Goal: Task Accomplishment & Management: Manage account settings

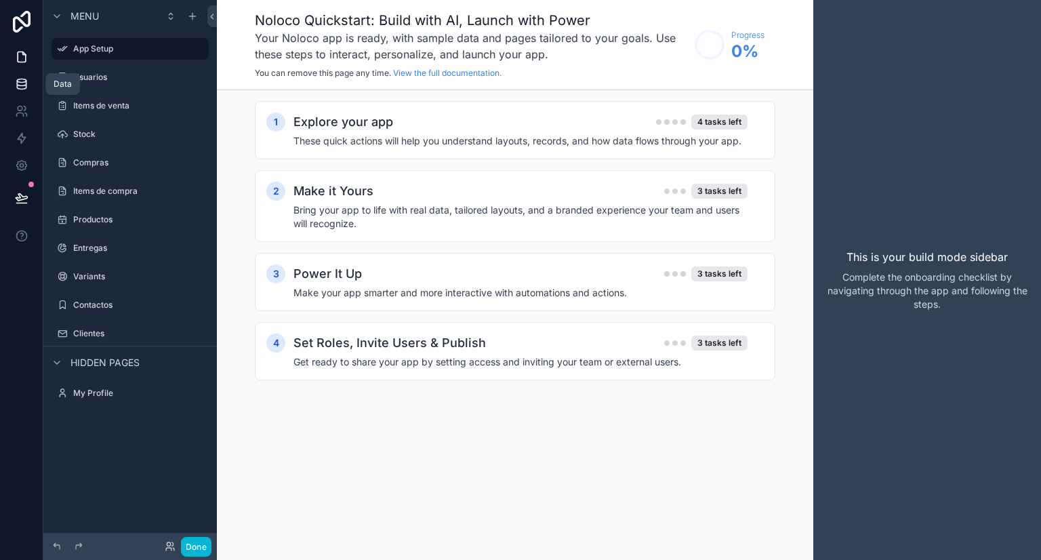
click at [24, 95] on link at bounding box center [21, 83] width 43 height 27
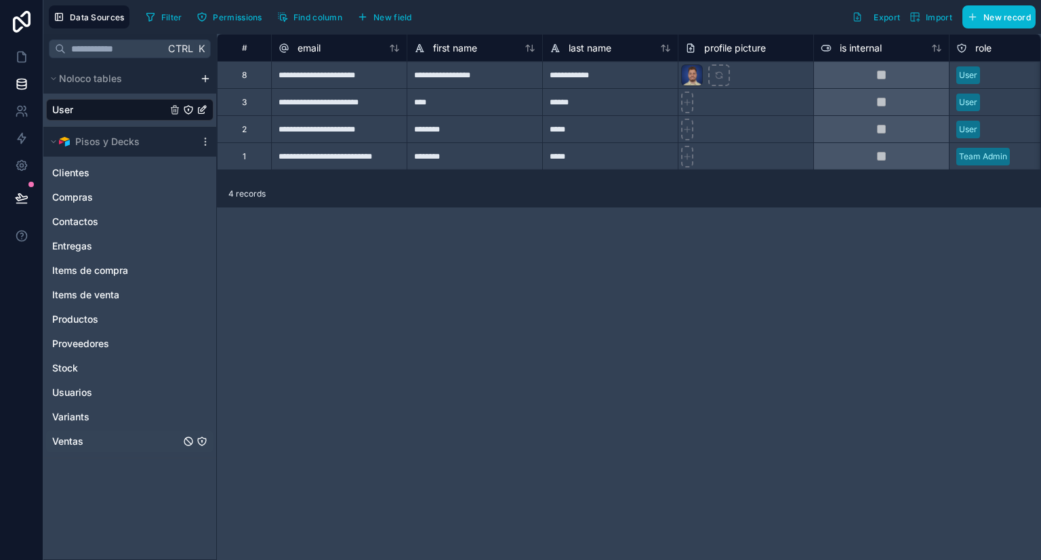
click at [87, 433] on div "Ventas" at bounding box center [129, 441] width 167 height 22
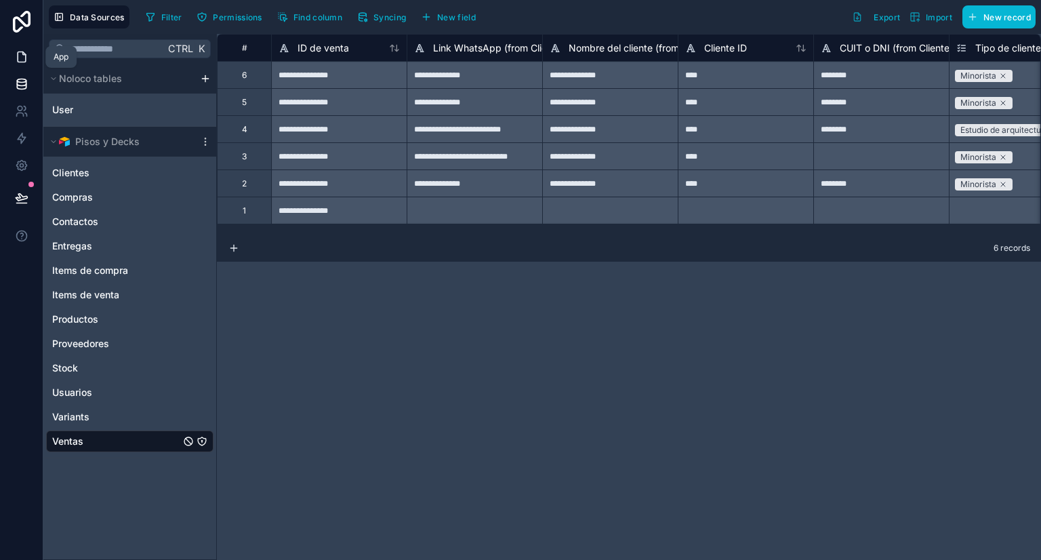
click at [20, 63] on icon at bounding box center [22, 57] width 14 height 14
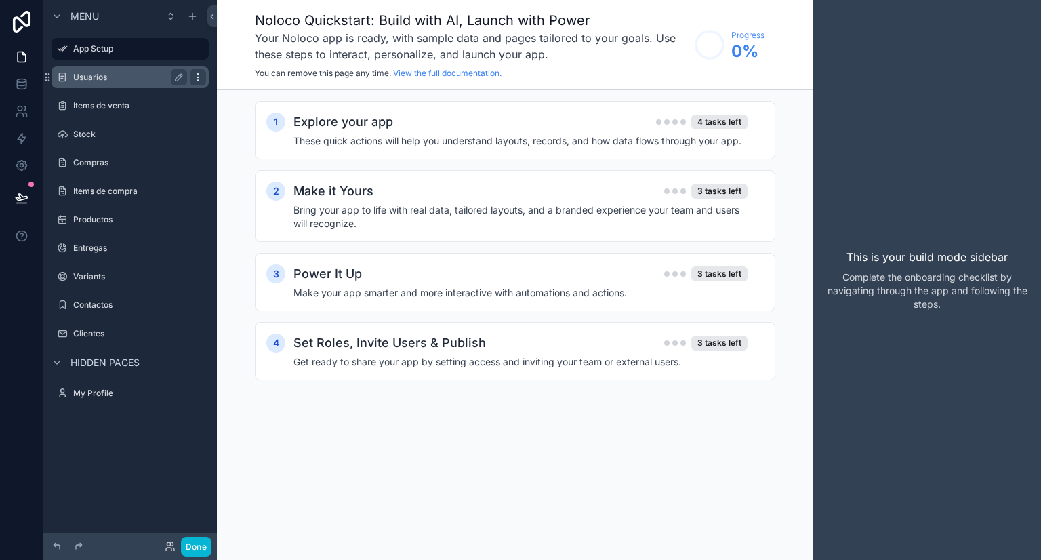
click at [194, 72] on icon "scrollable content" at bounding box center [197, 77] width 11 height 11
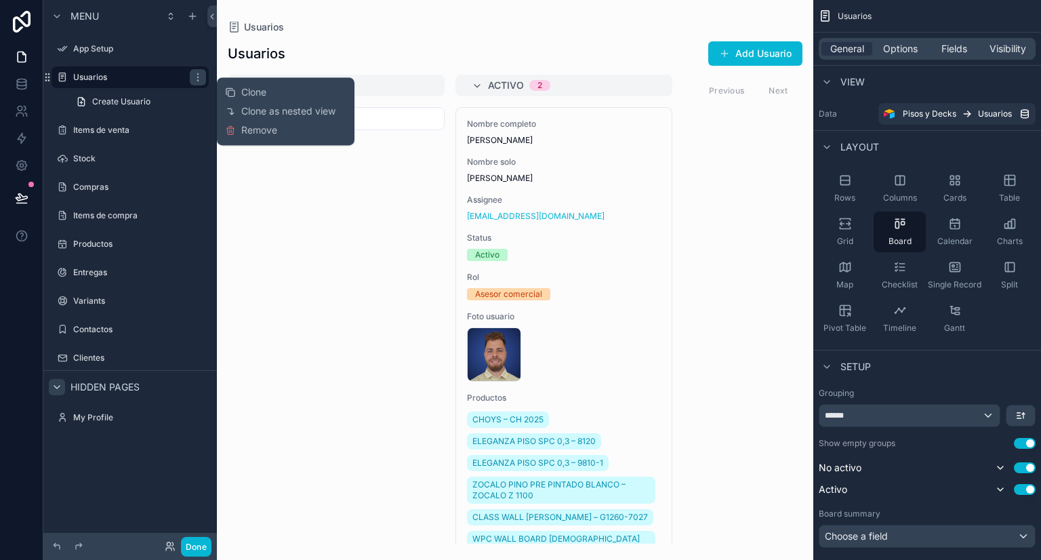
click at [62, 386] on div "scrollable content" at bounding box center [57, 387] width 16 height 16
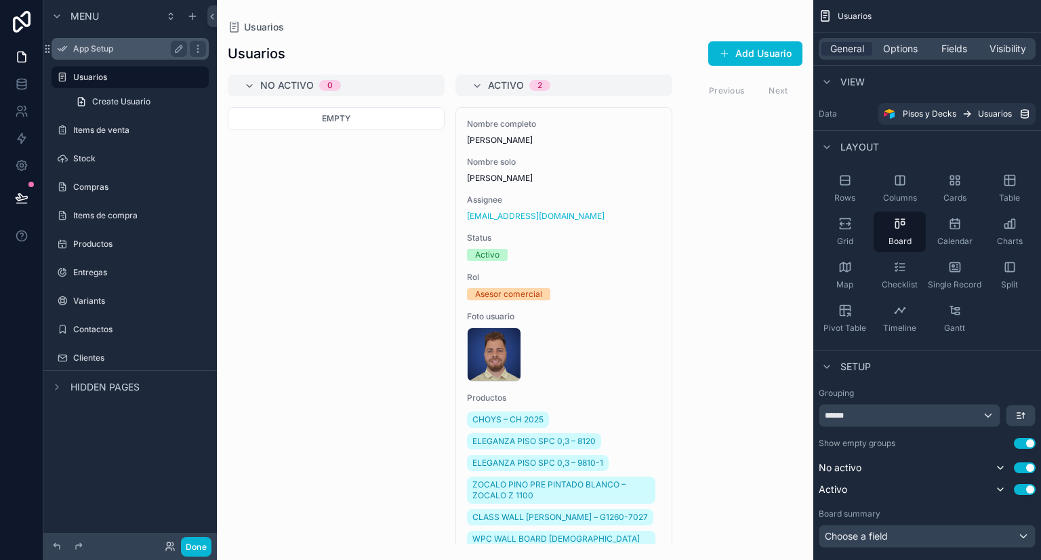
click at [114, 52] on label "App Setup" at bounding box center [127, 48] width 108 height 11
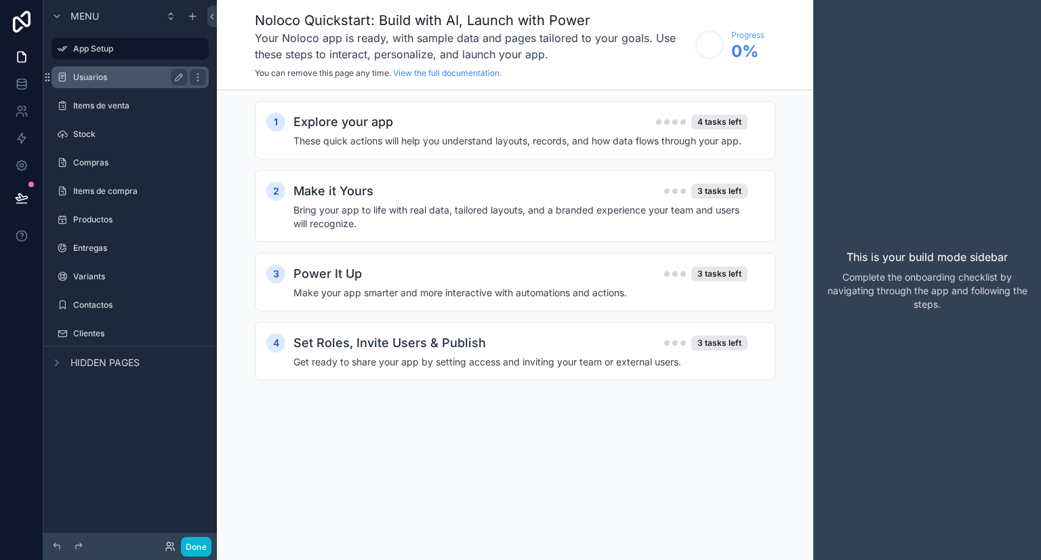
click at [110, 80] on label "Usuarios" at bounding box center [127, 77] width 108 height 11
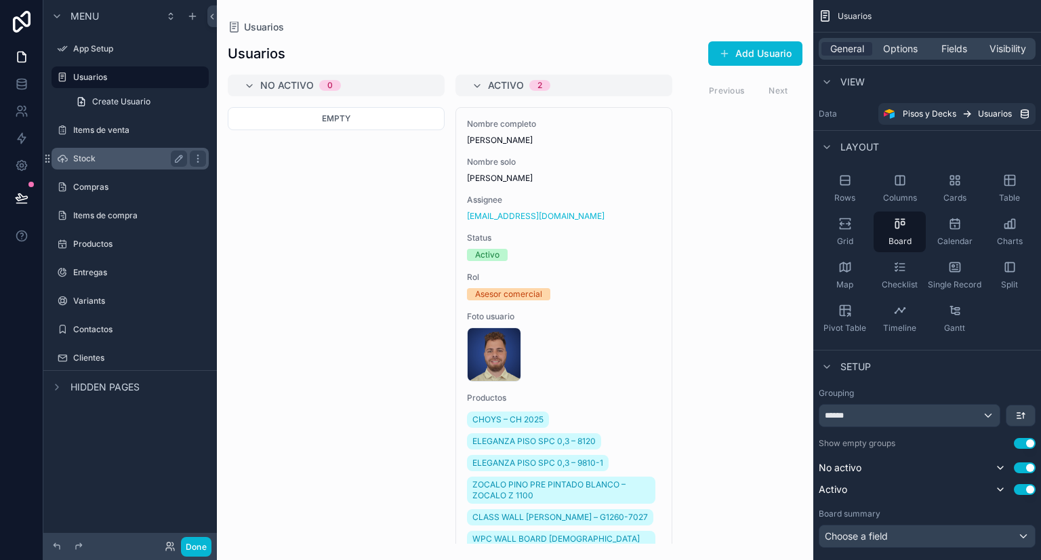
click at [99, 164] on div "Stock" at bounding box center [130, 158] width 114 height 16
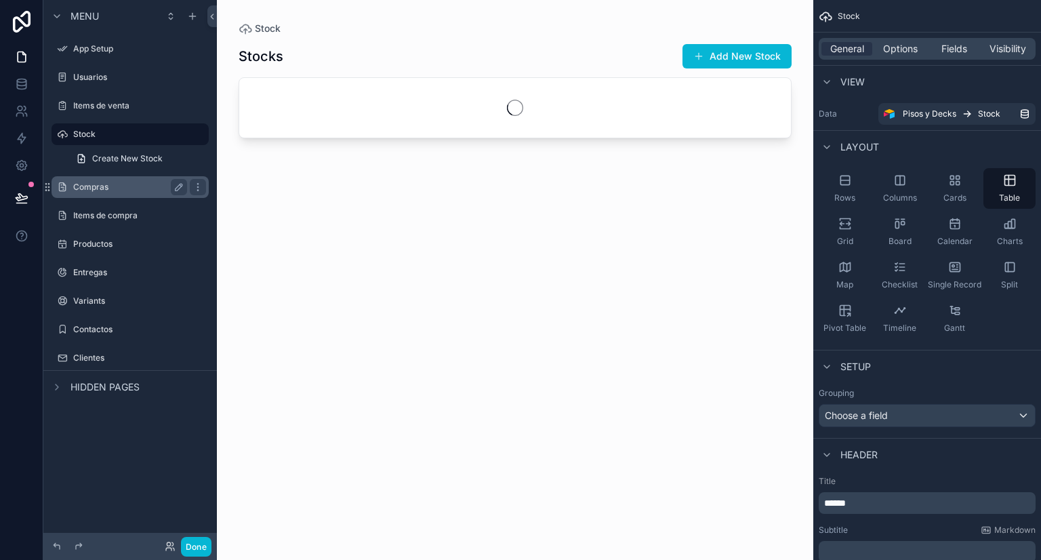
click at [103, 186] on label "Compras" at bounding box center [127, 187] width 108 height 11
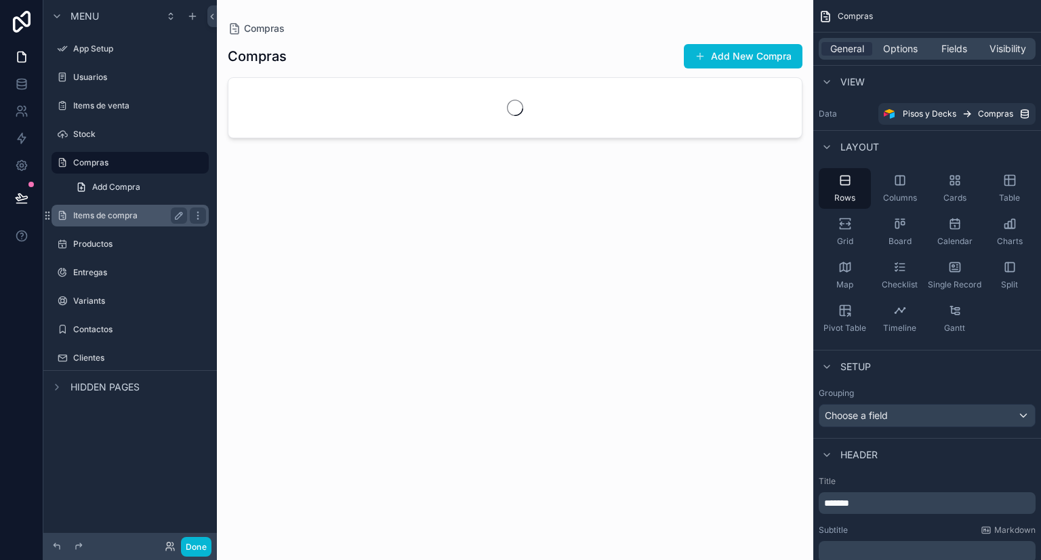
click at [108, 213] on label "Items de compra" at bounding box center [127, 215] width 108 height 11
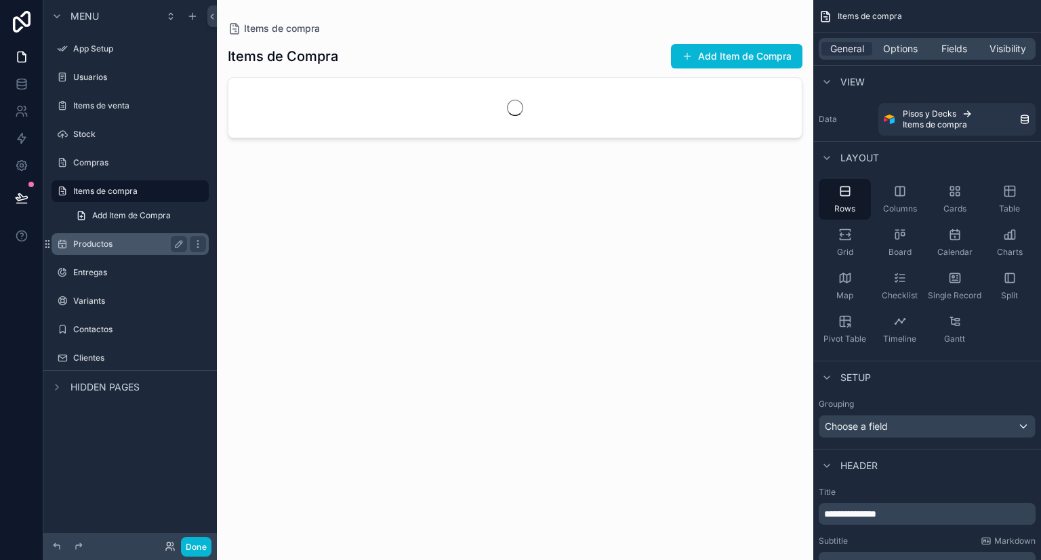
click at [108, 243] on label "Productos" at bounding box center [127, 244] width 108 height 11
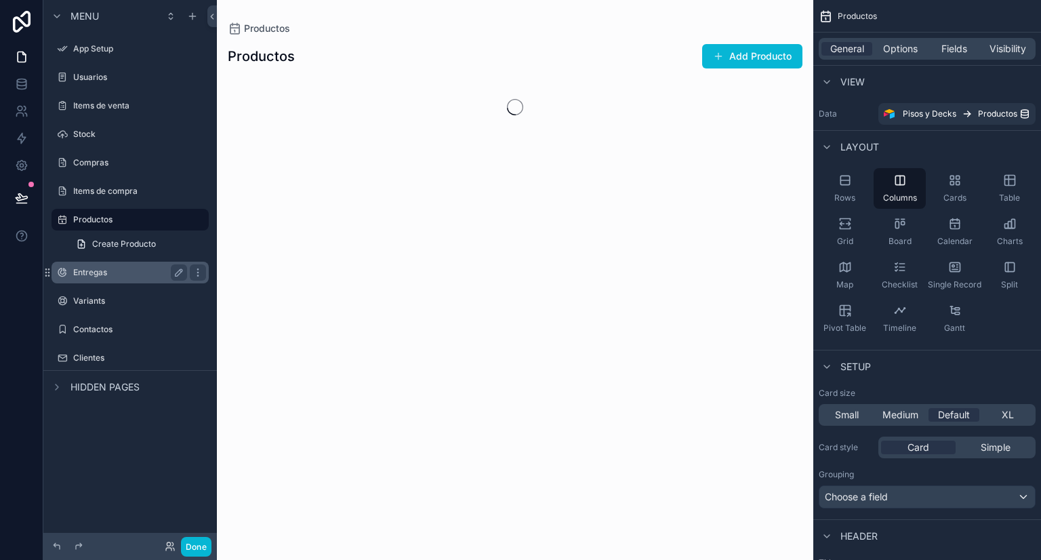
click at [108, 271] on label "Entregas" at bounding box center [127, 272] width 108 height 11
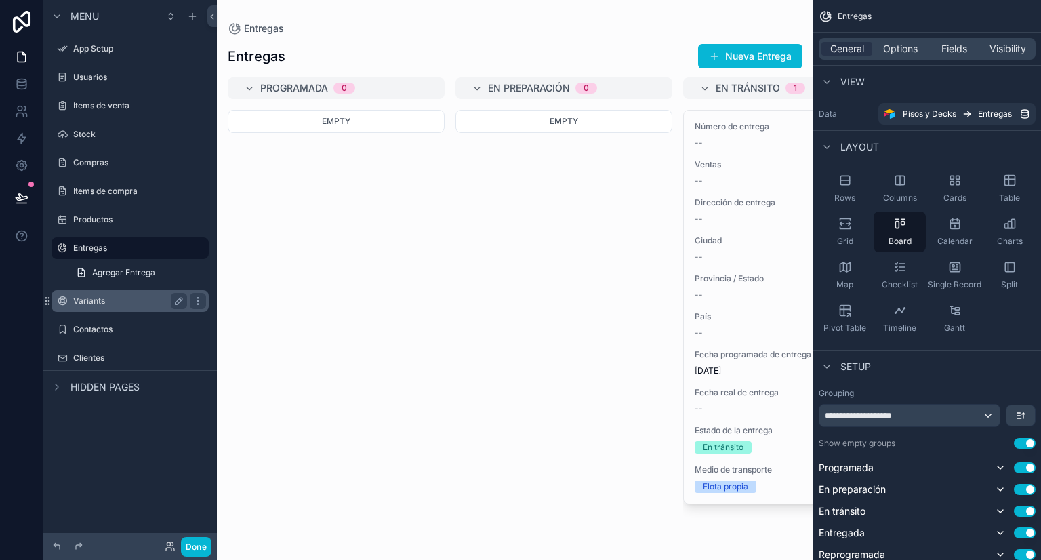
click at [111, 295] on label "Variants" at bounding box center [127, 300] width 108 height 11
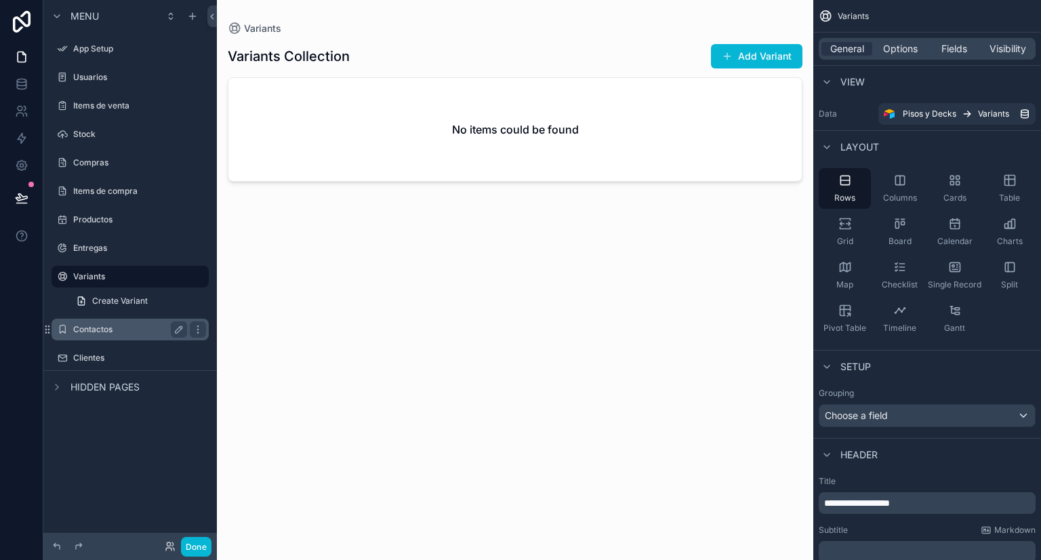
click at [112, 331] on label "Contactos" at bounding box center [127, 329] width 108 height 11
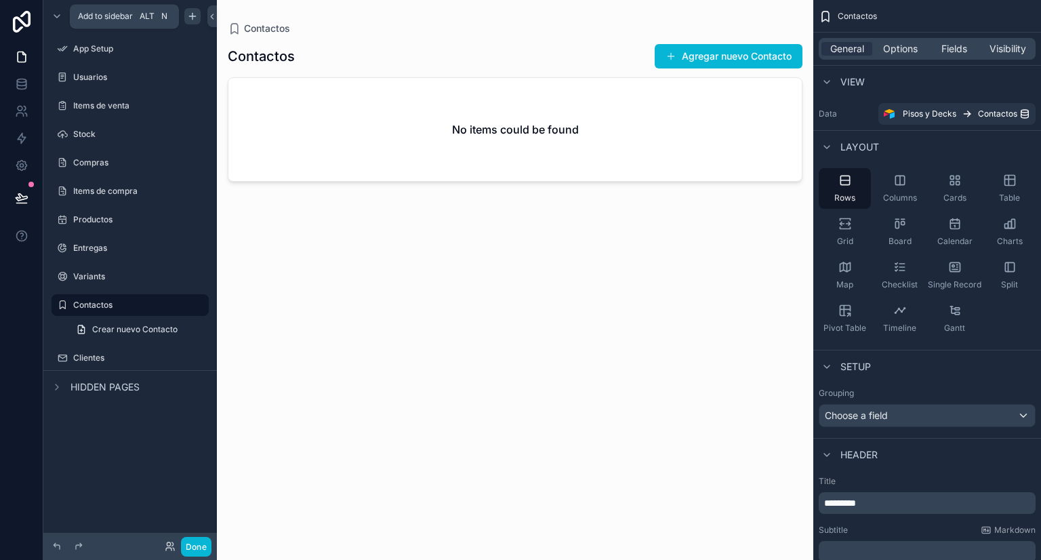
click at [193, 12] on icon "scrollable content" at bounding box center [192, 16] width 11 height 11
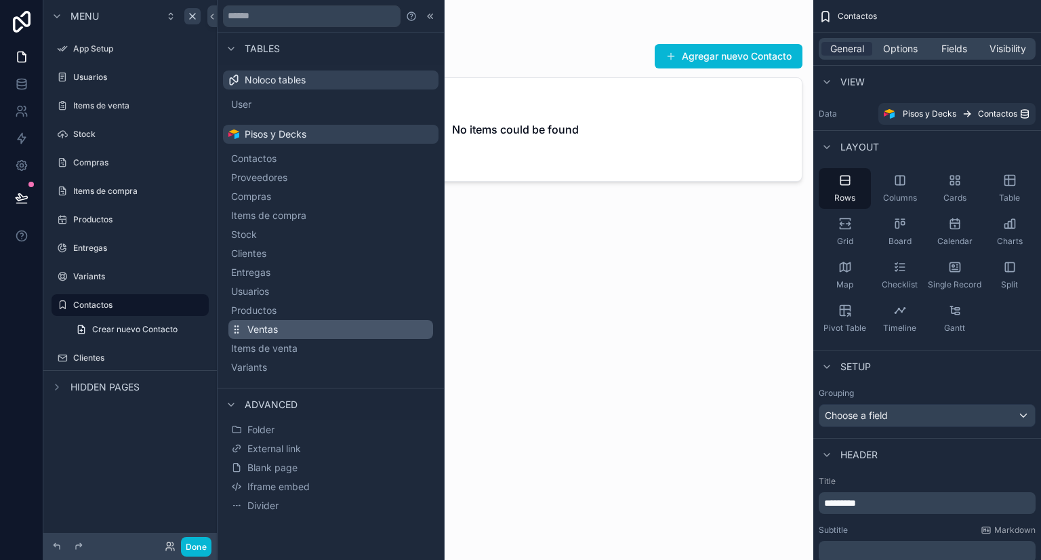
click at [280, 334] on button "Ventas" at bounding box center [330, 329] width 205 height 19
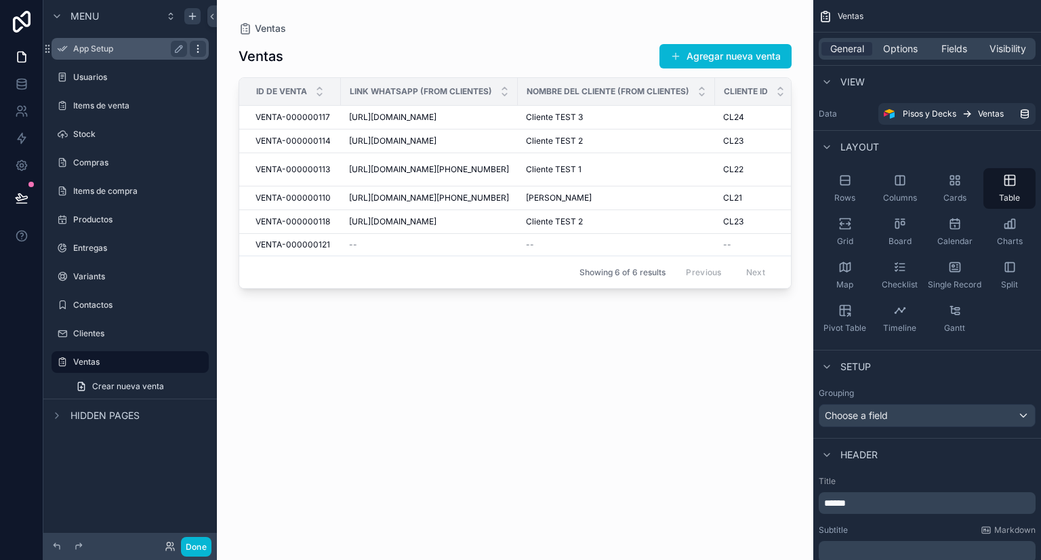
click at [195, 49] on icon "scrollable content" at bounding box center [197, 48] width 11 height 11
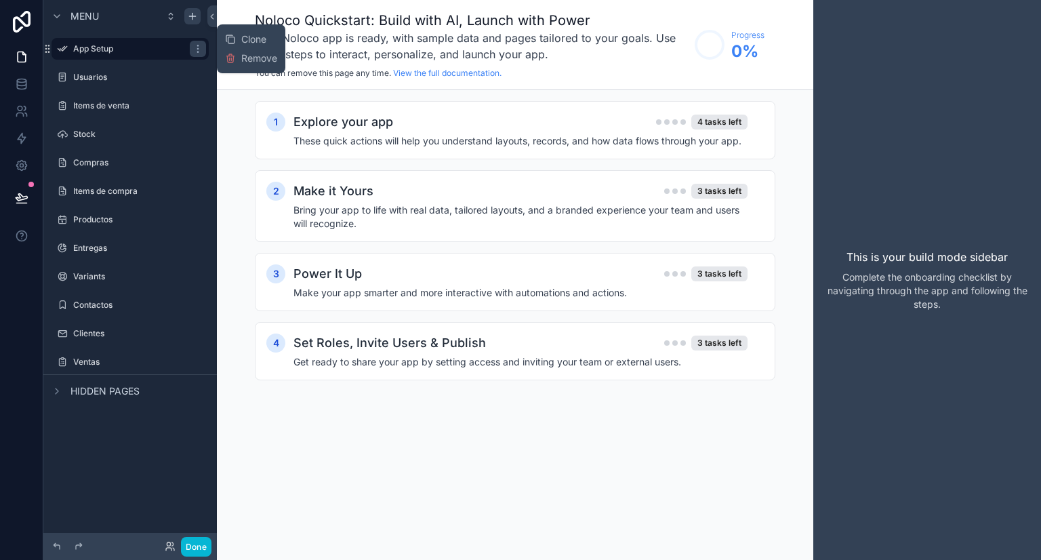
click at [236, 58] on button "Remove" at bounding box center [251, 59] width 52 height 14
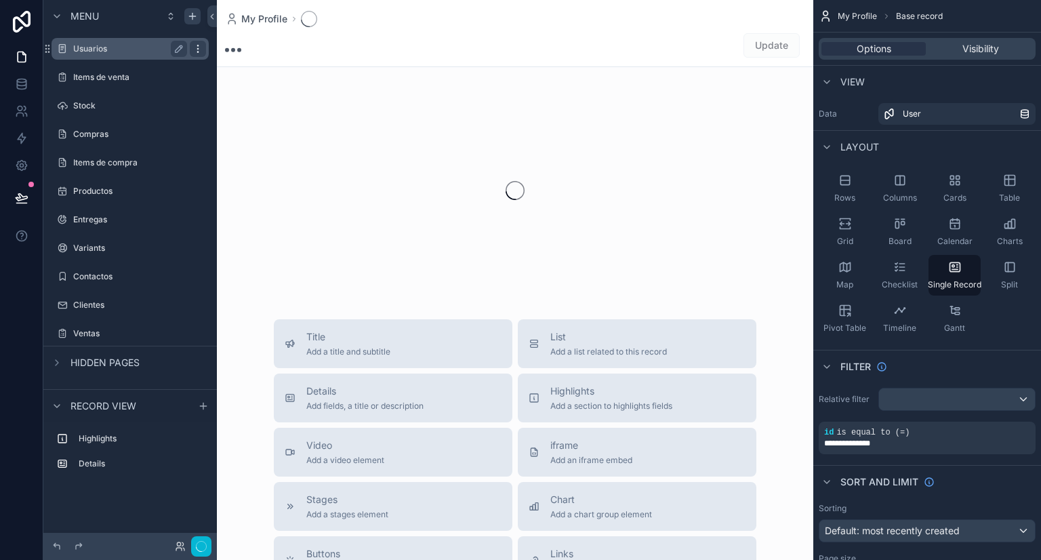
click at [193, 47] on icon "scrollable content" at bounding box center [197, 48] width 11 height 11
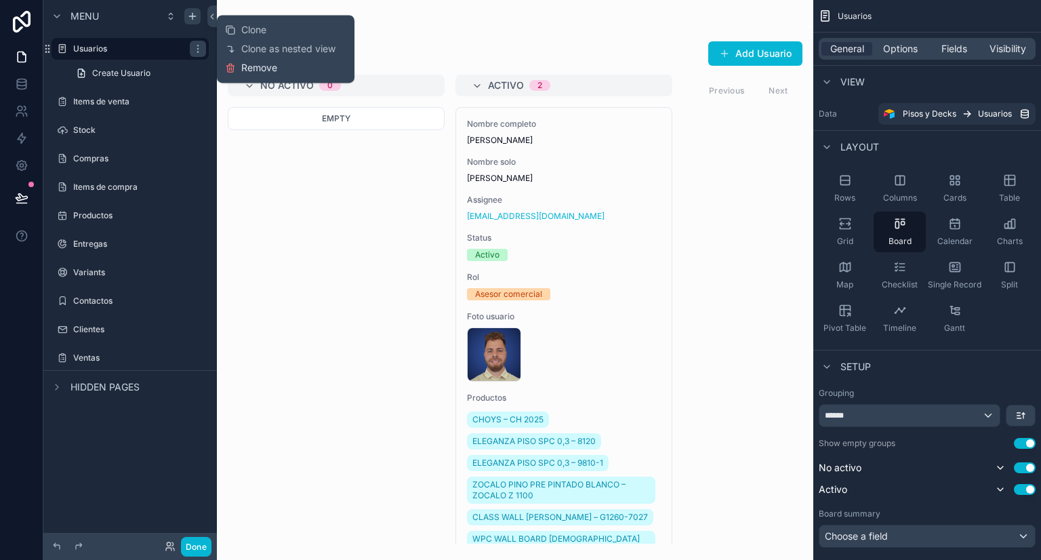
click at [255, 68] on span "Remove" at bounding box center [259, 68] width 36 height 14
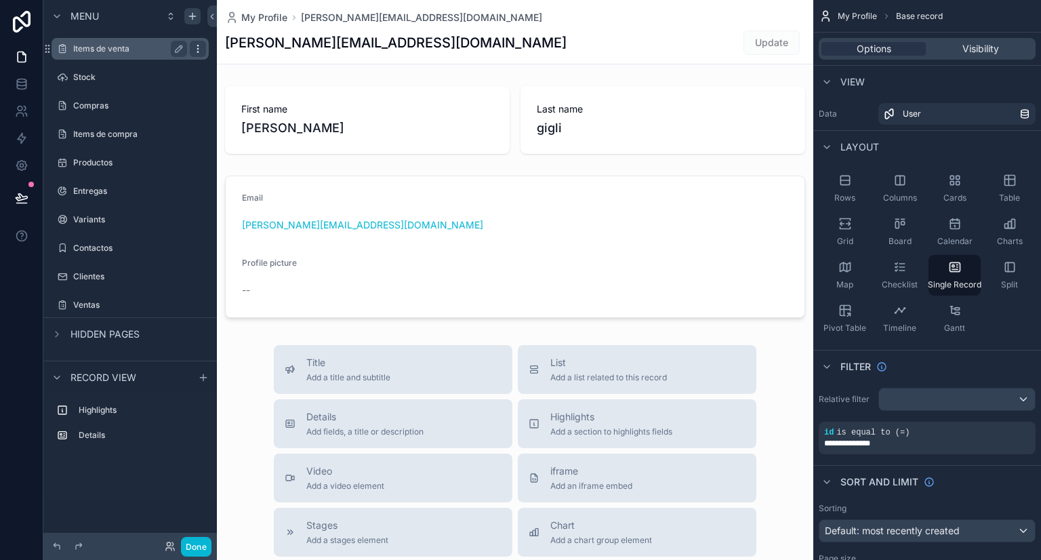
click at [198, 51] on icon "scrollable content" at bounding box center [197, 48] width 11 height 11
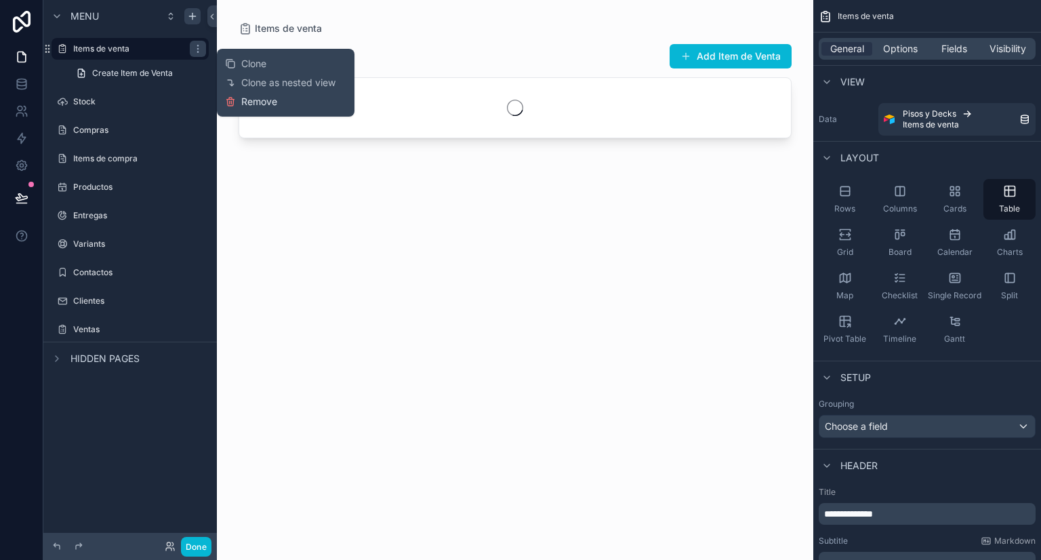
click at [241, 104] on button "Remove" at bounding box center [251, 102] width 52 height 14
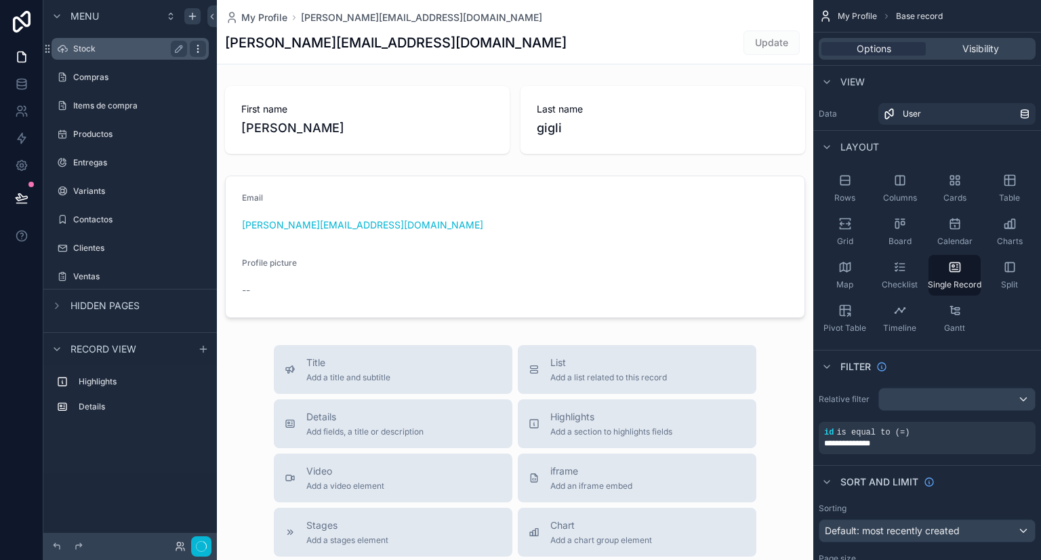
click at [200, 47] on icon "scrollable content" at bounding box center [197, 48] width 11 height 11
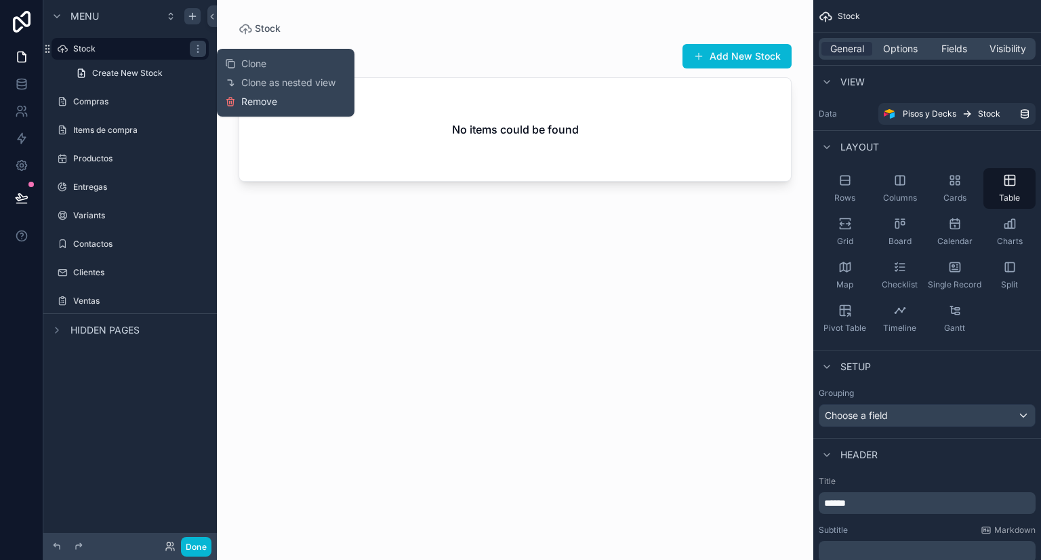
click at [231, 105] on icon at bounding box center [230, 103] width 6 height 6
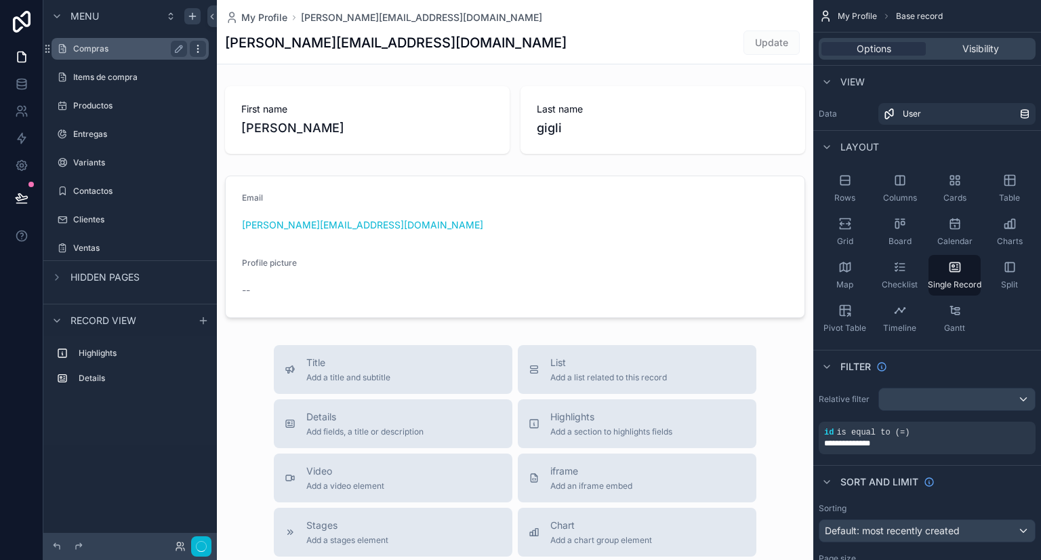
click at [197, 47] on icon "scrollable content" at bounding box center [197, 48] width 11 height 11
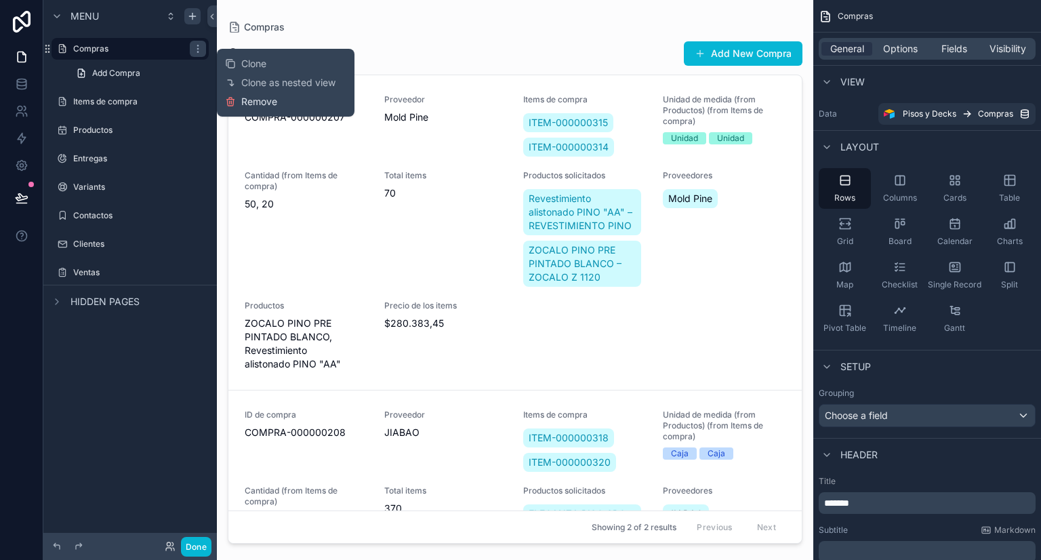
click at [230, 106] on icon at bounding box center [230, 101] width 11 height 11
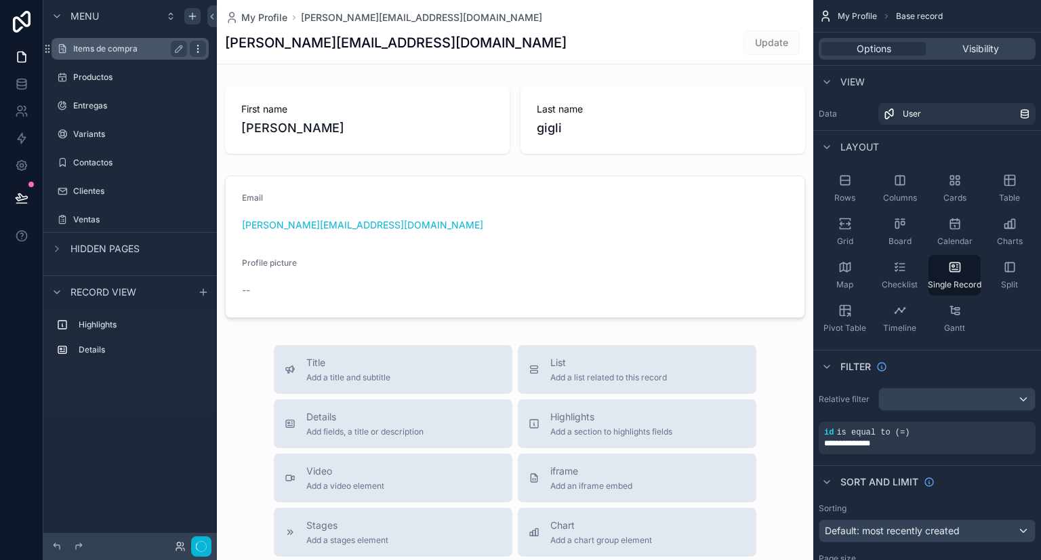
click at [197, 49] on icon "scrollable content" at bounding box center [197, 48] width 11 height 11
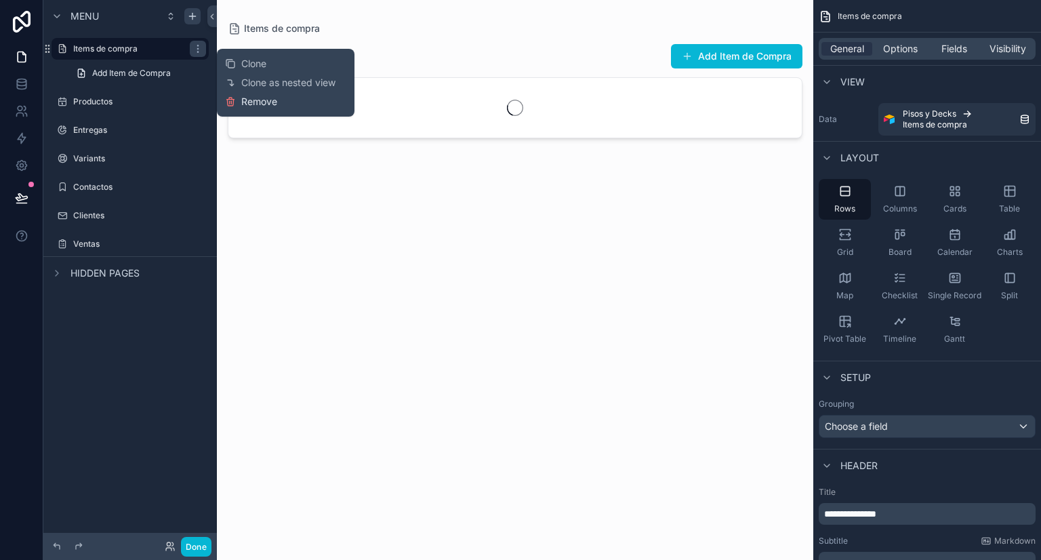
click at [241, 107] on span "Remove" at bounding box center [259, 102] width 36 height 14
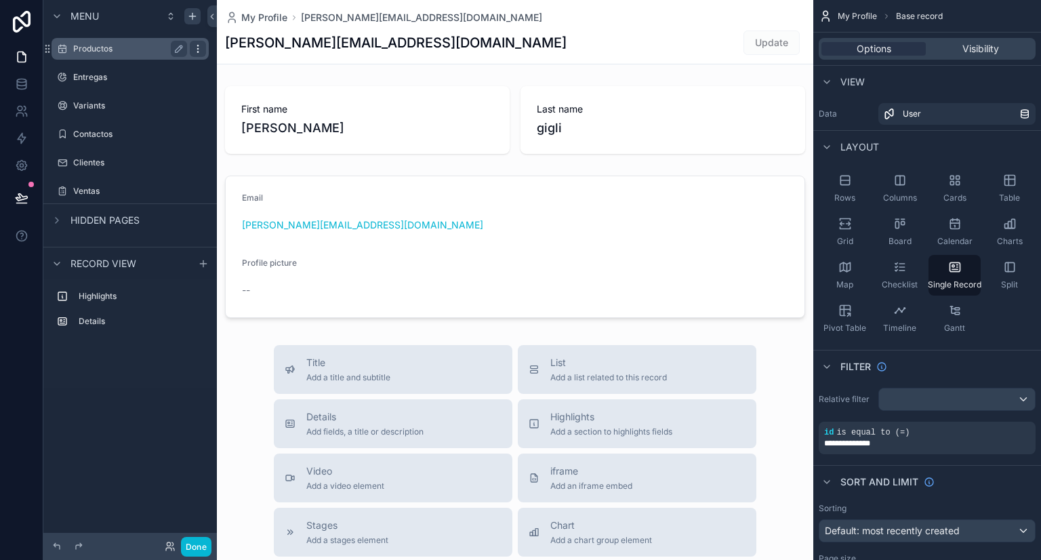
click at [200, 49] on icon "scrollable content" at bounding box center [197, 48] width 11 height 11
click at [199, 53] on icon "scrollable content" at bounding box center [197, 48] width 11 height 11
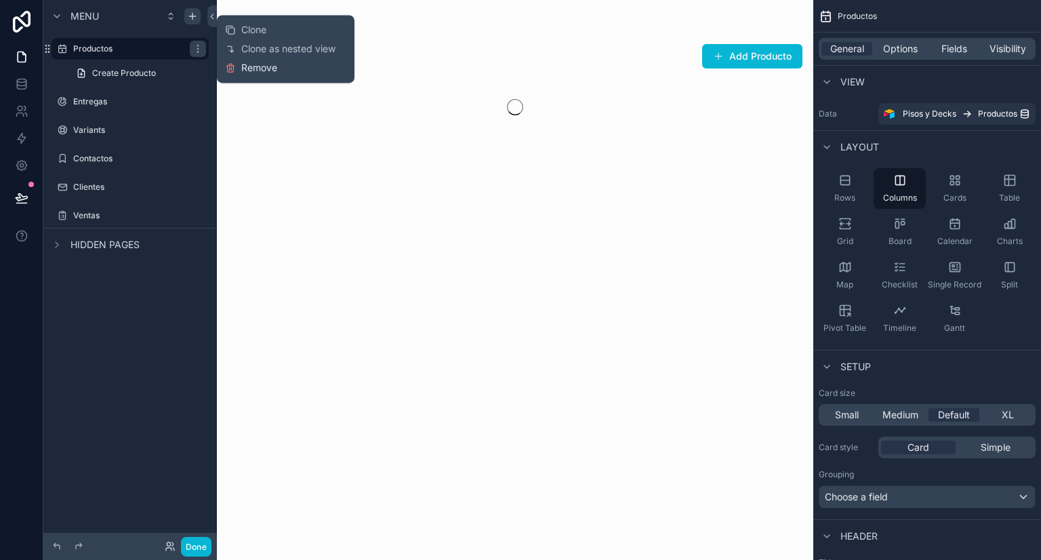
click at [229, 72] on icon at bounding box center [230, 69] width 6 height 6
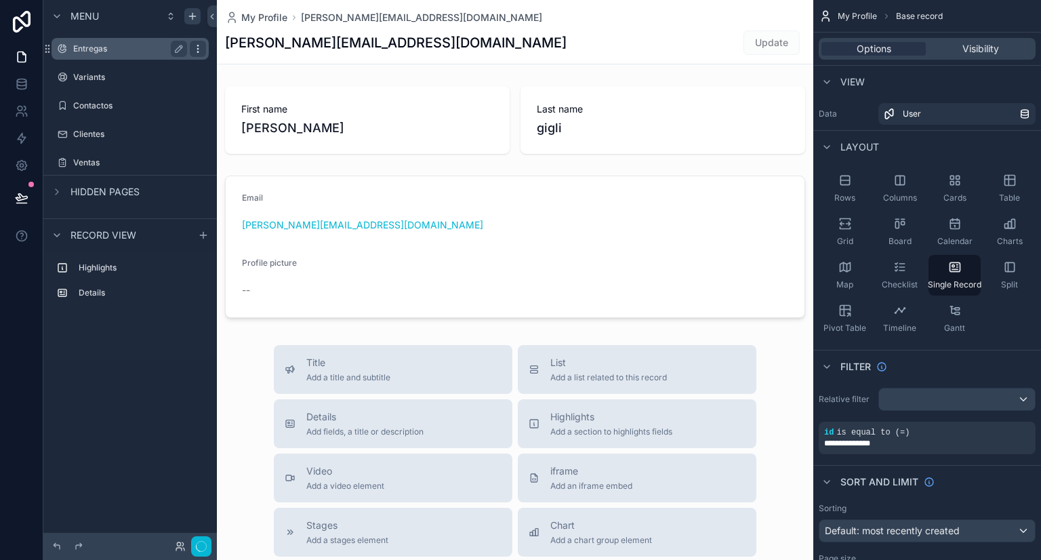
click at [195, 47] on icon "scrollable content" at bounding box center [197, 48] width 11 height 11
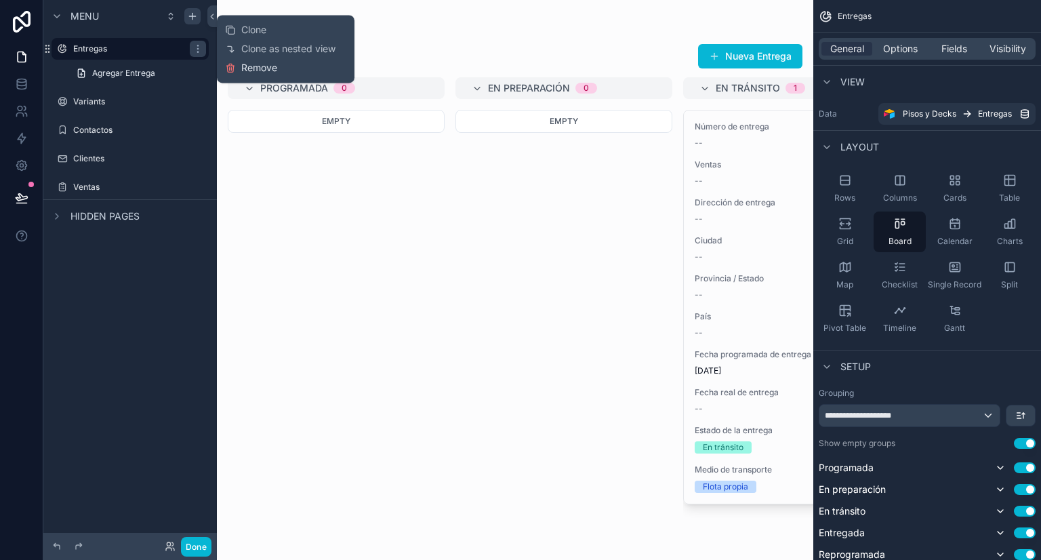
click at [232, 68] on icon at bounding box center [230, 67] width 11 height 11
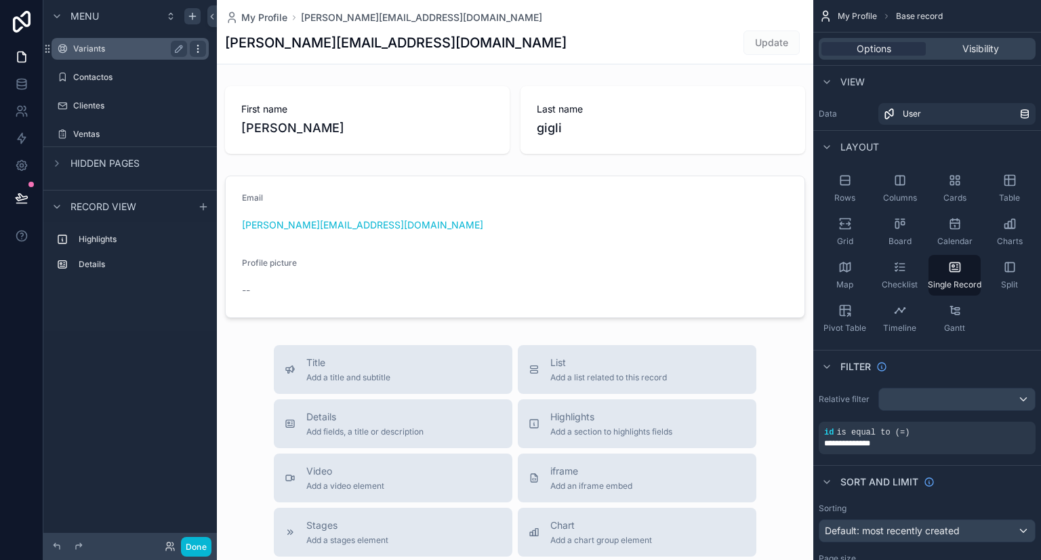
click at [200, 51] on icon "scrollable content" at bounding box center [197, 48] width 11 height 11
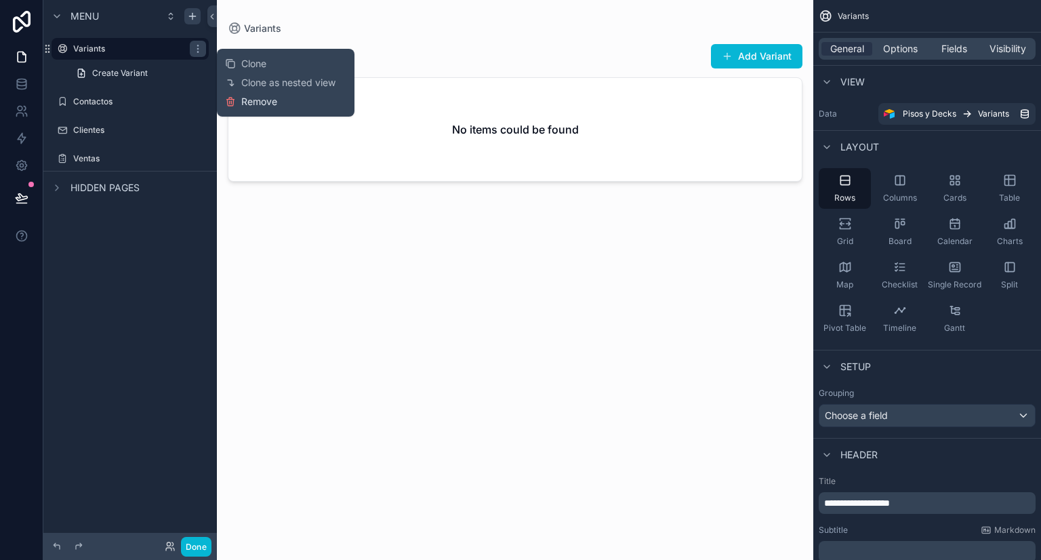
click at [230, 102] on icon at bounding box center [230, 101] width 11 height 11
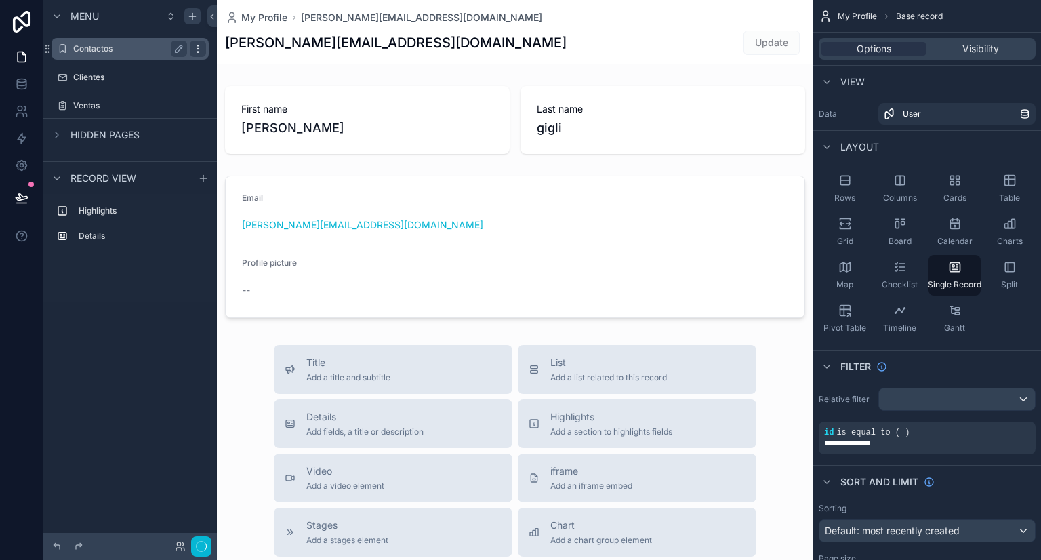
click at [197, 54] on div "scrollable content" at bounding box center [198, 49] width 16 height 16
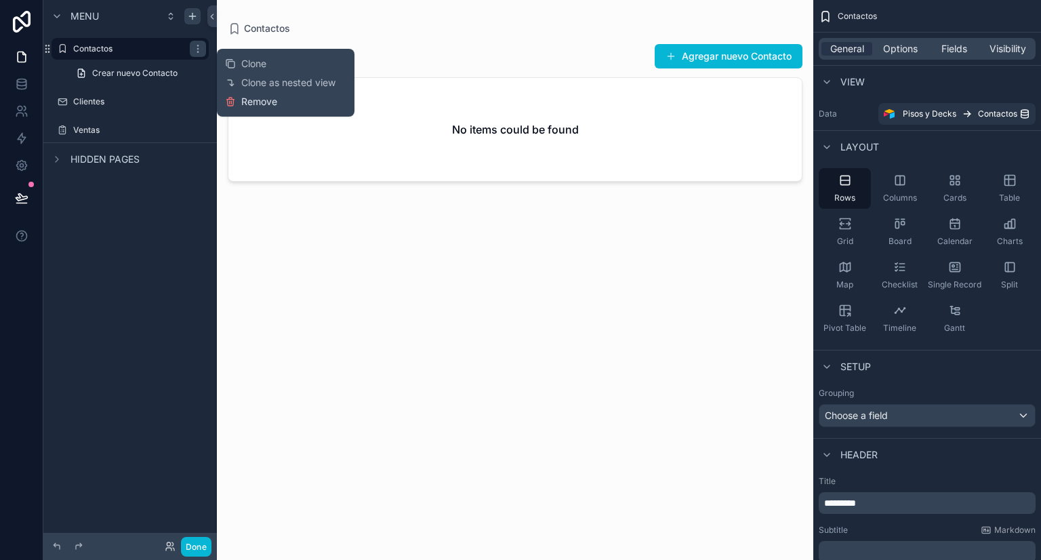
click at [232, 104] on icon at bounding box center [230, 101] width 11 height 11
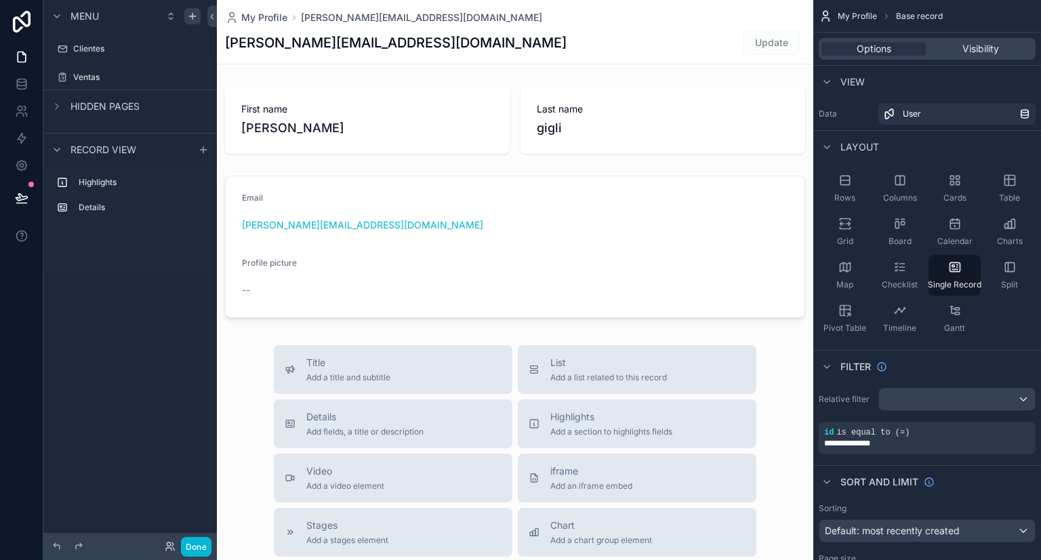
drag, startPoint x: 196, startPoint y: 44, endPoint x: 199, endPoint y: 60, distance: 16.5
click at [0, 0] on icon "scrollable content" at bounding box center [0, 0] width 0 height 0
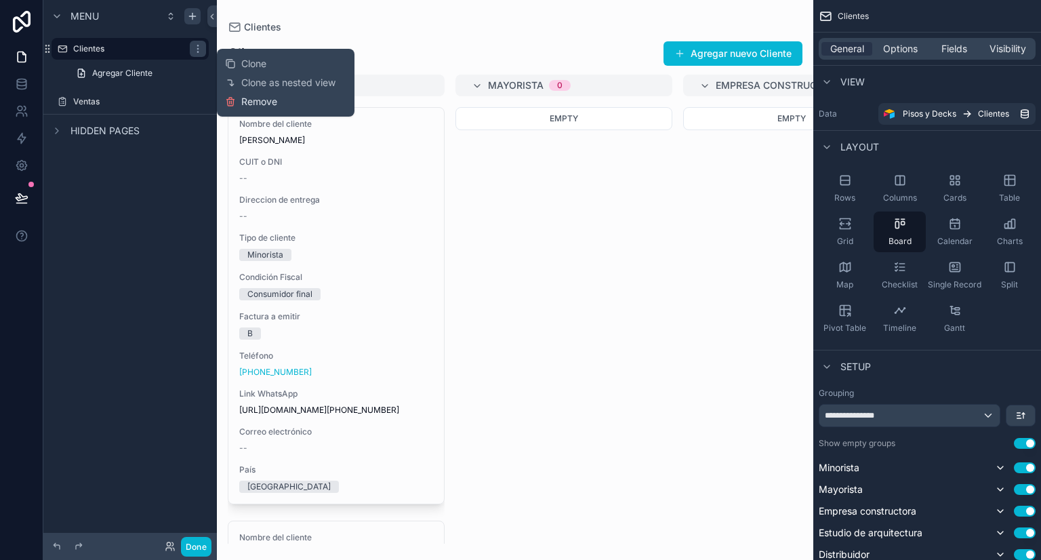
click at [234, 101] on icon at bounding box center [230, 101] width 11 height 11
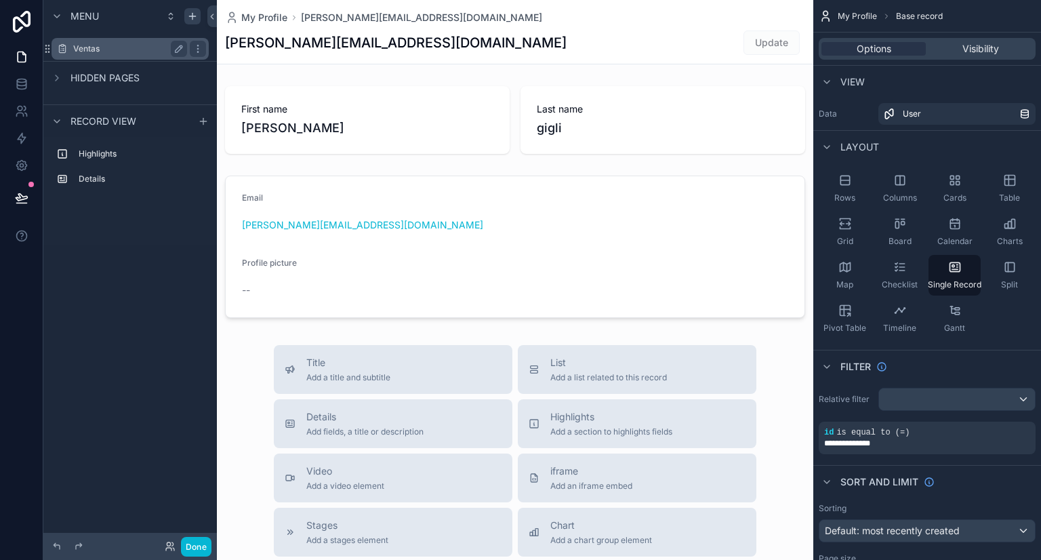
click at [114, 48] on label "Ventas" at bounding box center [127, 48] width 108 height 11
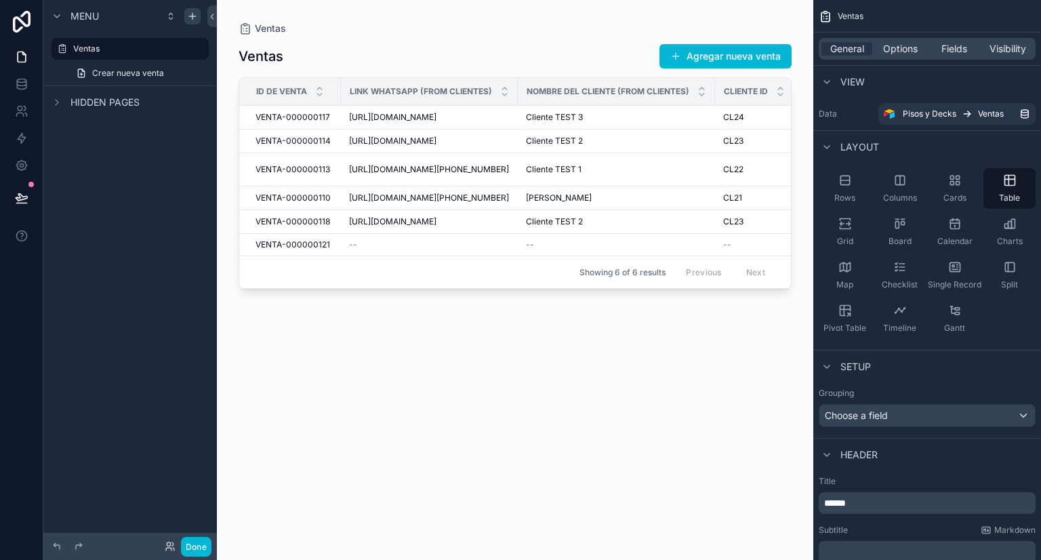
click at [408, 289] on div "scrollable content" at bounding box center [515, 272] width 596 height 544
click at [965, 51] on span "Fields" at bounding box center [954, 49] width 26 height 14
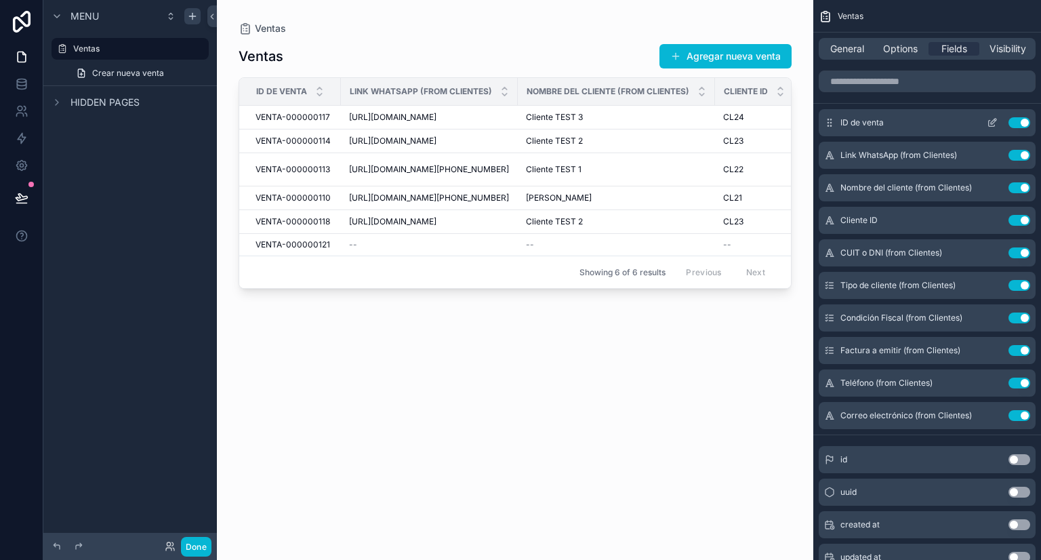
click at [1017, 119] on button "Use setting" at bounding box center [1019, 122] width 22 height 11
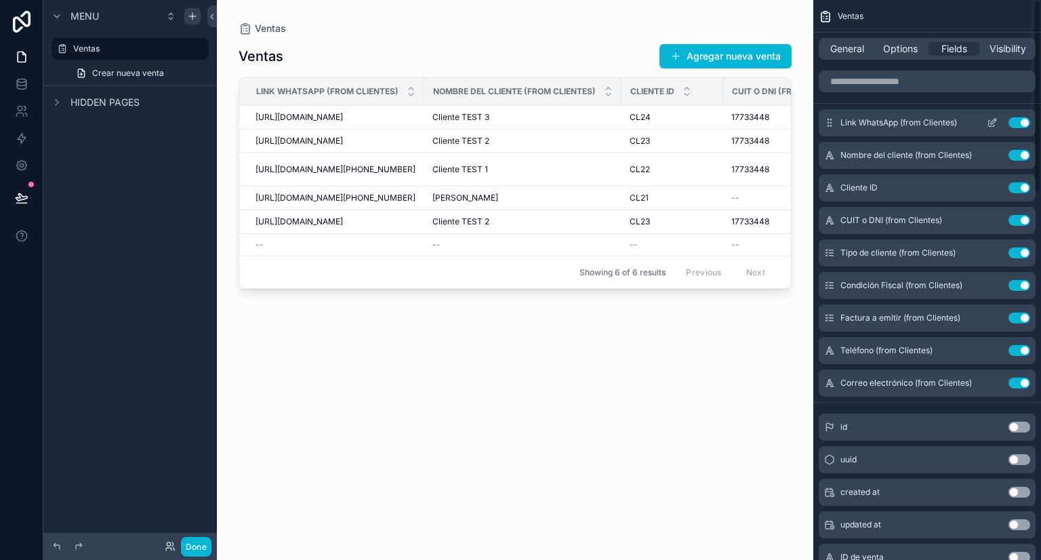
click at [1018, 124] on button "Use setting" at bounding box center [1019, 122] width 22 height 11
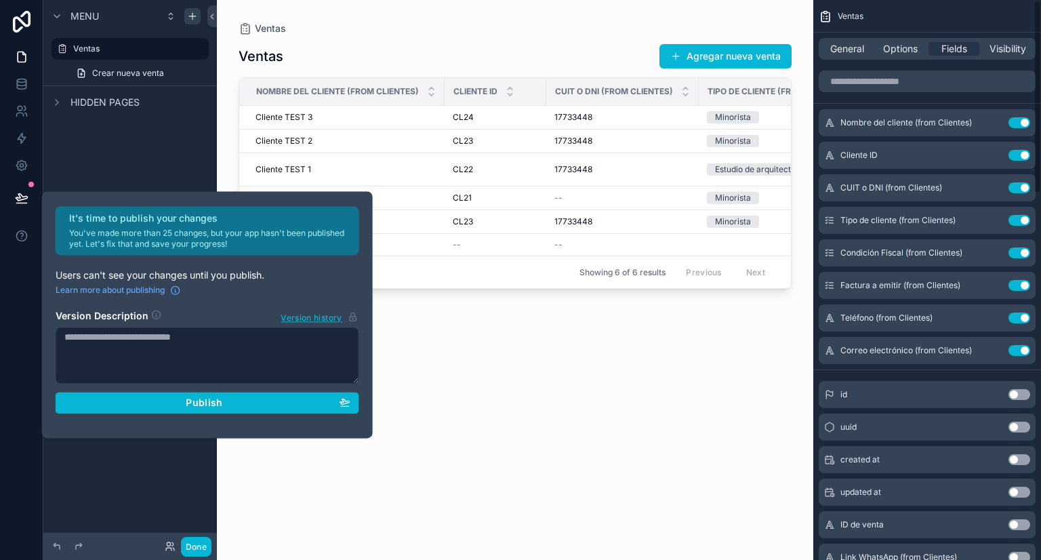
click at [1018, 124] on button "Use setting" at bounding box center [1019, 122] width 22 height 11
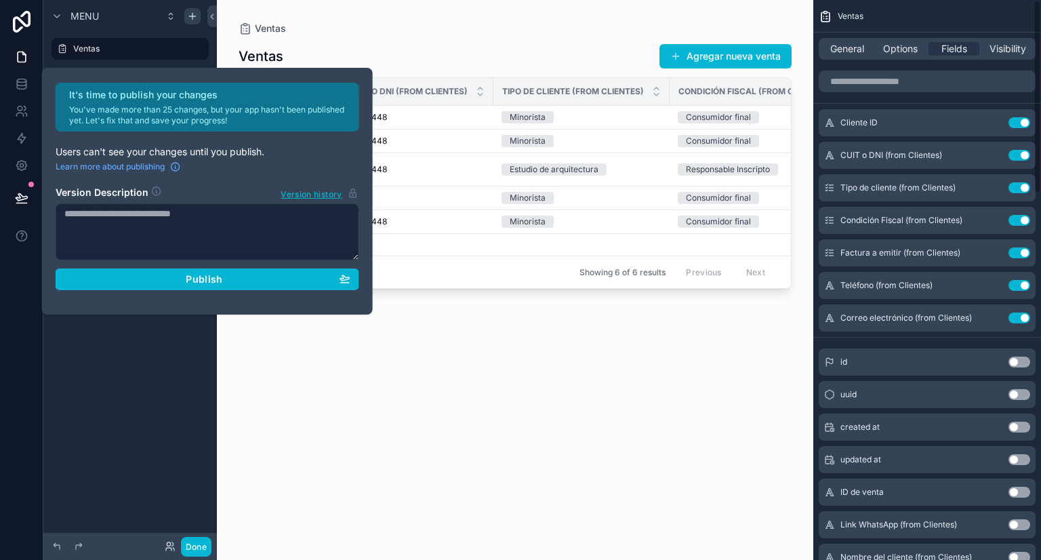
click at [1018, 124] on button "Use setting" at bounding box center [1019, 122] width 22 height 11
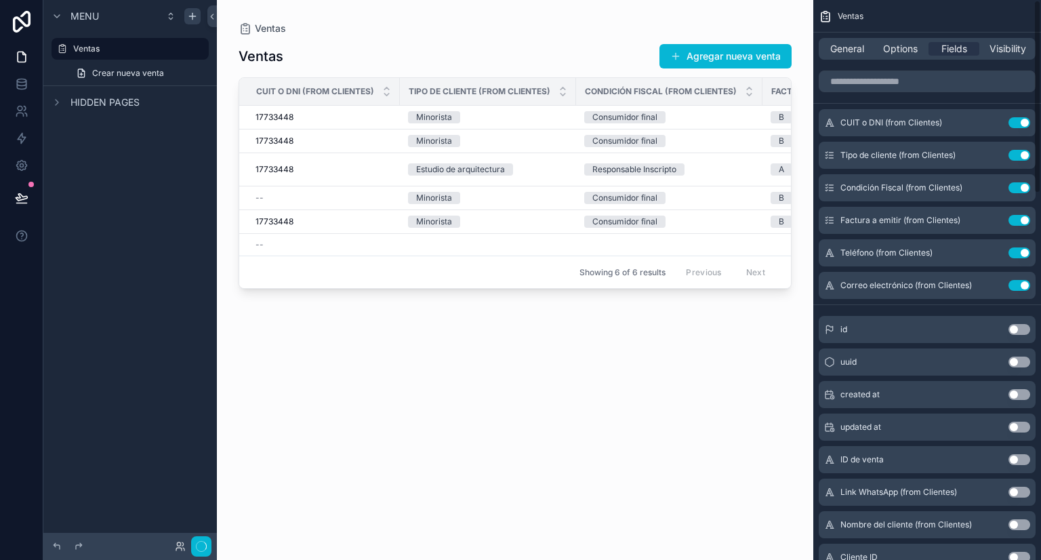
click at [1018, 124] on button "Use setting" at bounding box center [1019, 122] width 22 height 11
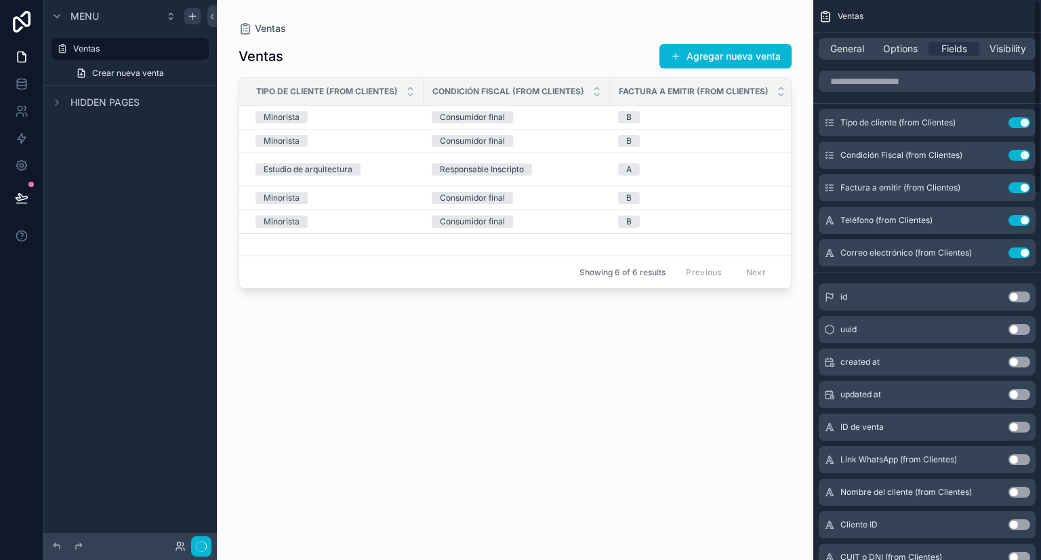
click at [1018, 124] on button "Use setting" at bounding box center [1019, 122] width 22 height 11
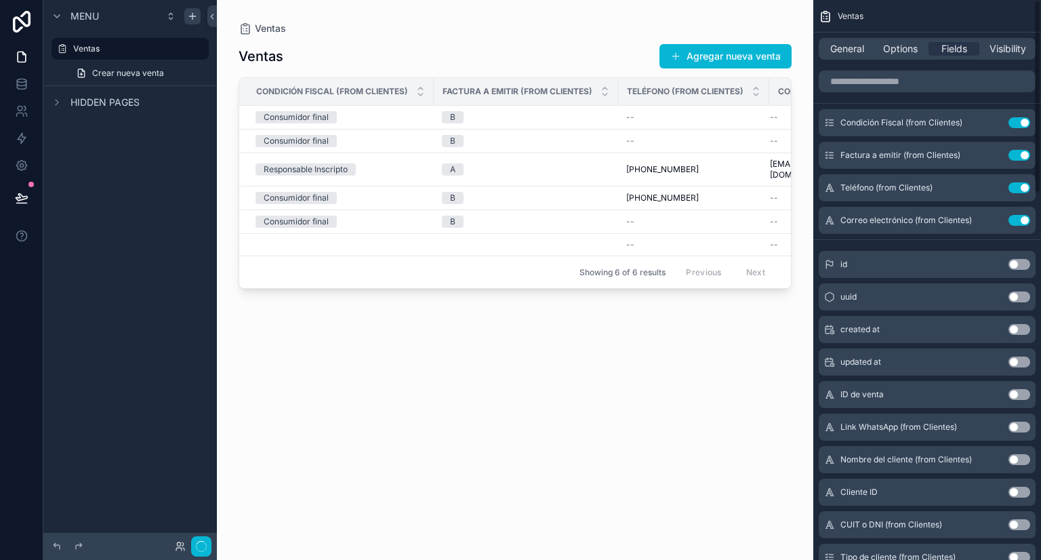
click at [1018, 124] on button "Use setting" at bounding box center [1019, 122] width 22 height 11
click at [1018, 150] on button "Use setting" at bounding box center [1019, 155] width 22 height 11
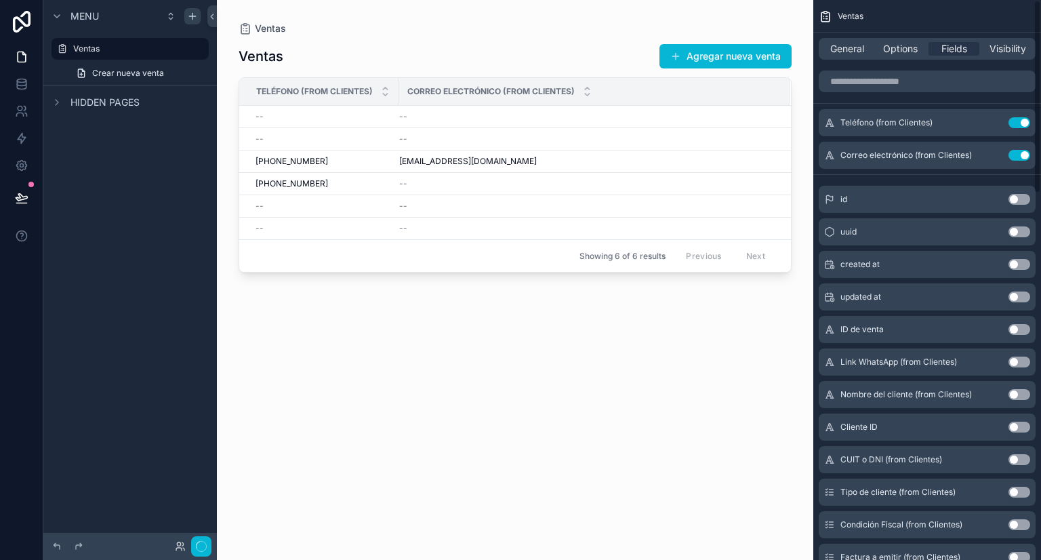
click at [1018, 124] on button "Use setting" at bounding box center [1019, 122] width 22 height 11
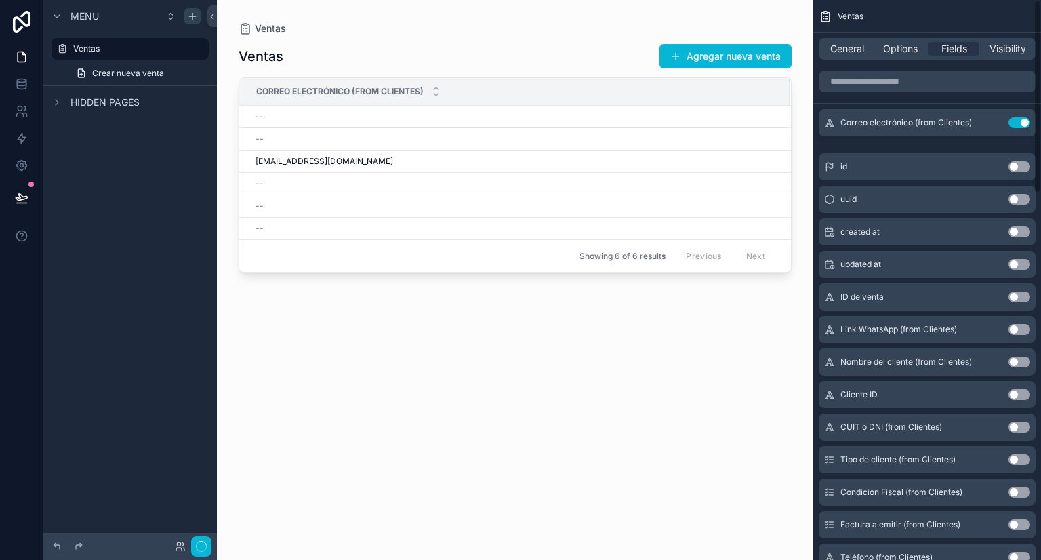
click at [1018, 124] on button "Use setting" at bounding box center [1019, 122] width 22 height 11
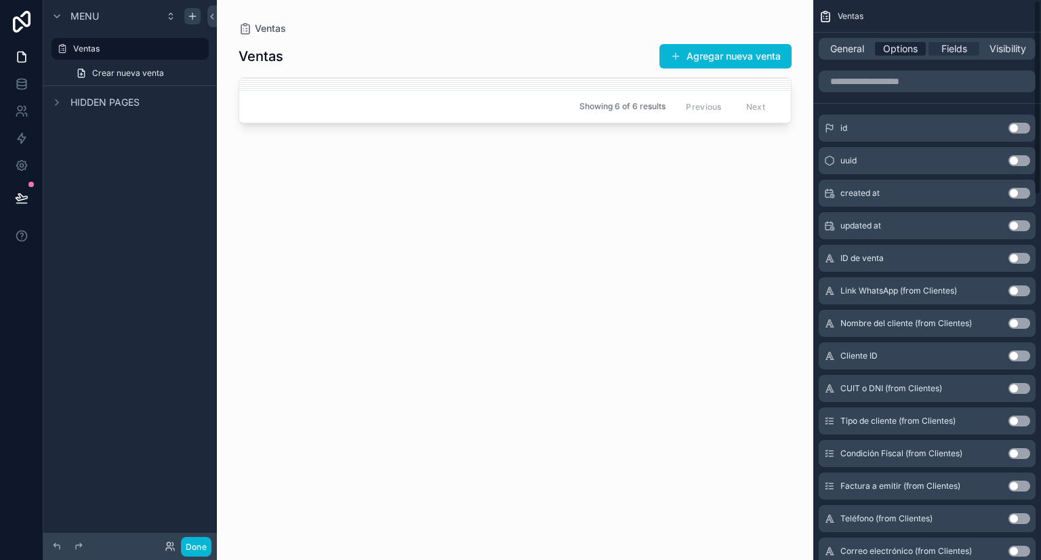
click at [895, 44] on span "Options" at bounding box center [900, 49] width 35 height 14
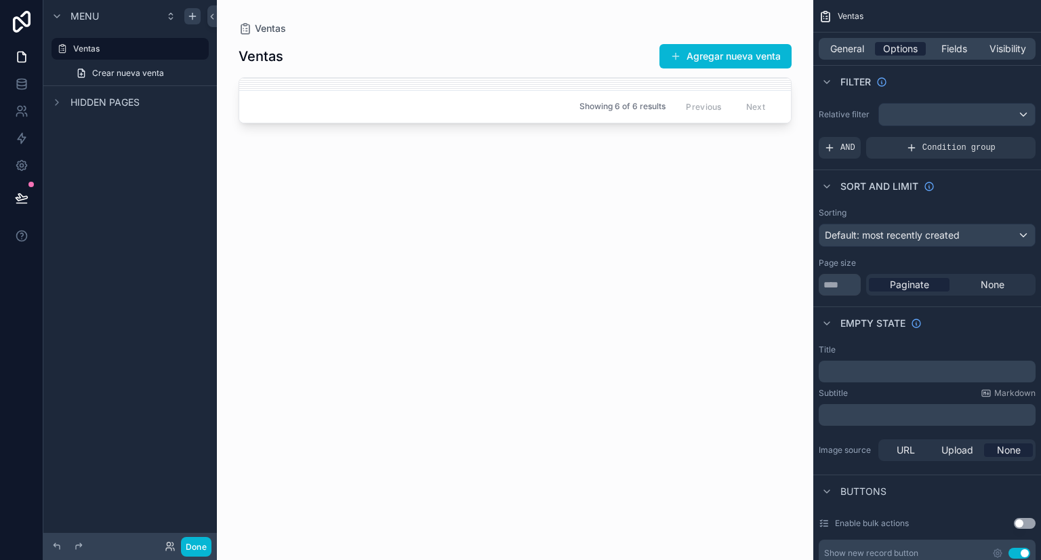
click at [890, 53] on span "Options" at bounding box center [900, 49] width 35 height 14
click at [848, 53] on span "General" at bounding box center [847, 49] width 34 height 14
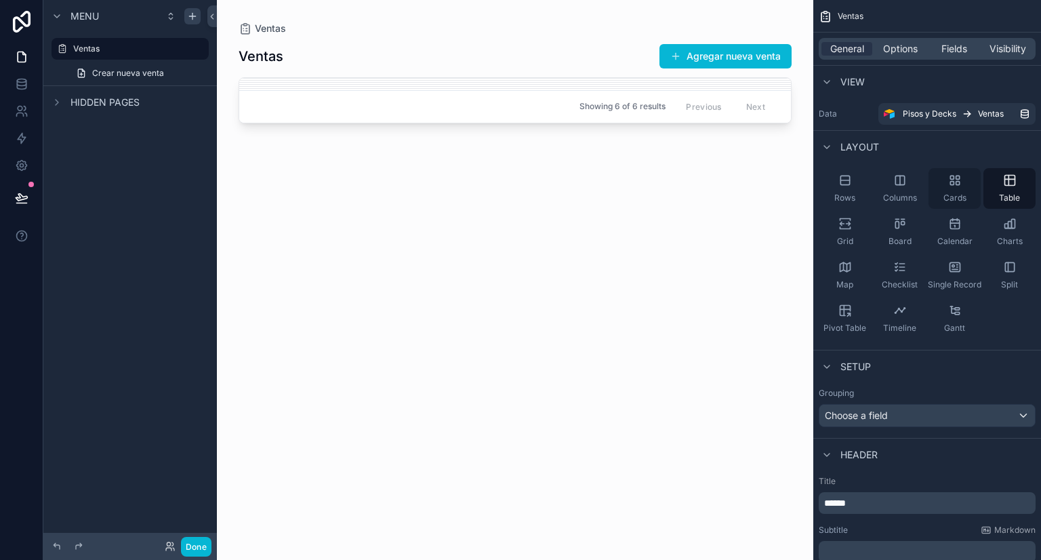
click at [952, 183] on icon "scrollable content" at bounding box center [955, 180] width 14 height 14
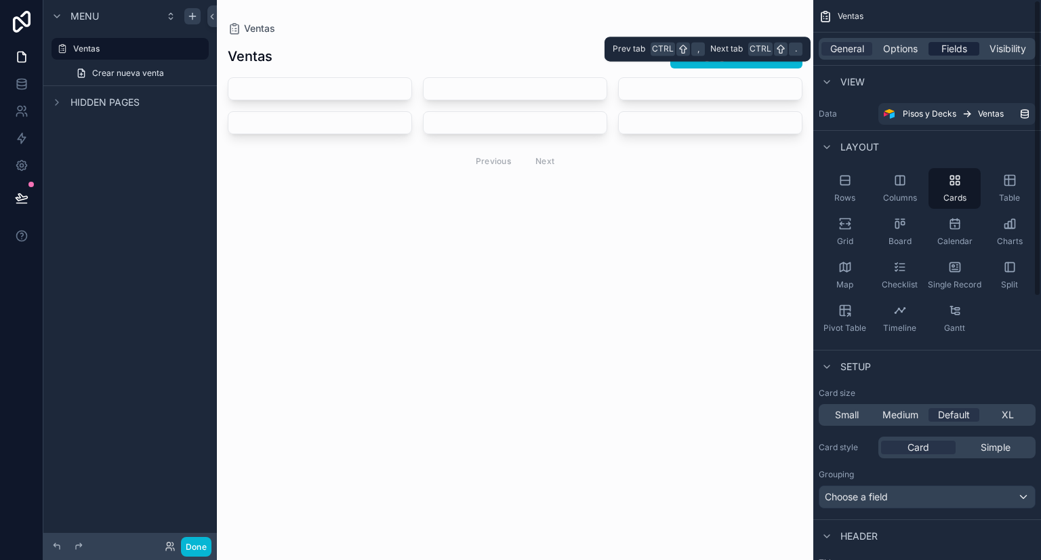
click at [954, 45] on span "Fields" at bounding box center [954, 49] width 26 height 14
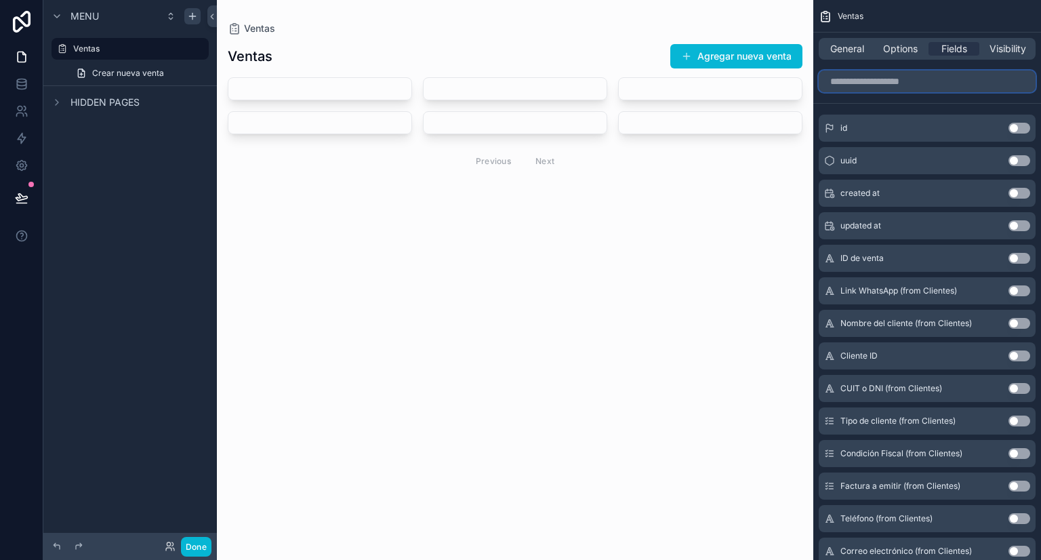
click at [898, 85] on input "scrollable content" at bounding box center [927, 81] width 217 height 22
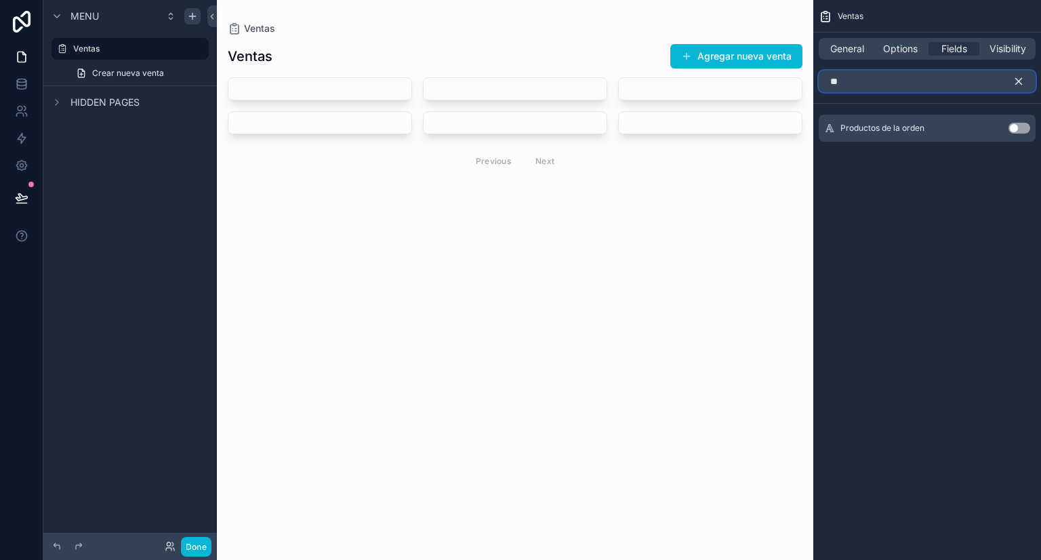
type input "*"
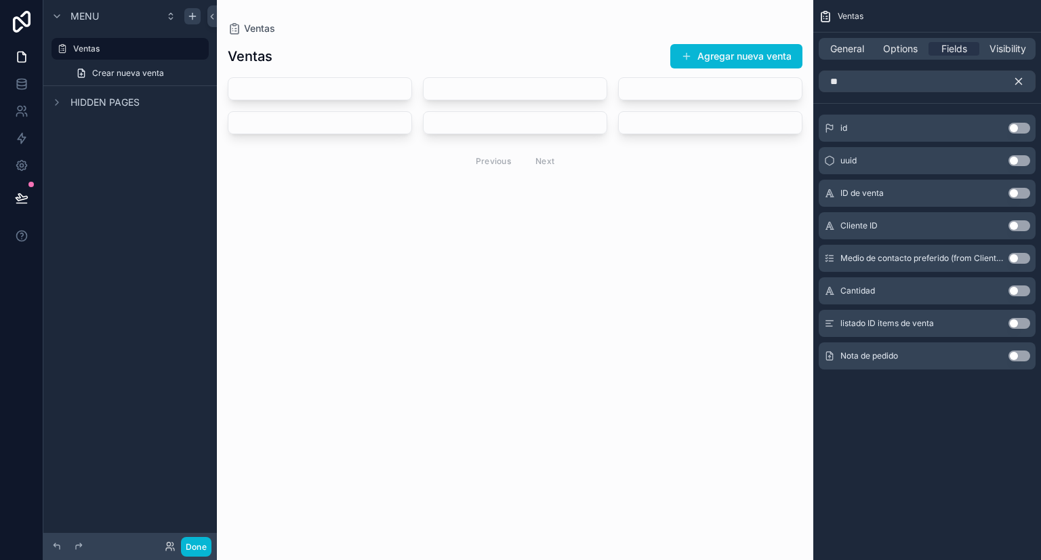
click at [1017, 191] on button "Use setting" at bounding box center [1019, 193] width 22 height 11
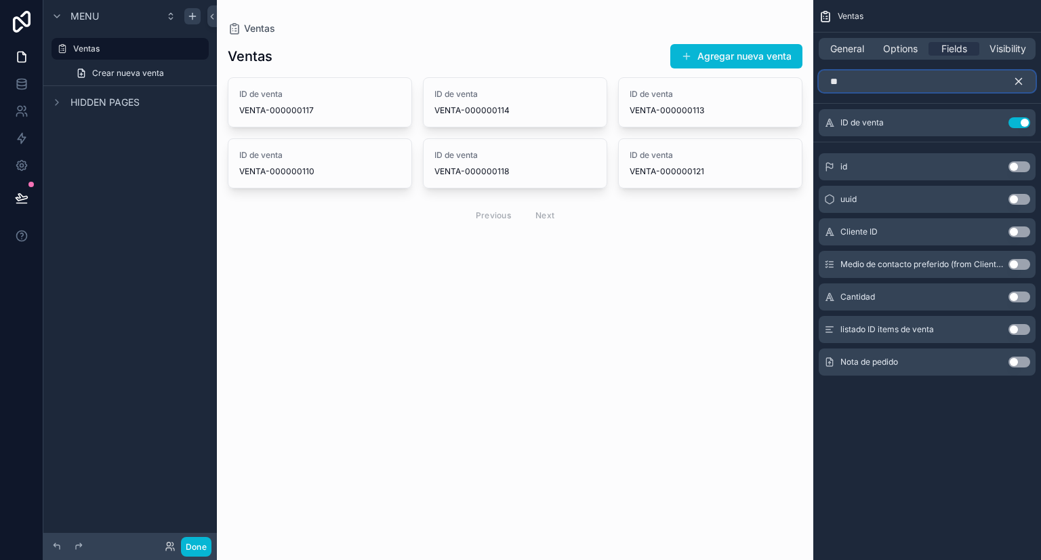
click at [915, 81] on input "**" at bounding box center [927, 81] width 217 height 22
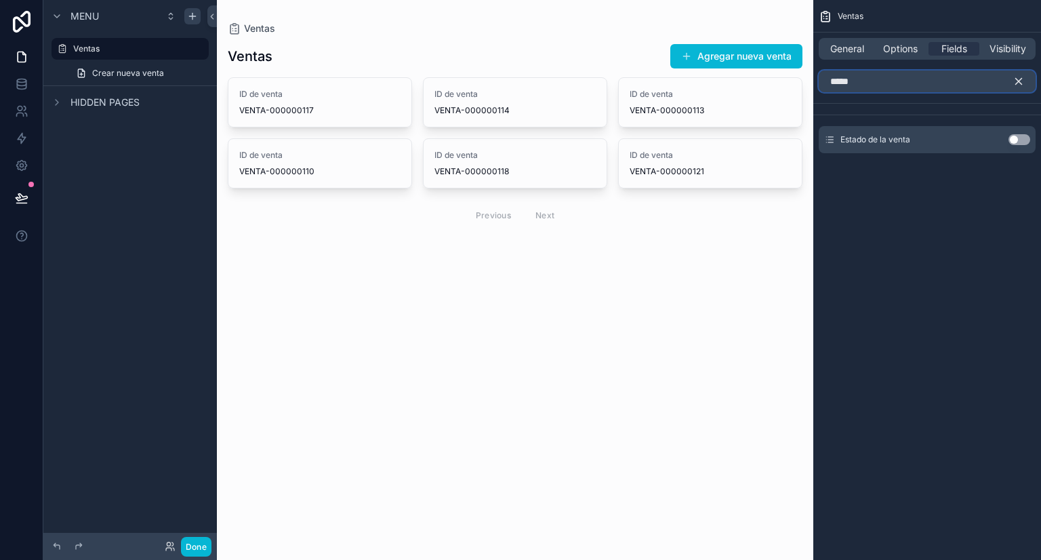
type input "*****"
click at [1017, 144] on div "Estado de la venta Use setting" at bounding box center [927, 139] width 217 height 27
click at [1021, 143] on button "Use setting" at bounding box center [1019, 139] width 22 height 11
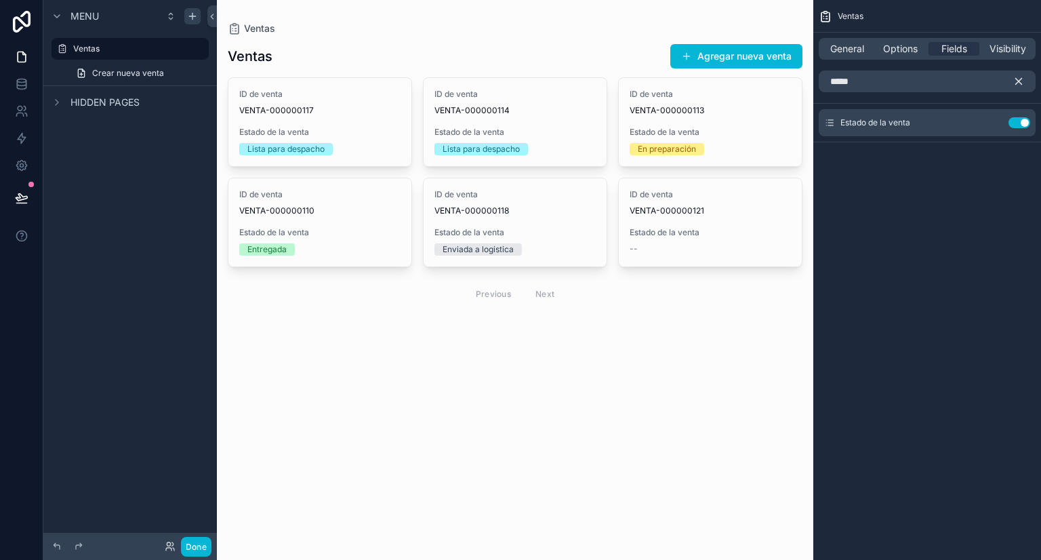
click at [634, 356] on div "Ventas Ventas Agregar nueva venta ID de venta VENTA-000000117 Estado de la vent…" at bounding box center [515, 280] width 596 height 560
click at [584, 377] on div "Ventas Ventas Agregar nueva venta ID de venta VENTA-000000117 Estado de la vent…" at bounding box center [515, 280] width 596 height 560
click at [997, 121] on icon "scrollable content" at bounding box center [992, 122] width 11 height 11
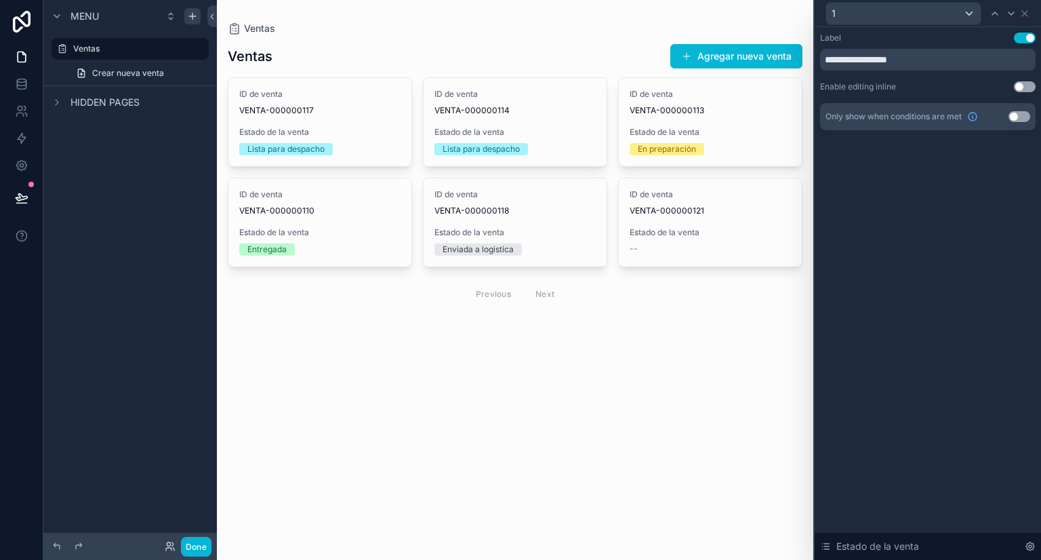
click at [1016, 87] on button "Use setting" at bounding box center [1025, 86] width 22 height 11
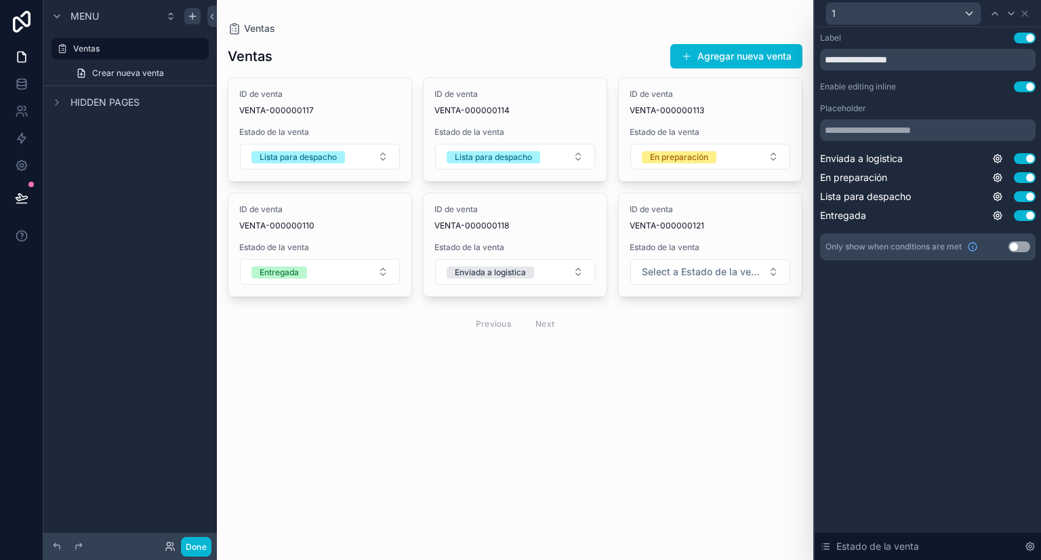
click at [588, 395] on div "Ventas Ventas Agregar nueva venta ID de venta VENTA-000000117 Estado de la vent…" at bounding box center [515, 280] width 596 height 560
click at [470, 353] on div "Ventas Agregar nueva venta ID de venta VENTA-000000117 Estado de la venta Lista…" at bounding box center [515, 209] width 575 height 348
click at [339, 54] on div "Ventas Agregar nueva venta" at bounding box center [515, 56] width 575 height 26
click at [324, 53] on div "Ventas Agregar nueva venta" at bounding box center [515, 56] width 575 height 26
click at [1027, 9] on icon at bounding box center [1024, 13] width 11 height 11
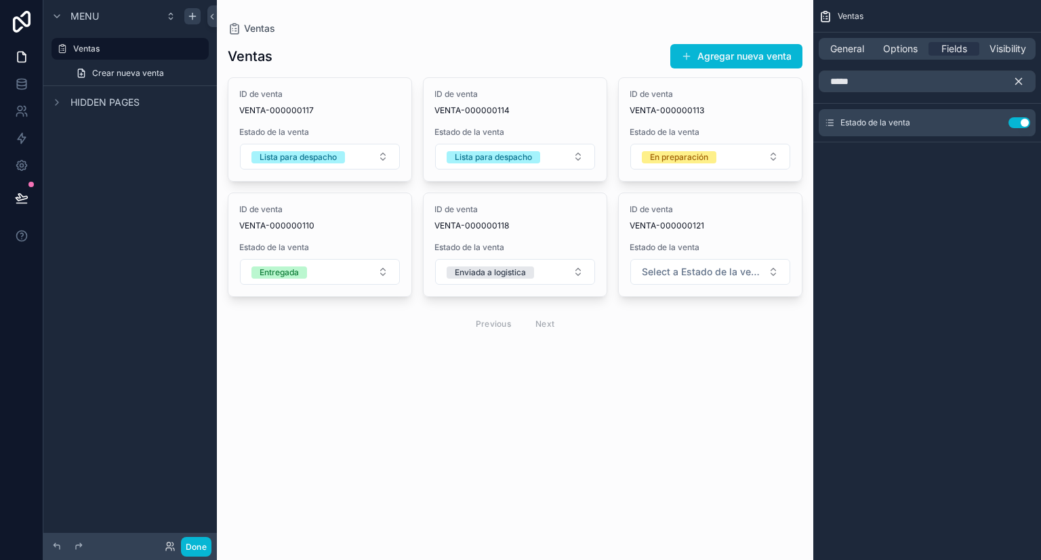
click at [851, 18] on span "Ventas" at bounding box center [851, 16] width 26 height 11
click at [855, 90] on input "*****" at bounding box center [927, 81] width 217 height 22
click at [1011, 86] on input "*****" at bounding box center [927, 81] width 217 height 22
click at [1018, 82] on icon "scrollable content" at bounding box center [1019, 82] width 6 height 6
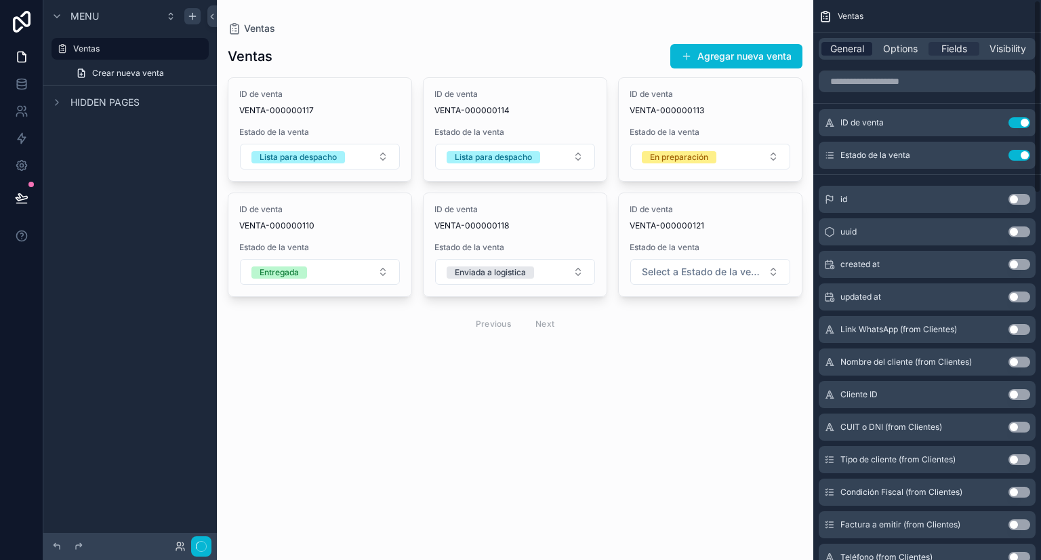
click at [858, 47] on span "General" at bounding box center [847, 49] width 34 height 14
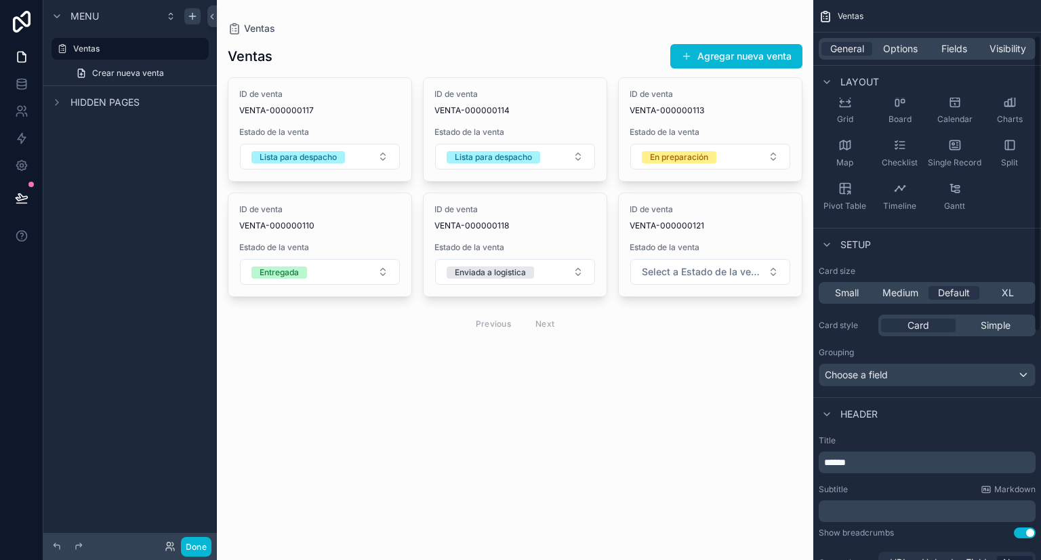
scroll to position [203, 0]
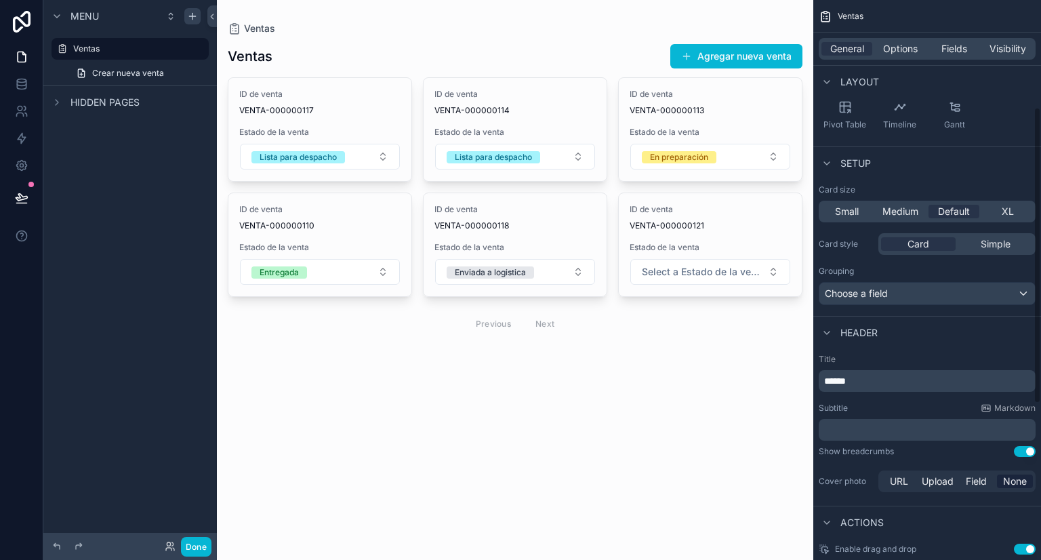
click at [876, 377] on p "******" at bounding box center [928, 381] width 209 height 14
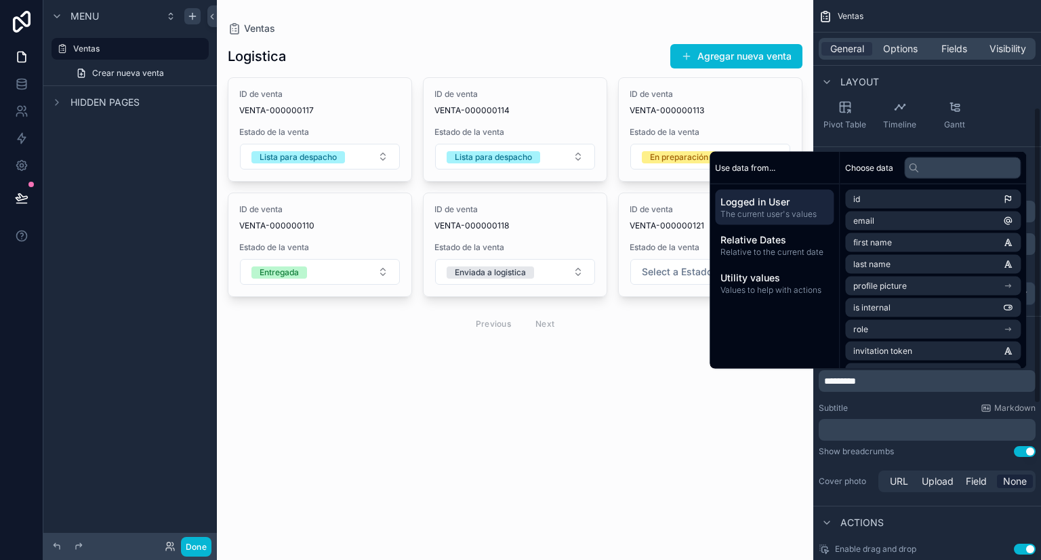
click at [520, 482] on div "Ventas Logistica Agregar nueva venta ID de venta VENTA-000000117 Estado de la v…" at bounding box center [515, 280] width 596 height 560
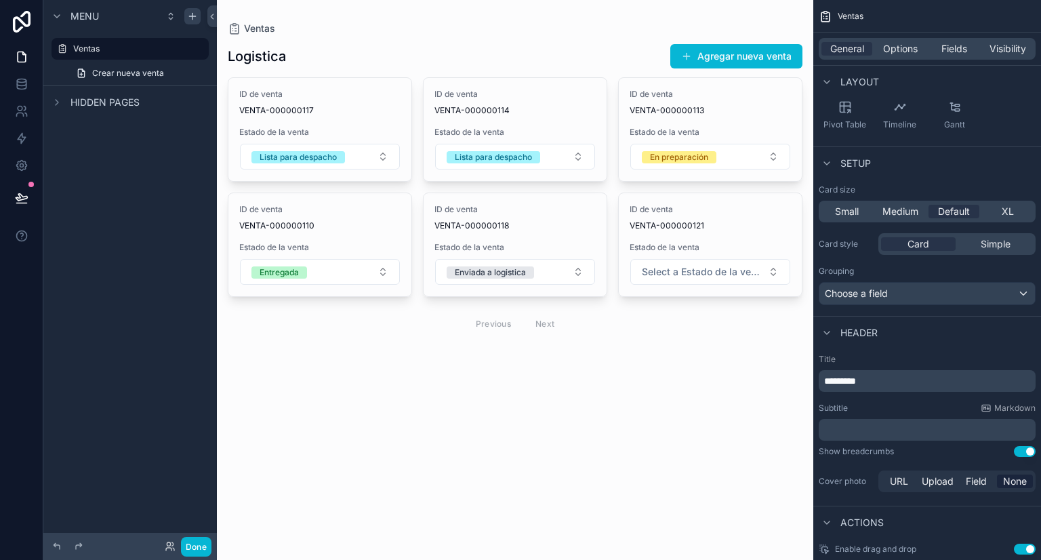
click at [582, 61] on div "Logistica Agregar nueva venta" at bounding box center [515, 56] width 575 height 26
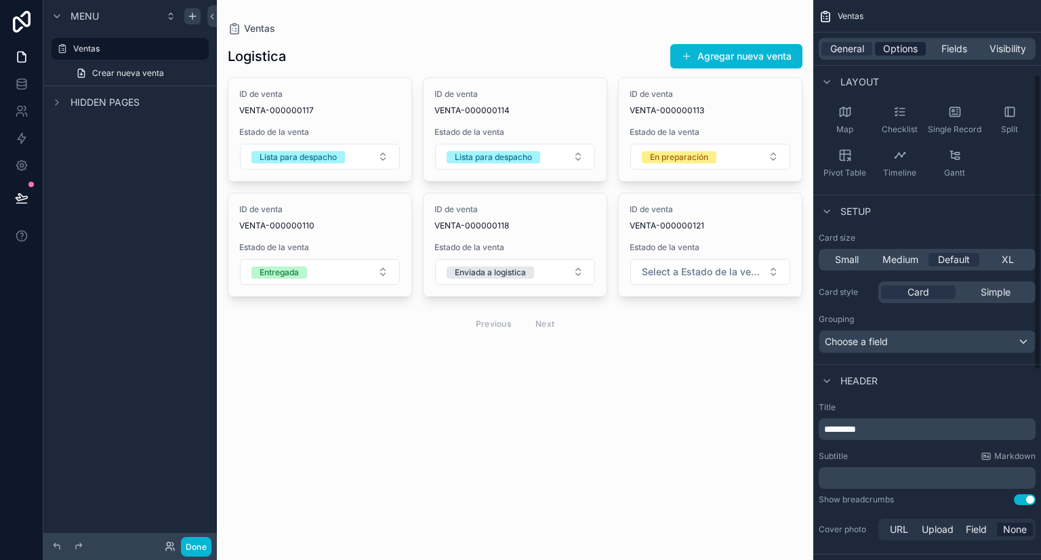
scroll to position [136, 0]
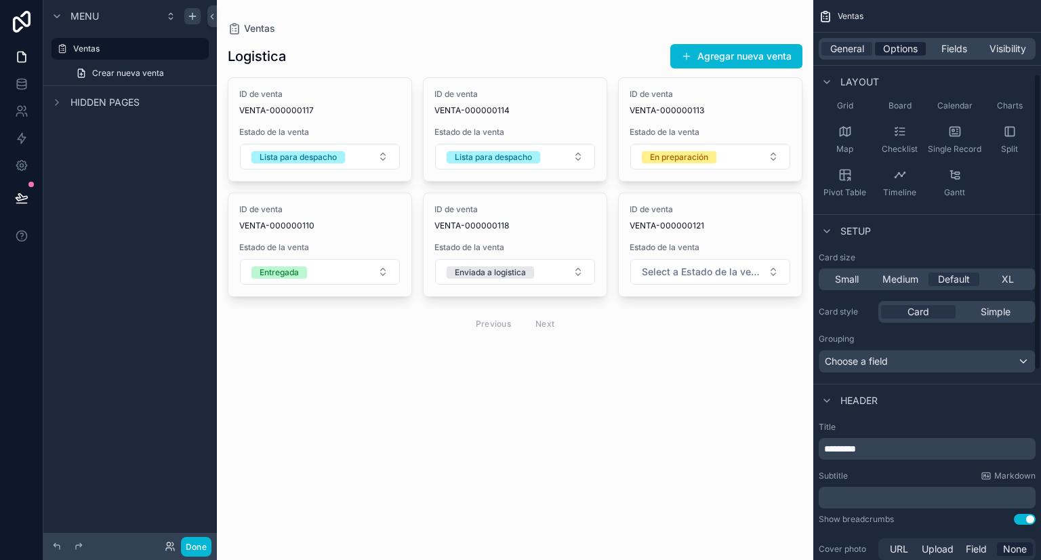
click at [889, 51] on span "Options" at bounding box center [900, 49] width 35 height 14
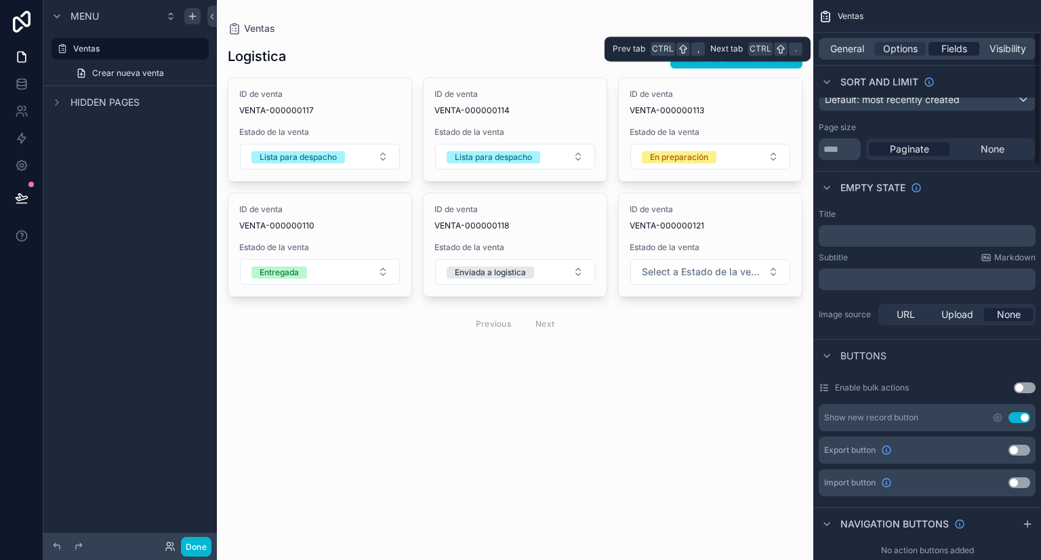
click at [951, 49] on span "Fields" at bounding box center [954, 49] width 26 height 14
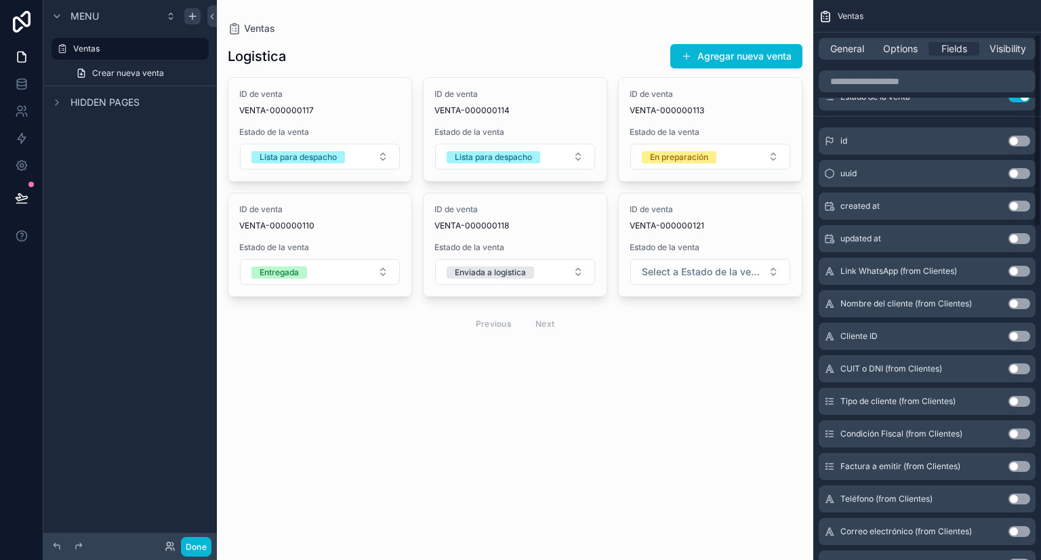
scroll to position [0, 0]
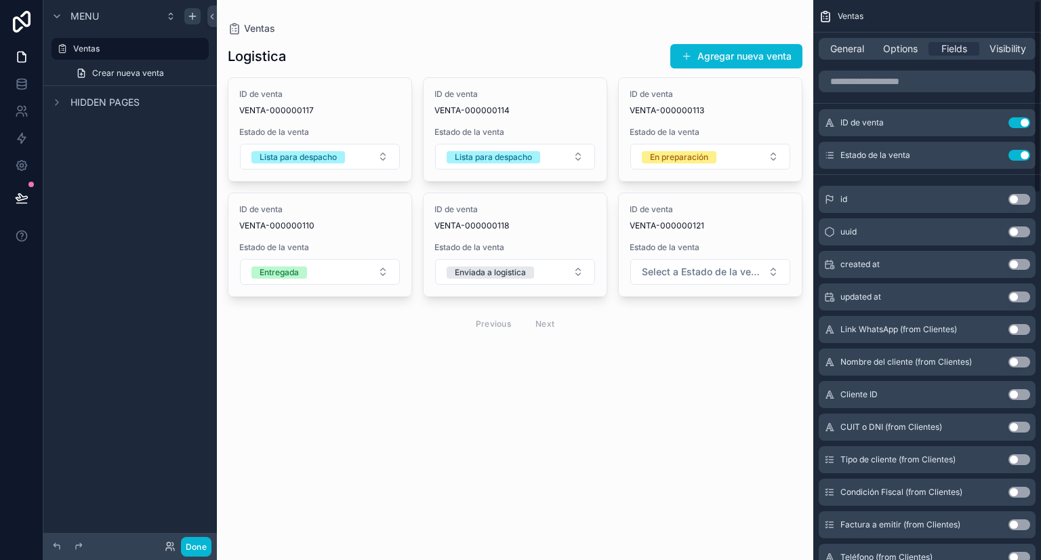
click at [911, 56] on div "General Options Fields Visibility" at bounding box center [927, 49] width 217 height 22
click at [911, 49] on span "Options" at bounding box center [900, 49] width 35 height 14
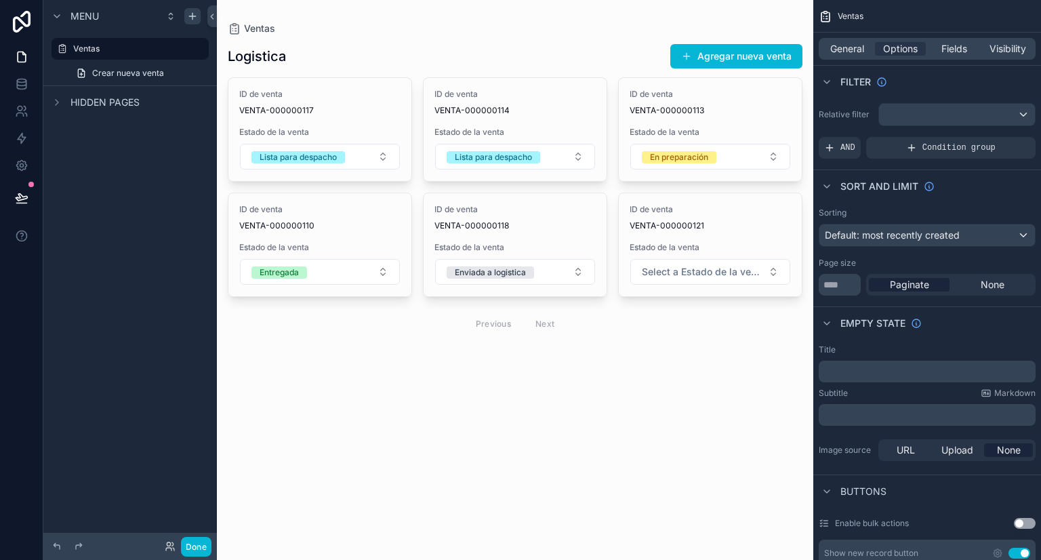
click at [934, 247] on div "Sorting Default: most recently created Page size ** Paginate None" at bounding box center [927, 251] width 228 height 99
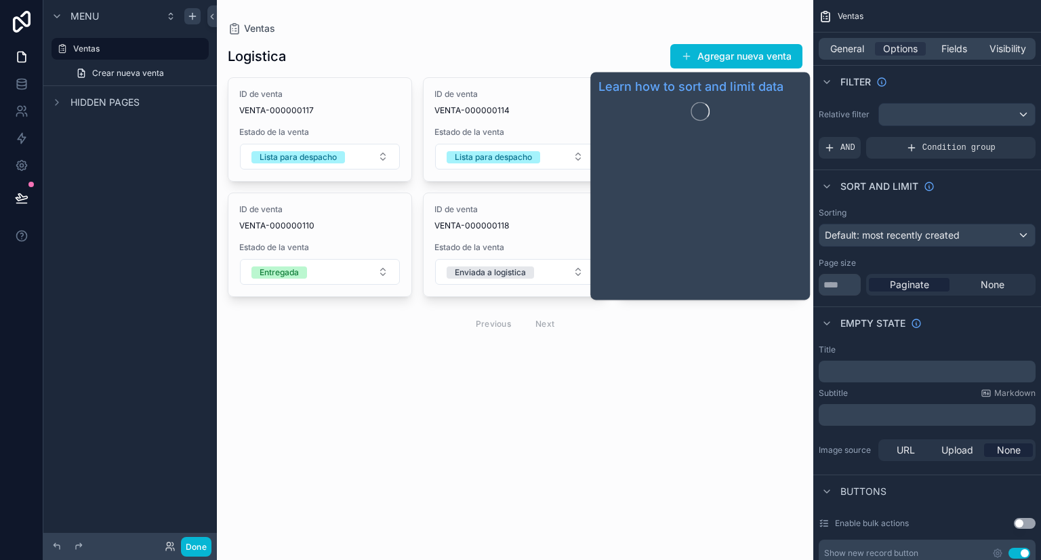
click at [868, 188] on span "Sort And Limit" at bounding box center [879, 187] width 78 height 14
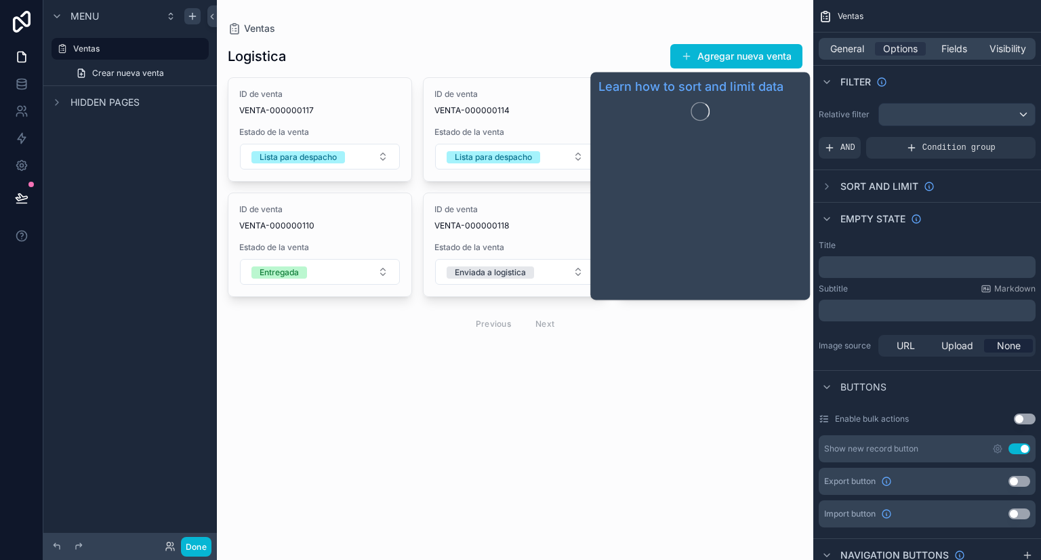
click at [851, 187] on span "Sort And Limit" at bounding box center [879, 187] width 78 height 14
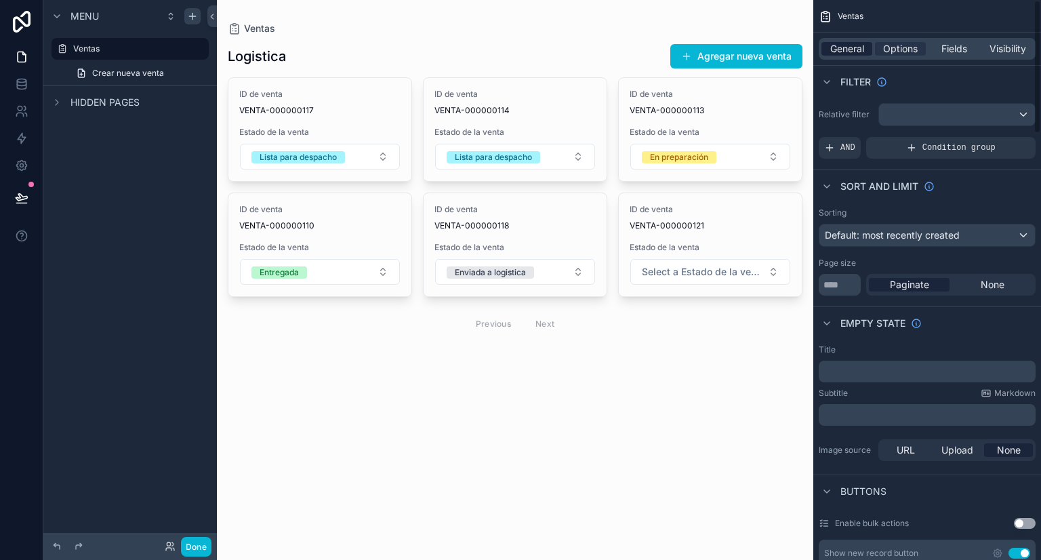
click at [851, 45] on span "General" at bounding box center [847, 49] width 34 height 14
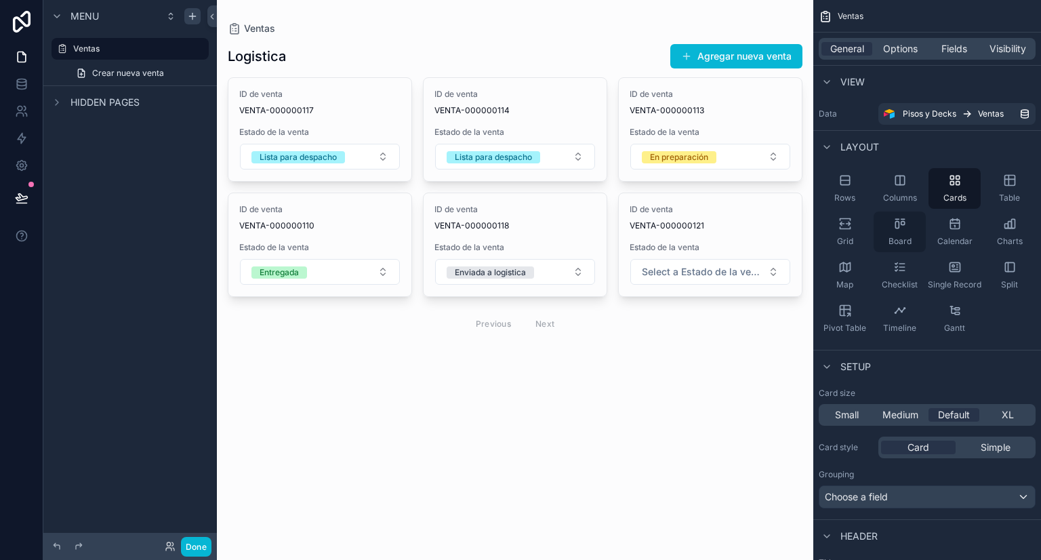
click at [900, 234] on div "Board" at bounding box center [900, 231] width 52 height 41
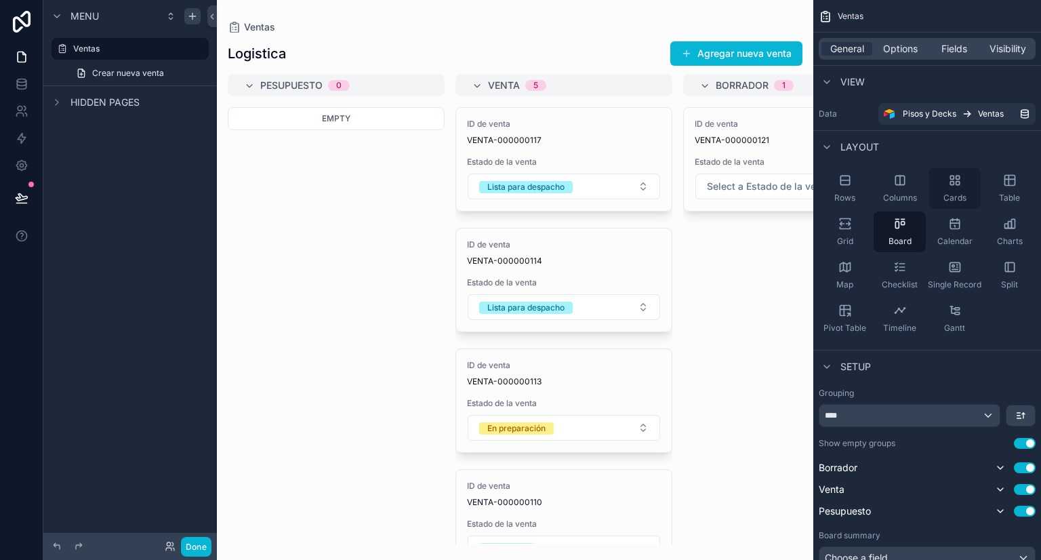
click at [954, 197] on span "Cards" at bounding box center [954, 197] width 23 height 11
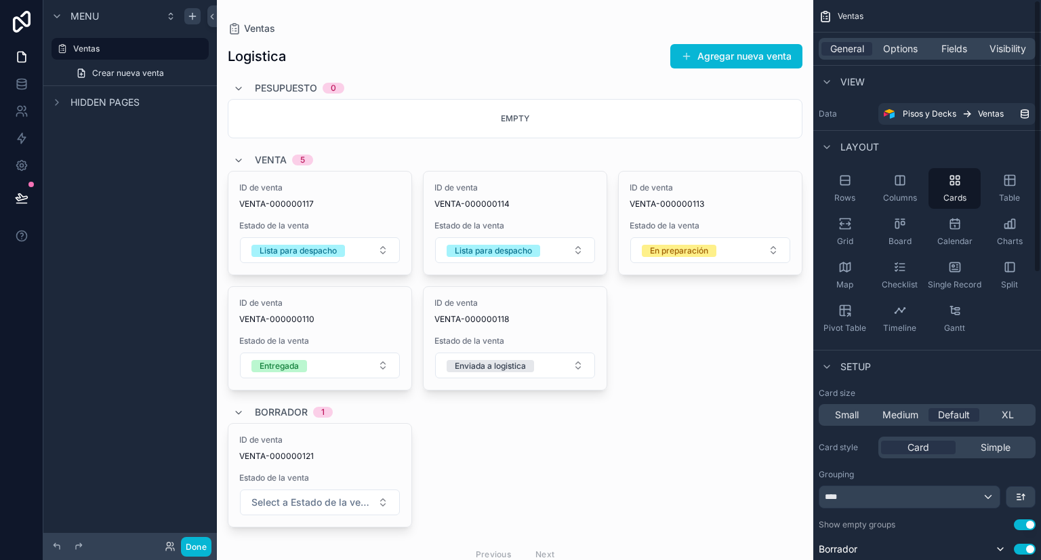
scroll to position [68, 0]
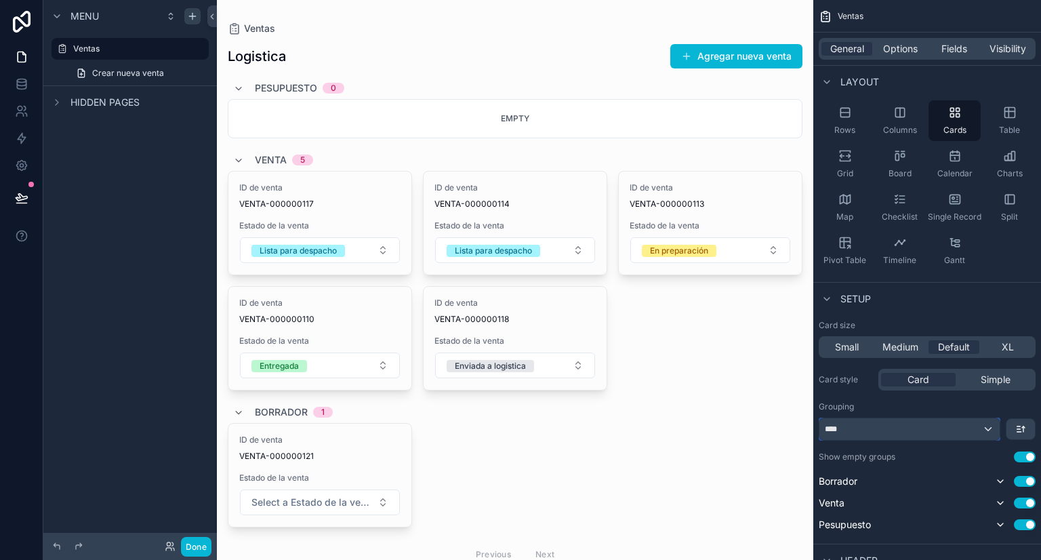
click at [907, 431] on div "****" at bounding box center [909, 429] width 180 height 22
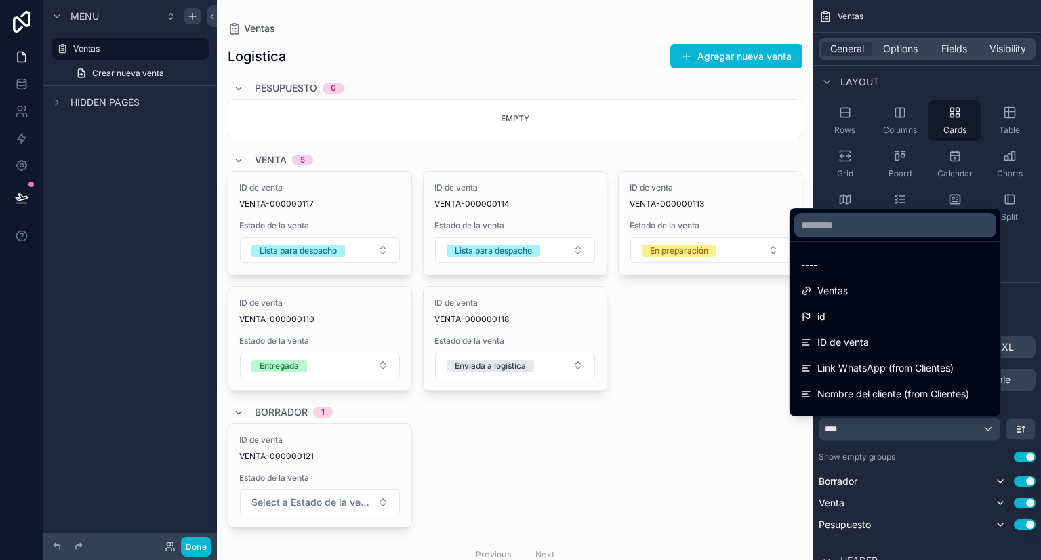
click at [840, 226] on input "text" at bounding box center [895, 225] width 199 height 22
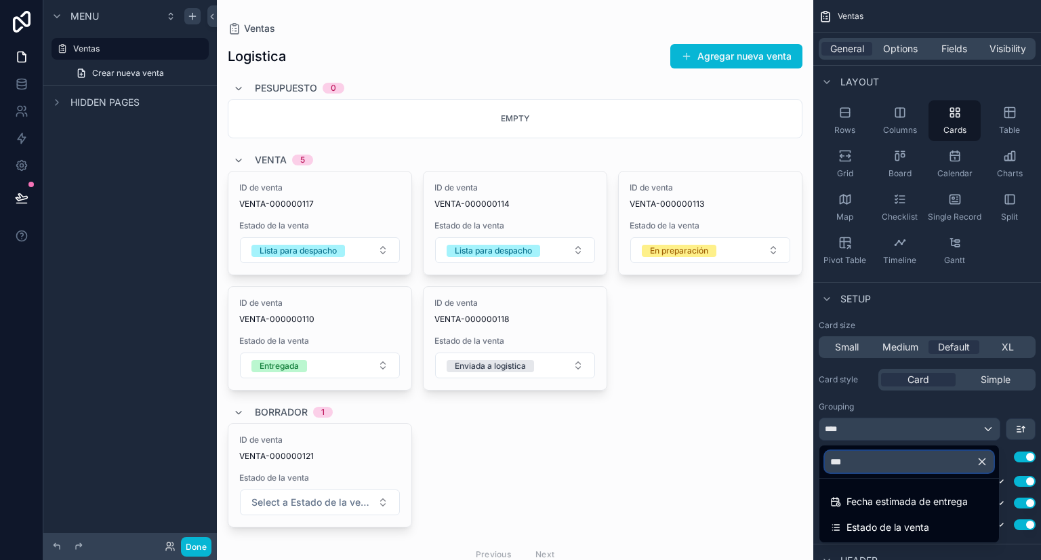
type input "***"
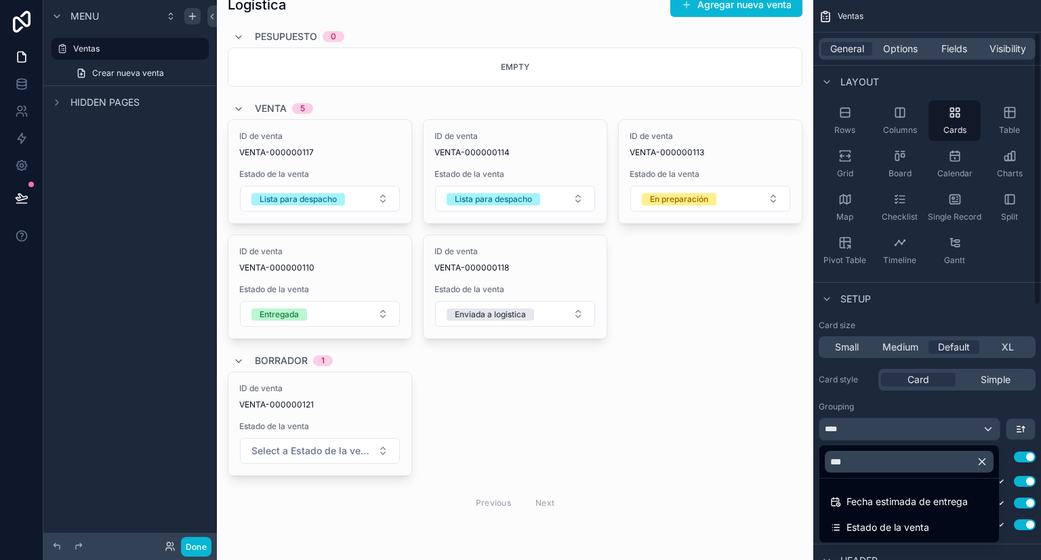
click at [903, 422] on div "scrollable content" at bounding box center [520, 280] width 1041 height 560
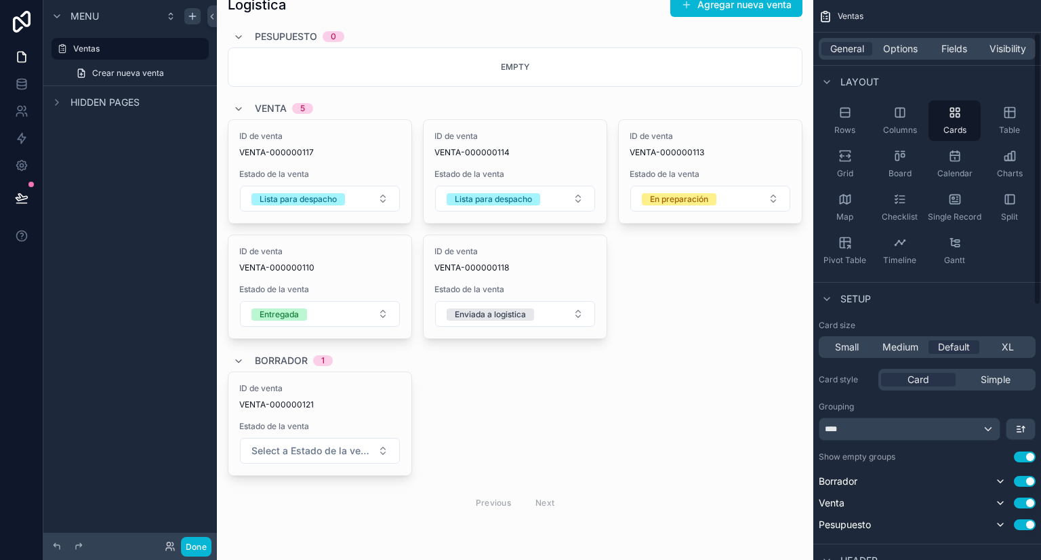
drag, startPoint x: 903, startPoint y: 422, endPoint x: 979, endPoint y: 412, distance: 77.3
click at [979, 412] on div "Grouping ****" at bounding box center [927, 420] width 217 height 39
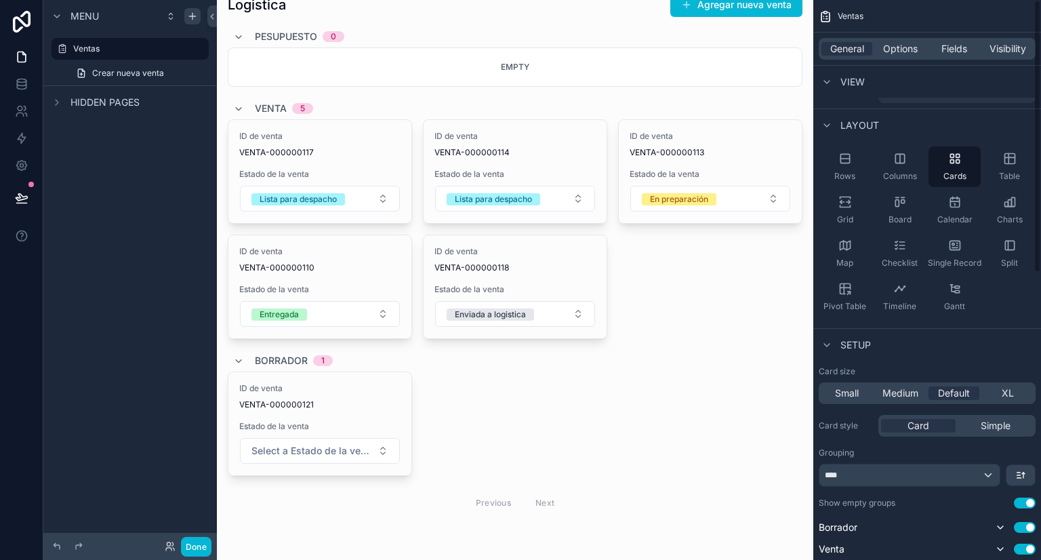
scroll to position [0, 0]
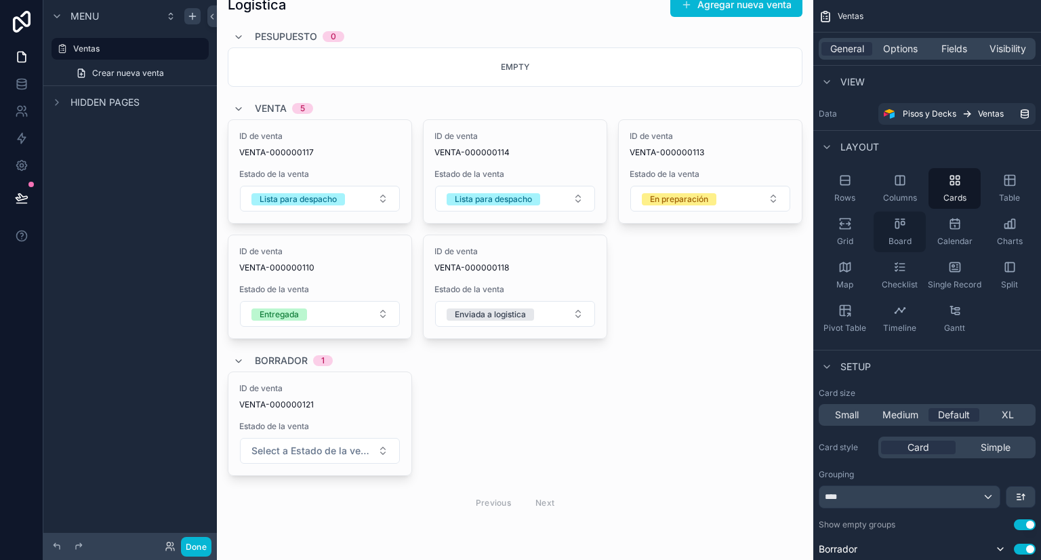
click at [901, 231] on div "Board" at bounding box center [900, 231] width 52 height 41
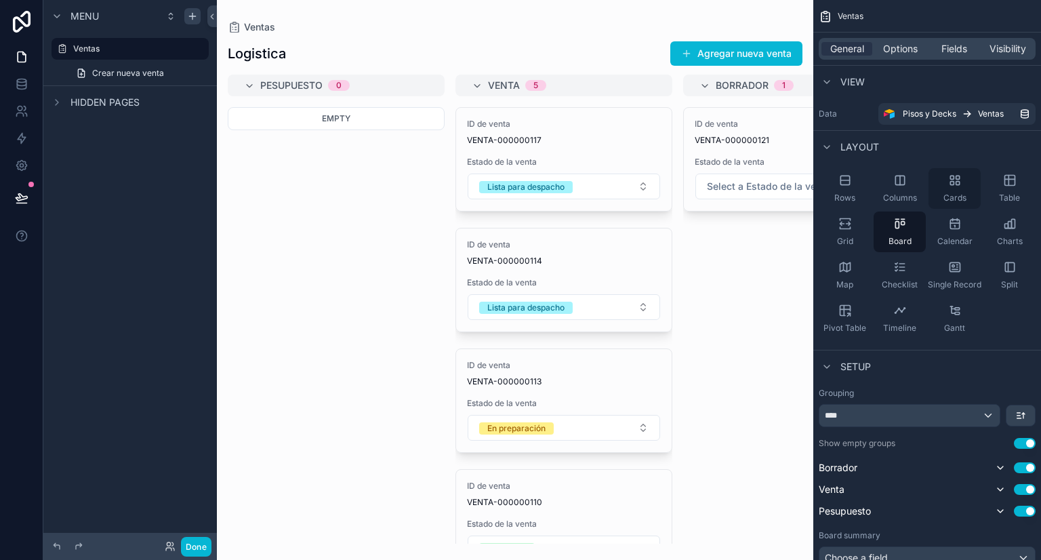
drag, startPoint x: 973, startPoint y: 206, endPoint x: 979, endPoint y: 197, distance: 10.9
drag, startPoint x: 979, startPoint y: 197, endPoint x: 973, endPoint y: 169, distance: 27.6
click at [981, 159] on div "Layout" at bounding box center [927, 146] width 228 height 33
click at [964, 183] on div "Cards" at bounding box center [954, 188] width 52 height 41
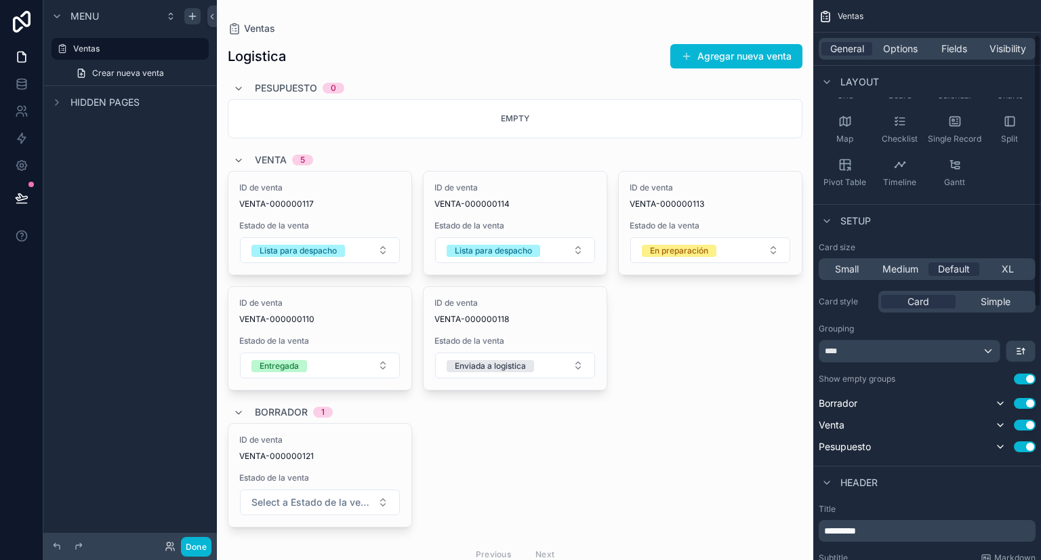
scroll to position [68, 0]
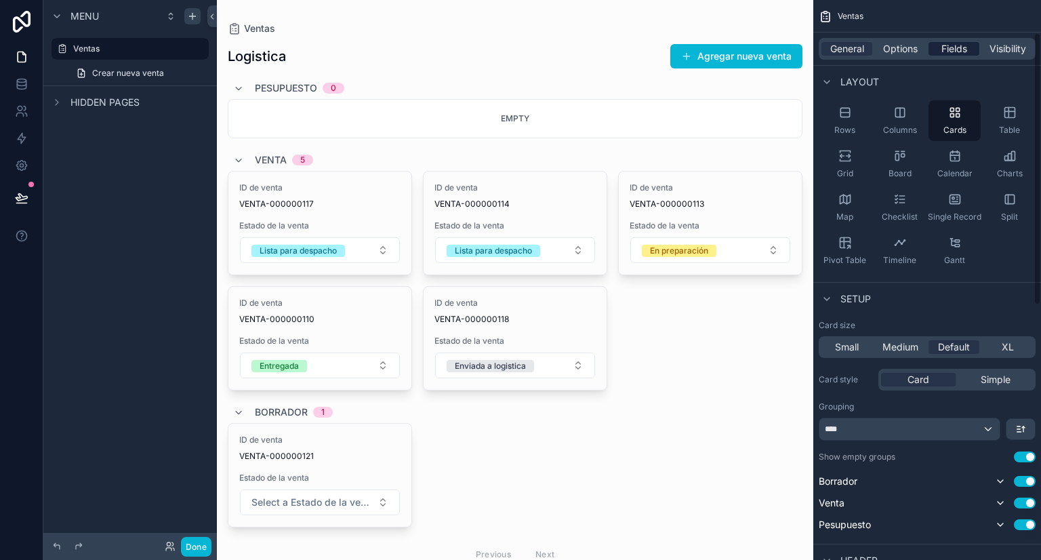
click at [954, 51] on span "Fields" at bounding box center [954, 49] width 26 height 14
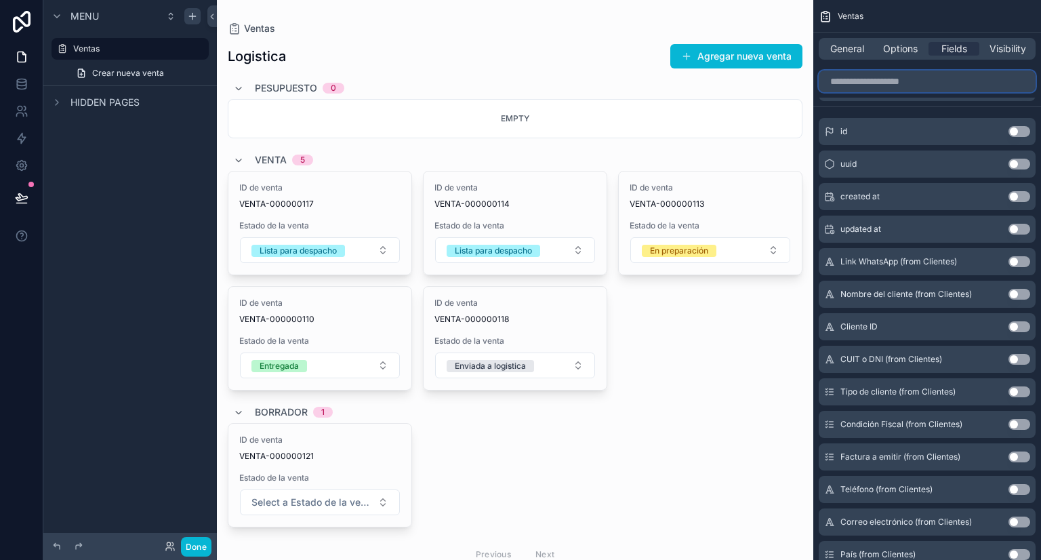
click at [907, 81] on input "scrollable content" at bounding box center [927, 81] width 217 height 22
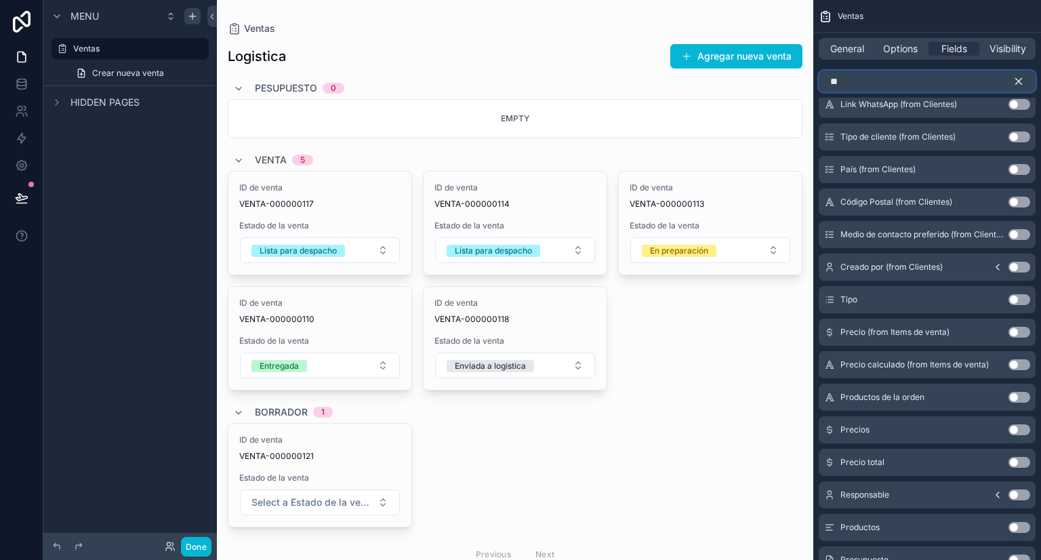
scroll to position [0, 0]
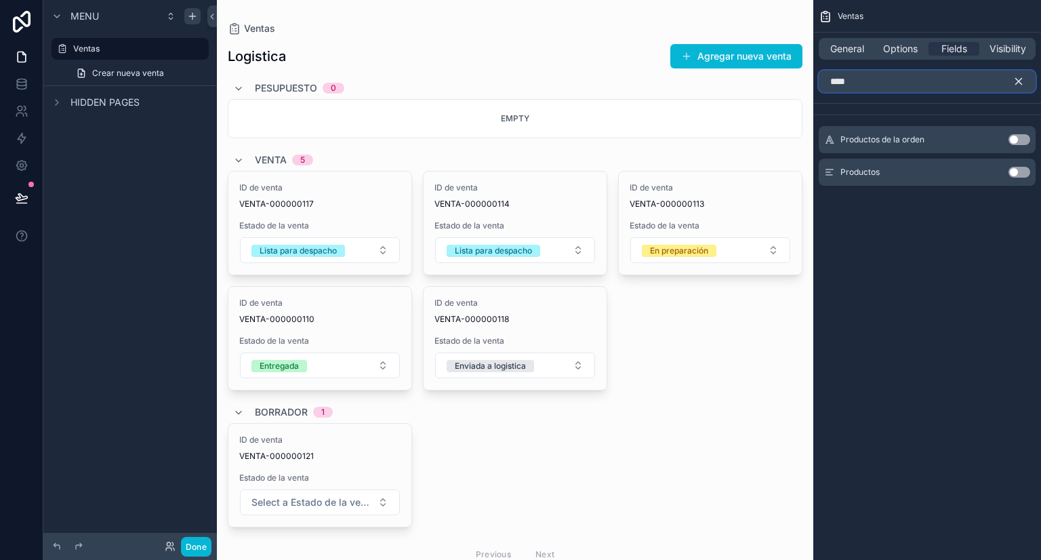
click at [907, 80] on input "****" at bounding box center [927, 81] width 217 height 22
type input "****"
click at [1015, 171] on button "Use setting" at bounding box center [1019, 172] width 22 height 11
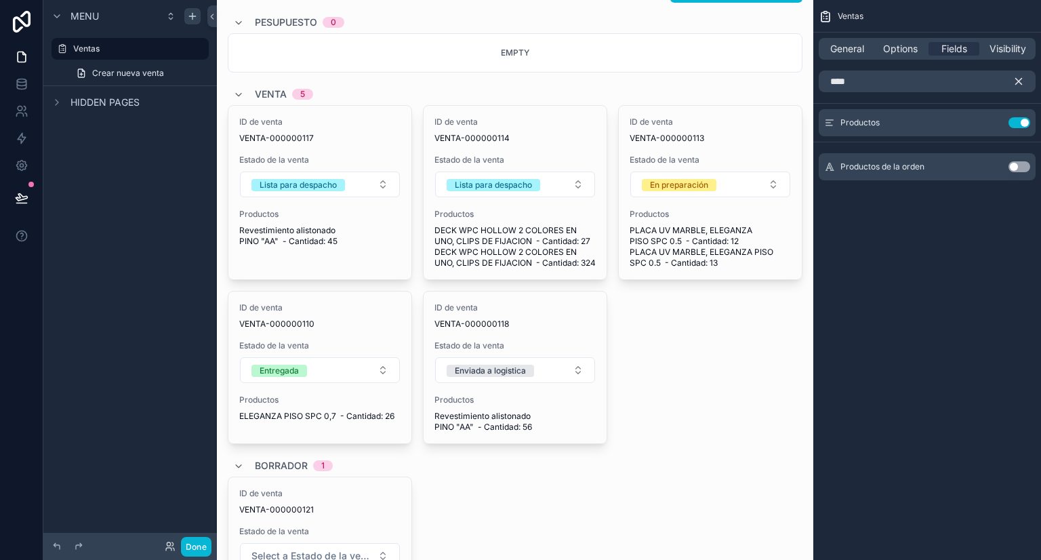
scroll to position [68, 0]
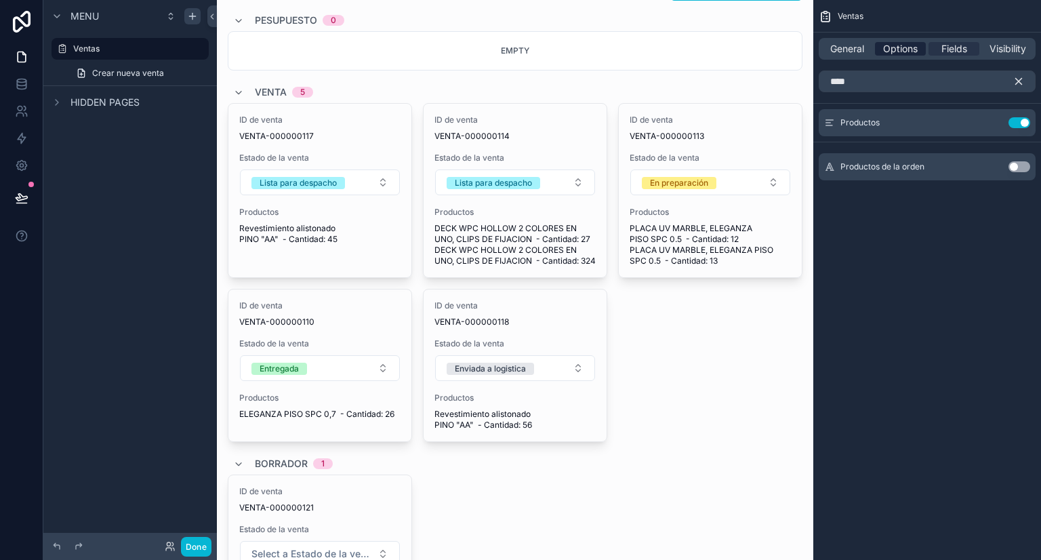
click at [901, 45] on span "Options" at bounding box center [900, 49] width 35 height 14
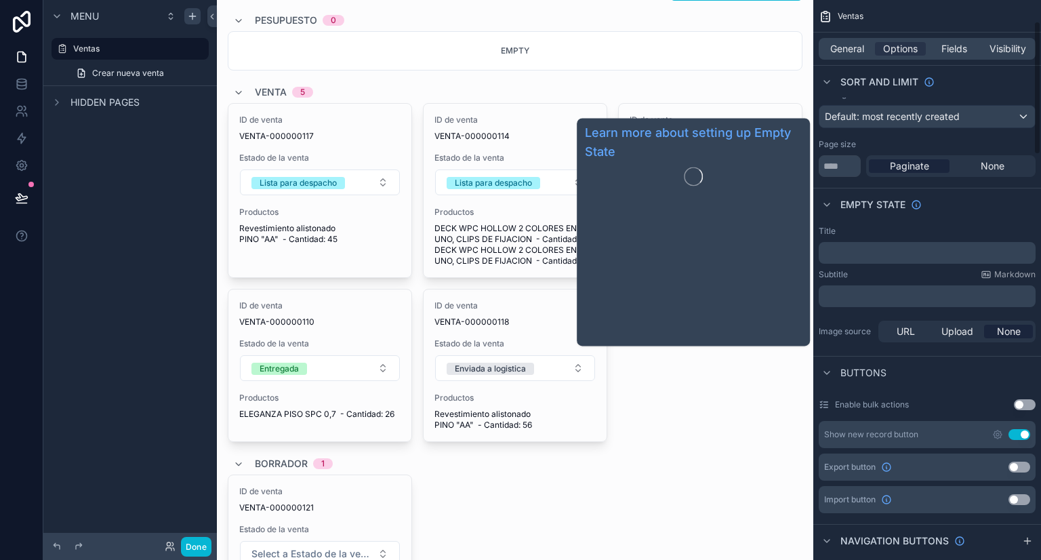
scroll to position [0, 0]
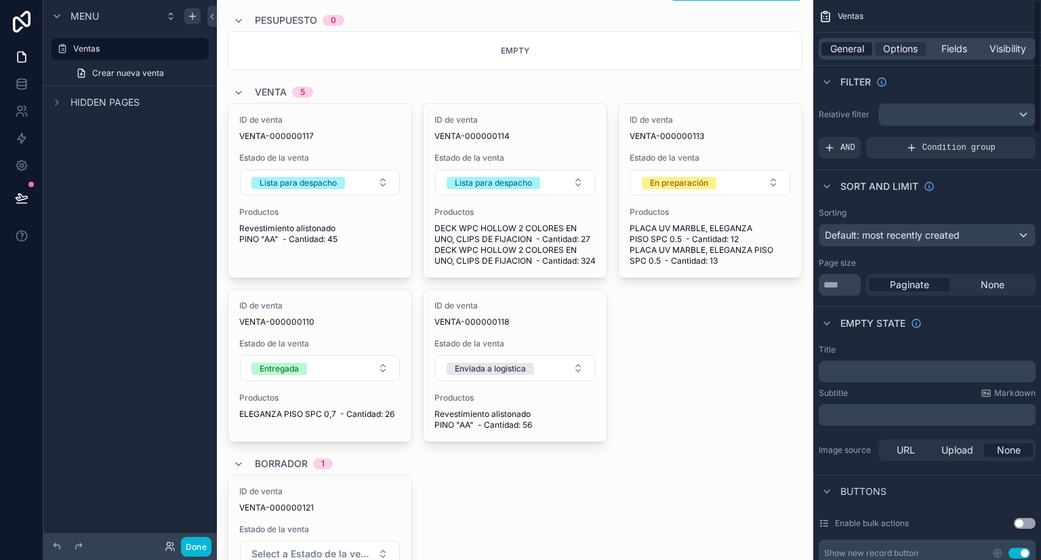
click at [855, 47] on span "General" at bounding box center [847, 49] width 34 height 14
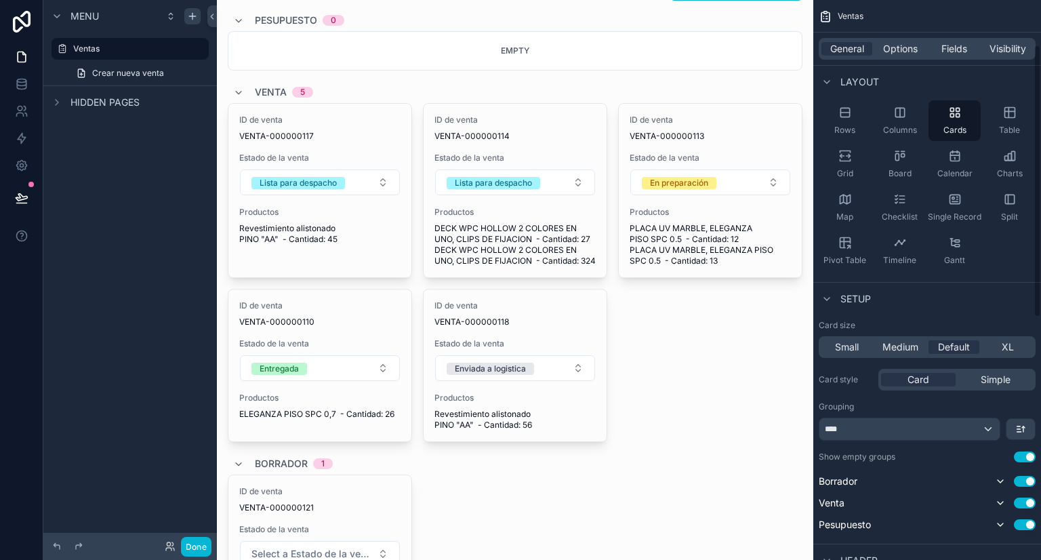
scroll to position [136, 0]
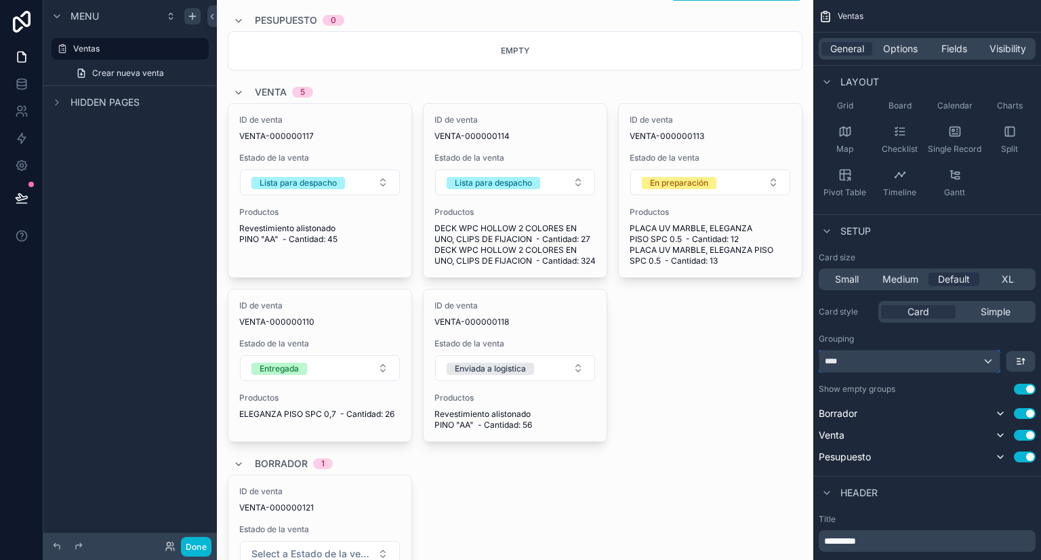
click at [906, 362] on div "****" at bounding box center [909, 361] width 180 height 22
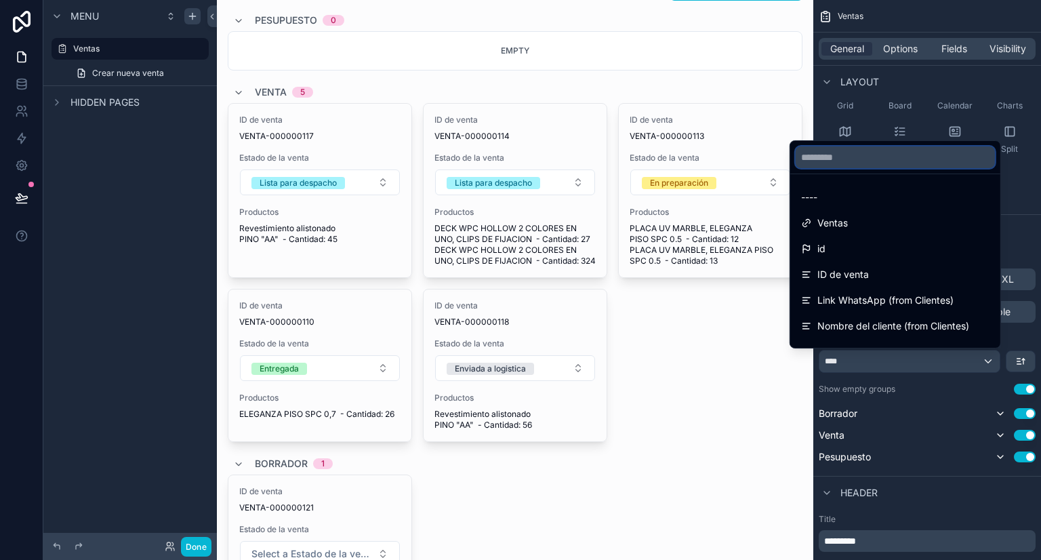
click at [852, 159] on input "text" at bounding box center [895, 157] width 199 height 22
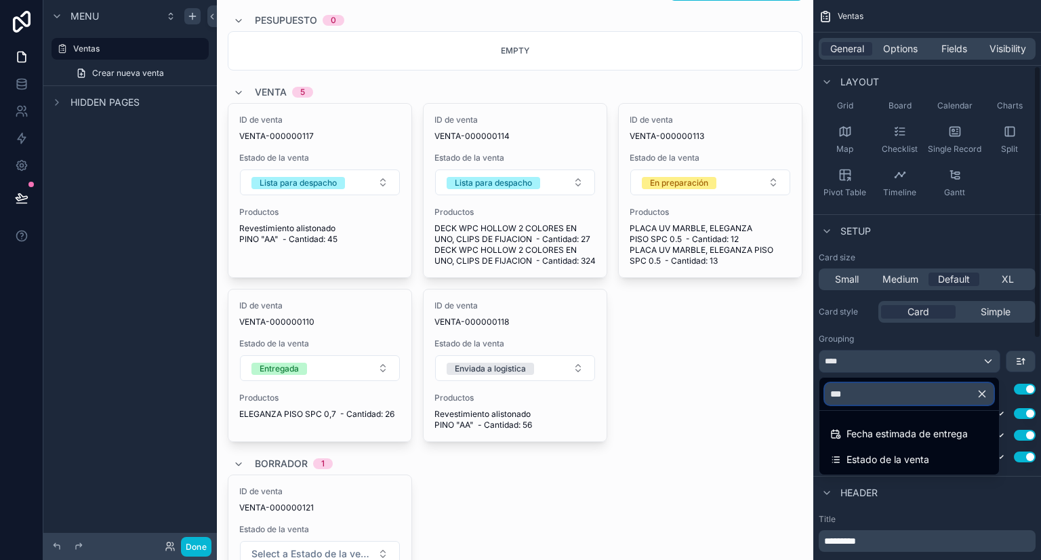
type input "***"
click at [861, 365] on div "scrollable content" at bounding box center [520, 280] width 1041 height 560
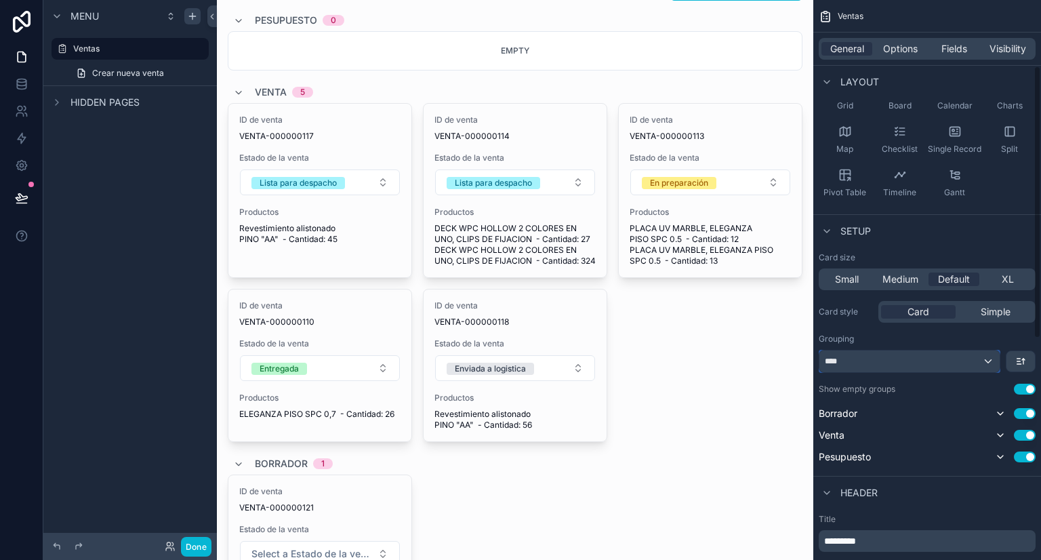
drag, startPoint x: 861, startPoint y: 365, endPoint x: 867, endPoint y: 358, distance: 9.6
click at [867, 358] on div "****" at bounding box center [909, 361] width 180 height 22
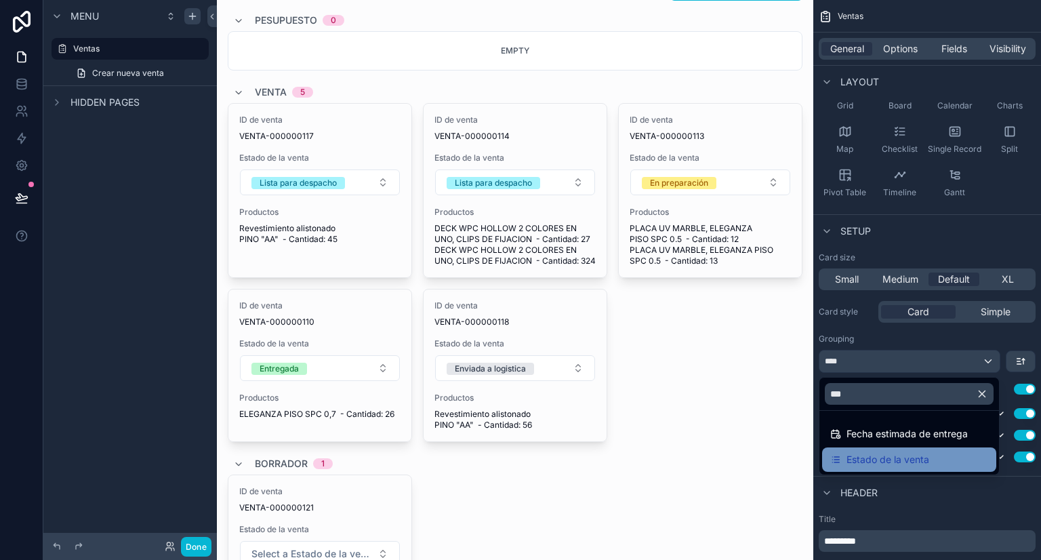
click at [918, 459] on span "Estado de la venta" at bounding box center [887, 459] width 83 height 16
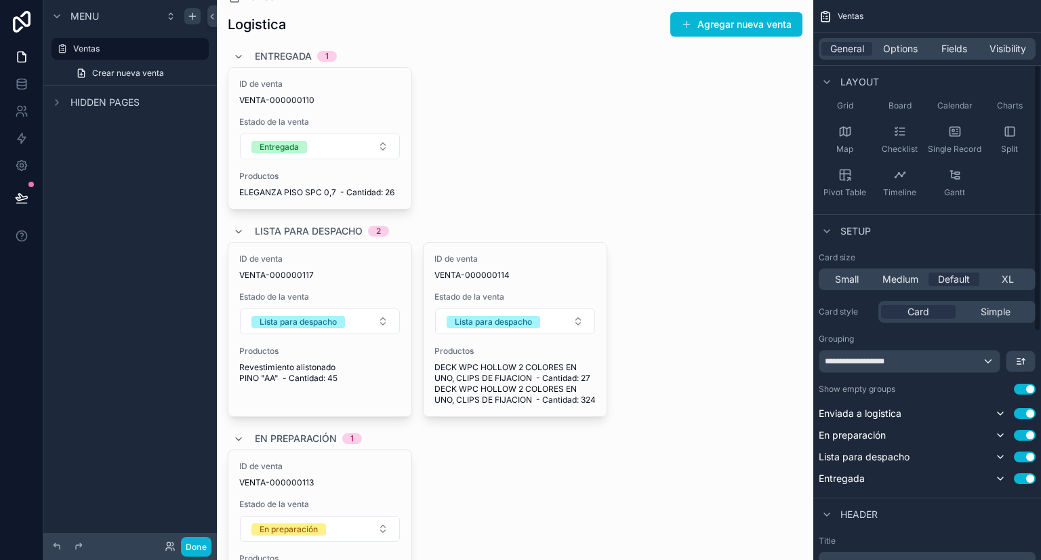
scroll to position [0, 0]
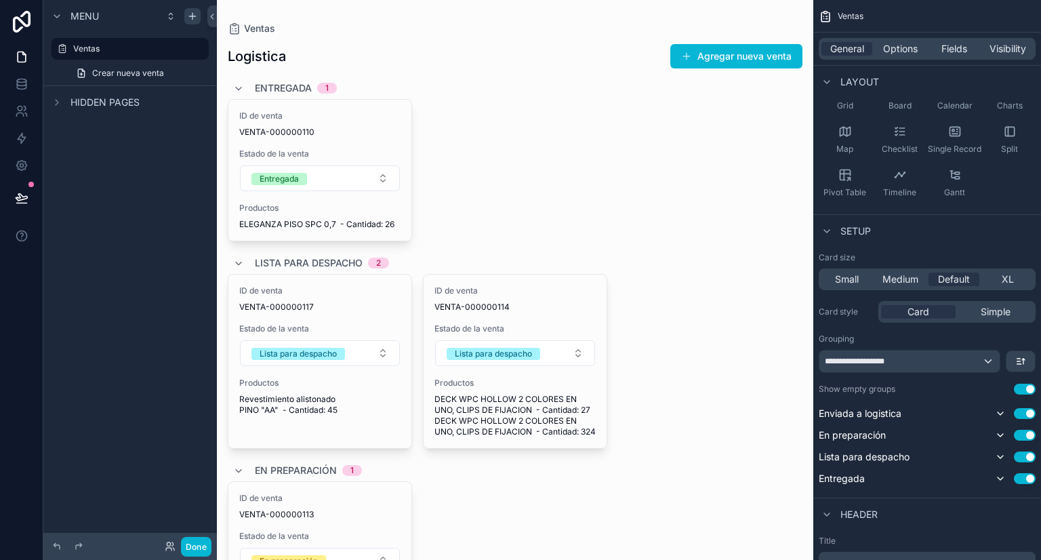
click at [464, 136] on div "ID de venta VENTA-000000110 Estado de la venta Entregada Productos ELEGANZA PIS…" at bounding box center [515, 170] width 575 height 142
click at [1015, 361] on icon "scrollable content" at bounding box center [1020, 361] width 11 height 11
click at [995, 421] on span "Last -> First" at bounding box center [995, 417] width 52 height 16
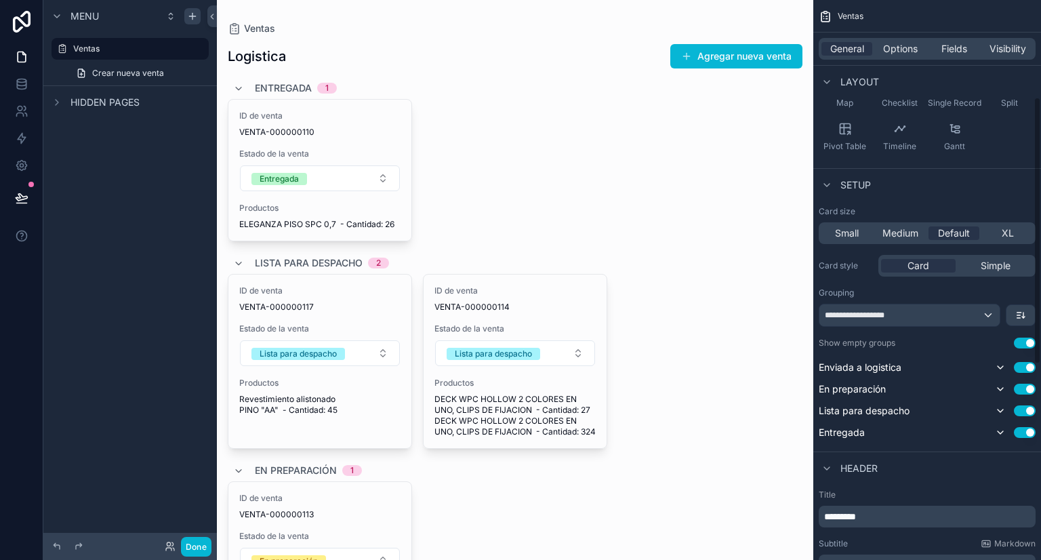
scroll to position [203, 0]
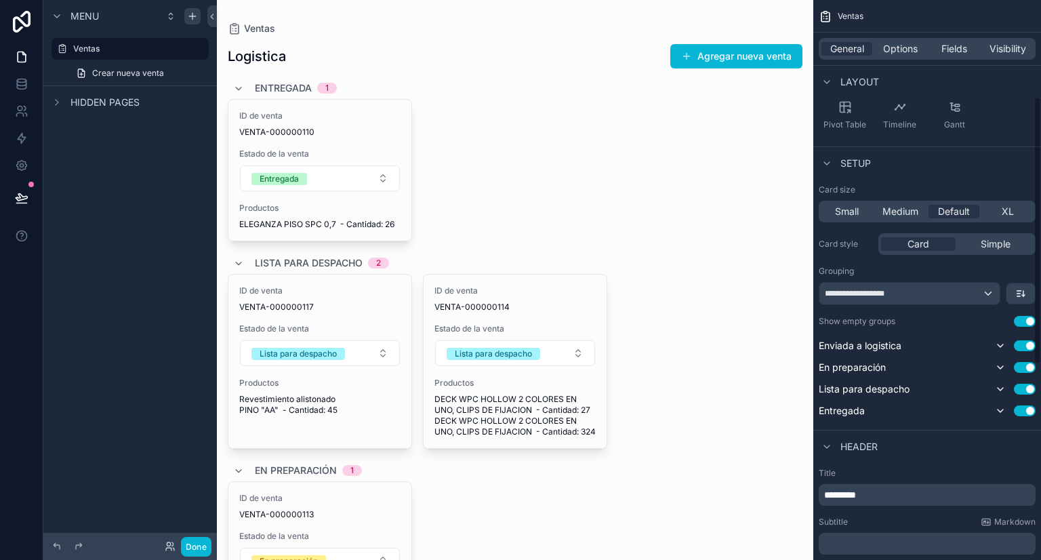
click at [920, 440] on div "Header" at bounding box center [927, 446] width 228 height 33
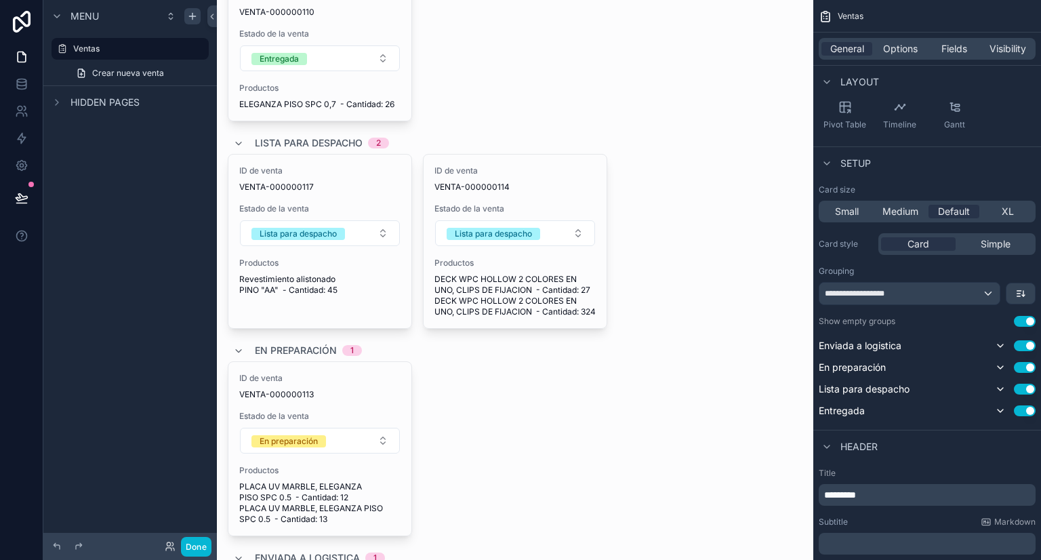
scroll to position [0, 0]
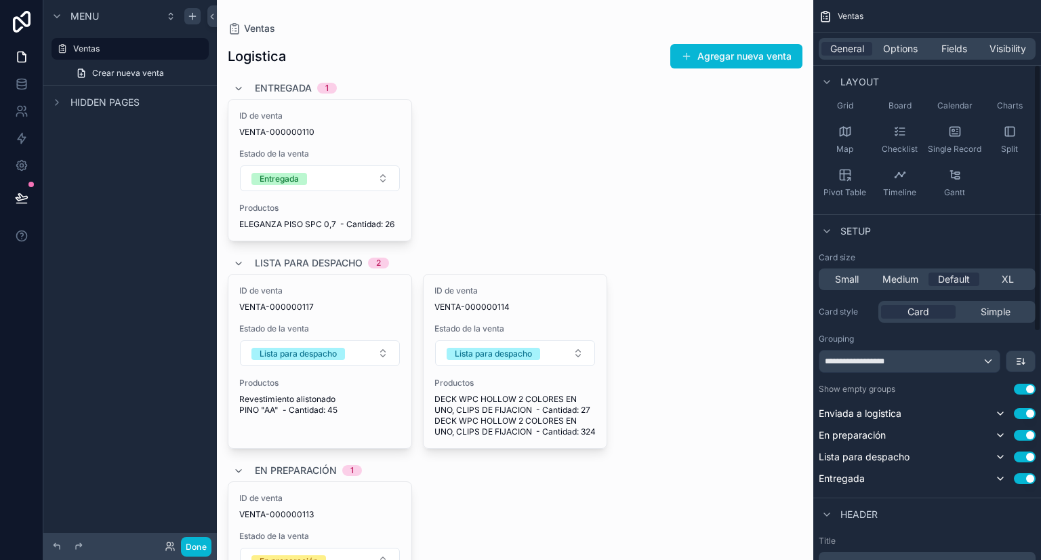
click at [946, 342] on div "Grouping" at bounding box center [927, 338] width 217 height 11
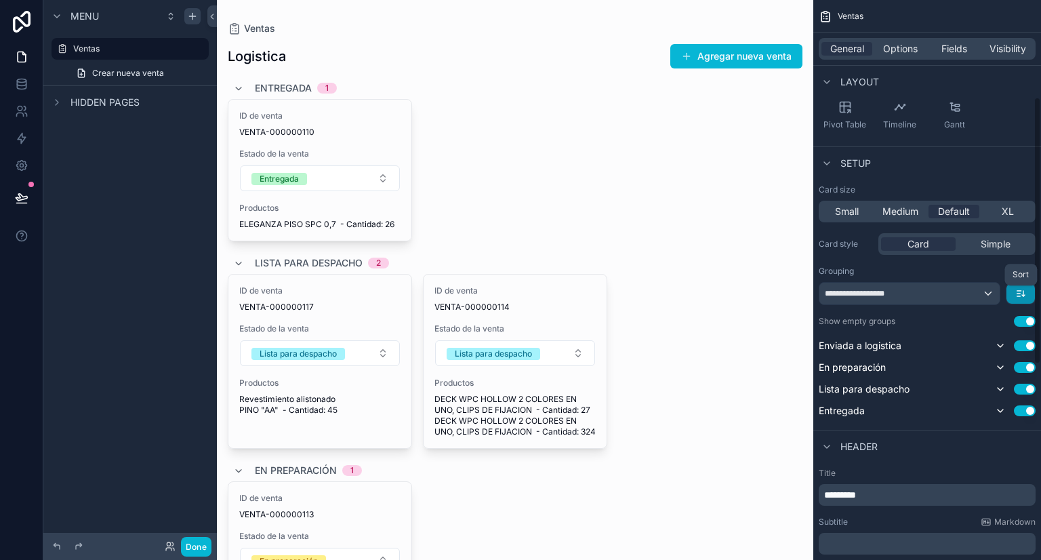
click at [1017, 296] on icon "scrollable content" at bounding box center [1018, 296] width 3 height 0
click at [994, 323] on span "First -> Last" at bounding box center [995, 323] width 52 height 16
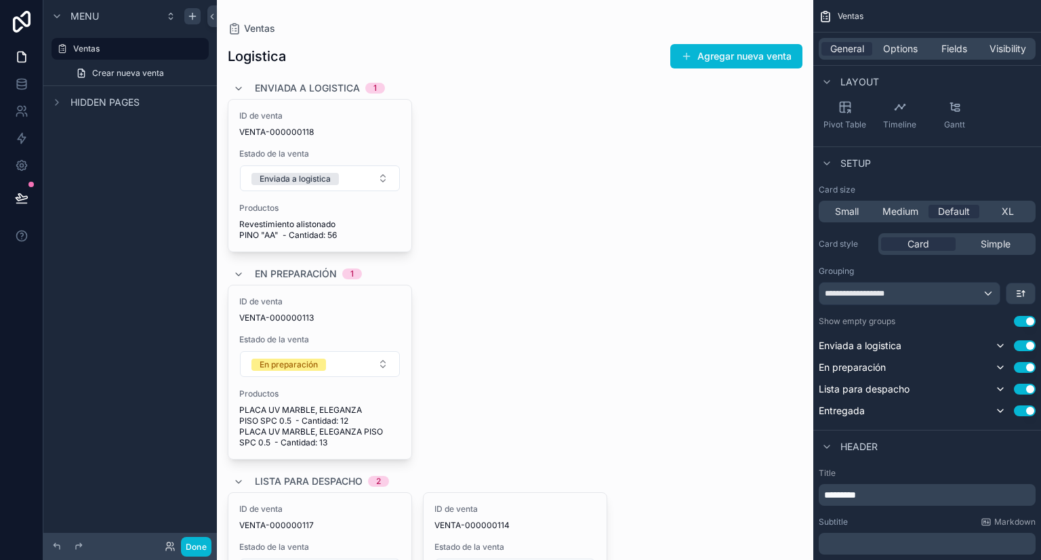
click at [633, 238] on div "ID de venta VENTA-000000118 Estado de la venta Enviada a logistica Productos Re…" at bounding box center [515, 175] width 575 height 153
click at [1017, 291] on icon "scrollable content" at bounding box center [1020, 293] width 11 height 11
drag, startPoint x: 585, startPoint y: 266, endPoint x: 541, endPoint y: 237, distance: 52.4
click at [585, 265] on div "En preparación 1" at bounding box center [515, 274] width 575 height 22
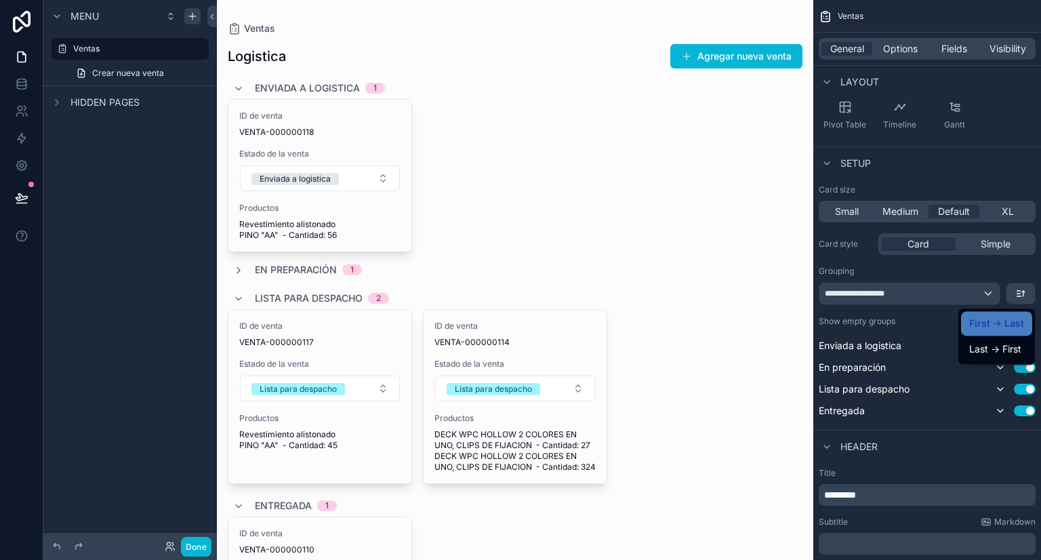
click at [572, 128] on div "ID de venta VENTA-000000118 Estado de la venta Enviada a logistica Productos Re…" at bounding box center [515, 175] width 575 height 153
click at [1007, 326] on span "First -> Last" at bounding box center [996, 323] width 55 height 16
click at [641, 239] on div "ID de venta VENTA-000000118 Estado de la venta Enviada a logistica Productos Re…" at bounding box center [515, 175] width 575 height 153
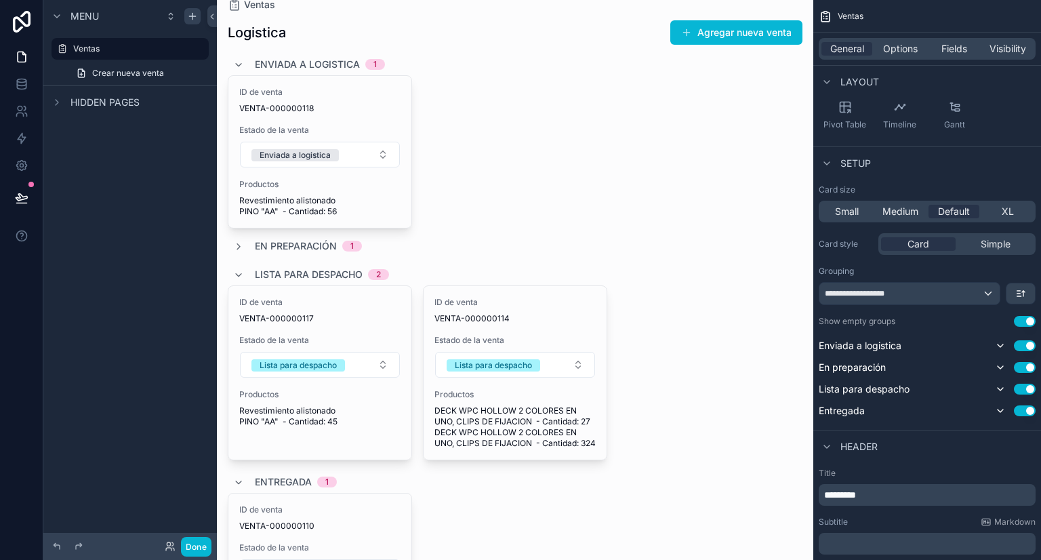
scroll to position [0, 0]
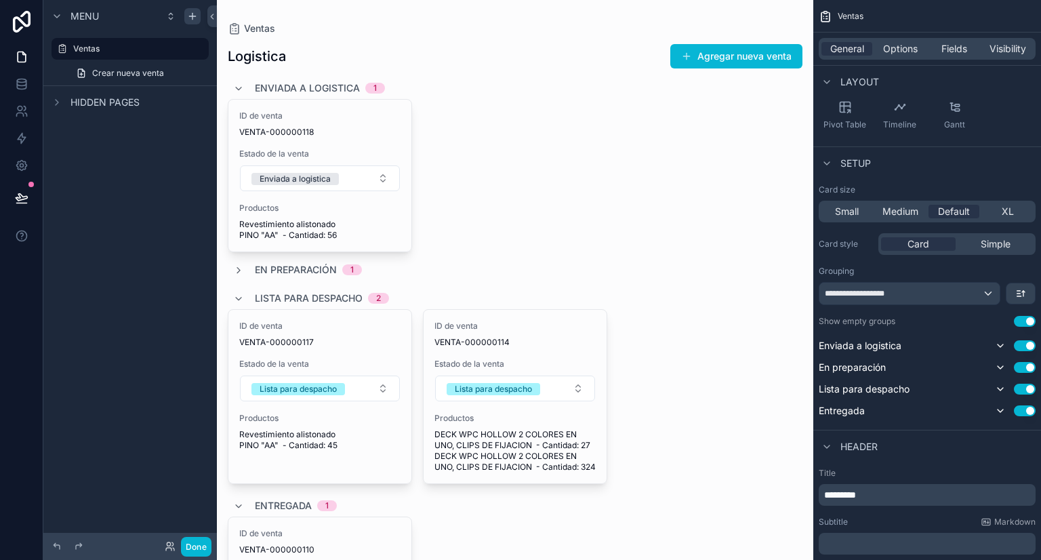
click at [495, 195] on div "ID de venta VENTA-000000118 Estado de la venta Enviada a logistica Productos Re…" at bounding box center [515, 175] width 575 height 153
click at [541, 203] on div "ID de venta VENTA-000000118 Estado de la venta Enviada a logistica Productos Re…" at bounding box center [515, 175] width 575 height 153
click at [954, 54] on span "Fields" at bounding box center [954, 49] width 26 height 14
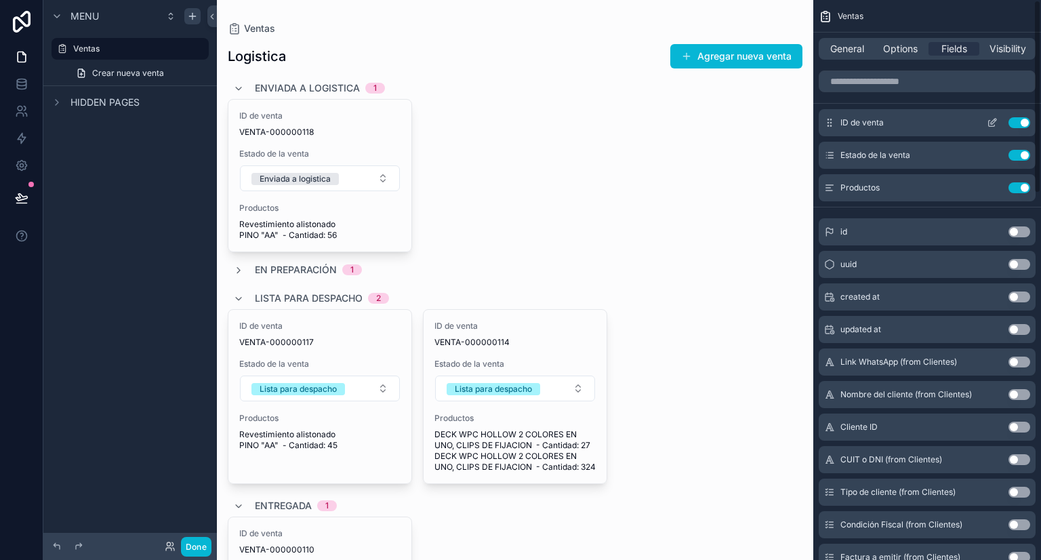
click at [991, 126] on icon "scrollable content" at bounding box center [992, 124] width 6 height 6
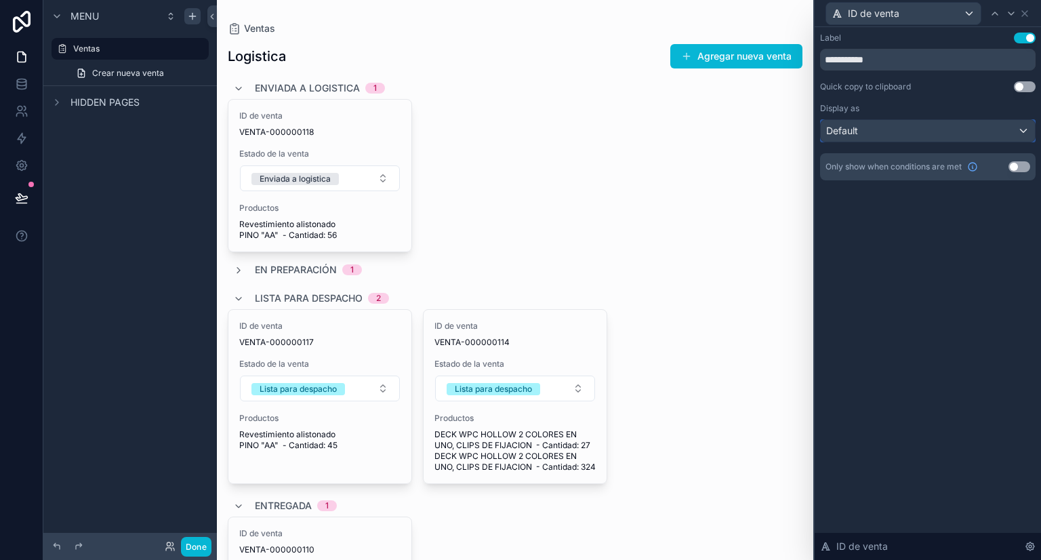
click at [899, 134] on div "Default" at bounding box center [928, 131] width 214 height 22
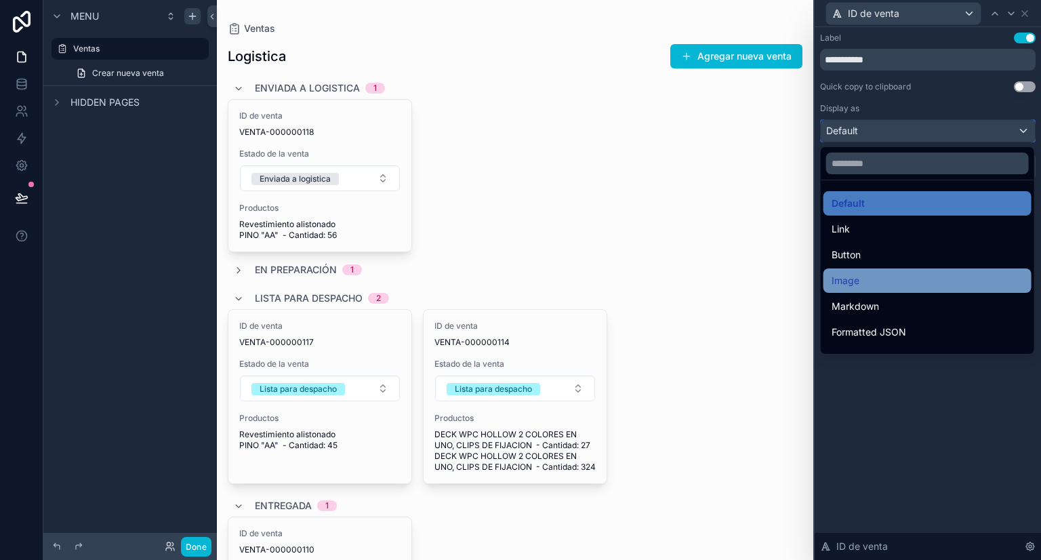
scroll to position [68, 0]
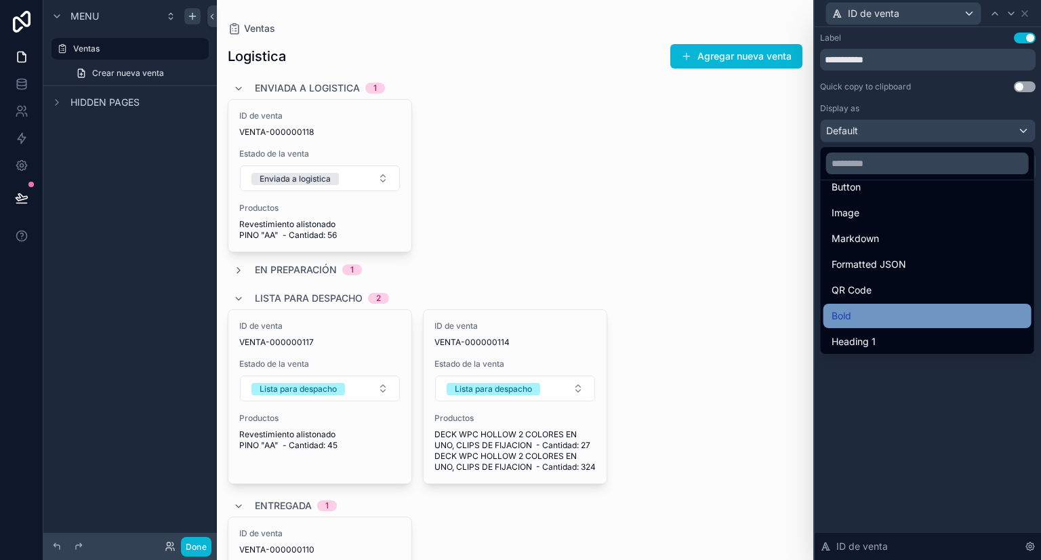
click at [886, 308] on div "Bold" at bounding box center [928, 316] width 192 height 16
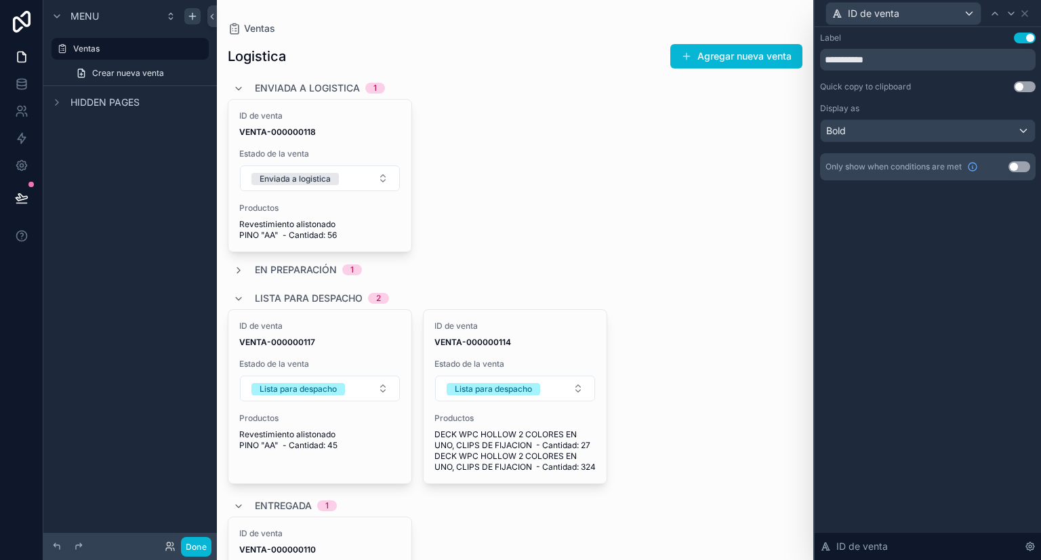
click at [687, 296] on div "Lista para despacho 2" at bounding box center [515, 298] width 575 height 22
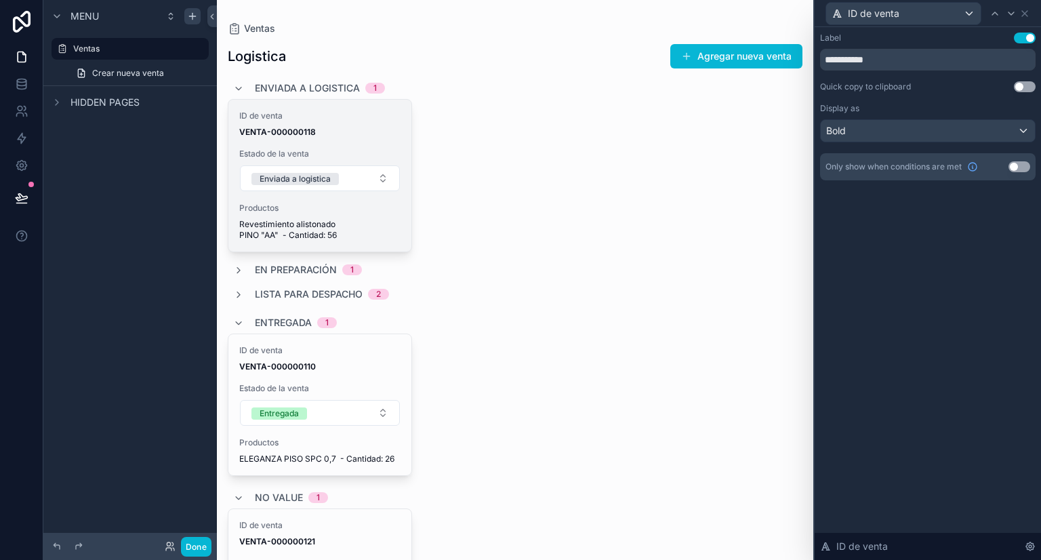
click at [366, 138] on div "ID de venta VENTA-000000118 Estado de la venta Enviada a logistica Productos Re…" at bounding box center [319, 176] width 183 height 152
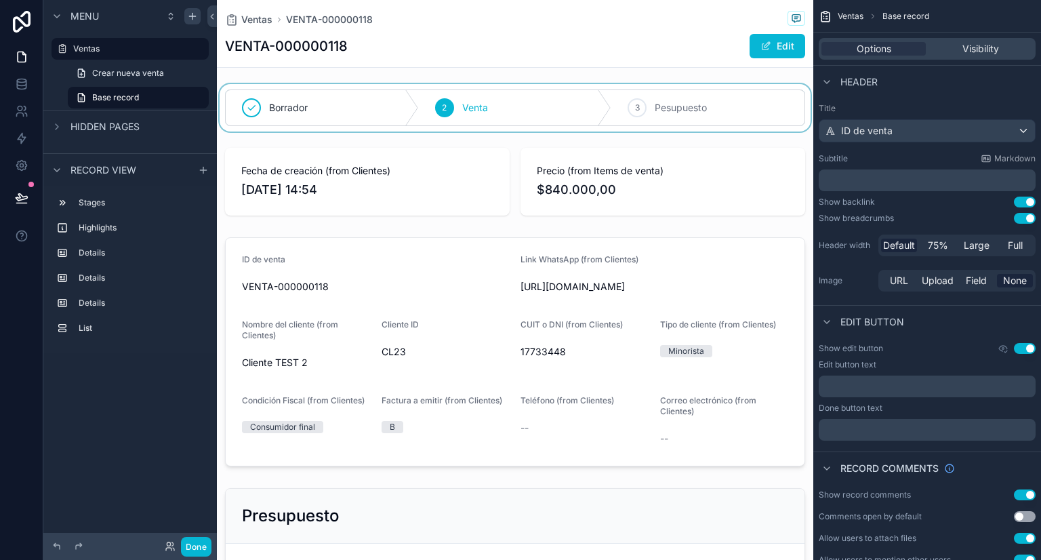
click at [520, 107] on div "scrollable content" at bounding box center [515, 107] width 596 height 47
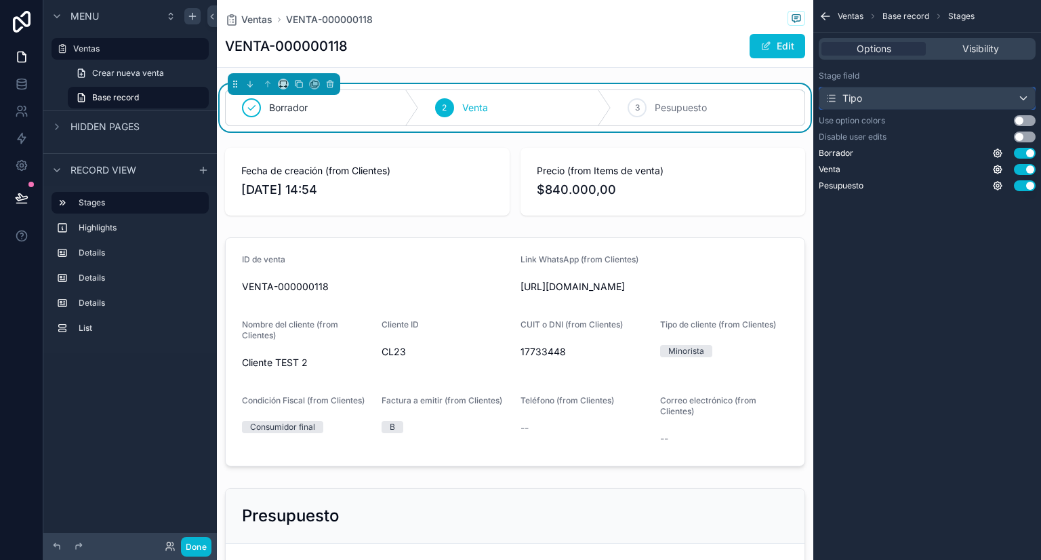
click at [908, 94] on div "Tipo" at bounding box center [927, 98] width 216 height 22
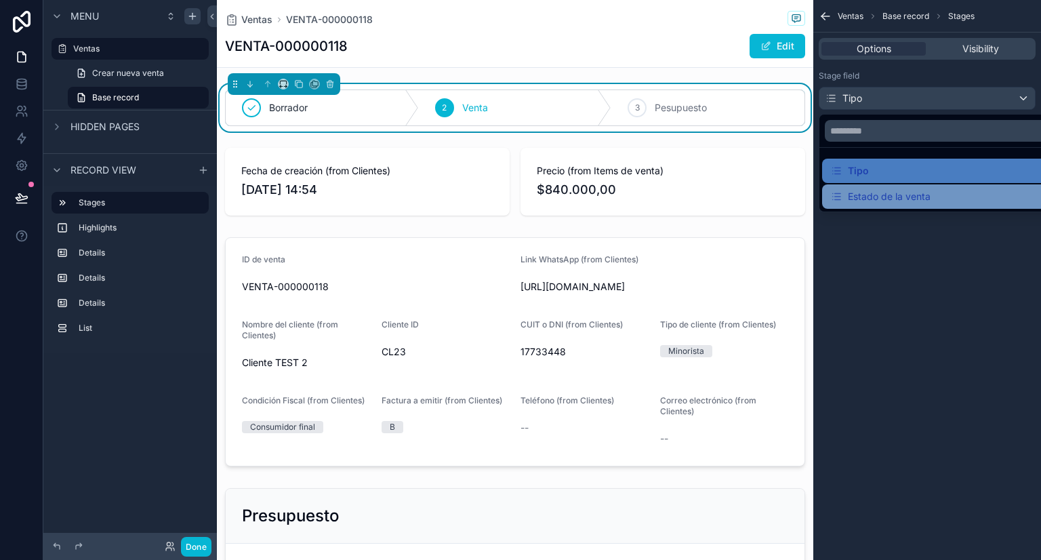
click at [903, 199] on div "Estado de la venta" at bounding box center [880, 196] width 100 height 16
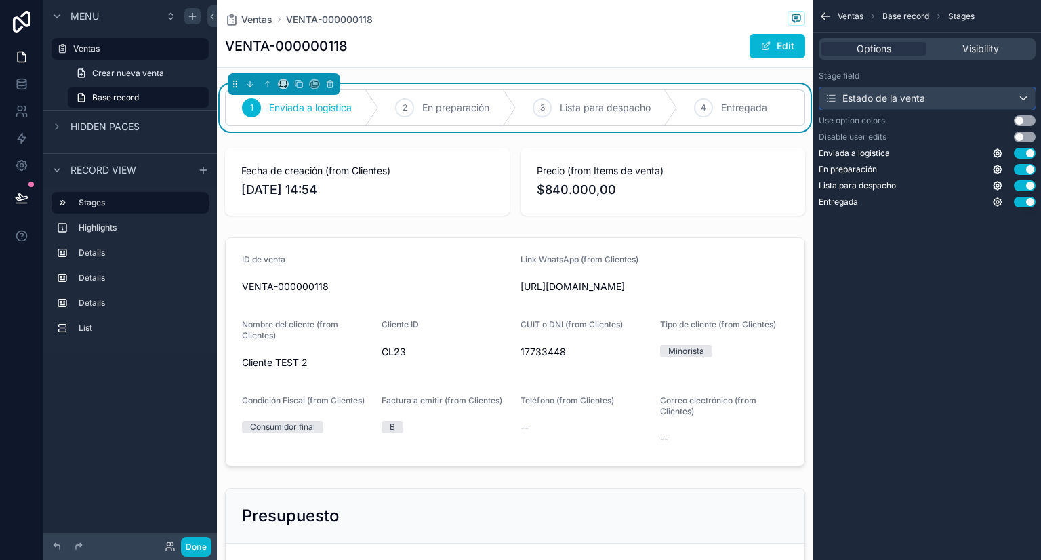
click at [1005, 94] on div "Estado de la venta" at bounding box center [927, 98] width 216 height 22
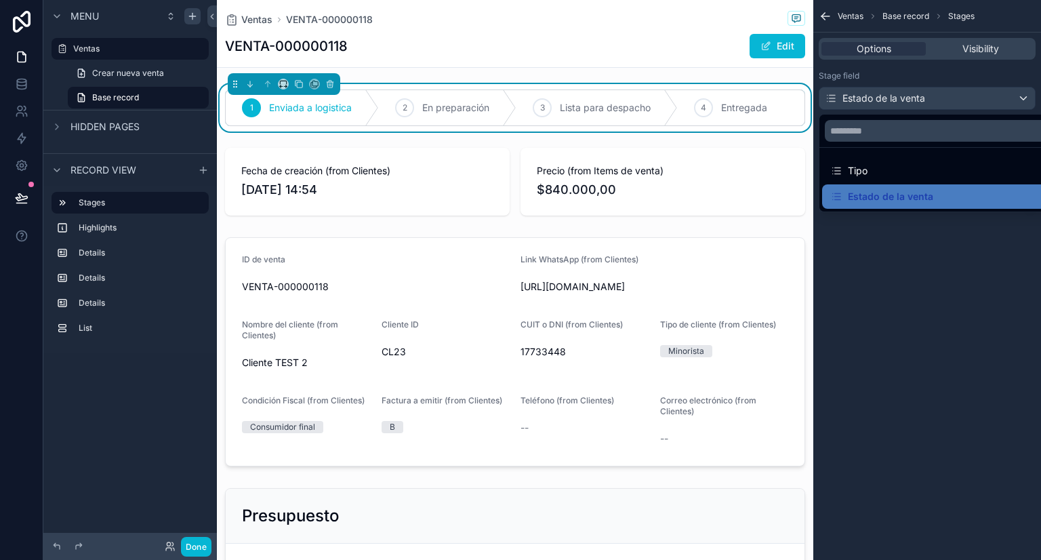
click at [949, 299] on div "scrollable content" at bounding box center [520, 280] width 1041 height 560
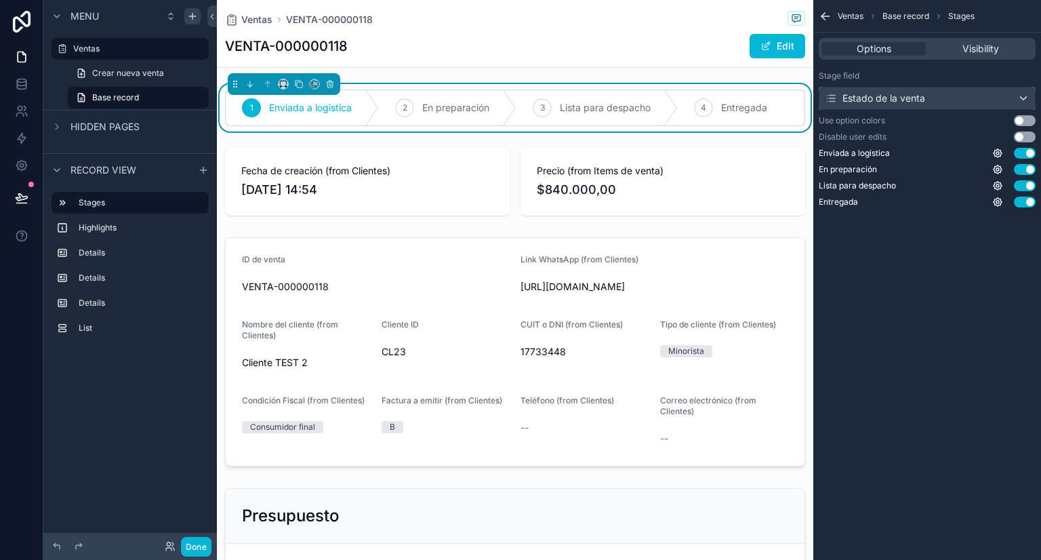
click at [1002, 95] on div "Estado de la venta" at bounding box center [927, 98] width 216 height 22
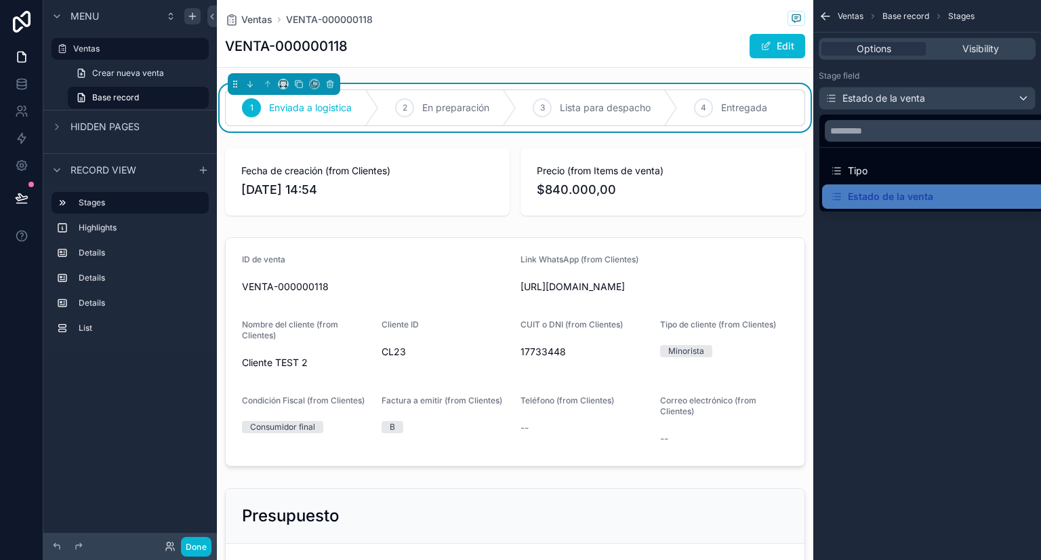
click at [943, 245] on div "scrollable content" at bounding box center [520, 280] width 1041 height 560
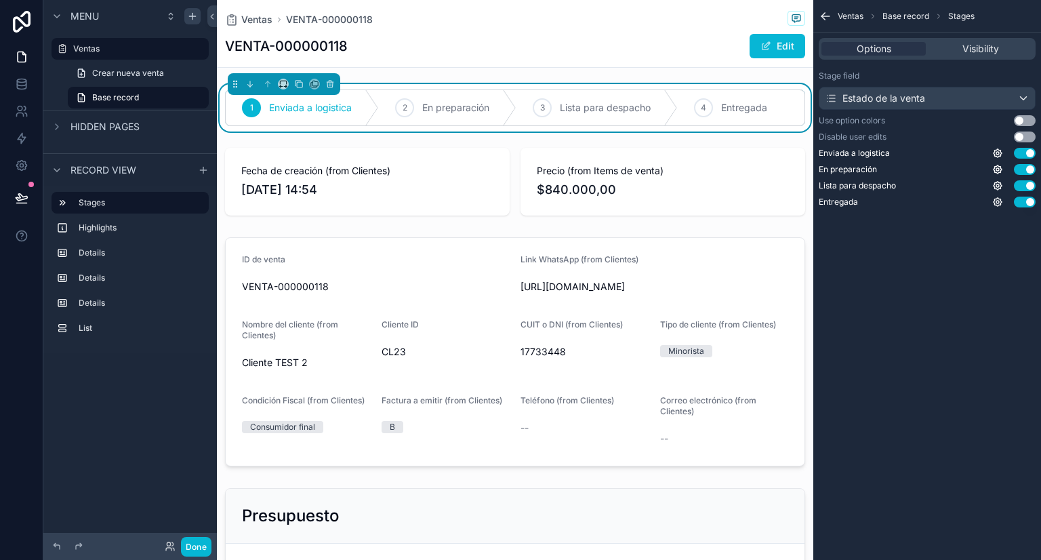
click at [518, 85] on div "1 Enviada a logistica 2 En preparación 3 Lista para despacho 4 Entregada" at bounding box center [515, 107] width 596 height 47
click at [383, 159] on div "scrollable content" at bounding box center [515, 181] width 596 height 79
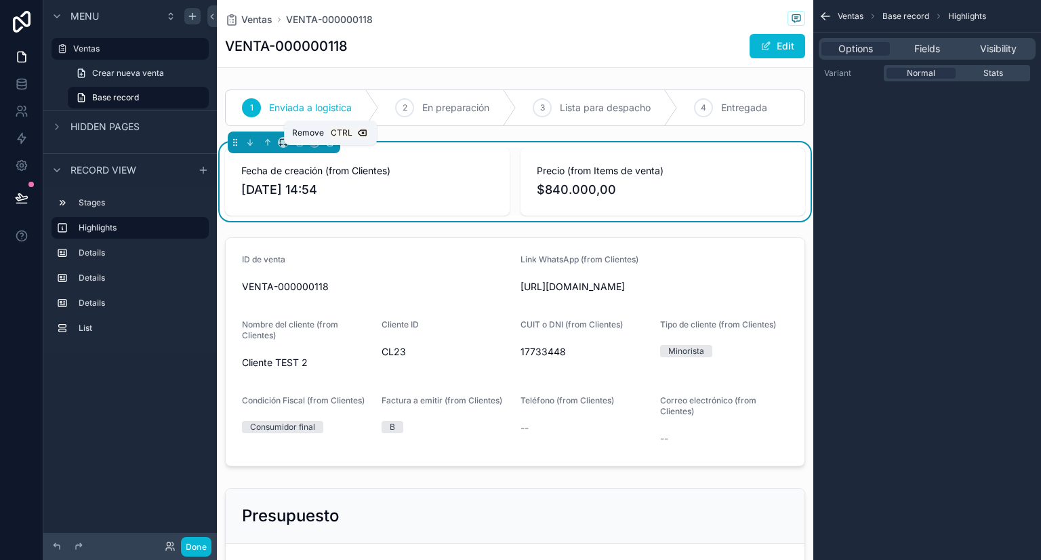
click at [331, 144] on icon "scrollable content" at bounding box center [331, 143] width 0 height 3
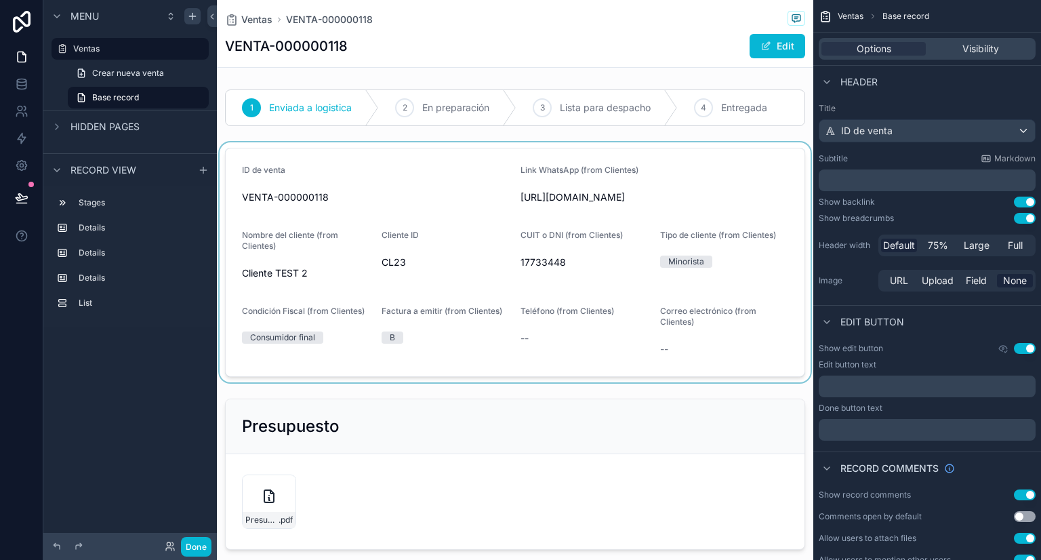
click at [369, 196] on div "scrollable content" at bounding box center [515, 262] width 596 height 240
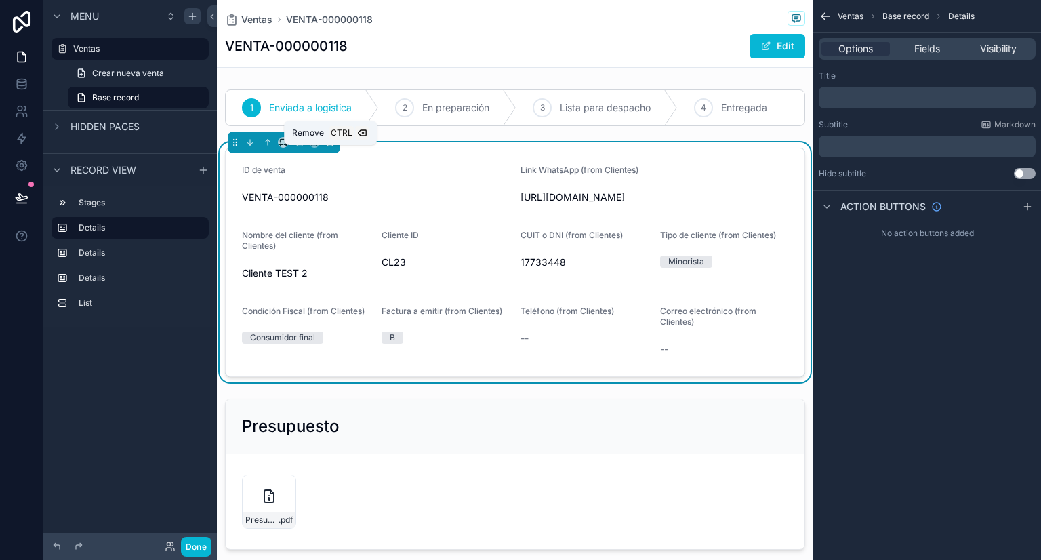
click at [333, 147] on icon "scrollable content" at bounding box center [329, 142] width 9 height 9
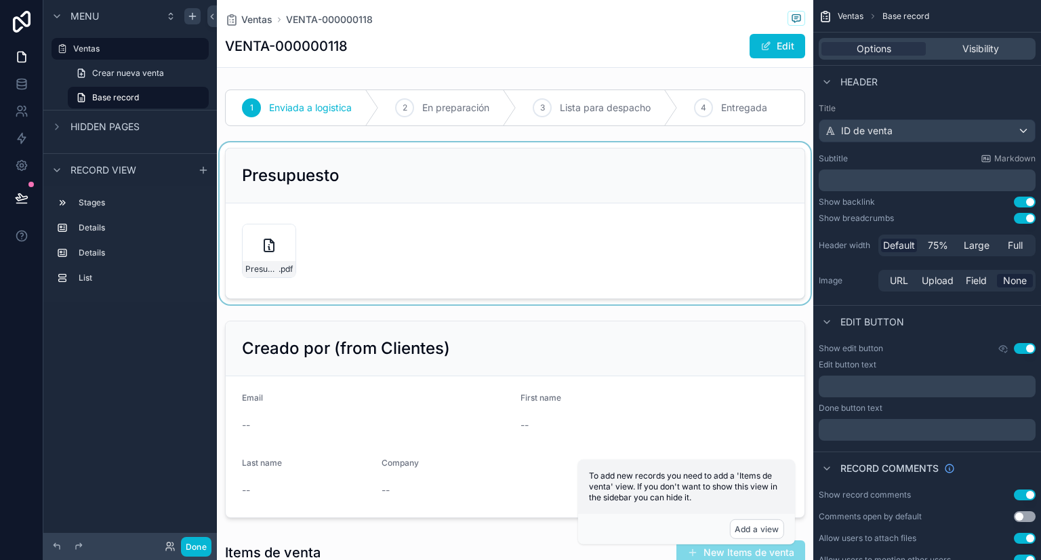
click at [388, 227] on div "scrollable content" at bounding box center [515, 223] width 596 height 162
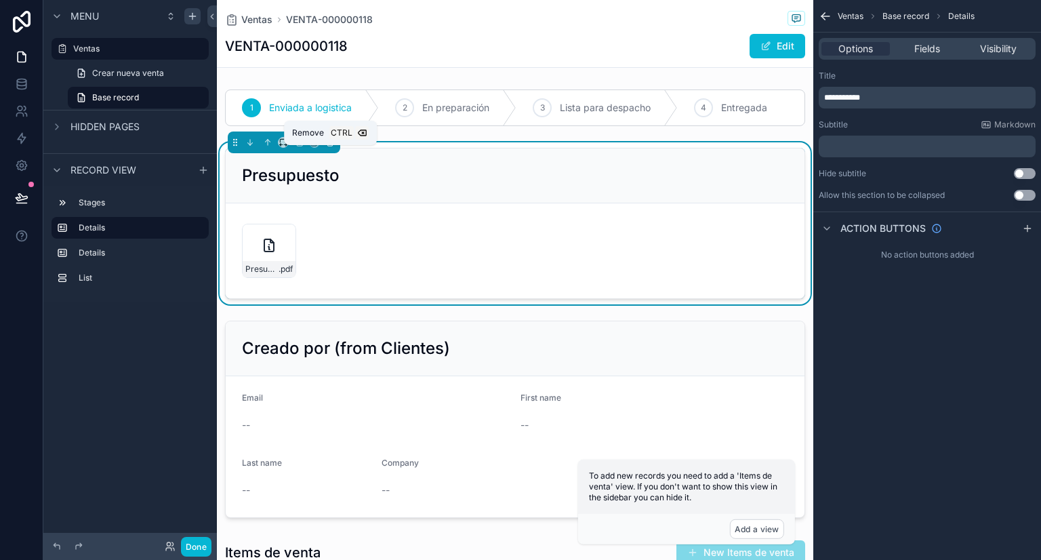
click at [330, 147] on icon "scrollable content" at bounding box center [329, 142] width 9 height 9
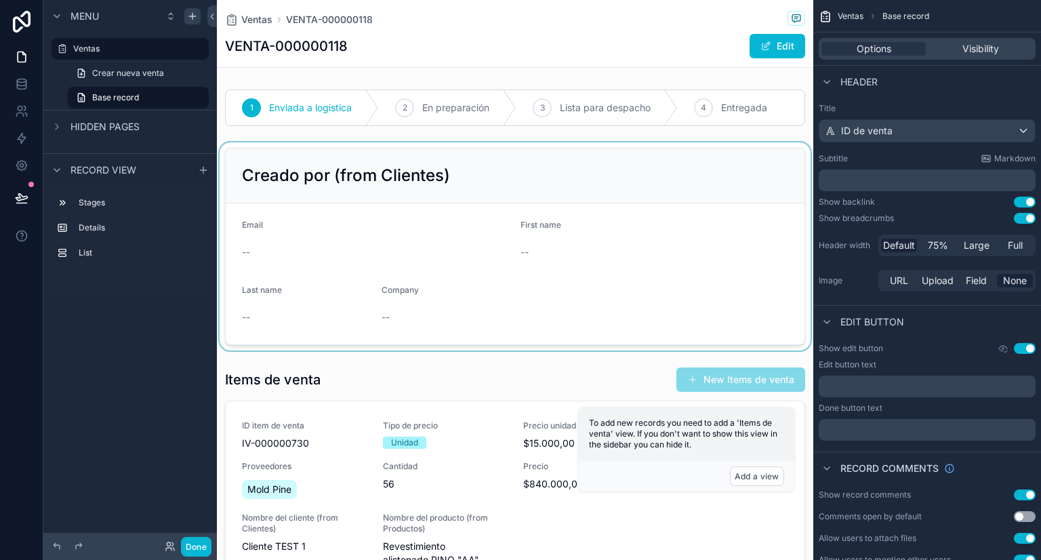
click at [363, 284] on div "scrollable content" at bounding box center [515, 246] width 596 height 208
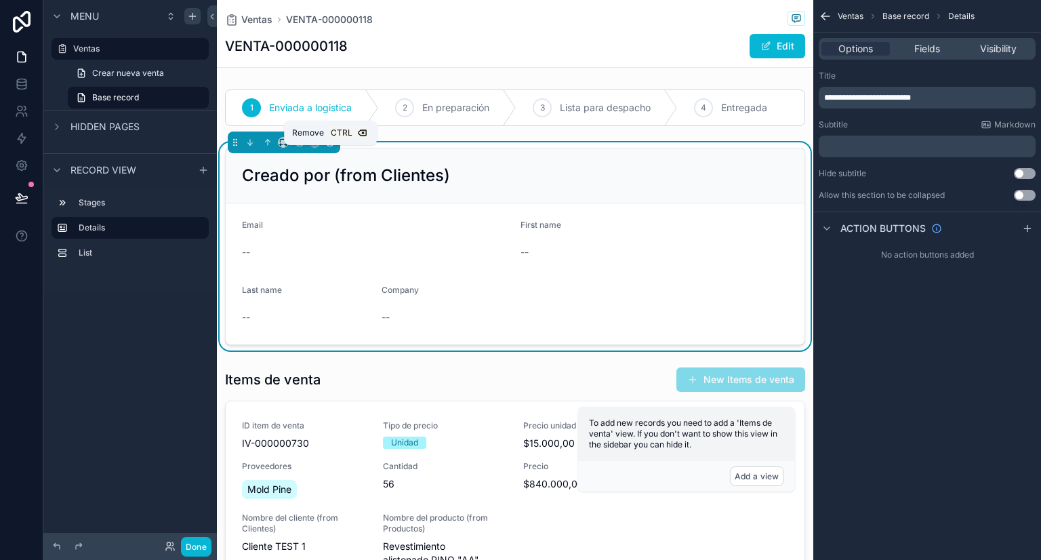
click at [331, 147] on icon "scrollable content" at bounding box center [329, 142] width 9 height 9
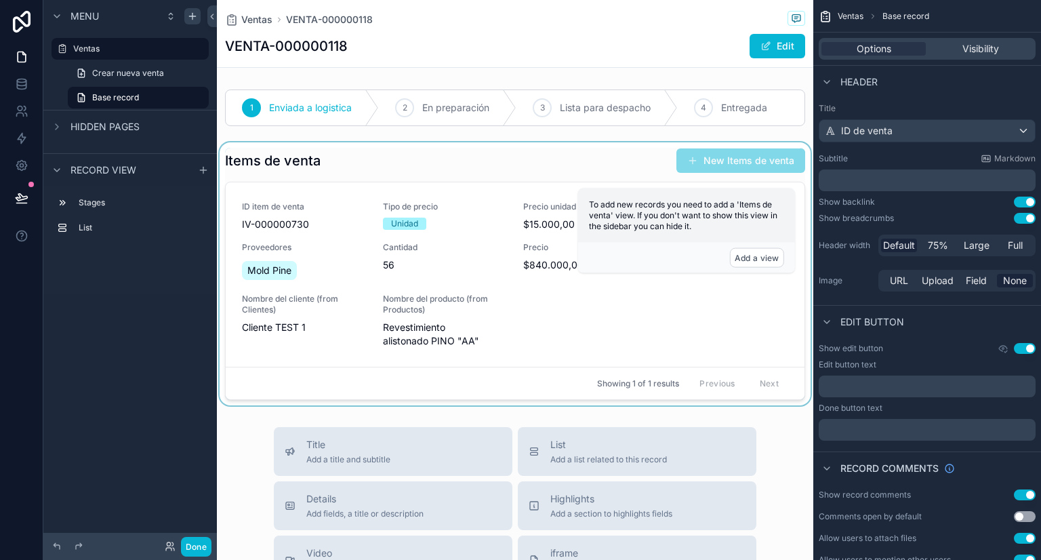
click at [353, 245] on div "scrollable content" at bounding box center [515, 273] width 596 height 263
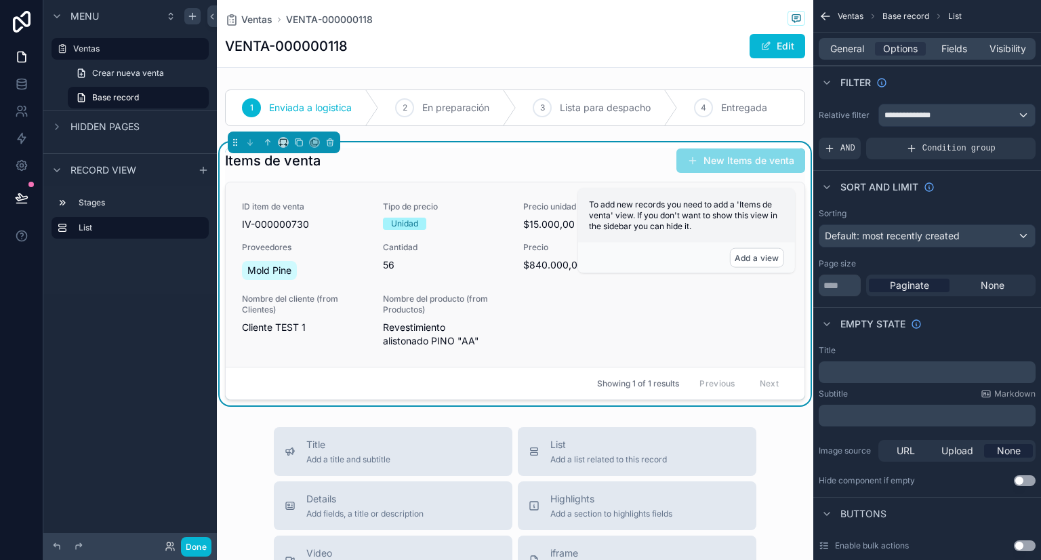
click at [679, 322] on div "ID item de venta IV-000000730 Tipo de precio Unidad Precio unidad $15.000,00 Pr…" at bounding box center [515, 274] width 546 height 146
click at [331, 147] on icon "scrollable content" at bounding box center [329, 142] width 9 height 9
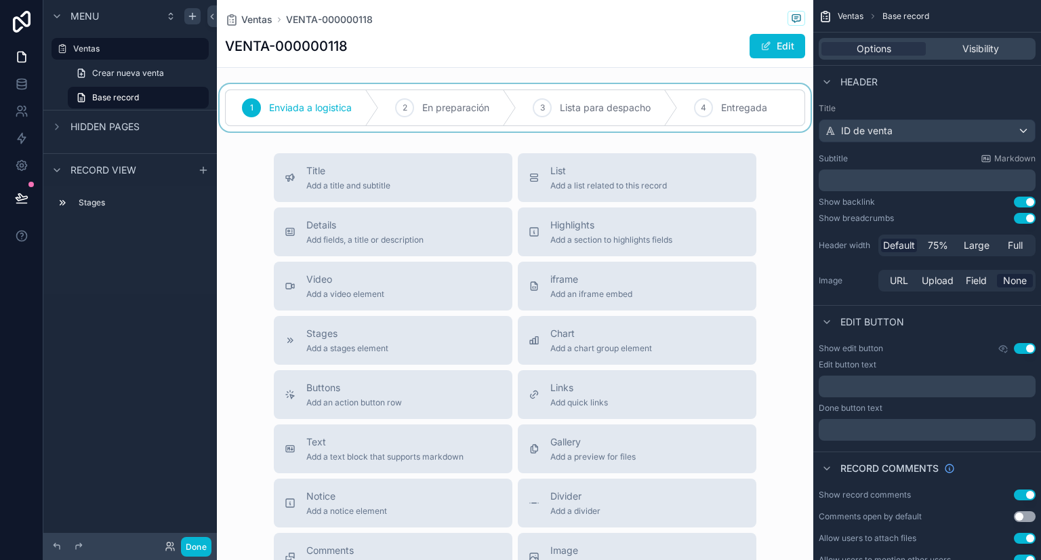
click at [447, 115] on div "scrollable content" at bounding box center [515, 107] width 596 height 47
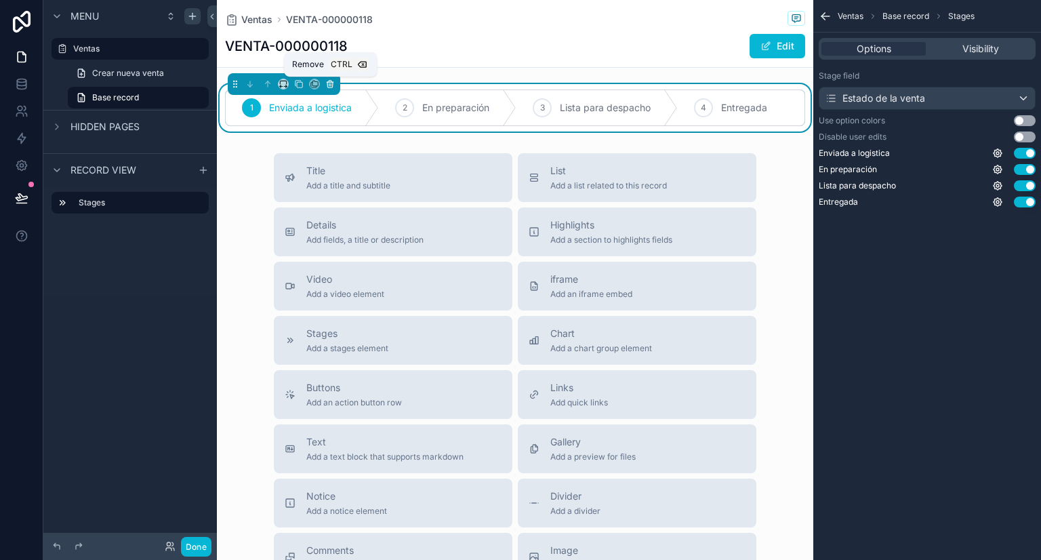
click at [333, 82] on icon "scrollable content" at bounding box center [329, 83] width 9 height 9
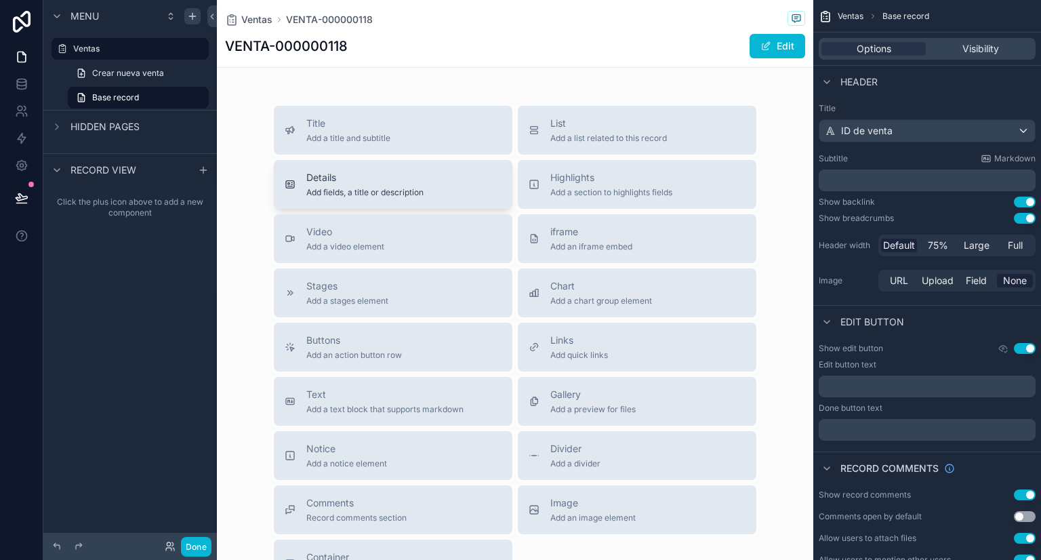
click at [390, 188] on span "Add fields, a title or description" at bounding box center [364, 192] width 117 height 11
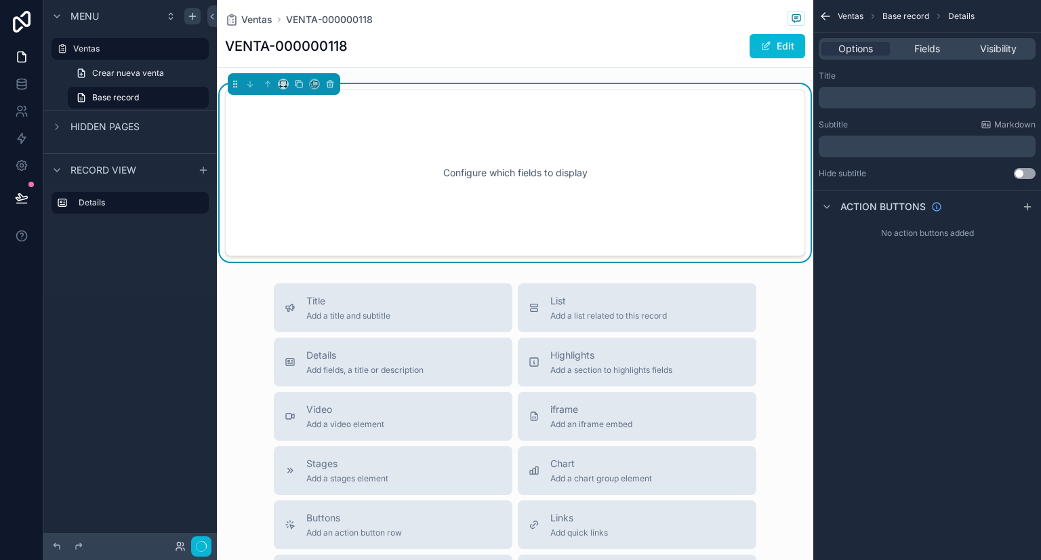
click at [374, 162] on div "Configure which fields to display" at bounding box center [514, 173] width 535 height 122
click at [932, 52] on span "Fields" at bounding box center [927, 49] width 26 height 14
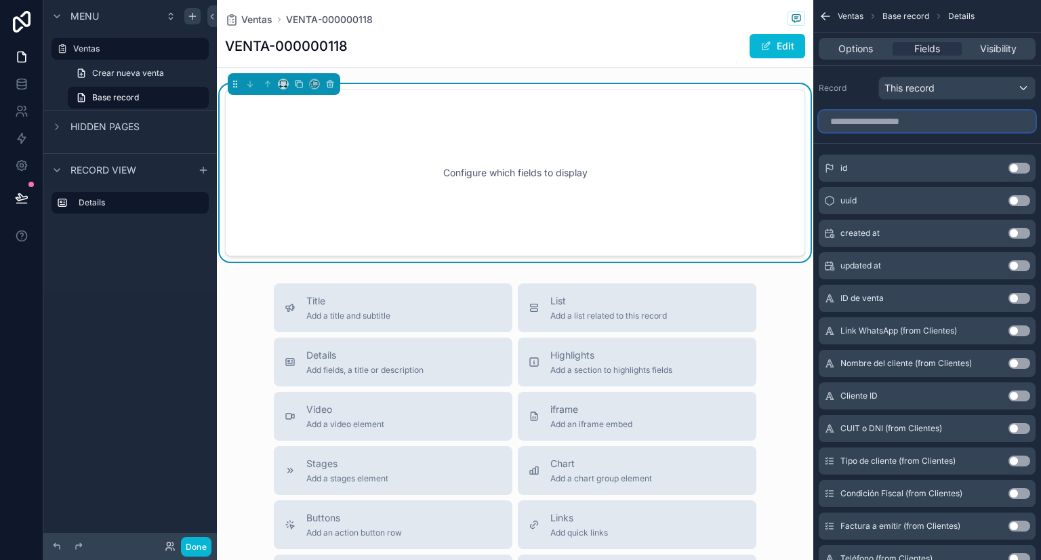
click at [916, 121] on input "scrollable content" at bounding box center [927, 121] width 217 height 22
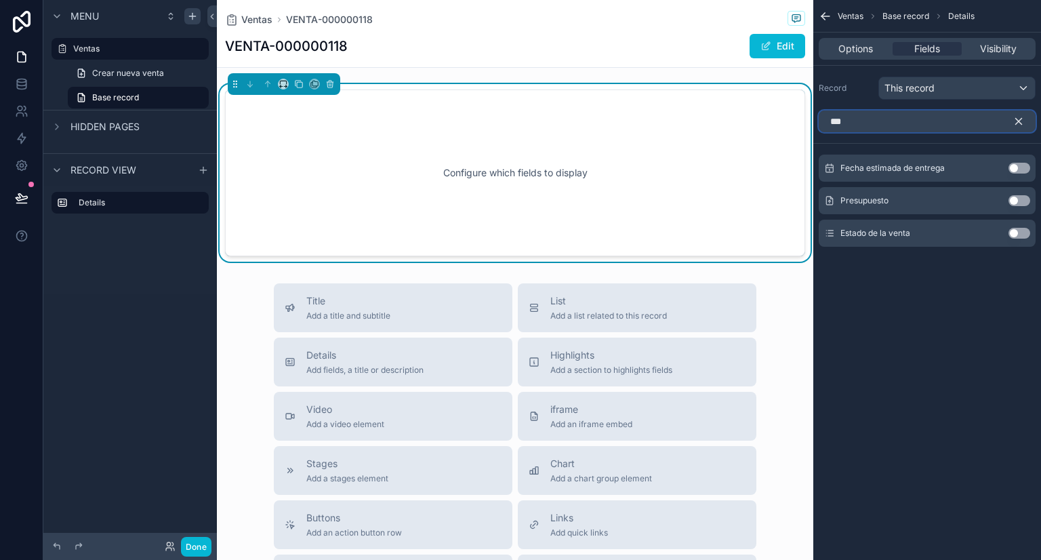
type input "***"
click at [1013, 234] on button "Use setting" at bounding box center [1019, 233] width 22 height 11
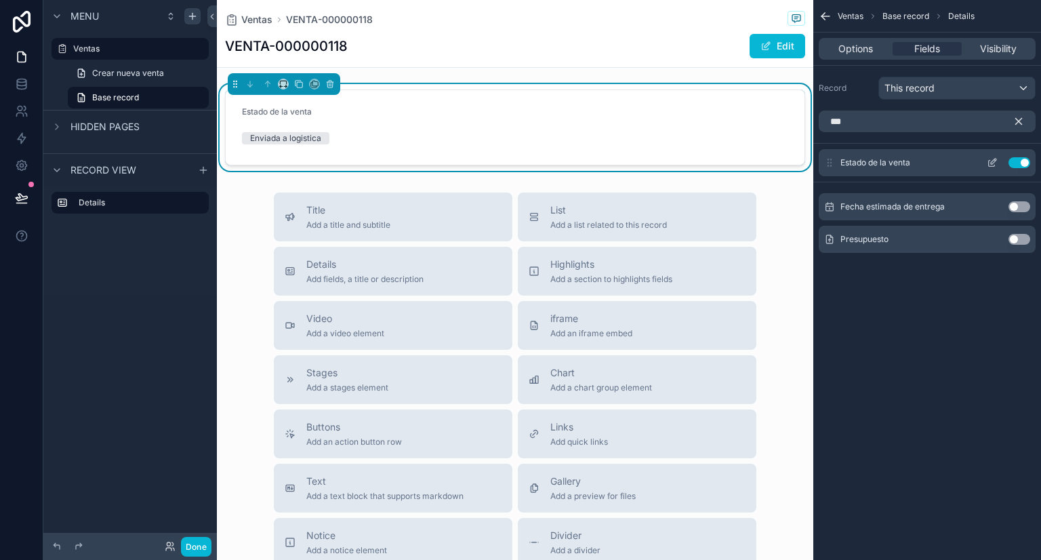
click at [988, 166] on icon "scrollable content" at bounding box center [992, 162] width 11 height 11
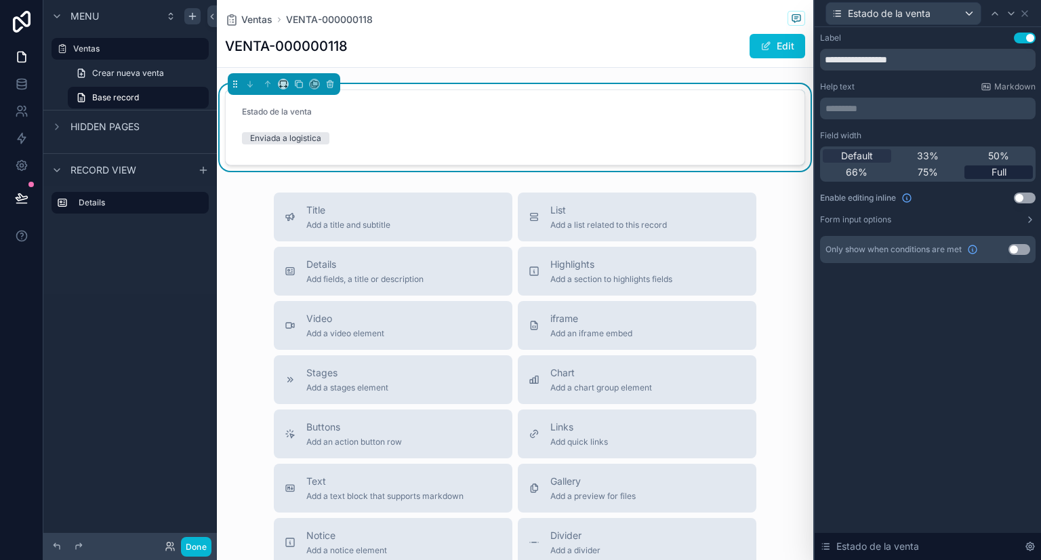
click at [1000, 171] on span "Full" at bounding box center [998, 172] width 15 height 14
click at [1019, 200] on button "Use setting" at bounding box center [1025, 197] width 22 height 11
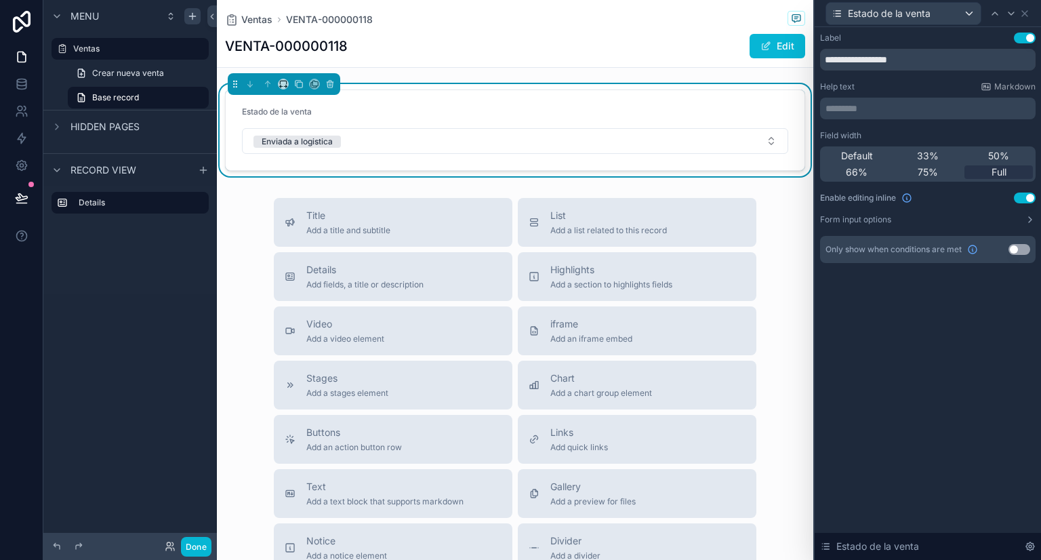
click at [984, 313] on div "**********" at bounding box center [928, 293] width 226 height 533
click at [621, 61] on div "Ventas VENTA-000000118 VENTA-000000118 Edit" at bounding box center [515, 33] width 580 height 67
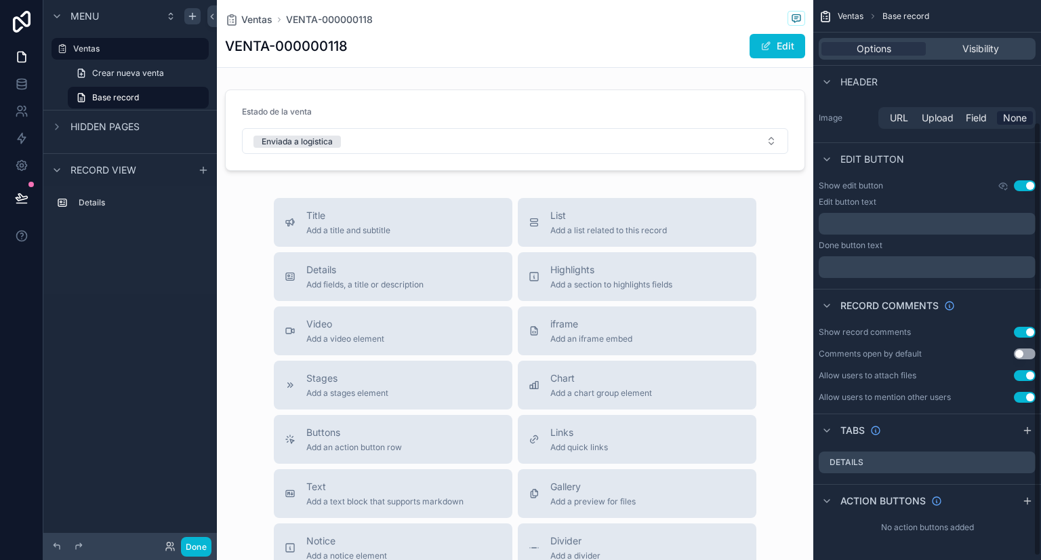
scroll to position [95, 0]
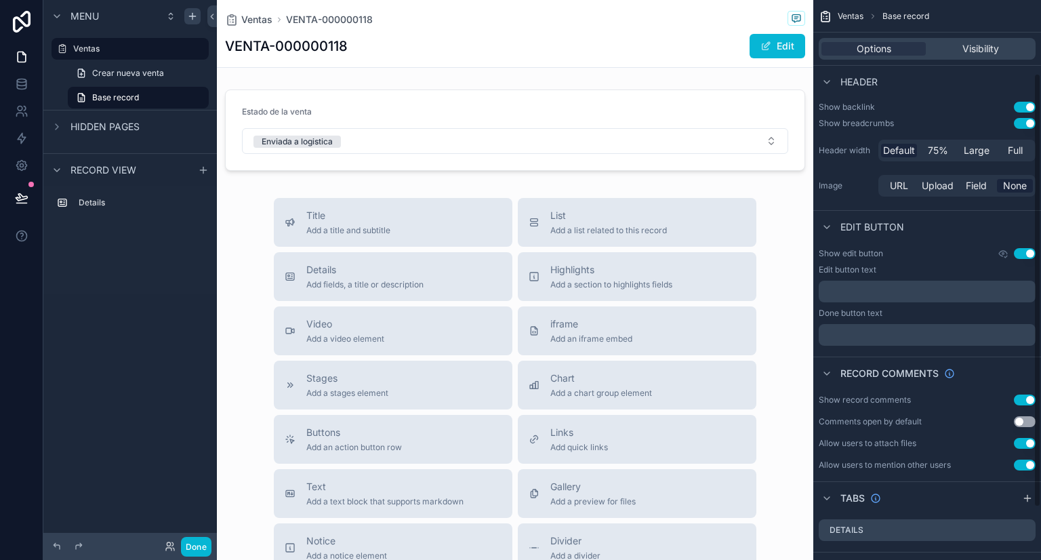
click at [1024, 252] on button "Use setting" at bounding box center [1025, 253] width 22 height 11
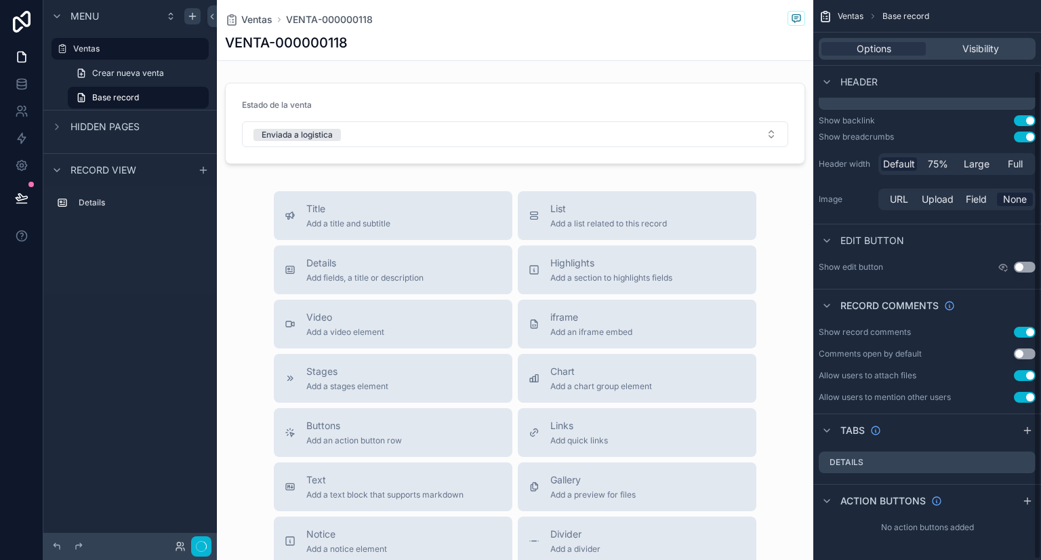
scroll to position [81, 0]
drag, startPoint x: 501, startPoint y: 45, endPoint x: 407, endPoint y: 55, distance: 95.3
click at [499, 45] on div "VENTA-000000118" at bounding box center [515, 42] width 580 height 19
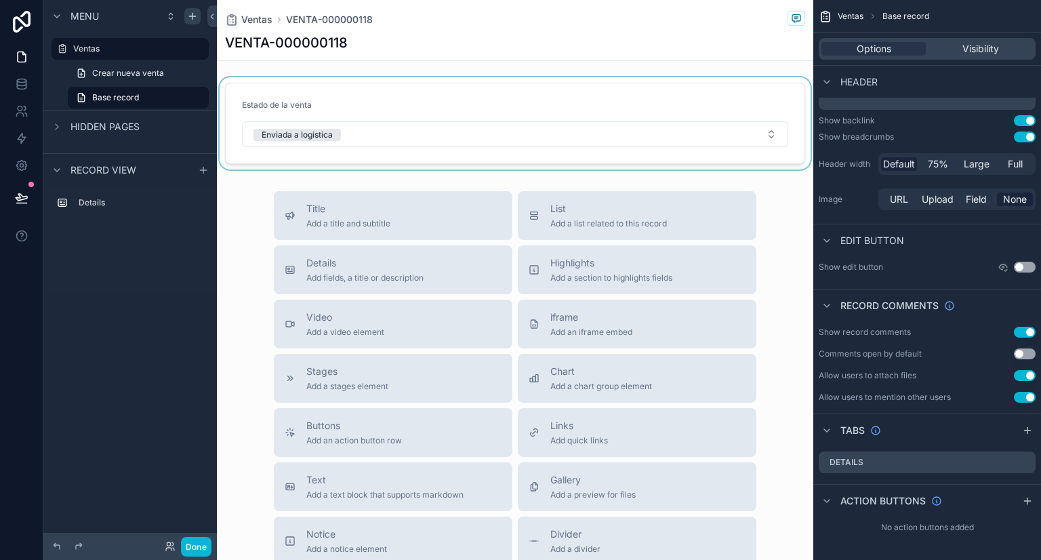
click at [377, 91] on div "scrollable content" at bounding box center [515, 123] width 596 height 92
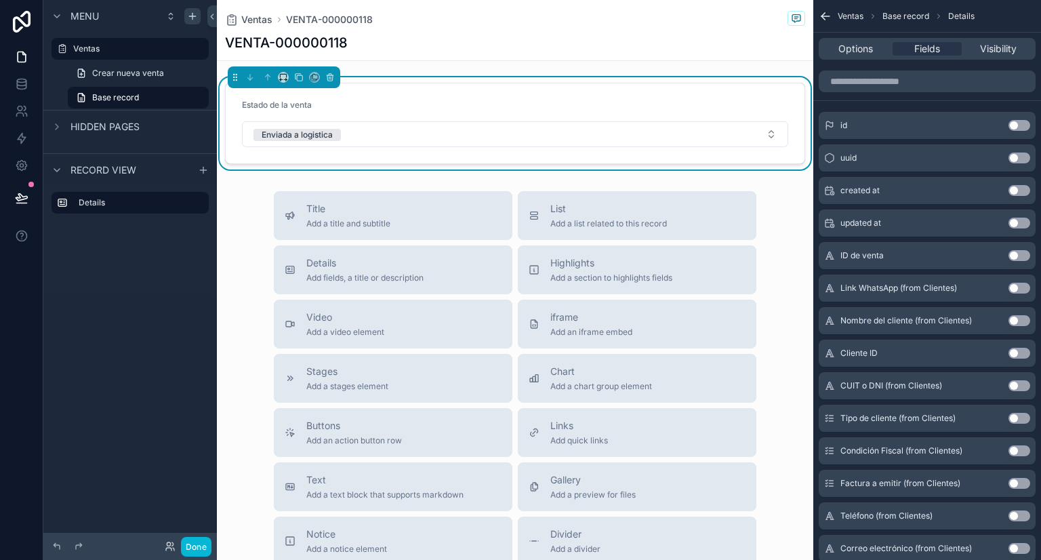
click at [413, 43] on div "VENTA-000000118" at bounding box center [515, 42] width 580 height 19
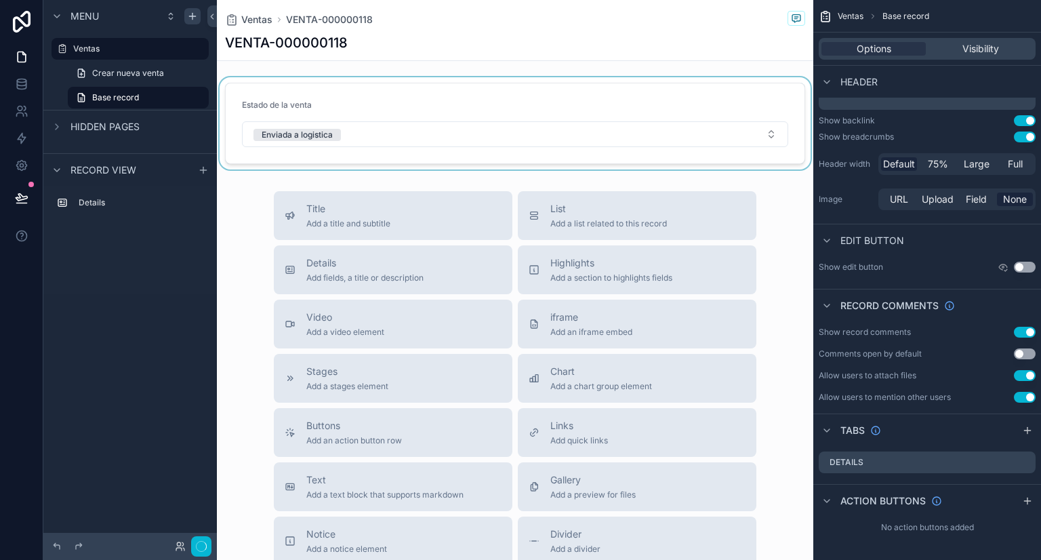
click at [393, 109] on div "scrollable content" at bounding box center [515, 123] width 596 height 92
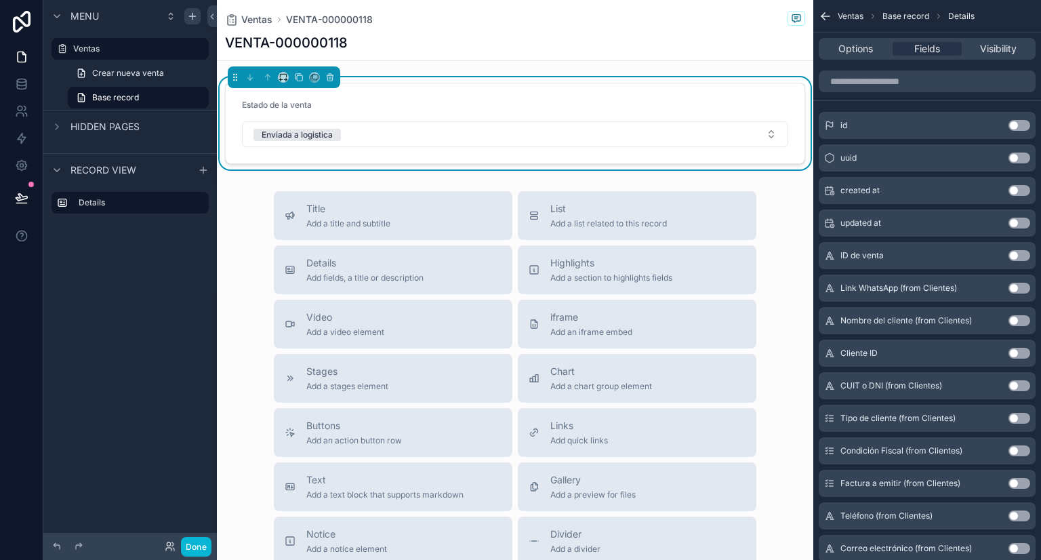
click at [476, 100] on div "Estado de la venta" at bounding box center [515, 108] width 546 height 16
click at [897, 79] on input "scrollable content" at bounding box center [927, 81] width 217 height 22
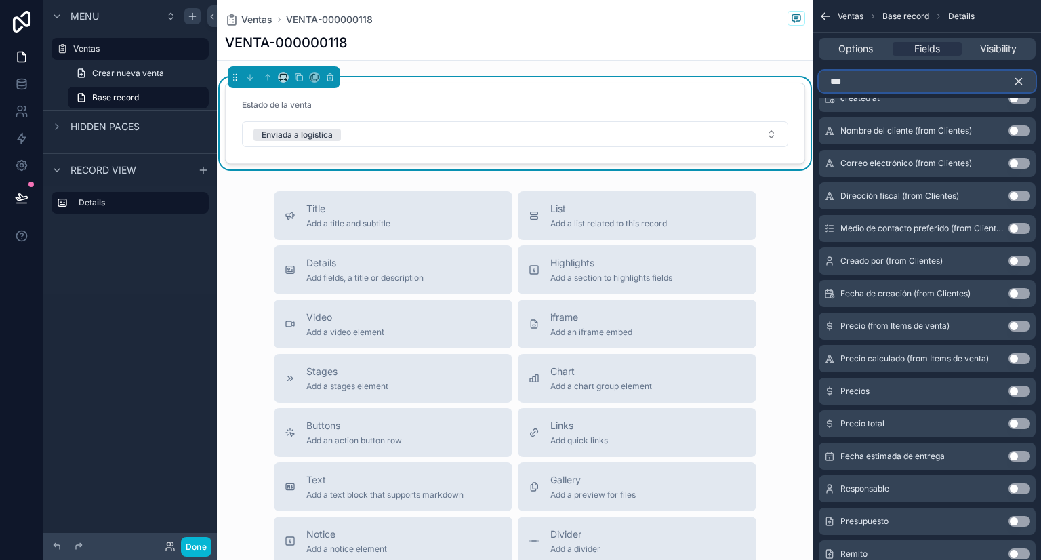
scroll to position [0, 0]
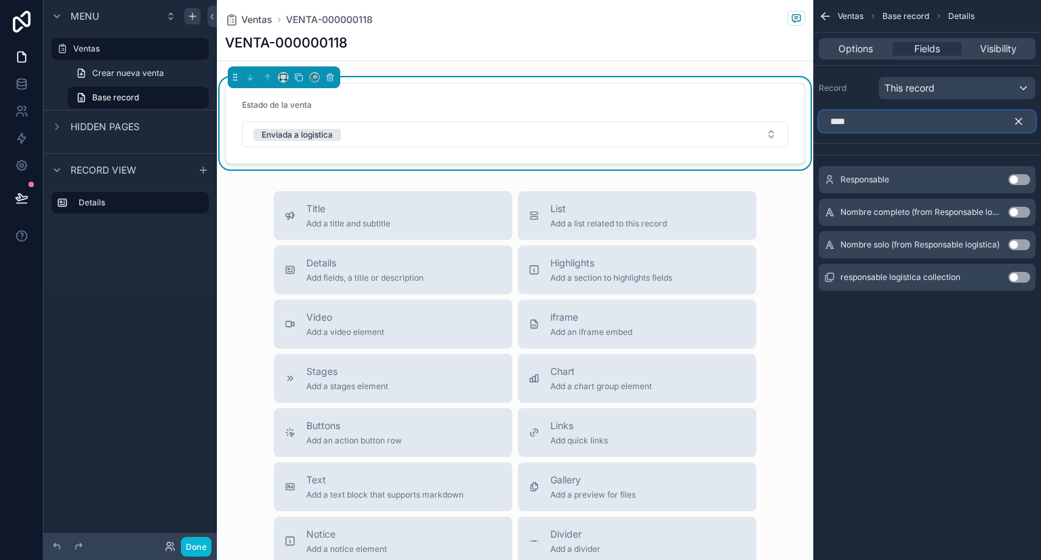
type input "****"
click at [1015, 274] on button "Use setting" at bounding box center [1019, 277] width 22 height 11
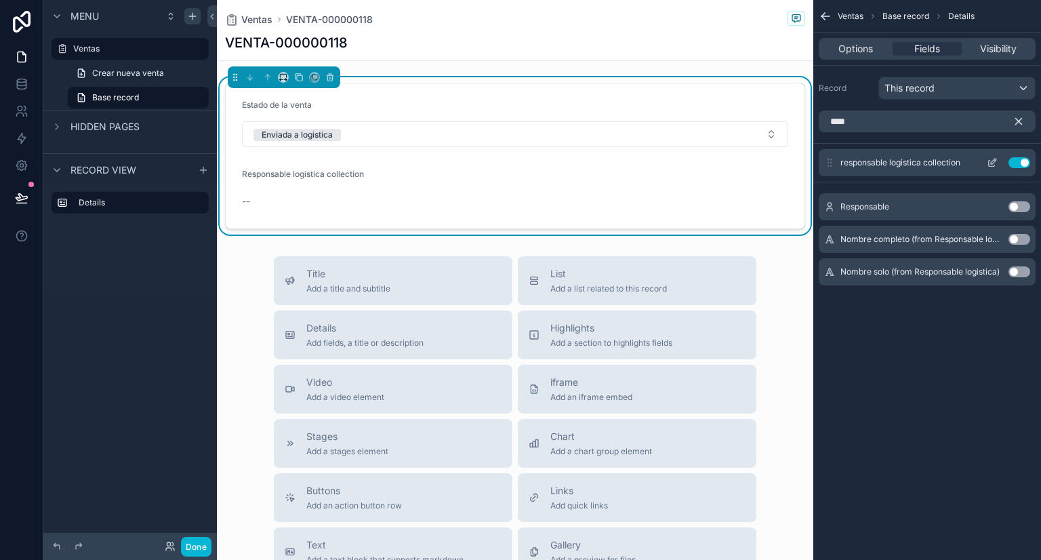
click at [989, 162] on icon "scrollable content" at bounding box center [992, 162] width 11 height 11
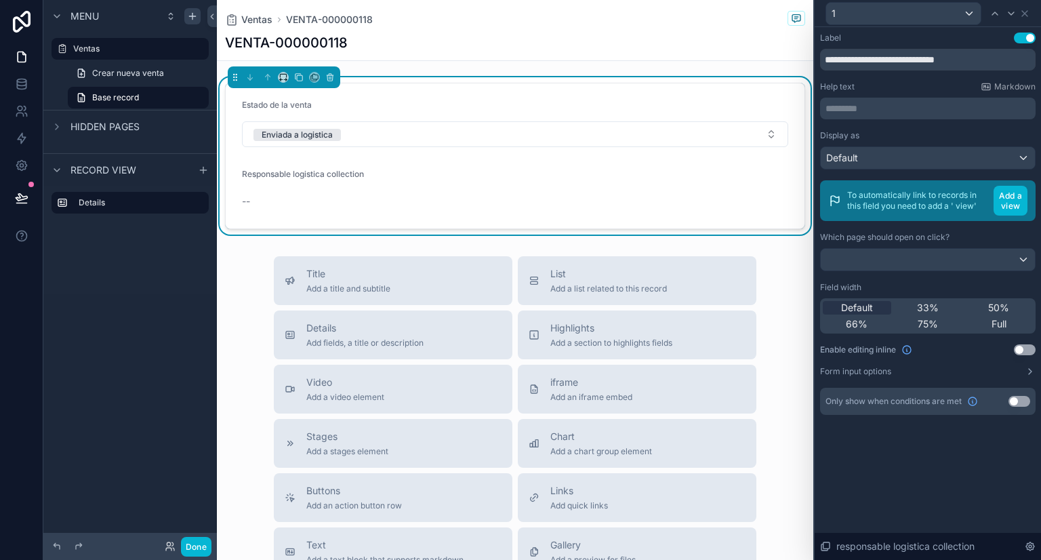
click at [599, 182] on form "Estado de la venta Enviada a logistica Responsable logistica collection --" at bounding box center [515, 155] width 579 height 145
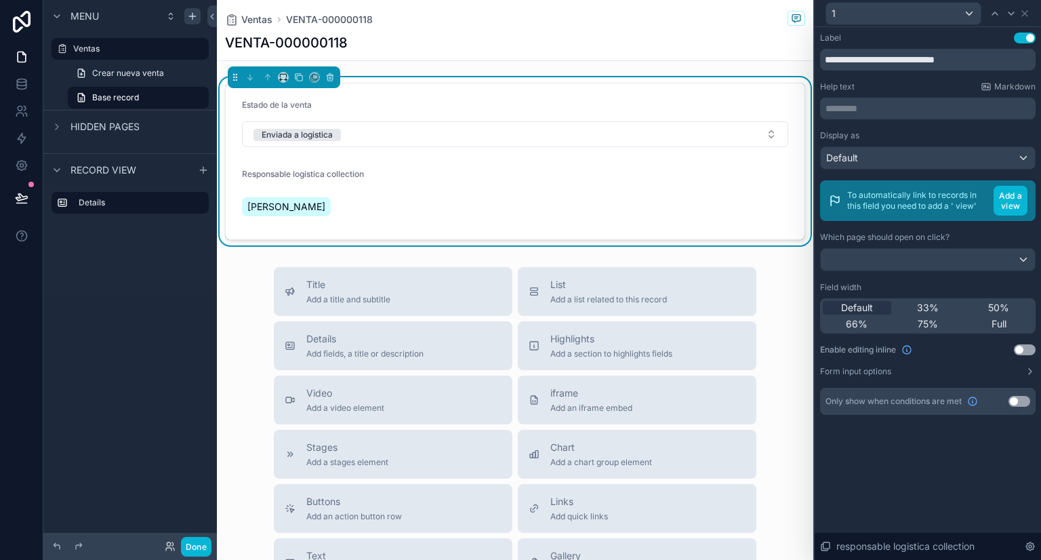
click at [526, 23] on div "Ventas VENTA-000000118" at bounding box center [515, 19] width 580 height 17
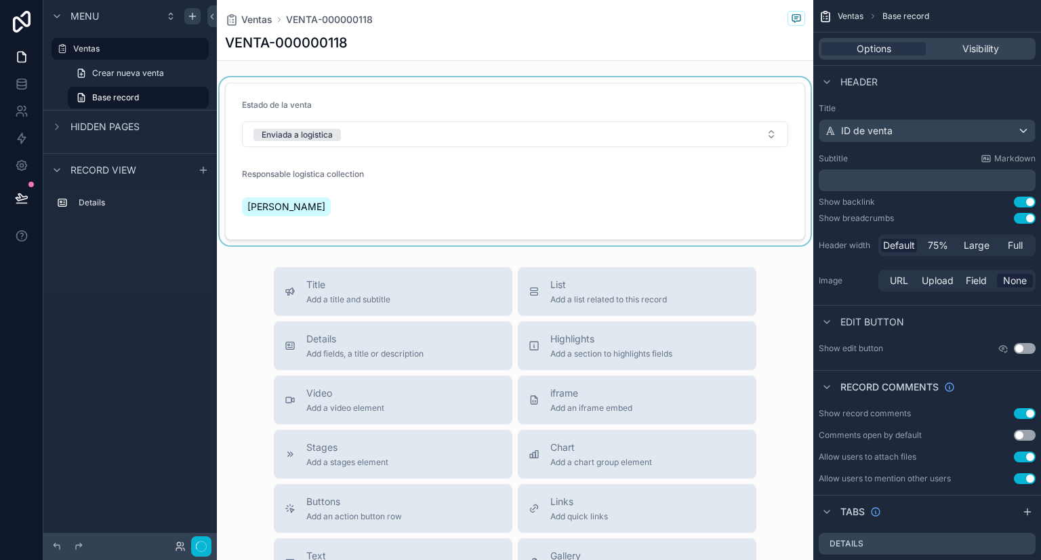
click at [420, 204] on div "scrollable content" at bounding box center [515, 161] width 596 height 168
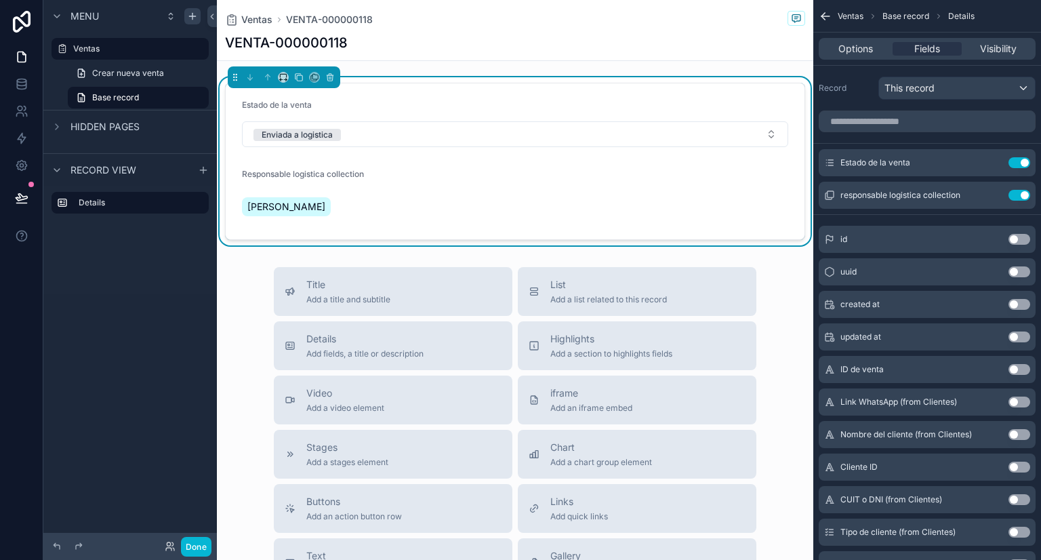
click at [324, 207] on div "[PERSON_NAME]" at bounding box center [306, 206] width 129 height 24
click at [992, 194] on icon "scrollable content" at bounding box center [992, 195] width 11 height 11
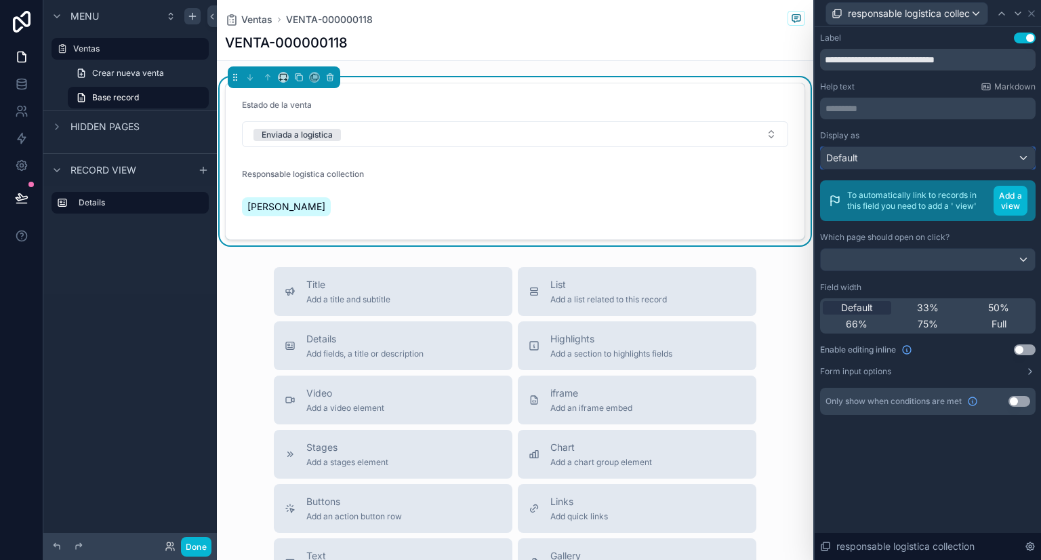
click at [924, 157] on div "Default" at bounding box center [928, 158] width 214 height 22
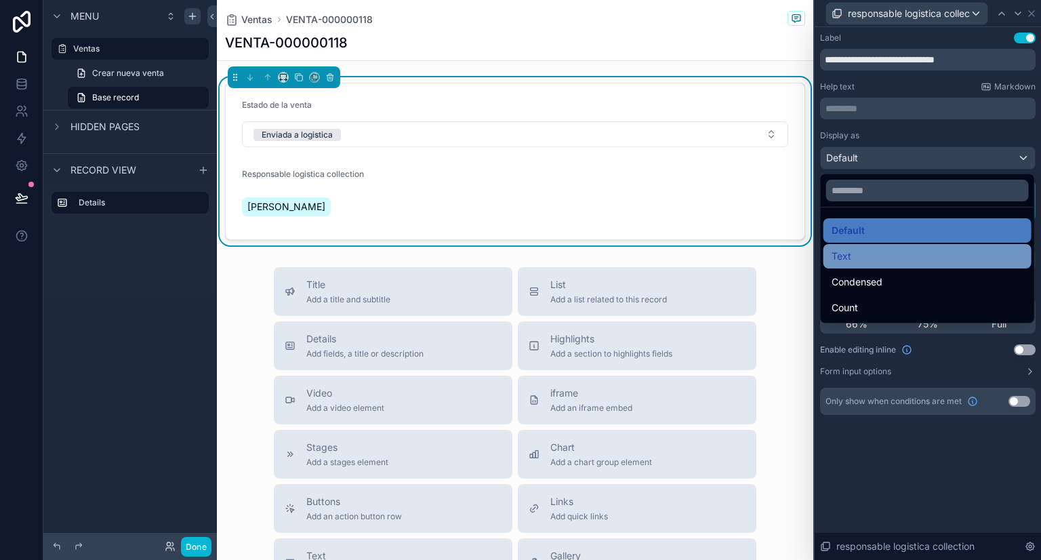
click at [867, 255] on div "Text" at bounding box center [928, 256] width 192 height 16
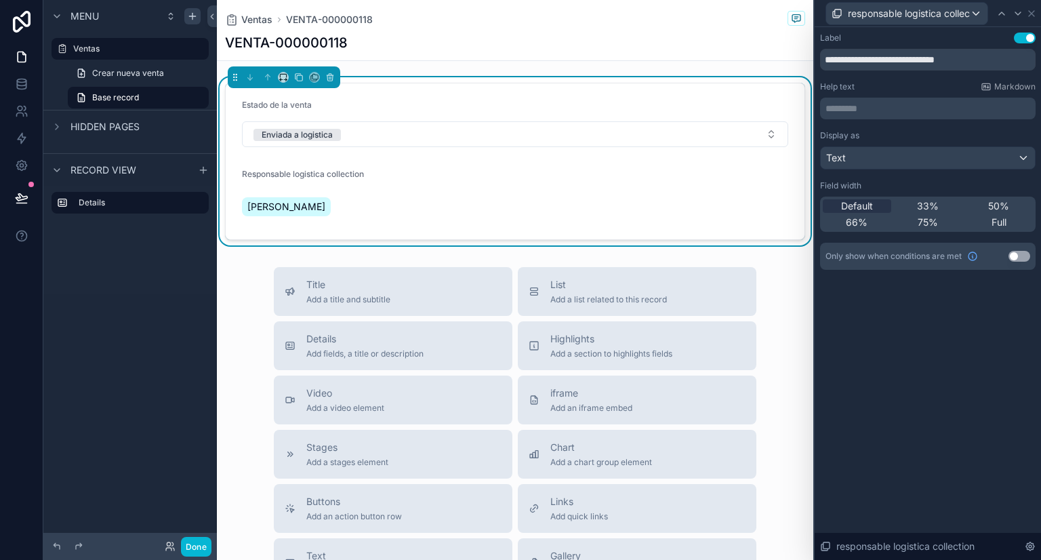
click at [394, 185] on form "Estado de la venta Enviada a logistica Responsable logistica collection [PERSON…" at bounding box center [515, 161] width 579 height 156
drag, startPoint x: 927, startPoint y: 57, endPoint x: 977, endPoint y: 60, distance: 49.5
click at [977, 60] on input "**********" at bounding box center [928, 60] width 216 height 22
type input "**********"
click at [378, 184] on form "Estado de la venta Enviada a logistica Responsable logistica [PERSON_NAME]" at bounding box center [515, 161] width 579 height 156
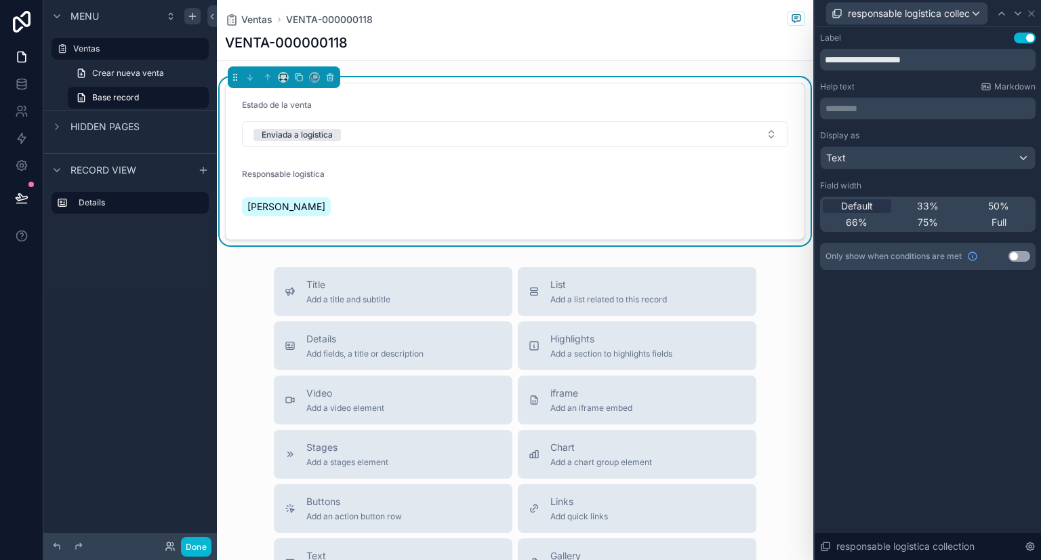
click at [898, 342] on div "**********" at bounding box center [928, 293] width 226 height 533
click at [885, 155] on div "Text" at bounding box center [928, 158] width 214 height 22
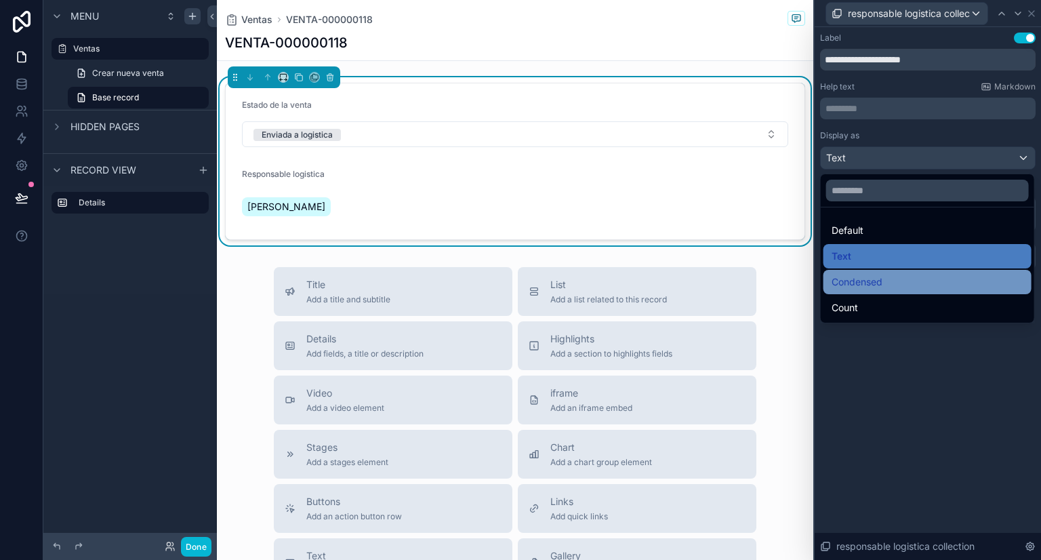
click at [872, 283] on span "Condensed" at bounding box center [857, 282] width 51 height 16
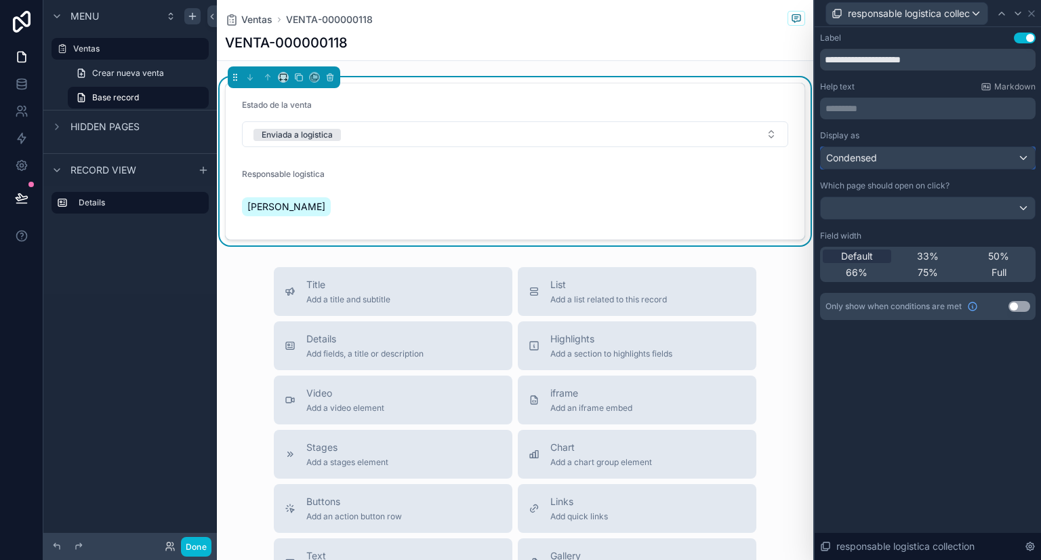
click at [893, 163] on div "Condensed" at bounding box center [928, 158] width 214 height 22
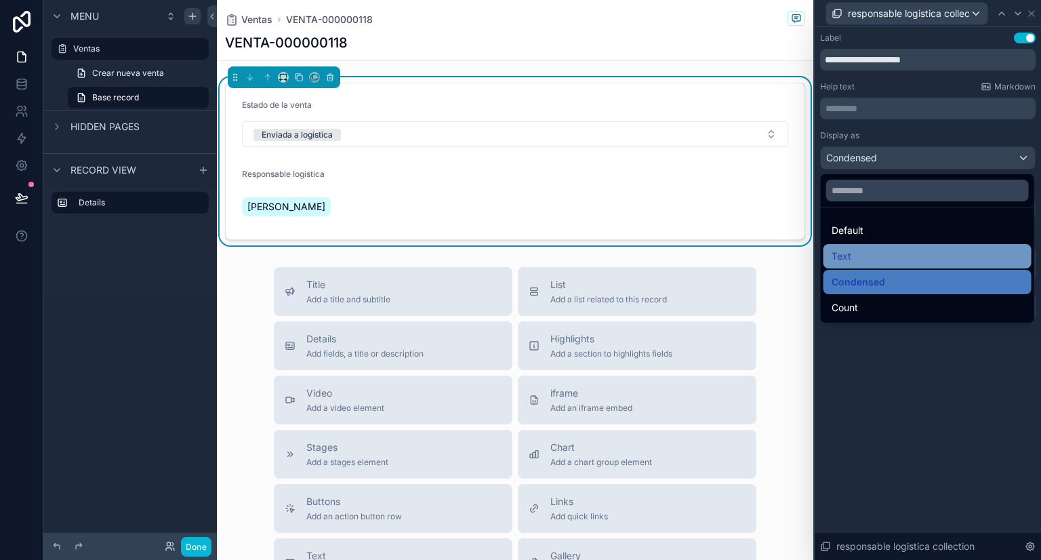
click at [870, 249] on div "Text" at bounding box center [928, 256] width 192 height 16
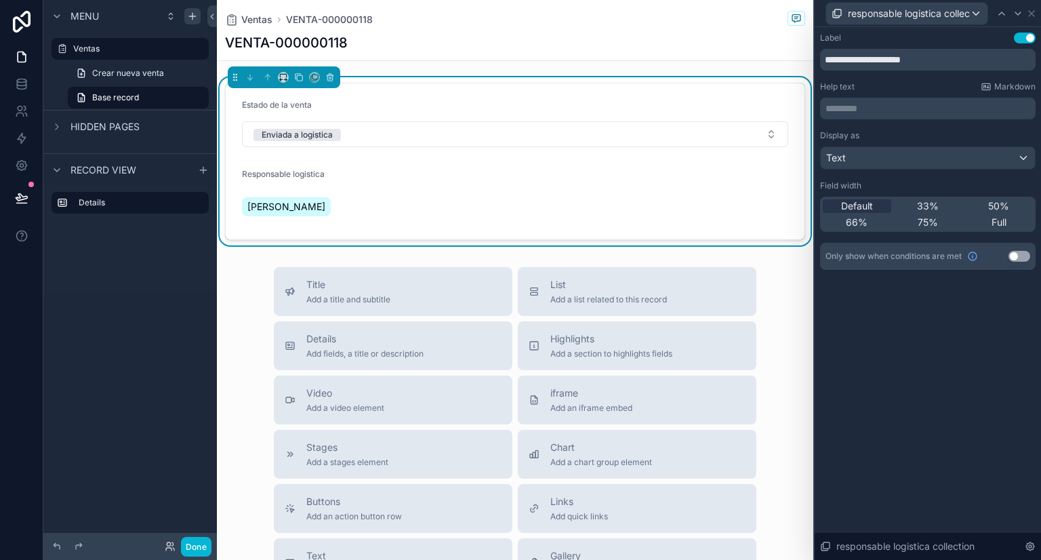
click at [339, 198] on div "[PERSON_NAME]" at bounding box center [306, 206] width 129 height 24
click at [304, 200] on span "[PERSON_NAME]" at bounding box center [286, 207] width 78 height 14
click at [542, 157] on form "Estado de la venta Enviada a logistica Responsable logistica [PERSON_NAME]" at bounding box center [515, 161] width 579 height 156
click at [1034, 9] on icon at bounding box center [1031, 13] width 11 height 11
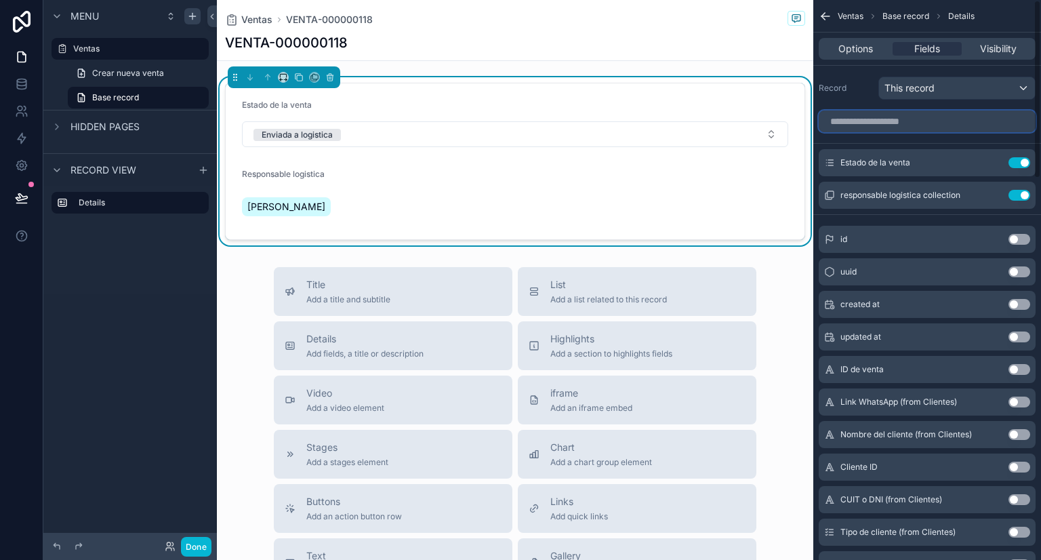
click at [911, 123] on input "scrollable content" at bounding box center [927, 121] width 217 height 22
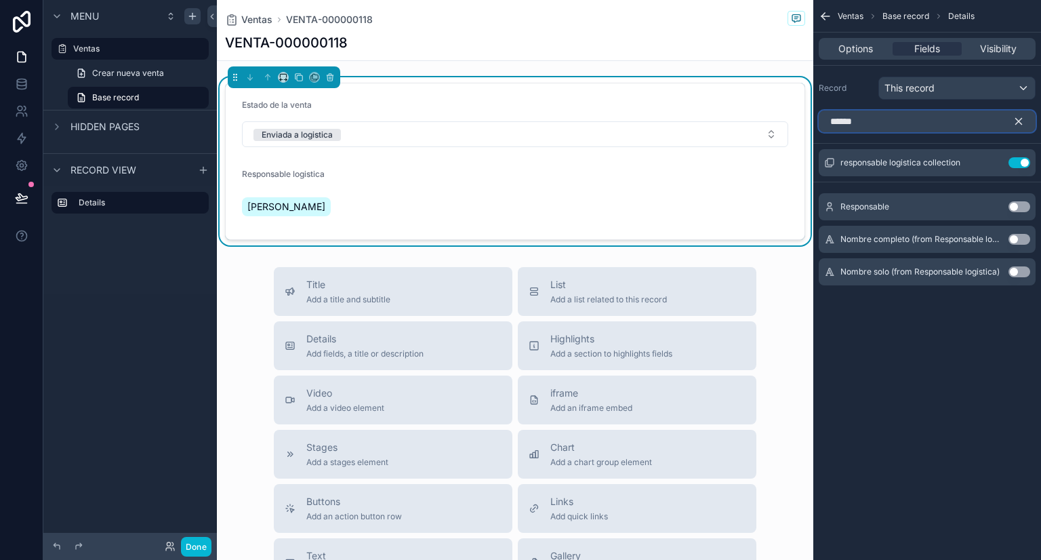
type input "******"
click at [1021, 239] on button "Use setting" at bounding box center [1019, 239] width 22 height 11
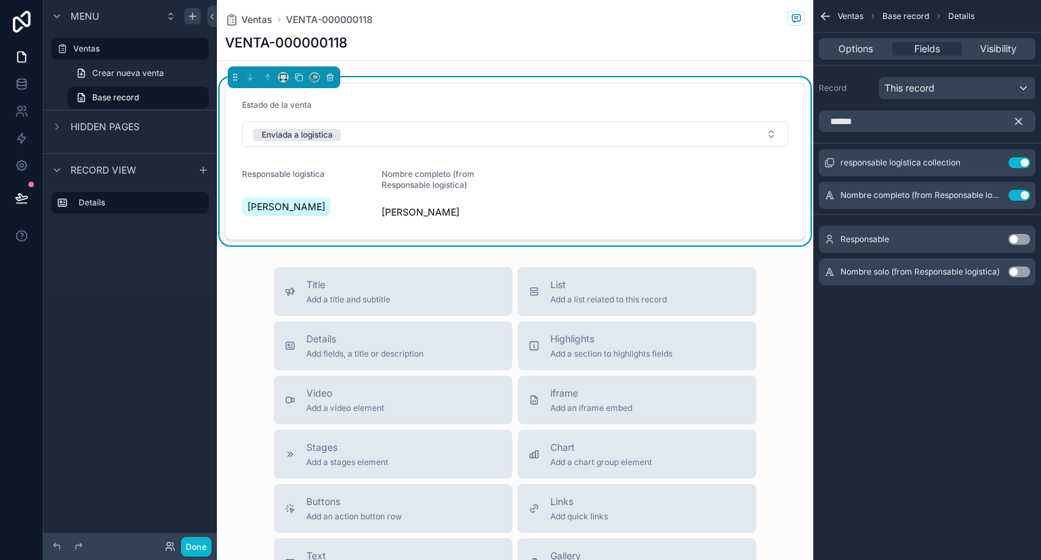
click at [510, 190] on form "Estado de la venta Enviada a logistica Responsable logistica [PERSON_NAME] Nomb…" at bounding box center [515, 161] width 579 height 156
click at [989, 194] on icon "scrollable content" at bounding box center [992, 196] width 6 height 6
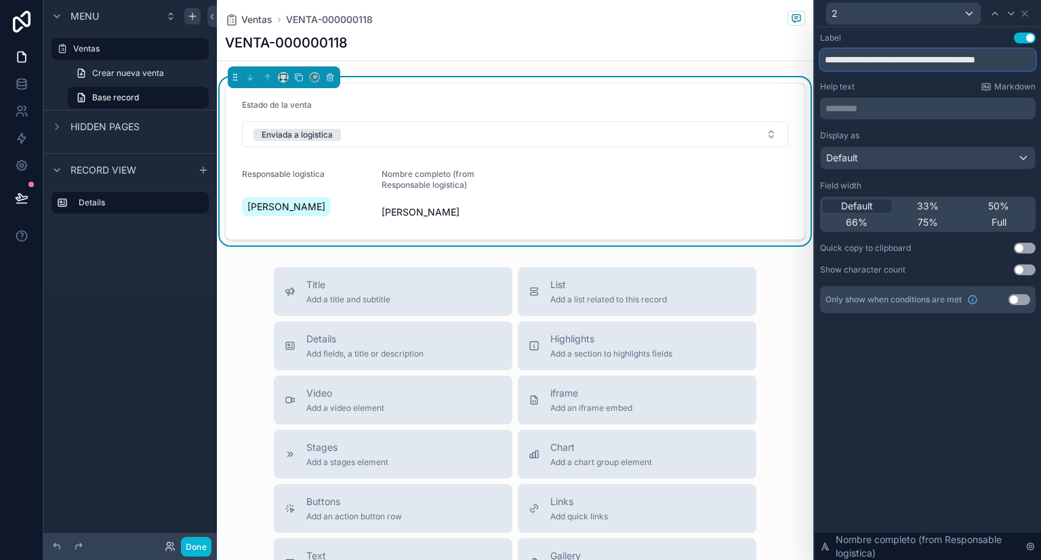
scroll to position [0, 4]
drag, startPoint x: 905, startPoint y: 58, endPoint x: 1040, endPoint y: 64, distance: 135.7
click at [1040, 64] on div "**********" at bounding box center [928, 186] width 226 height 319
click at [651, 51] on div "**********" at bounding box center [520, 280] width 1041 height 560
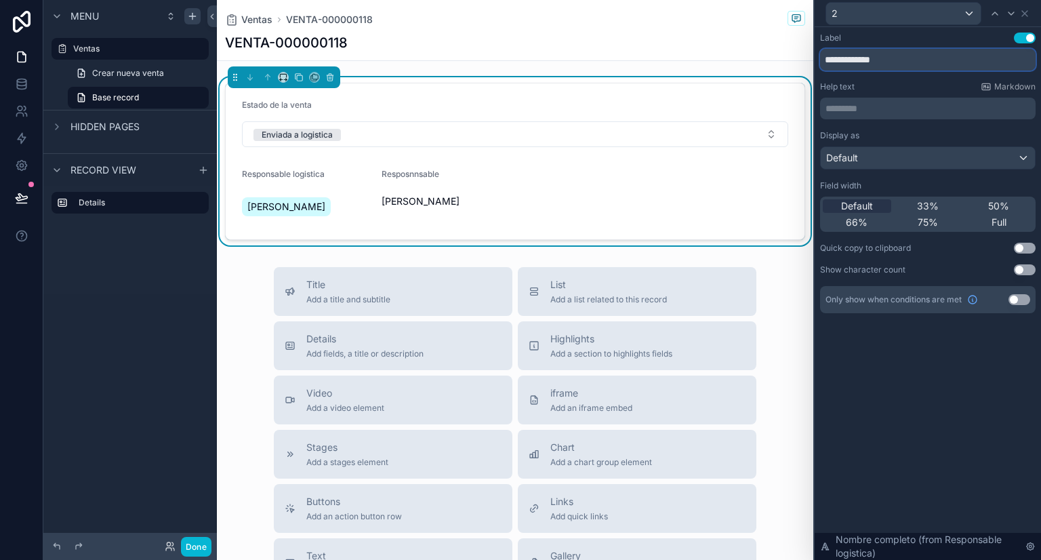
click at [863, 56] on input "**********" at bounding box center [928, 60] width 216 height 22
click at [869, 56] on input "**********" at bounding box center [928, 60] width 216 height 22
type input "**********"
click at [917, 140] on div "Display as" at bounding box center [928, 135] width 216 height 11
click at [534, 166] on form "Estado de la venta Enviada a logistica Responsable logistica [PERSON_NAME] Resp…" at bounding box center [515, 161] width 579 height 156
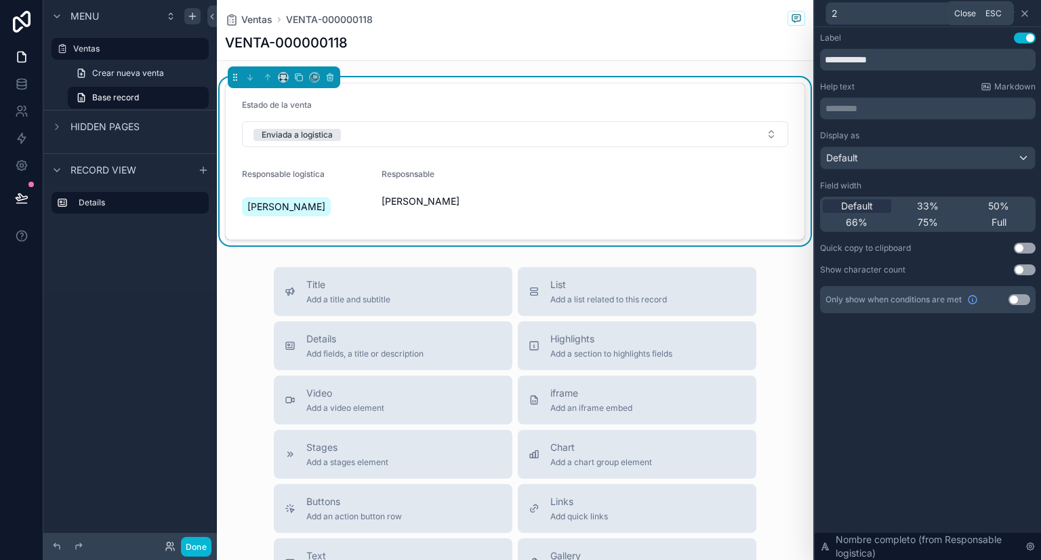
click at [1025, 15] on icon at bounding box center [1024, 13] width 11 height 11
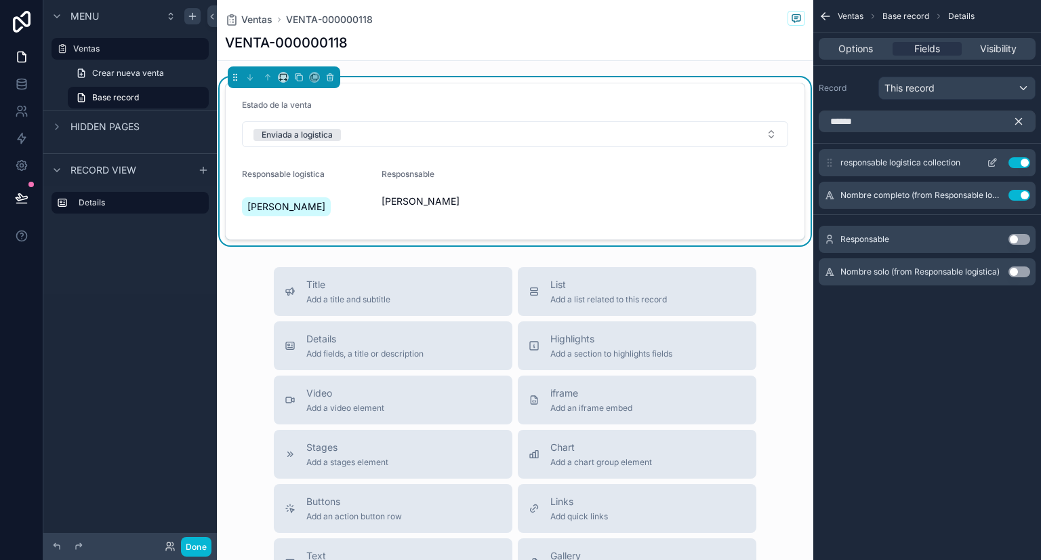
click at [1019, 163] on button "Use setting" at bounding box center [1019, 162] width 22 height 11
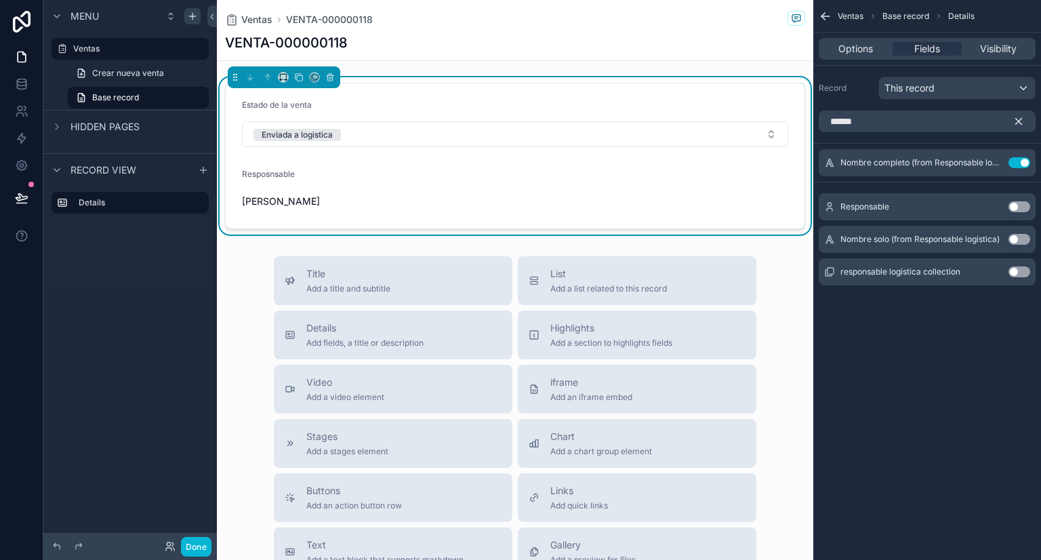
click at [415, 180] on form "Estado de la venta Enviada a logistica Resposnsable [PERSON_NAME]" at bounding box center [515, 155] width 579 height 145
click at [507, 100] on div "Estado de la venta" at bounding box center [515, 108] width 546 height 16
click at [522, 62] on div "Ventas VENTA-000000118 VENTA-000000118 Estado de la venta Enviada a logistica R…" at bounding box center [515, 423] width 596 height 847
click at [365, 178] on div "Resposnsable" at bounding box center [306, 177] width 129 height 16
click at [991, 163] on icon "scrollable content" at bounding box center [993, 161] width 5 height 5
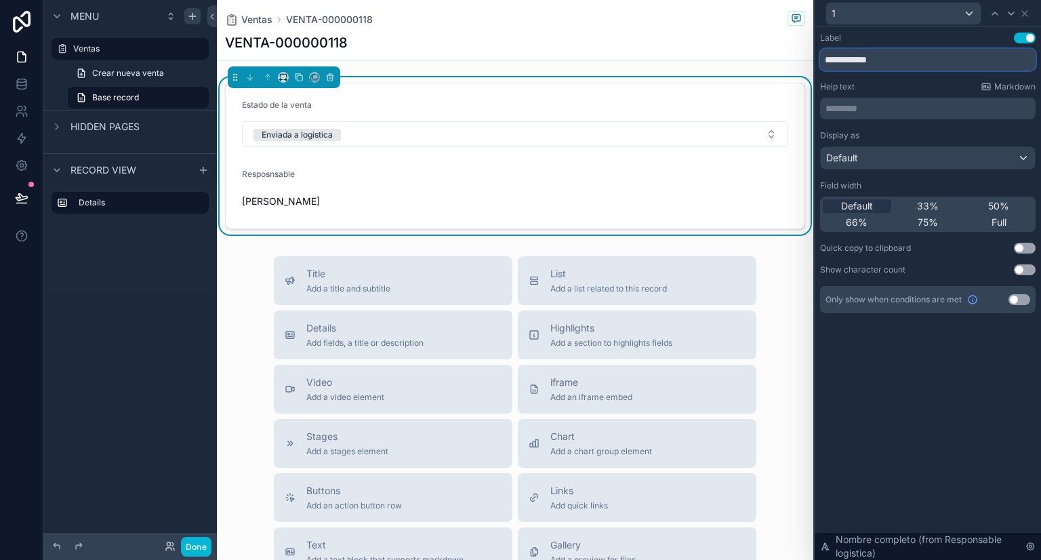
click at [862, 56] on input "**********" at bounding box center [928, 60] width 216 height 22
click at [858, 60] on input "**********" at bounding box center [928, 60] width 216 height 22
type input "**********"
click at [922, 82] on div "Help text Markdown" at bounding box center [928, 86] width 216 height 11
click at [613, 47] on div "VENTA-000000118" at bounding box center [515, 42] width 580 height 19
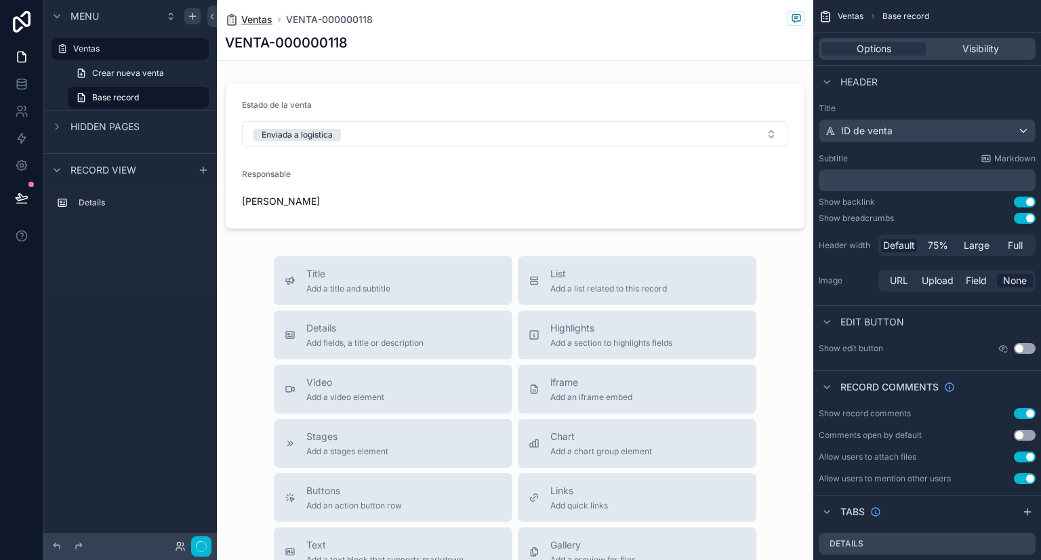
click at [255, 20] on span "Ventas" at bounding box center [256, 20] width 31 height 14
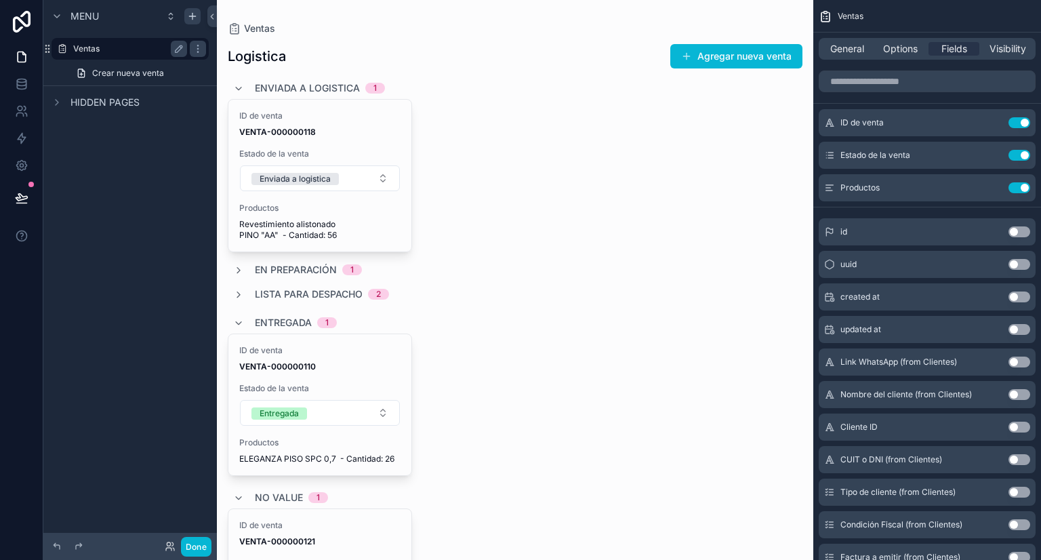
click at [91, 52] on label "Ventas" at bounding box center [127, 48] width 108 height 11
click at [172, 50] on button "scrollable content" at bounding box center [179, 49] width 16 height 16
click at [117, 49] on input "******" at bounding box center [119, 49] width 92 height 16
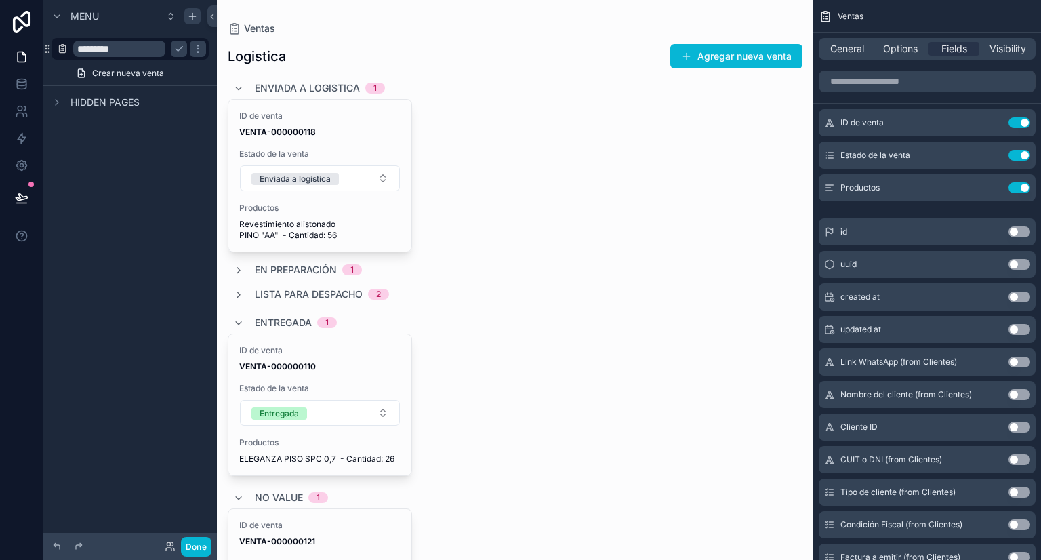
type input "*********"
click at [133, 182] on div "Menu ********* Crear nueva venta Hidden pages" at bounding box center [129, 272] width 173 height 544
click at [264, 266] on span "En preparación" at bounding box center [296, 270] width 82 height 14
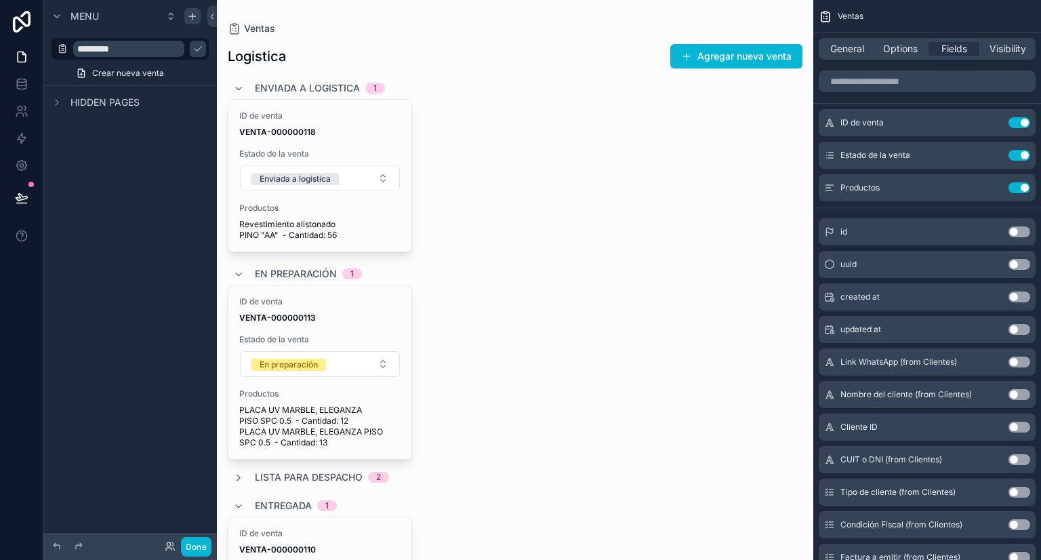
click at [262, 269] on span "En preparación" at bounding box center [296, 274] width 82 height 14
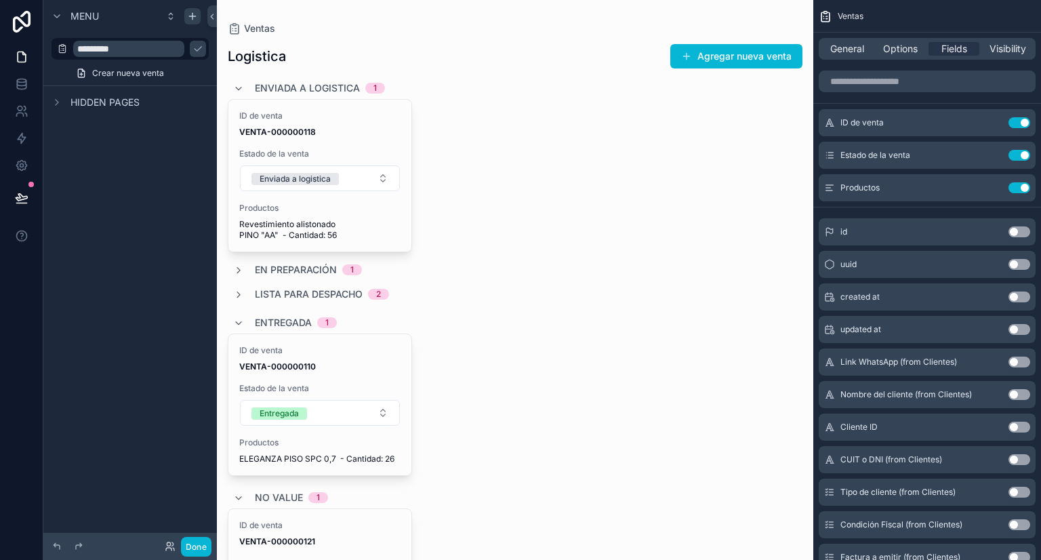
click at [580, 226] on div "ID de venta VENTA-000000118 Estado de la venta Enviada a logistica Productos Re…" at bounding box center [515, 175] width 575 height 153
click at [840, 52] on span "General" at bounding box center [847, 49] width 34 height 14
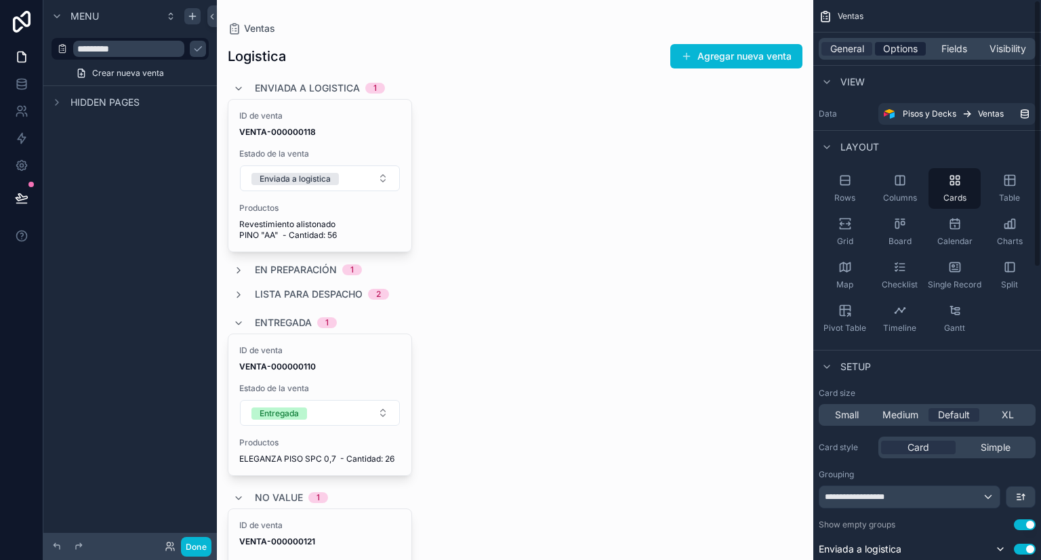
click at [903, 47] on span "Options" at bounding box center [900, 49] width 35 height 14
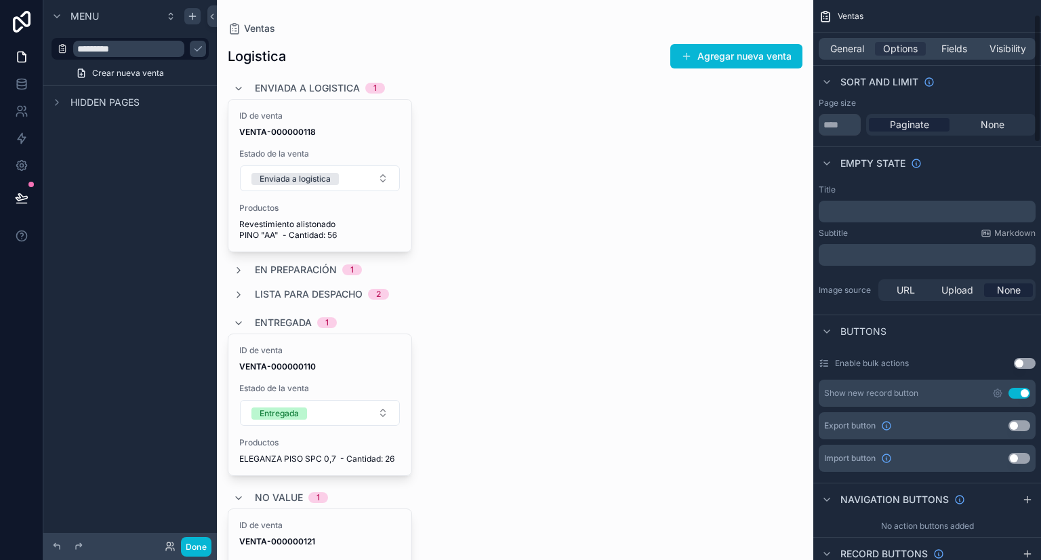
scroll to position [203, 0]
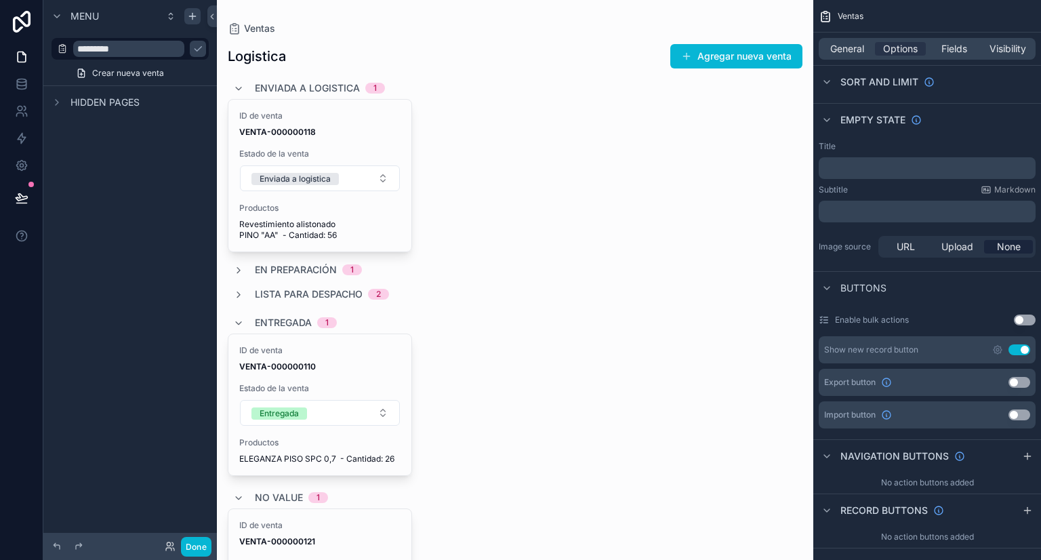
click at [1024, 350] on button "Use setting" at bounding box center [1019, 349] width 22 height 11
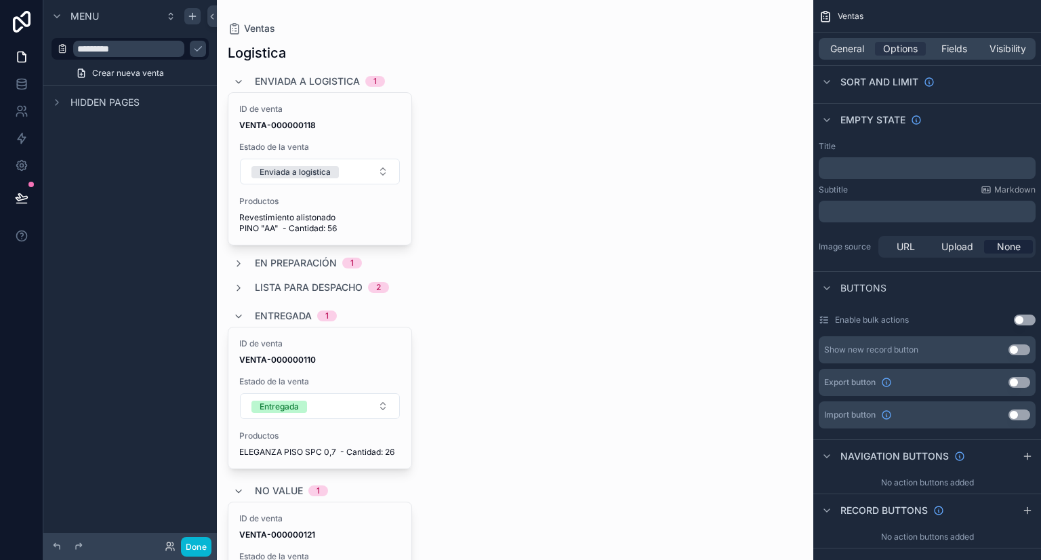
click at [708, 143] on div "ID de venta VENTA-000000118 Estado de la venta Enviada a logistica Productos Re…" at bounding box center [515, 168] width 575 height 153
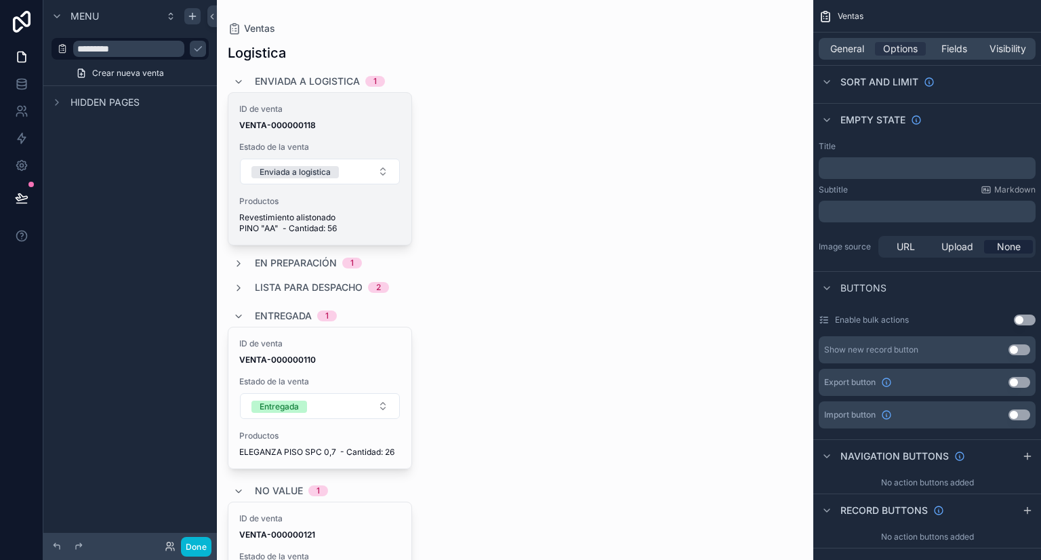
click at [381, 209] on div "Productos Revestimiento alistonado PINO "AA" - Cantidad: 56" at bounding box center [319, 215] width 161 height 38
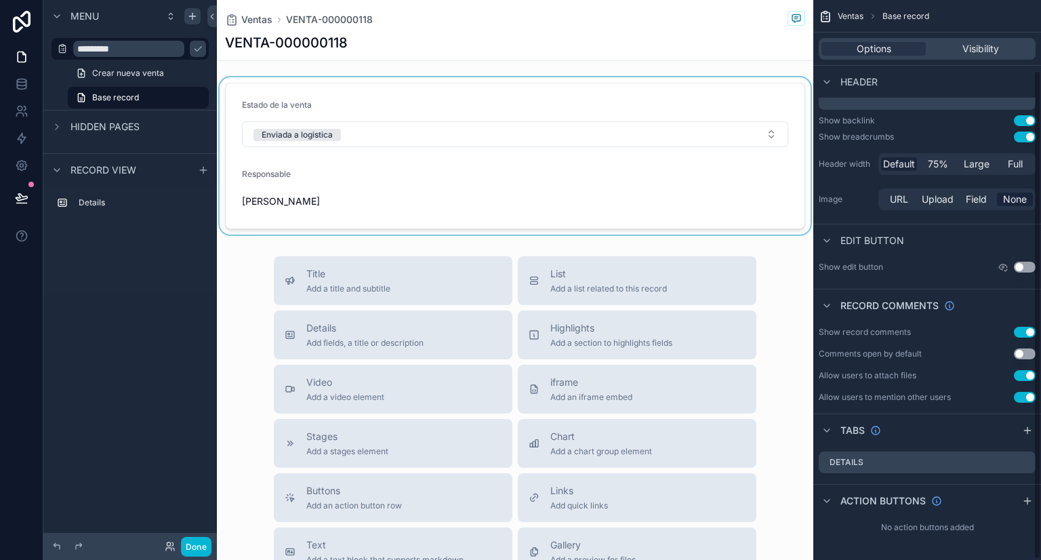
click at [449, 178] on div "scrollable content" at bounding box center [515, 155] width 596 height 157
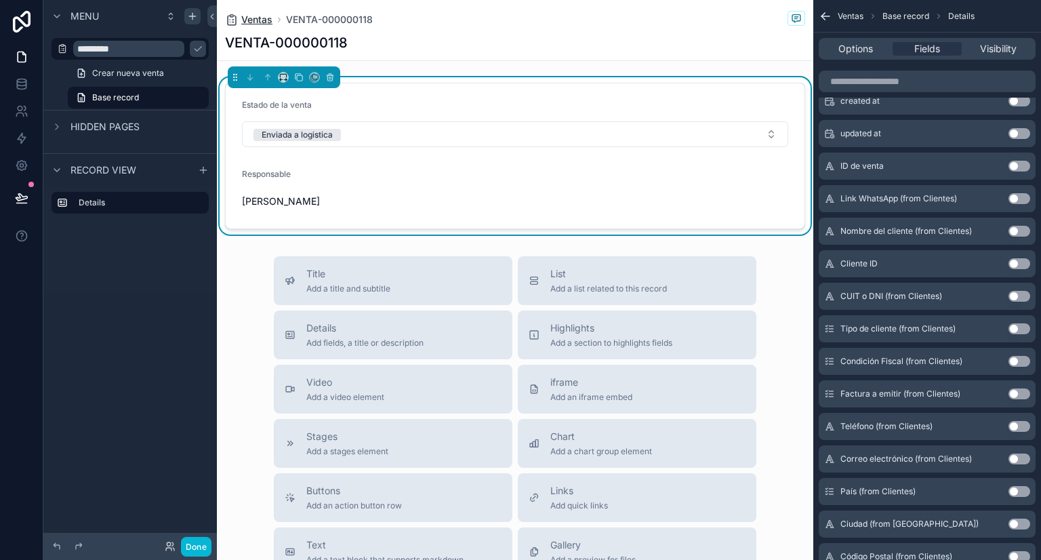
click at [247, 21] on span "Ventas" at bounding box center [256, 20] width 31 height 14
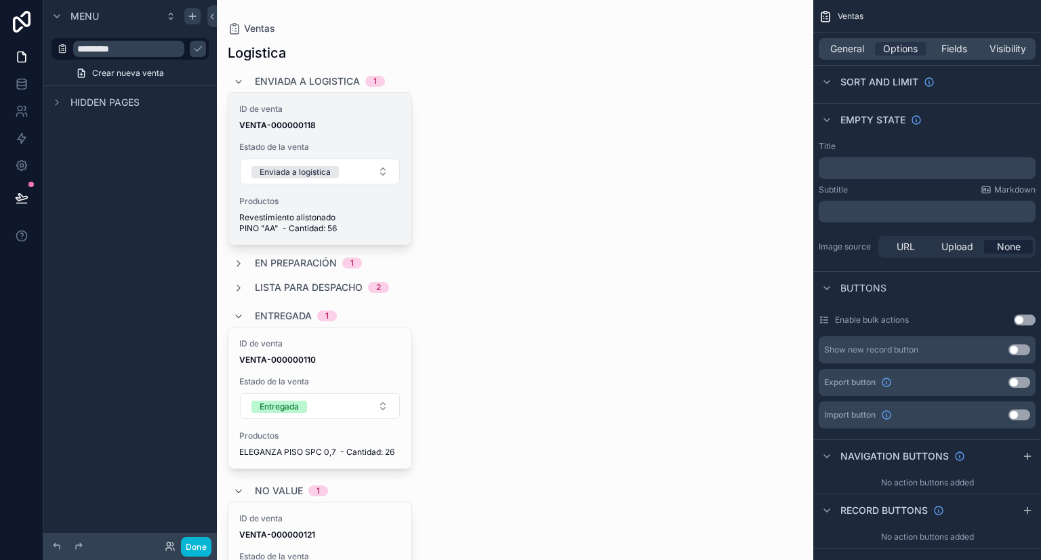
click at [392, 213] on span "Revestimiento alistonado PINO "AA" - Cantidad: 56" at bounding box center [319, 223] width 161 height 22
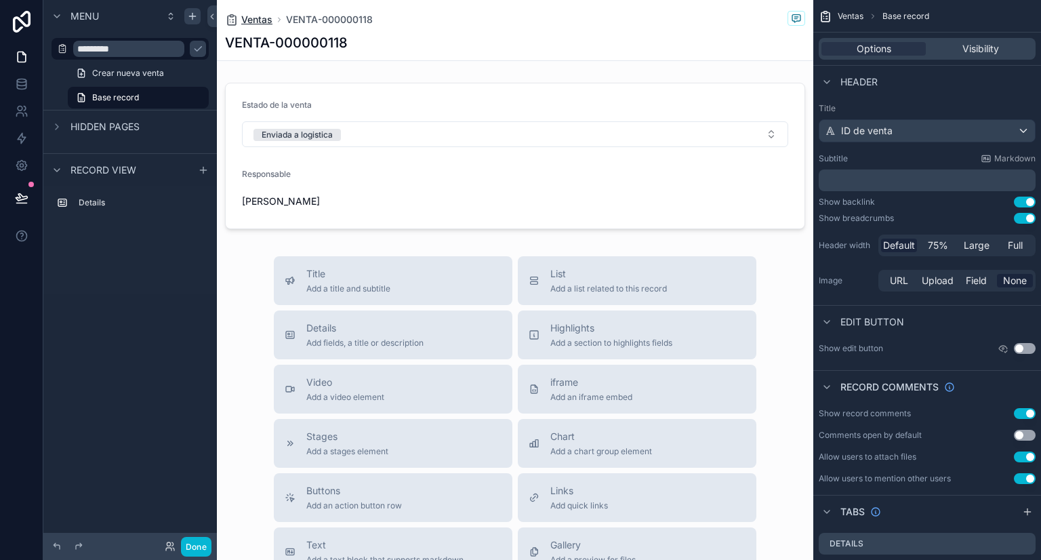
click at [254, 22] on span "Ventas" at bounding box center [256, 20] width 31 height 14
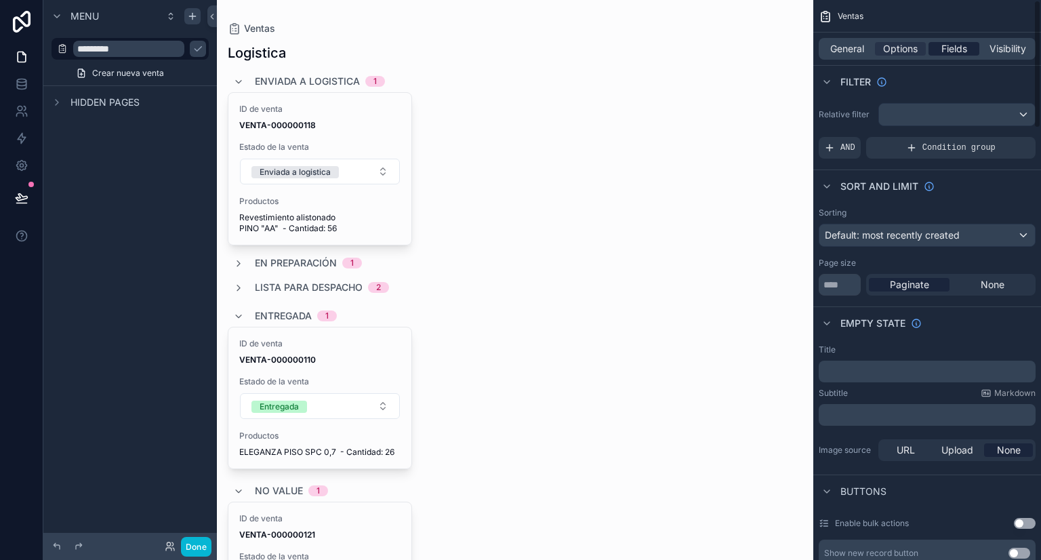
click at [944, 49] on span "Fields" at bounding box center [954, 49] width 26 height 14
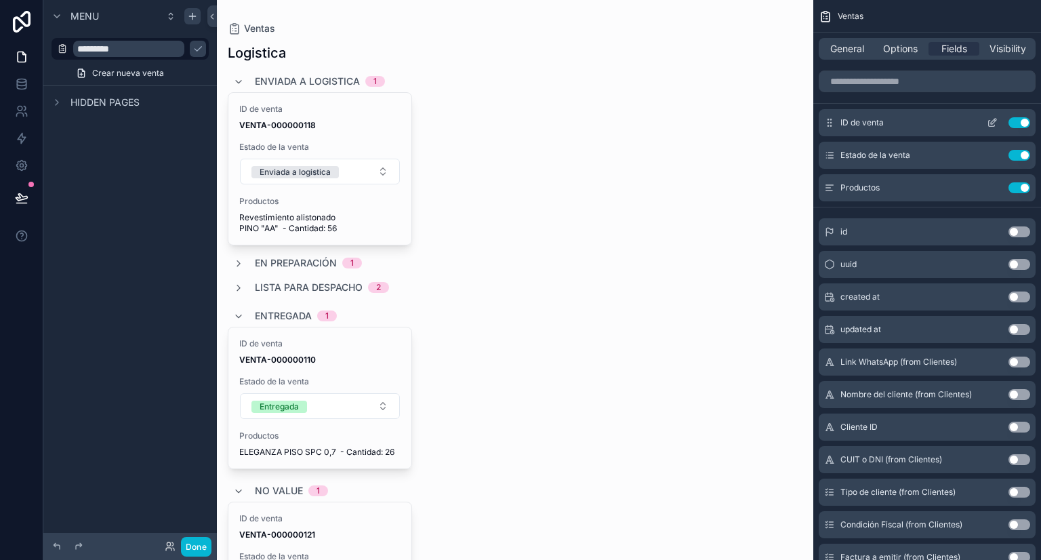
click at [914, 125] on div "ID de venta Use setting" at bounding box center [927, 122] width 217 height 27
click at [914, 87] on input "scrollable content" at bounding box center [927, 81] width 217 height 22
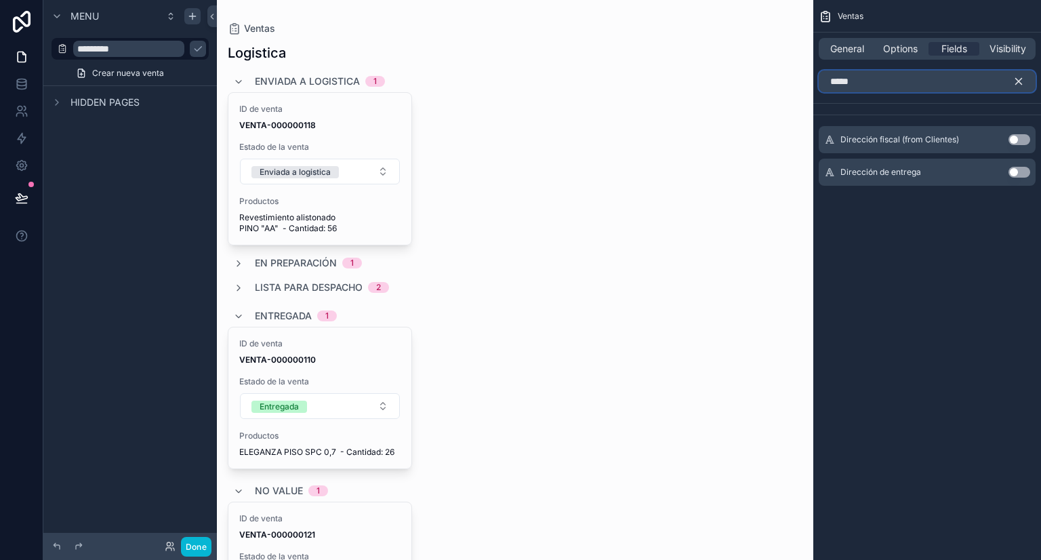
type input "*****"
click at [1021, 167] on button "Use setting" at bounding box center [1019, 172] width 22 height 11
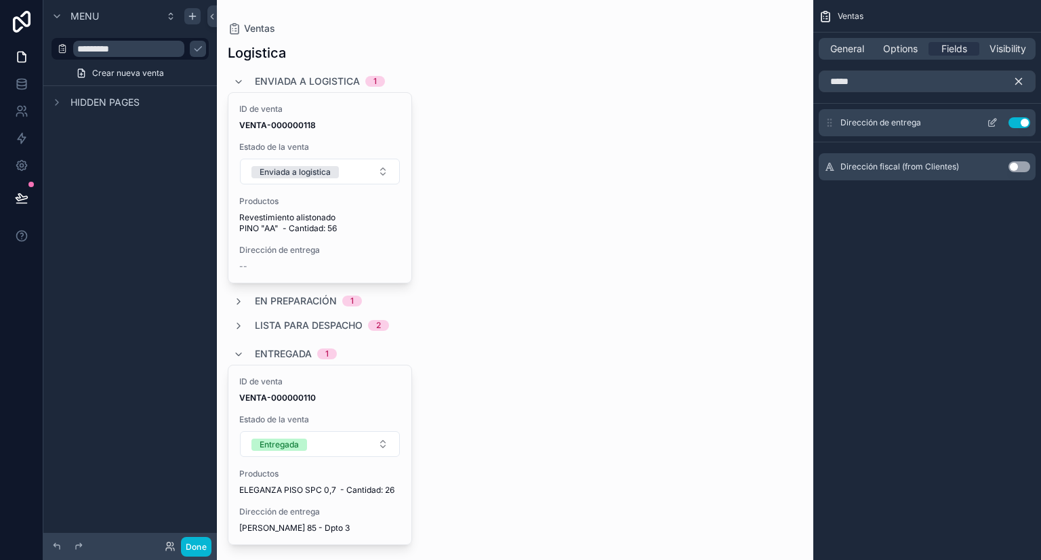
click at [992, 123] on icon "scrollable content" at bounding box center [992, 122] width 11 height 11
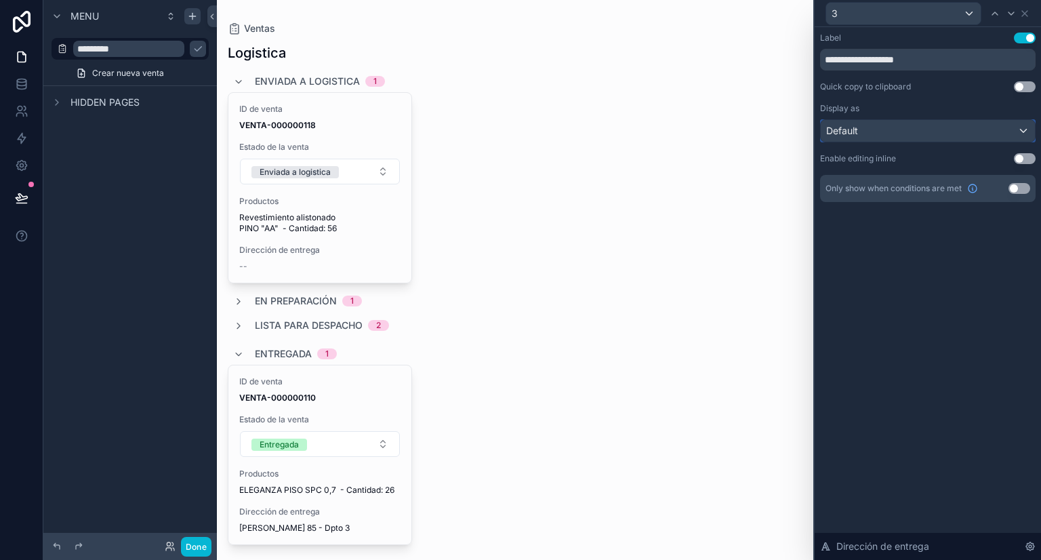
click at [941, 134] on div "Default" at bounding box center [928, 131] width 214 height 22
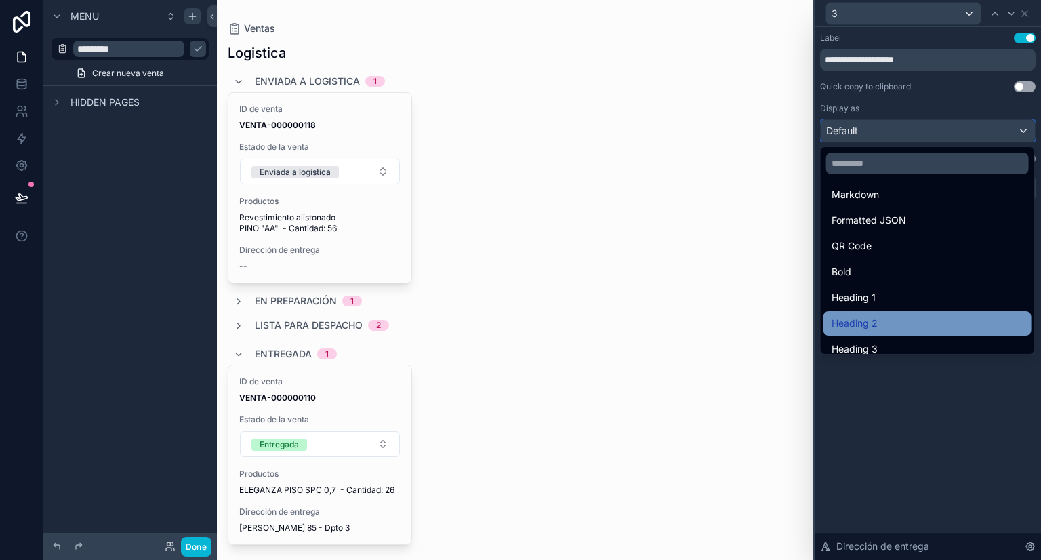
scroll to position [136, 0]
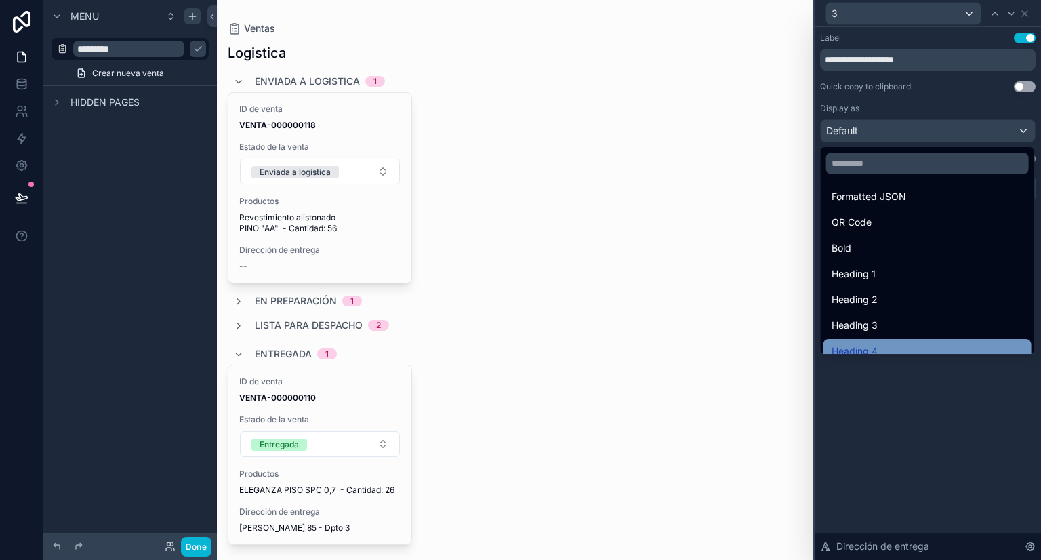
drag, startPoint x: 899, startPoint y: 278, endPoint x: 918, endPoint y: 339, distance: 64.1
click at [918, 339] on ul "Default Link Button Image Markdown Formatted JSON QR Code Bold Heading 1 Headin…" at bounding box center [927, 266] width 213 height 173
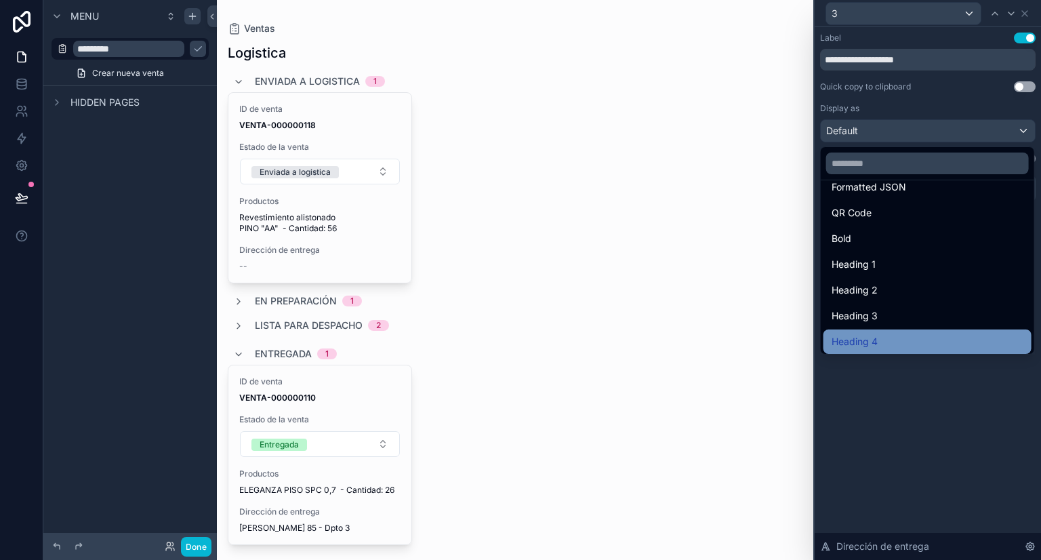
scroll to position [148, 0]
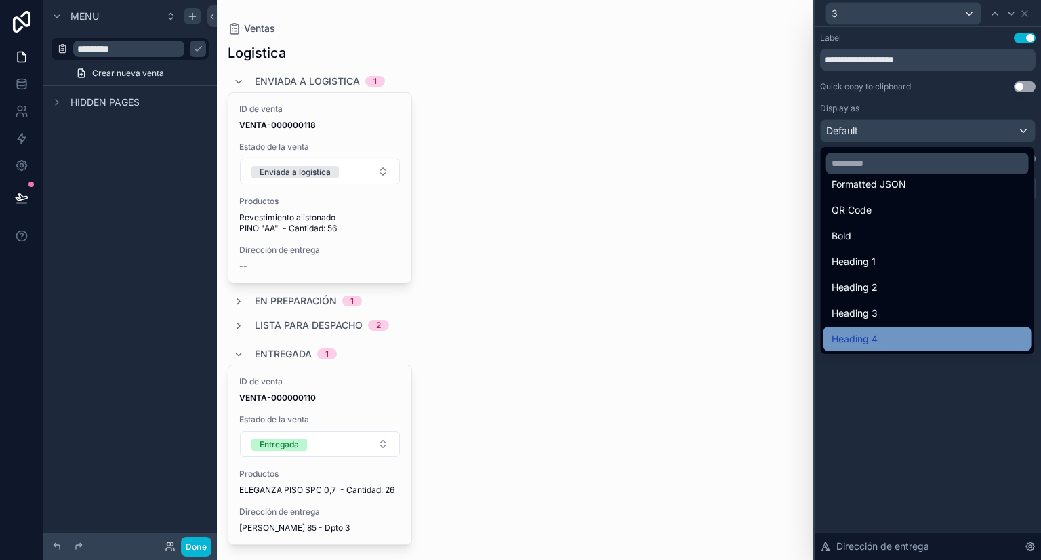
click at [904, 331] on div "Heading 4" at bounding box center [928, 339] width 192 height 16
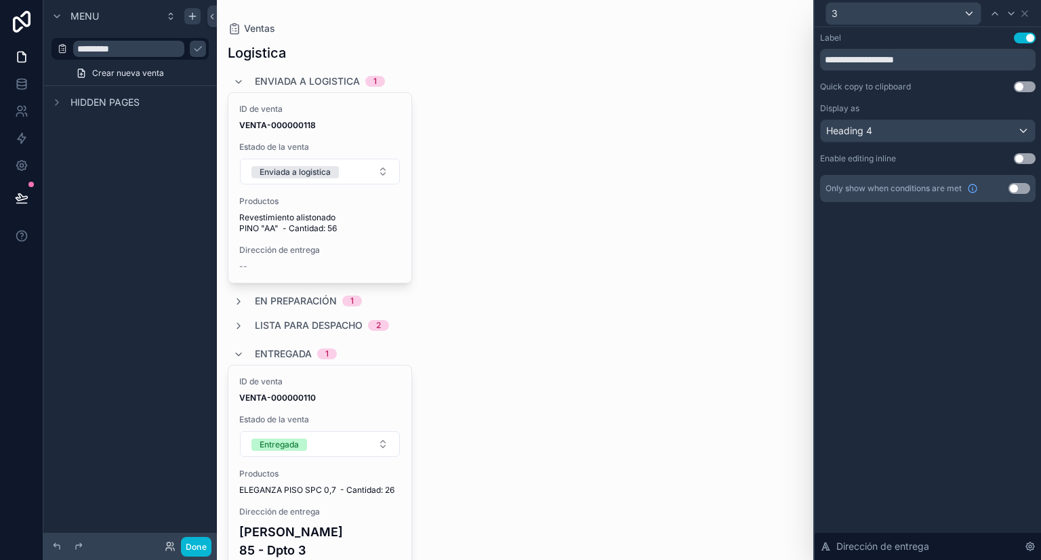
click at [619, 295] on div "En preparación 1" at bounding box center [515, 301] width 575 height 14
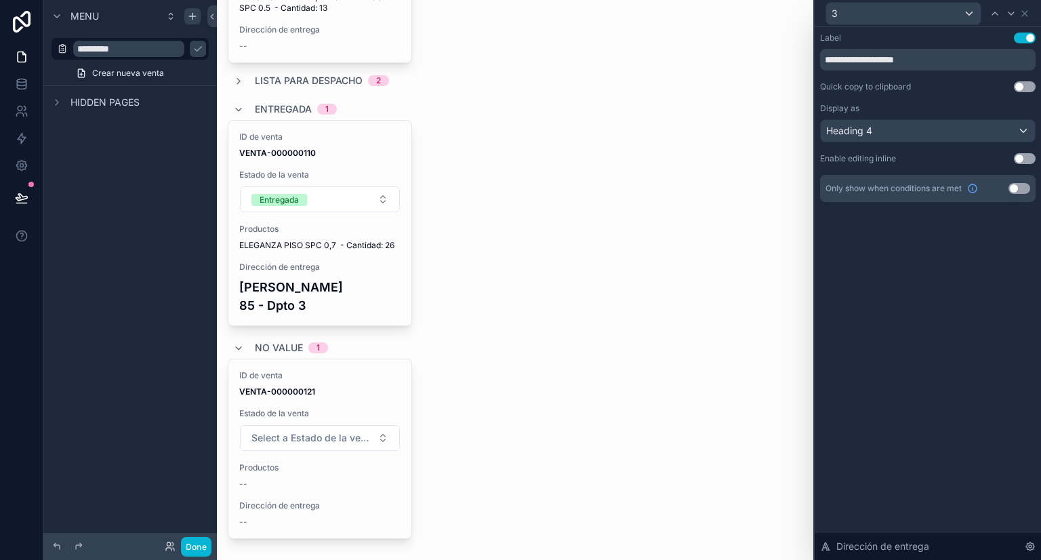
scroll to position [474, 0]
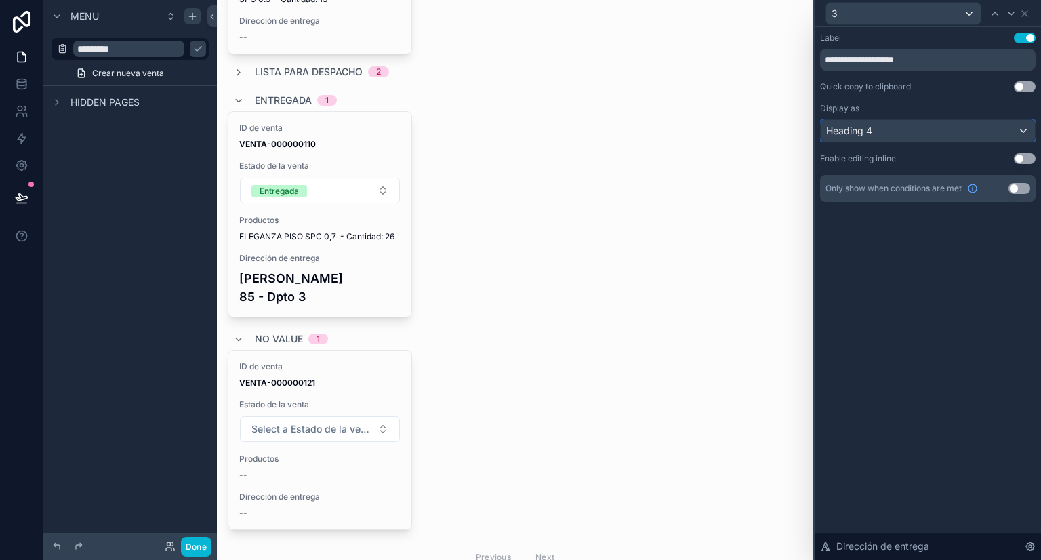
click at [923, 128] on div "Heading 4" at bounding box center [928, 131] width 214 height 22
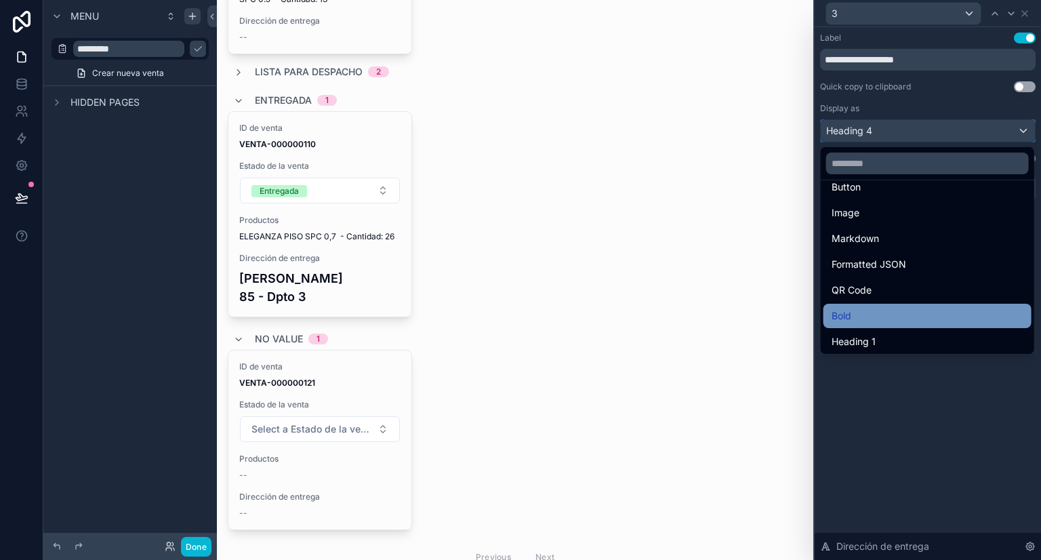
scroll to position [136, 0]
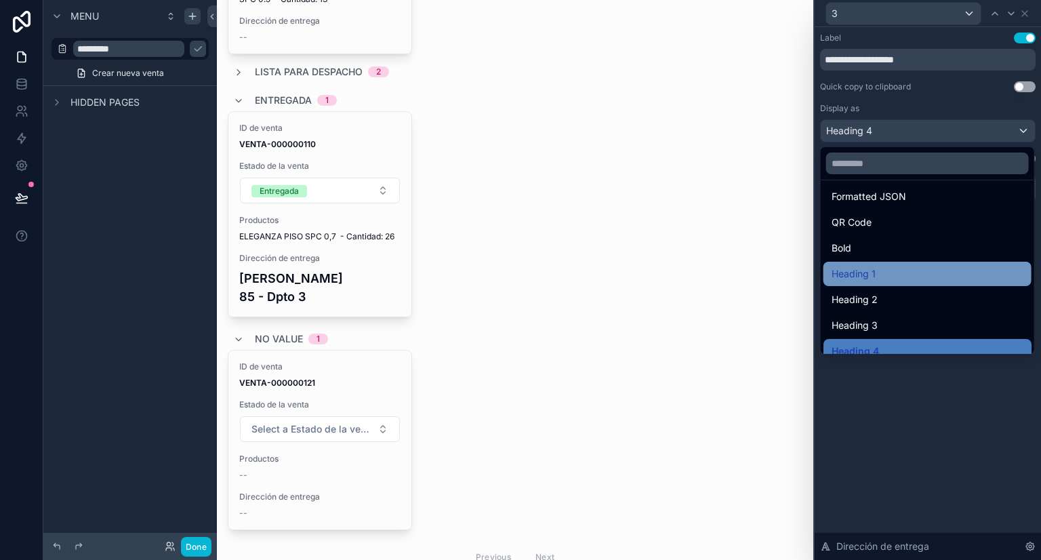
click at [883, 272] on div "Heading 1" at bounding box center [928, 274] width 192 height 16
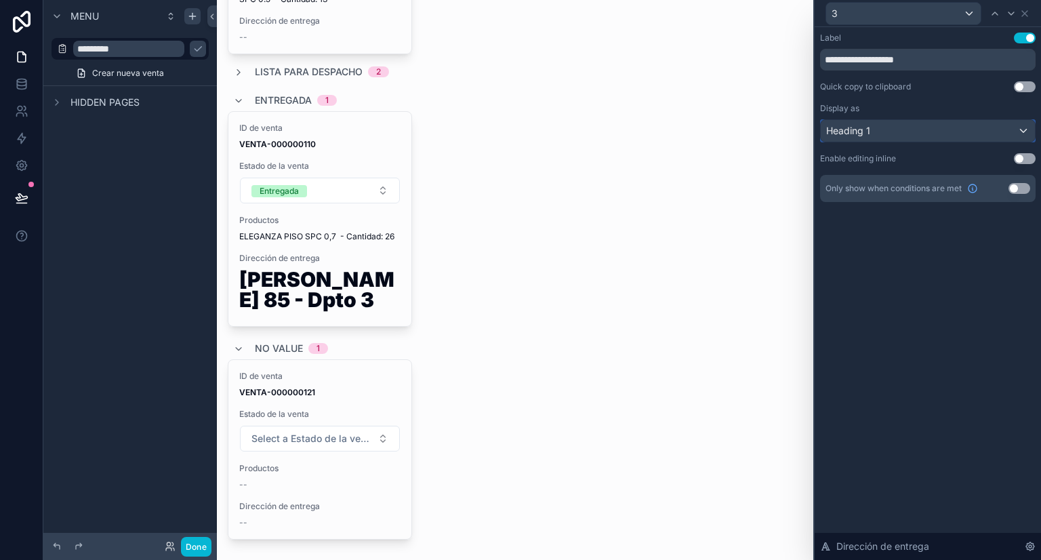
click at [928, 129] on div "Heading 1" at bounding box center [928, 131] width 214 height 22
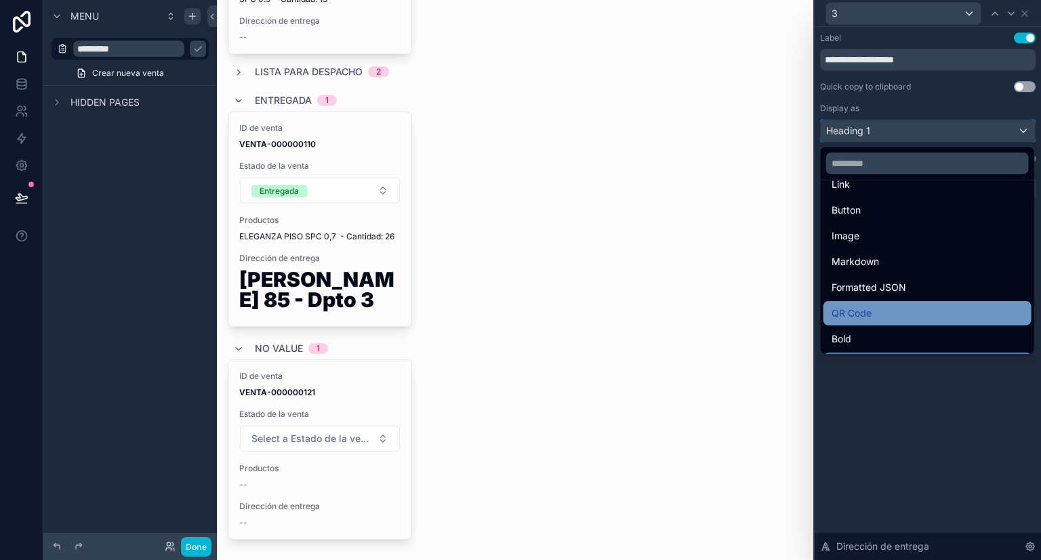
scroll to position [68, 0]
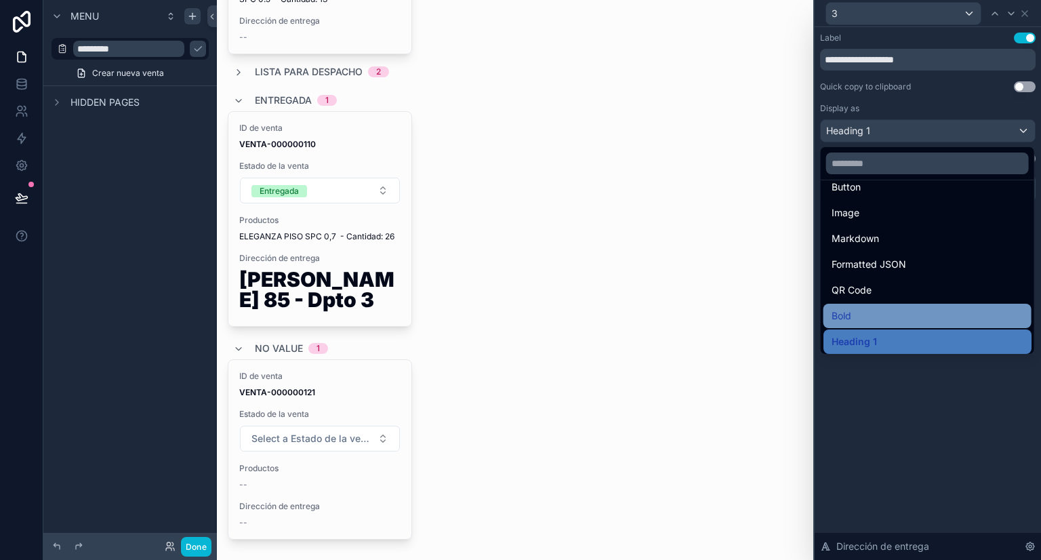
click at [874, 316] on div "Bold" at bounding box center [928, 316] width 192 height 16
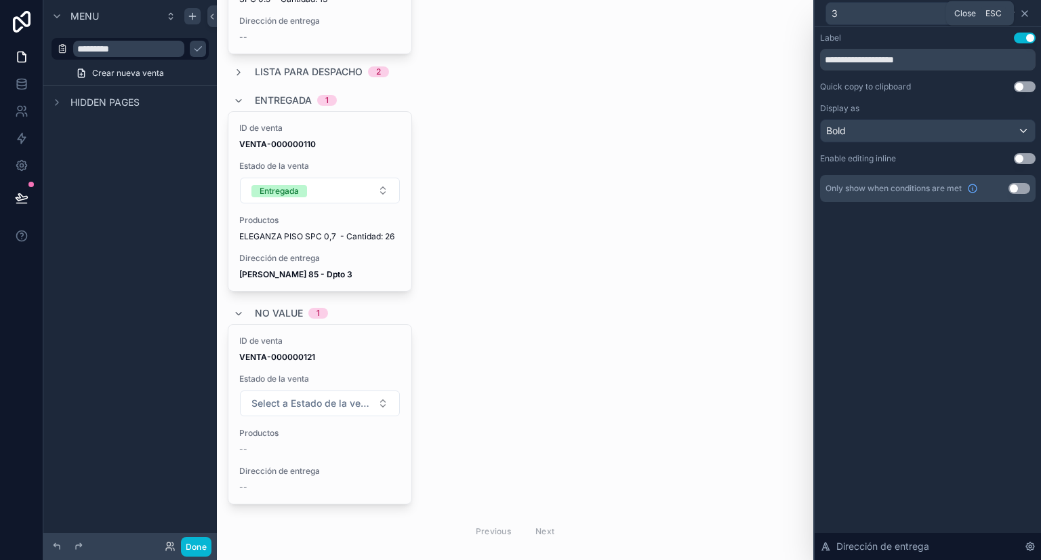
click at [1029, 9] on icon at bounding box center [1024, 13] width 11 height 11
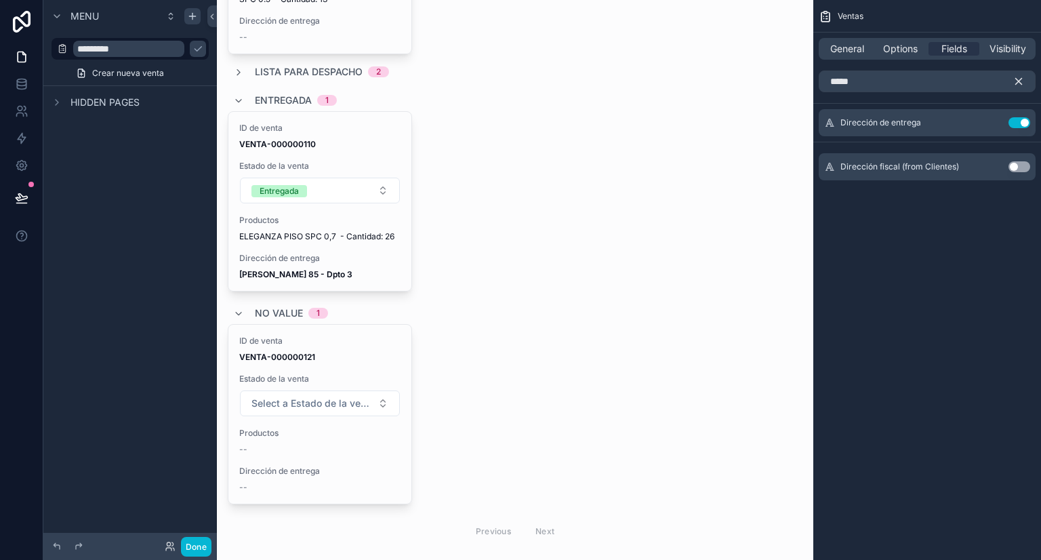
click at [1019, 88] on button "scrollable content" at bounding box center [1023, 81] width 23 height 22
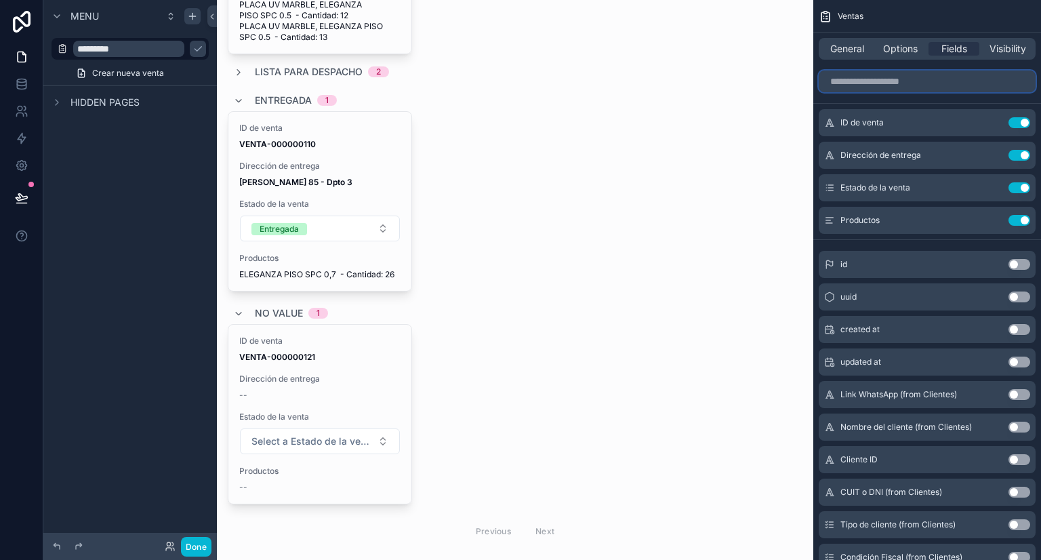
click at [920, 89] on input "scrollable content" at bounding box center [927, 81] width 217 height 22
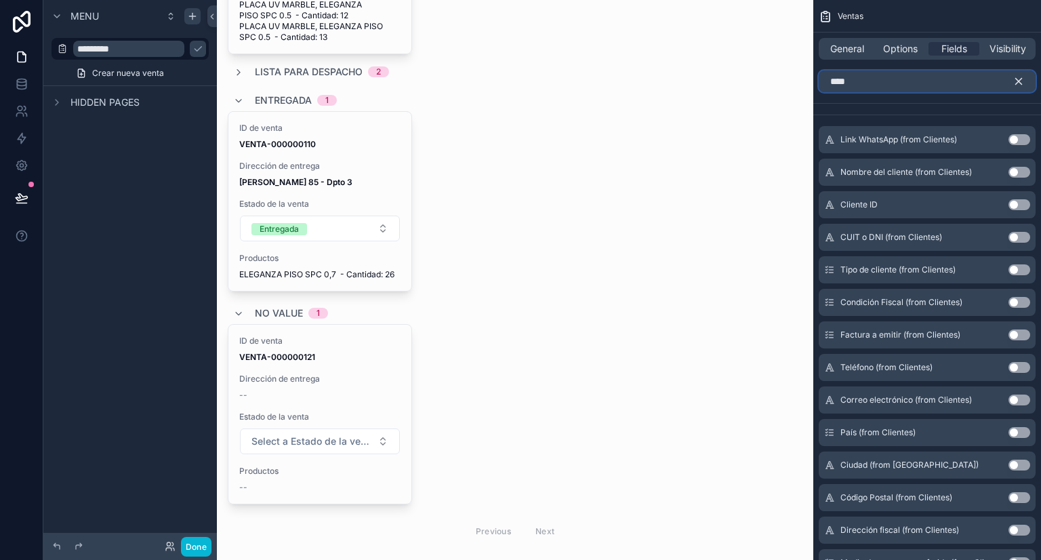
type input "****"
click at [1013, 174] on button "Use setting" at bounding box center [1019, 172] width 22 height 11
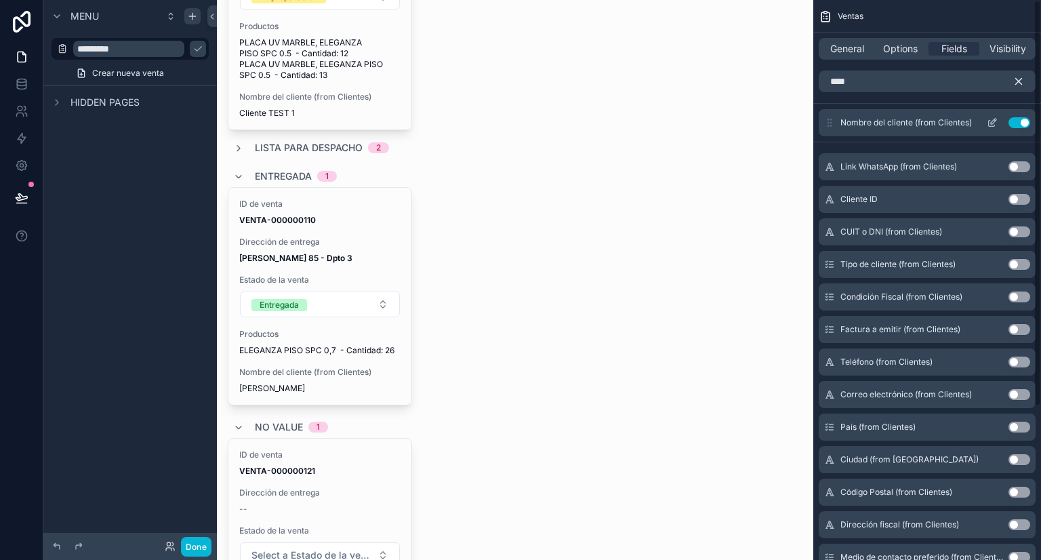
drag, startPoint x: 993, startPoint y: 121, endPoint x: 943, endPoint y: 121, distance: 50.1
click at [993, 121] on icon "scrollable content" at bounding box center [992, 122] width 11 height 11
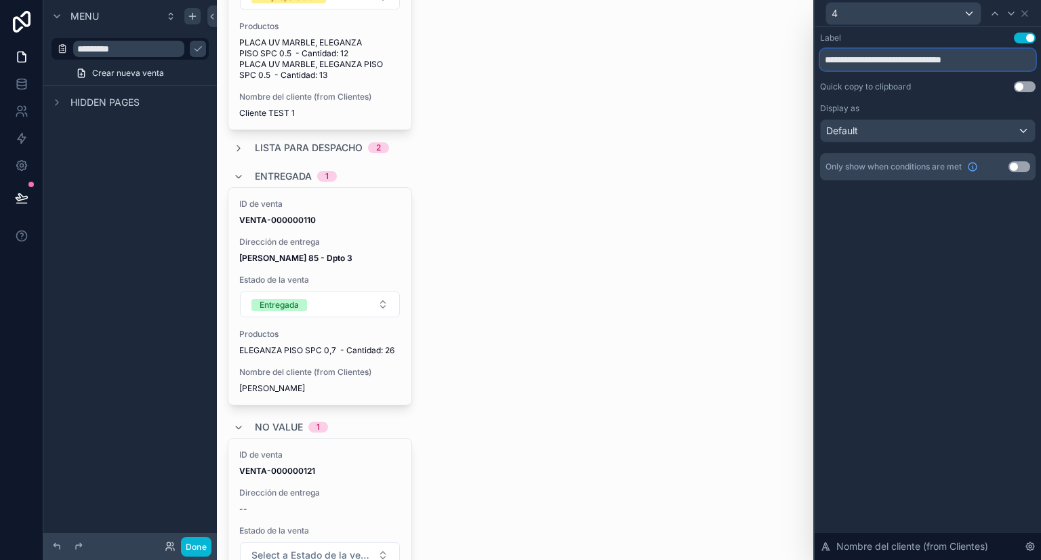
drag, startPoint x: 911, startPoint y: 58, endPoint x: 989, endPoint y: 66, distance: 78.4
click at [989, 66] on input "**********" at bounding box center [928, 60] width 216 height 22
type input "**********"
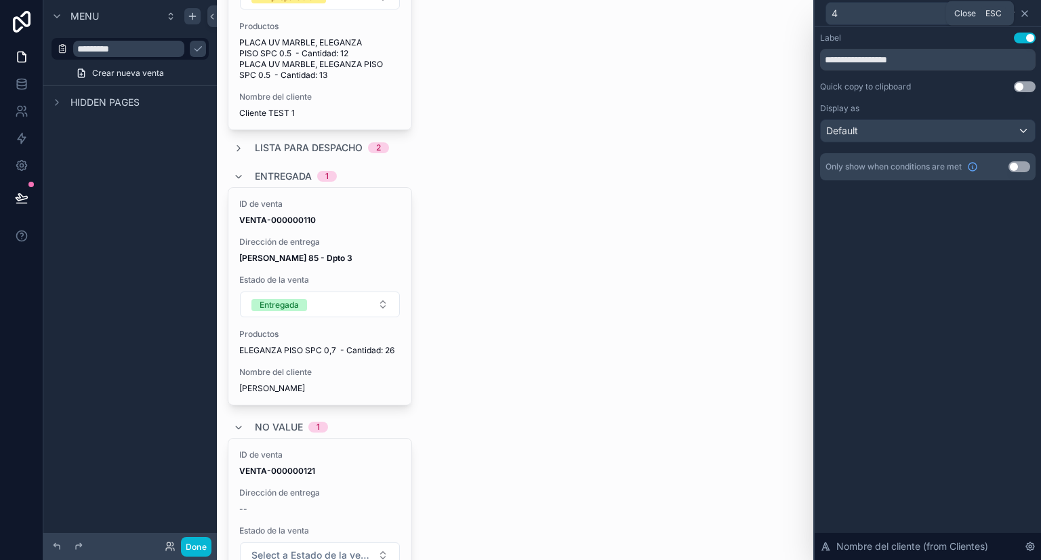
click at [1023, 18] on icon at bounding box center [1024, 13] width 11 height 11
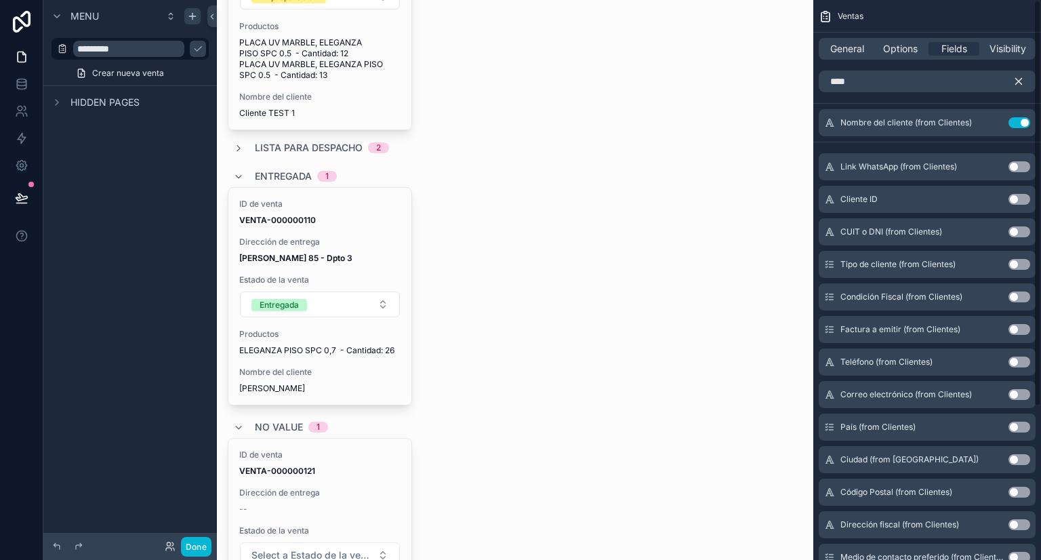
click at [1023, 82] on icon "scrollable content" at bounding box center [1018, 81] width 12 height 12
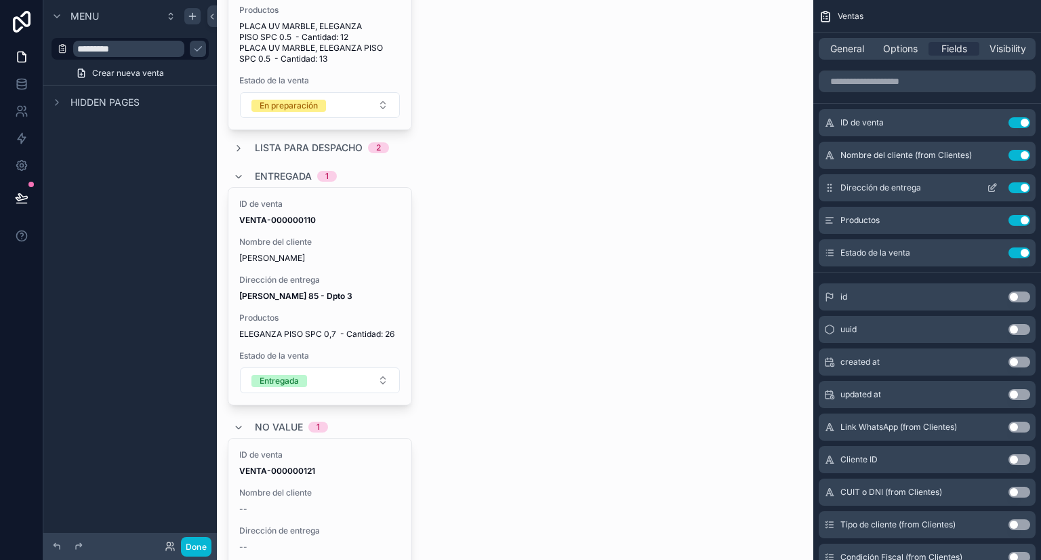
click at [989, 187] on icon "scrollable content" at bounding box center [992, 187] width 11 height 11
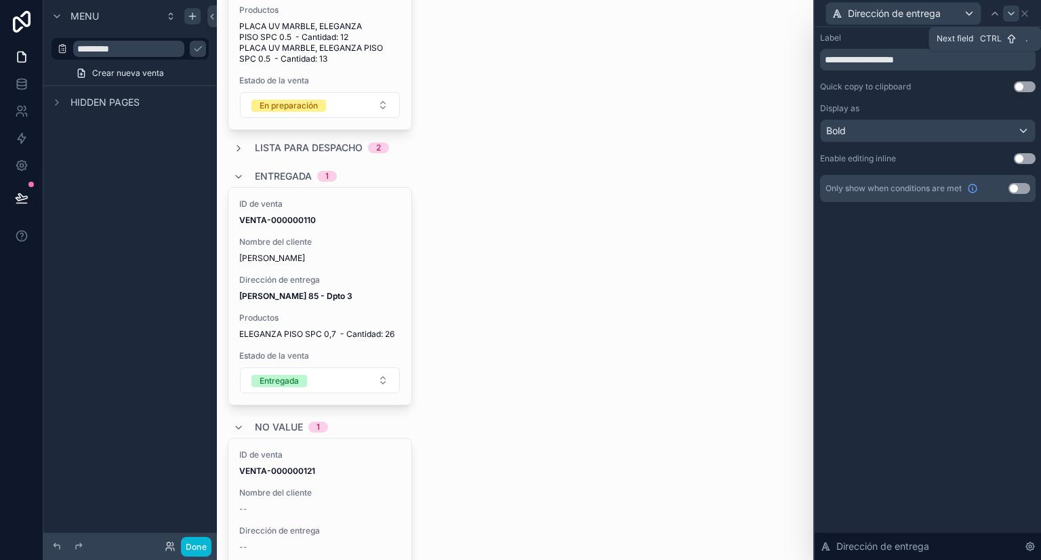
click at [1008, 12] on icon at bounding box center [1011, 13] width 11 height 11
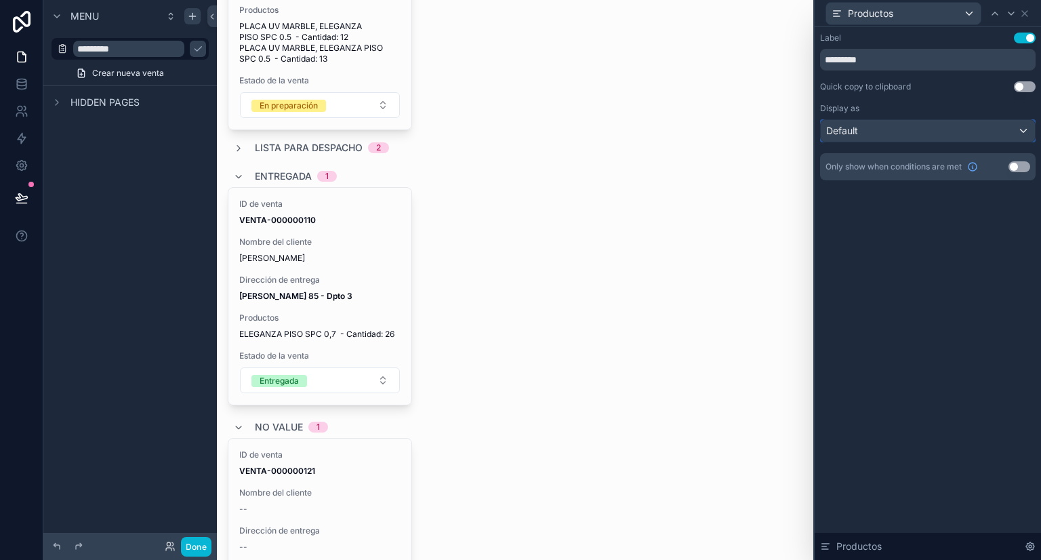
click at [969, 134] on div "Default" at bounding box center [928, 131] width 214 height 22
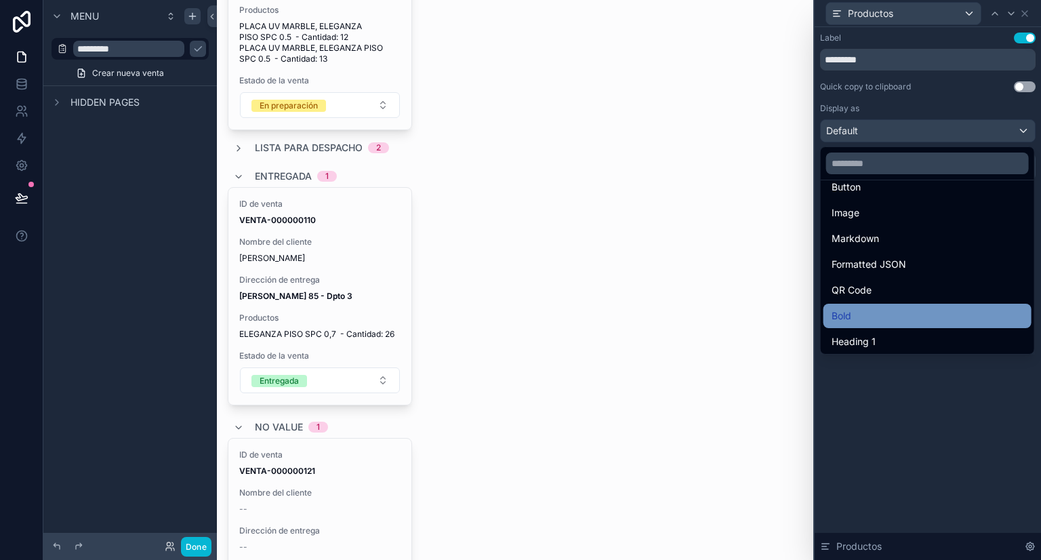
click at [873, 306] on div "Bold" at bounding box center [927, 316] width 208 height 24
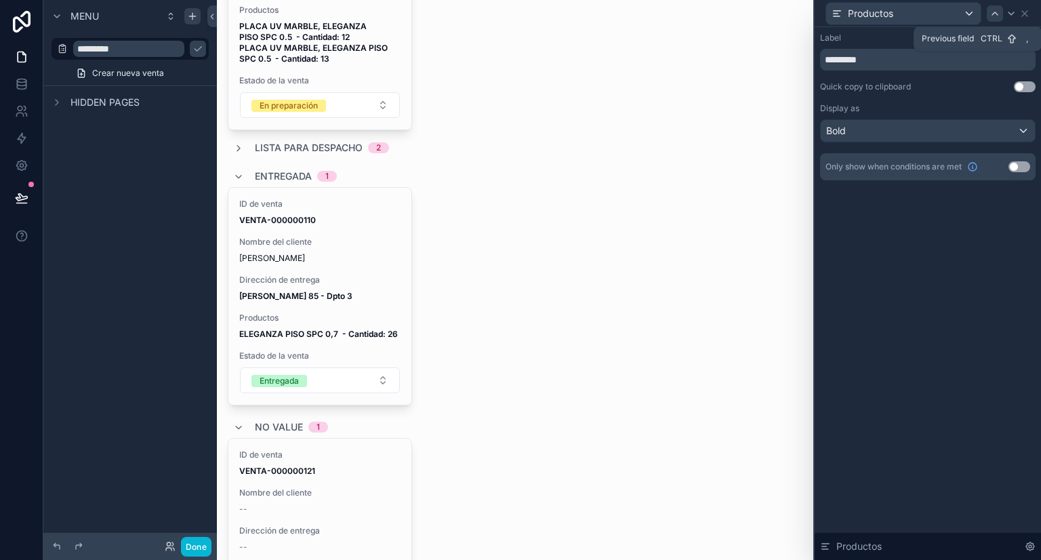
click at [993, 11] on icon at bounding box center [994, 13] width 11 height 11
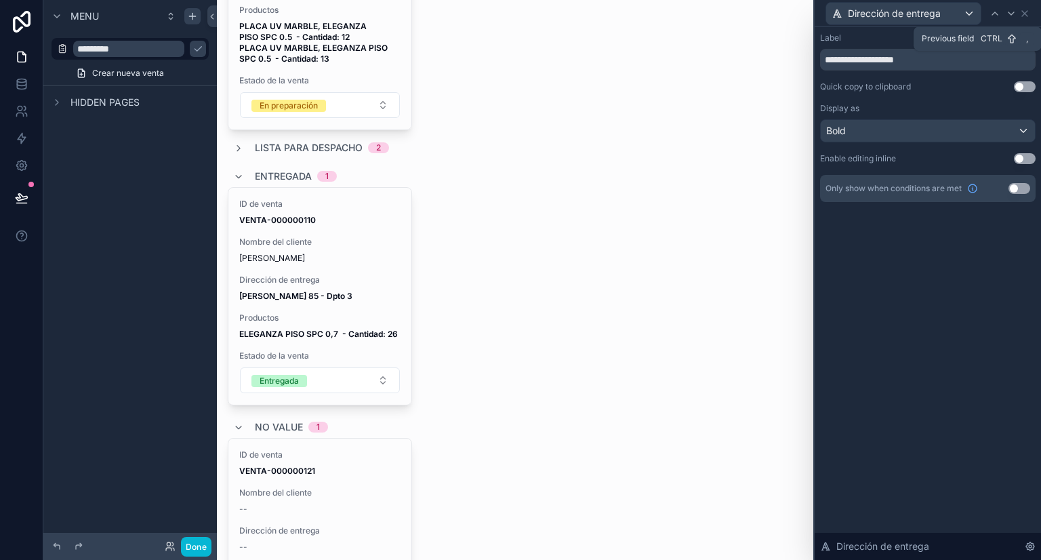
click at [993, 11] on icon at bounding box center [994, 13] width 11 height 11
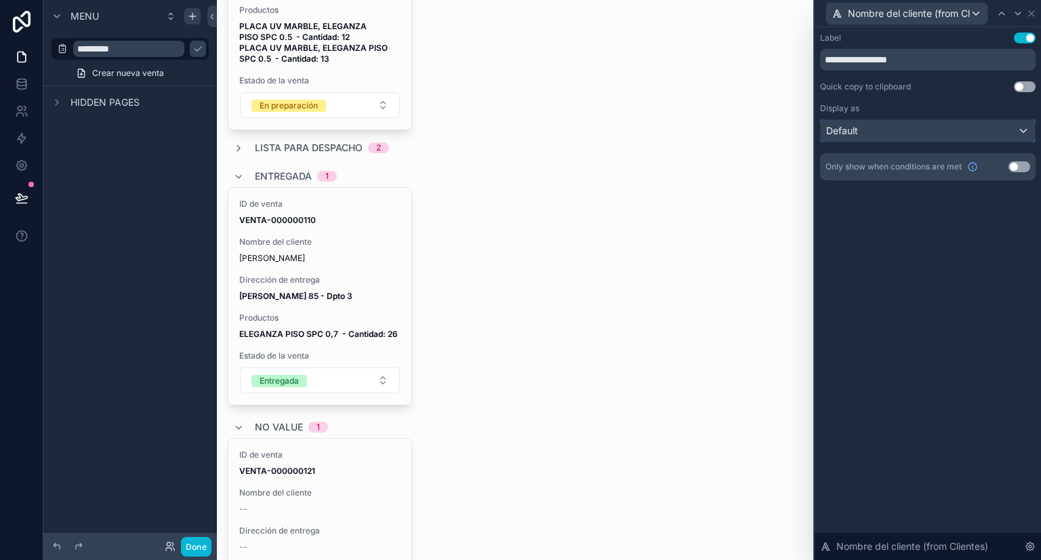
click at [980, 131] on div "Default" at bounding box center [928, 131] width 214 height 22
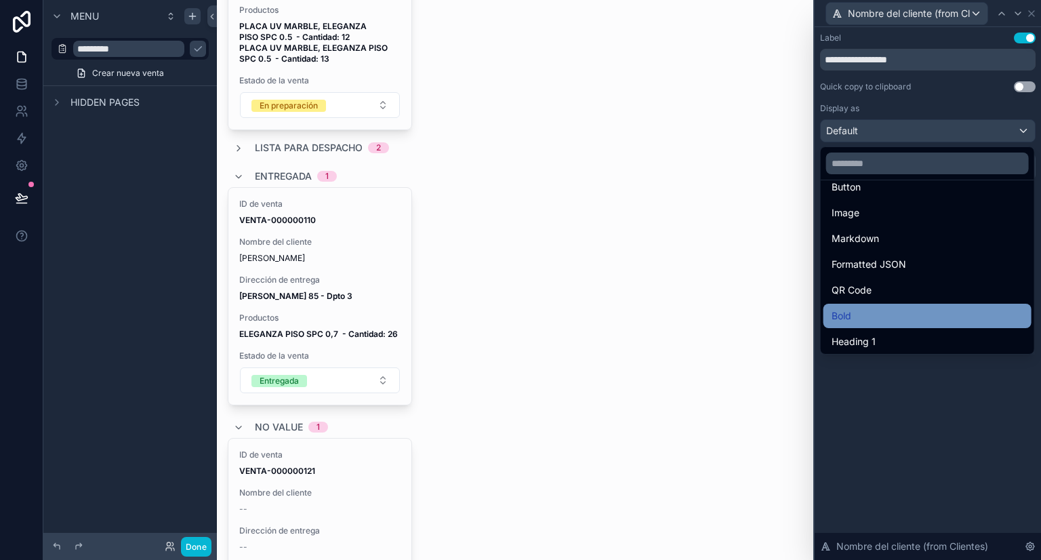
click at [861, 306] on div "Bold" at bounding box center [927, 316] width 208 height 24
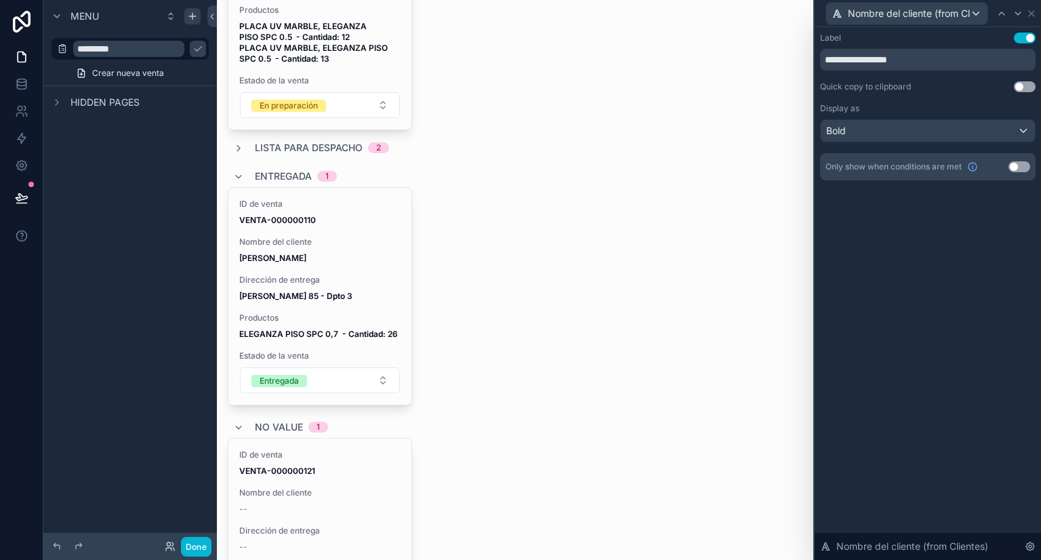
click at [514, 231] on div "ID de venta VENTA-000000110 Nombre del cliente [PERSON_NAME] Dirección de entre…" at bounding box center [515, 296] width 575 height 218
drag, startPoint x: 1027, startPoint y: 14, endPoint x: 1014, endPoint y: 21, distance: 15.5
click at [1028, 14] on icon at bounding box center [1031, 13] width 11 height 11
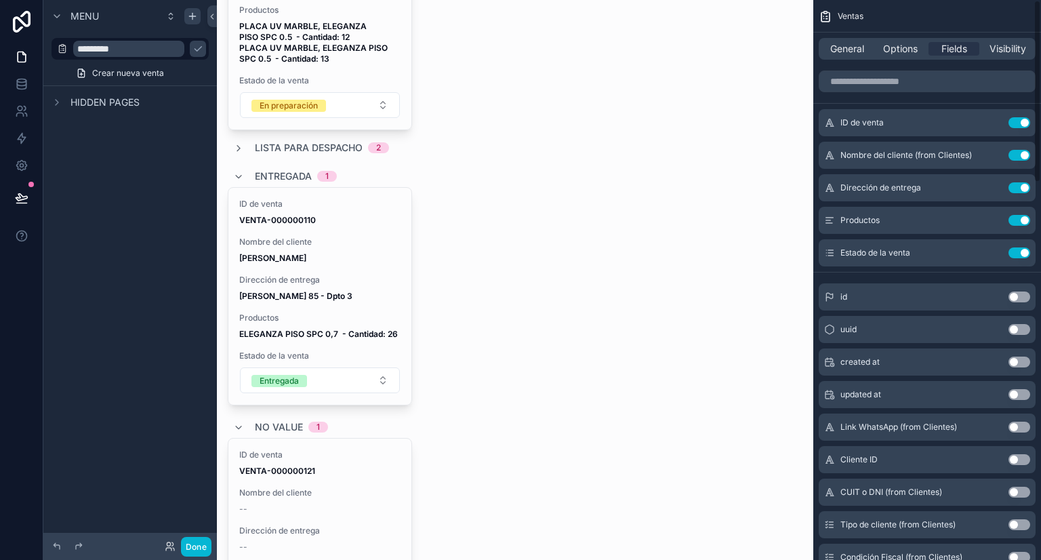
click at [933, 60] on div "General Options Fields Visibility" at bounding box center [927, 49] width 228 height 33
click at [935, 81] on input "scrollable content" at bounding box center [927, 81] width 217 height 22
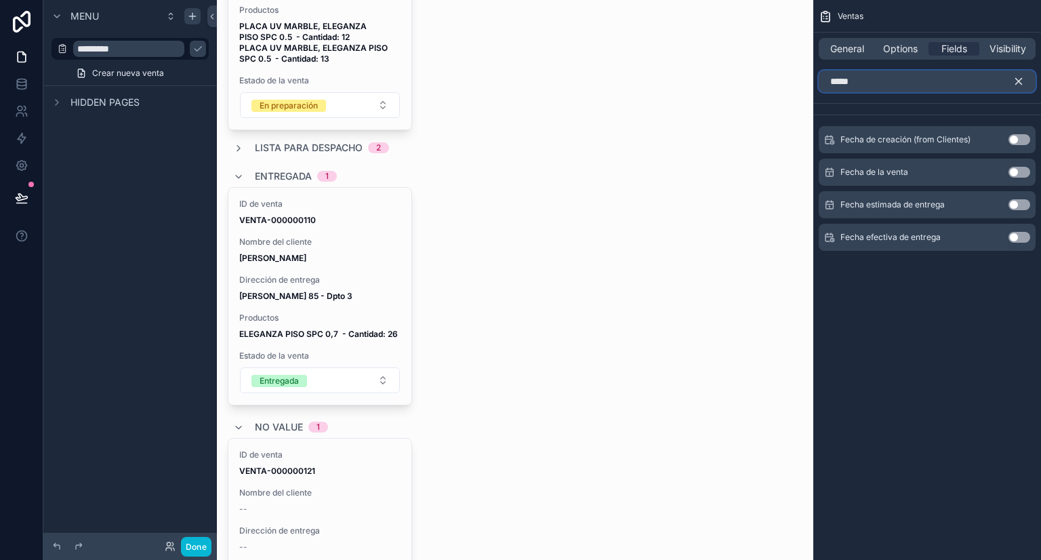
type input "*****"
click at [1013, 207] on button "Use setting" at bounding box center [1019, 204] width 22 height 11
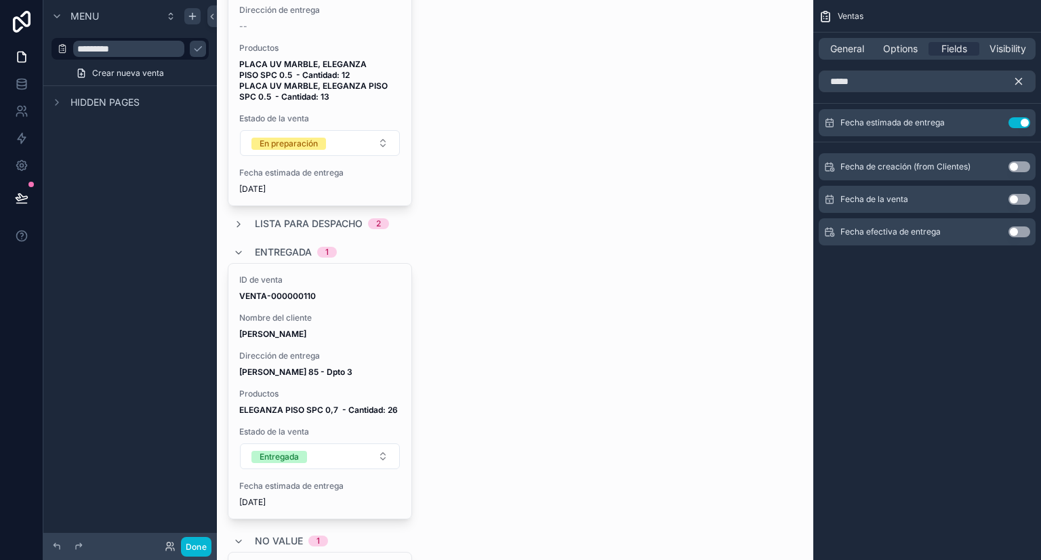
scroll to position [542, 0]
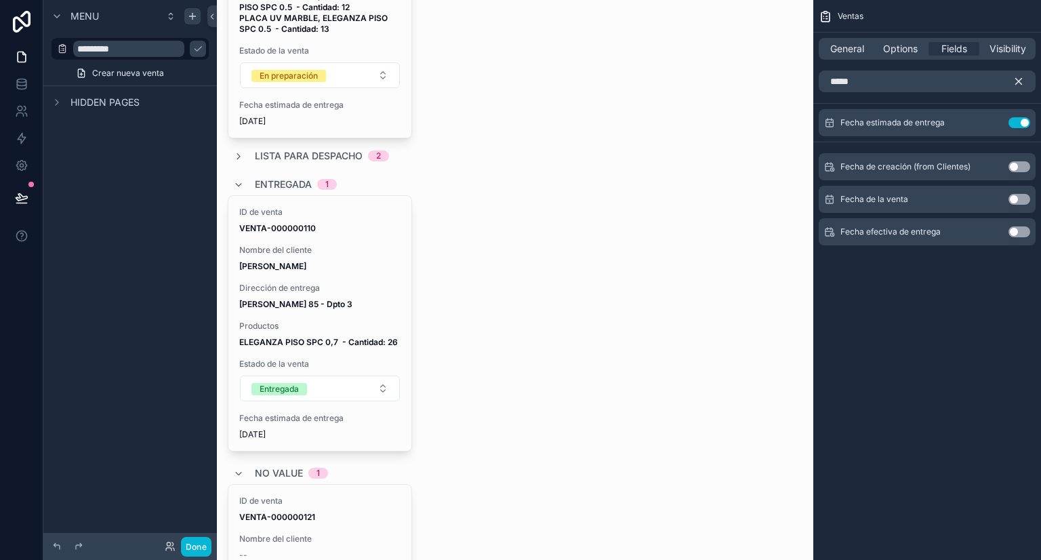
click at [1019, 80] on icon "scrollable content" at bounding box center [1019, 82] width 6 height 6
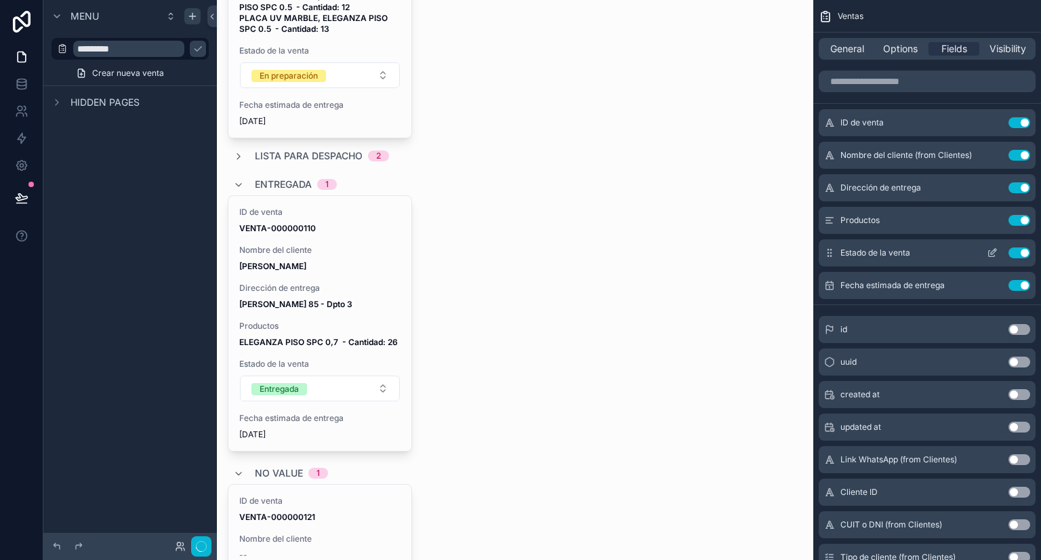
drag, startPoint x: 884, startPoint y: 288, endPoint x: 895, endPoint y: 264, distance: 26.4
click at [895, 264] on div "ID de venta Use setting Nombre del cliente (from Clientes) Use setting Direcció…" at bounding box center [927, 204] width 228 height 190
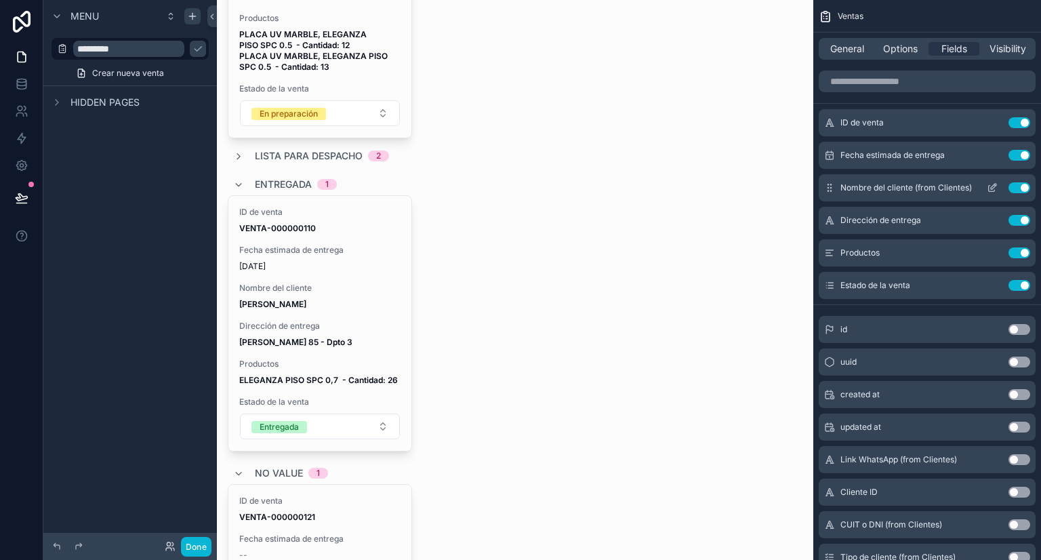
click at [990, 186] on icon "scrollable content" at bounding box center [992, 187] width 11 height 11
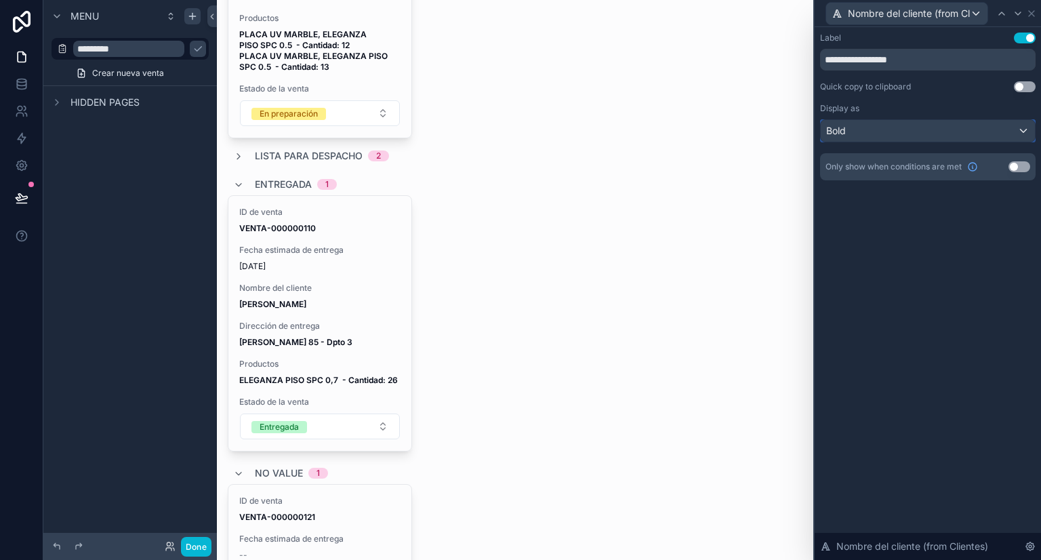
click at [1021, 127] on div "Bold" at bounding box center [928, 131] width 214 height 22
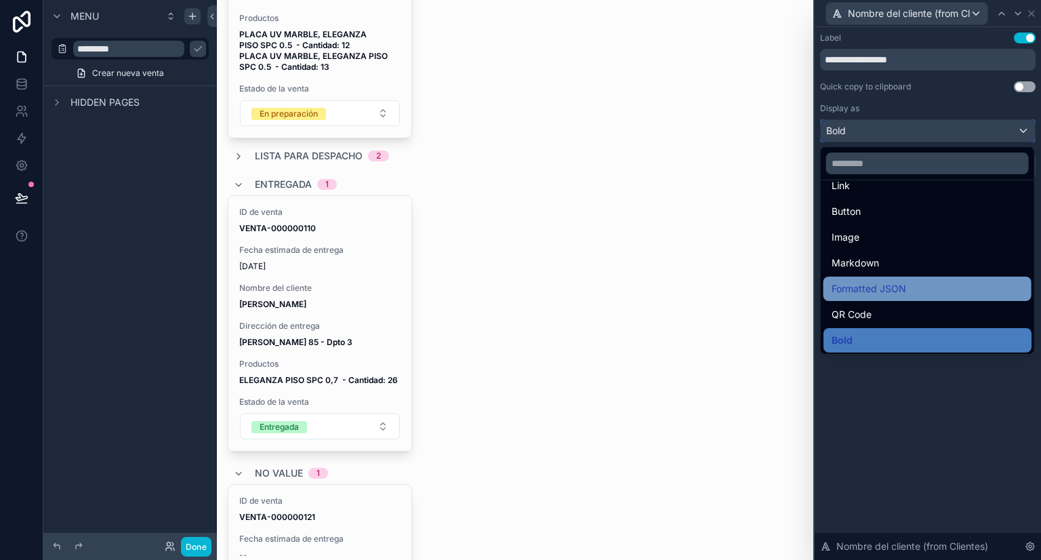
scroll to position [68, 0]
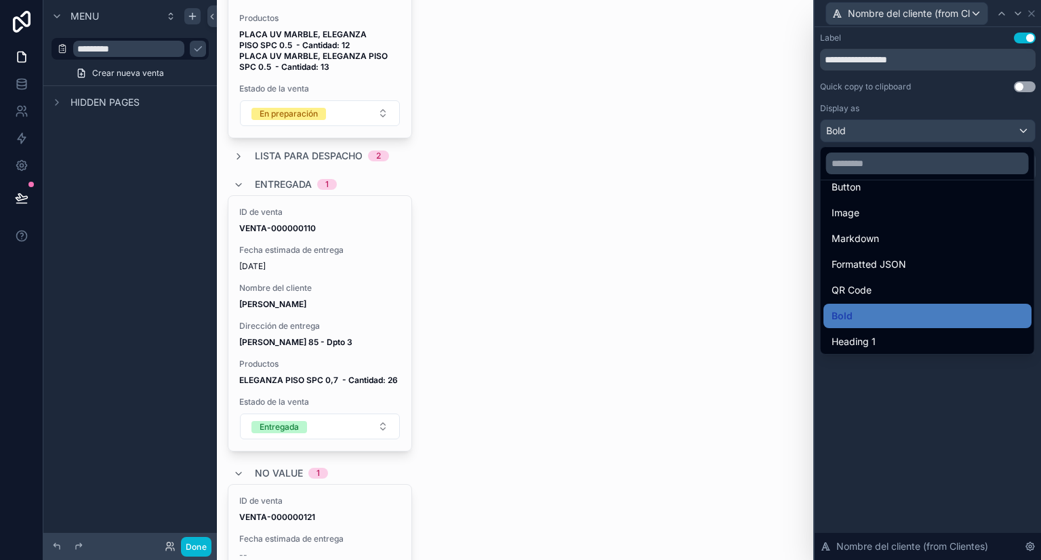
click at [933, 389] on div at bounding box center [928, 280] width 226 height 560
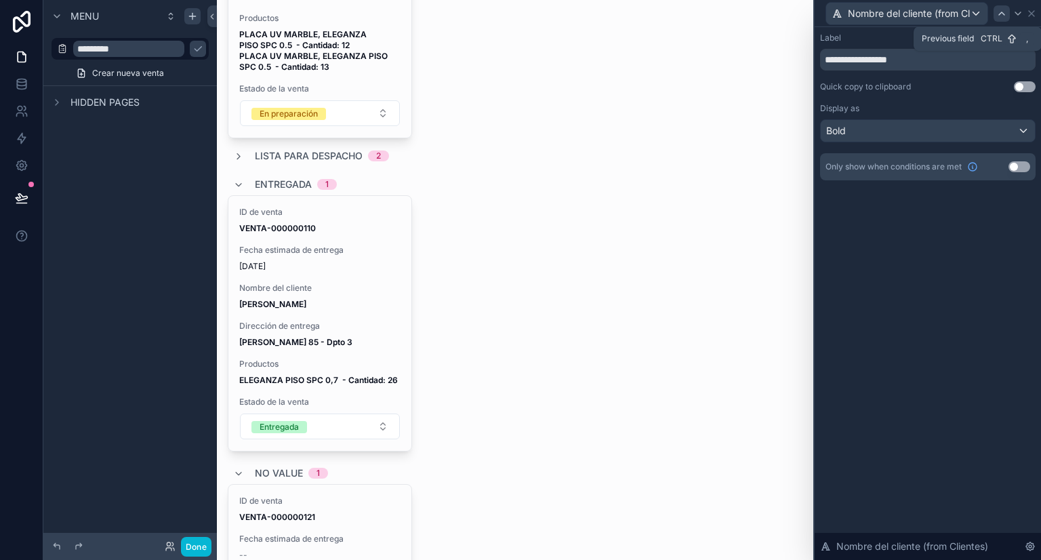
click at [1003, 9] on icon at bounding box center [1001, 13] width 11 height 11
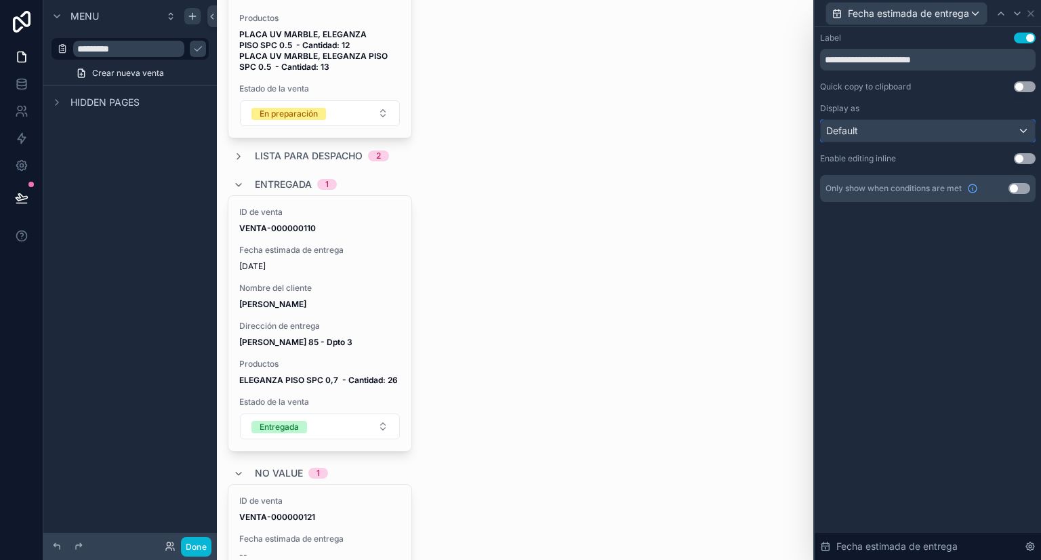
click at [961, 132] on div "Default" at bounding box center [928, 131] width 214 height 22
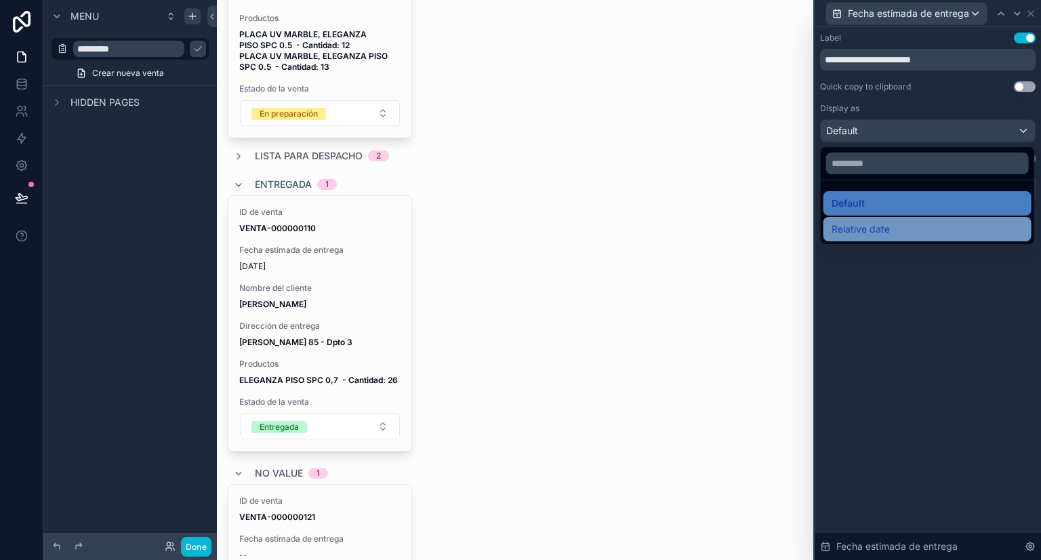
click at [898, 225] on div "Relative date" at bounding box center [928, 229] width 192 height 16
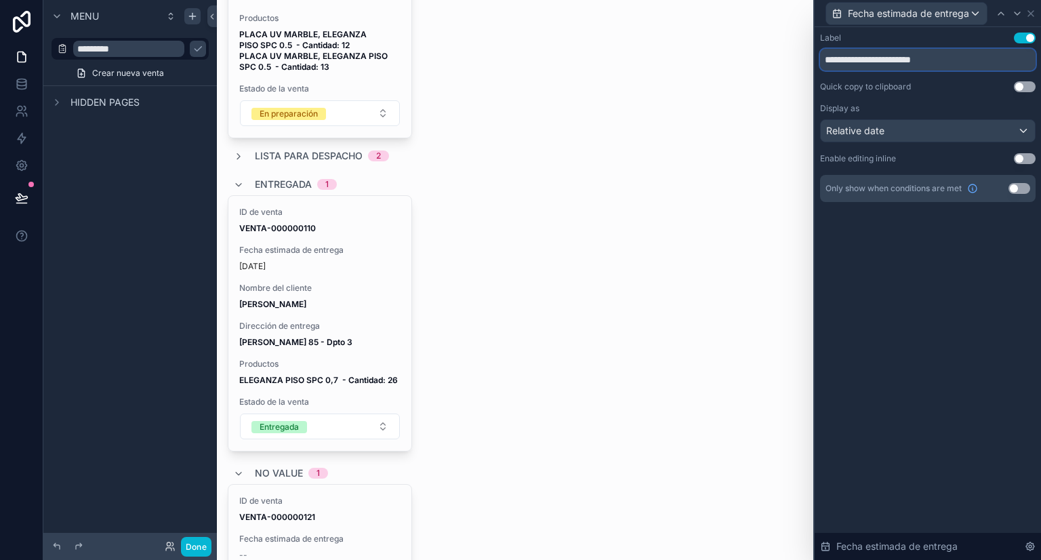
click at [970, 65] on input "**********" at bounding box center [928, 60] width 216 height 22
click at [957, 135] on div "Relative date" at bounding box center [928, 131] width 214 height 22
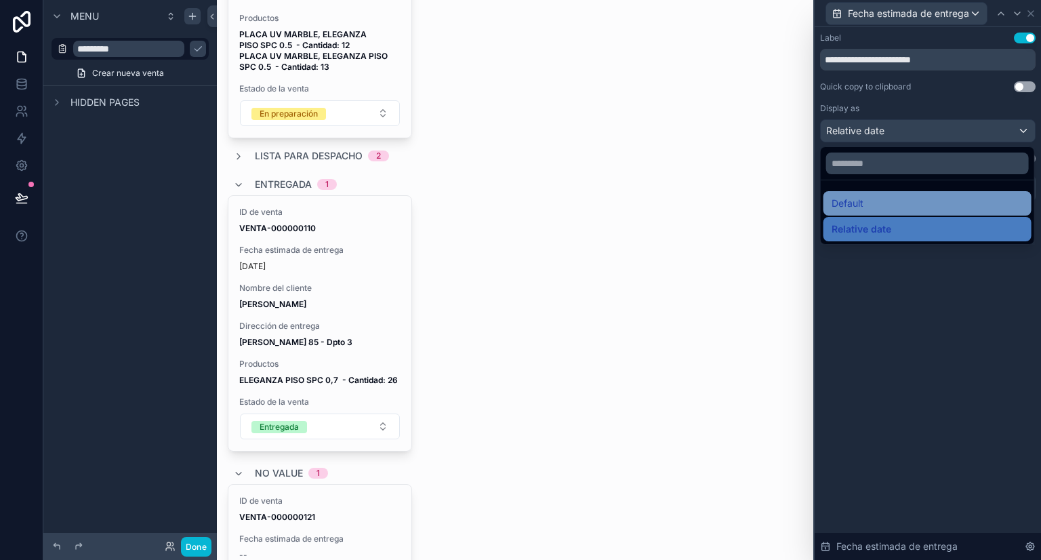
click at [878, 199] on div "Default" at bounding box center [928, 203] width 192 height 16
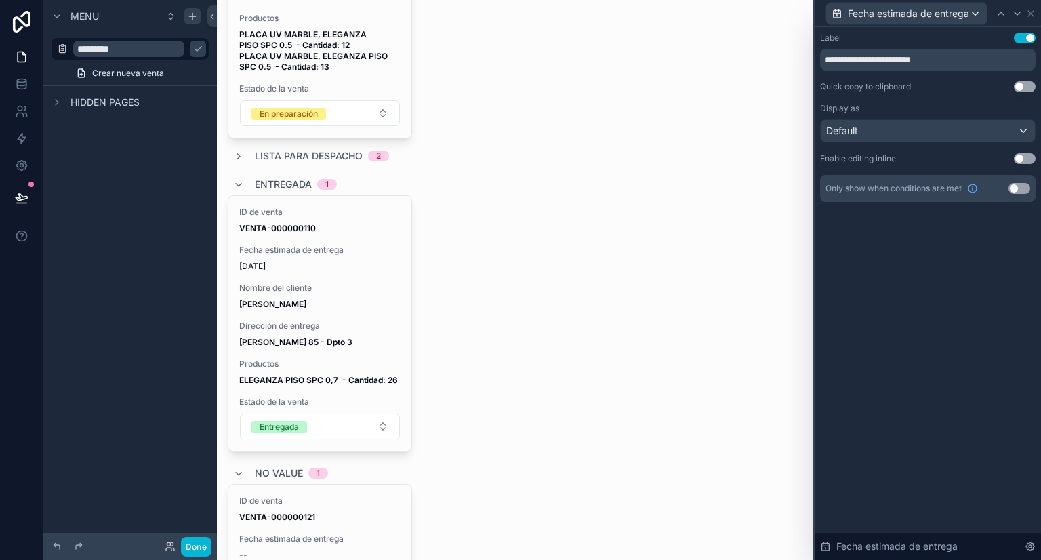
click at [509, 222] on div "ID de venta VENTA-000000110 Fecha estimada de entrega [DATE] Nombre del cliente…" at bounding box center [515, 323] width 575 height 256
click at [477, 312] on div "ID de venta VENTA-000000110 Fecha estimada de entrega [DATE] Nombre del cliente…" at bounding box center [515, 323] width 575 height 256
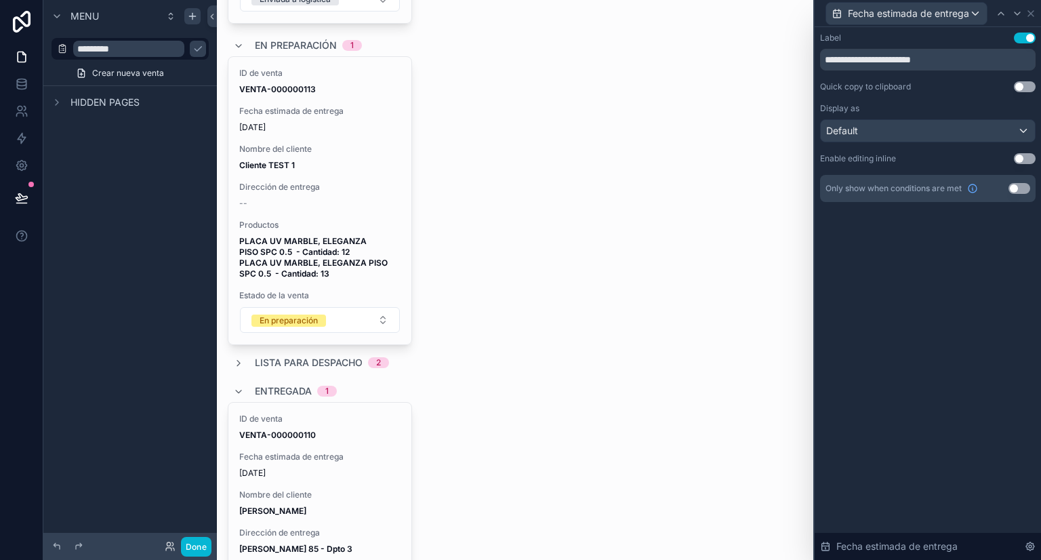
scroll to position [271, 0]
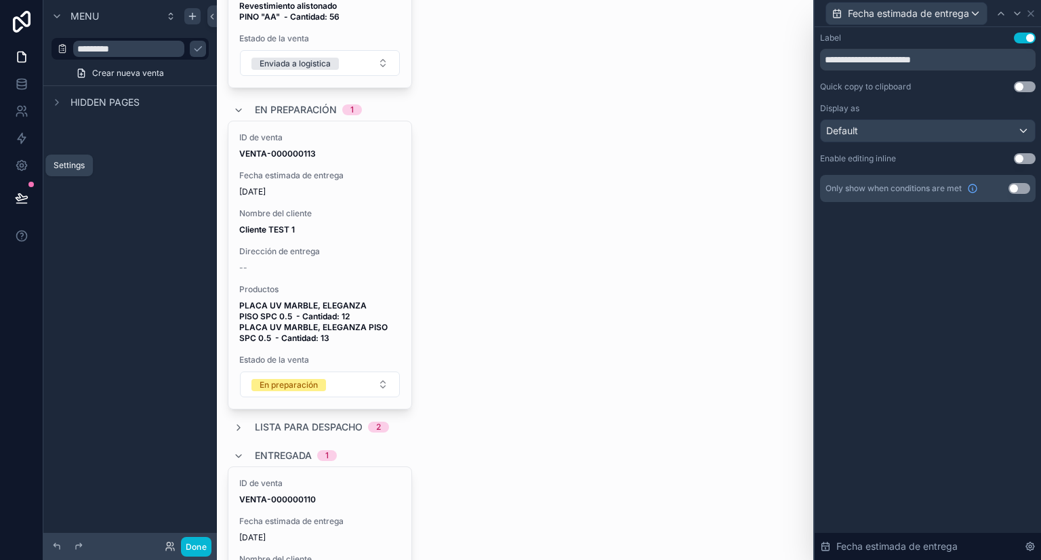
click at [27, 194] on icon at bounding box center [22, 198] width 14 height 14
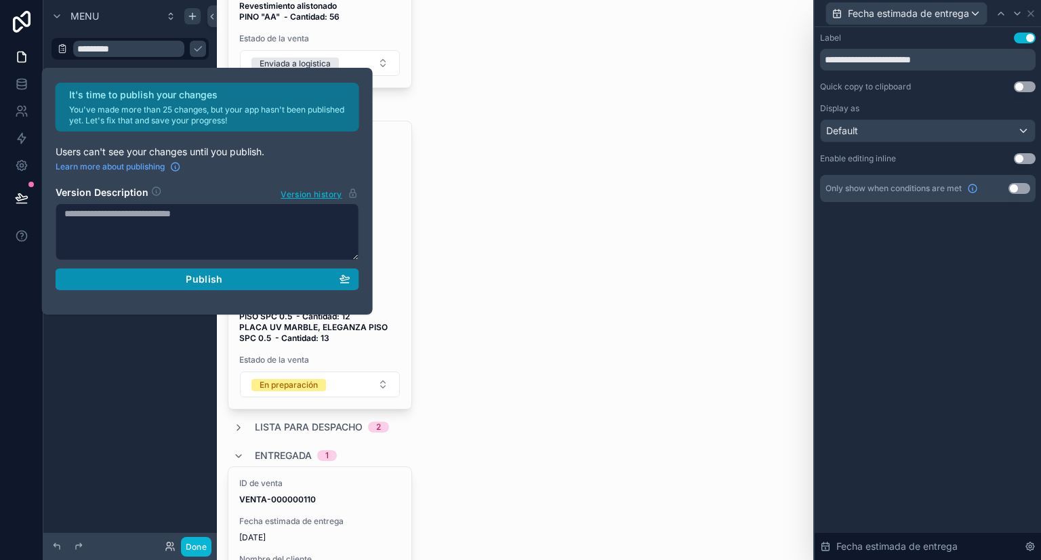
click at [190, 283] on span "Publish" at bounding box center [204, 279] width 37 height 12
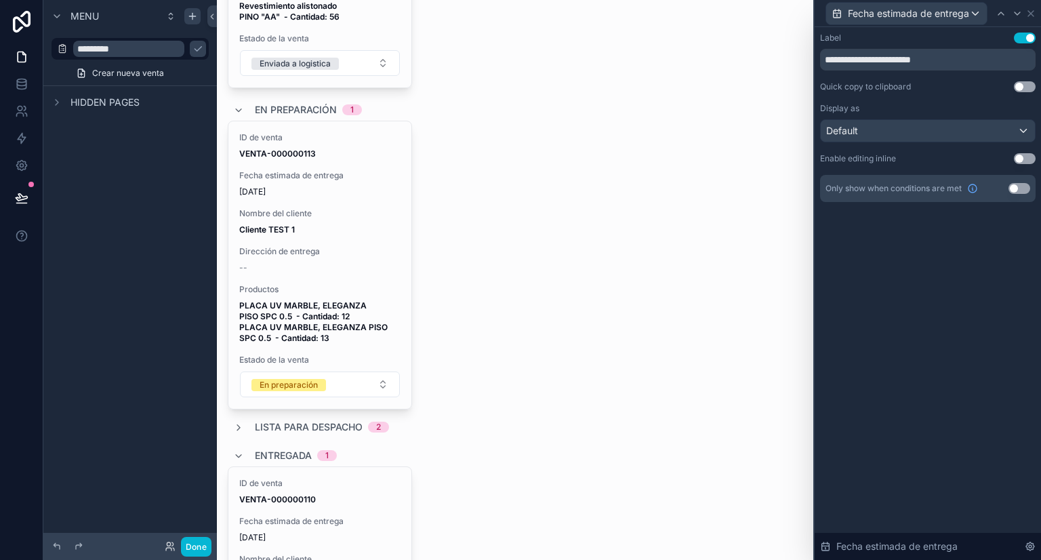
click at [586, 231] on div "ID de venta VENTA-000000113 Fecha estimada de entrega [DATE] Nombre del cliente…" at bounding box center [515, 265] width 575 height 289
click at [24, 166] on icon at bounding box center [21, 166] width 10 height 10
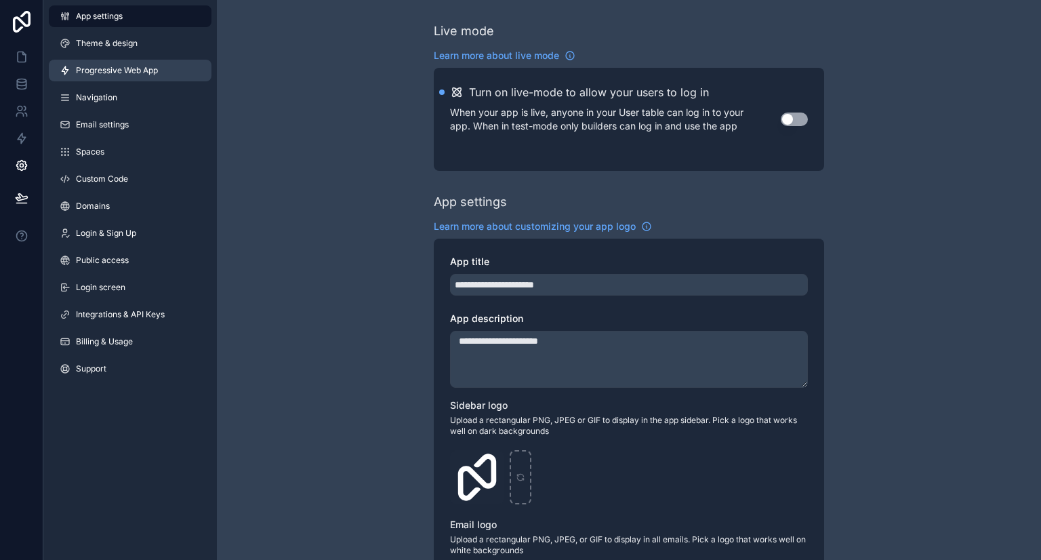
click at [112, 68] on span "Progressive Web App" at bounding box center [117, 70] width 82 height 11
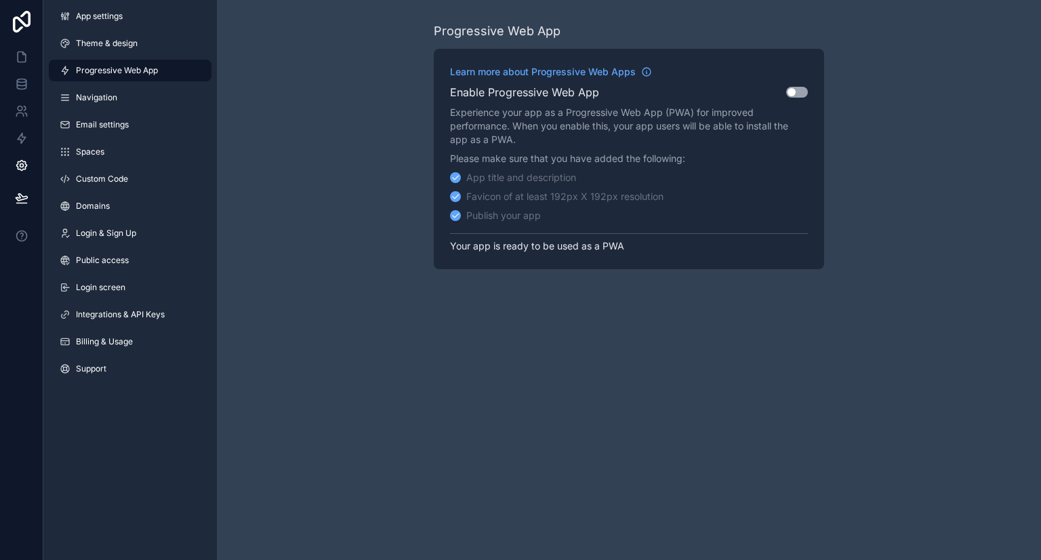
click at [788, 94] on button "Use setting" at bounding box center [797, 92] width 22 height 11
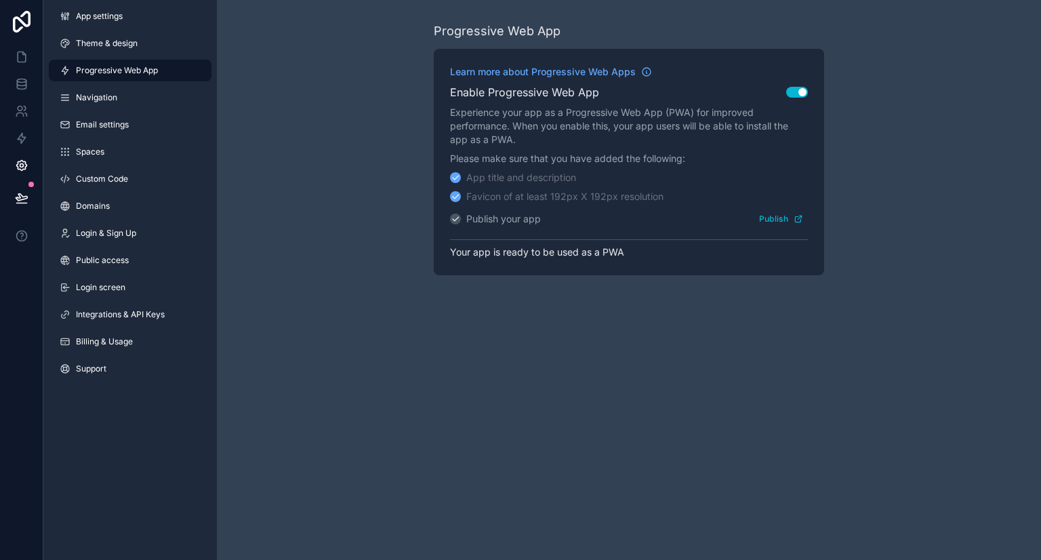
click at [904, 119] on div "Progressive Web App Learn more about Progressive Web Apps Enable Progressive We…" at bounding box center [629, 148] width 824 height 297
click at [783, 222] on button "Publish" at bounding box center [781, 219] width 54 height 20
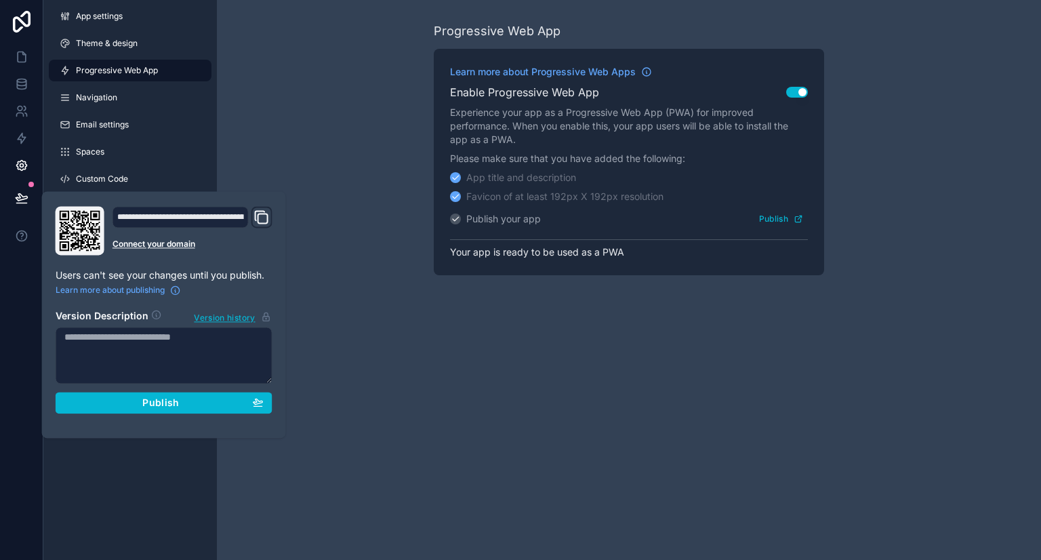
click at [260, 214] on icon "Domain and Custom Link" at bounding box center [262, 217] width 9 height 9
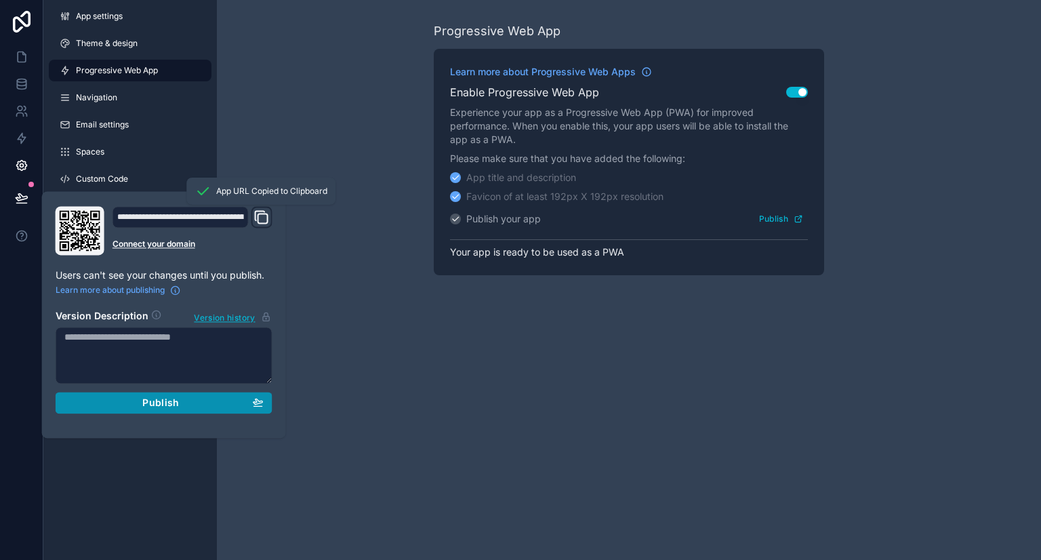
click at [222, 399] on div "Publish" at bounding box center [163, 402] width 199 height 12
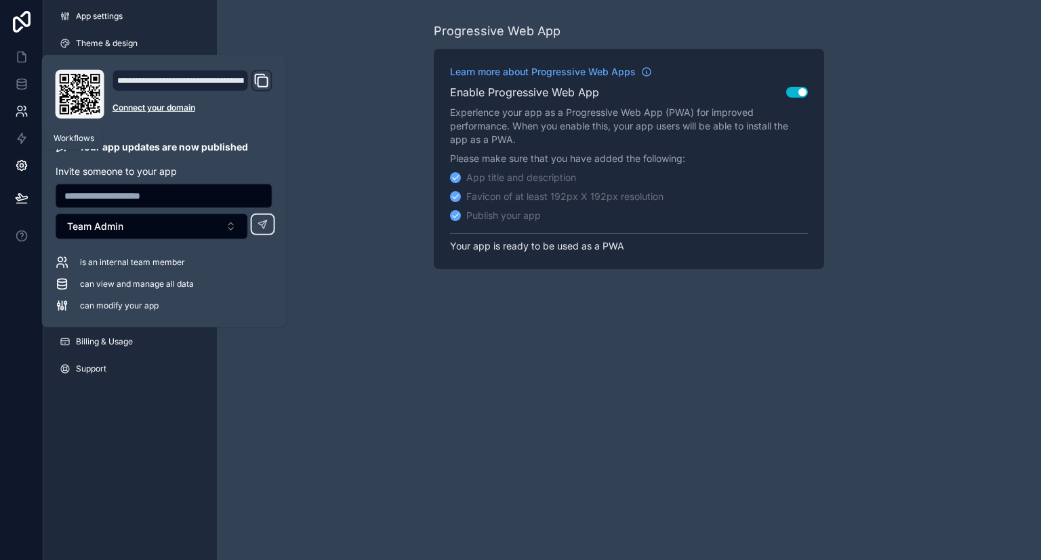
click at [20, 125] on link at bounding box center [21, 138] width 43 height 27
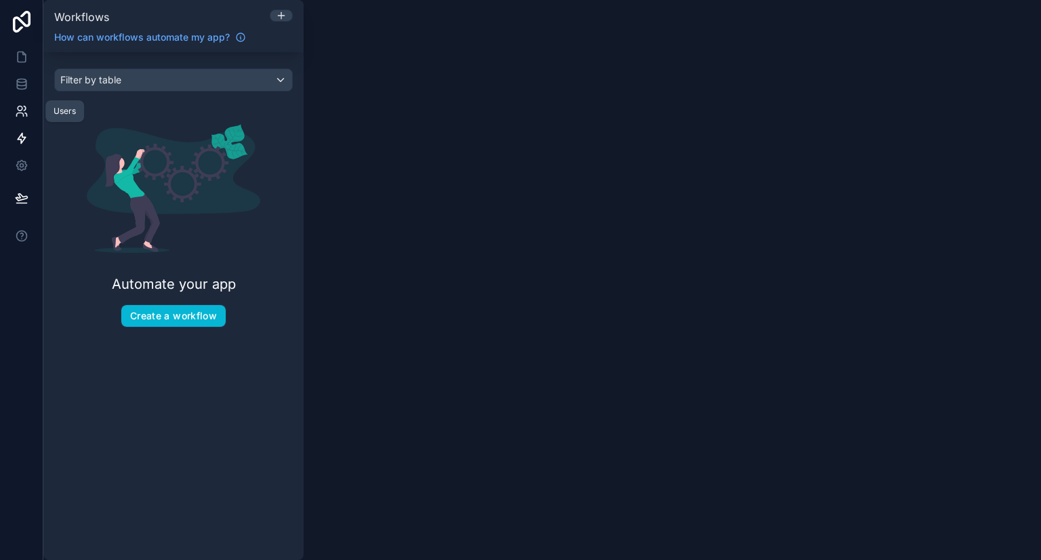
click at [22, 112] on icon at bounding box center [22, 111] width 14 height 14
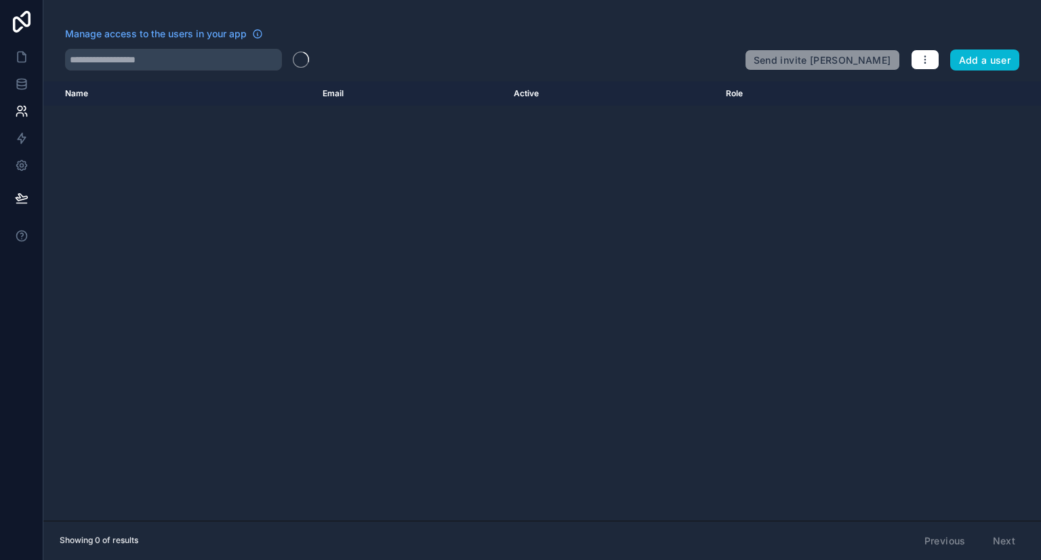
click at [596, 34] on div "Manage access to the users in your app" at bounding box center [399, 38] width 669 height 22
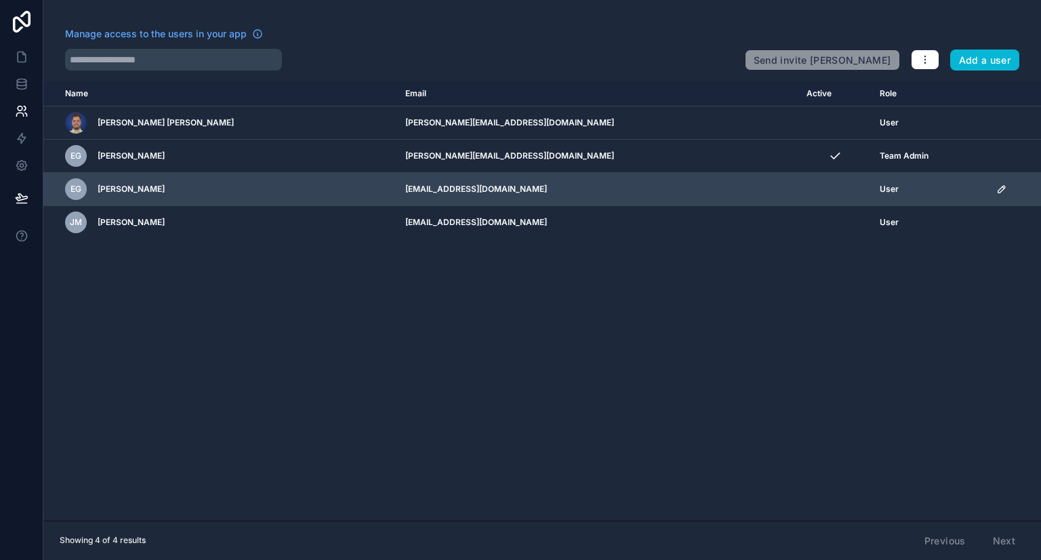
click at [996, 190] on icon "scrollable content" at bounding box center [1001, 189] width 11 height 11
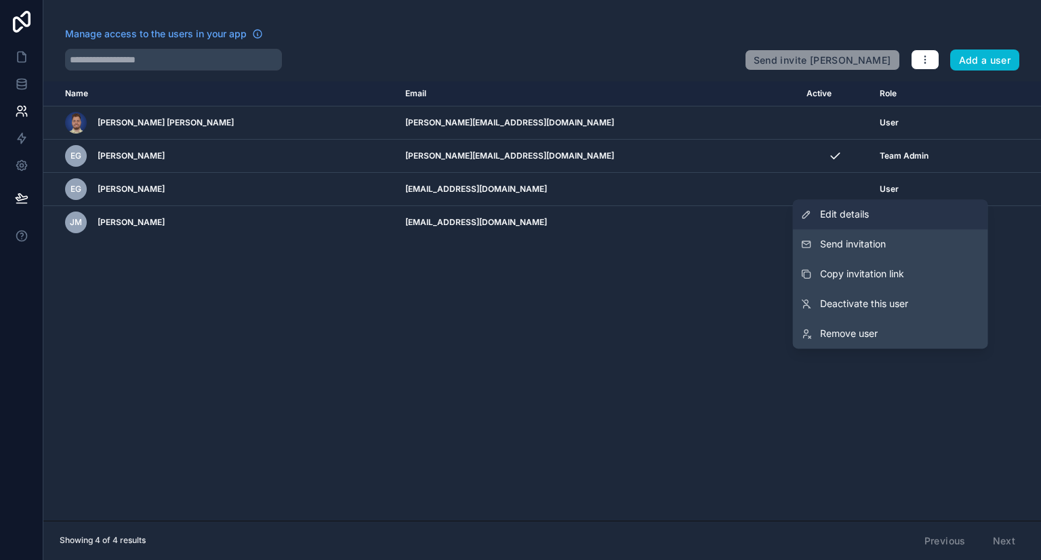
click at [883, 213] on link "Edit details" at bounding box center [890, 214] width 195 height 30
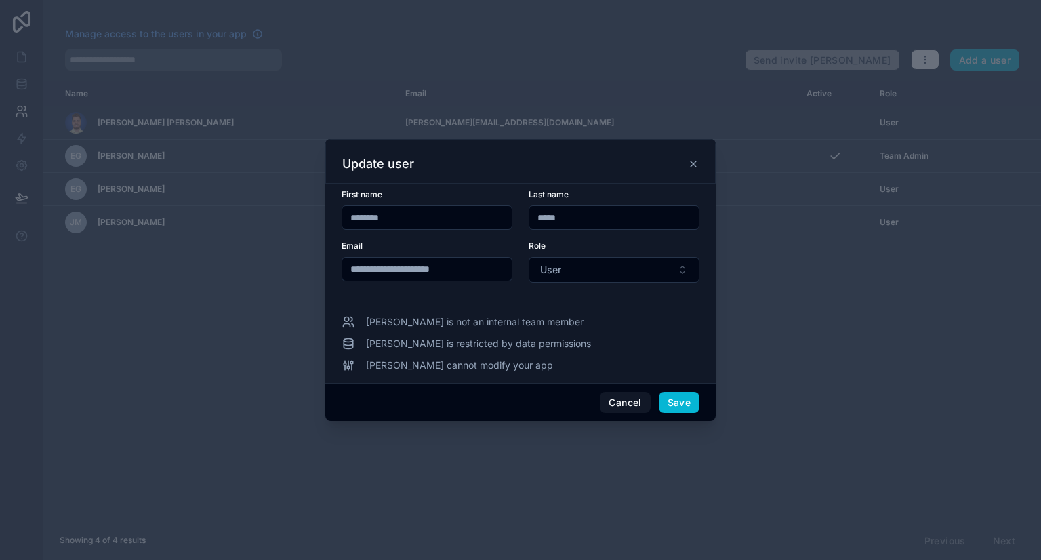
click at [593, 217] on input "*****" at bounding box center [613, 217] width 169 height 19
click at [439, 220] on input "********" at bounding box center [426, 217] width 169 height 19
click at [473, 270] on input "**********" at bounding box center [426, 269] width 169 height 19
click at [585, 283] on form "**********" at bounding box center [521, 244] width 358 height 110
click at [588, 274] on button "User" at bounding box center [614, 270] width 171 height 26
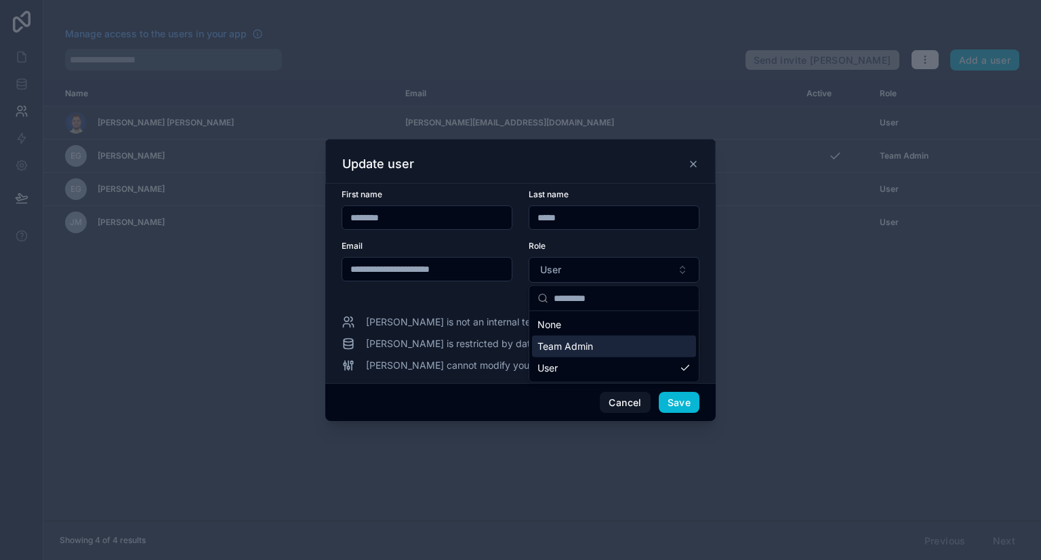
click at [589, 341] on span "Team Admin" at bounding box center [565, 347] width 56 height 14
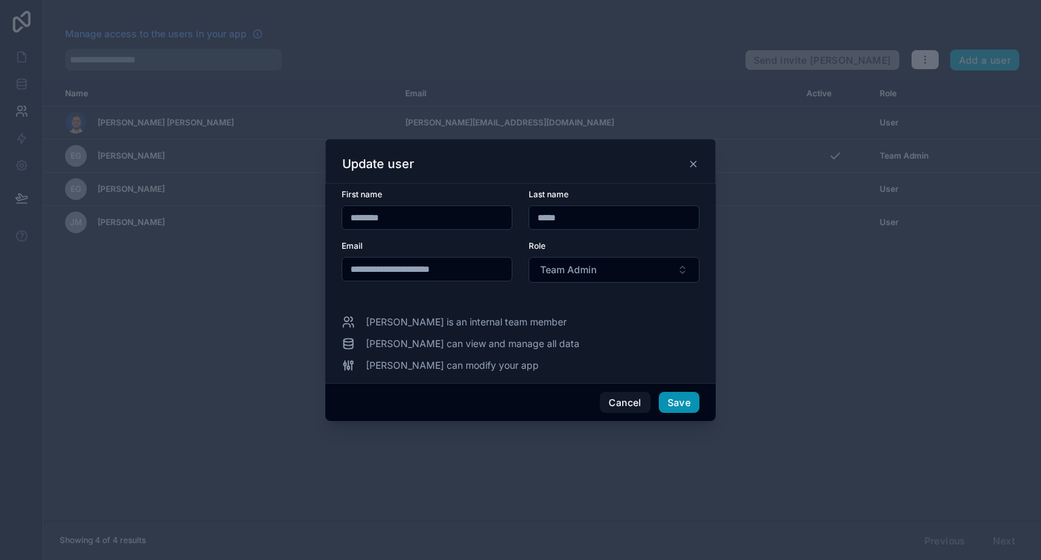
click at [682, 398] on button "Save" at bounding box center [679, 403] width 41 height 22
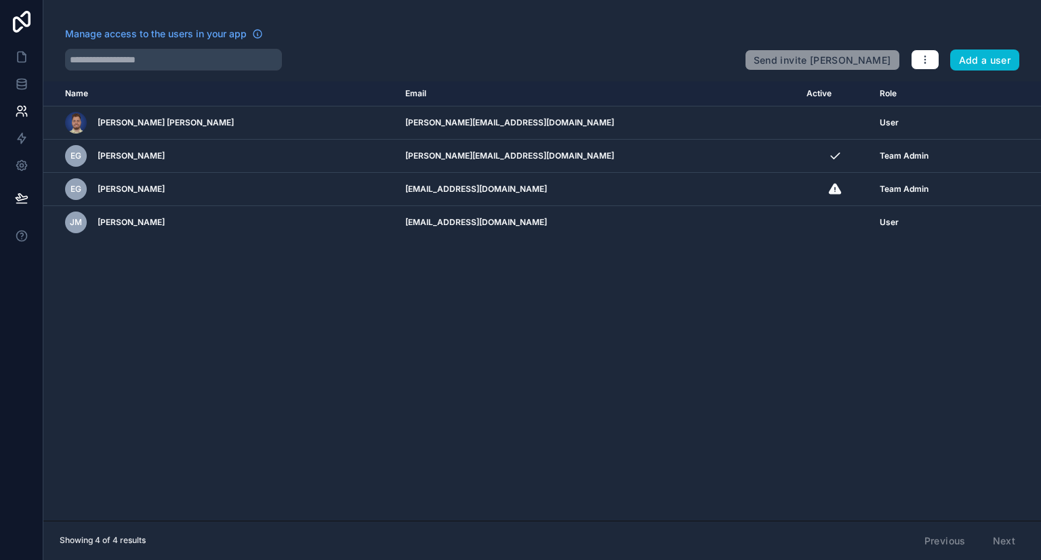
click at [795, 314] on div "Name Email Active Role [DOMAIN_NAME] [PERSON_NAME] [PERSON_NAME] [PERSON_NAME][…" at bounding box center [542, 300] width 998 height 439
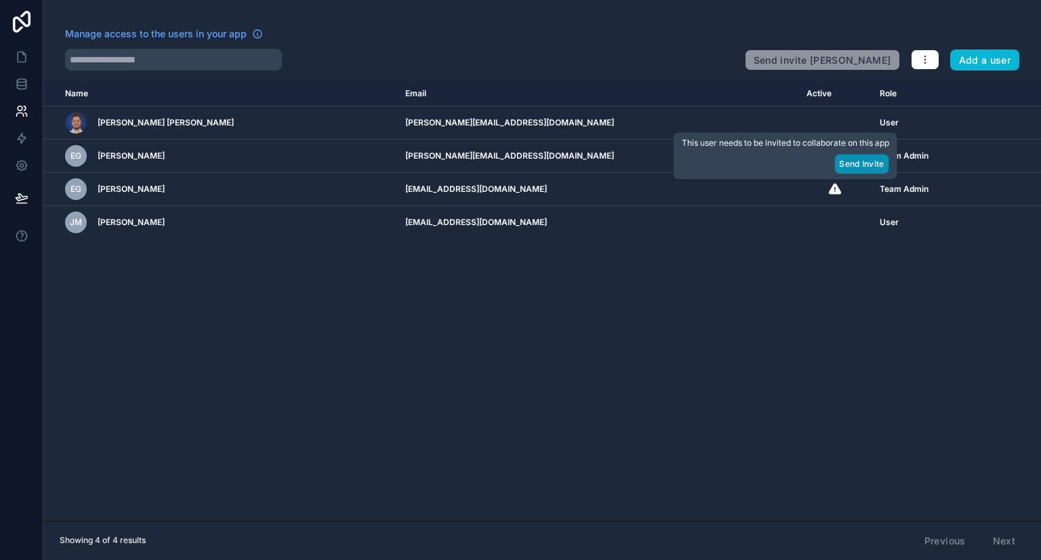
click at [855, 163] on button "Send Invite" at bounding box center [861, 164] width 54 height 20
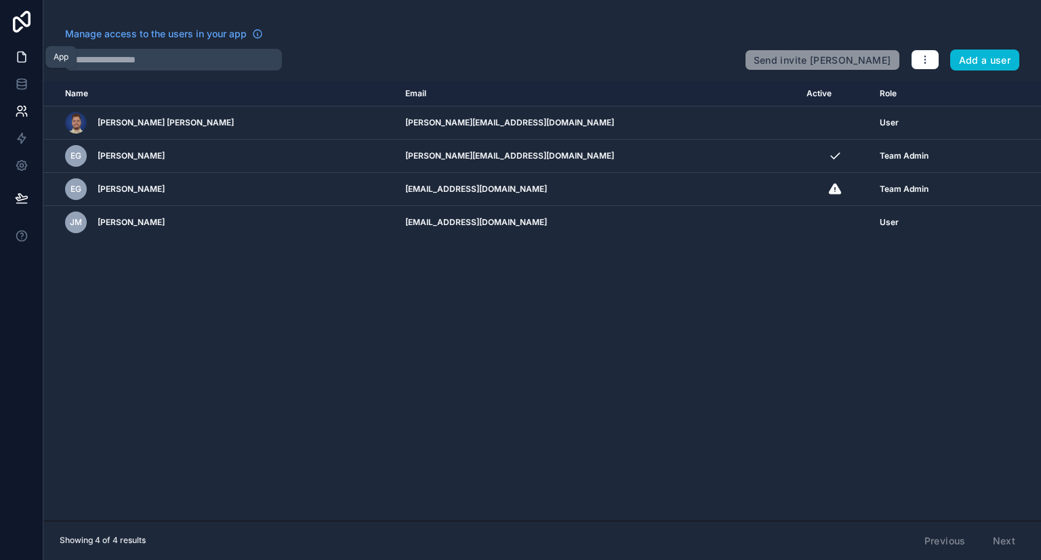
click at [26, 58] on icon at bounding box center [22, 57] width 14 height 14
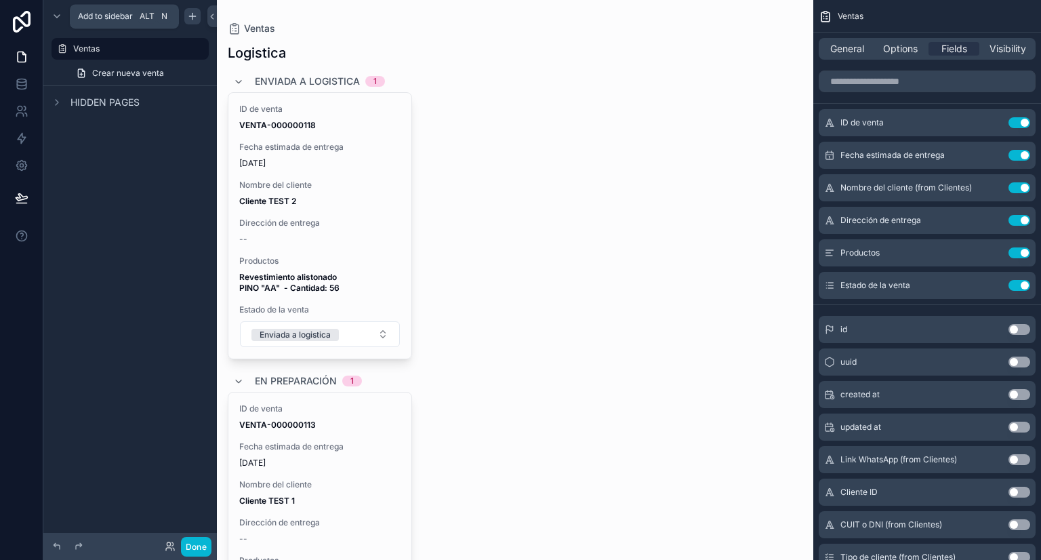
click at [192, 14] on icon "scrollable content" at bounding box center [192, 16] width 11 height 11
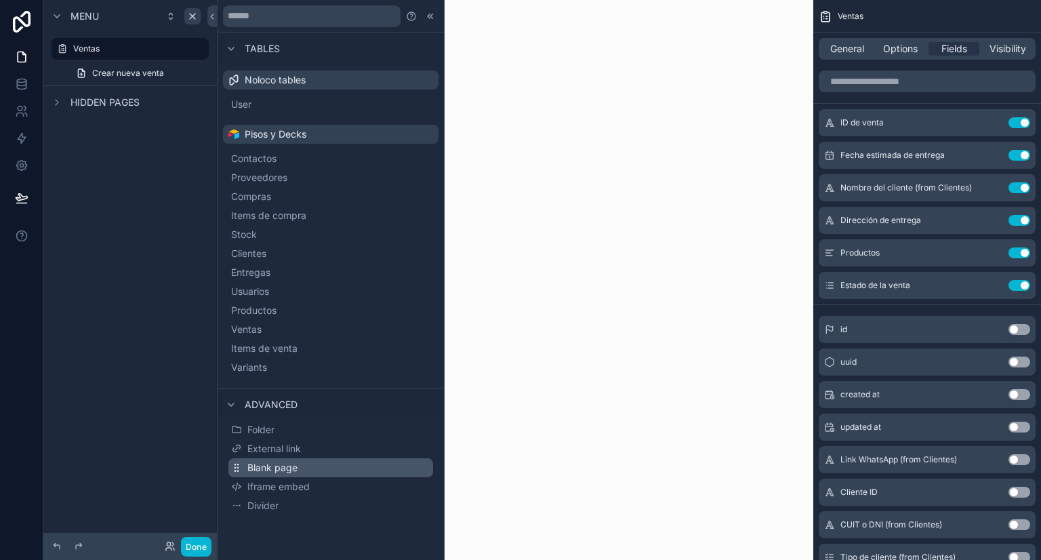
click at [299, 468] on button "Blank page" at bounding box center [330, 467] width 205 height 19
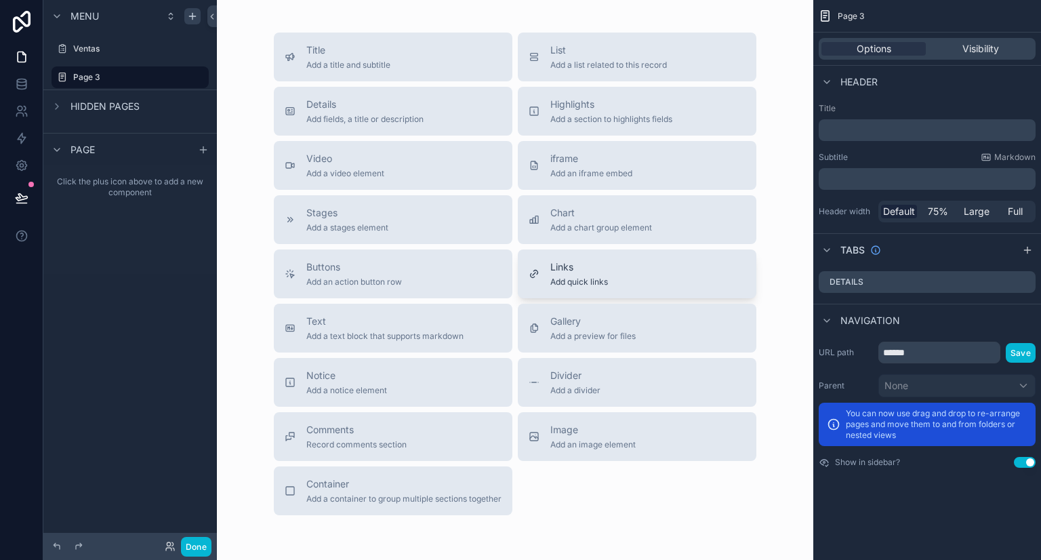
click at [575, 261] on span "Links" at bounding box center [579, 267] width 58 height 14
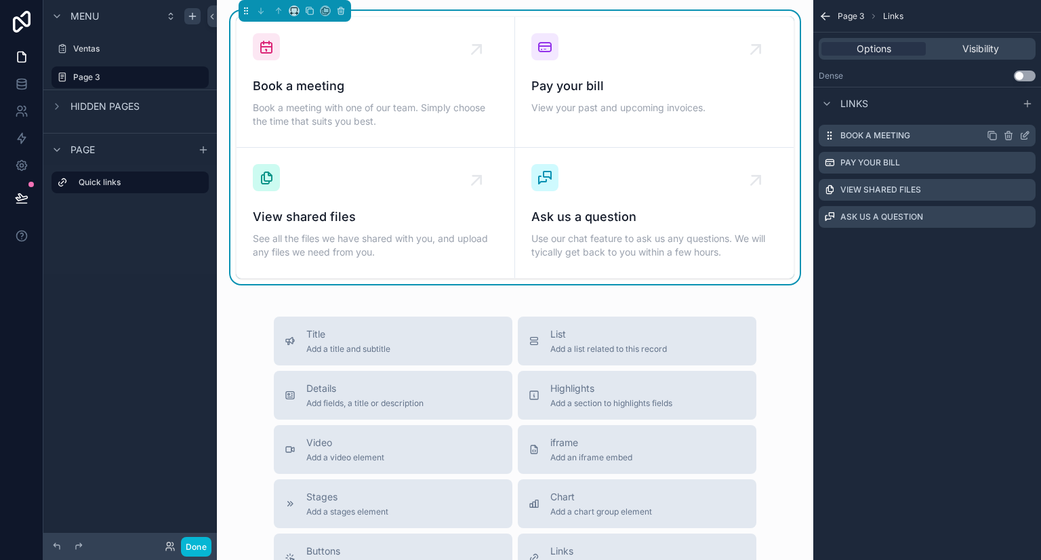
click at [1027, 135] on icon "scrollable content" at bounding box center [1024, 135] width 11 height 11
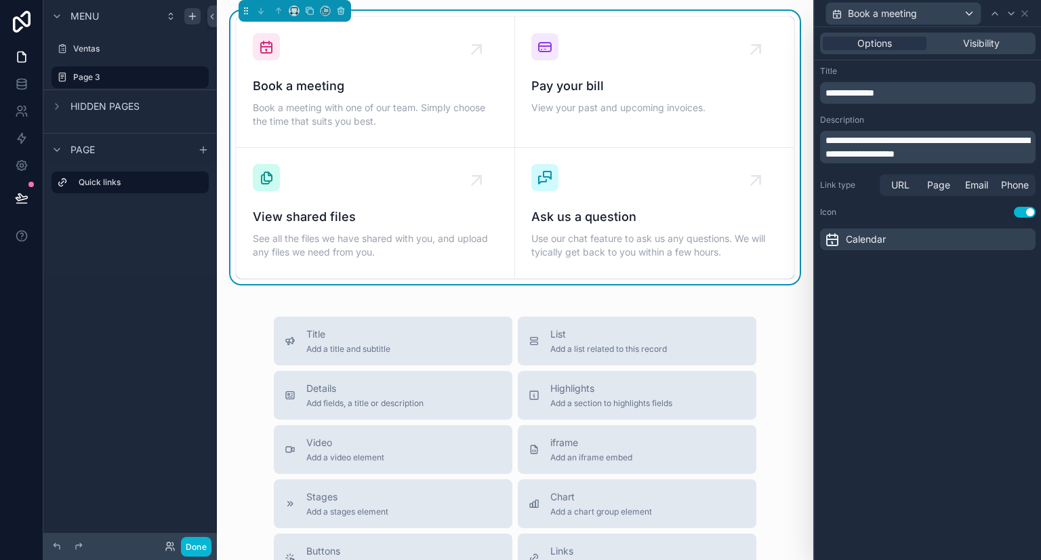
click at [900, 89] on p "**********" at bounding box center [928, 93] width 207 height 14
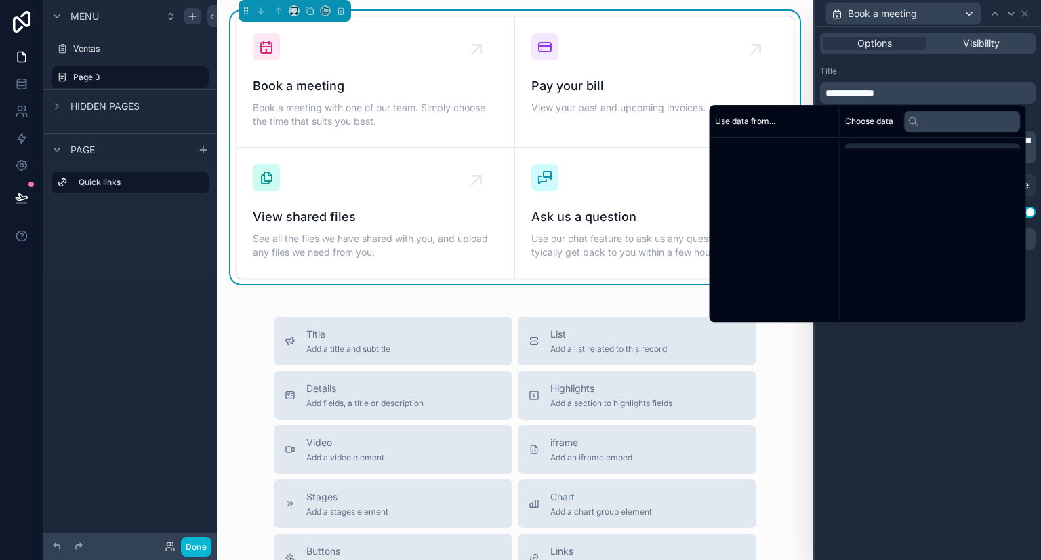
click at [900, 89] on p "**********" at bounding box center [928, 93] width 207 height 14
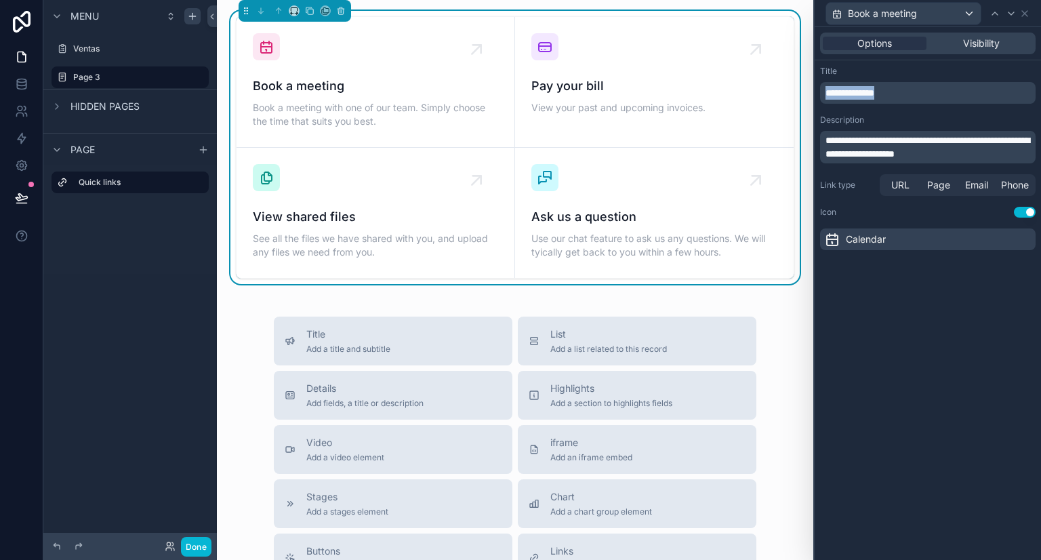
click at [900, 89] on p "**********" at bounding box center [928, 93] width 207 height 14
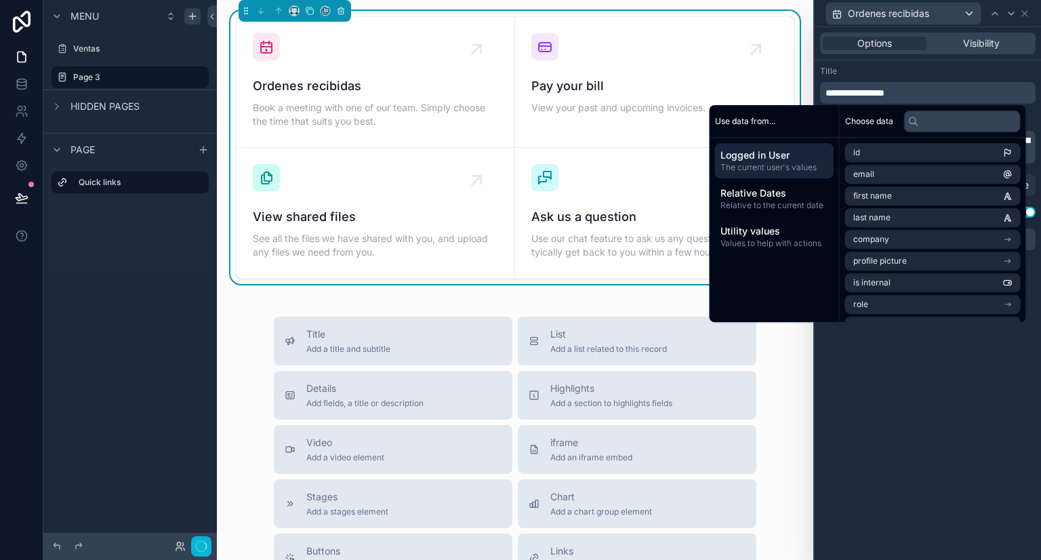
click at [911, 71] on div "Title" at bounding box center [928, 71] width 216 height 11
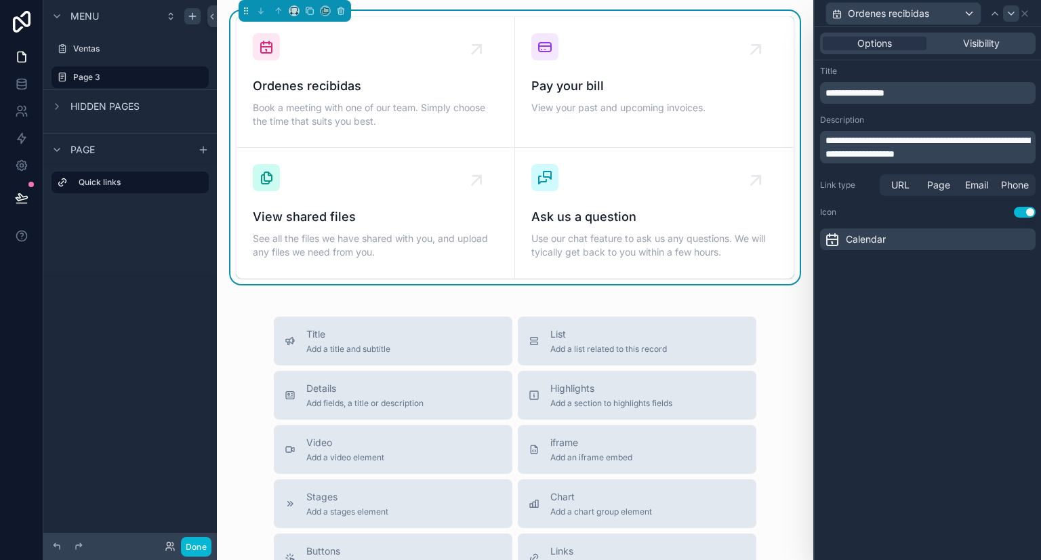
click at [1008, 20] on div at bounding box center [1011, 13] width 16 height 16
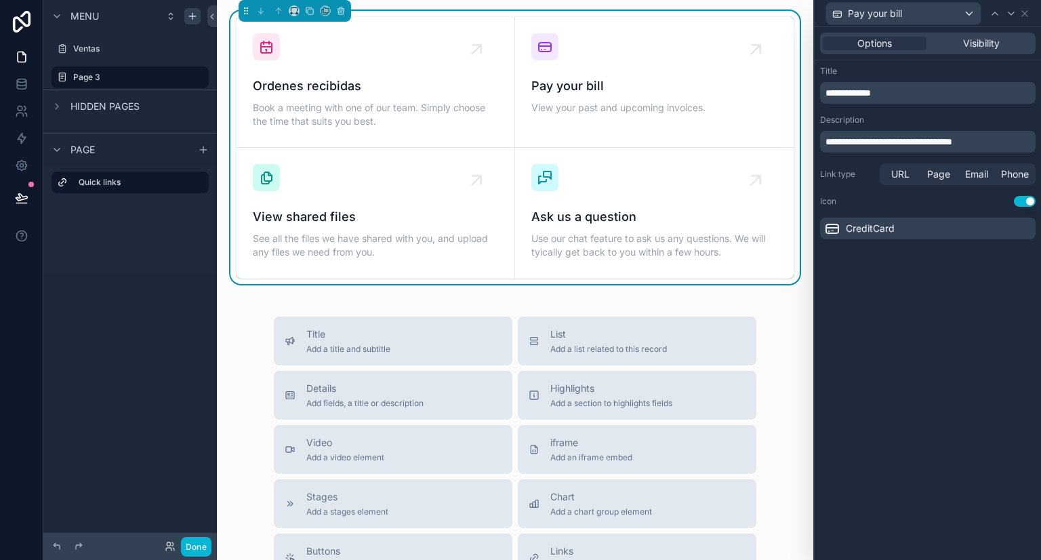
click at [927, 91] on p "**********" at bounding box center [928, 93] width 207 height 14
click at [945, 64] on div "**********" at bounding box center [928, 152] width 226 height 184
click at [1012, 12] on icon at bounding box center [1011, 13] width 11 height 11
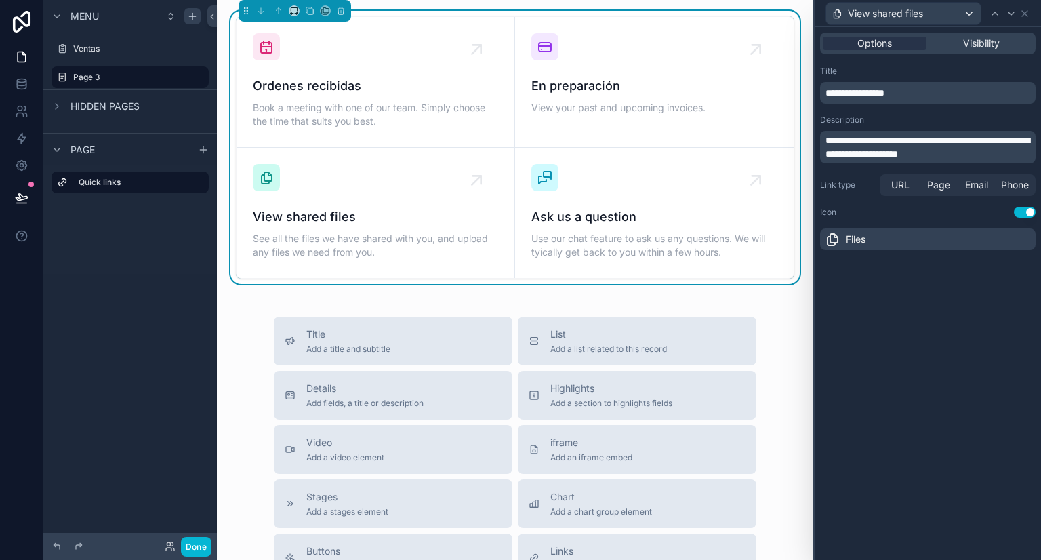
click at [928, 93] on p "**********" at bounding box center [928, 93] width 207 height 14
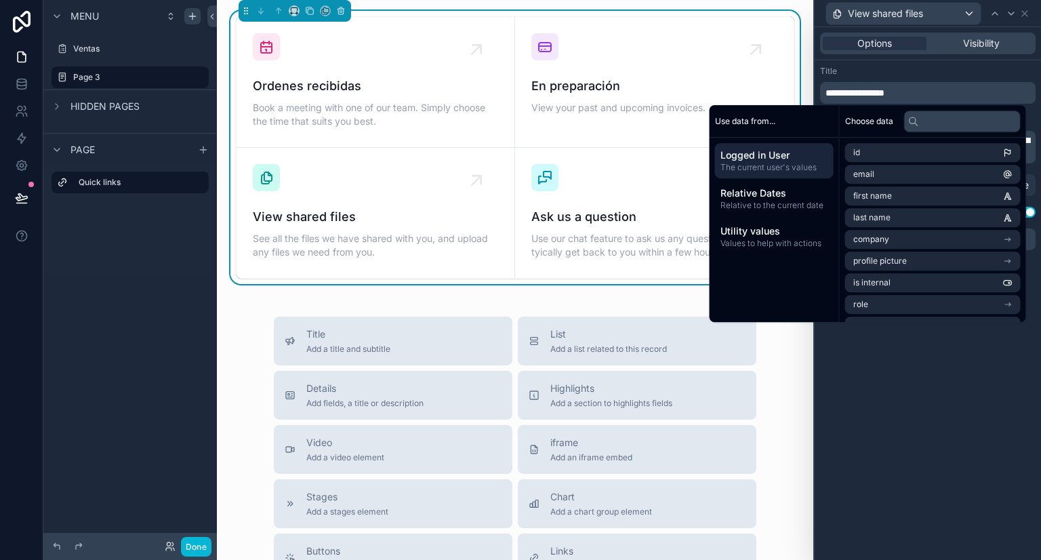
drag, startPoint x: 967, startPoint y: 70, endPoint x: 948, endPoint y: 87, distance: 25.4
click at [966, 71] on div "Title" at bounding box center [928, 71] width 216 height 11
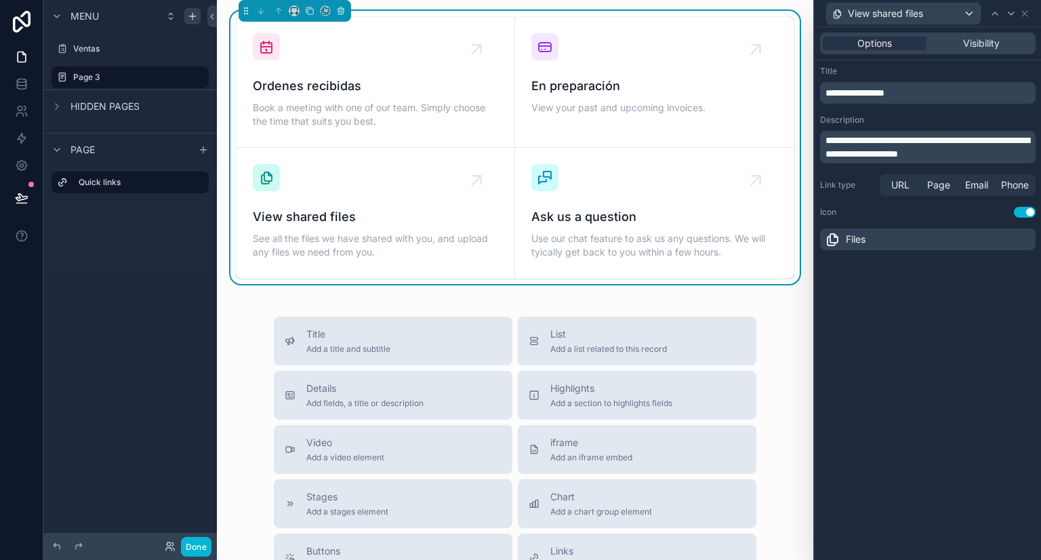
click at [941, 93] on p "**********" at bounding box center [928, 93] width 207 height 14
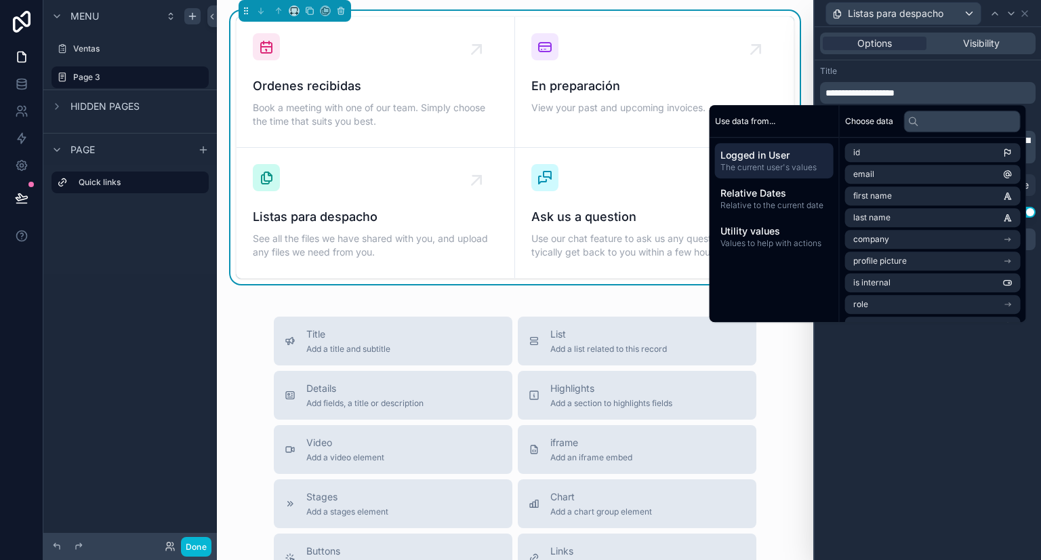
click at [935, 66] on div "Title" at bounding box center [928, 71] width 216 height 11
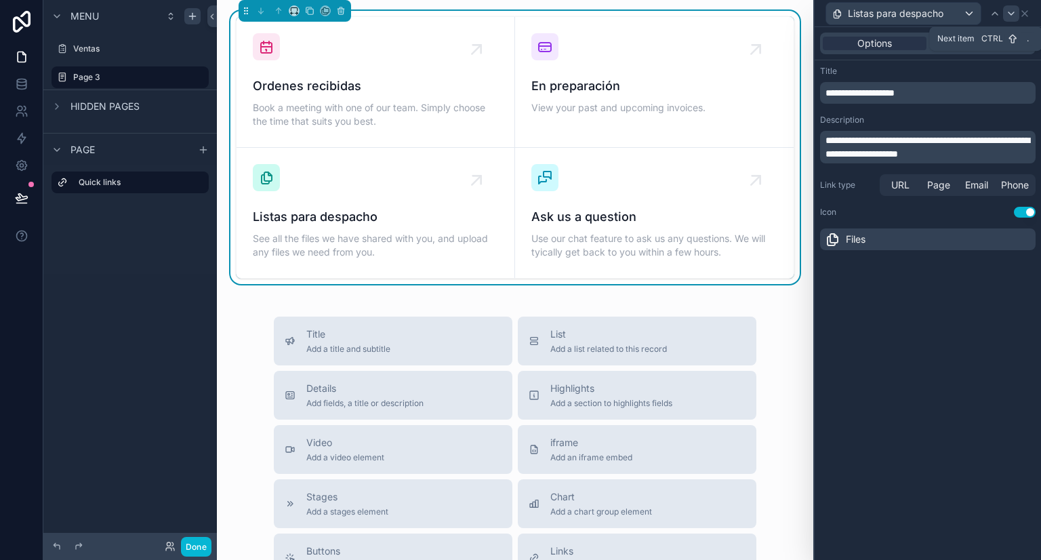
click at [1010, 13] on icon at bounding box center [1011, 13] width 11 height 11
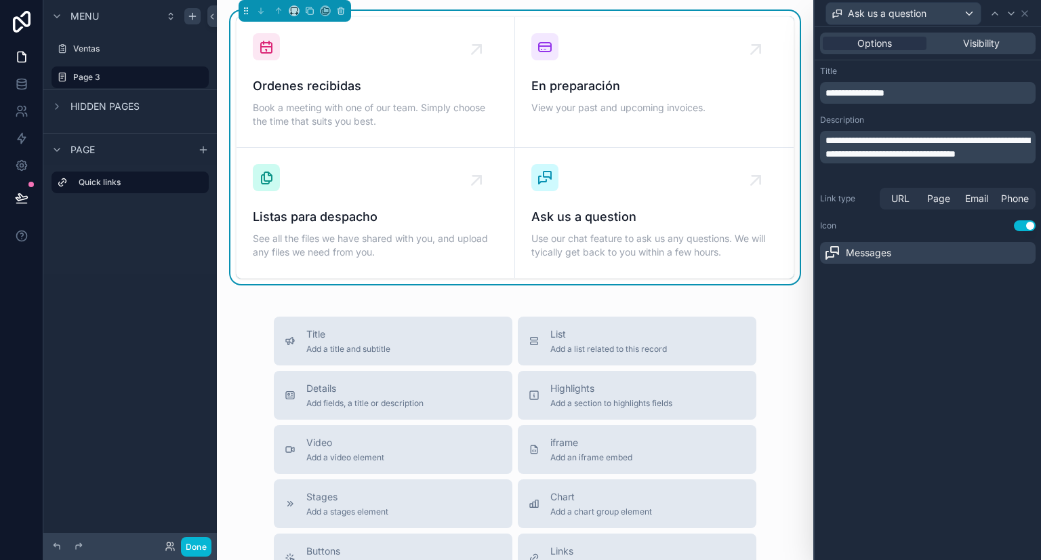
click at [961, 94] on p "**********" at bounding box center [928, 93] width 207 height 14
click at [936, 77] on div "**********" at bounding box center [928, 85] width 216 height 38
click at [956, 294] on div "**********" at bounding box center [928, 293] width 226 height 533
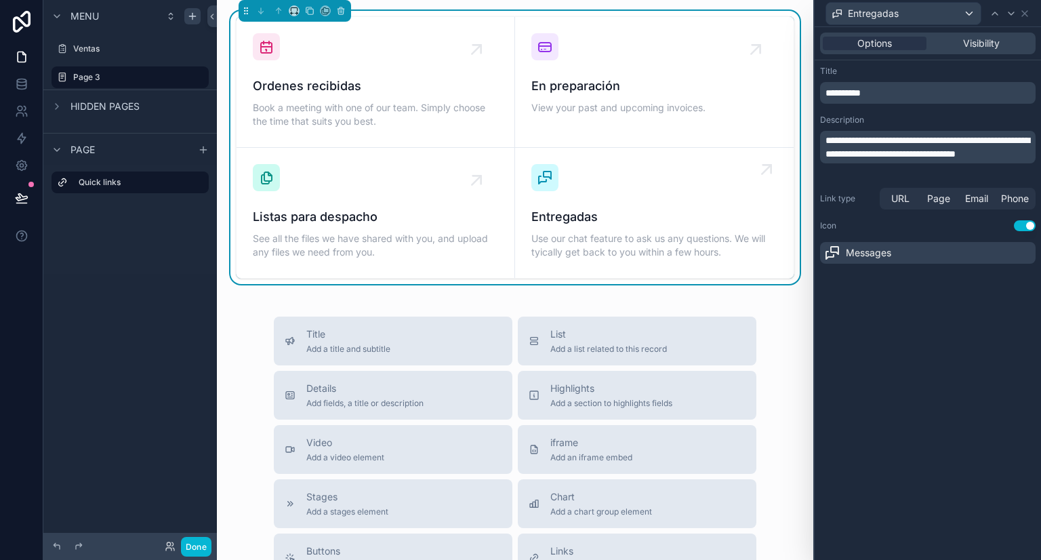
click at [708, 188] on div "Entregadas Use our chat feature to ask us any questions. We will tyically get b…" at bounding box center [654, 213] width 246 height 98
click at [1024, 14] on icon at bounding box center [1024, 13] width 5 height 5
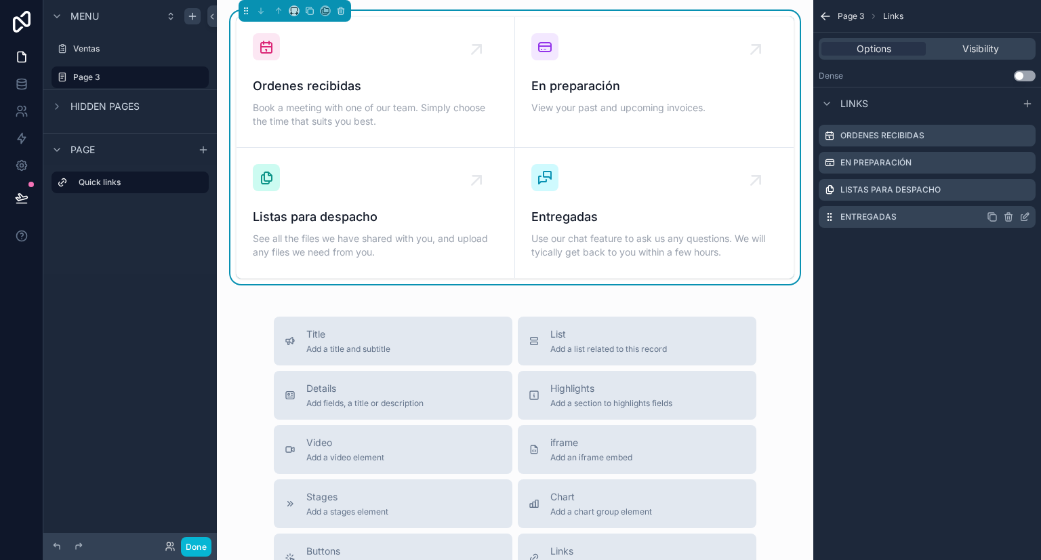
click at [990, 218] on icon "scrollable content" at bounding box center [993, 218] width 6 height 6
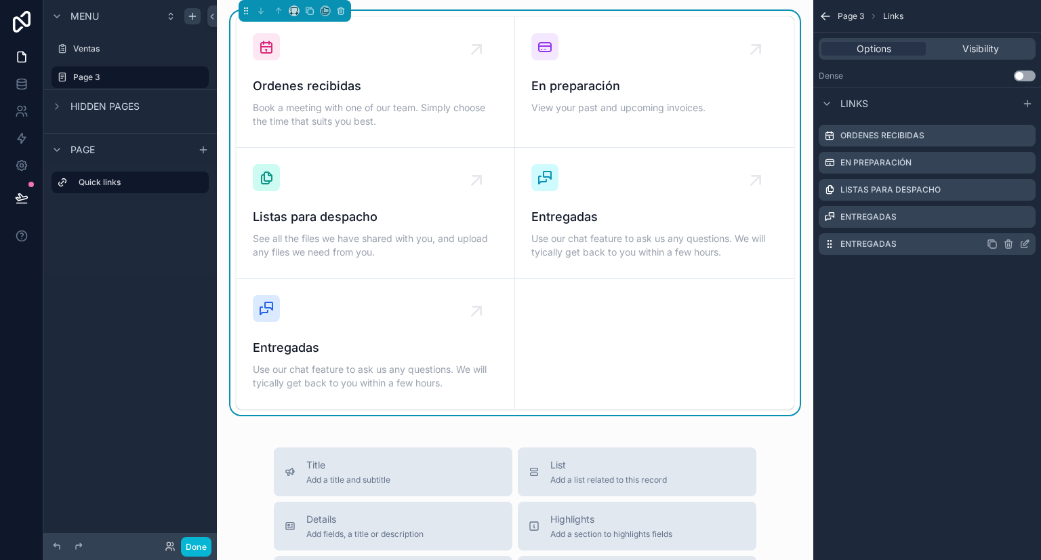
click at [899, 245] on div "Entregadas" at bounding box center [927, 244] width 217 height 22
click at [1022, 244] on icon "scrollable content" at bounding box center [1024, 244] width 11 height 11
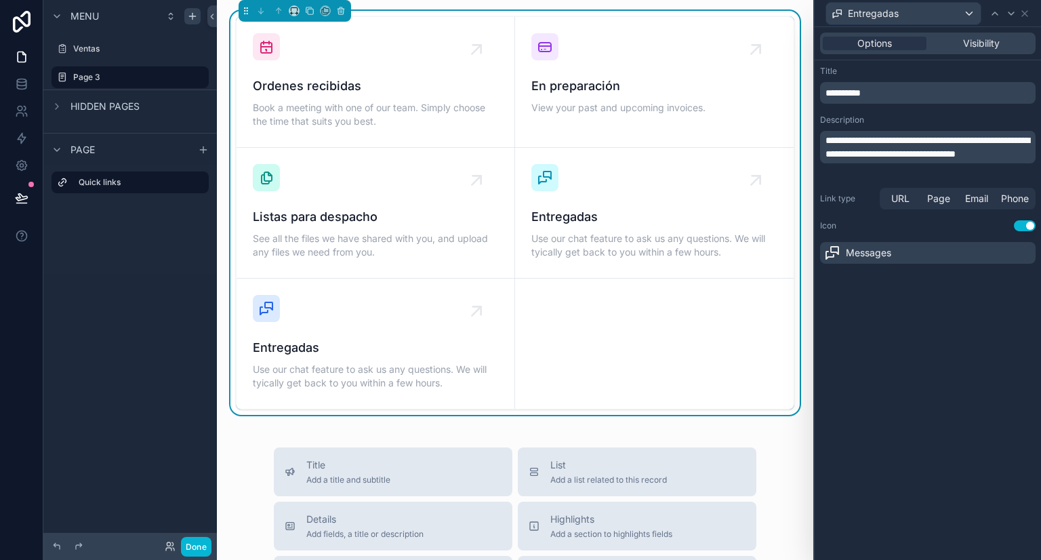
click at [893, 89] on p "**********" at bounding box center [928, 93] width 207 height 14
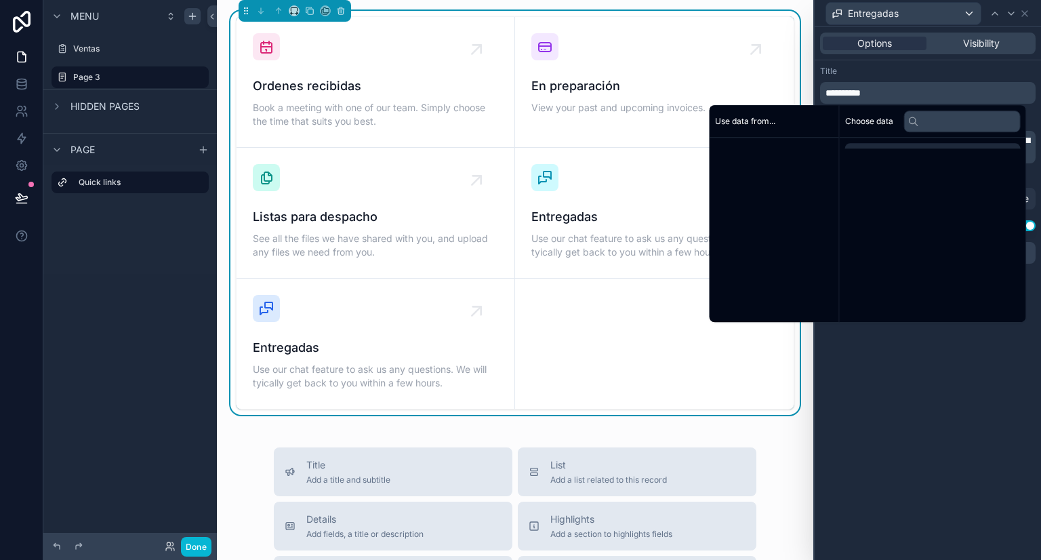
click at [893, 89] on p "**********" at bounding box center [928, 93] width 207 height 14
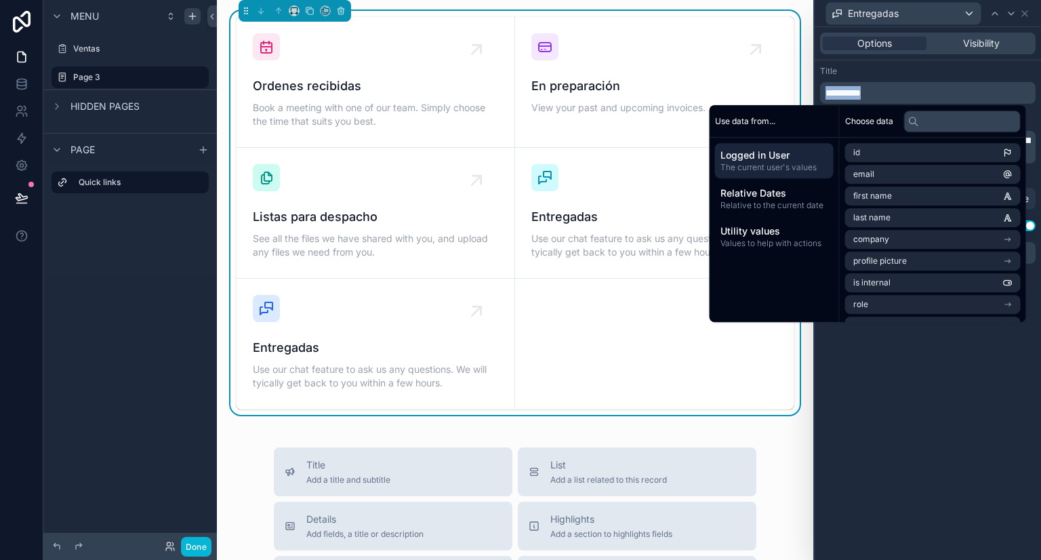
click at [893, 89] on p "**********" at bounding box center [928, 93] width 207 height 14
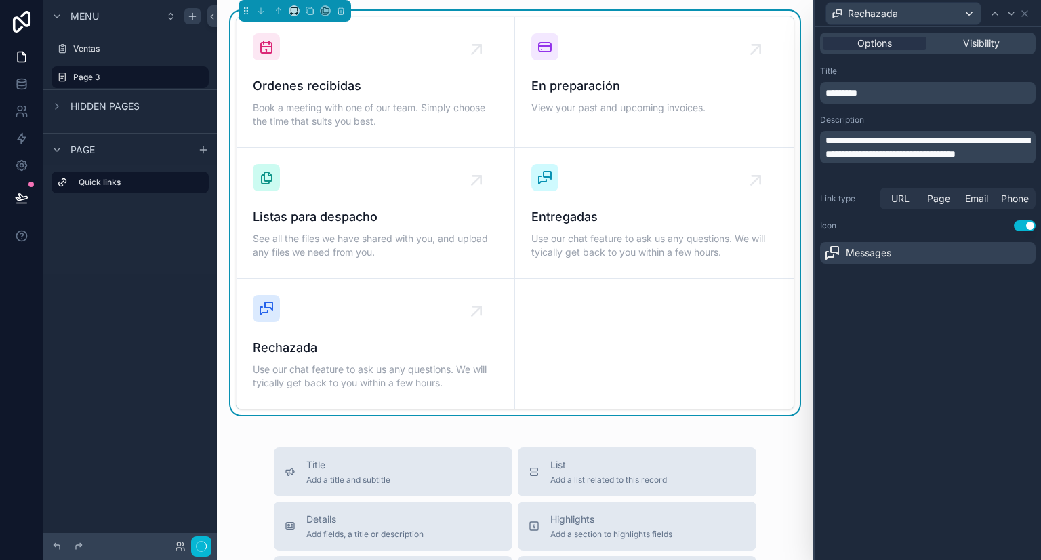
click at [889, 76] on div "Title" at bounding box center [928, 71] width 216 height 11
click at [907, 337] on div "**********" at bounding box center [928, 293] width 226 height 533
click at [24, 161] on icon at bounding box center [22, 166] width 14 height 14
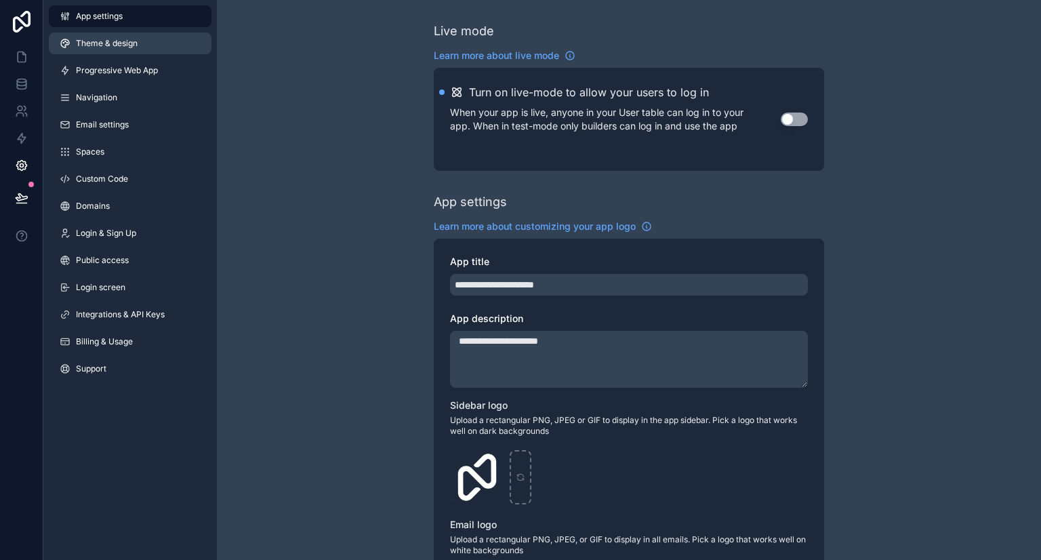
click at [137, 45] on span "Theme & design" at bounding box center [107, 43] width 62 height 11
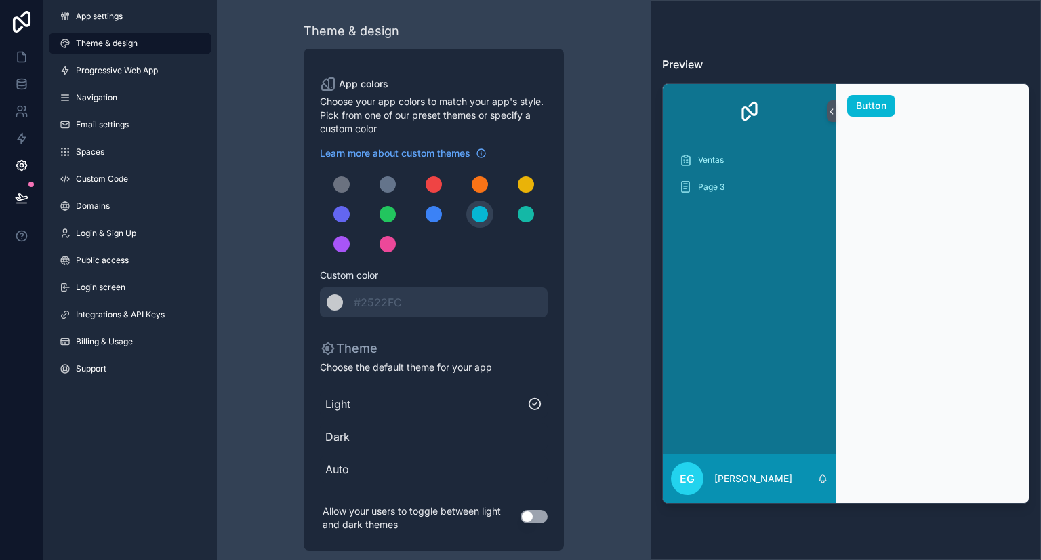
click at [441, 436] on span "Dark" at bounding box center [433, 436] width 217 height 16
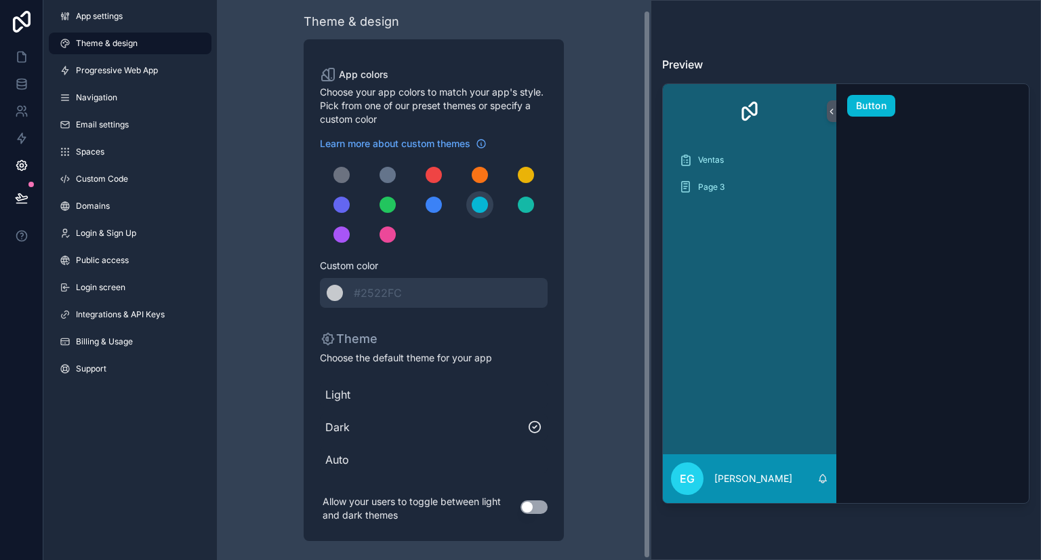
scroll to position [12, 0]
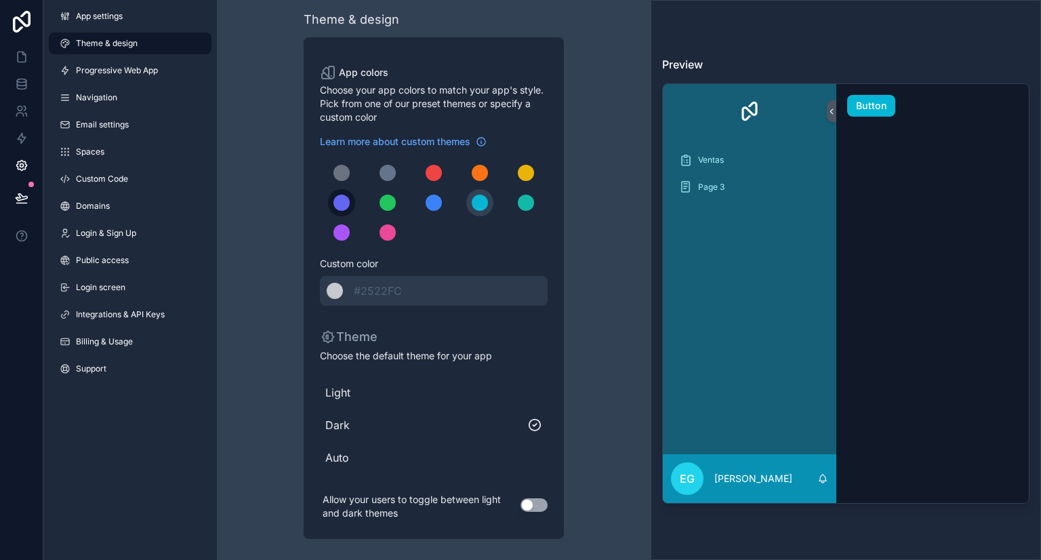
click at [344, 203] on div "scrollable content" at bounding box center [341, 202] width 16 height 16
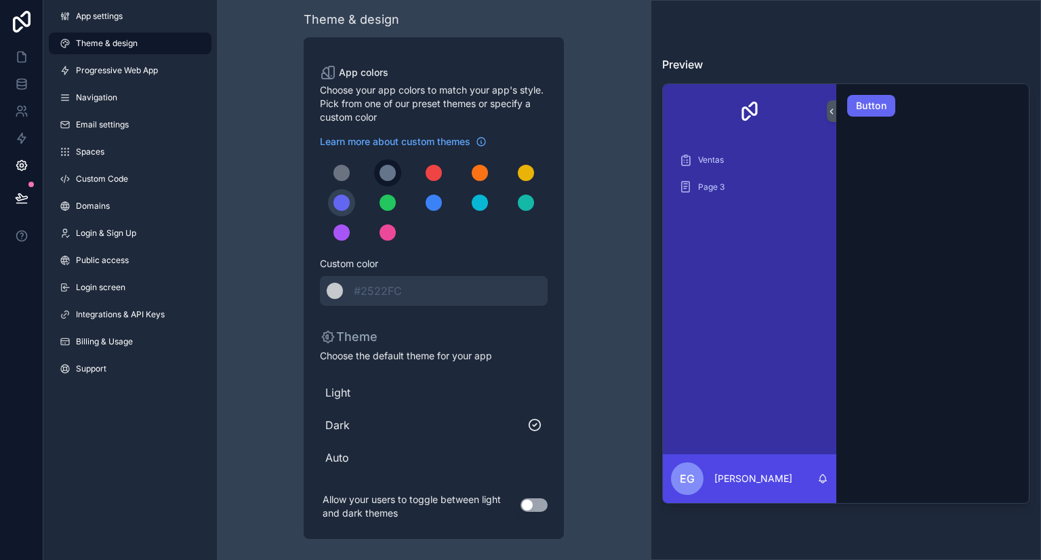
click at [391, 178] on div "scrollable content" at bounding box center [388, 173] width 16 height 16
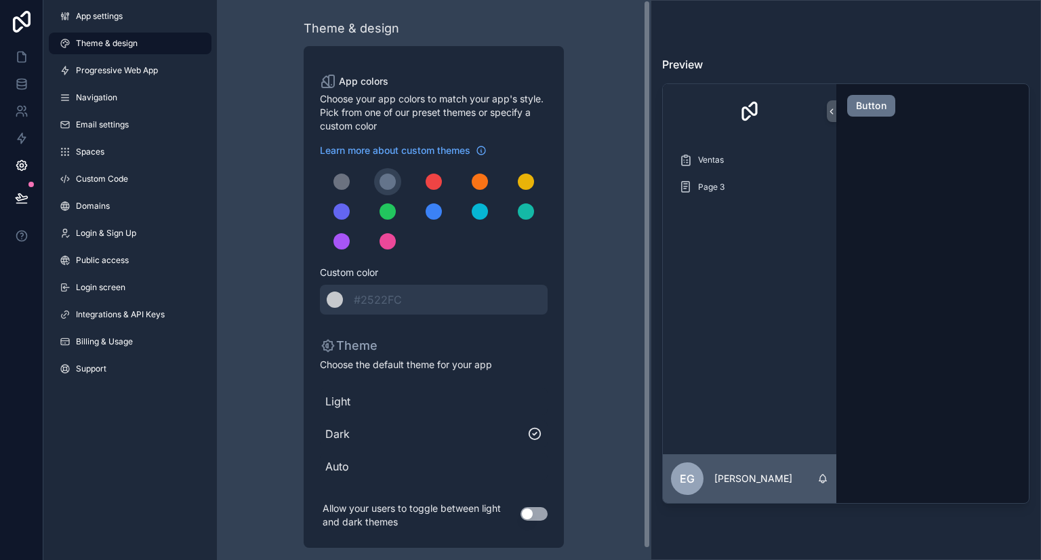
scroll to position [0, 0]
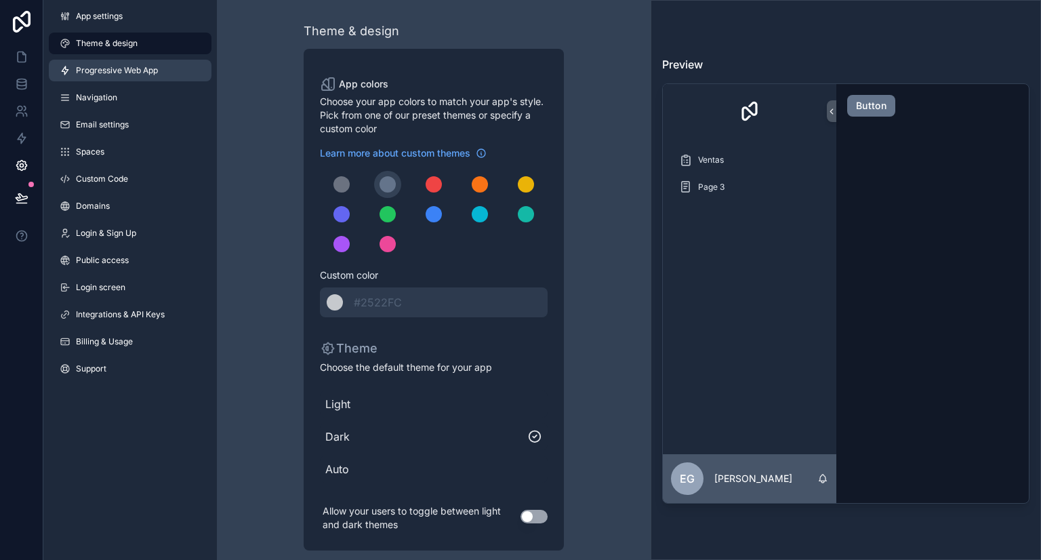
click at [127, 77] on link "Progressive Web App" at bounding box center [130, 71] width 163 height 22
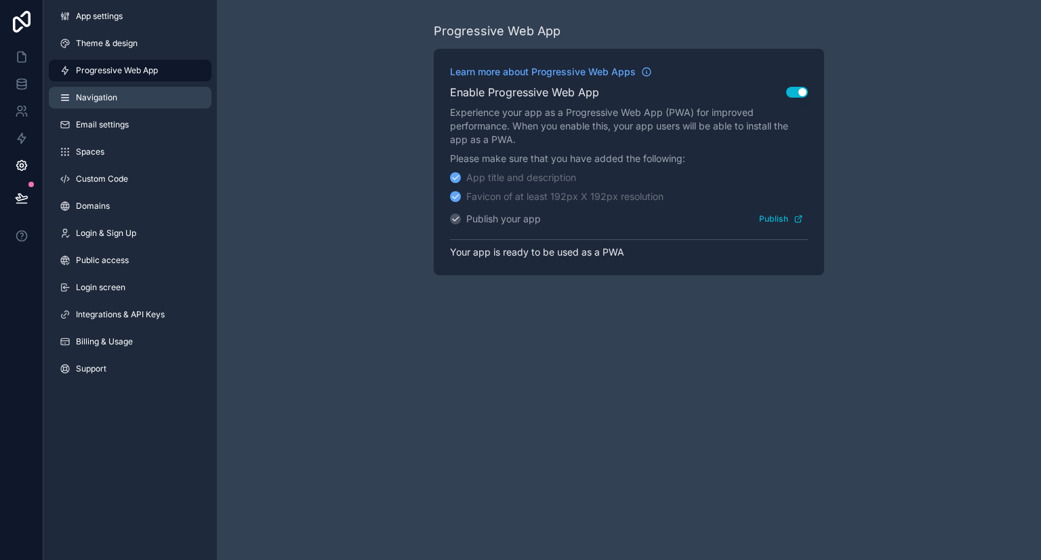
click at [133, 101] on link "Navigation" at bounding box center [130, 98] width 163 height 22
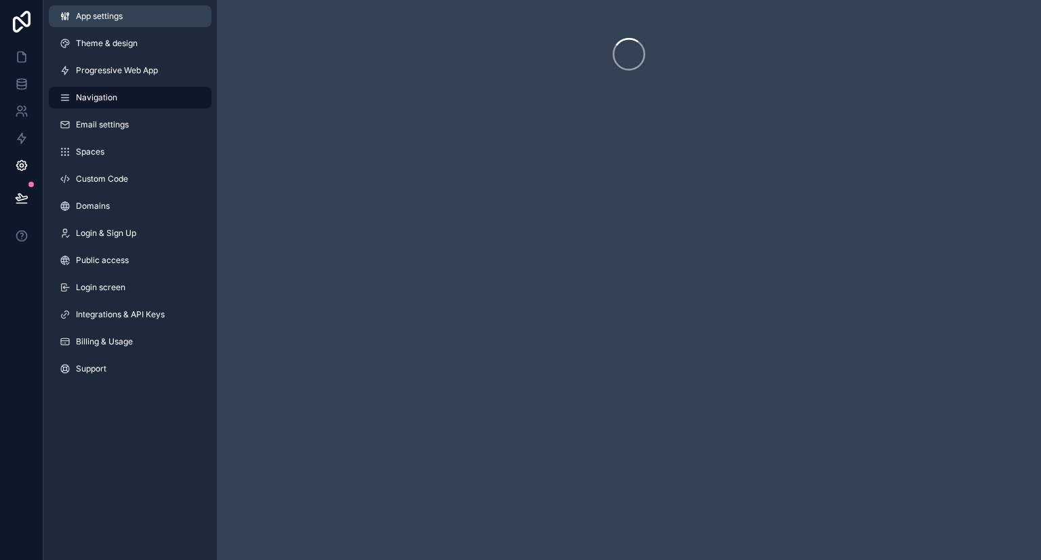
click at [124, 24] on link "App settings" at bounding box center [130, 16] width 163 height 22
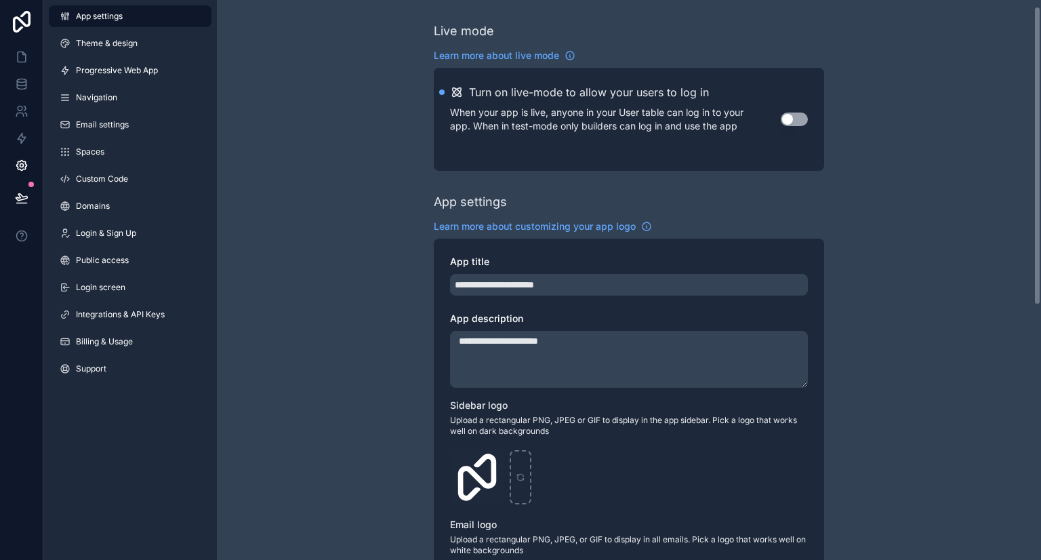
scroll to position [271, 0]
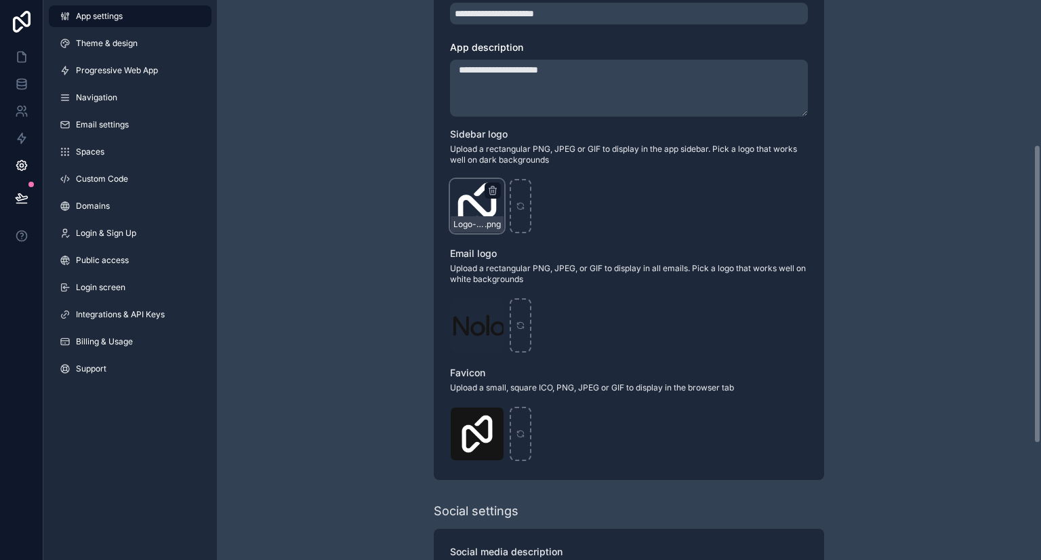
click at [478, 218] on div "Logo-Sq-No-Padding .png" at bounding box center [477, 224] width 53 height 16
click at [489, 190] on icon "scrollable content" at bounding box center [492, 191] width 6 height 6
click at [525, 207] on icon "scrollable content" at bounding box center [520, 205] width 9 height 9
type input "**********"
click at [517, 328] on icon "scrollable content" at bounding box center [520, 325] width 9 height 9
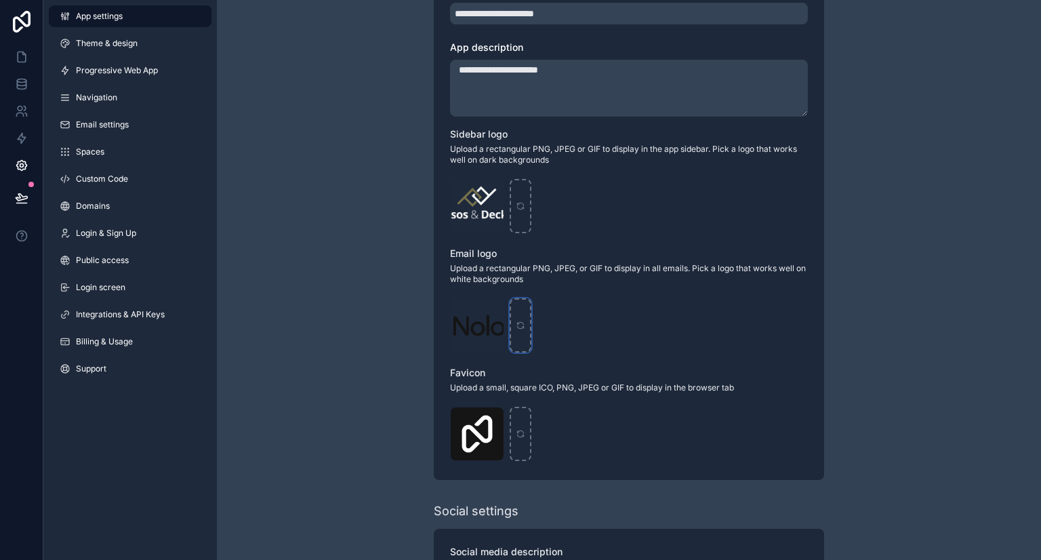
type input "**********"
click at [697, 319] on div "Logo .png" at bounding box center [629, 325] width 358 height 54
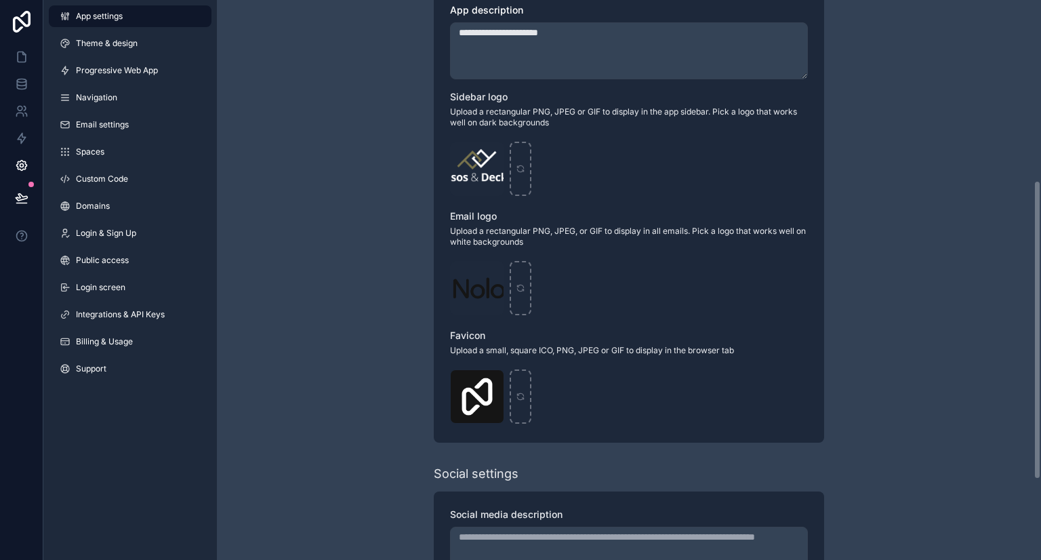
scroll to position [339, 0]
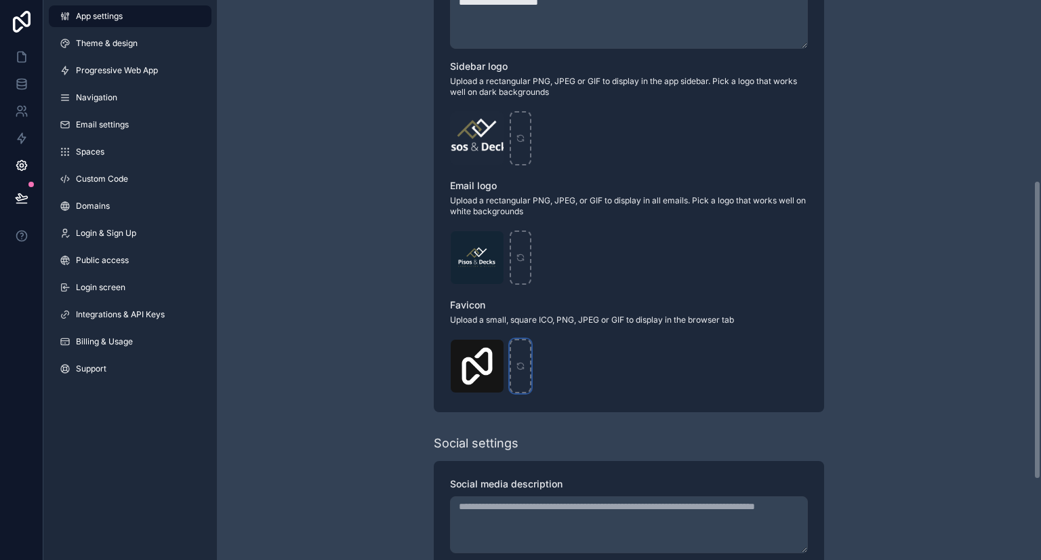
click at [526, 365] on div "scrollable content" at bounding box center [521, 366] width 22 height 54
type input "**********"
click at [584, 361] on div "Logo-WebClip .png" at bounding box center [629, 366] width 358 height 54
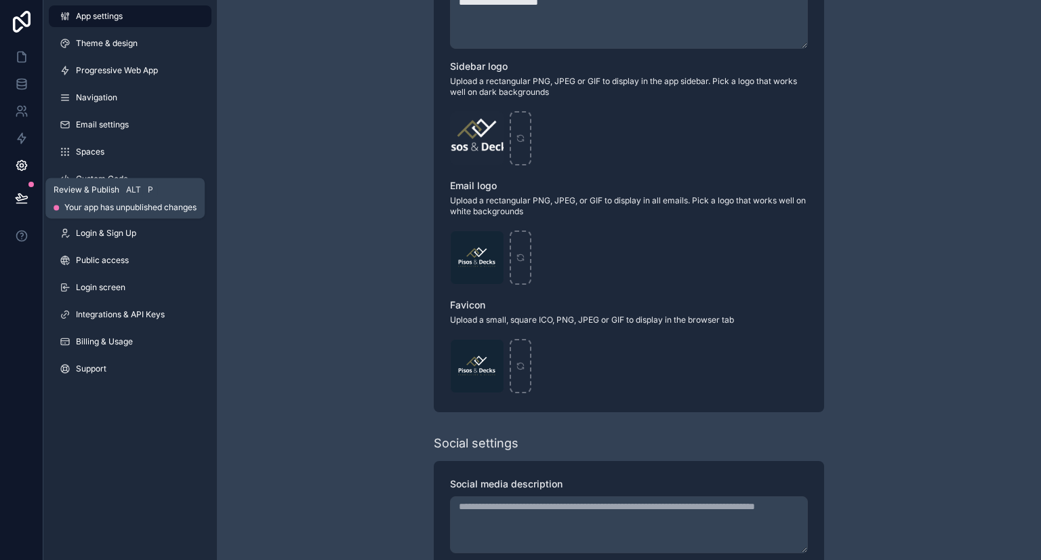
click at [32, 188] on button at bounding box center [22, 198] width 30 height 38
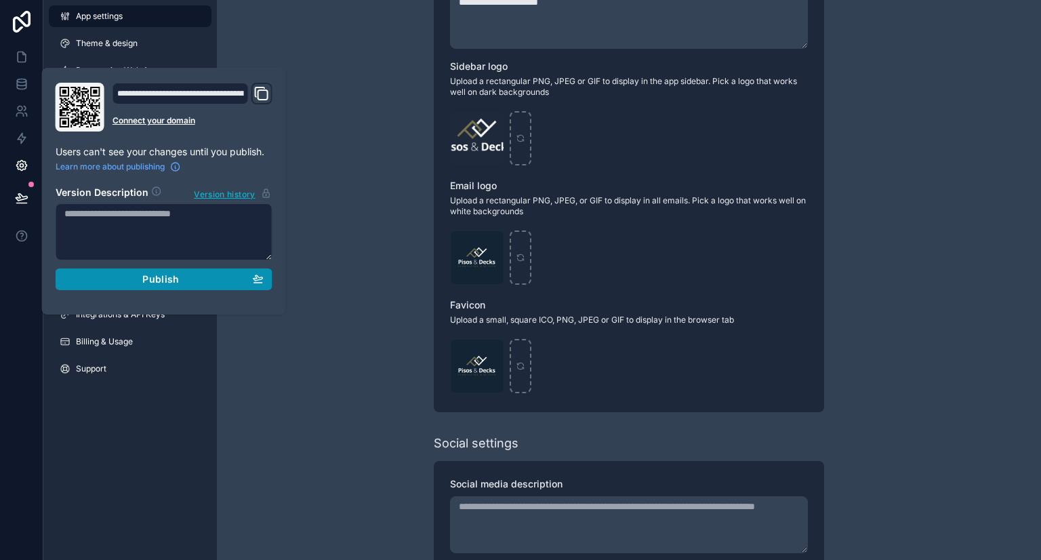
drag, startPoint x: 248, startPoint y: 277, endPoint x: 287, endPoint y: 272, distance: 39.7
click at [247, 277] on div "Publish" at bounding box center [163, 279] width 199 height 12
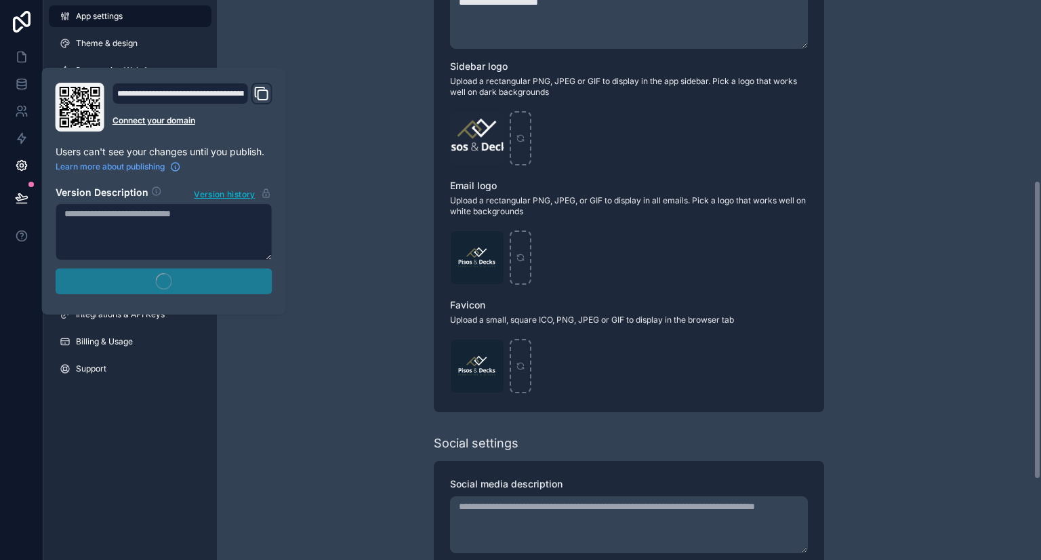
click at [334, 262] on div "**********" at bounding box center [629, 185] width 824 height 1049
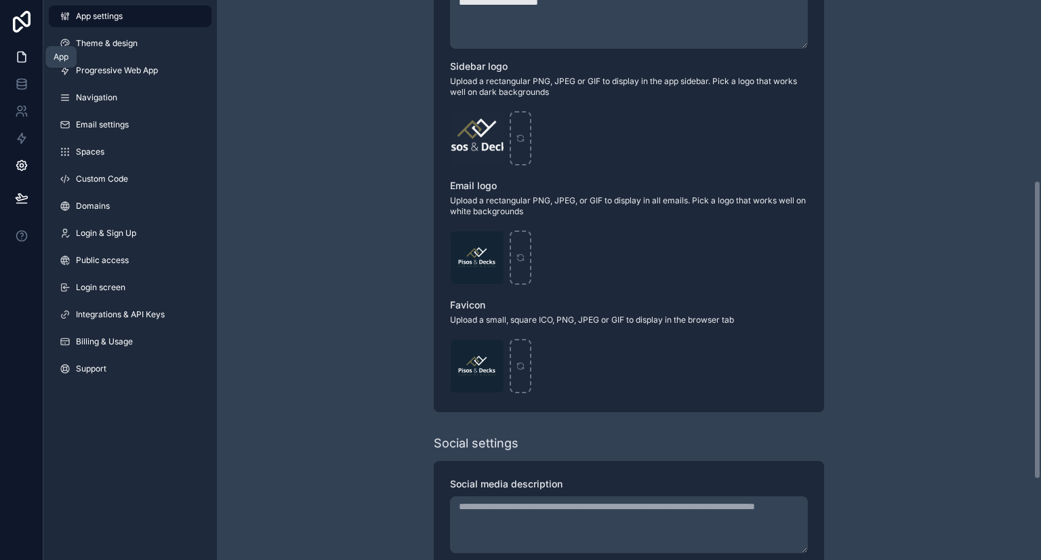
click at [22, 61] on icon at bounding box center [22, 57] width 14 height 14
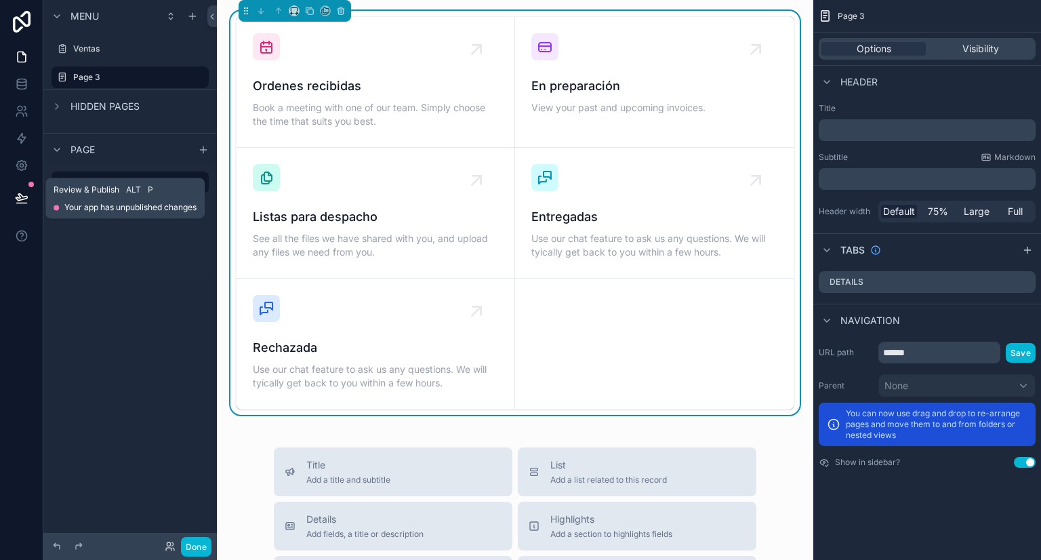
click at [19, 199] on icon at bounding box center [22, 198] width 14 height 14
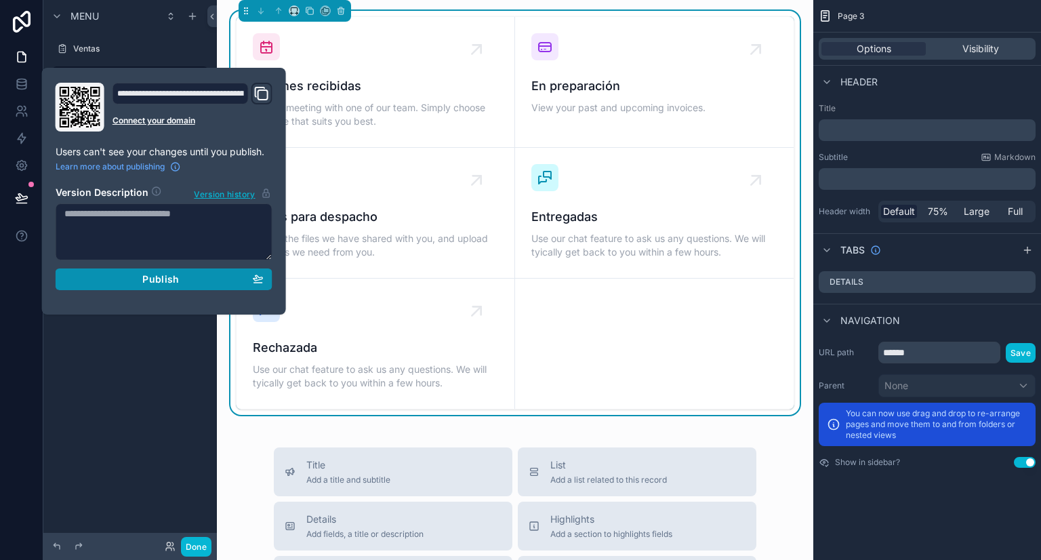
click at [154, 285] on button "Publish" at bounding box center [164, 279] width 217 height 22
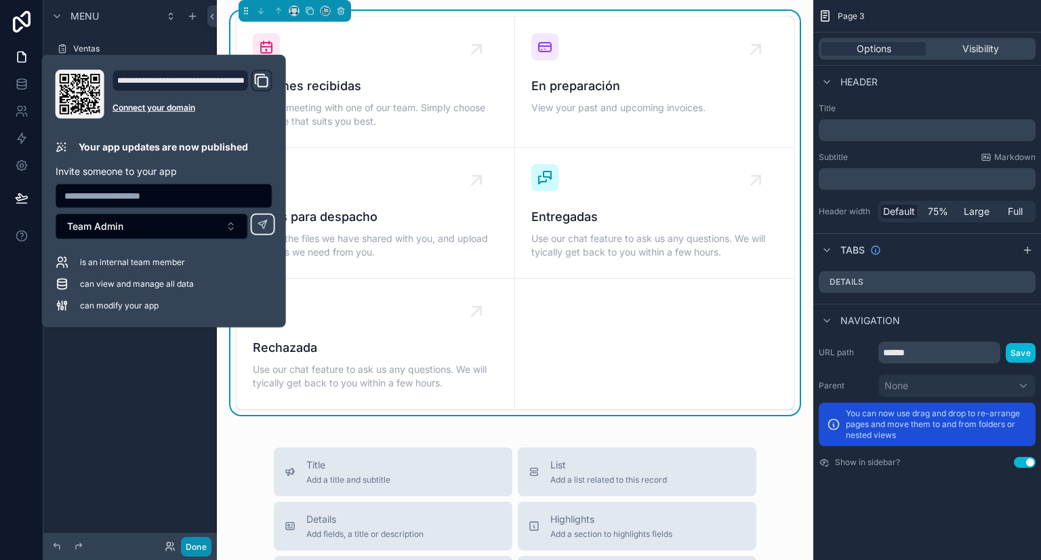
click at [203, 540] on button "Done" at bounding box center [196, 547] width 30 height 20
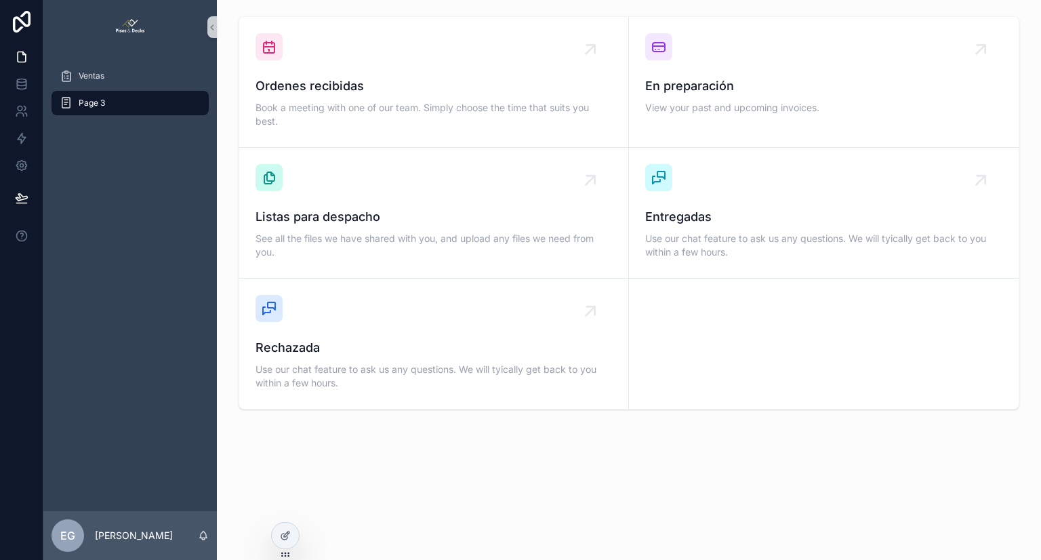
click at [126, 26] on img "scrollable content" at bounding box center [130, 27] width 29 height 22
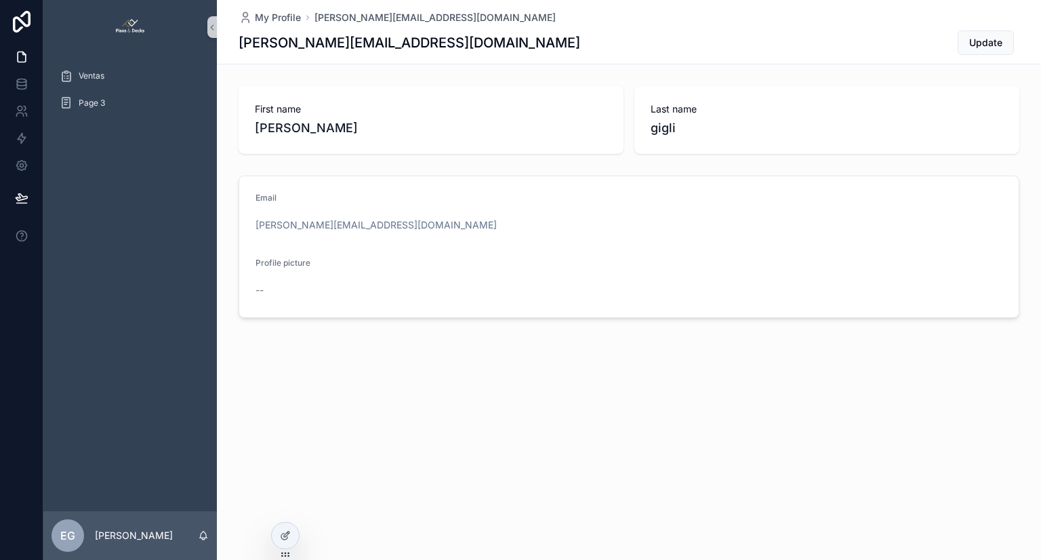
click at [116, 253] on div "Ventas Page 3" at bounding box center [129, 282] width 173 height 457
click at [211, 24] on icon "scrollable content" at bounding box center [211, 27] width 9 height 10
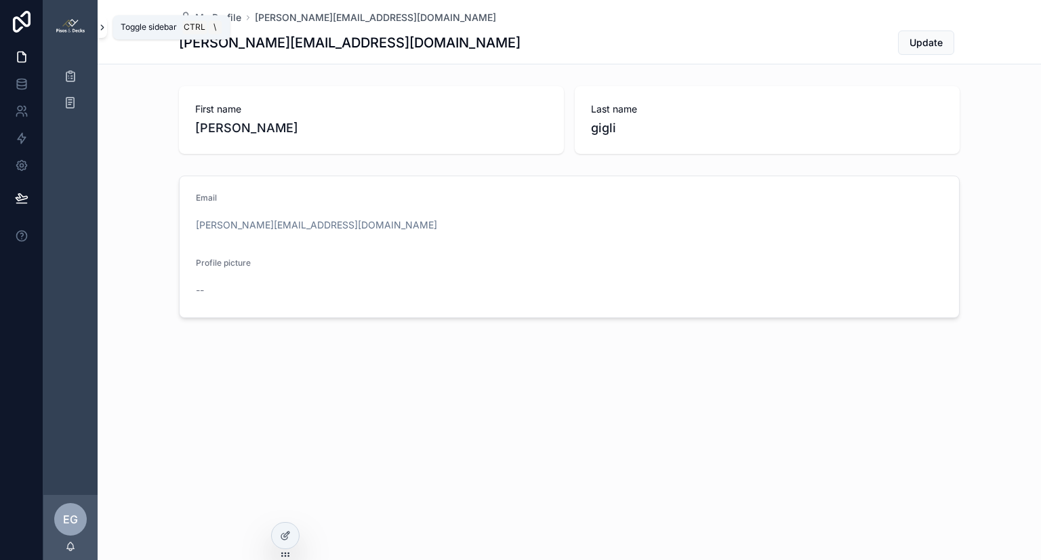
click at [101, 26] on icon "scrollable content" at bounding box center [102, 27] width 9 height 10
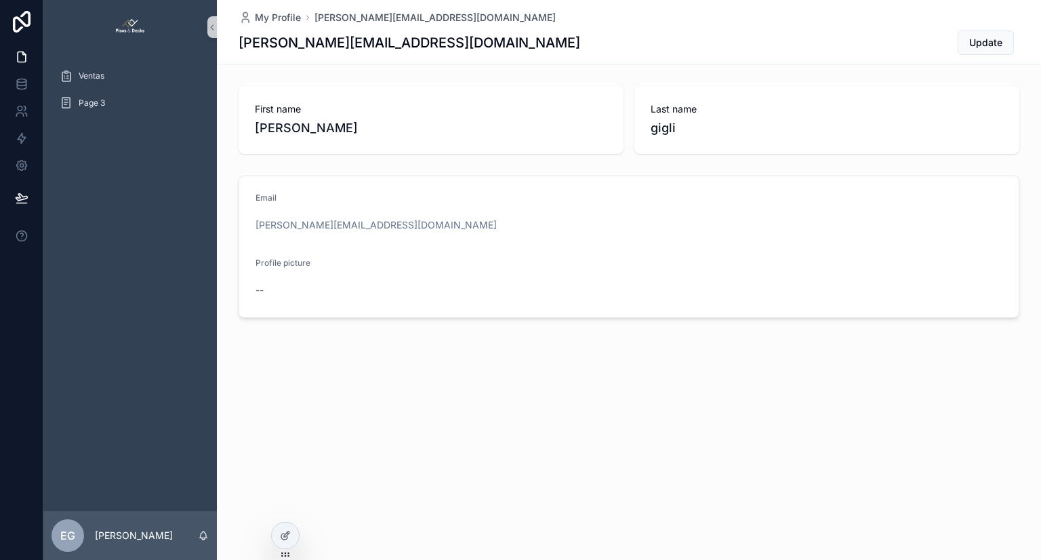
click at [105, 196] on div "Ventas Page 3" at bounding box center [129, 282] width 173 height 457
click at [129, 100] on div "Page 3" at bounding box center [130, 103] width 141 height 22
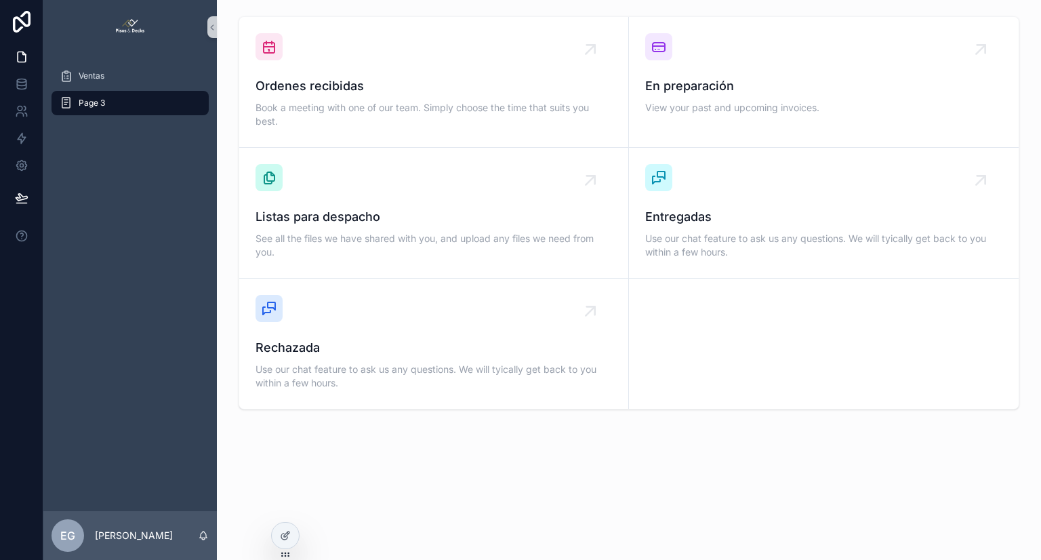
drag, startPoint x: 125, startPoint y: 334, endPoint x: 129, endPoint y: 241, distance: 93.0
click at [125, 334] on div "Ventas Page 3" at bounding box center [129, 282] width 173 height 457
click at [286, 529] on div at bounding box center [285, 535] width 27 height 26
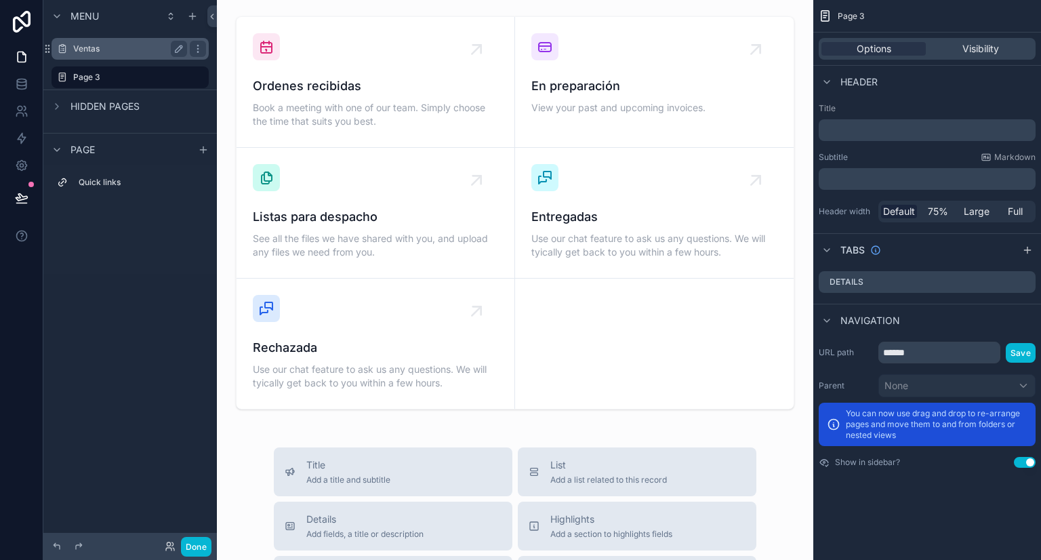
click at [94, 49] on label "Ventas" at bounding box center [127, 48] width 108 height 11
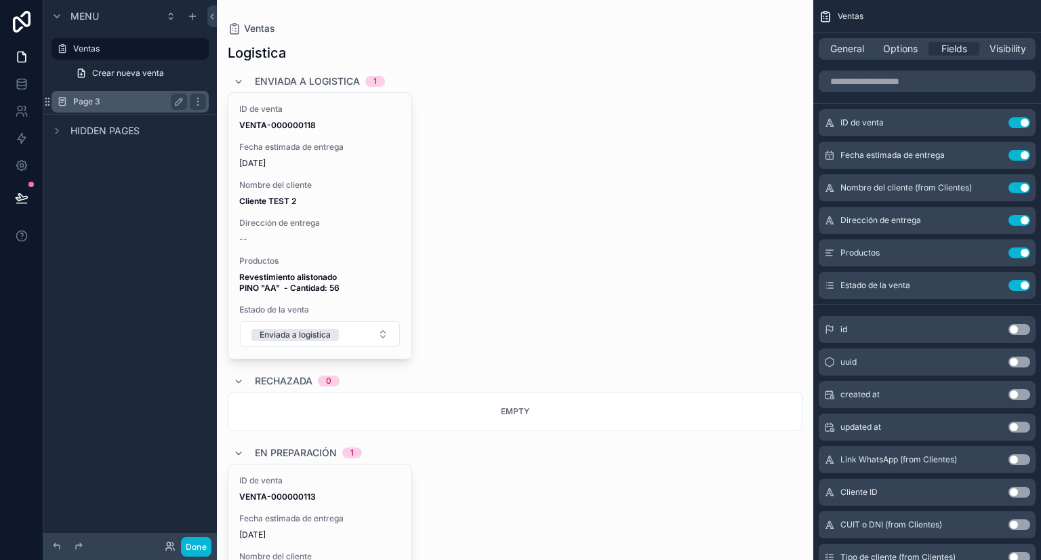
click at [89, 98] on label "Page 3" at bounding box center [127, 101] width 108 height 11
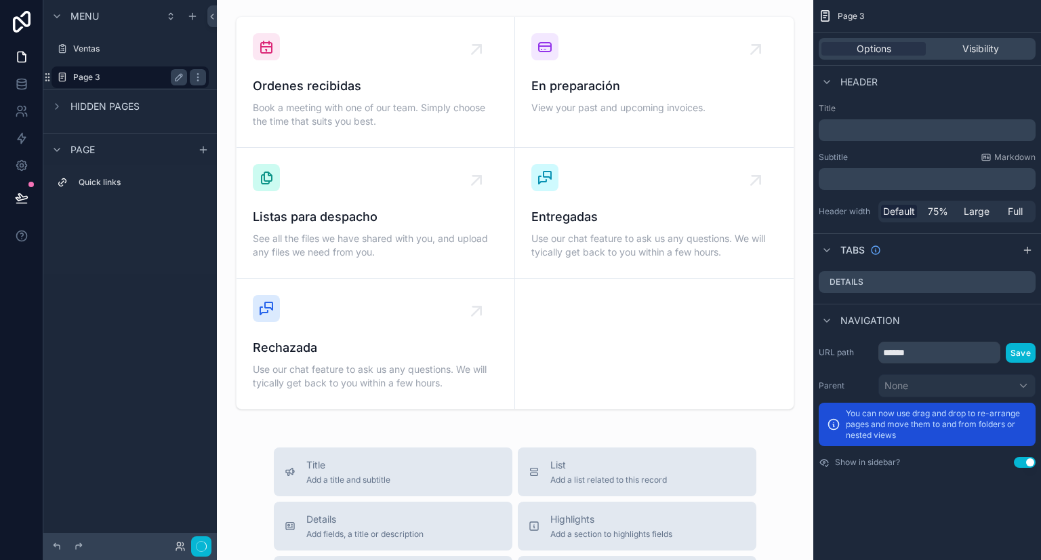
click at [100, 74] on label "Page 3" at bounding box center [127, 77] width 108 height 11
click at [179, 77] on icon "scrollable content" at bounding box center [178, 77] width 11 height 11
click at [115, 78] on input "******" at bounding box center [119, 77] width 92 height 16
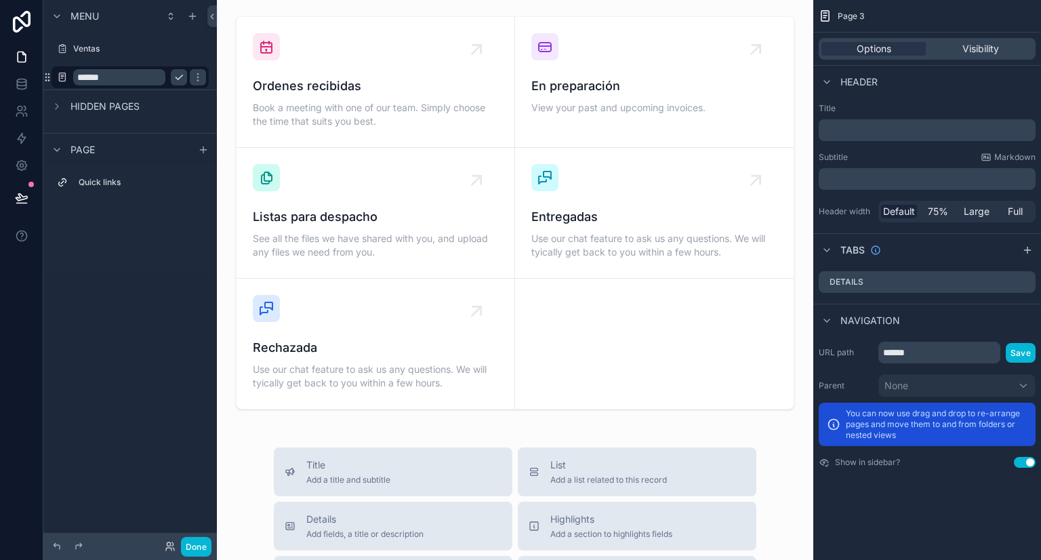
click at [115, 78] on input "******" at bounding box center [119, 77] width 92 height 16
type input "*"
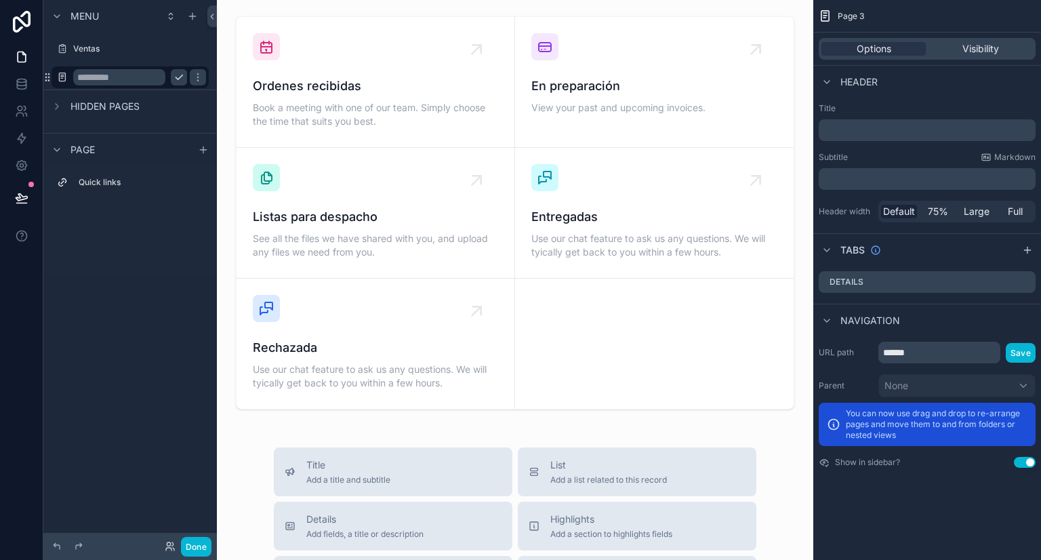
type input "*"
click at [129, 258] on div "Menu Ventas **** Hidden pages Page Quick links" at bounding box center [129, 142] width 173 height 285
drag, startPoint x: 119, startPoint y: 303, endPoint x: 125, endPoint y: 157, distance: 146.5
click at [119, 298] on div "Menu **** Ventas Hidden pages Page Quick links" at bounding box center [129, 272] width 173 height 544
click at [122, 52] on input "****" at bounding box center [119, 49] width 92 height 16
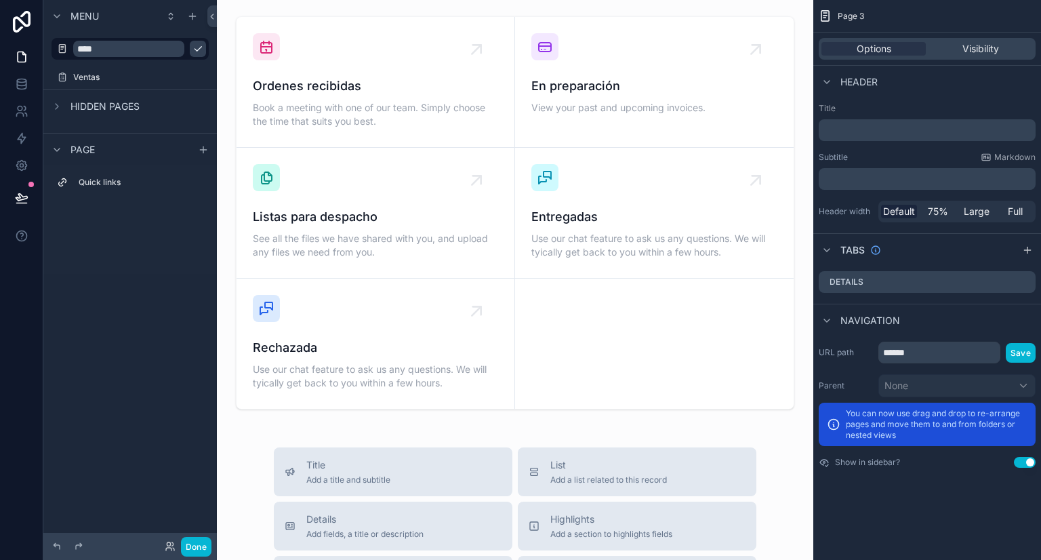
type input "****"
click at [192, 51] on icon "scrollable content" at bounding box center [197, 48] width 11 height 11
click at [163, 318] on div "Menu Menú Ventas Hidden pages Page Quick links" at bounding box center [129, 272] width 173 height 544
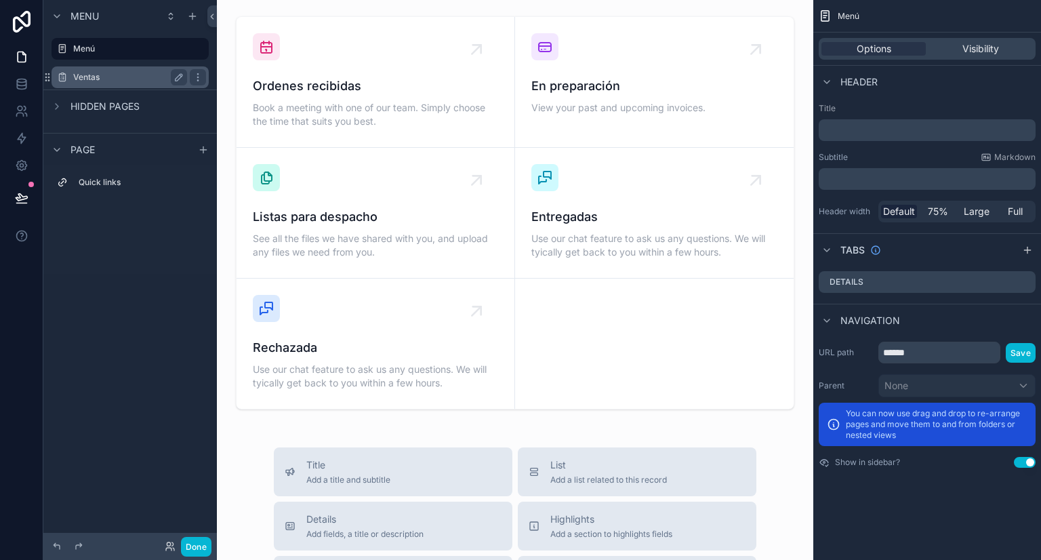
click at [103, 73] on label "Ventas" at bounding box center [127, 77] width 108 height 11
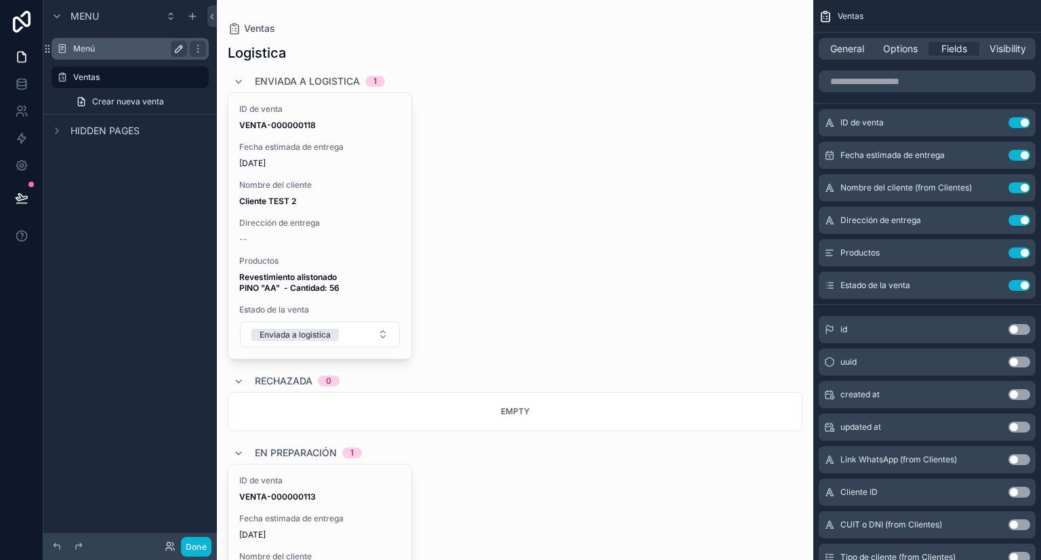
click at [106, 52] on label "Menú" at bounding box center [127, 48] width 108 height 11
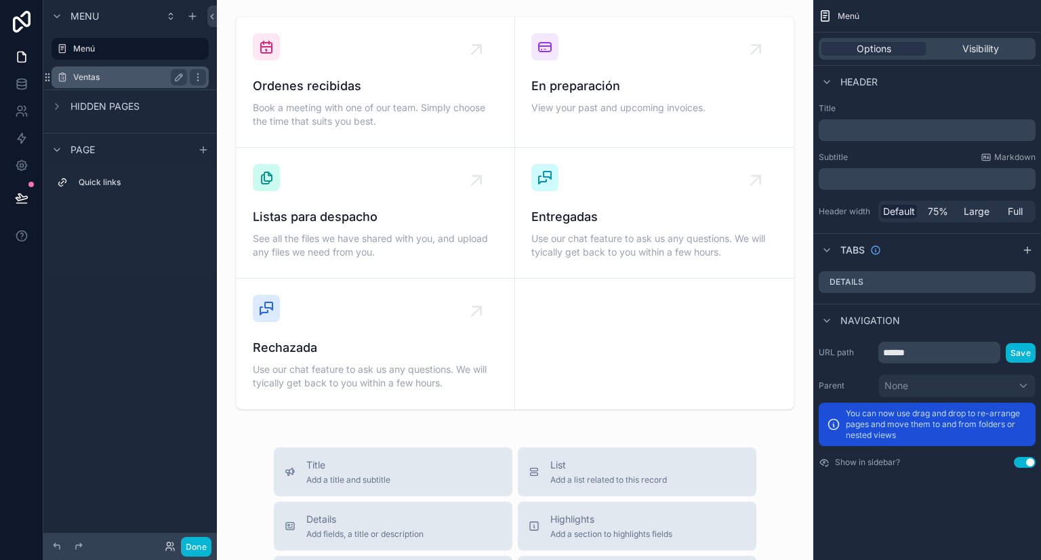
click at [111, 82] on label "Ventas" at bounding box center [127, 77] width 108 height 11
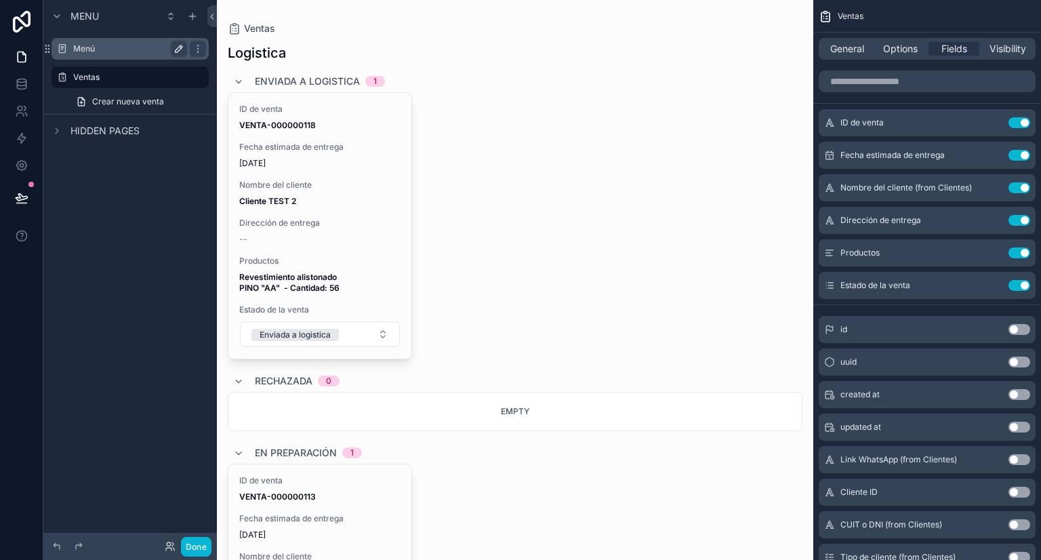
click at [114, 43] on label "Menú" at bounding box center [127, 48] width 108 height 11
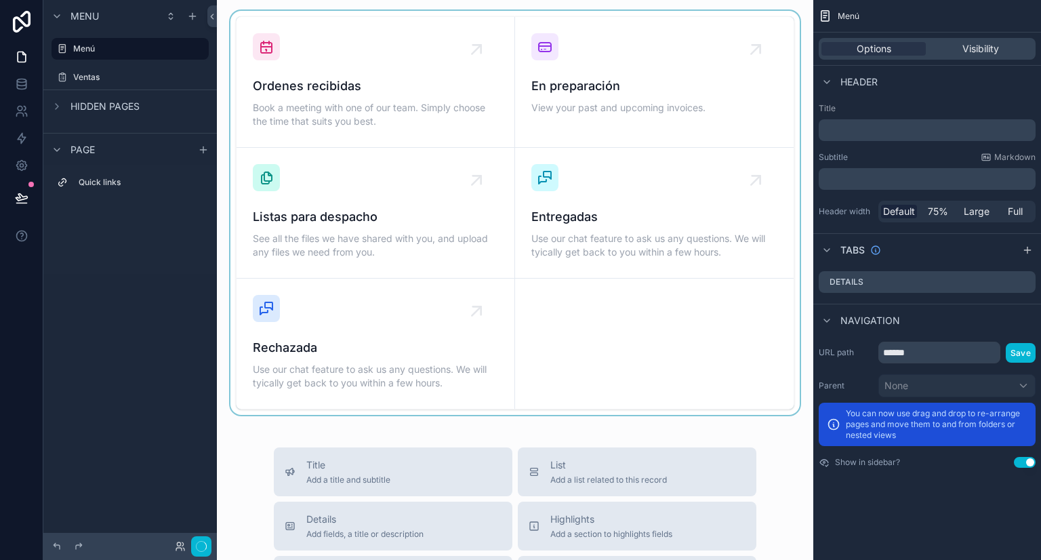
click at [415, 115] on div "scrollable content" at bounding box center [515, 213] width 575 height 404
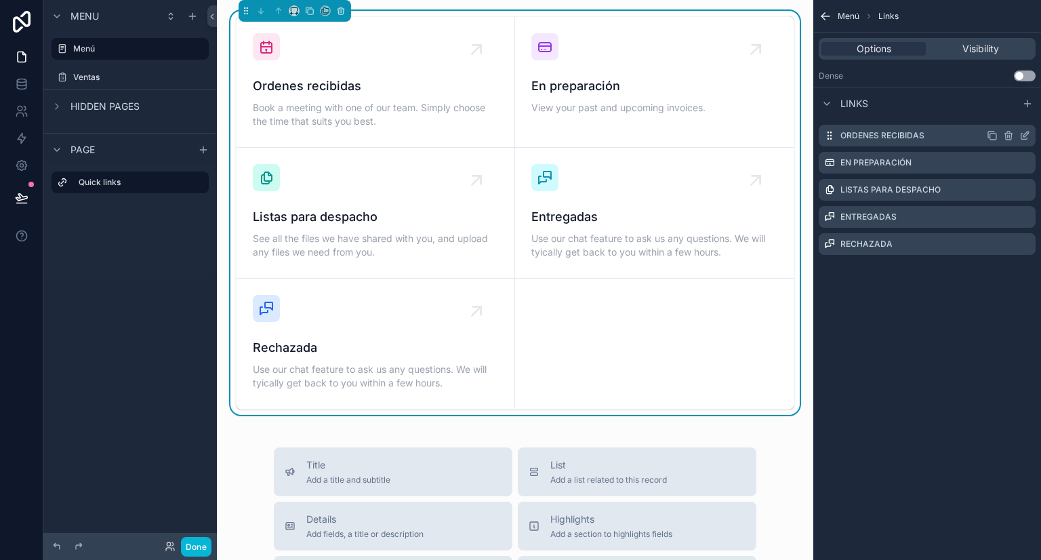
click at [930, 136] on div "Ordenes recibidas" at bounding box center [927, 136] width 217 height 22
click at [1020, 136] on icon "scrollable content" at bounding box center [1024, 135] width 11 height 11
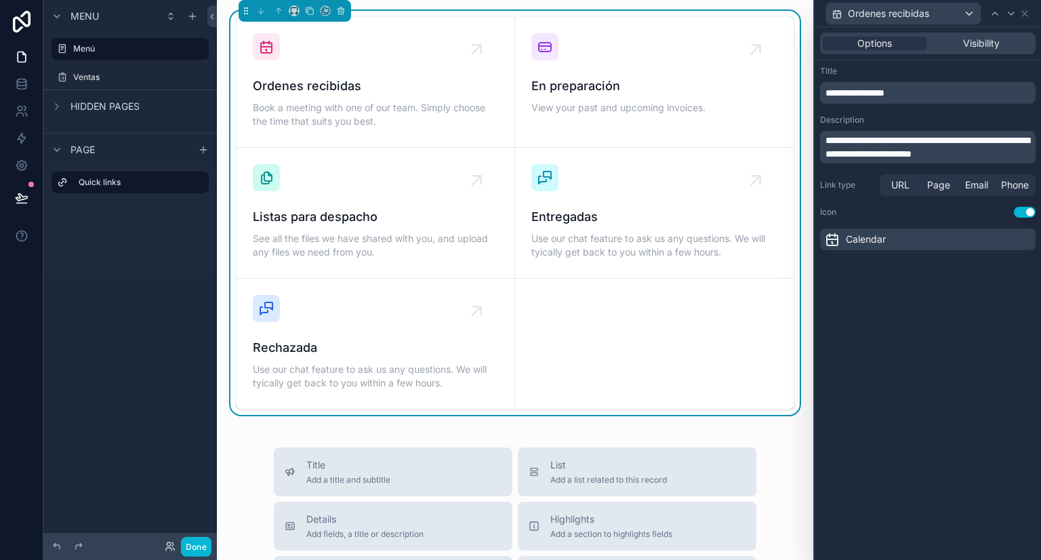
click at [840, 138] on span "**********" at bounding box center [927, 147] width 204 height 23
click at [842, 137] on span "**********" at bounding box center [927, 147] width 204 height 23
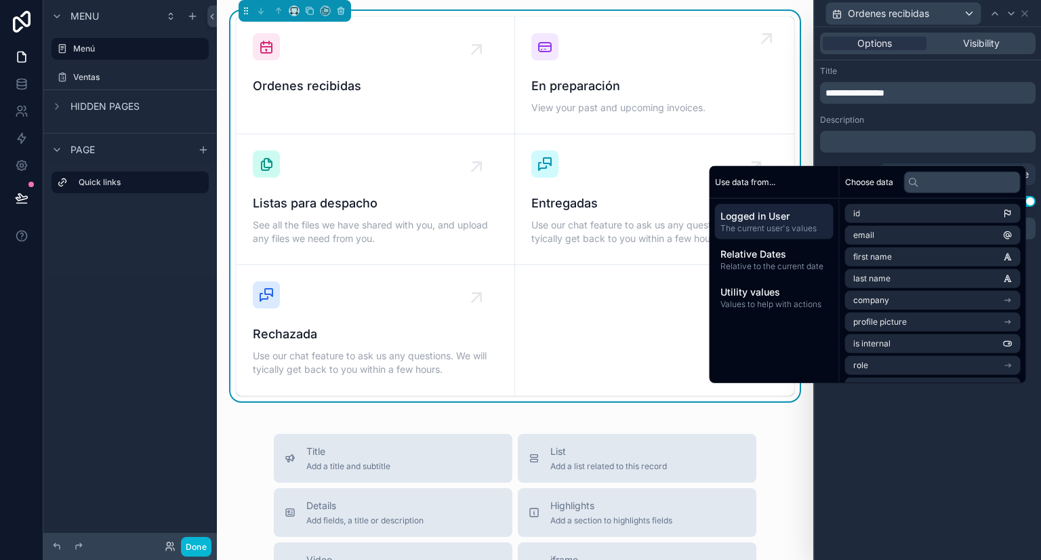
click at [640, 77] on span "En preparación" at bounding box center [654, 86] width 246 height 19
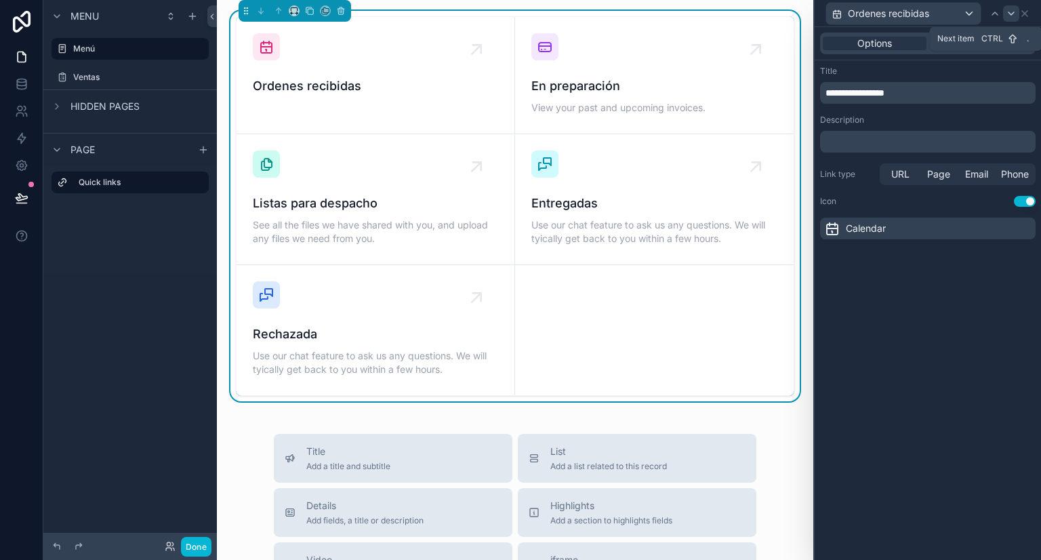
click at [1008, 18] on icon at bounding box center [1011, 13] width 11 height 11
click at [914, 137] on span "**********" at bounding box center [888, 141] width 127 height 9
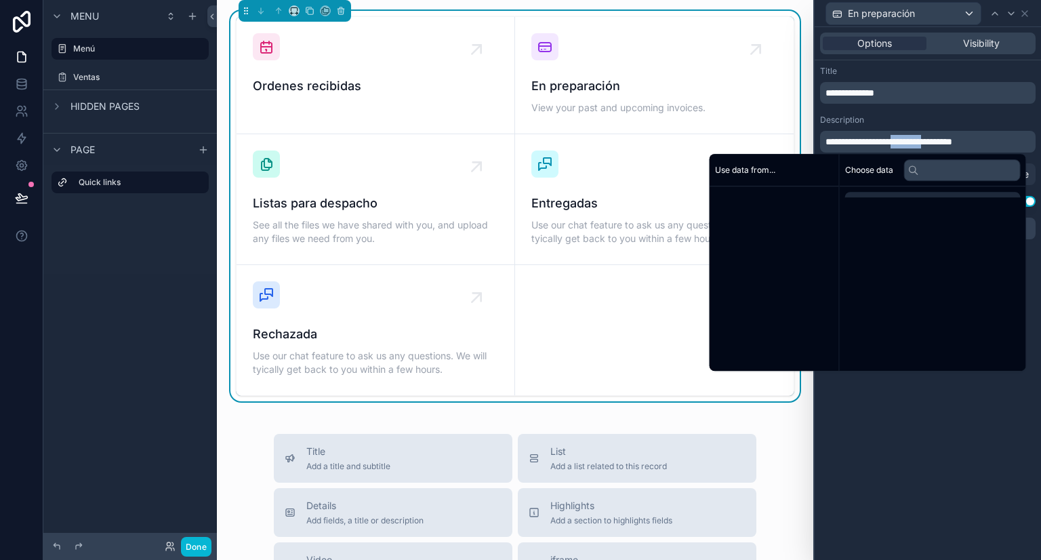
click at [914, 137] on span "**********" at bounding box center [888, 141] width 127 height 9
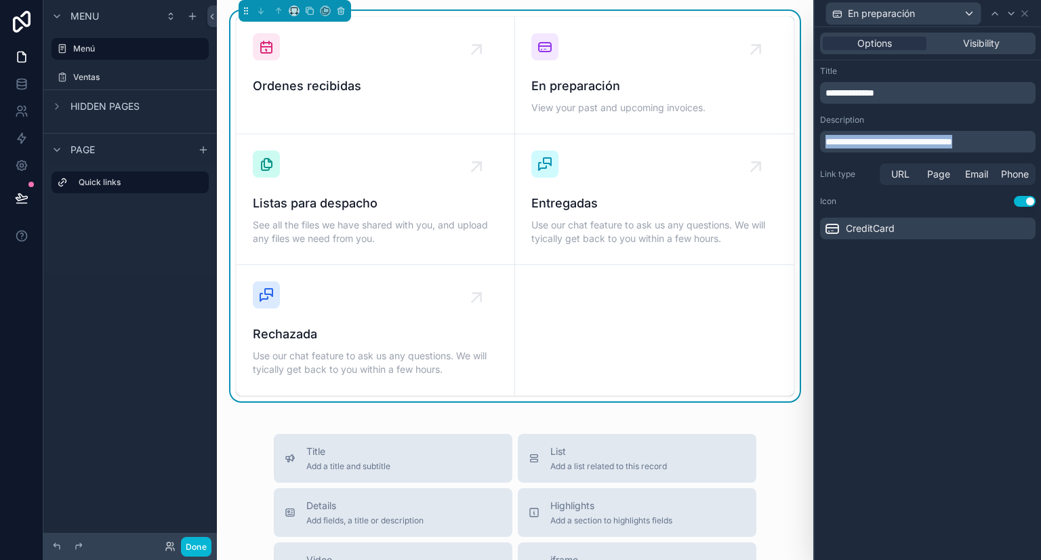
click at [914, 137] on span "**********" at bounding box center [888, 141] width 127 height 9
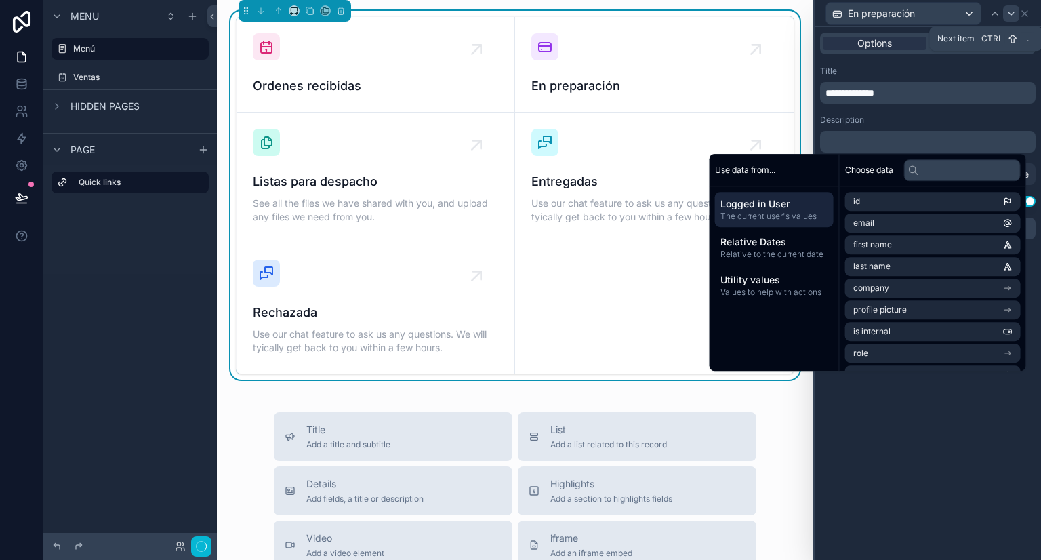
click at [1005, 14] on div at bounding box center [1011, 13] width 16 height 16
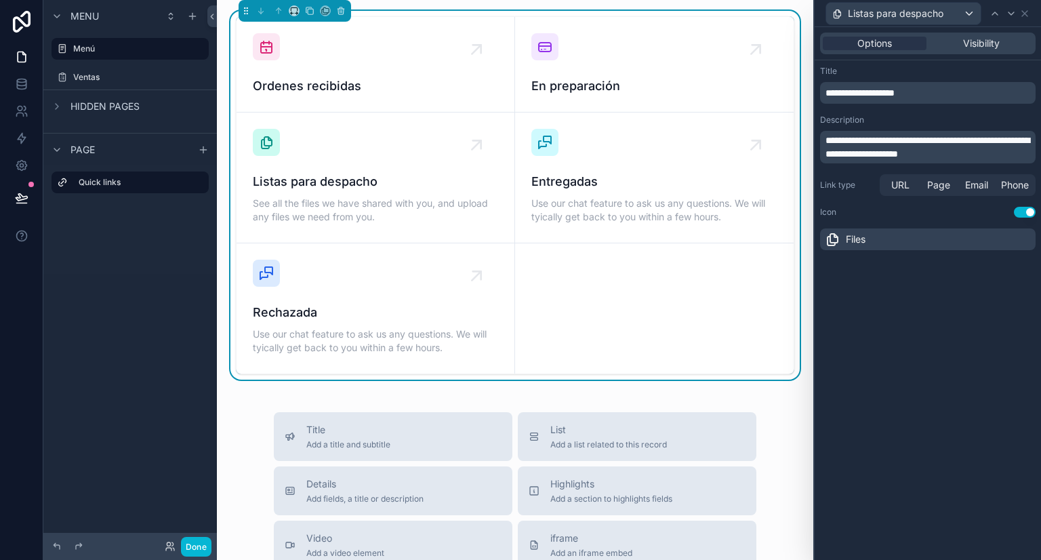
click at [922, 134] on p "**********" at bounding box center [928, 147] width 207 height 27
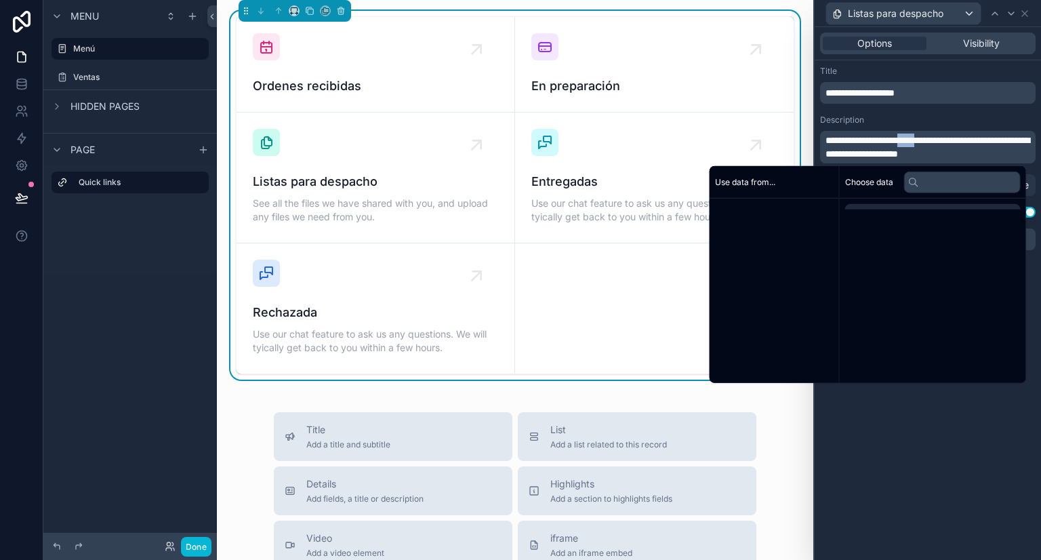
click at [922, 134] on p "**********" at bounding box center [928, 147] width 207 height 27
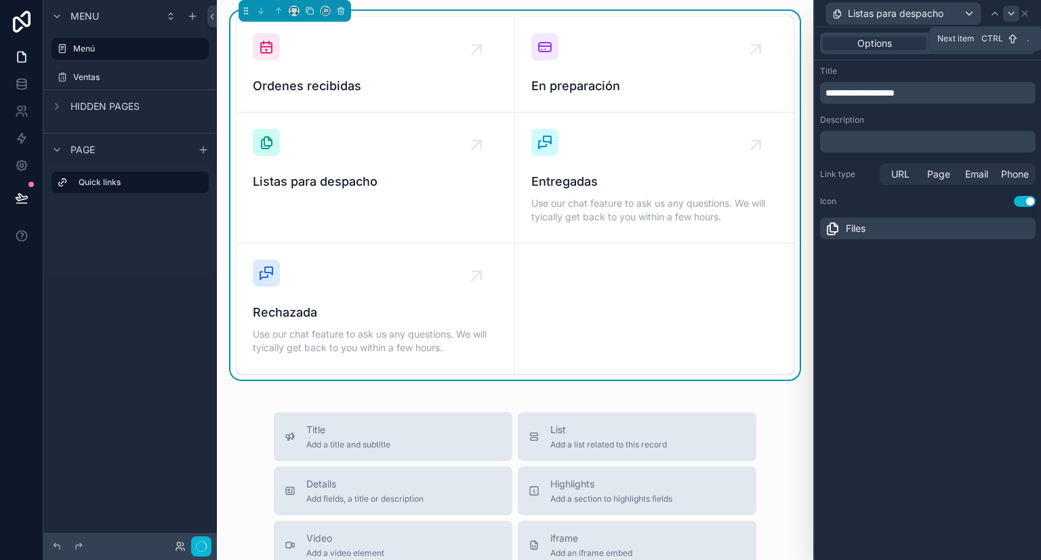
click at [1011, 10] on icon at bounding box center [1011, 13] width 11 height 11
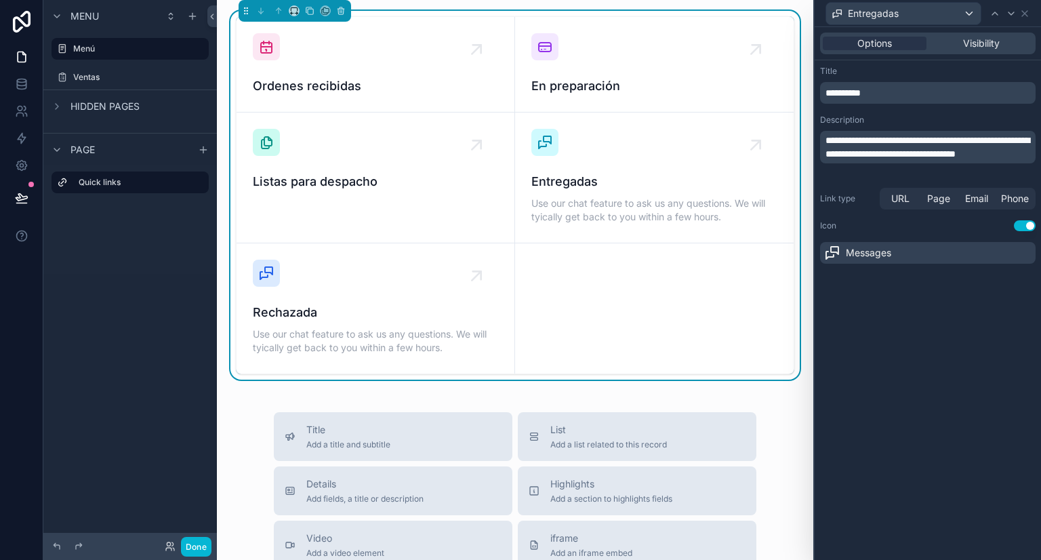
click at [913, 138] on span "**********" at bounding box center [927, 147] width 204 height 23
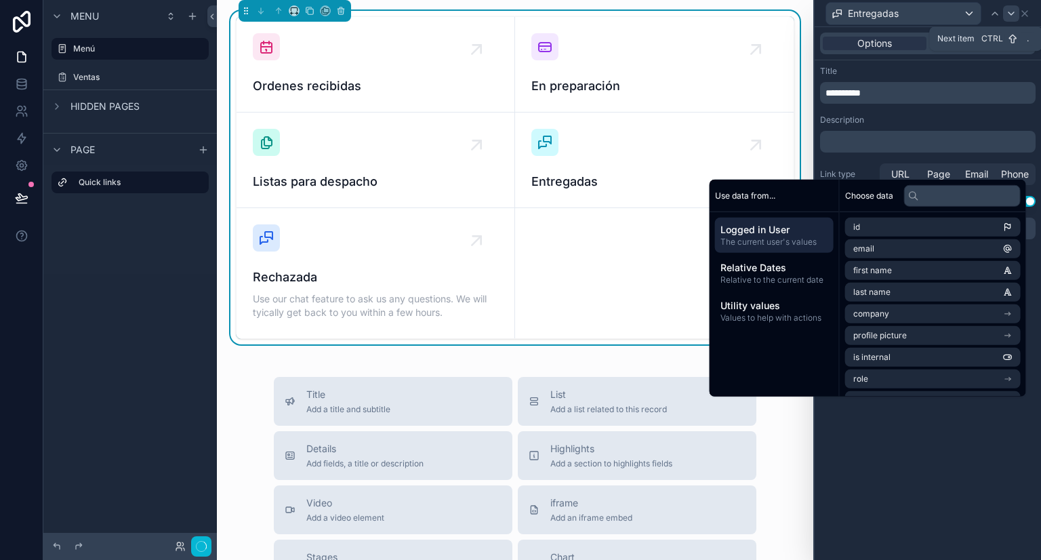
click at [1008, 14] on icon at bounding box center [1011, 13] width 11 height 11
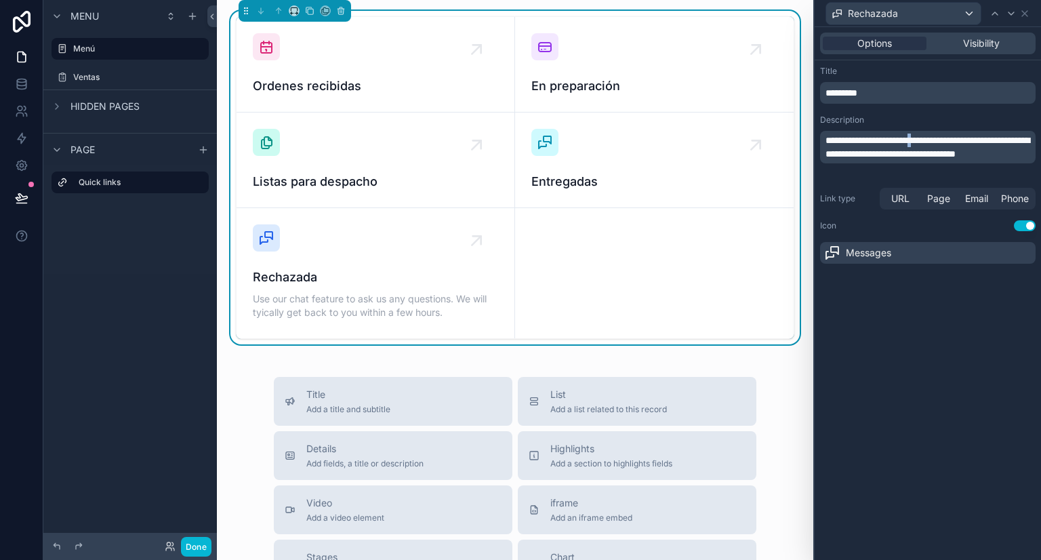
click at [933, 136] on span "**********" at bounding box center [927, 147] width 204 height 23
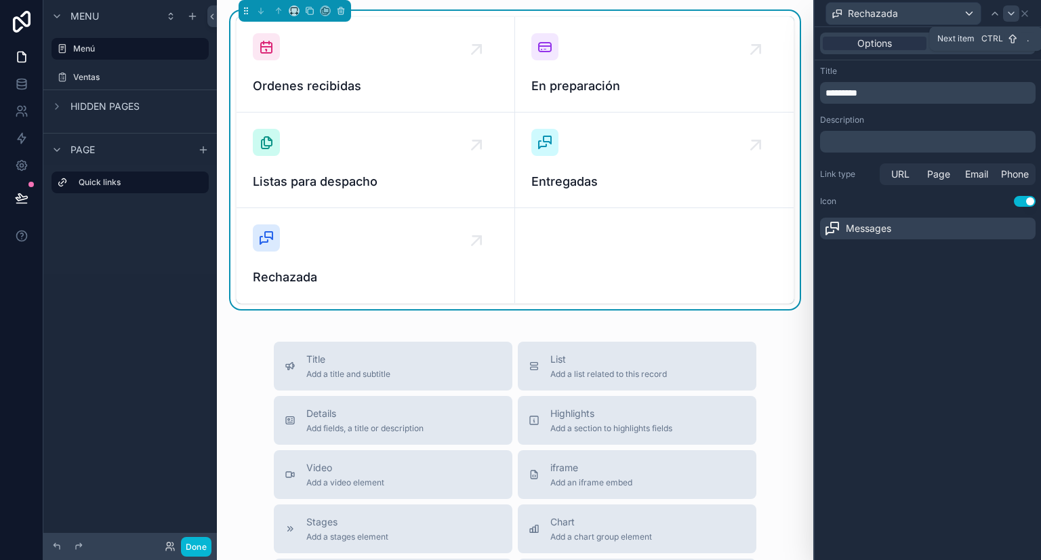
click at [1008, 18] on icon at bounding box center [1011, 13] width 11 height 11
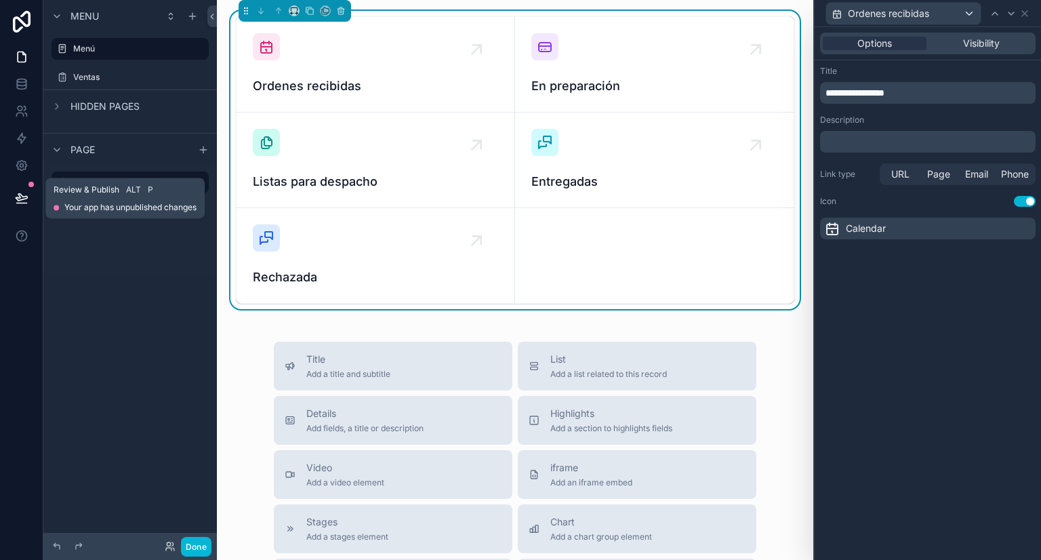
click at [12, 204] on button at bounding box center [22, 198] width 30 height 38
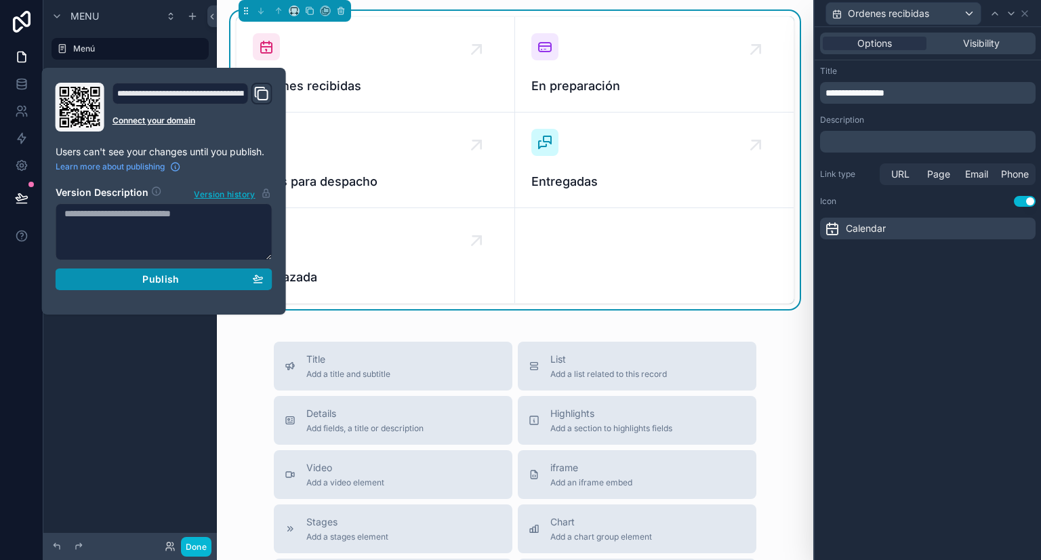
click at [179, 279] on div "Publish" at bounding box center [163, 279] width 199 height 12
click at [130, 349] on div "Menu Menú Ventas Hidden pages Page Quick links" at bounding box center [129, 272] width 173 height 544
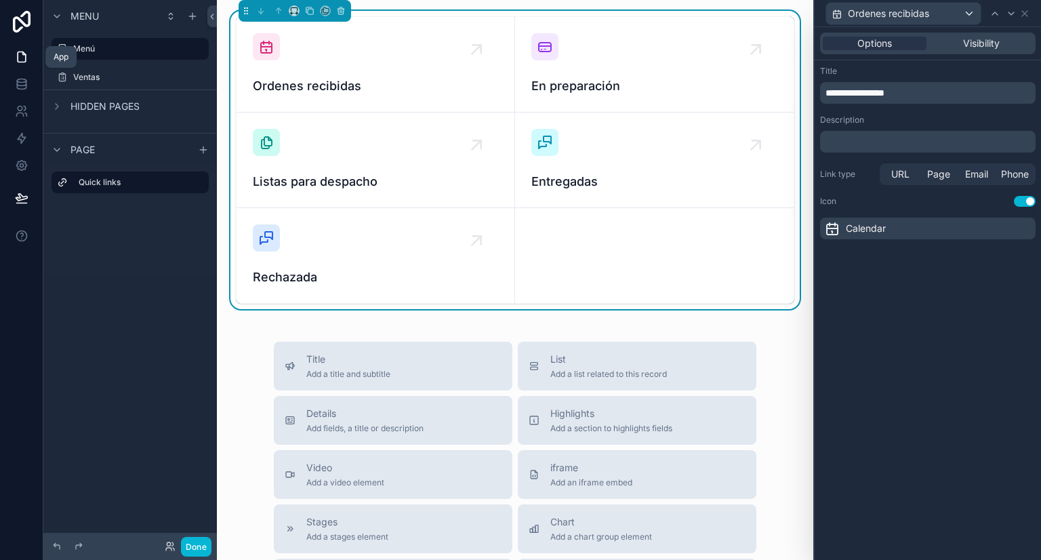
click at [15, 59] on icon at bounding box center [22, 57] width 14 height 14
click at [21, 87] on icon at bounding box center [22, 84] width 14 height 14
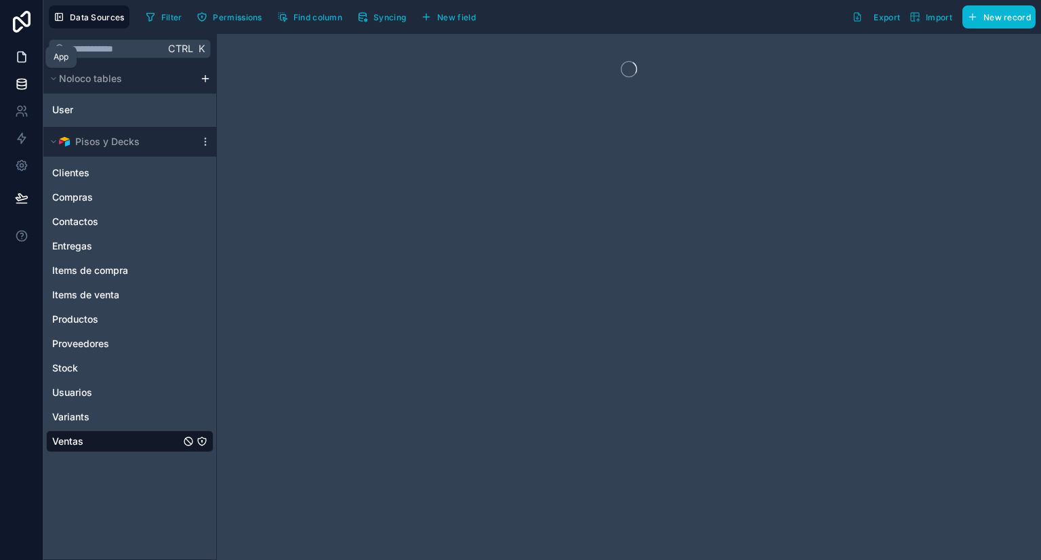
click at [22, 59] on icon at bounding box center [22, 57] width 14 height 14
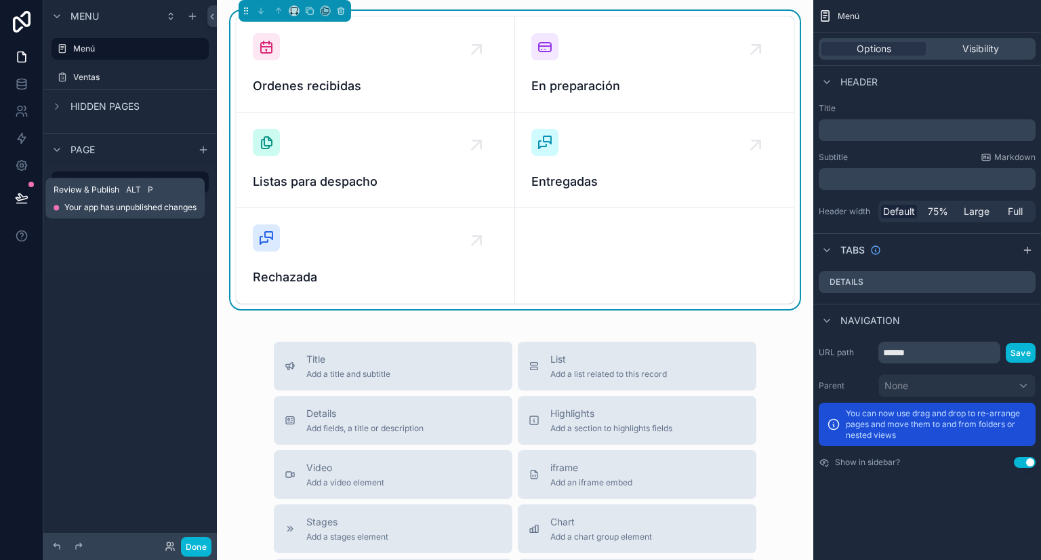
click at [21, 203] on icon at bounding box center [21, 203] width 10 height 0
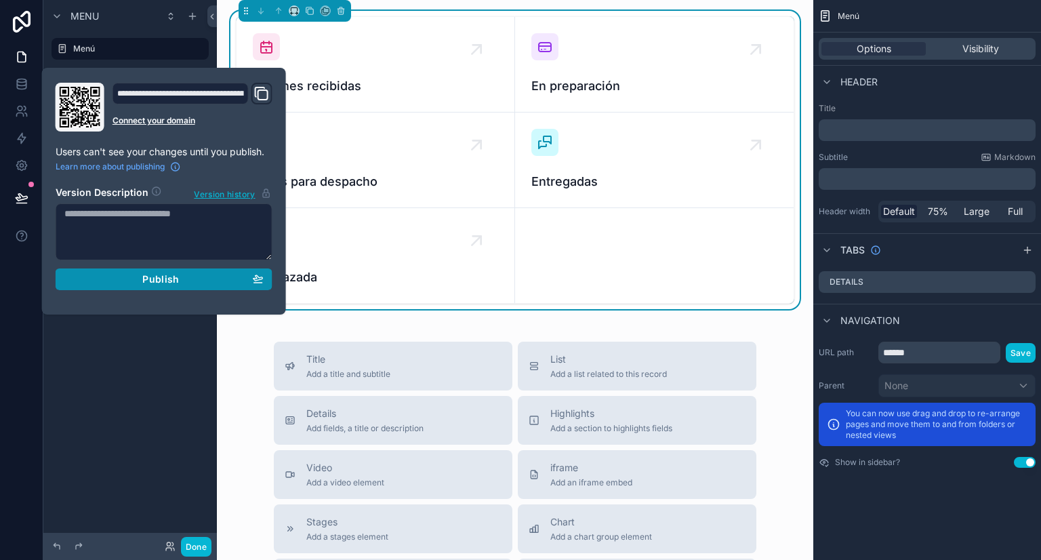
click at [193, 276] on div "Publish" at bounding box center [163, 279] width 199 height 12
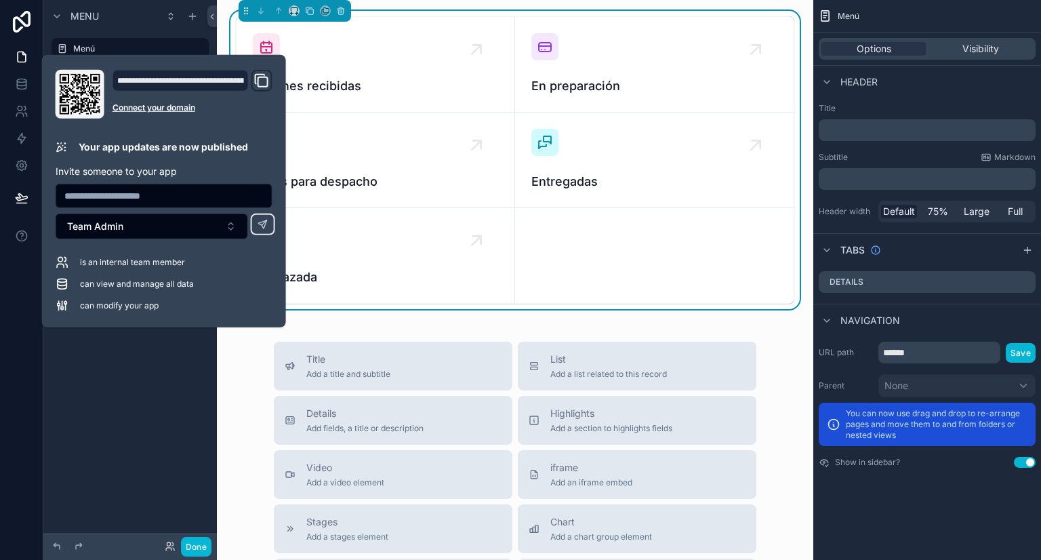
click at [140, 392] on div "Menu Menú Ventas Hidden pages Page Quick links" at bounding box center [129, 272] width 173 height 544
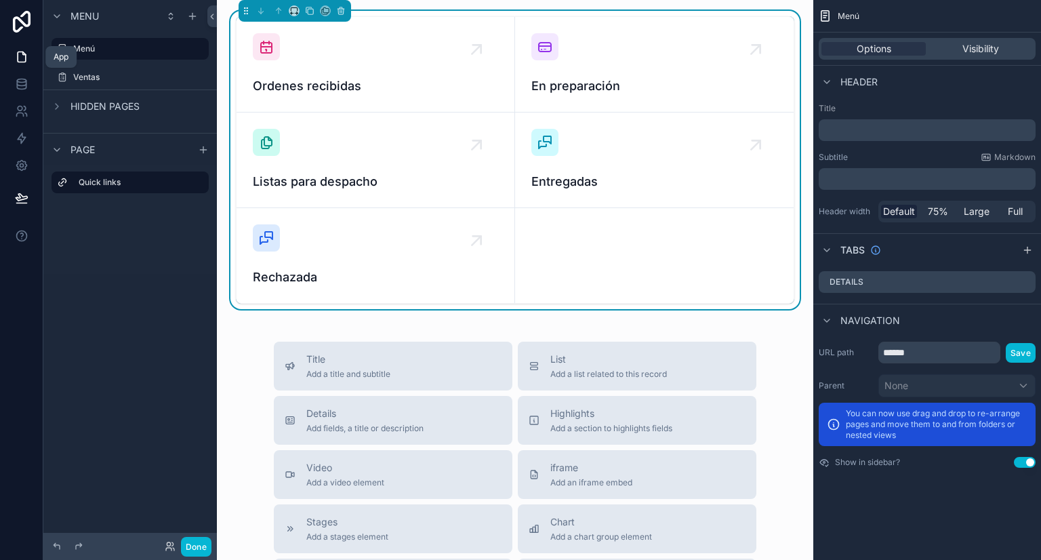
click at [19, 62] on icon at bounding box center [22, 57] width 8 height 10
click at [198, 542] on button "Done" at bounding box center [196, 547] width 30 height 20
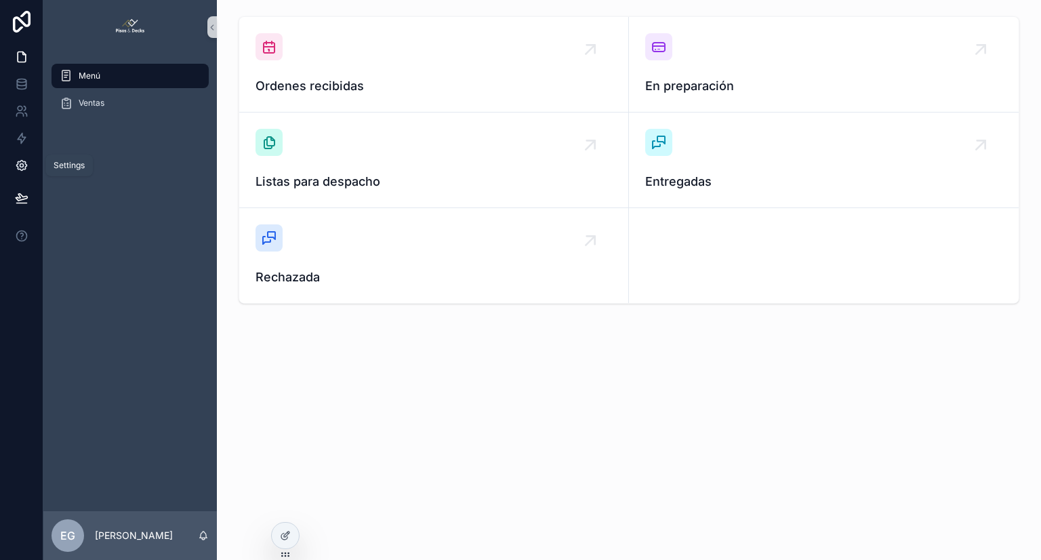
click at [16, 166] on icon at bounding box center [21, 166] width 10 height 10
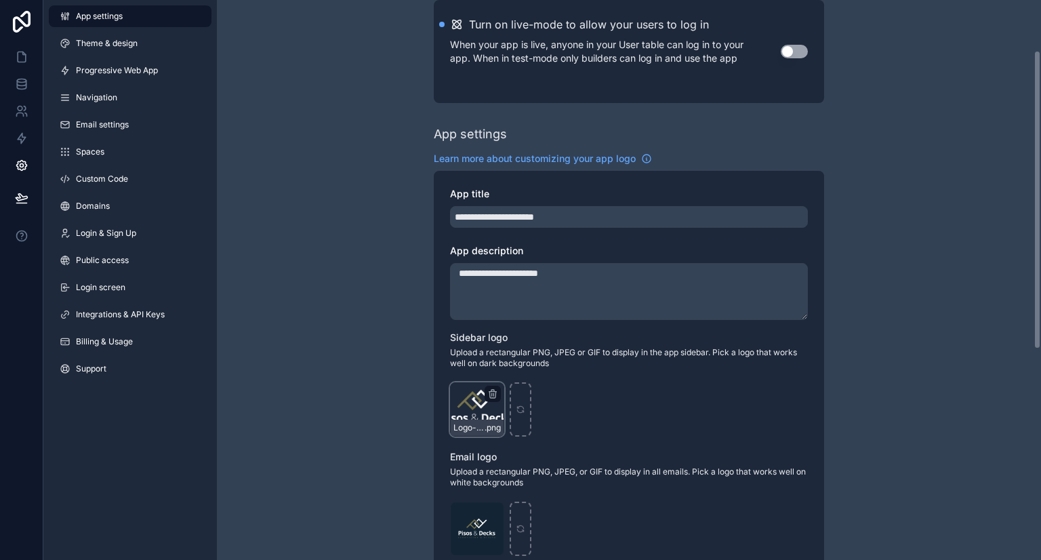
scroll to position [136, 0]
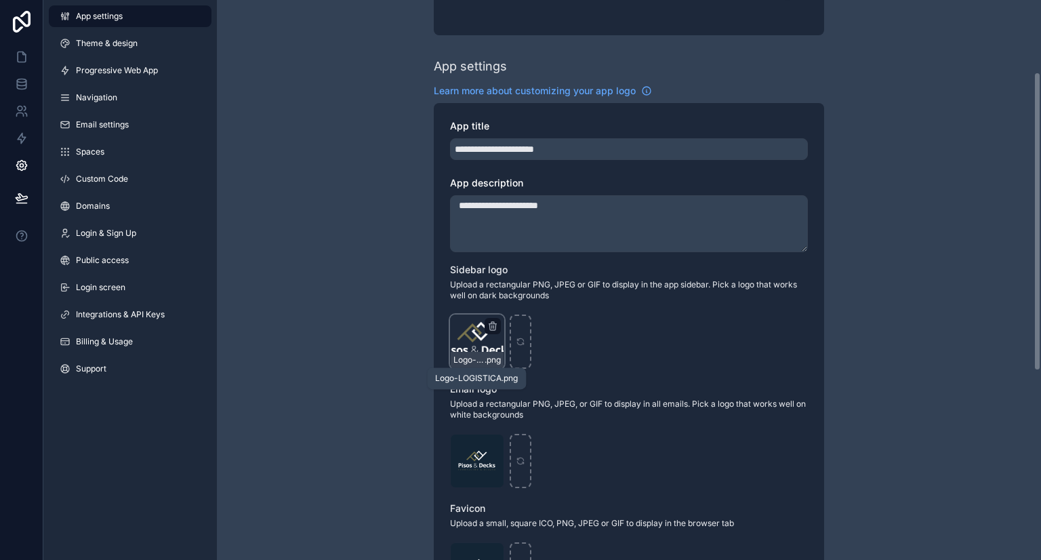
click at [483, 358] on span "Logo-LOGISTICA" at bounding box center [468, 359] width 31 height 11
click at [520, 346] on div "scrollable content" at bounding box center [521, 341] width 22 height 54
type input "**********"
click at [633, 342] on div "LOGO-2-LOGISTICA .png" at bounding box center [629, 341] width 358 height 54
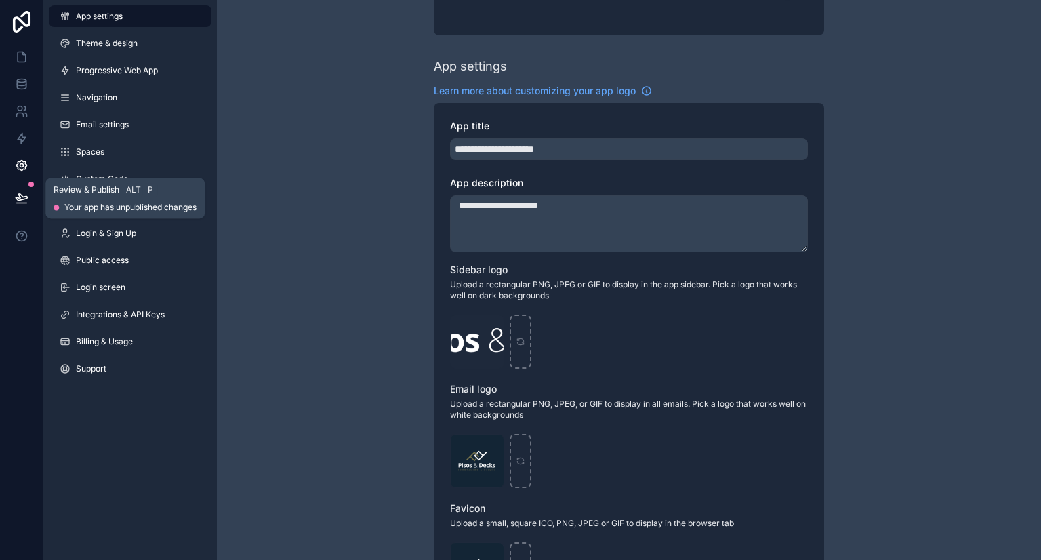
click at [28, 196] on button at bounding box center [22, 198] width 30 height 38
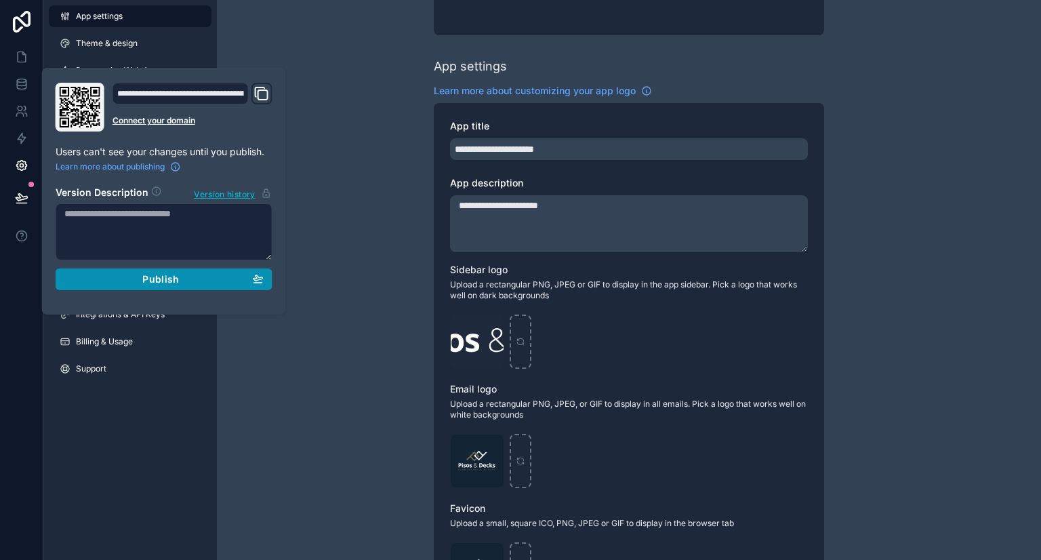
click at [222, 280] on div "Publish" at bounding box center [163, 279] width 199 height 12
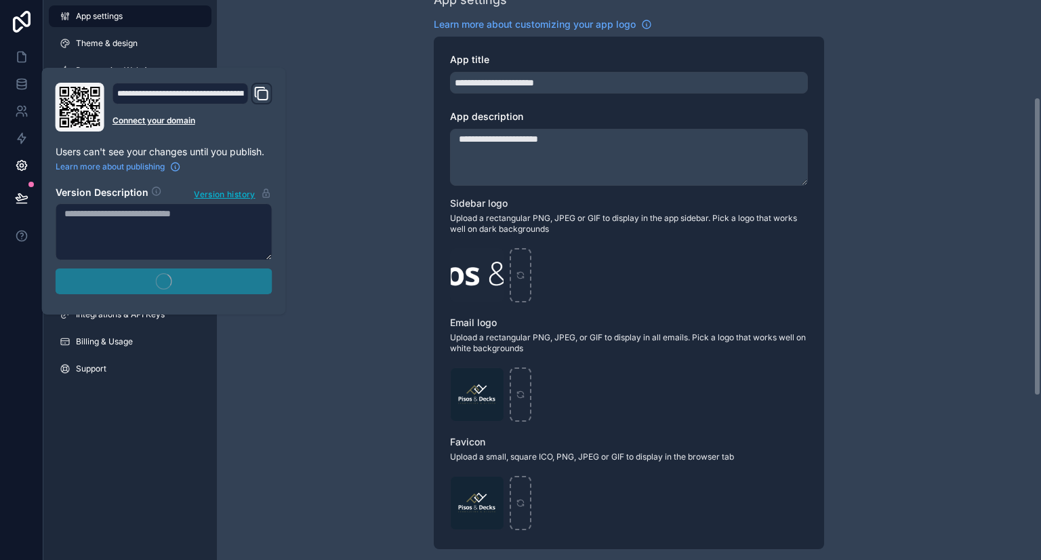
scroll to position [271, 0]
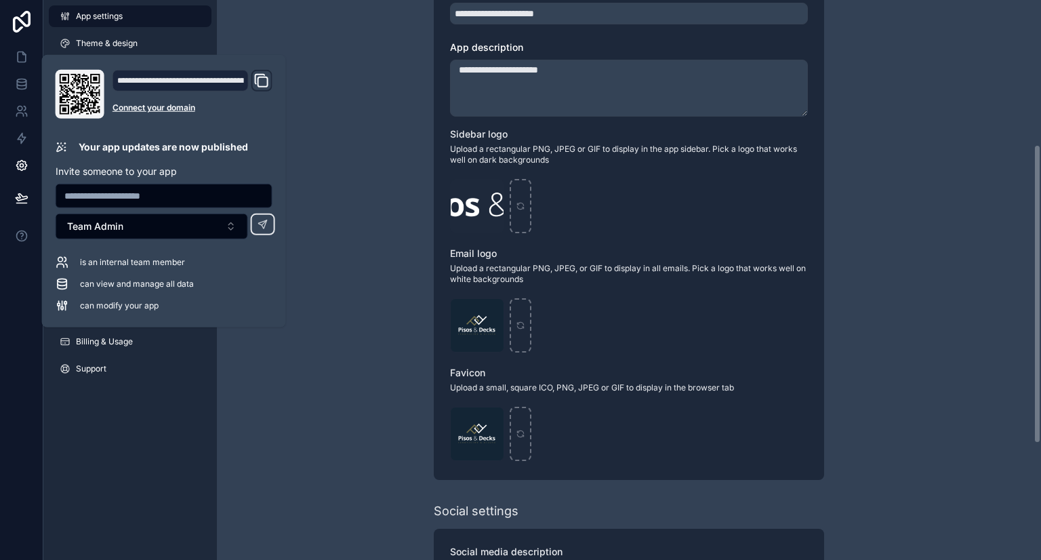
click at [276, 348] on div "**********" at bounding box center [629, 253] width 824 height 1049
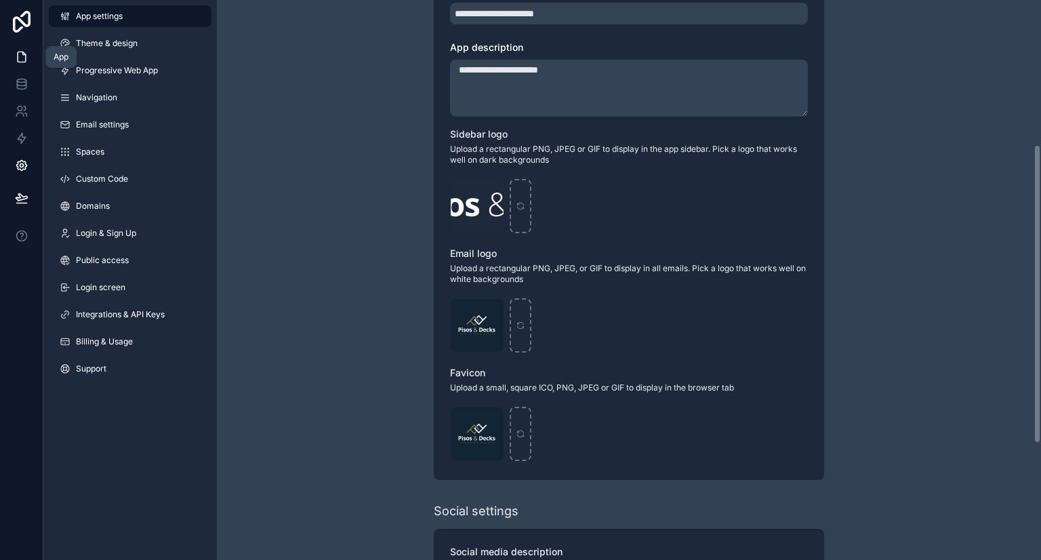
click at [24, 58] on icon at bounding box center [22, 57] width 8 height 10
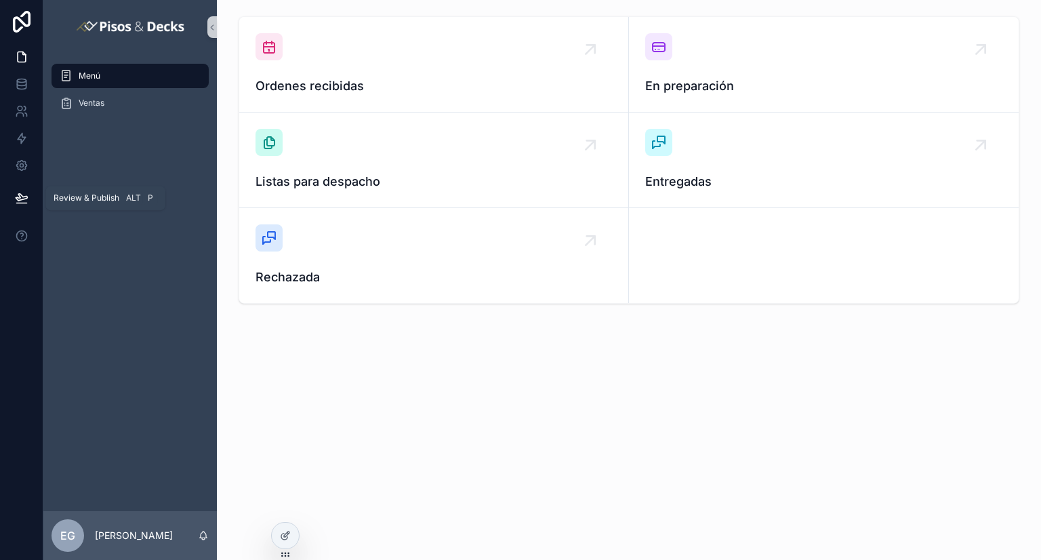
click at [21, 201] on icon at bounding box center [22, 198] width 14 height 14
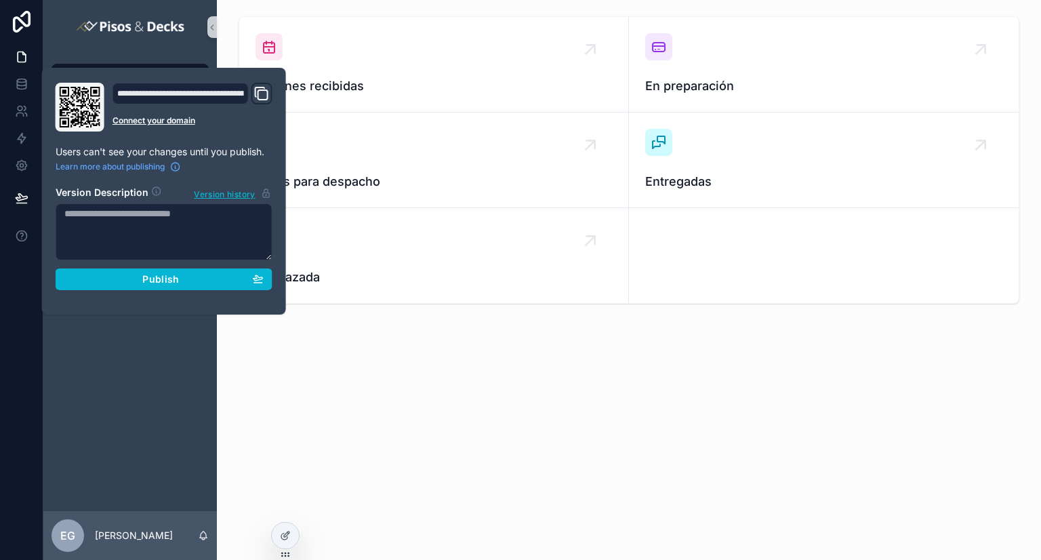
drag, startPoint x: 221, startPoint y: 150, endPoint x: 621, endPoint y: 392, distance: 467.9
click at [630, 387] on div "Ordenes recibidas En preparación Listas para despacho Entregadas Rechazada" at bounding box center [629, 198] width 824 height 396
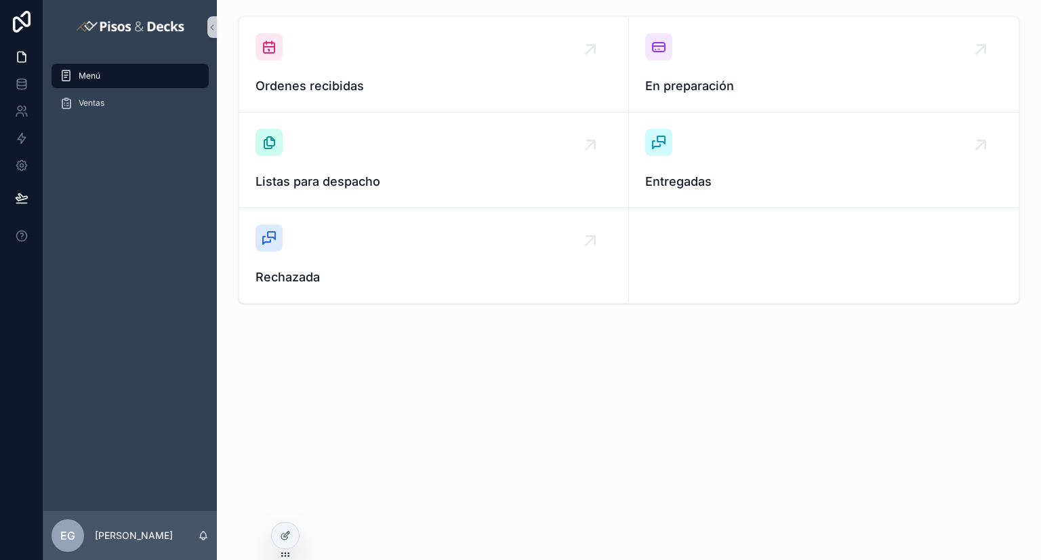
click at [108, 245] on div "Menú Ventas" at bounding box center [129, 282] width 173 height 457
click at [282, 504] on icon at bounding box center [283, 503] width 3 height 3
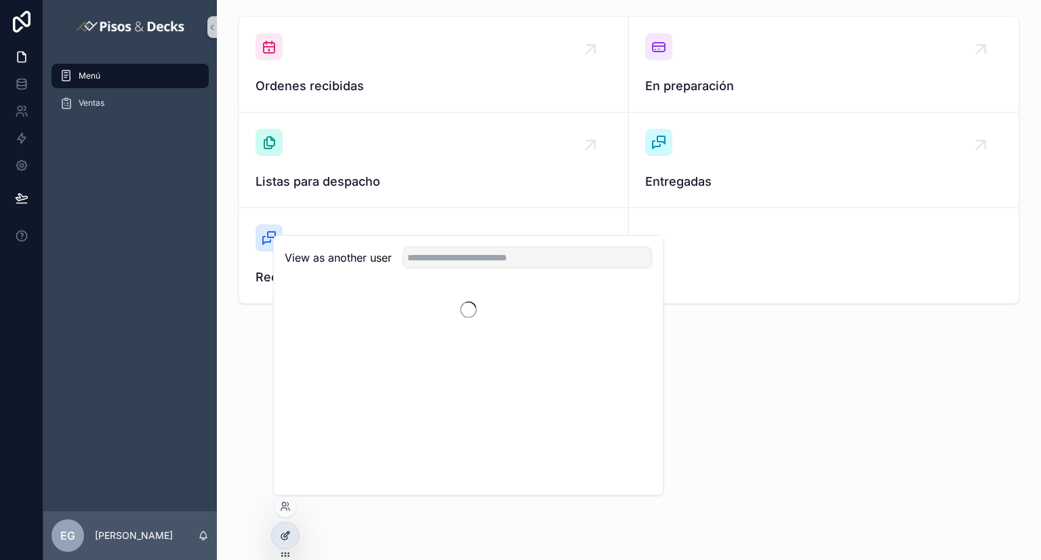
click at [289, 537] on icon at bounding box center [285, 535] width 11 height 11
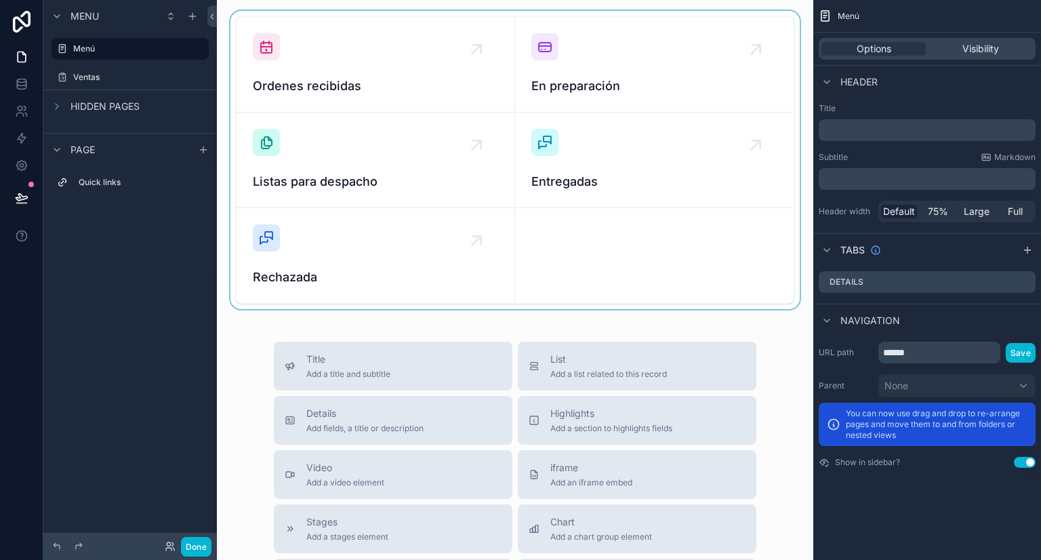
click at [416, 69] on div "scrollable content" at bounding box center [515, 160] width 575 height 298
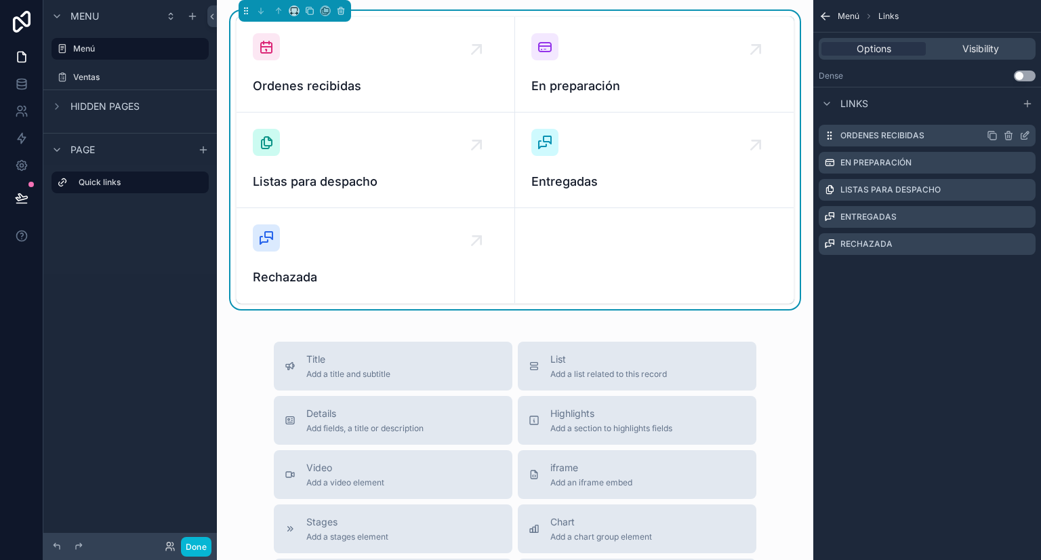
click at [949, 136] on div "Ordenes recibidas" at bounding box center [927, 136] width 217 height 22
click at [1024, 136] on icon "scrollable content" at bounding box center [1024, 135] width 11 height 11
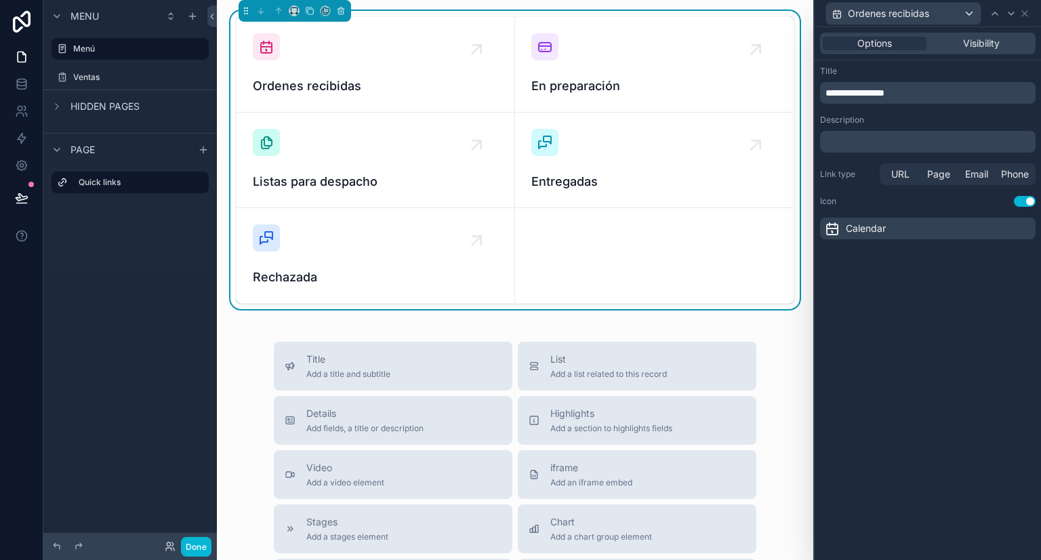
click at [862, 228] on span "Calendar" at bounding box center [866, 229] width 40 height 14
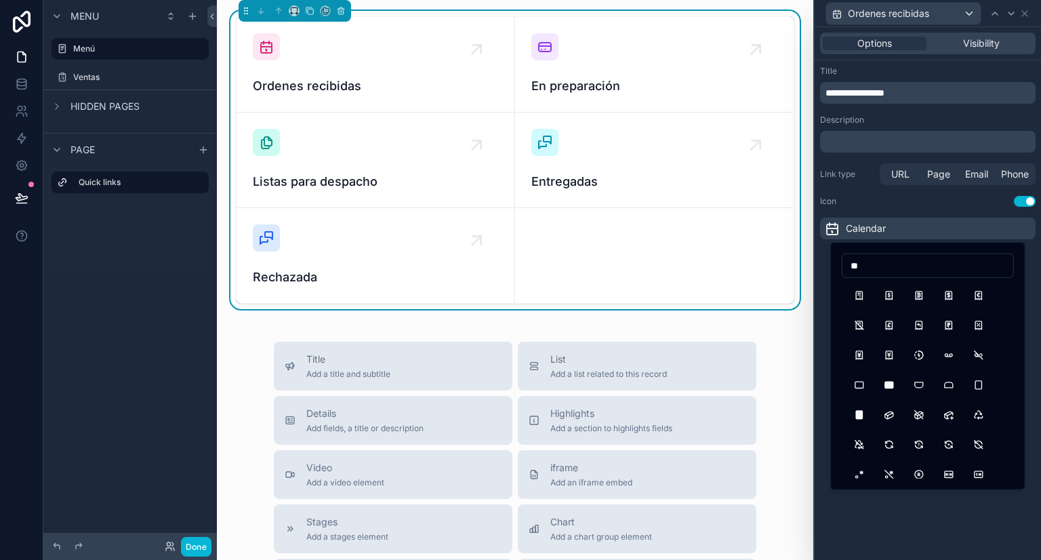
type input "*"
click at [918, 355] on button "Number1" at bounding box center [919, 355] width 24 height 24
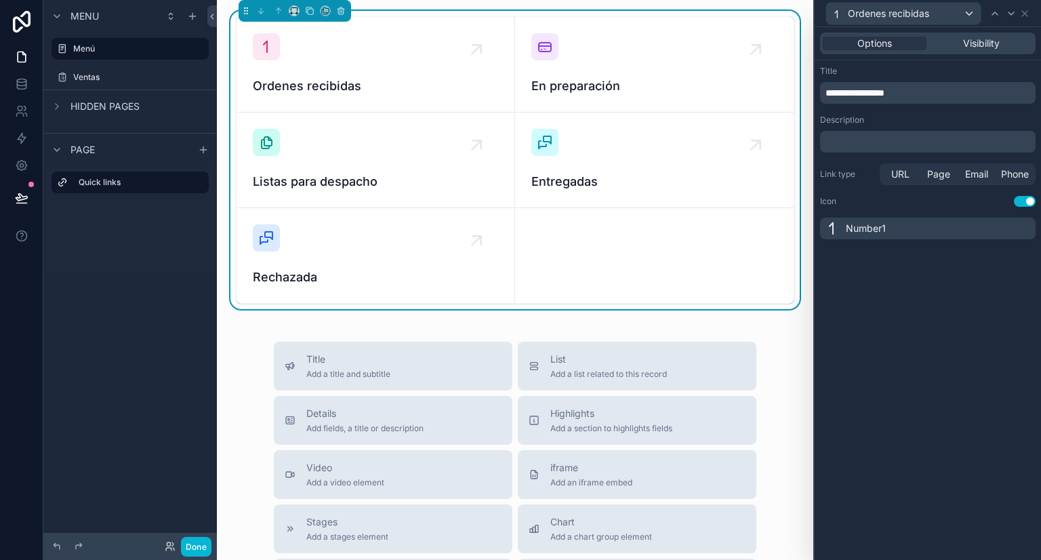
drag, startPoint x: 962, startPoint y: 271, endPoint x: 965, endPoint y: 144, distance: 127.4
click at [962, 268] on div "**********" at bounding box center [928, 293] width 226 height 533
click at [1007, 17] on icon at bounding box center [1011, 13] width 11 height 11
click at [962, 228] on div "CreditCard" at bounding box center [928, 229] width 216 height 22
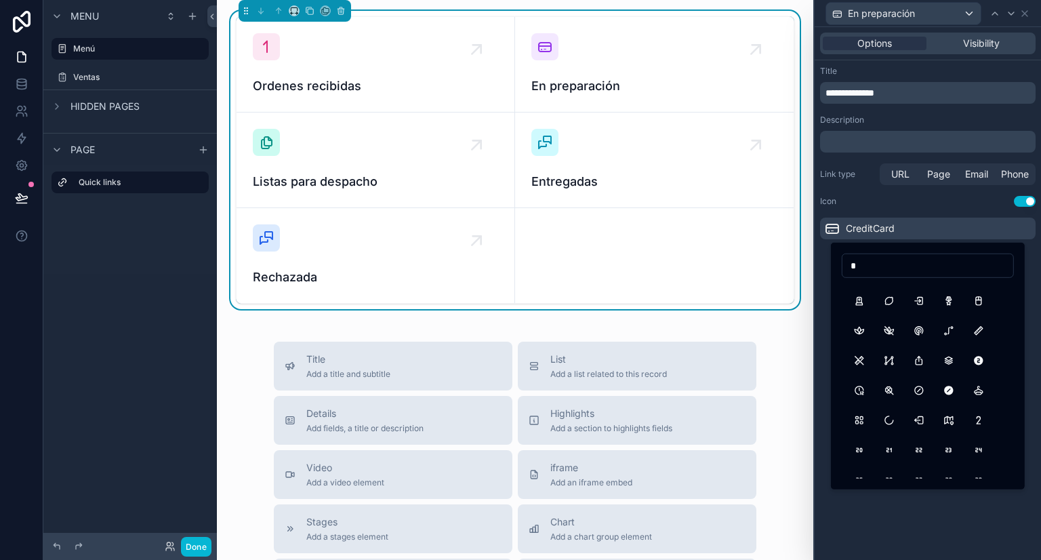
scroll to position [271, 0]
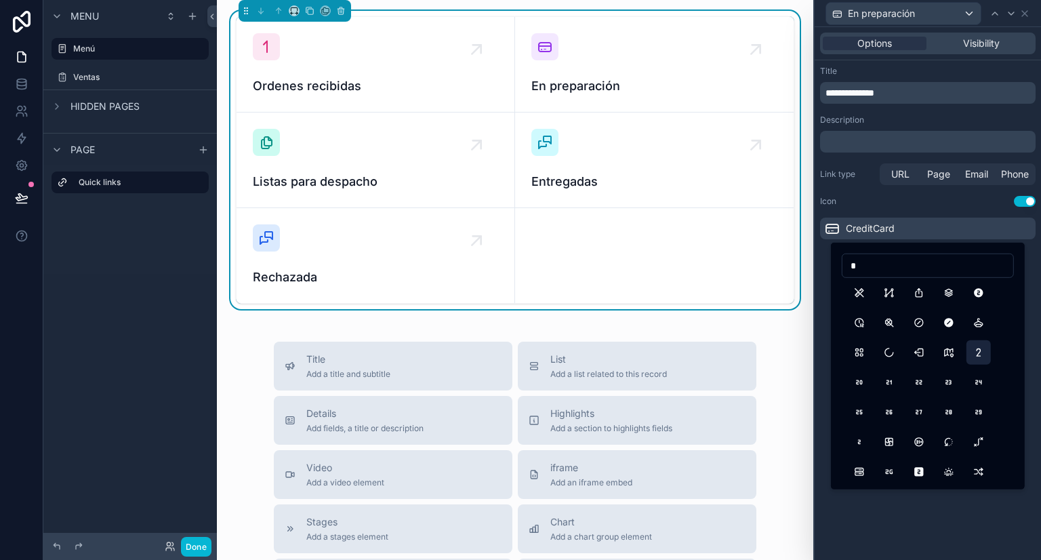
type input "*"
click at [979, 353] on button "Number2" at bounding box center [978, 352] width 24 height 24
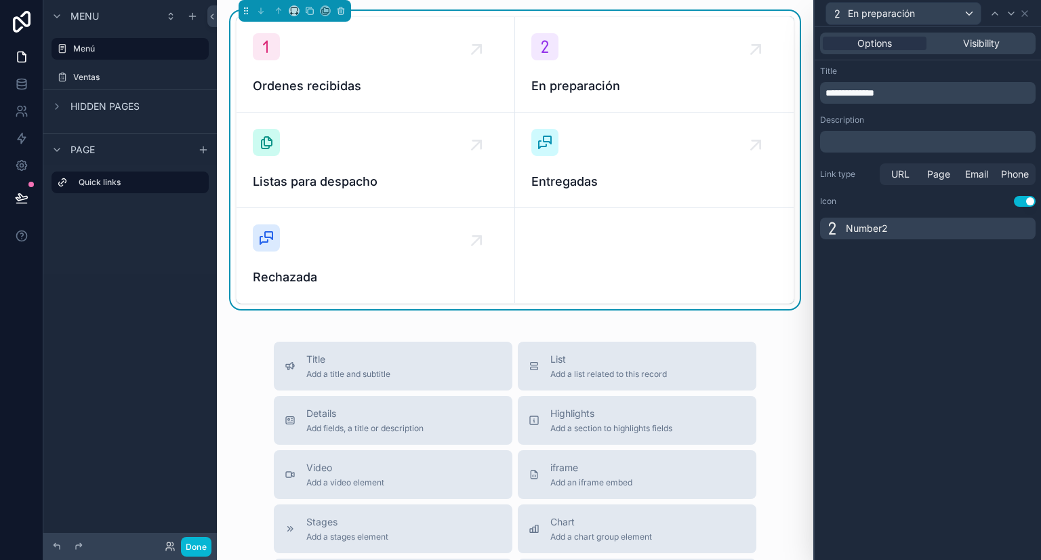
click at [941, 304] on div "**********" at bounding box center [928, 293] width 226 height 533
click at [1011, 15] on icon at bounding box center [1011, 13] width 11 height 11
click at [989, 228] on div "Files" at bounding box center [928, 229] width 216 height 22
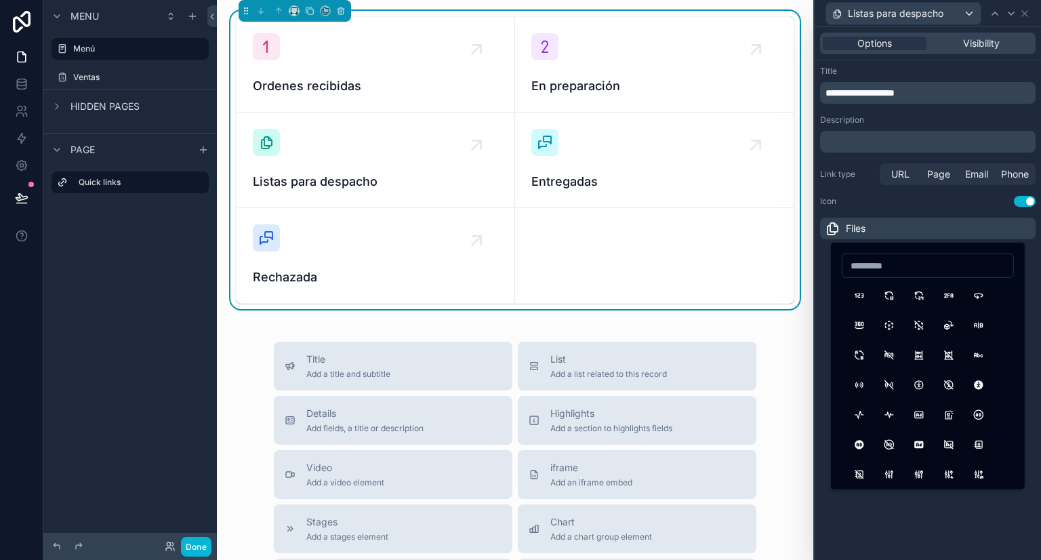
click at [949, 270] on input at bounding box center [927, 265] width 171 height 19
type input "*"
click at [864, 440] on button "Number3" at bounding box center [859, 444] width 24 height 24
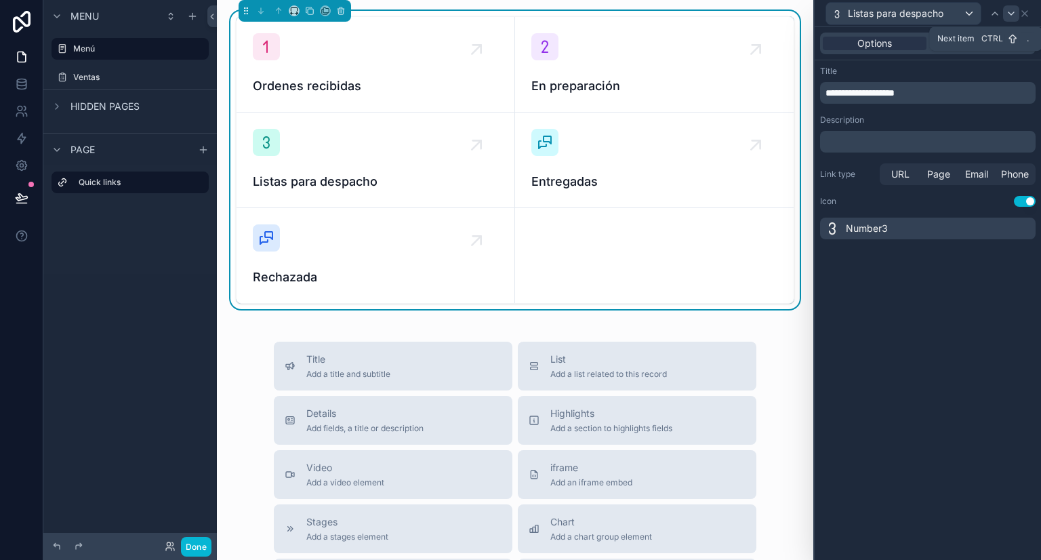
click at [1012, 14] on icon at bounding box center [1011, 13] width 11 height 11
click at [891, 136] on p "﻿" at bounding box center [928, 142] width 207 height 14
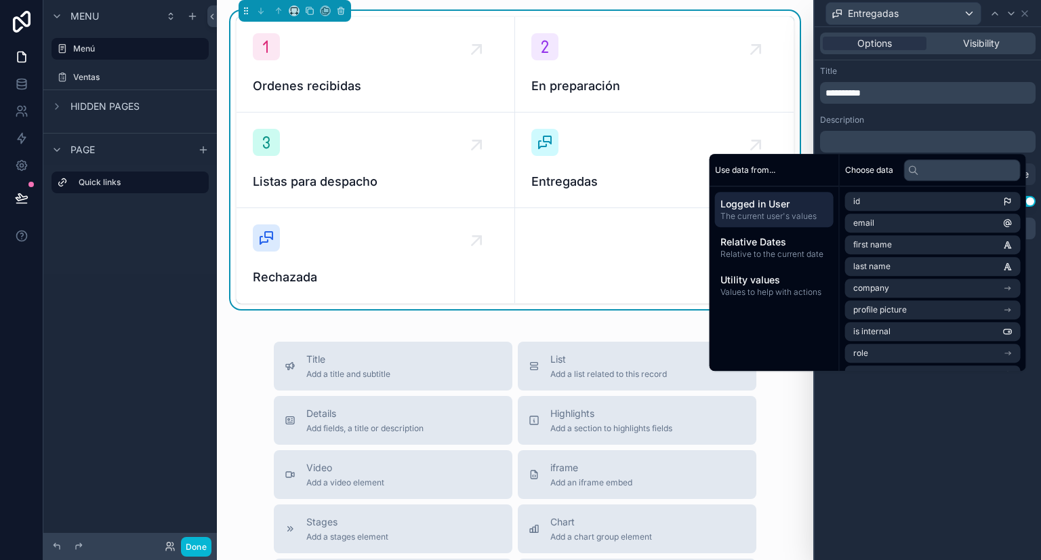
click at [948, 110] on div "**********" at bounding box center [928, 152] width 226 height 184
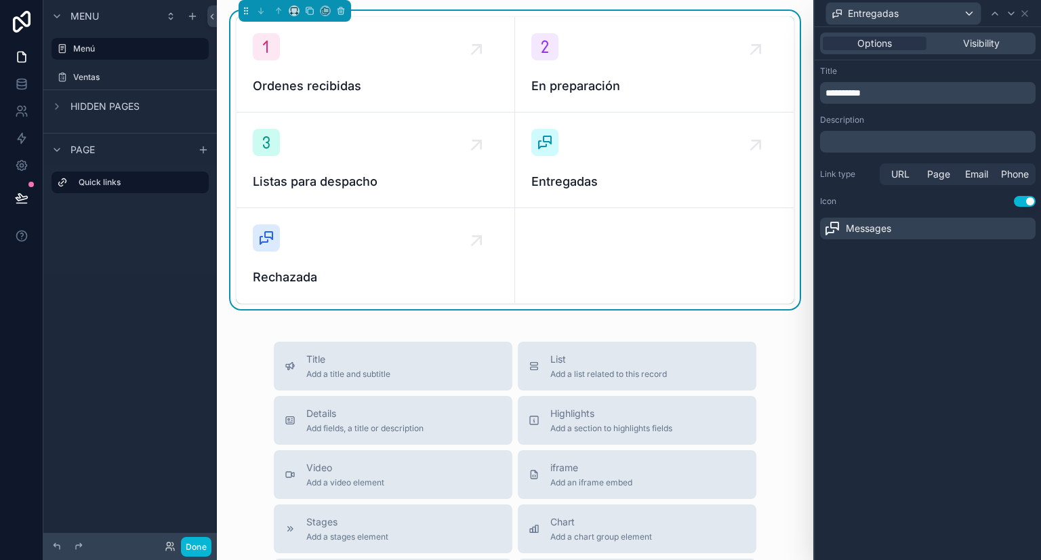
click at [971, 220] on div "Messages" at bounding box center [928, 229] width 216 height 22
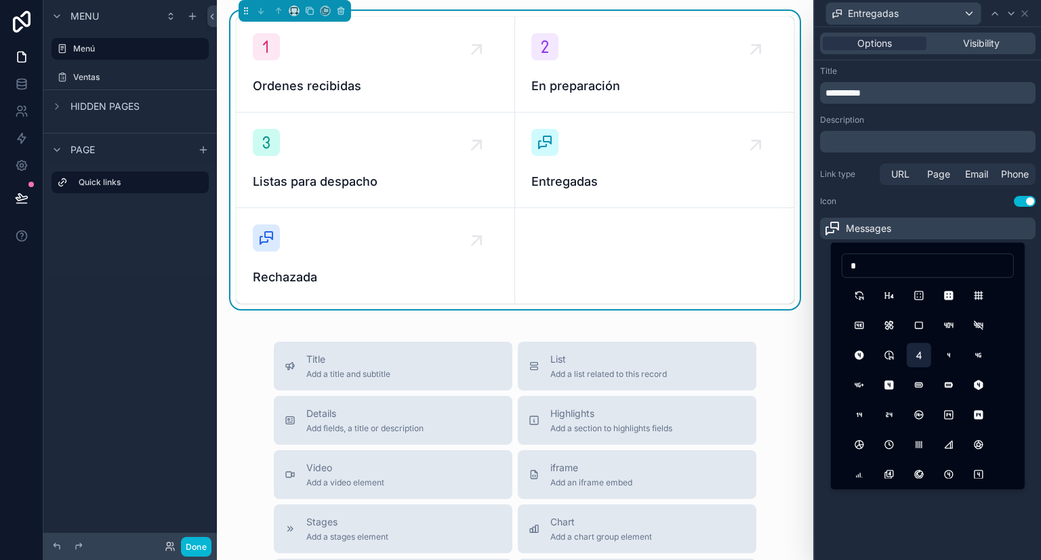
type input "*"
click at [915, 360] on button "Number4" at bounding box center [919, 355] width 24 height 24
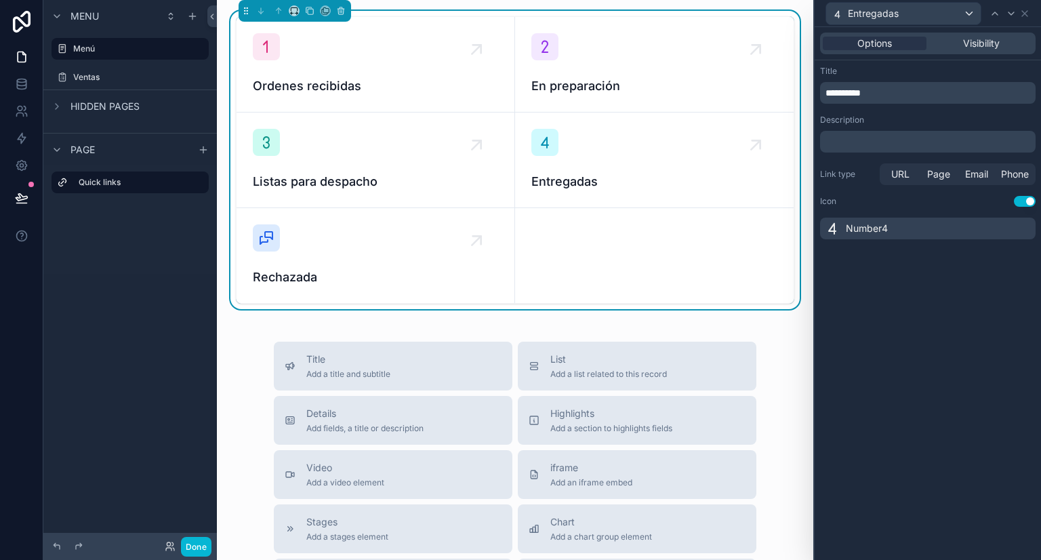
click at [922, 434] on div "**********" at bounding box center [928, 293] width 226 height 533
click at [1008, 18] on icon at bounding box center [1011, 13] width 11 height 11
click at [938, 230] on div "Messages" at bounding box center [928, 229] width 216 height 22
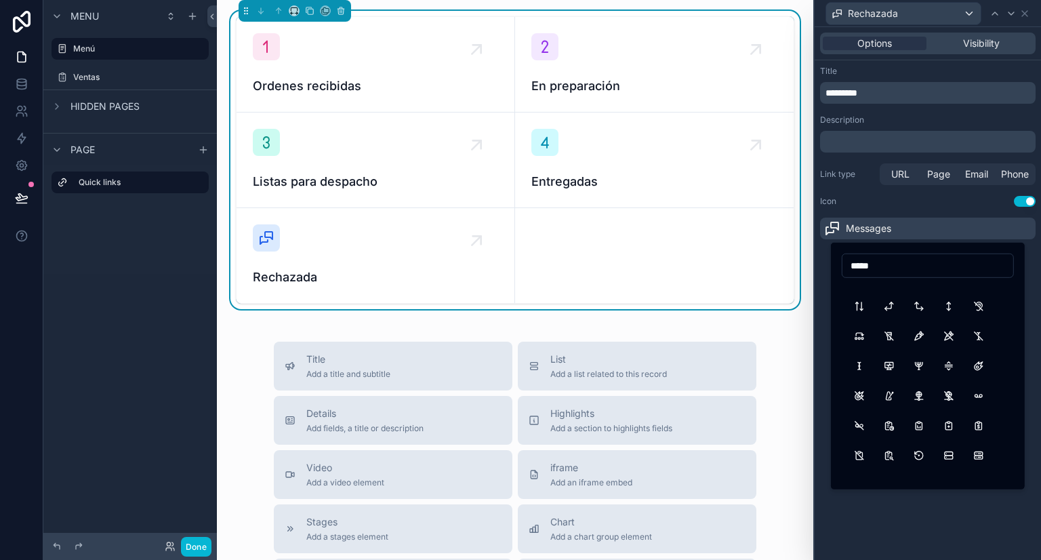
drag, startPoint x: 901, startPoint y: 260, endPoint x: 802, endPoint y: 265, distance: 98.4
click at [802, 265] on div "Rechazada Options Visibility Title ********* Description ﻿ Link type URL Page E…" at bounding box center [520, 280] width 1041 height 560
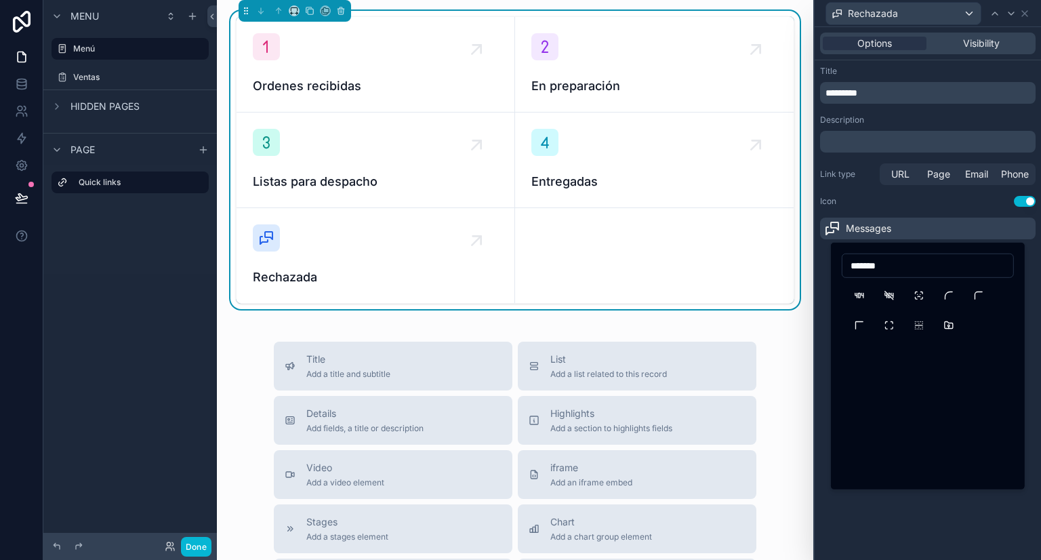
scroll to position [0, 0]
drag, startPoint x: 838, startPoint y: 266, endPoint x: 790, endPoint y: 274, distance: 48.9
click at [790, 270] on div "Rechazada Options Visibility Title ********* Description ﻿ Link type URL Page E…" at bounding box center [520, 280] width 1041 height 560
drag, startPoint x: 916, startPoint y: 267, endPoint x: 785, endPoint y: 264, distance: 131.5
click at [785, 264] on div "Rechazada Options Visibility Title ********* Description ﻿ Link type URL Page E…" at bounding box center [520, 280] width 1041 height 560
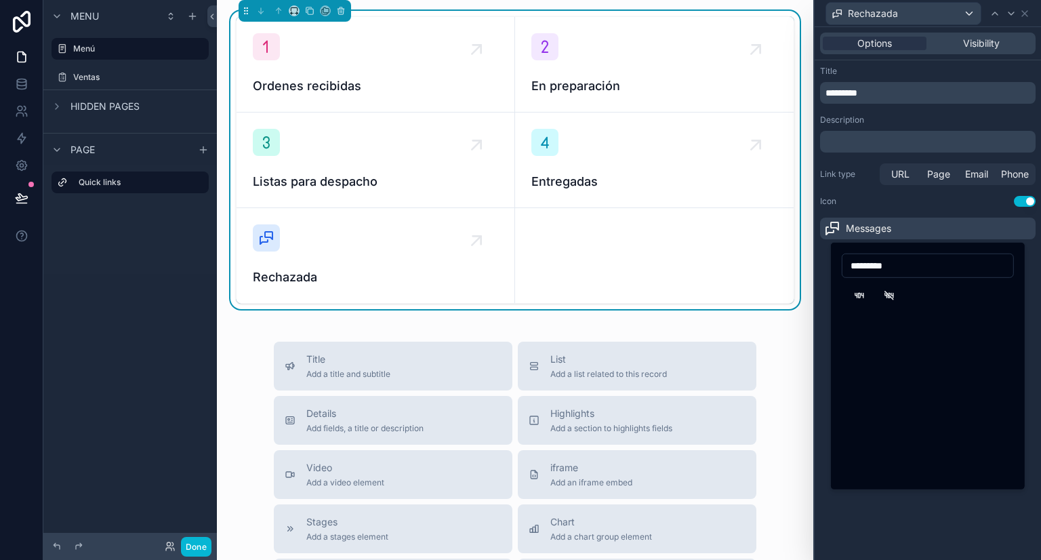
drag, startPoint x: 909, startPoint y: 266, endPoint x: 824, endPoint y: 268, distance: 85.4
click at [819, 264] on div "Rechazada Options Visibility Title ********* Description ﻿ Link type URL Page E…" at bounding box center [520, 280] width 1041 height 560
click at [887, 268] on input "**********" at bounding box center [927, 265] width 171 height 19
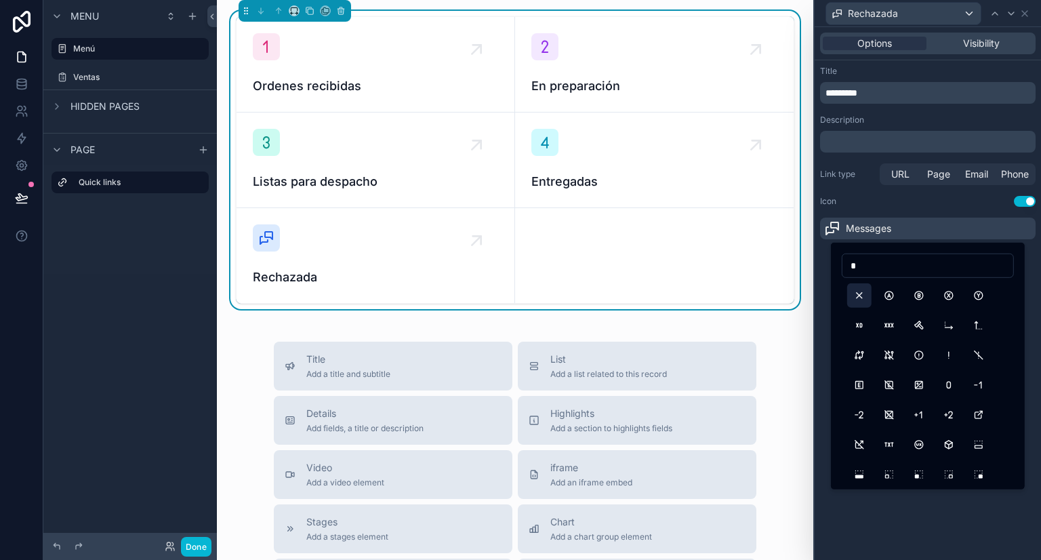
type input "*"
click at [865, 297] on button "X" at bounding box center [859, 295] width 24 height 24
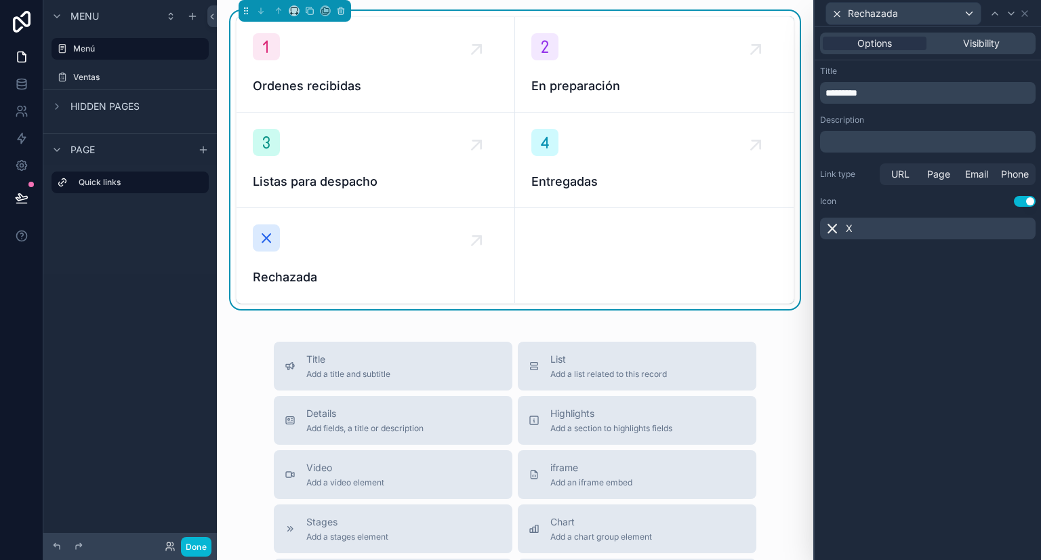
click at [851, 293] on div "Options Visibility Title ********* Description ﻿ Link type URL Page Email Phone…" at bounding box center [928, 293] width 226 height 533
click at [198, 549] on button "Done" at bounding box center [196, 547] width 30 height 20
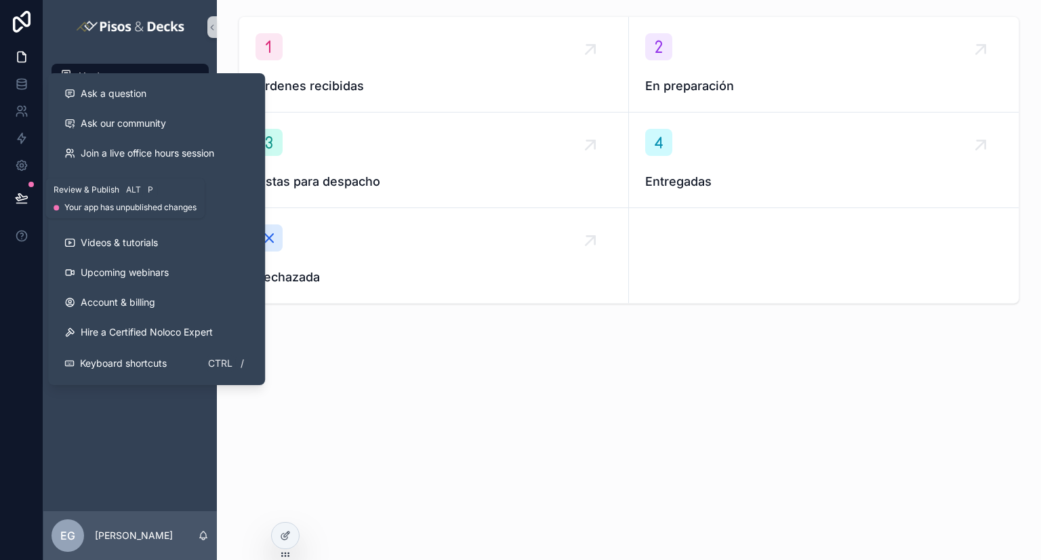
click at [20, 197] on icon at bounding box center [22, 197] width 12 height 7
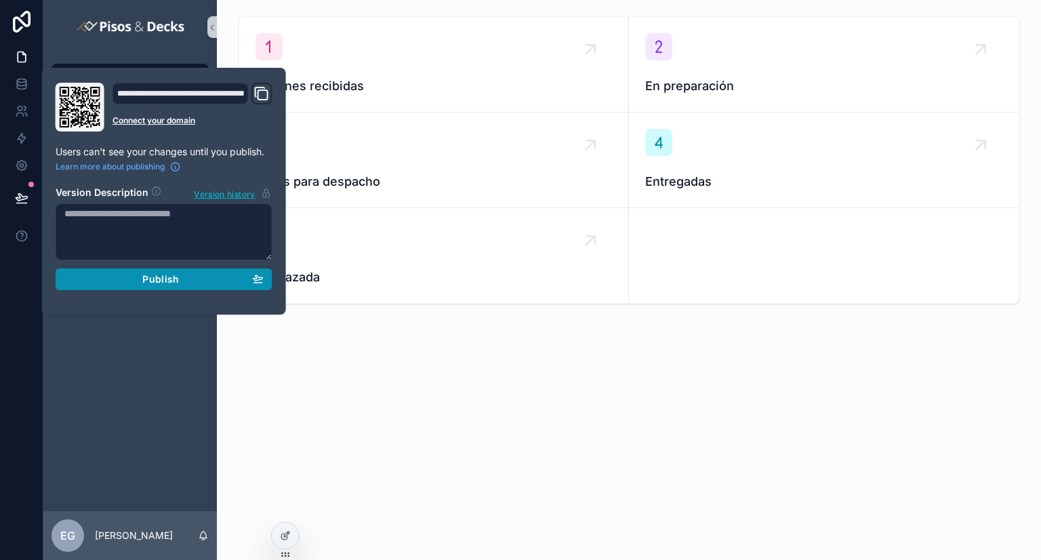
click at [213, 283] on div "Publish" at bounding box center [163, 279] width 199 height 12
click at [420, 394] on div "Ordenes recibidas En preparación Listas para despacho Entregadas Rechazada" at bounding box center [629, 198] width 824 height 396
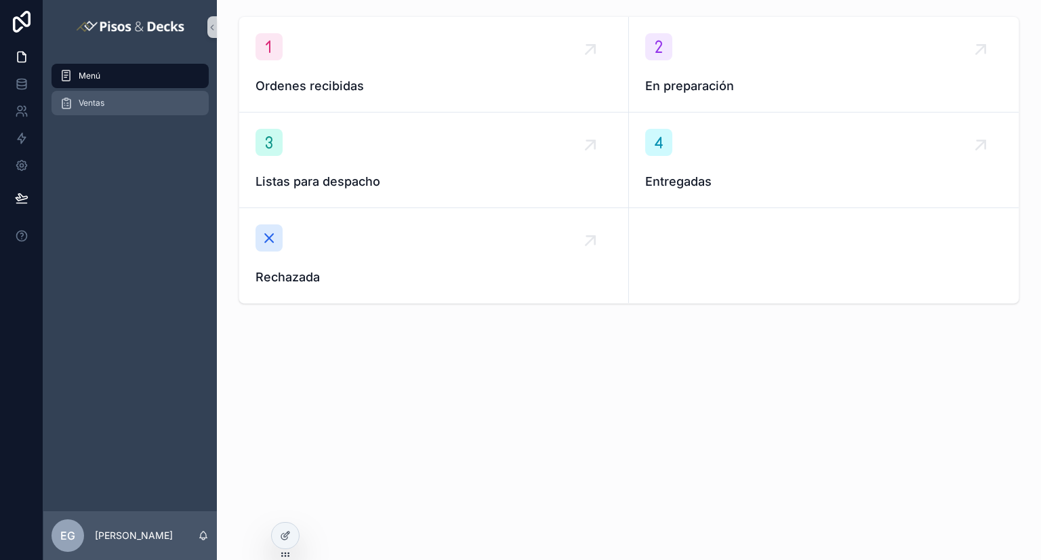
click at [122, 104] on div "Ventas" at bounding box center [130, 103] width 141 height 22
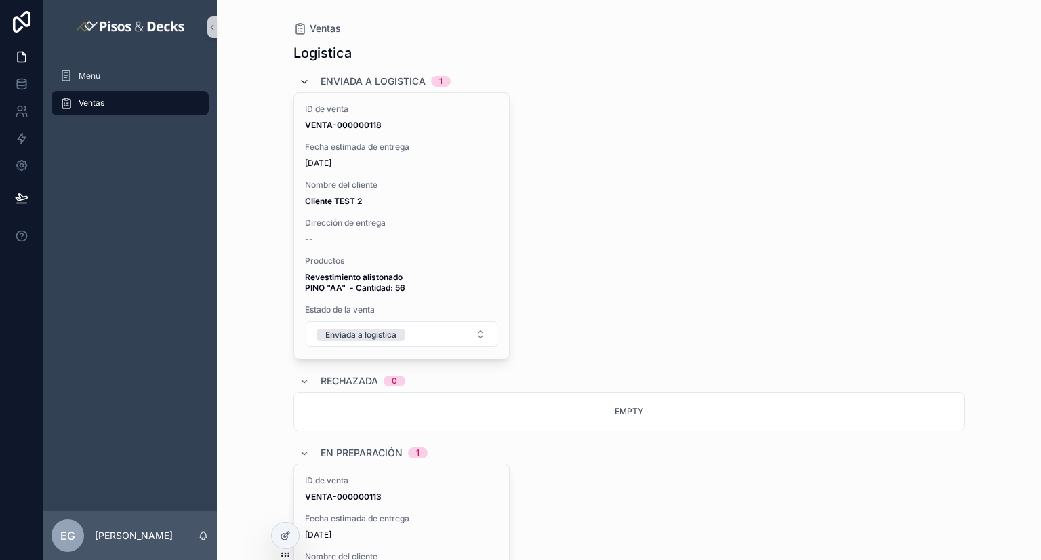
click at [299, 79] on icon "scrollable content" at bounding box center [304, 82] width 11 height 11
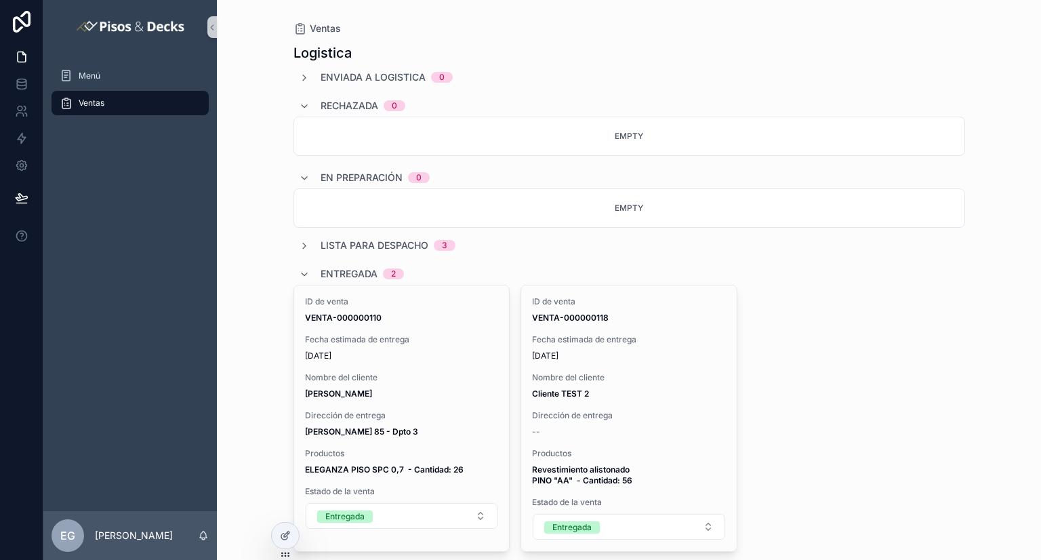
click at [300, 99] on div "Rechazada 0" at bounding box center [352, 106] width 106 height 22
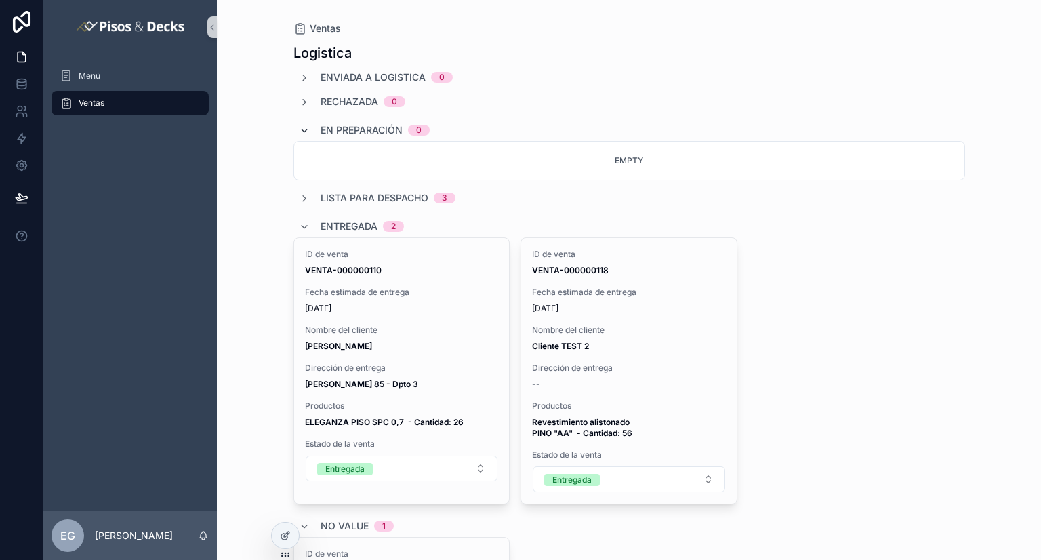
click at [299, 129] on icon "scrollable content" at bounding box center [304, 130] width 11 height 11
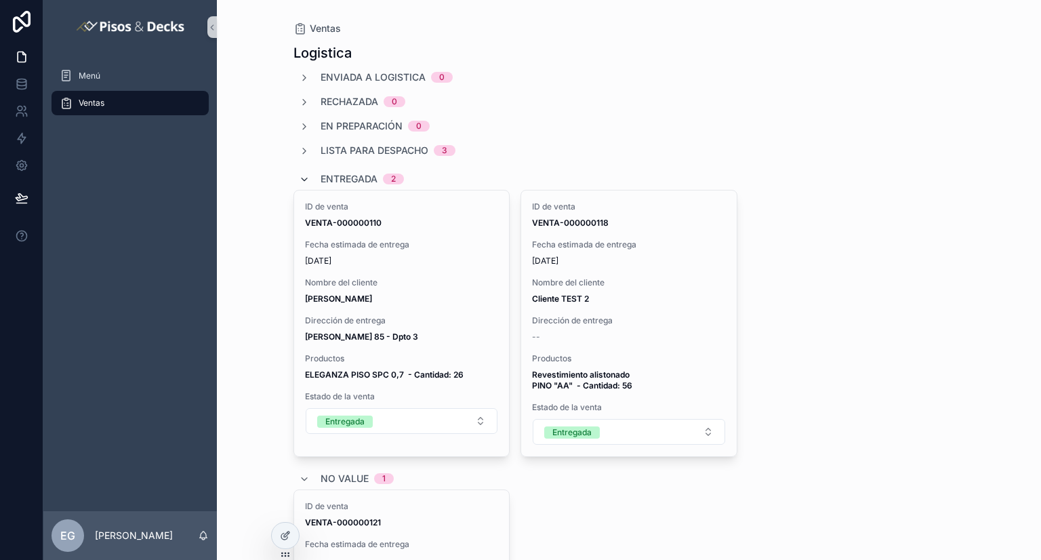
click at [299, 178] on icon "scrollable content" at bounding box center [304, 179] width 11 height 11
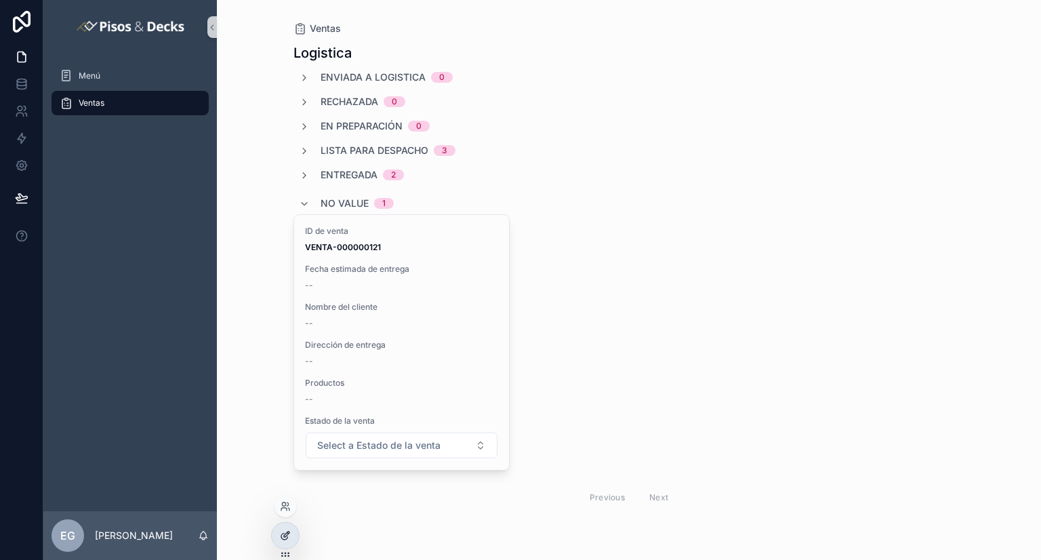
click at [280, 537] on icon at bounding box center [285, 535] width 11 height 11
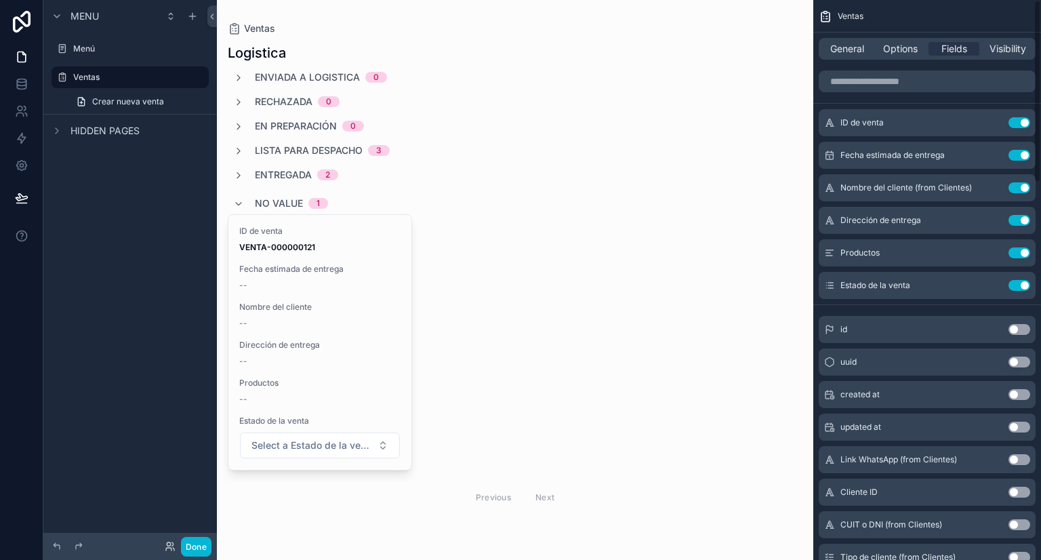
click at [1015, 61] on div "General Options Fields Visibility" at bounding box center [927, 49] width 228 height 33
click at [1014, 53] on span "Visibility" at bounding box center [1007, 49] width 37 height 14
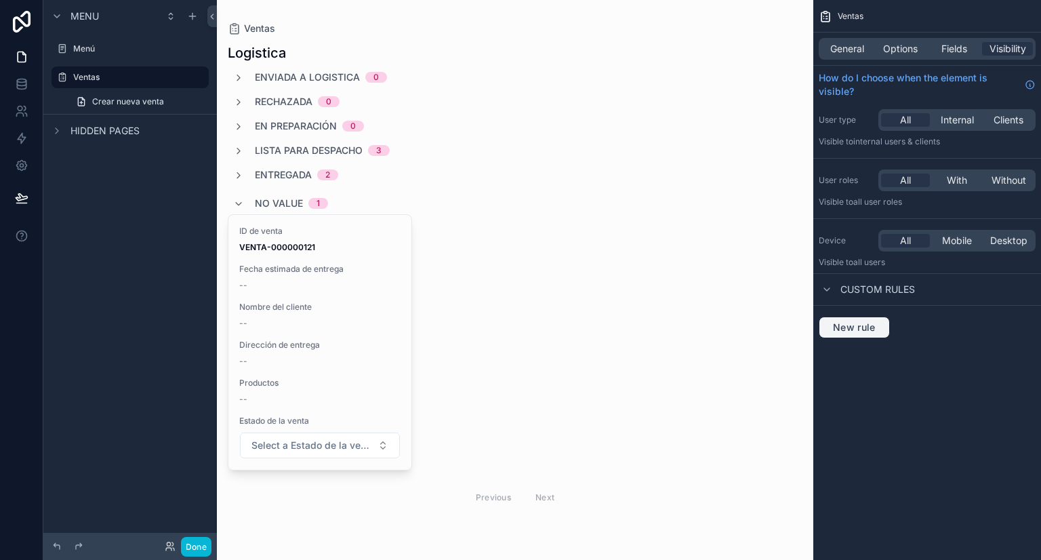
click at [865, 326] on span "New rule" at bounding box center [854, 327] width 54 height 12
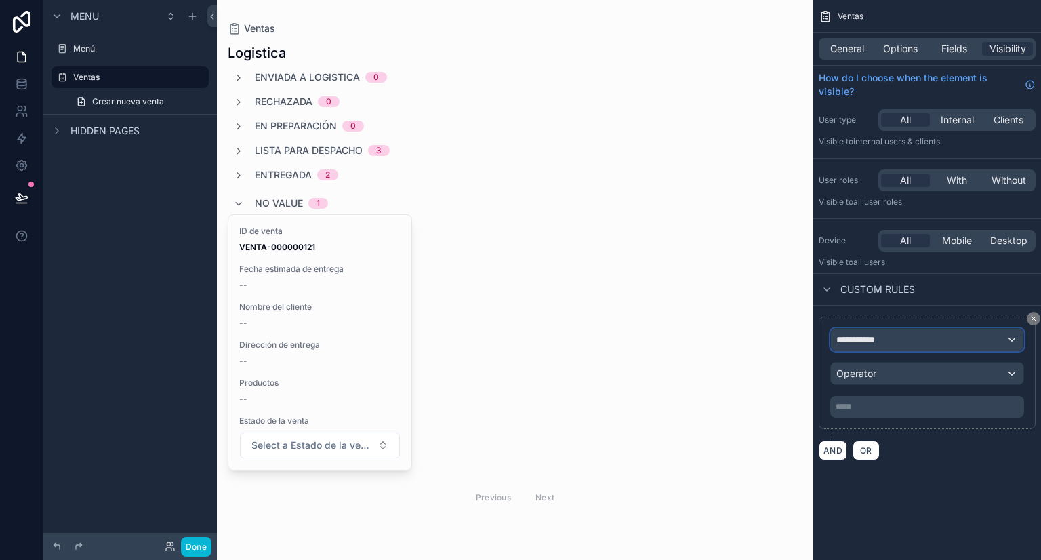
click at [900, 344] on div "**********" at bounding box center [927, 340] width 192 height 22
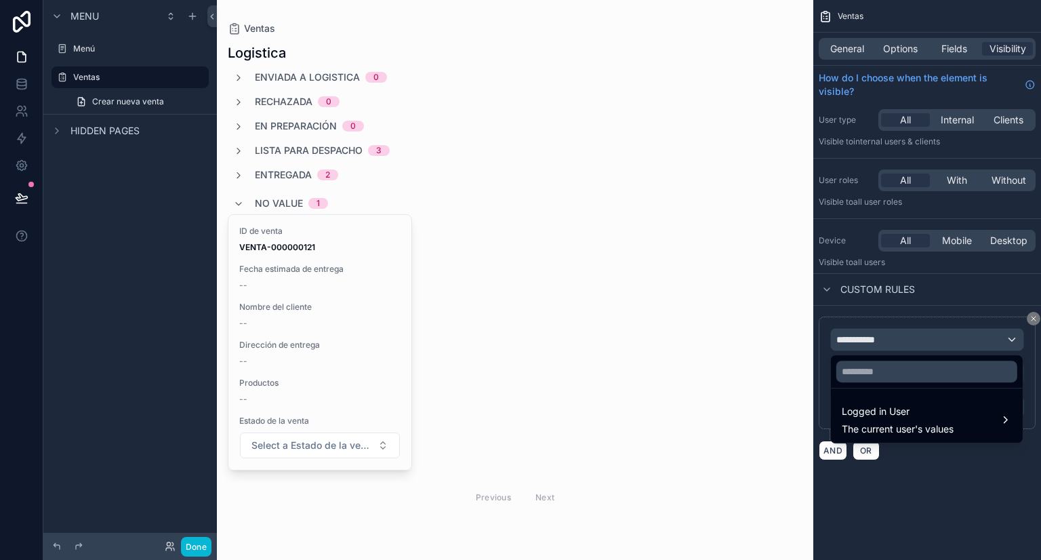
click at [935, 459] on div "scrollable content" at bounding box center [520, 280] width 1041 height 560
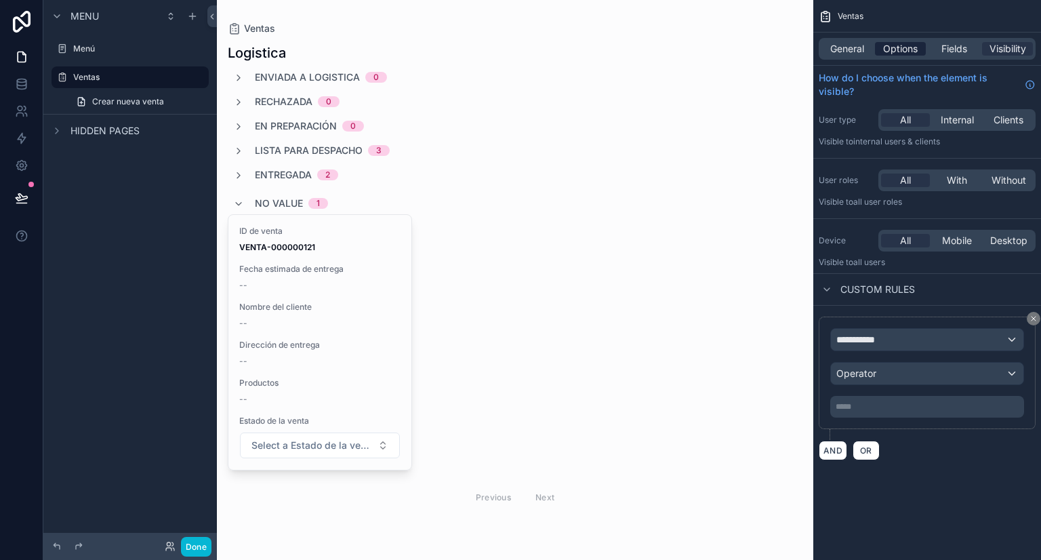
click at [906, 55] on span "Options" at bounding box center [900, 49] width 35 height 14
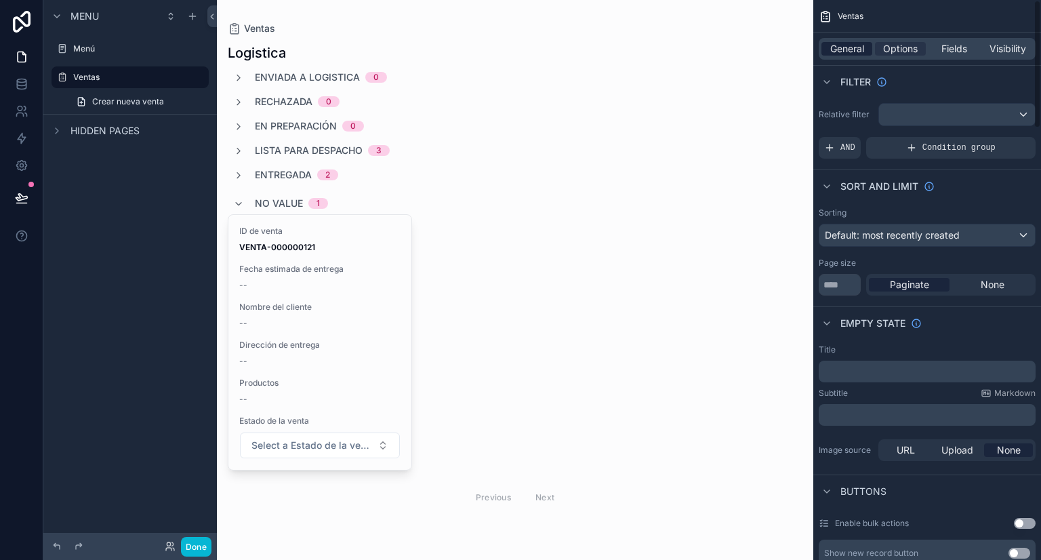
click at [860, 47] on span "General" at bounding box center [847, 49] width 34 height 14
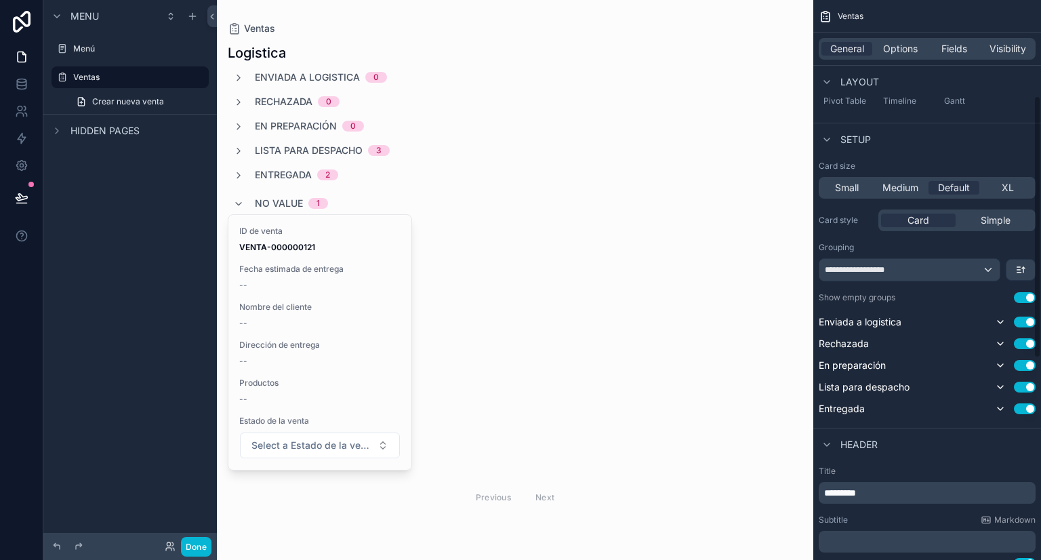
scroll to position [203, 0]
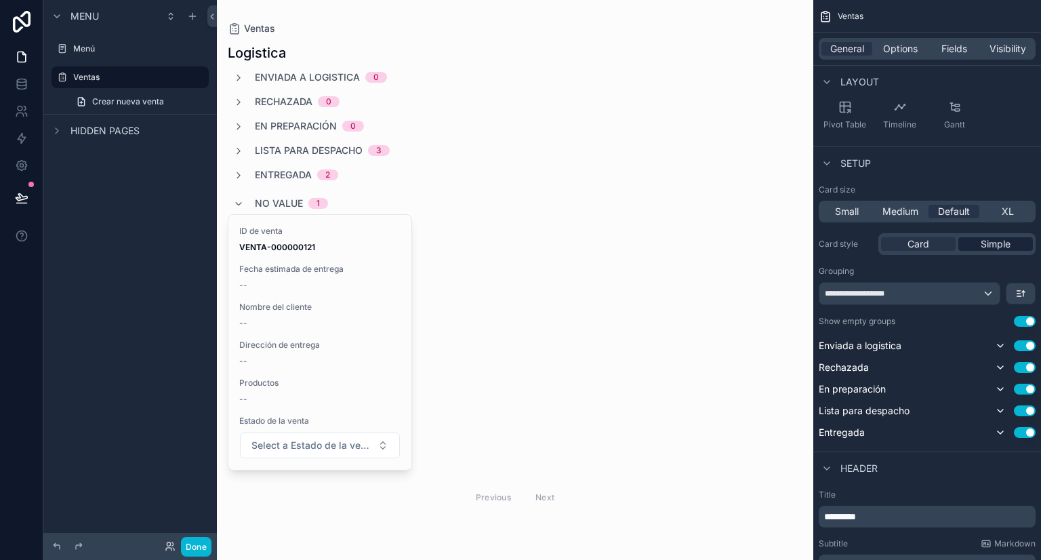
click at [996, 245] on span "Simple" at bounding box center [996, 244] width 30 height 14
click at [947, 243] on div "Card" at bounding box center [918, 244] width 75 height 14
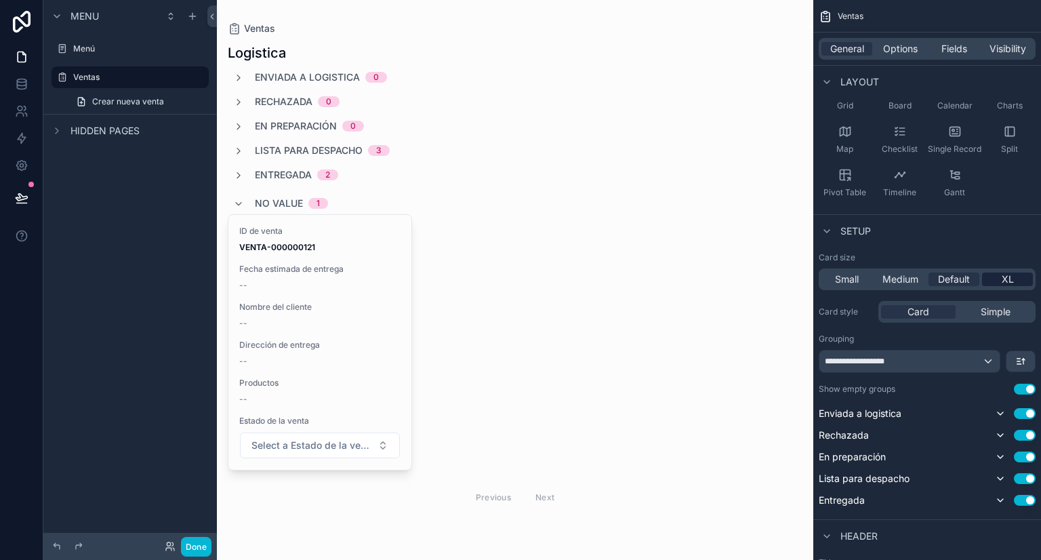
click at [993, 277] on div "XL" at bounding box center [1007, 279] width 51 height 14
click at [968, 278] on span "Default" at bounding box center [954, 279] width 32 height 14
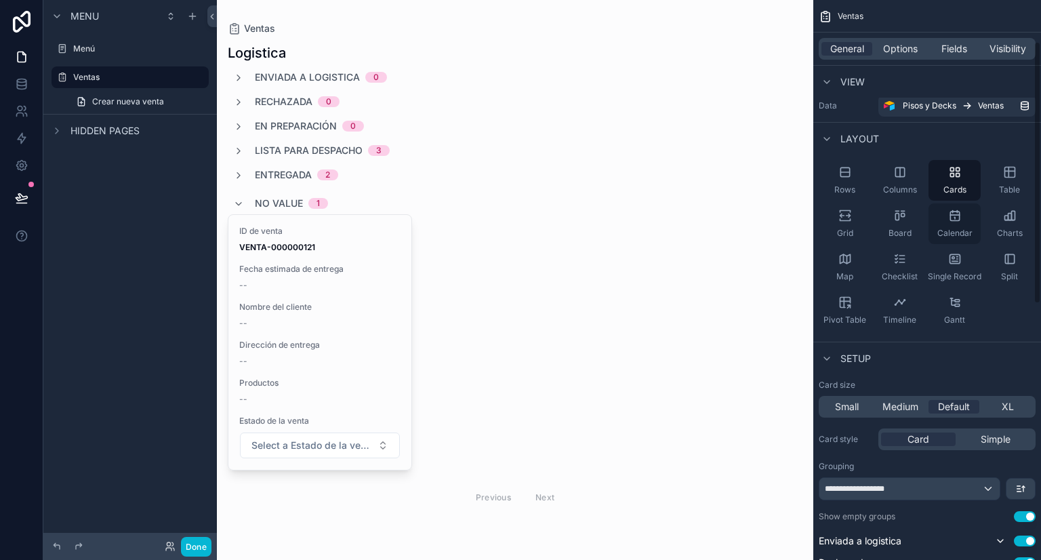
scroll to position [0, 0]
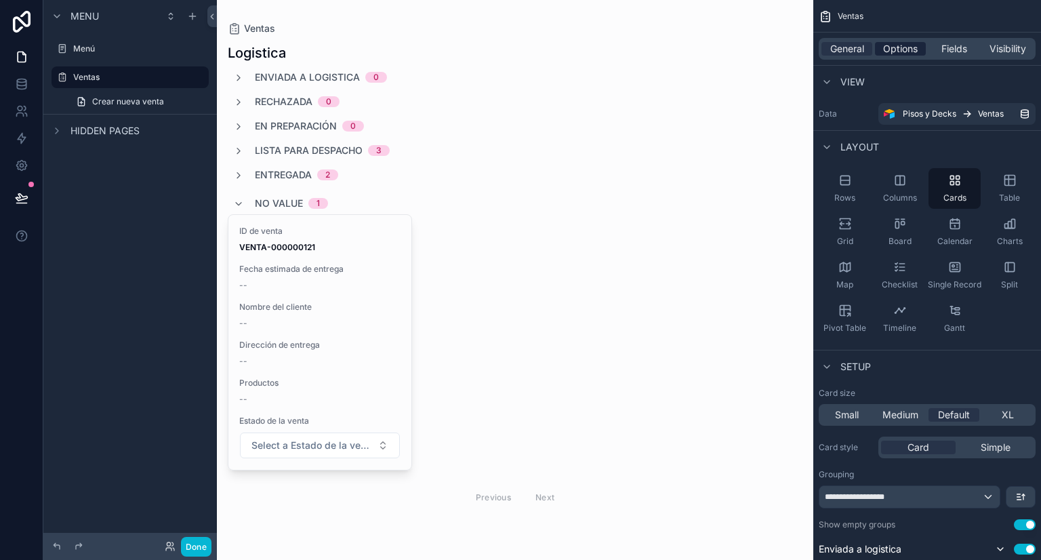
click at [903, 54] on span "Options" at bounding box center [900, 49] width 35 height 14
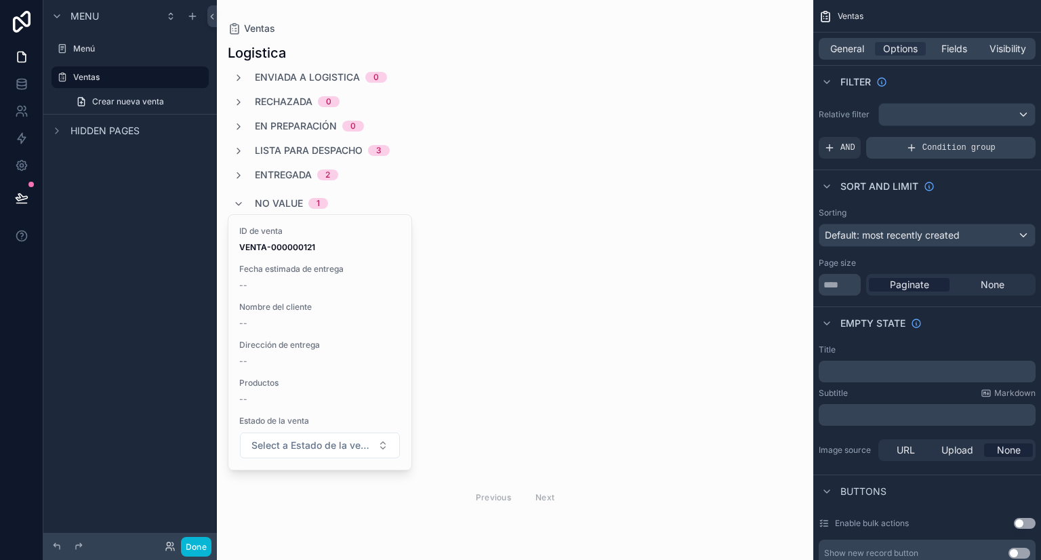
click at [907, 150] on div "Condition group" at bounding box center [950, 148] width 169 height 22
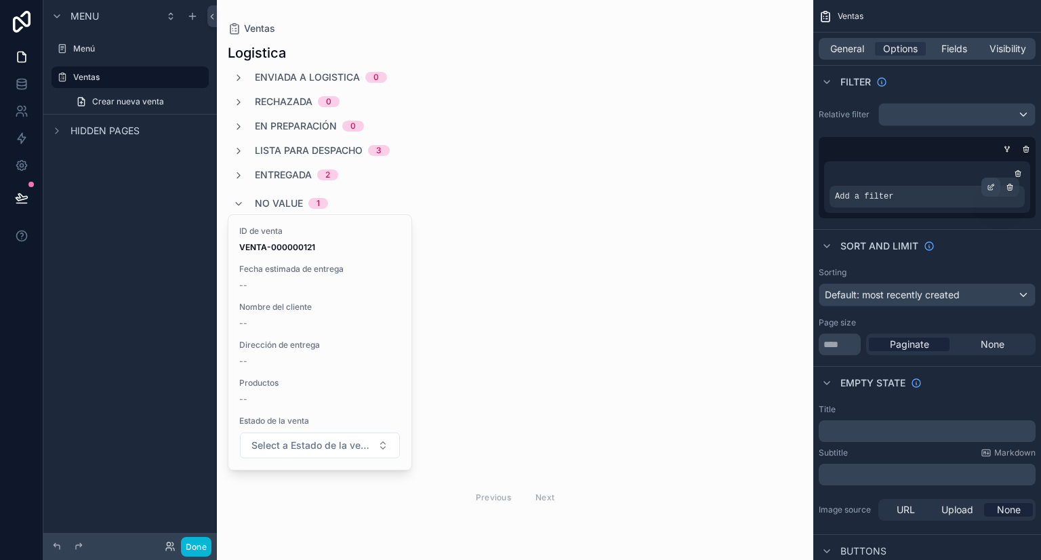
click at [992, 185] on icon "scrollable content" at bounding box center [992, 186] width 4 height 4
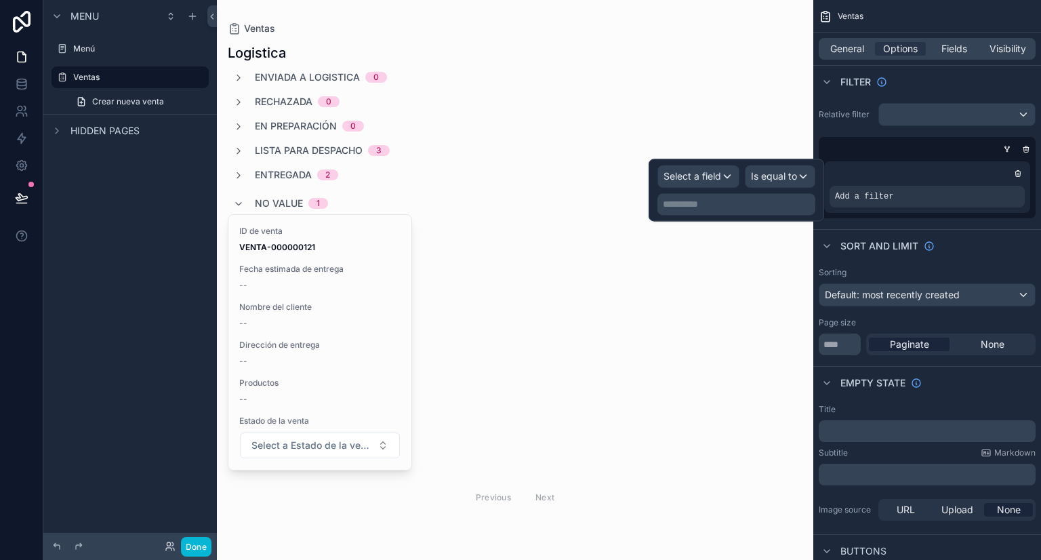
click at [730, 178] on div "Select a field Is equal to" at bounding box center [736, 176] width 158 height 23
click at [730, 177] on div "Select a field" at bounding box center [698, 176] width 81 height 22
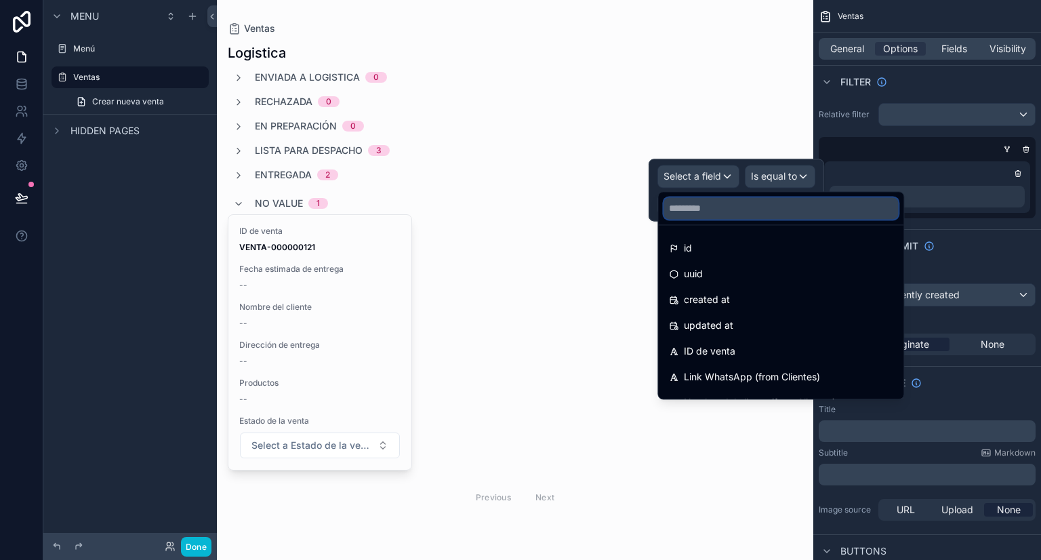
click at [716, 199] on input "text" at bounding box center [780, 208] width 234 height 22
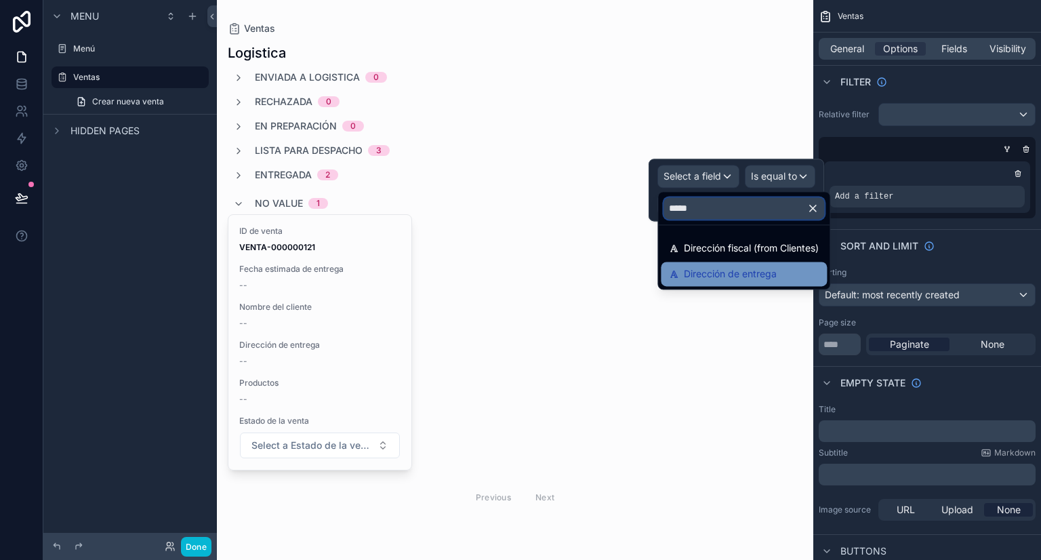
type input "*****"
click at [753, 268] on span "Dirección de entrega" at bounding box center [730, 274] width 93 height 16
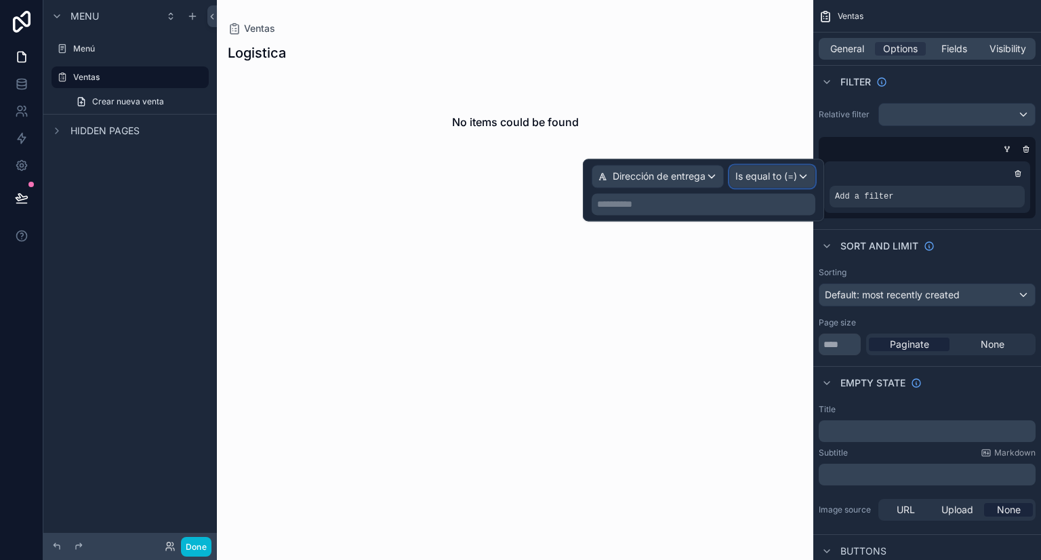
click at [750, 174] on span "Is equal to (=)" at bounding box center [766, 176] width 62 height 14
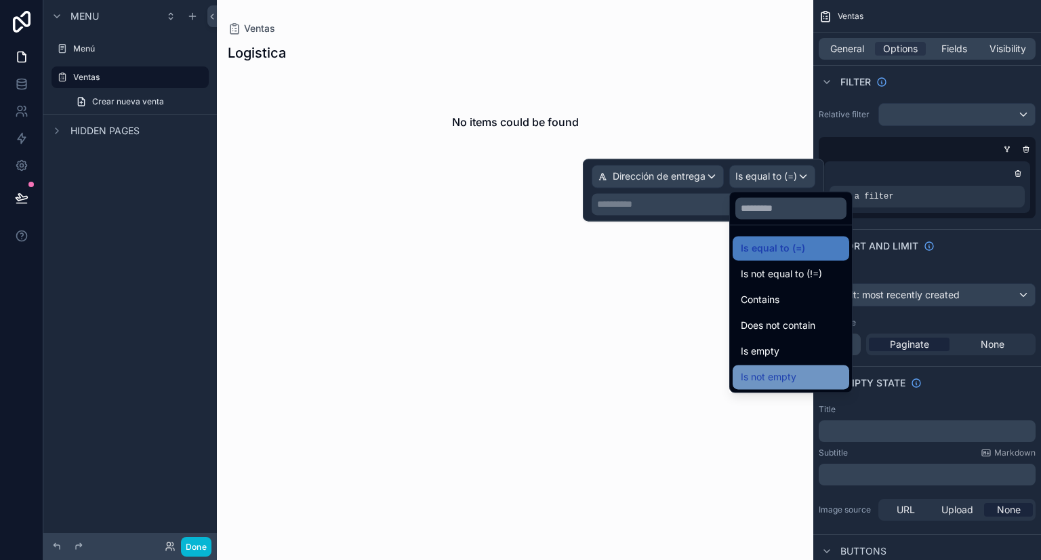
click at [789, 372] on span "Is not empty" at bounding box center [769, 377] width 56 height 16
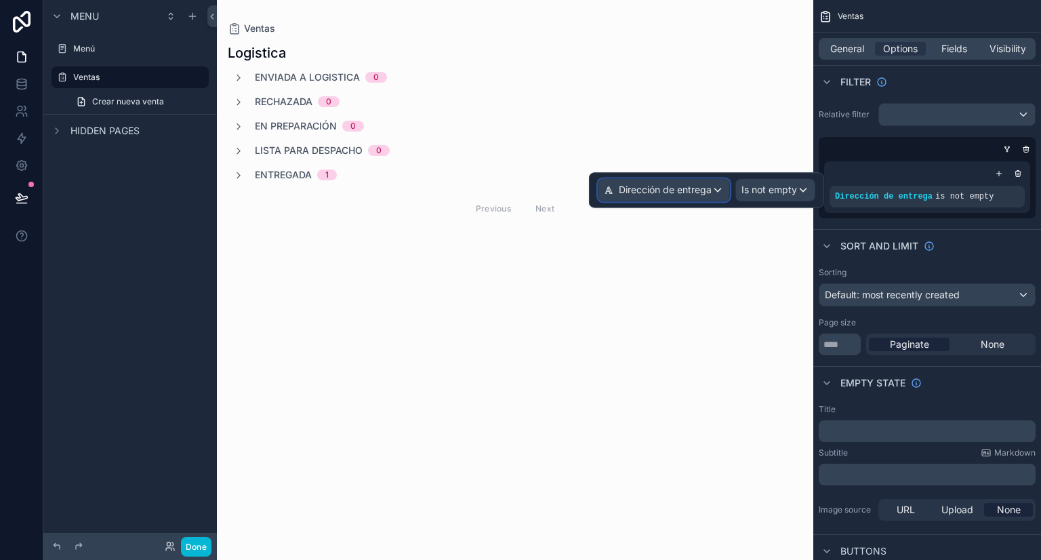
click at [716, 190] on div "Dirección de entrega" at bounding box center [663, 190] width 131 height 22
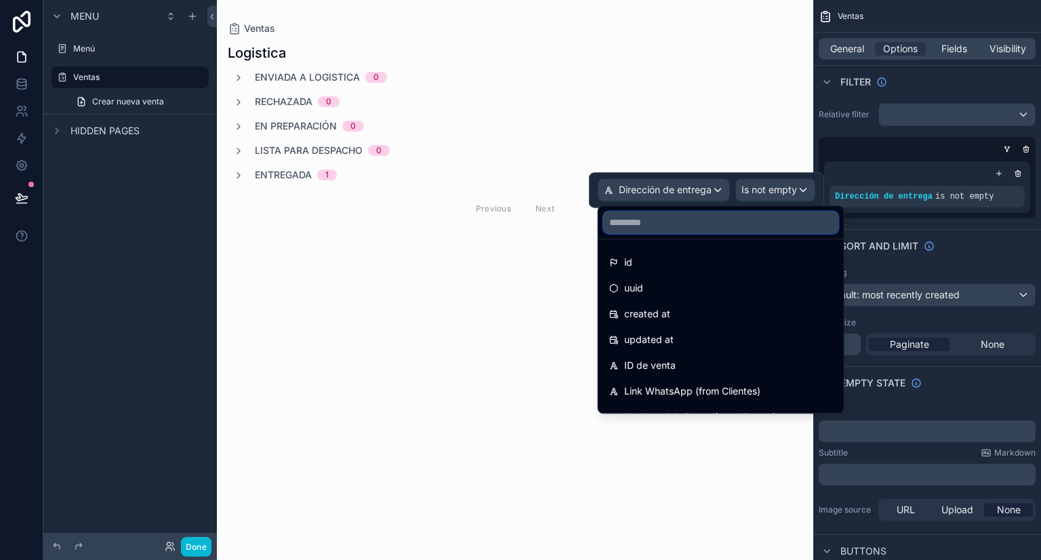
click at [679, 226] on input "text" at bounding box center [721, 222] width 234 height 22
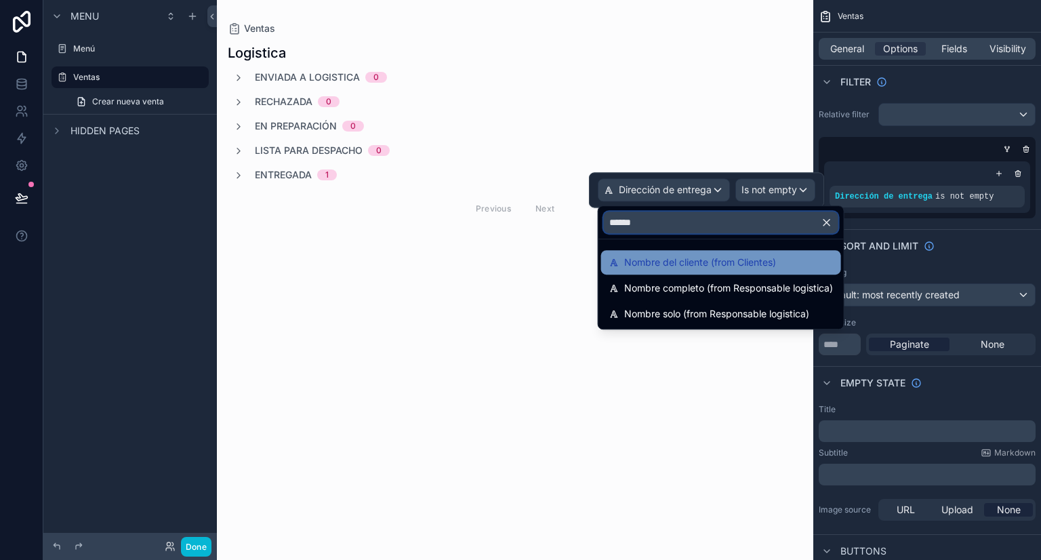
type input "******"
click at [716, 255] on span "Nombre del cliente (from Clientes)" at bounding box center [700, 262] width 152 height 16
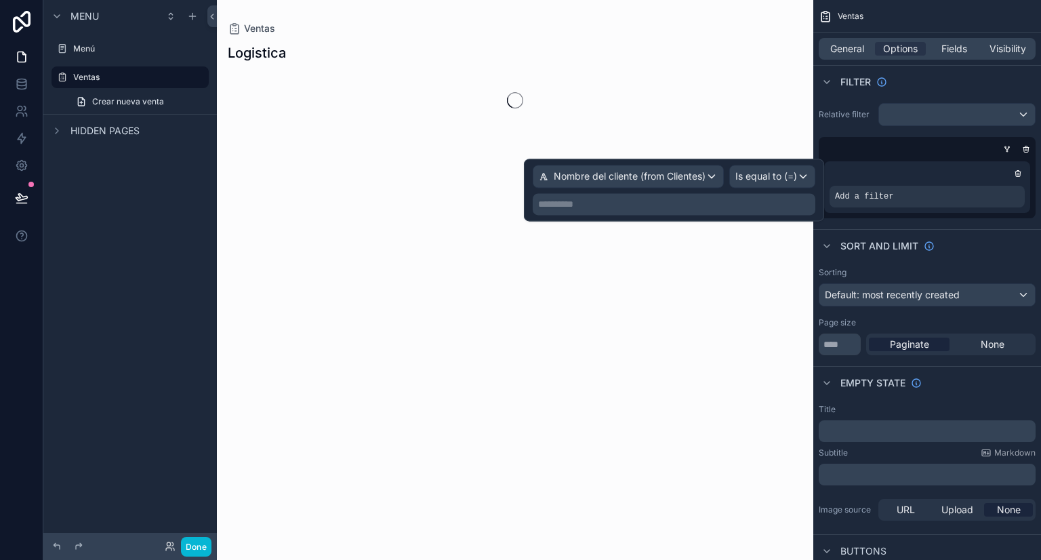
click at [720, 204] on p "**********" at bounding box center [675, 204] width 274 height 14
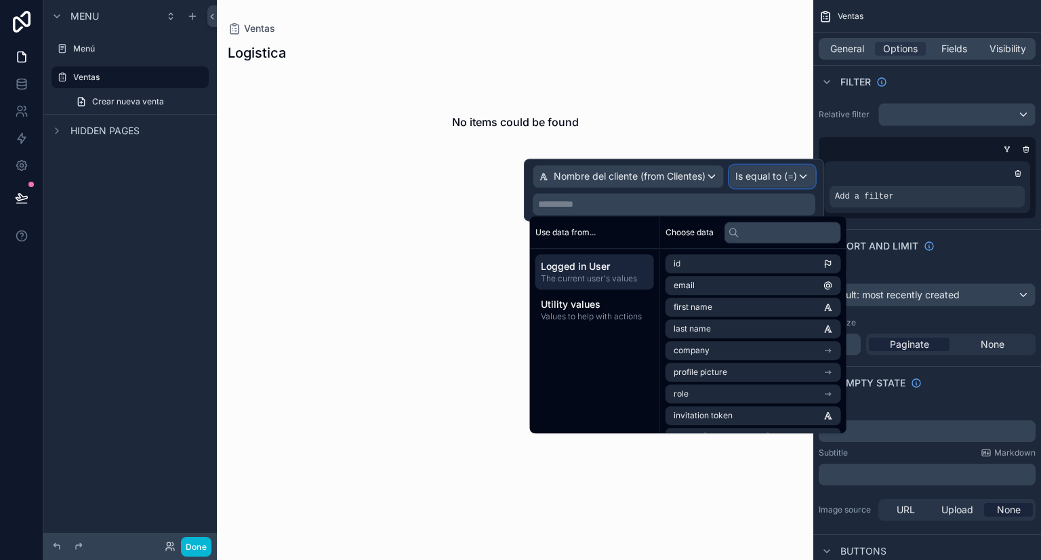
click at [776, 177] on span "Is equal to (=)" at bounding box center [766, 176] width 62 height 14
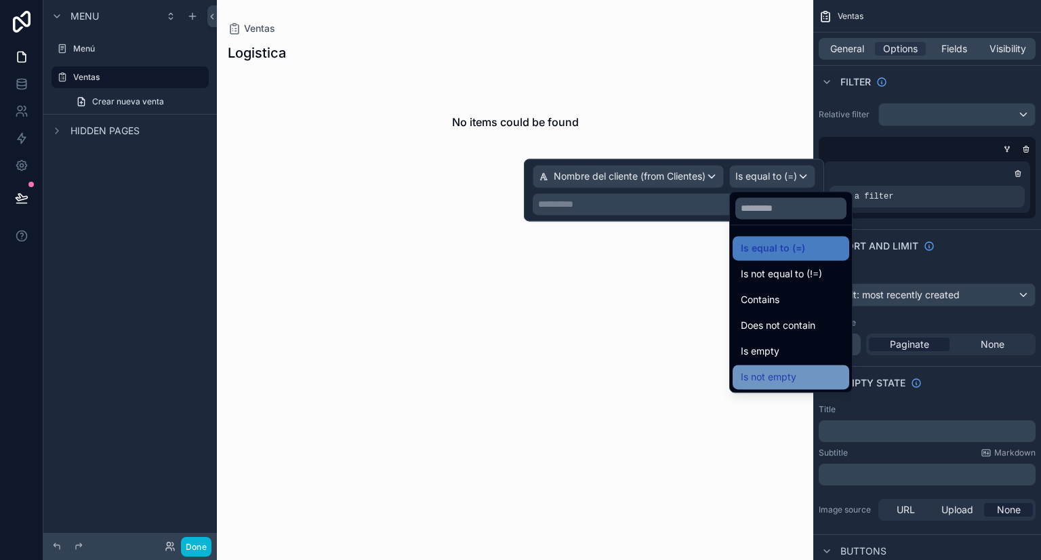
click at [791, 376] on span "Is not empty" at bounding box center [769, 377] width 56 height 16
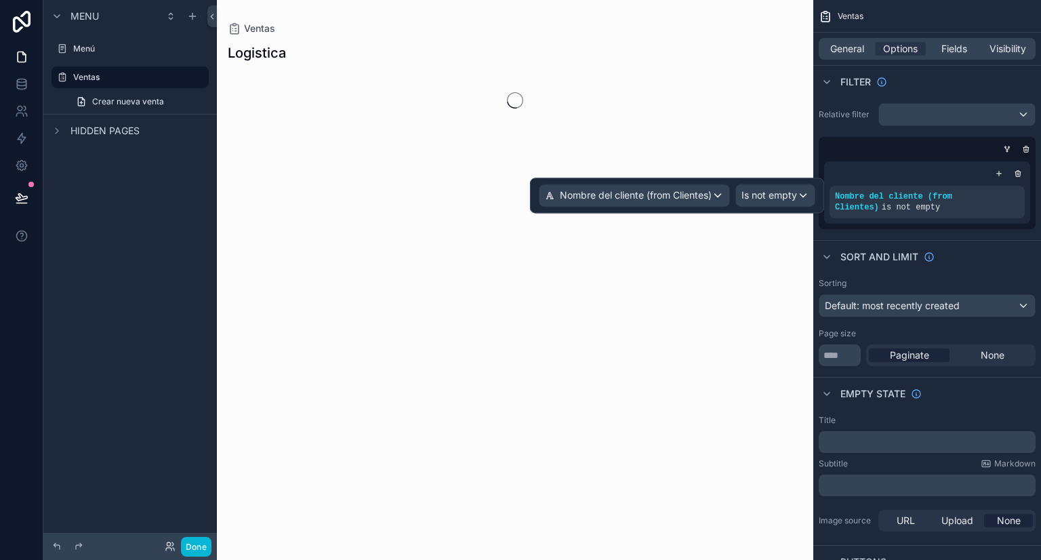
click at [745, 335] on div "Ventas Logistica" at bounding box center [515, 280] width 596 height 560
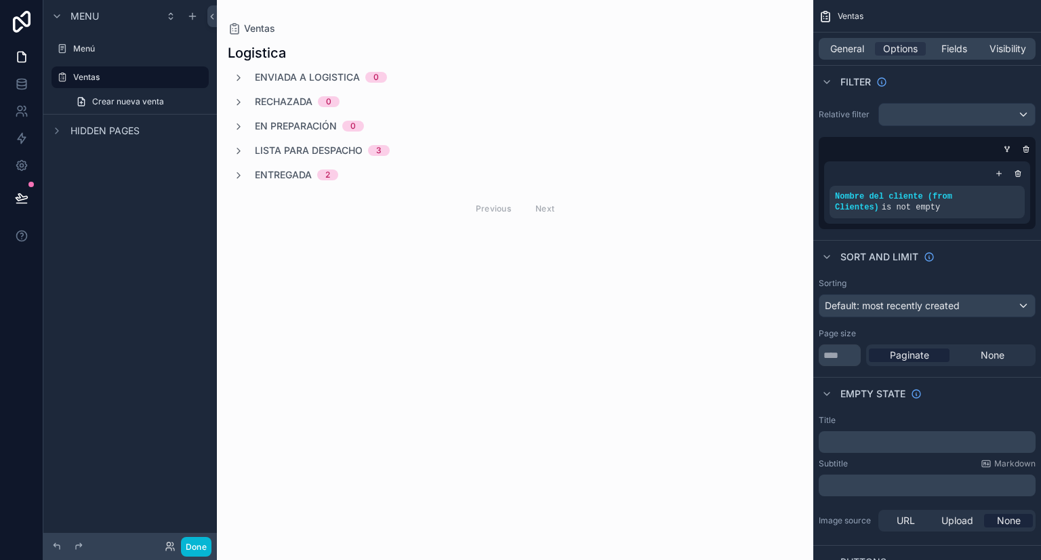
click at [253, 174] on div "scrollable content" at bounding box center [515, 134] width 596 height 268
click at [245, 174] on div "Entregada 2" at bounding box center [285, 175] width 105 height 14
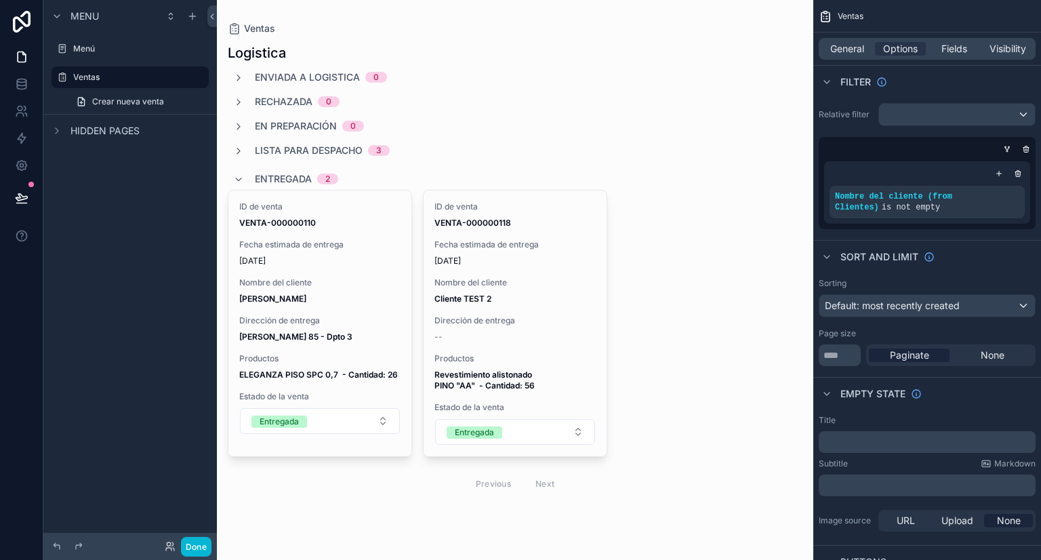
click at [656, 296] on div "ID de venta VENTA-000000110 Fecha estimada de entrega [DATE] Nombre del cliente…" at bounding box center [515, 323] width 575 height 267
click at [682, 264] on div "ID de venta VENTA-000000110 Fecha estimada de entrega [DATE] Nombre del cliente…" at bounding box center [515, 323] width 575 height 267
click at [682, 262] on div "ID de venta VENTA-000000110 Fecha estimada de entrega [DATE] Nombre del cliente…" at bounding box center [515, 323] width 575 height 267
click at [139, 100] on span "Crear nueva venta" at bounding box center [128, 101] width 72 height 11
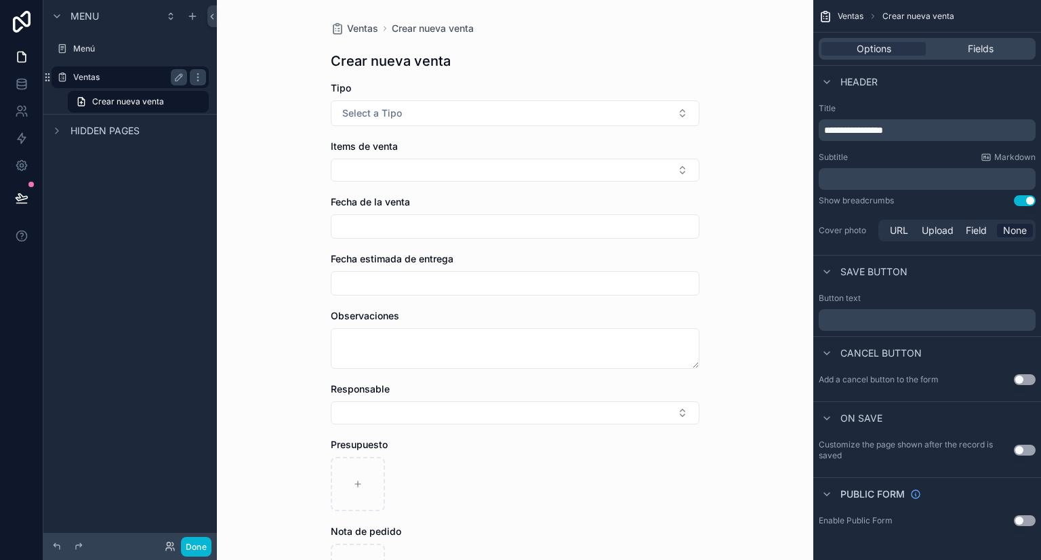
click at [110, 77] on label "Ventas" at bounding box center [127, 77] width 108 height 11
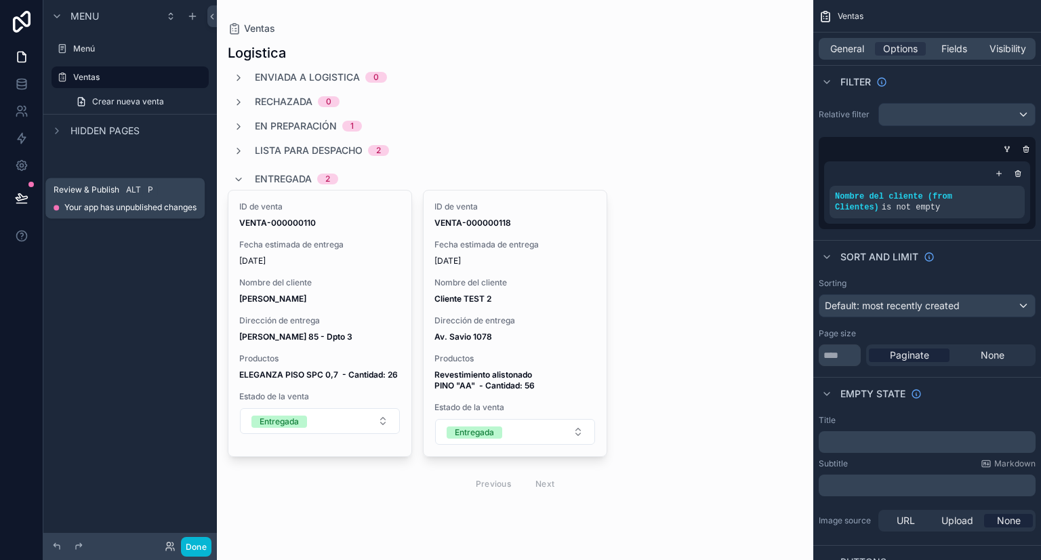
click at [22, 196] on icon at bounding box center [22, 197] width 12 height 7
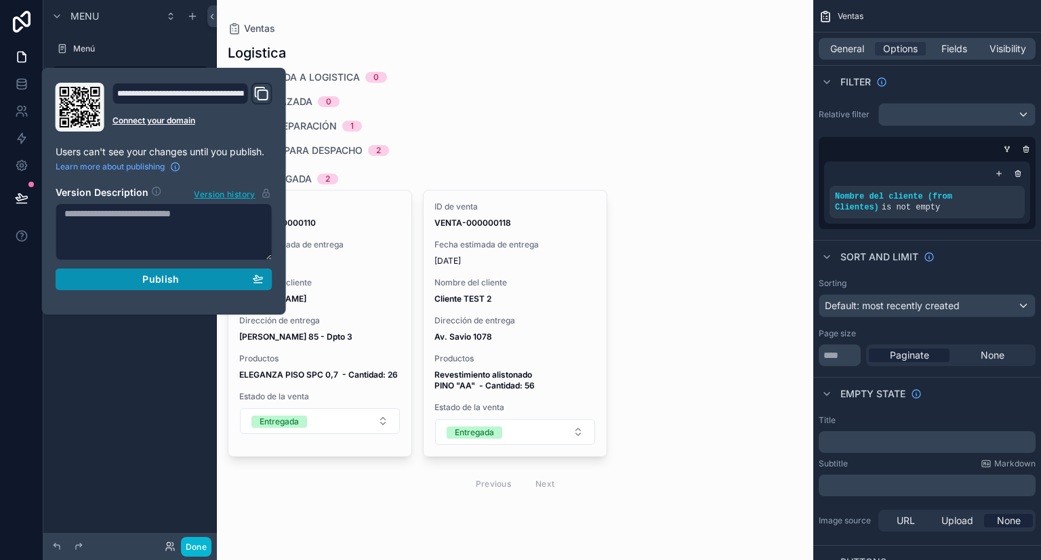
click at [176, 277] on span "Publish" at bounding box center [160, 279] width 37 height 12
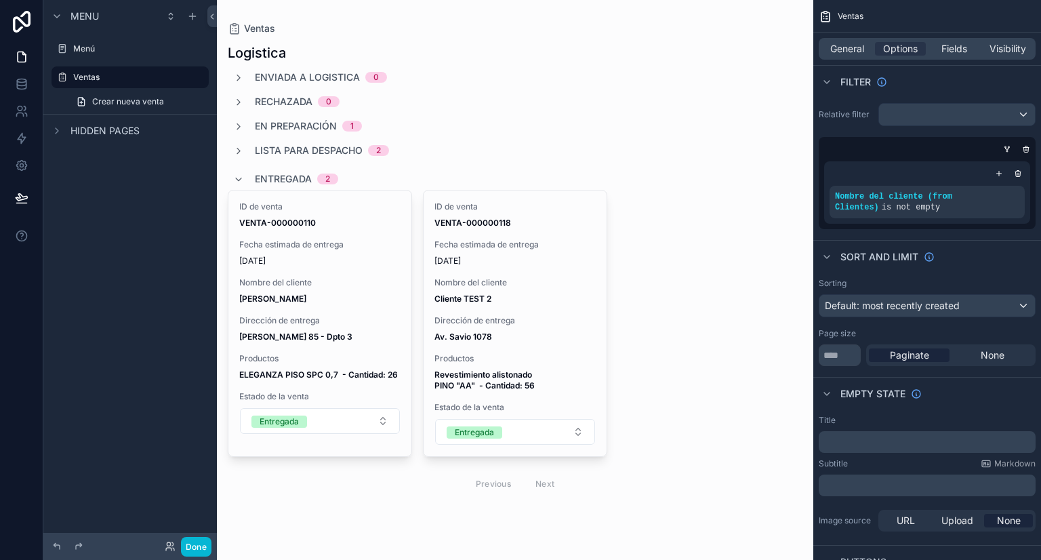
click at [648, 327] on div "ID de venta VENTA-000000110 Fecha estimada de entrega [DATE] Nombre del cliente…" at bounding box center [515, 323] width 575 height 267
click at [945, 52] on span "Fields" at bounding box center [954, 49] width 26 height 14
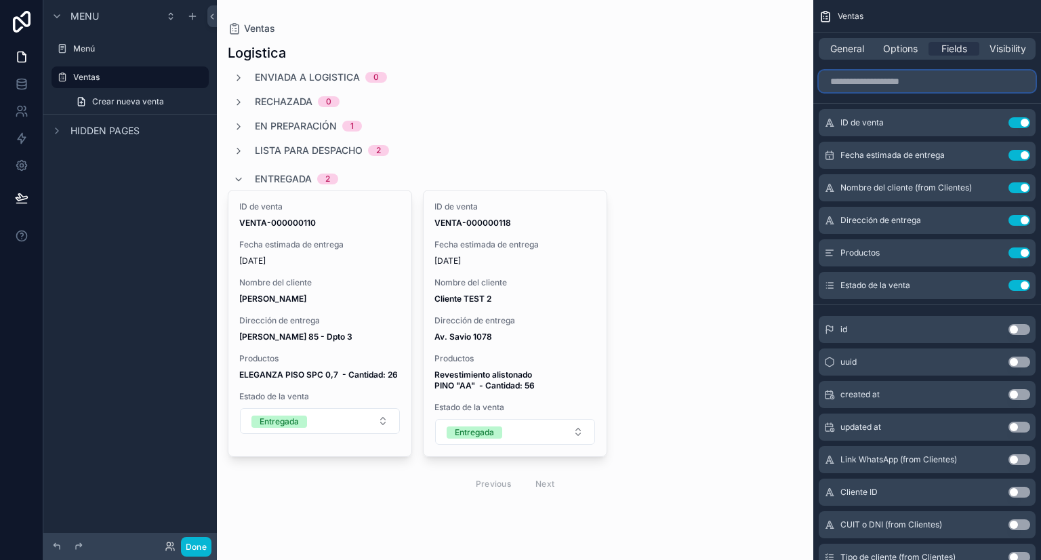
click at [939, 85] on input "scrollable content" at bounding box center [927, 81] width 217 height 22
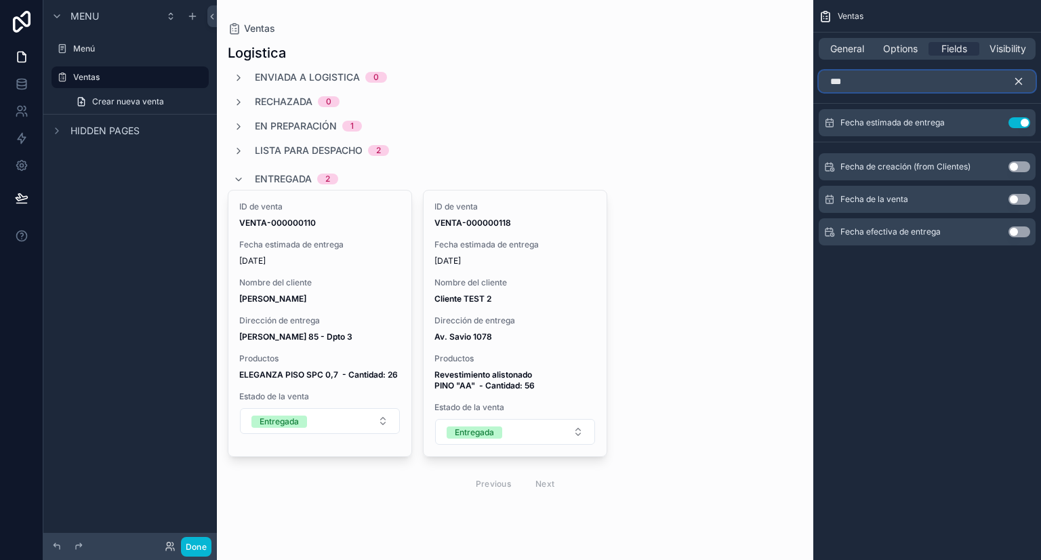
type input "***"
click at [1014, 231] on button "Use setting" at bounding box center [1019, 231] width 22 height 11
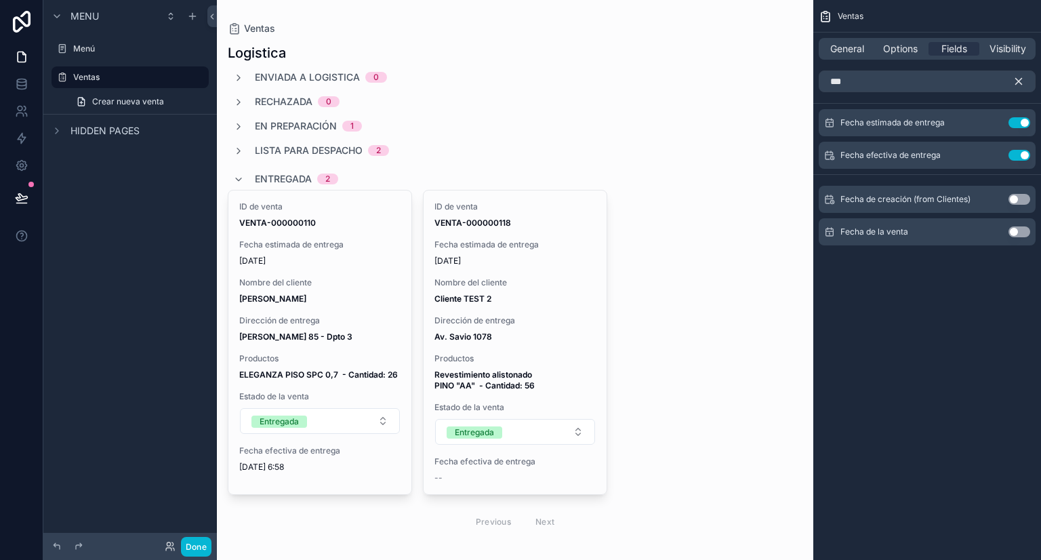
click at [1008, 281] on div "Ventas General Options Fields Visibility *** Fecha estimada de entrega Use sett…" at bounding box center [927, 141] width 228 height 283
click at [992, 155] on icon "scrollable content" at bounding box center [992, 155] width 11 height 11
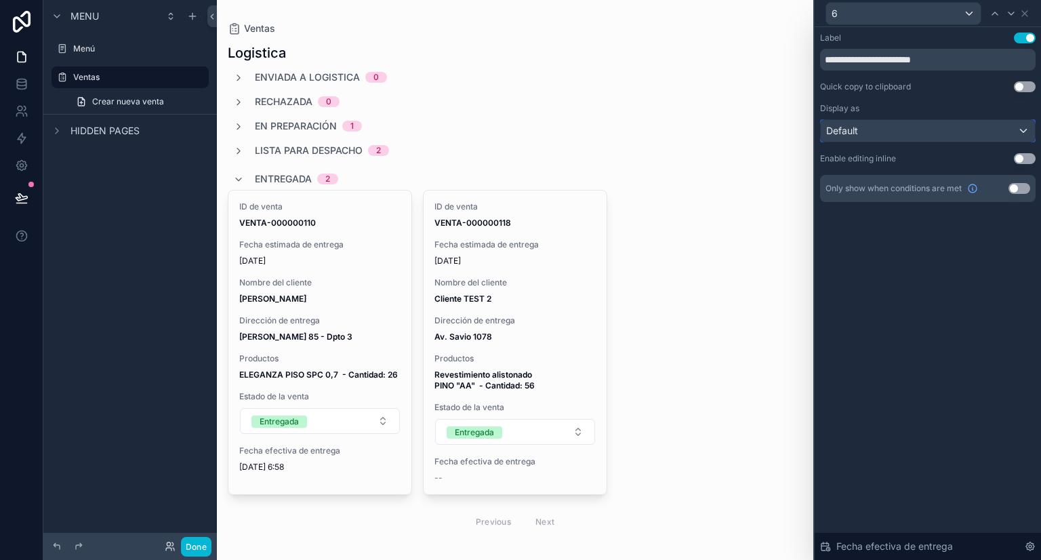
click at [981, 129] on div "Default" at bounding box center [928, 131] width 214 height 22
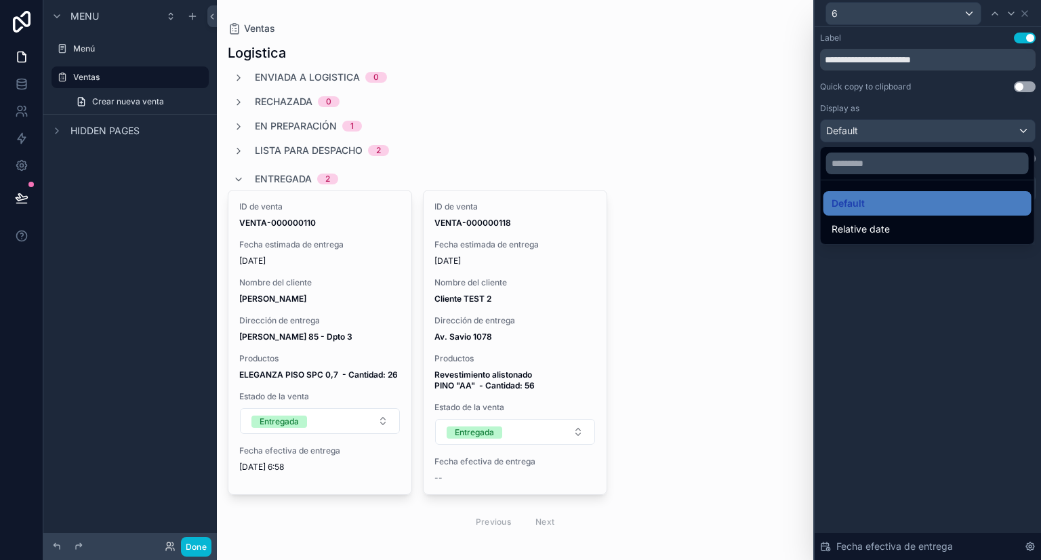
drag, startPoint x: 921, startPoint y: 276, endPoint x: 897, endPoint y: 279, distance: 24.0
click at [922, 276] on div at bounding box center [928, 280] width 226 height 560
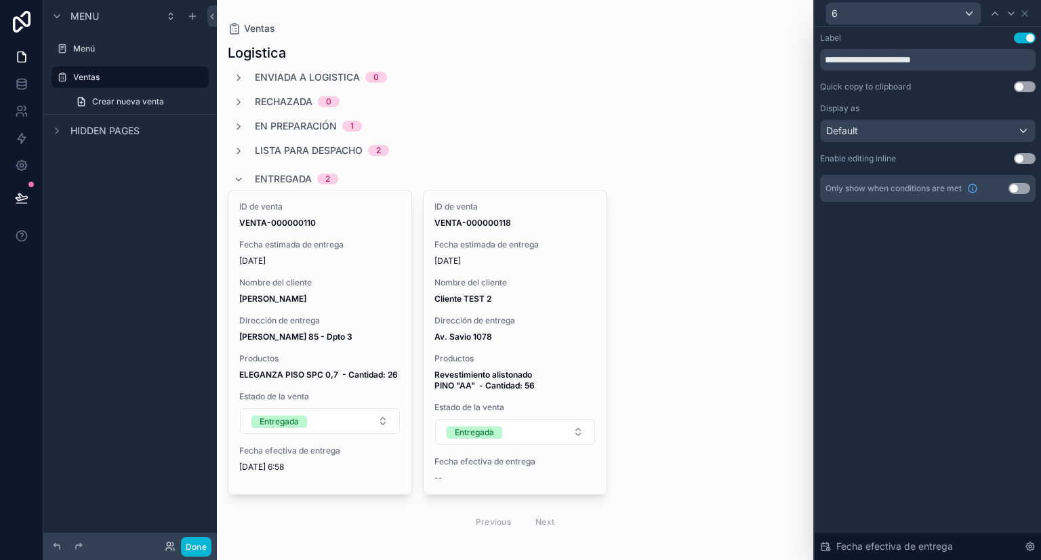
click at [701, 365] on div "ID de venta VENTA-000000110 Fecha estimada de entrega [DATE] Nombre del cliente…" at bounding box center [515, 342] width 575 height 305
click at [1017, 188] on button "Use setting" at bounding box center [1019, 188] width 22 height 11
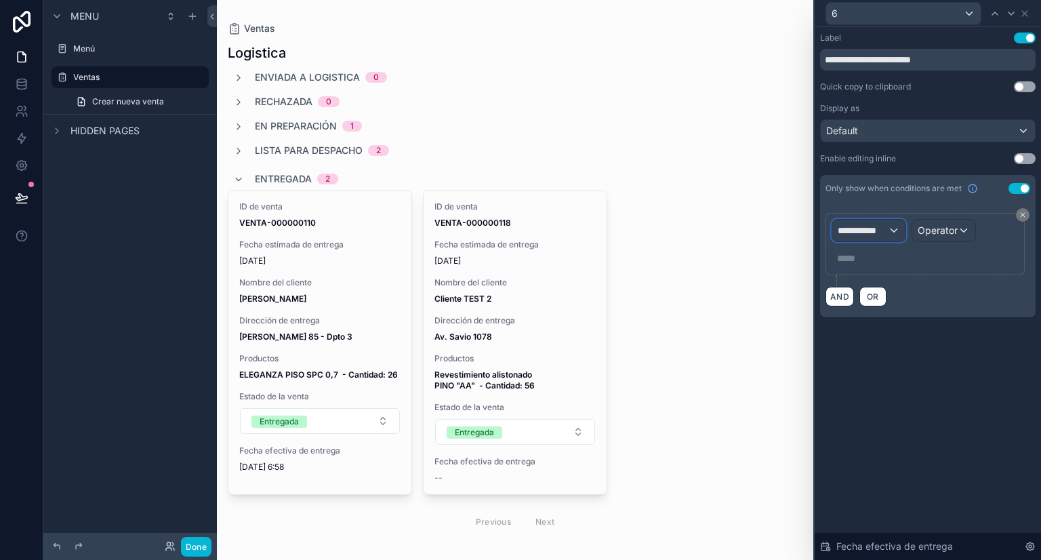
click at [884, 232] on span "**********" at bounding box center [863, 231] width 50 height 14
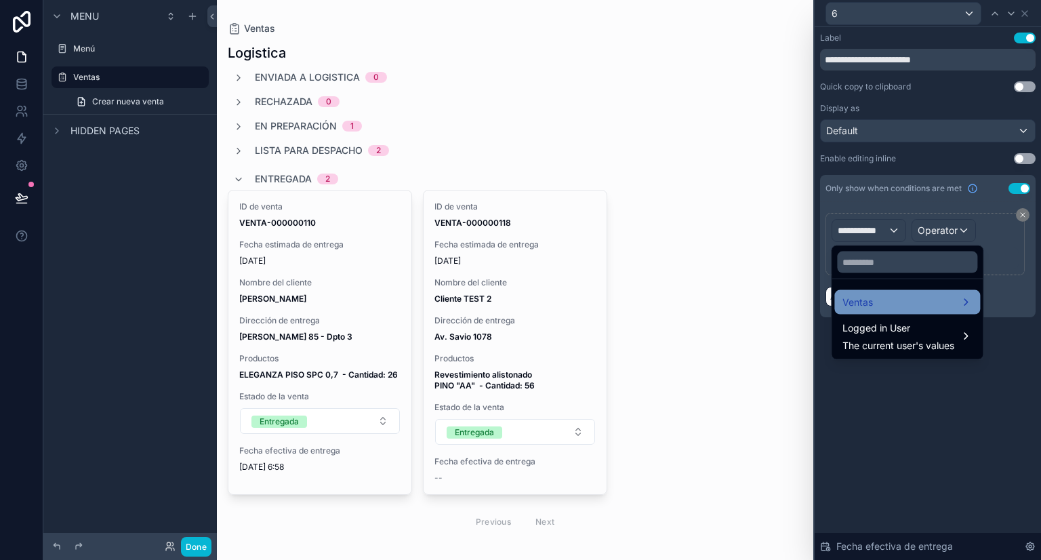
click at [872, 300] on span "Ventas" at bounding box center [857, 302] width 30 height 16
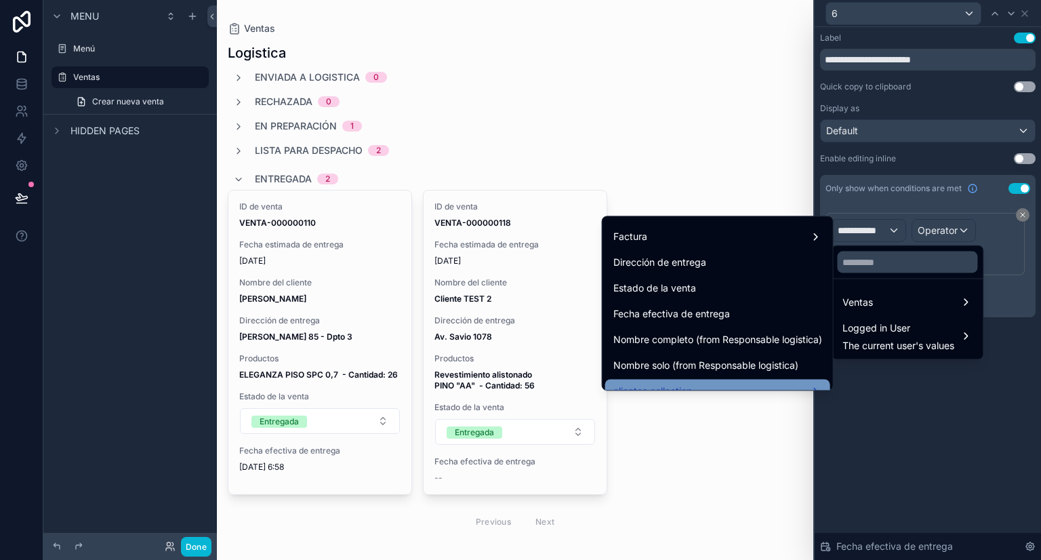
scroll to position [957, 0]
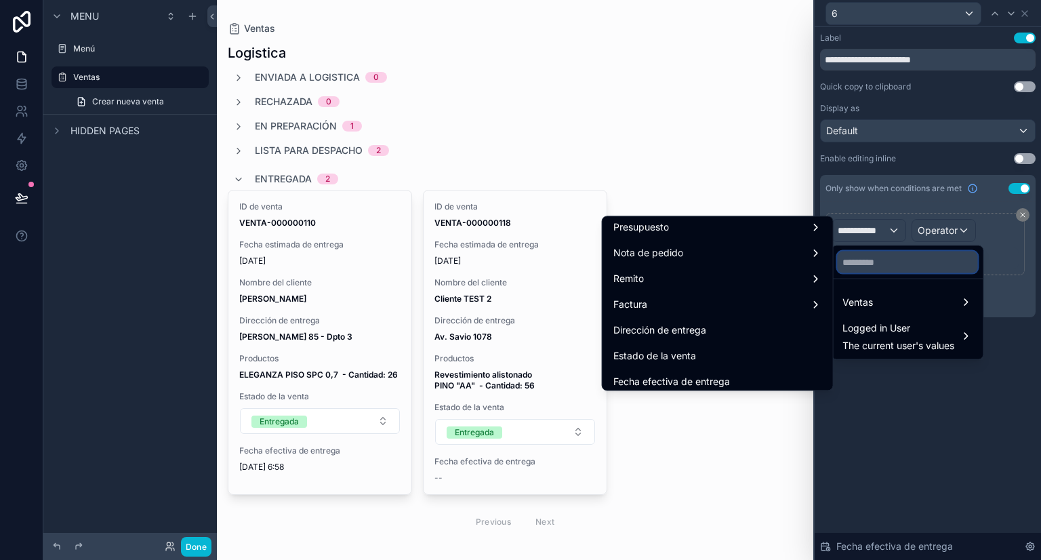
click at [869, 266] on input "text" at bounding box center [907, 262] width 140 height 22
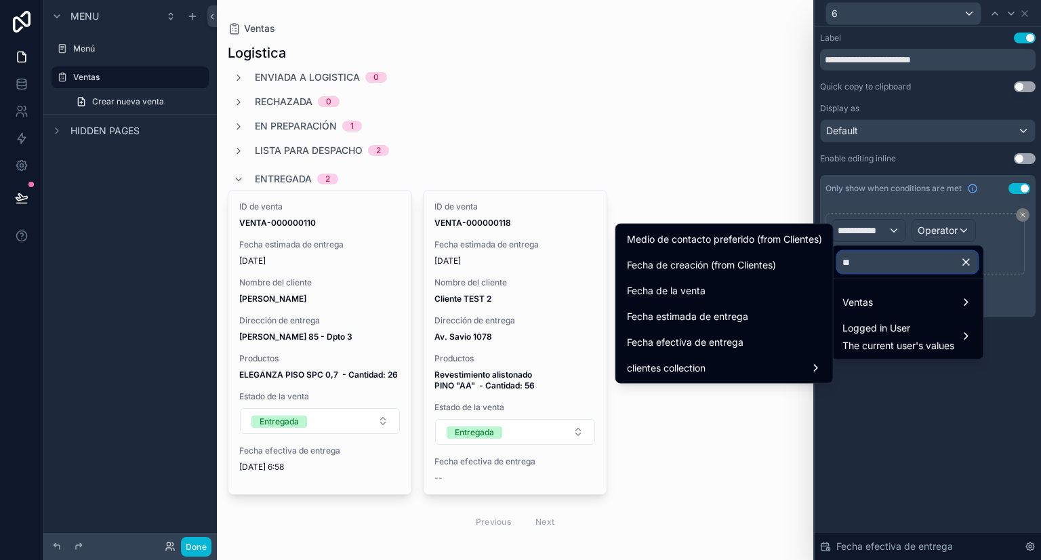
scroll to position [0, 0]
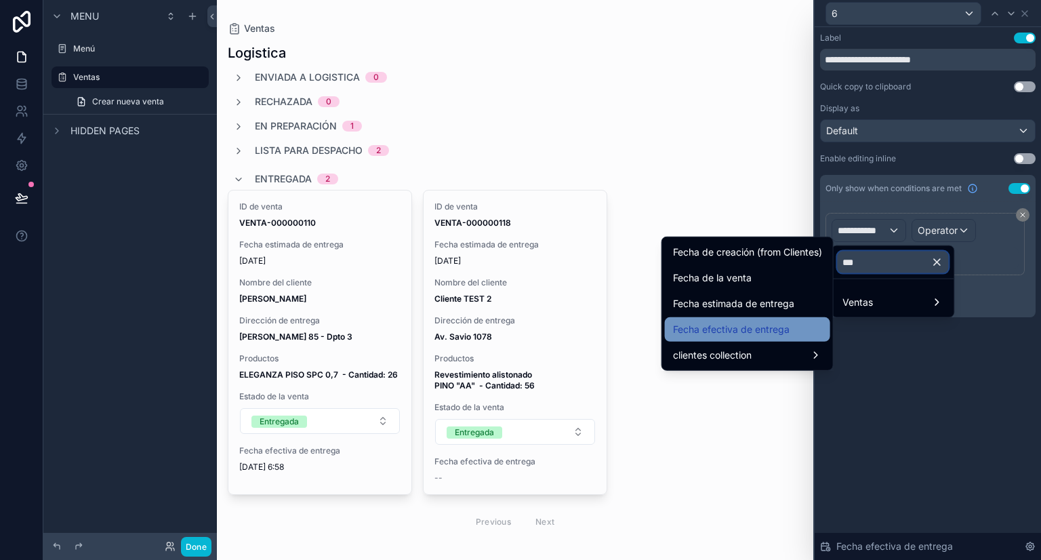
type input "***"
click at [772, 323] on span "Fecha efectiva de entrega" at bounding box center [731, 329] width 117 height 16
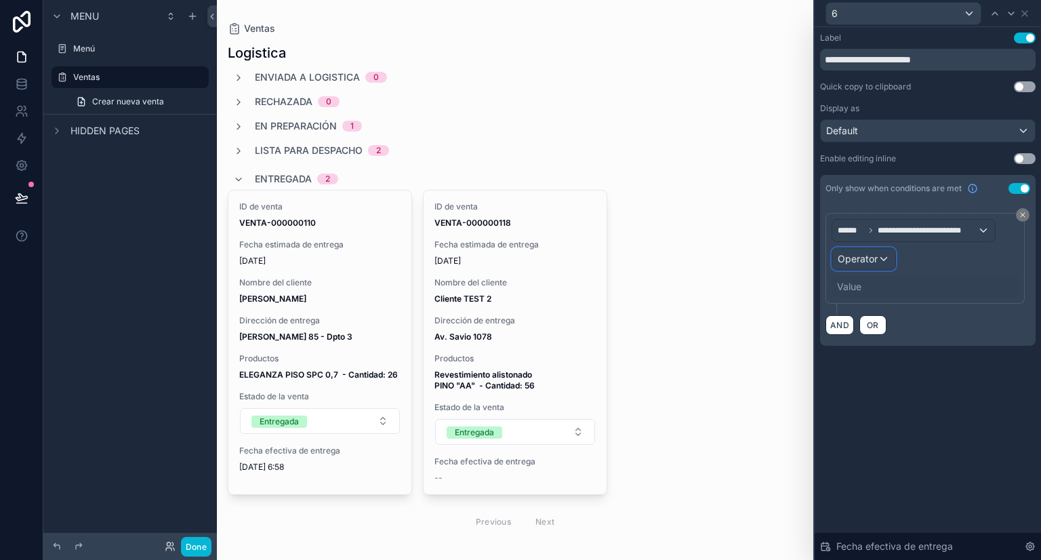
click at [870, 258] on span "Operator" at bounding box center [858, 259] width 40 height 12
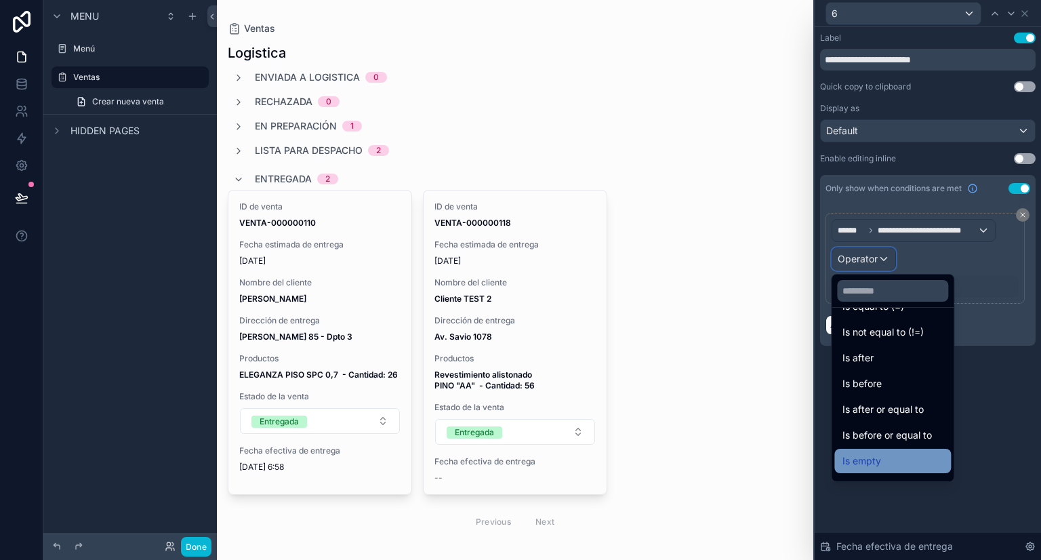
scroll to position [45, 0]
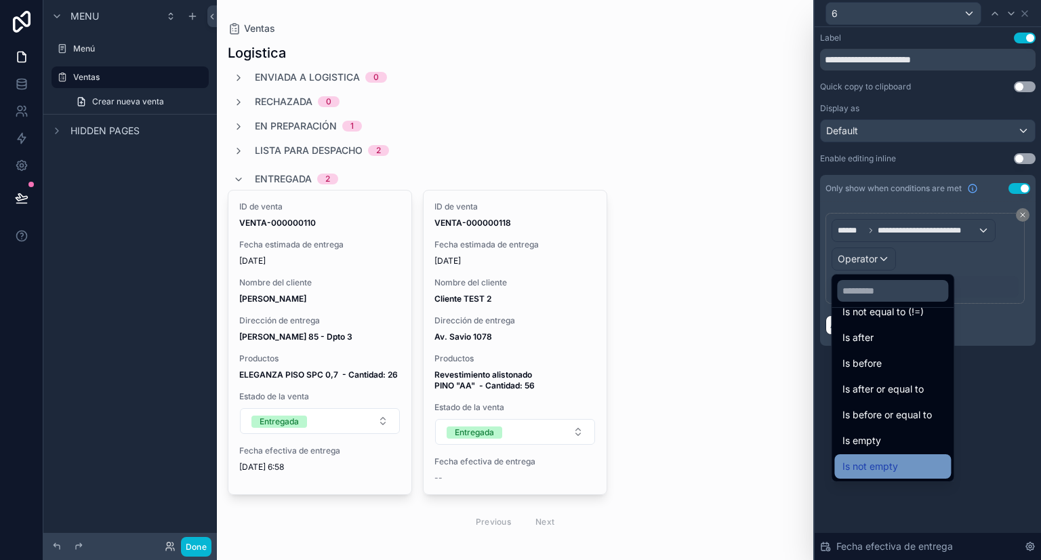
click at [916, 458] on div "Is not empty" at bounding box center [892, 466] width 100 height 16
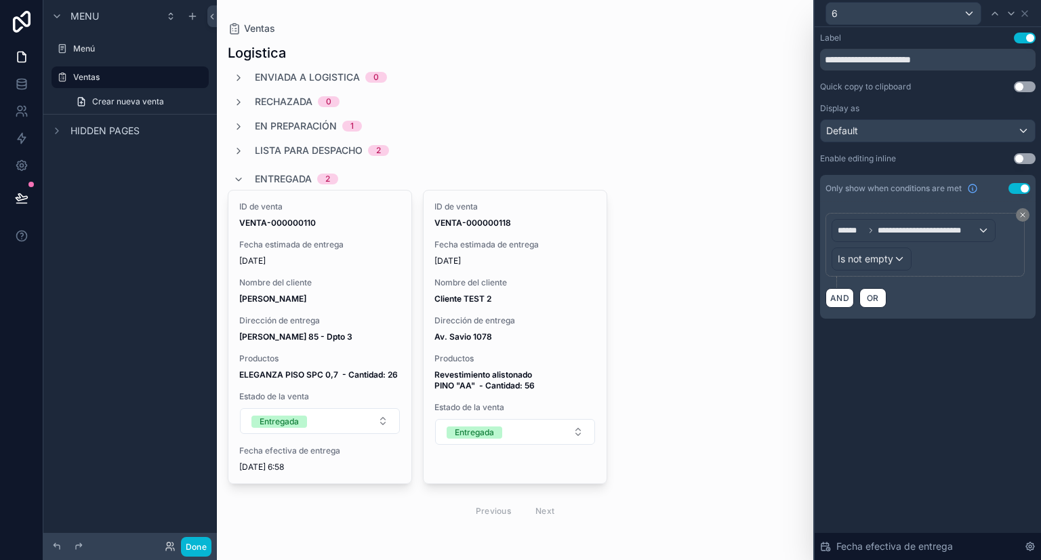
click at [938, 447] on div "**********" at bounding box center [928, 293] width 226 height 533
click at [747, 392] on div "ID de venta VENTA-000000110 Fecha estimada de entrega [DATE] Nombre del cliente…" at bounding box center [515, 337] width 575 height 294
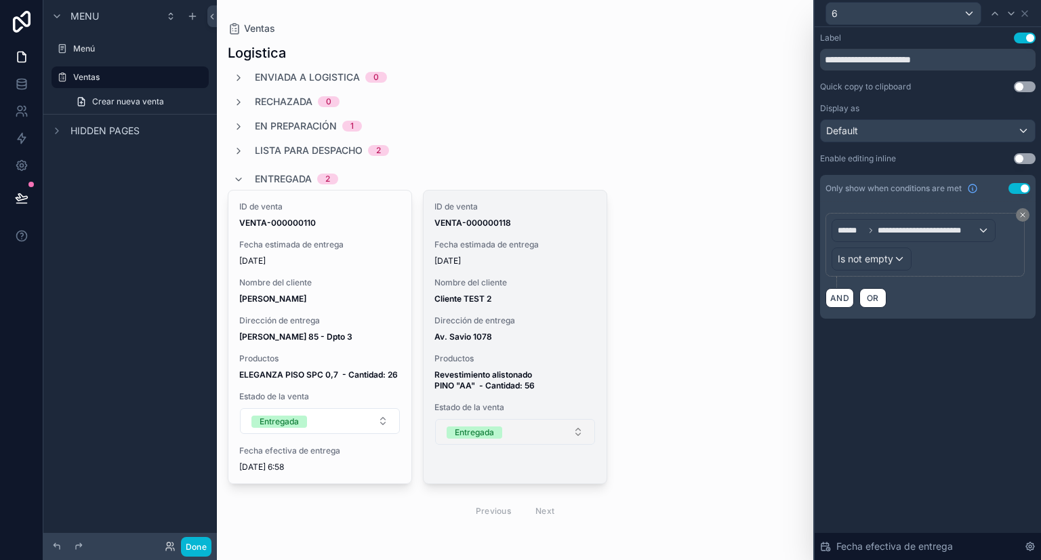
click at [538, 432] on button "Entregada" at bounding box center [515, 432] width 160 height 26
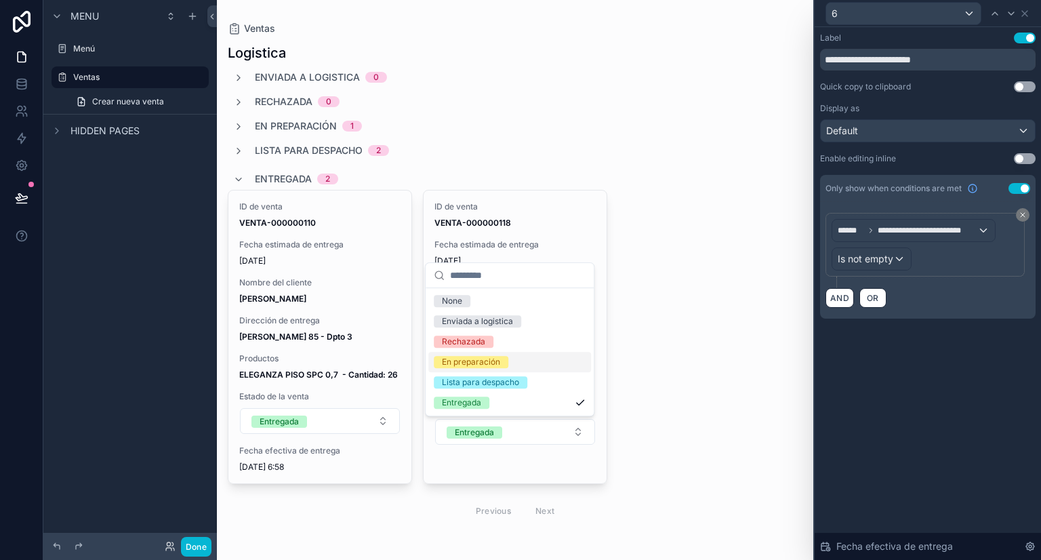
click at [506, 361] on span "En preparación" at bounding box center [471, 362] width 75 height 12
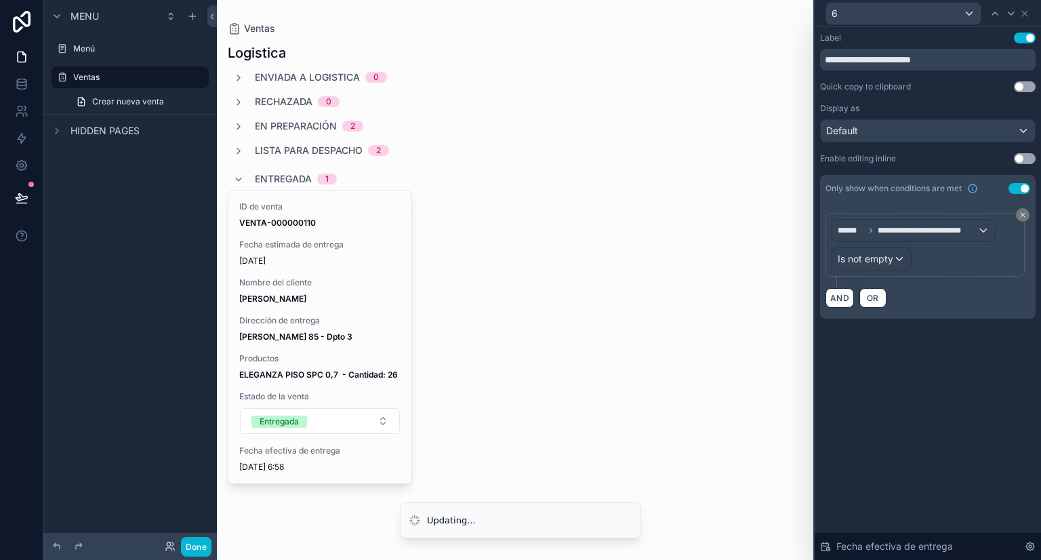
click at [302, 127] on span "En preparación" at bounding box center [296, 126] width 82 height 14
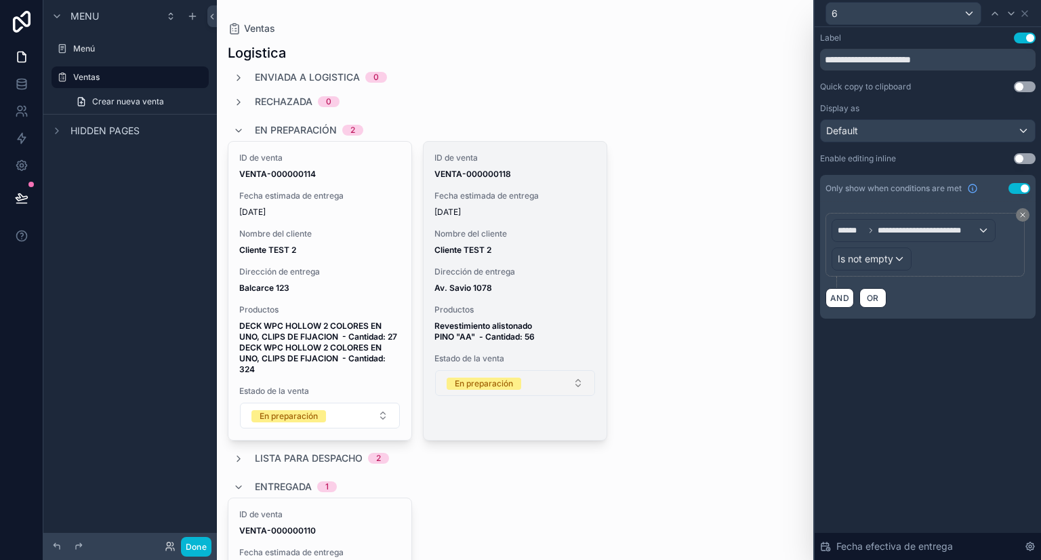
click at [514, 382] on span "En preparación" at bounding box center [484, 383] width 75 height 12
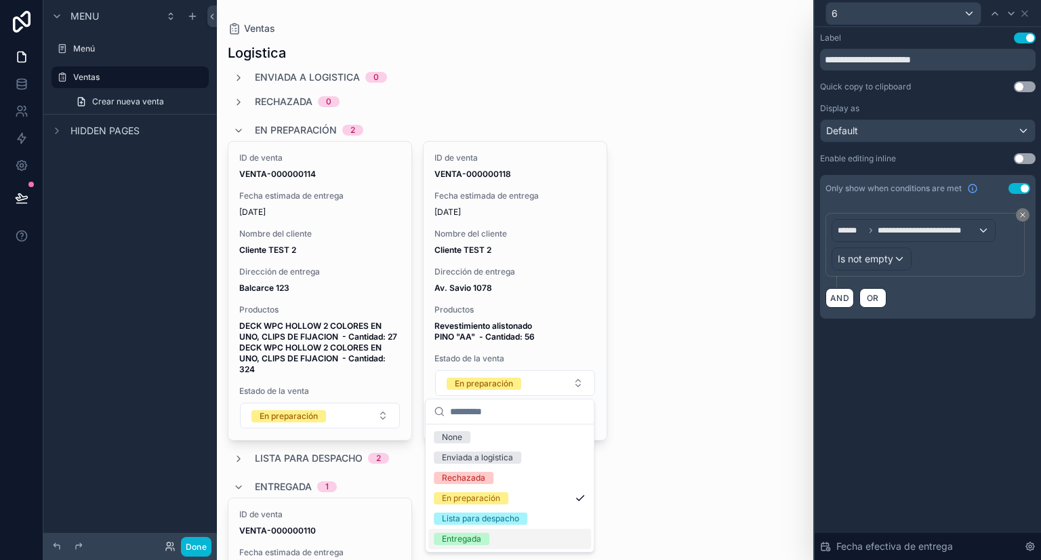
click at [506, 530] on div "Entregada" at bounding box center [509, 539] width 163 height 20
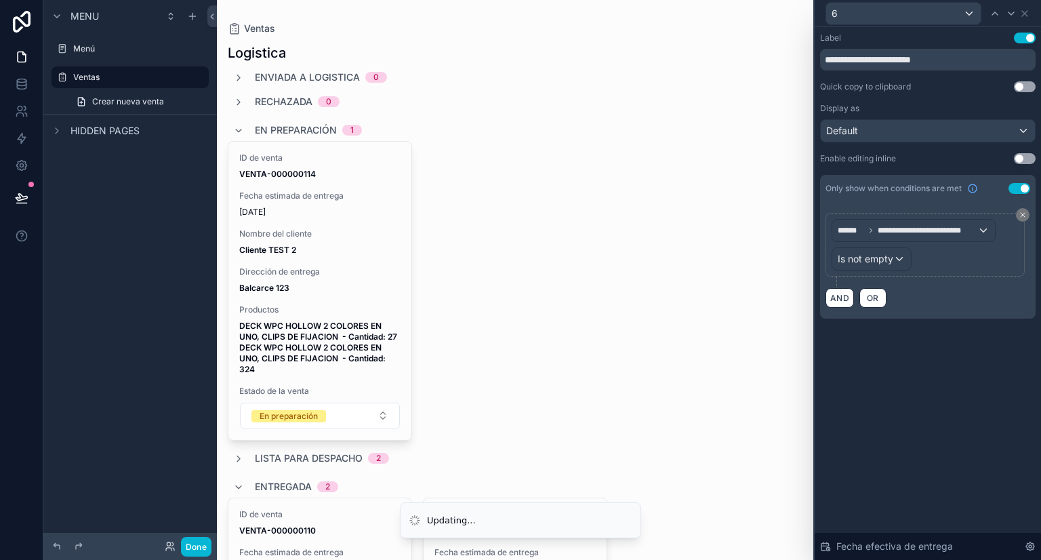
drag, startPoint x: 683, startPoint y: 398, endPoint x: 676, endPoint y: 346, distance: 52.7
click at [684, 396] on div "ID de venta VENTA-000000114 Fecha estimada de entrega [DATE] Nombre del cliente…" at bounding box center [515, 291] width 575 height 300
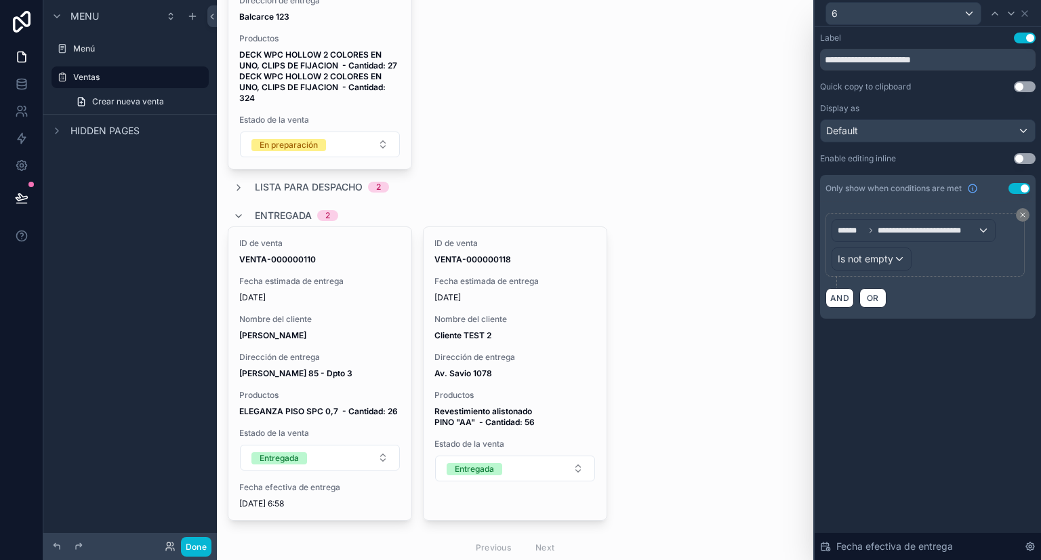
scroll to position [328, 0]
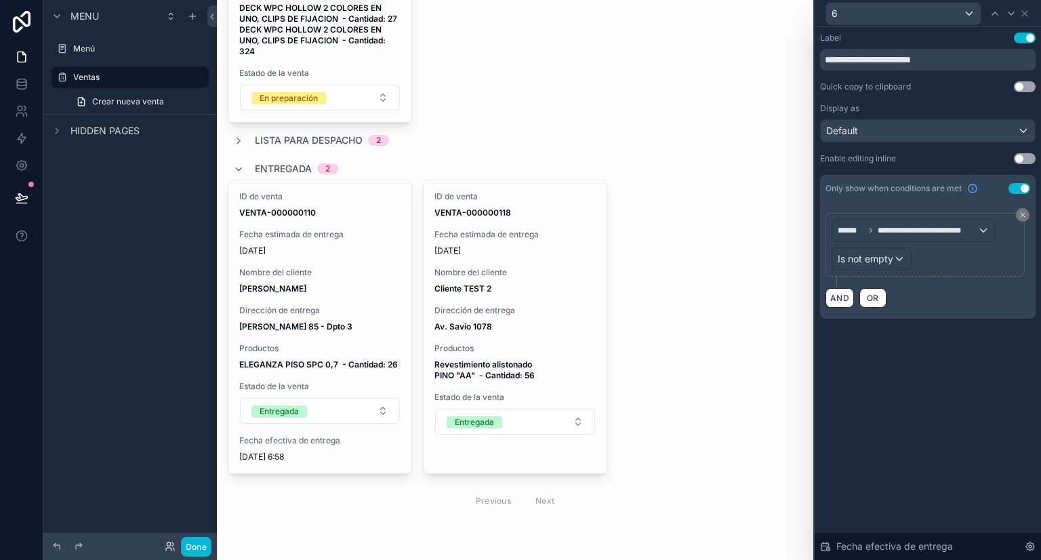
click at [679, 398] on div "ID de venta VENTA-000000110 Fecha estimada de entrega [DATE] Nombre del cliente…" at bounding box center [515, 327] width 575 height 294
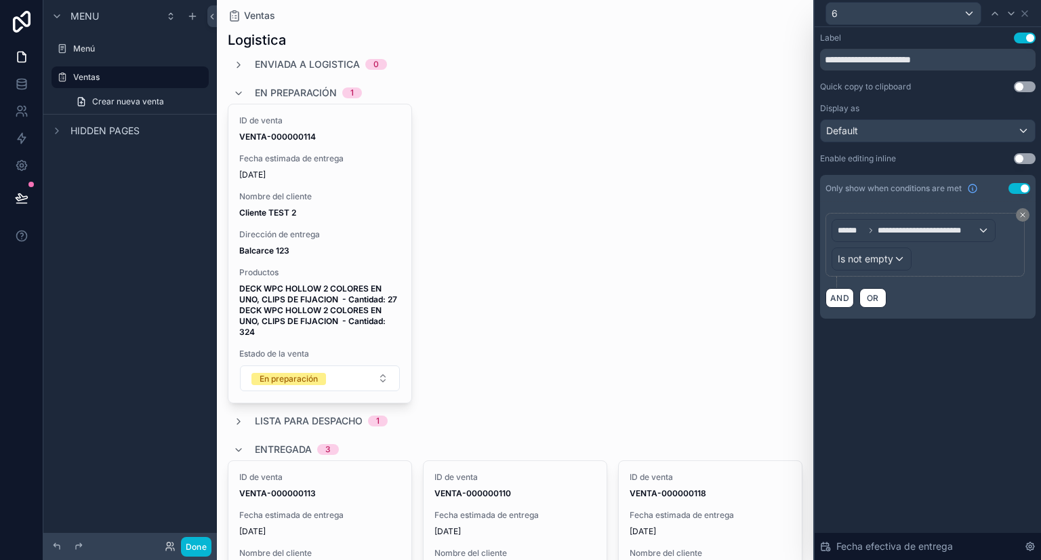
scroll to position [0, 0]
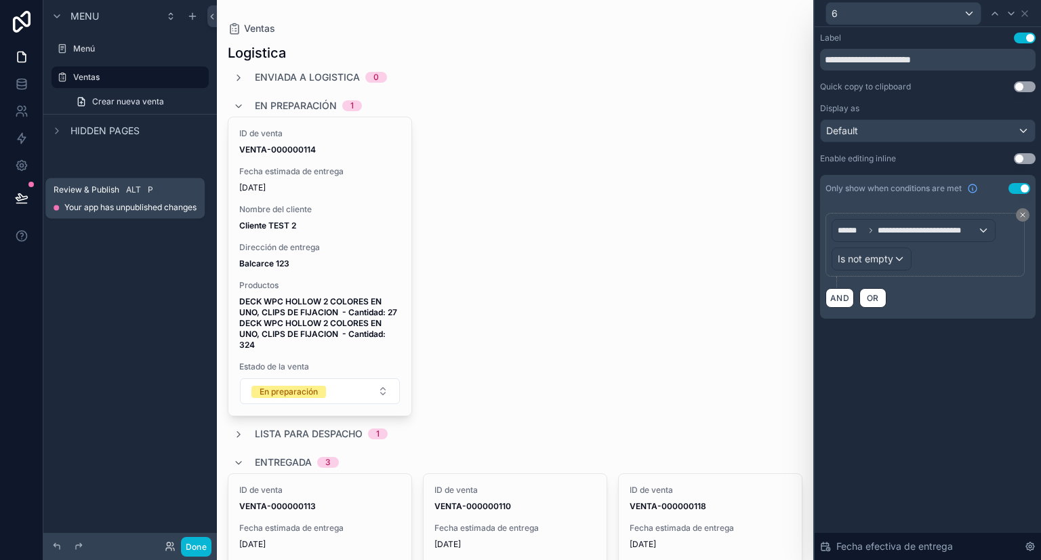
click at [19, 182] on button at bounding box center [22, 198] width 30 height 38
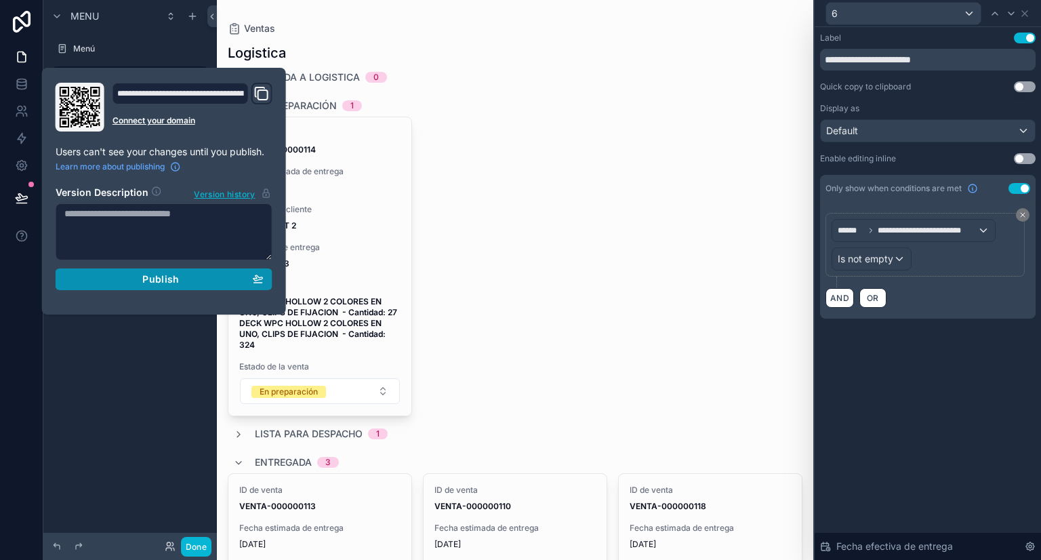
click at [171, 271] on button "Publish" at bounding box center [164, 279] width 217 height 22
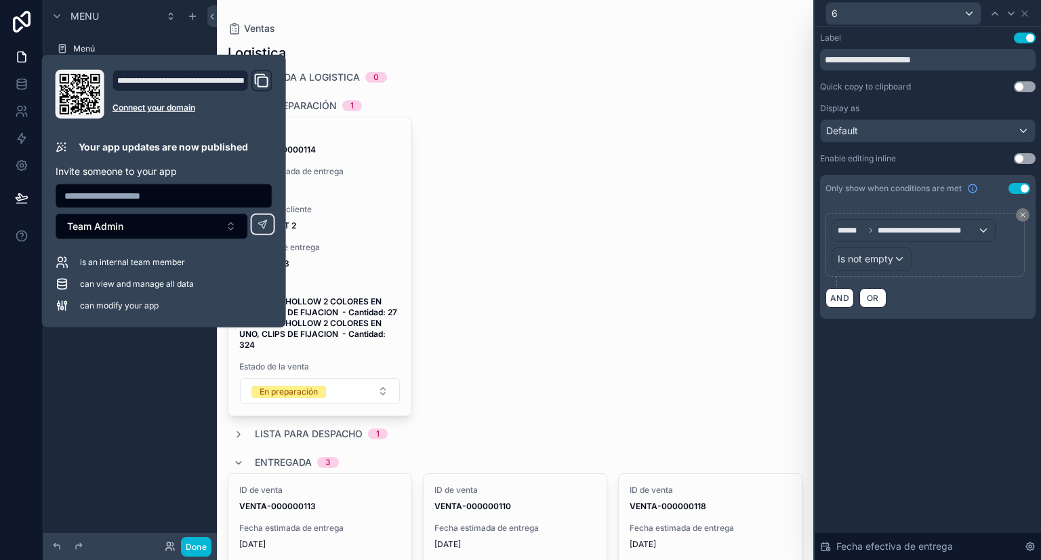
click at [516, 323] on div "ID de venta VENTA-000000114 Fecha estimada de entrega [DATE] Nombre del cliente…" at bounding box center [515, 267] width 575 height 300
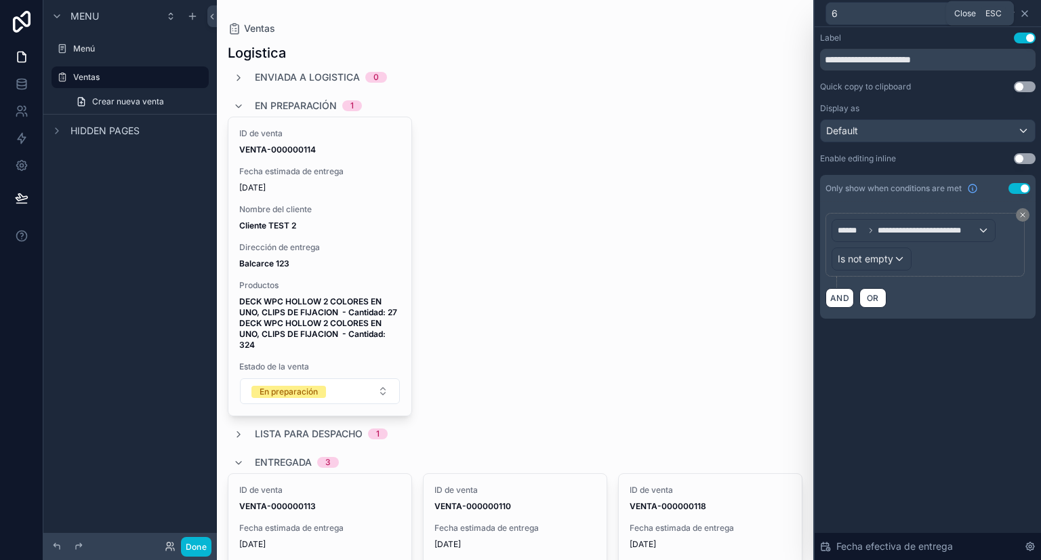
click at [1025, 18] on icon at bounding box center [1024, 13] width 11 height 11
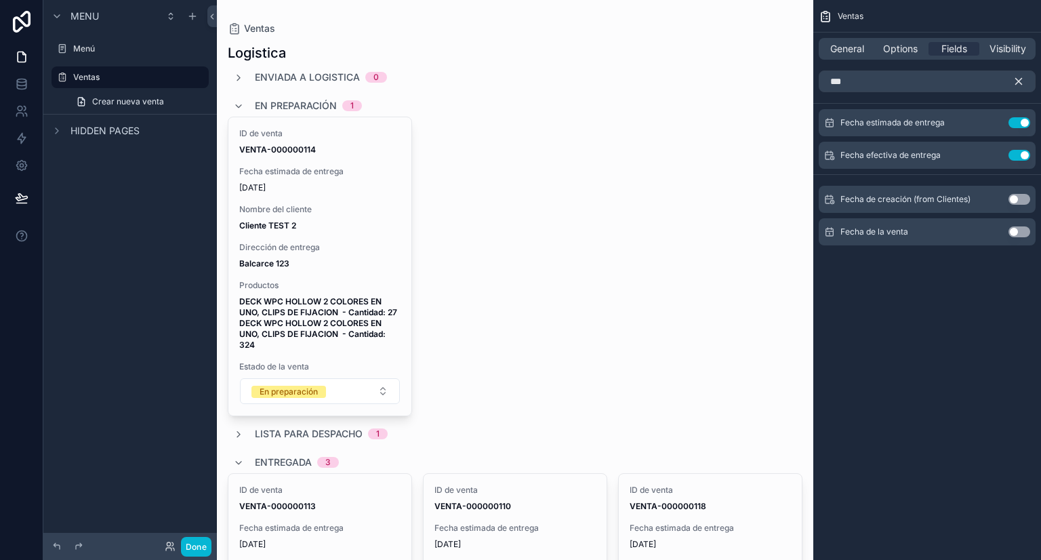
drag, startPoint x: 1032, startPoint y: 80, endPoint x: 1024, endPoint y: 81, distance: 8.2
click at [1025, 80] on button "scrollable content" at bounding box center [1023, 81] width 23 height 22
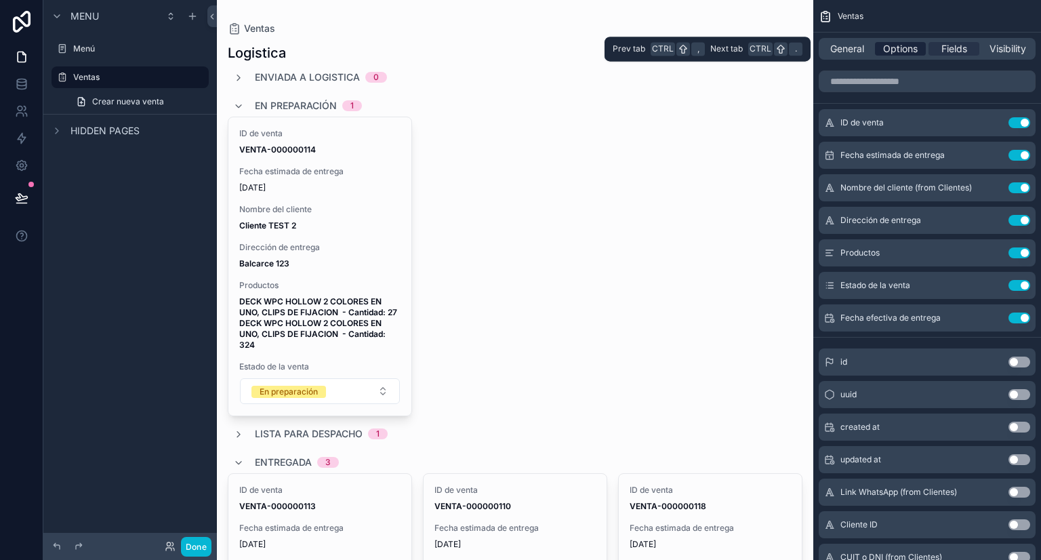
click at [910, 48] on span "Options" at bounding box center [900, 49] width 35 height 14
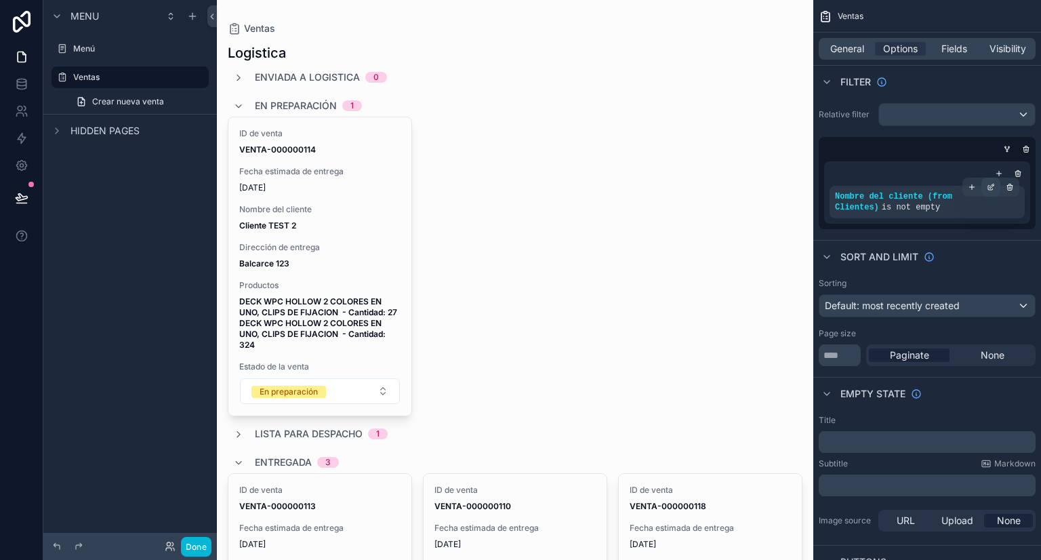
click at [989, 188] on icon "scrollable content" at bounding box center [991, 187] width 8 height 8
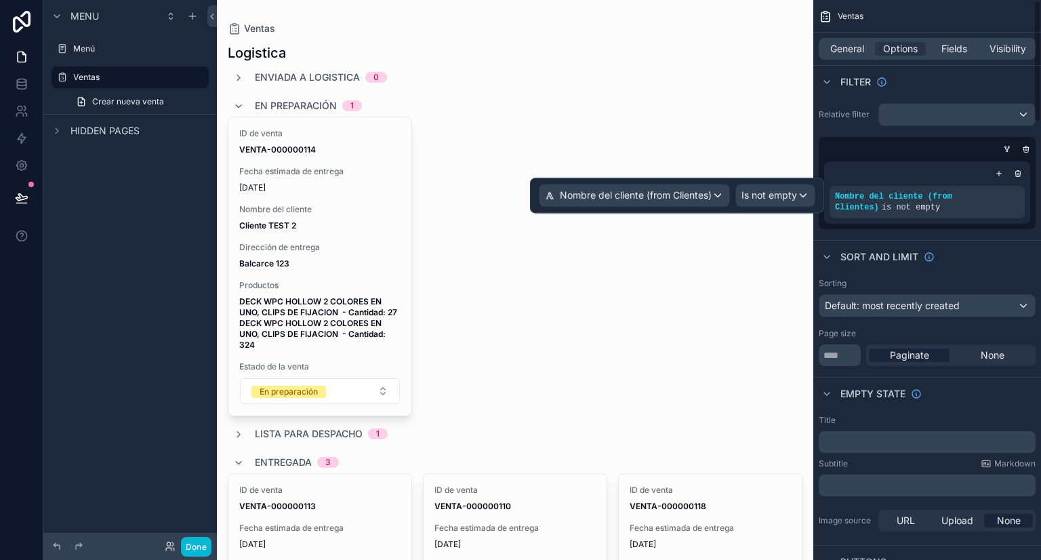
click at [913, 232] on div "Relative filter Nombre del cliente (from Clientes) is not empty" at bounding box center [927, 166] width 228 height 137
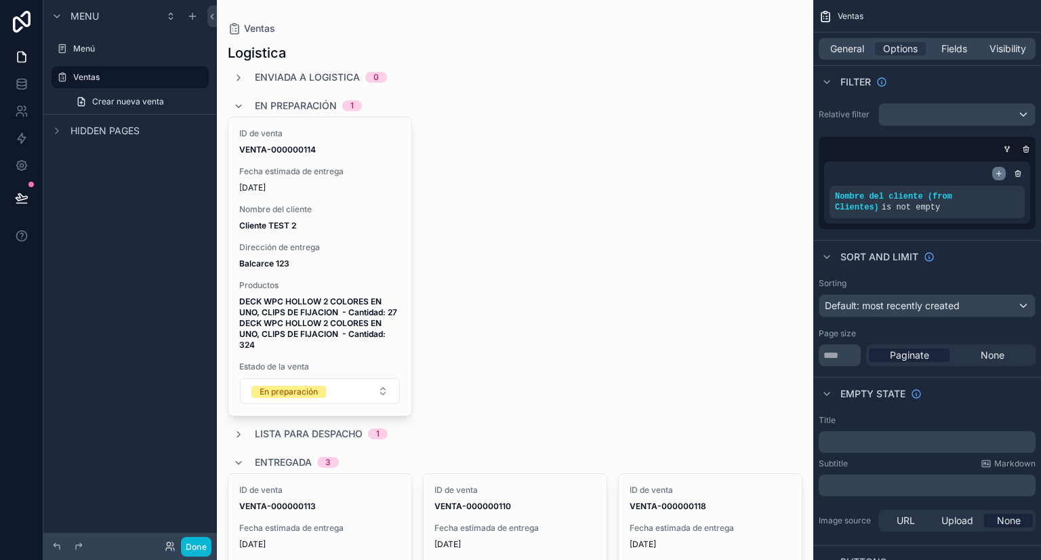
click at [998, 171] on icon "scrollable content" at bounding box center [999, 173] width 8 height 8
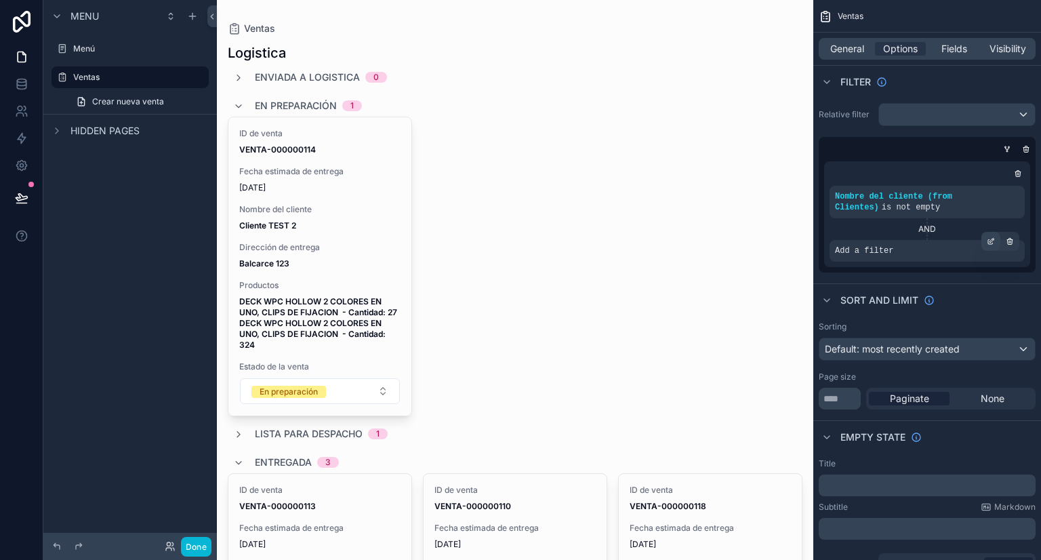
click at [985, 239] on div "scrollable content" at bounding box center [990, 241] width 19 height 19
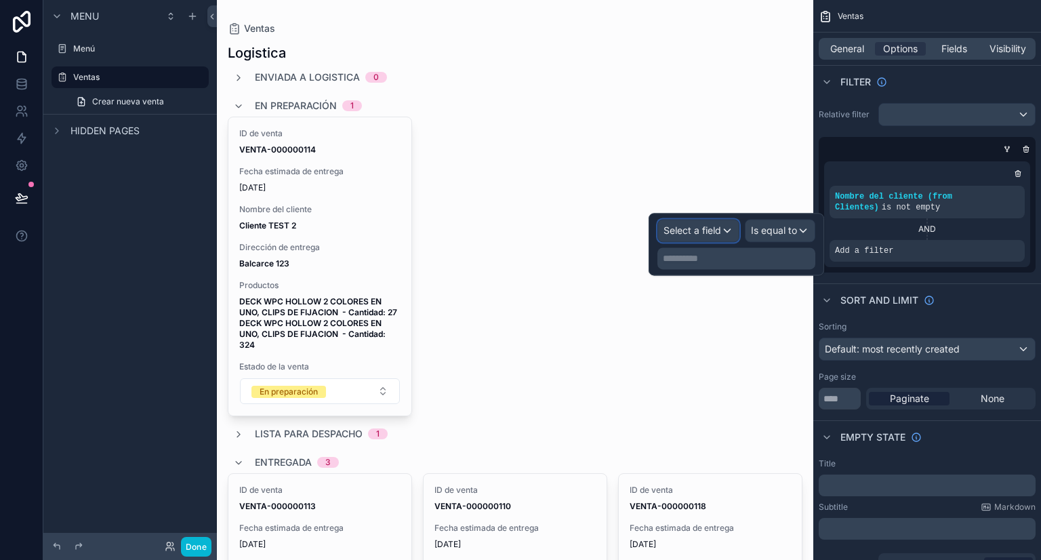
click at [708, 234] on span "Select a field" at bounding box center [692, 230] width 58 height 12
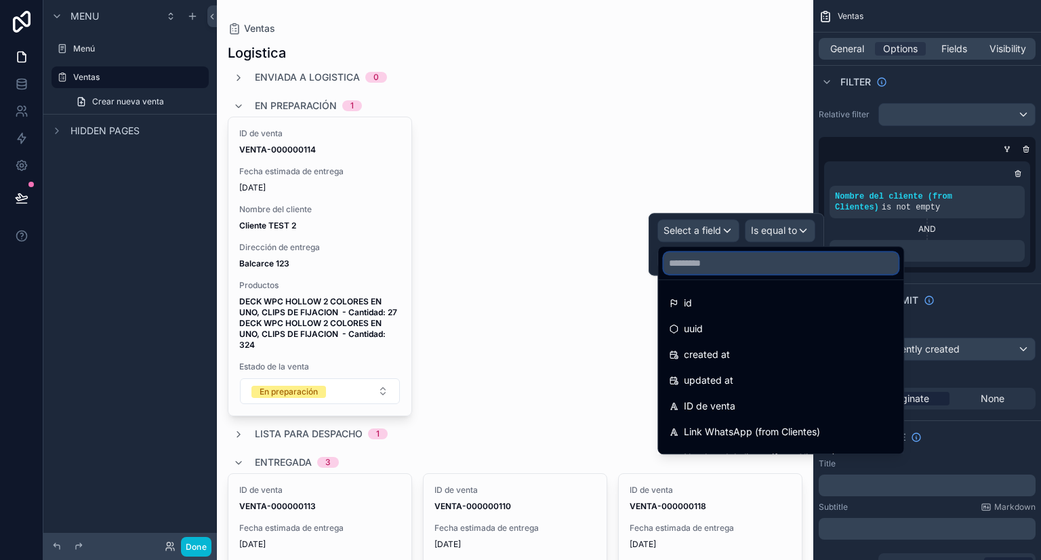
click at [713, 258] on input "text" at bounding box center [780, 263] width 234 height 22
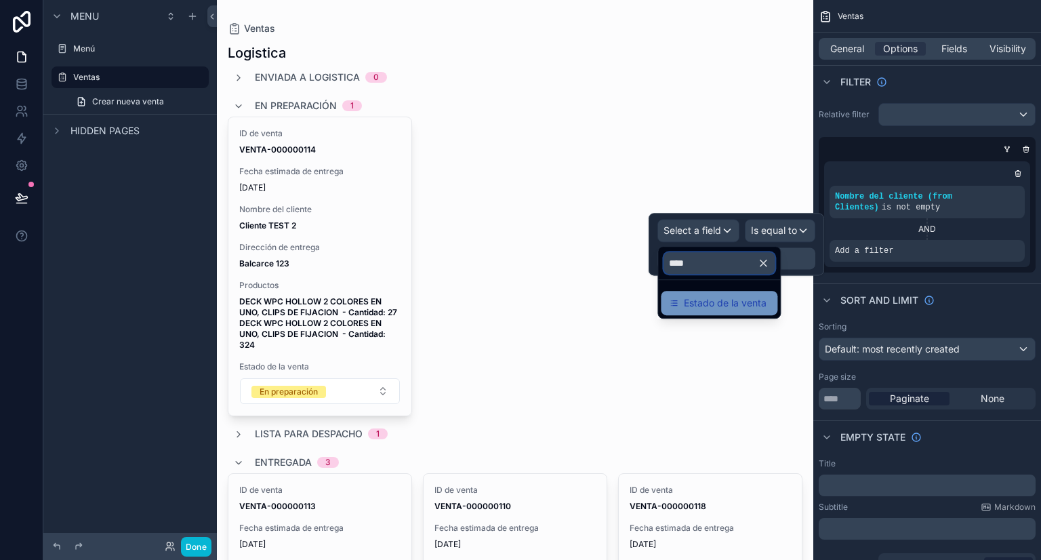
type input "****"
click at [726, 300] on span "Estado de la venta" at bounding box center [725, 303] width 83 height 16
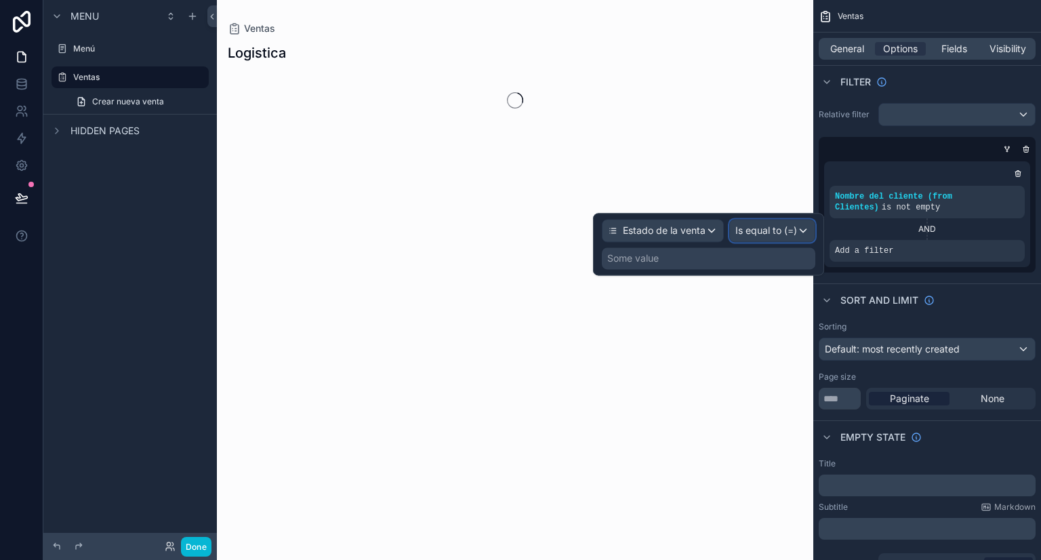
click at [759, 228] on span "Is equal to (=)" at bounding box center [766, 231] width 62 height 14
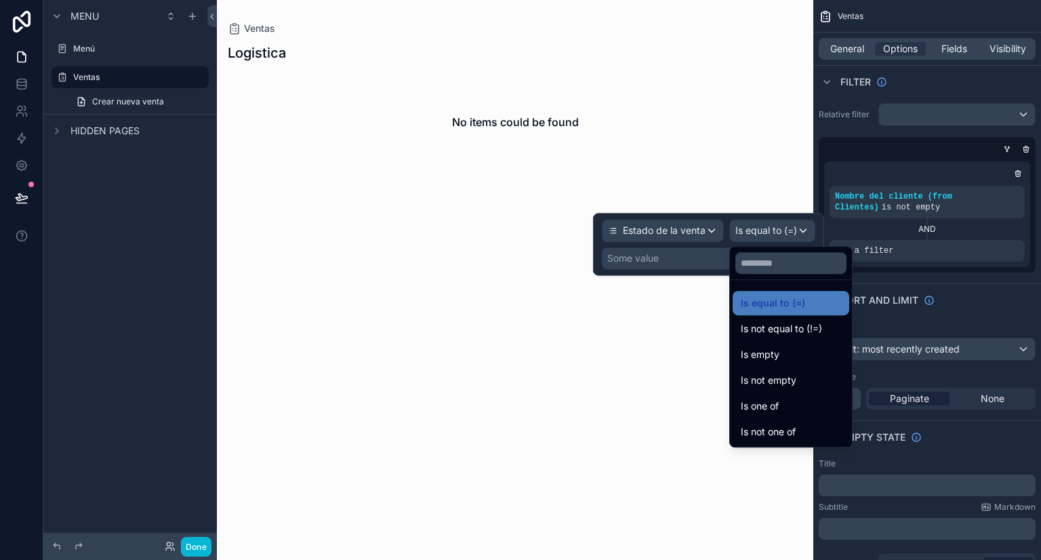
click at [720, 262] on div at bounding box center [708, 244] width 231 height 62
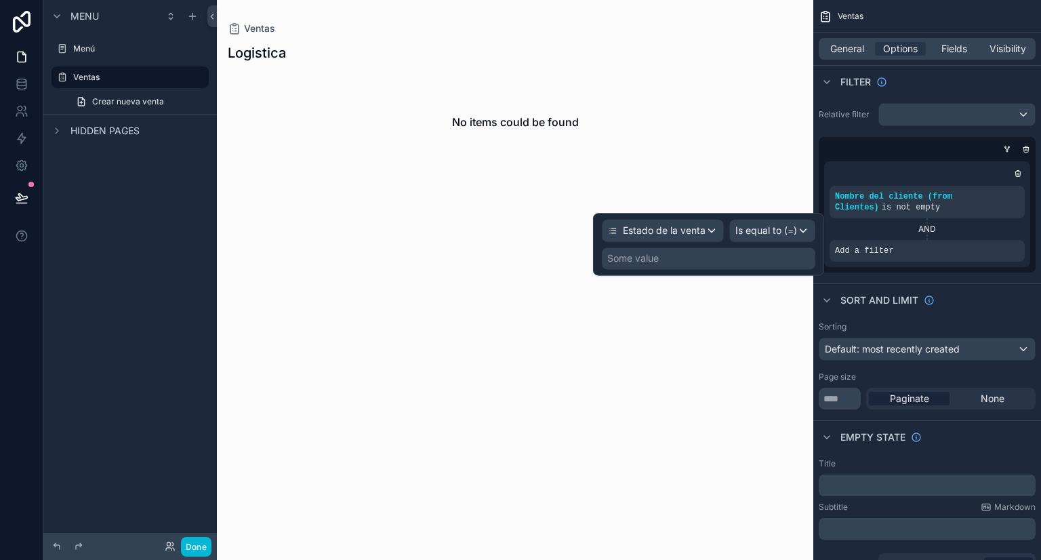
click at [705, 256] on div "Some value" at bounding box center [708, 258] width 213 height 22
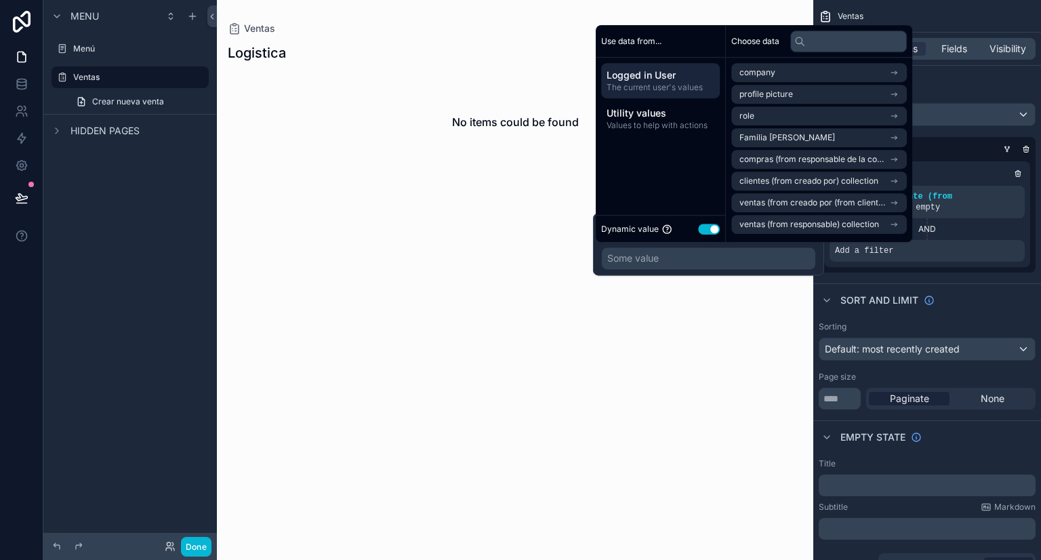
click at [708, 232] on button "Use setting" at bounding box center [709, 229] width 22 height 11
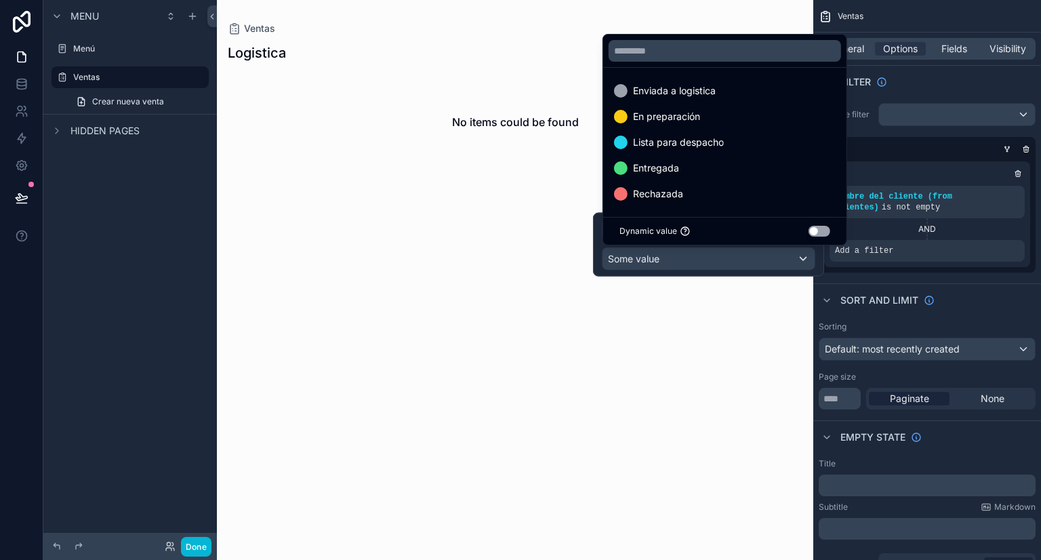
click at [684, 264] on div at bounding box center [708, 245] width 231 height 64
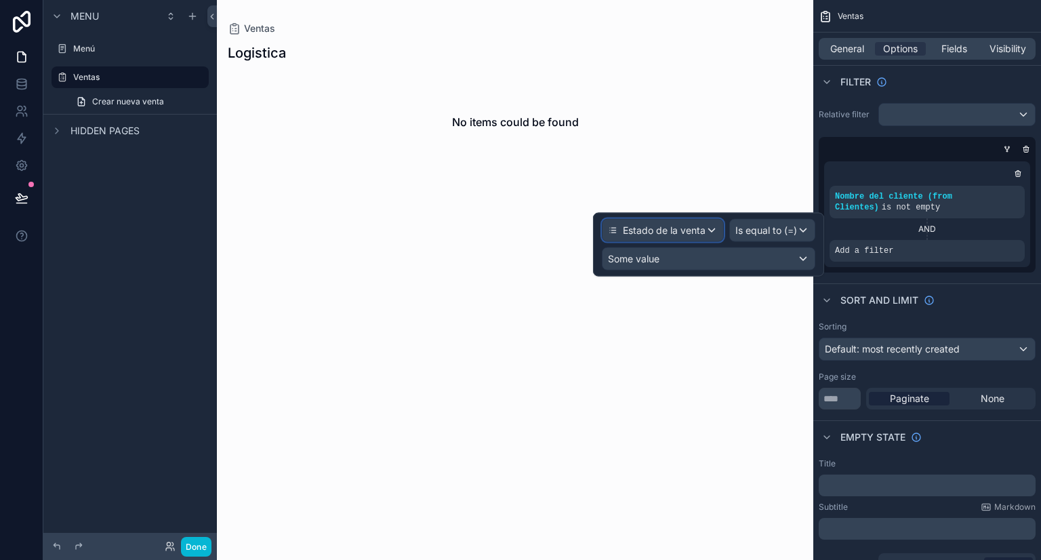
click at [707, 231] on div "Estado de la venta" at bounding box center [662, 231] width 121 height 22
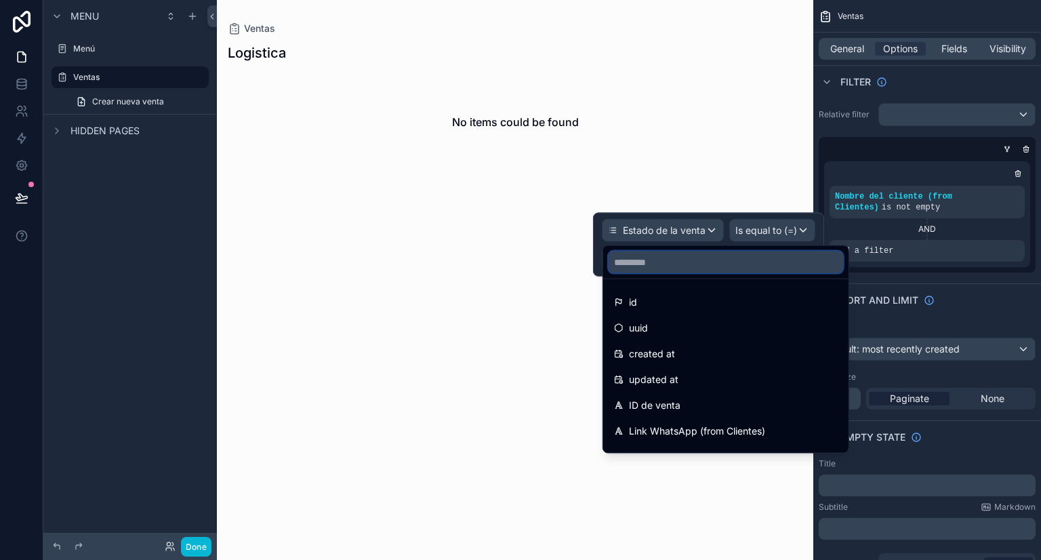
click at [713, 256] on input "text" at bounding box center [726, 262] width 234 height 22
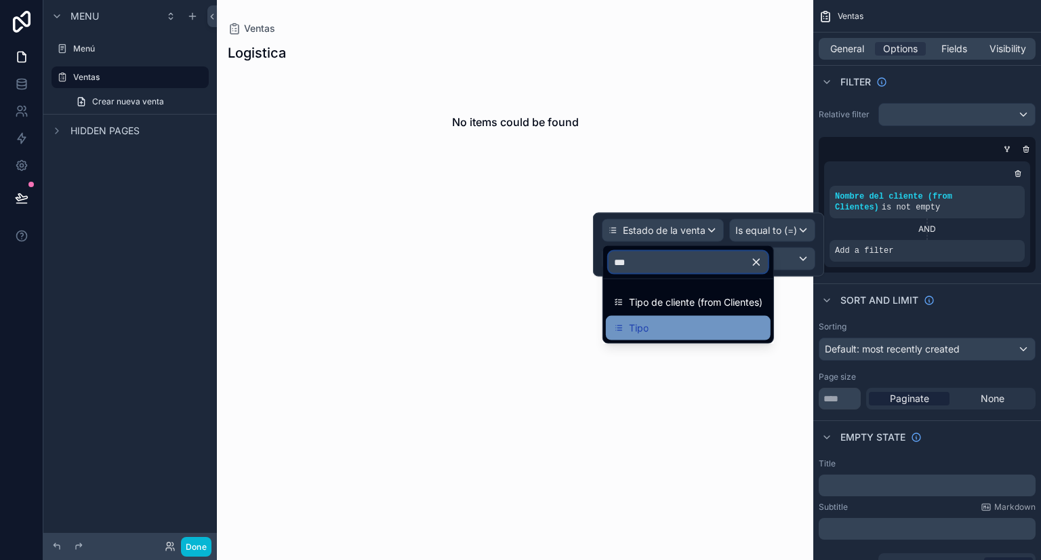
type input "***"
click at [707, 321] on div "Tipo" at bounding box center [688, 328] width 148 height 16
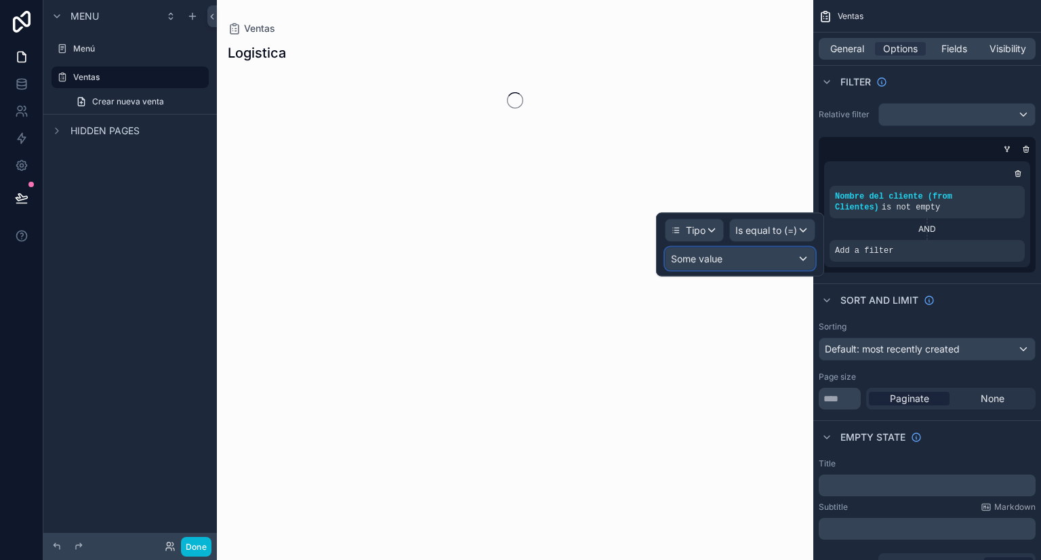
click at [758, 248] on div "Some value" at bounding box center [739, 259] width 149 height 22
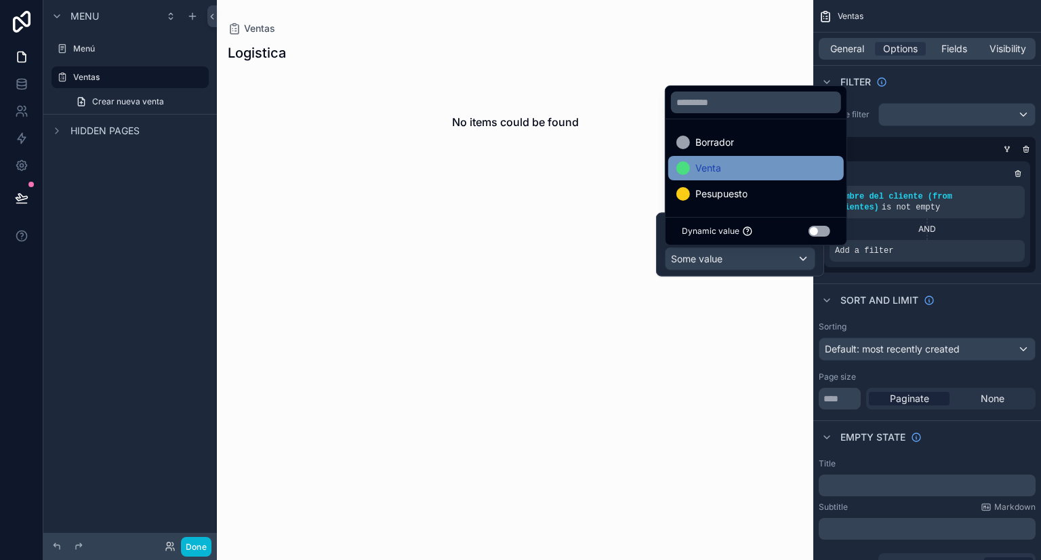
click at [726, 166] on div "Venta" at bounding box center [755, 168] width 159 height 16
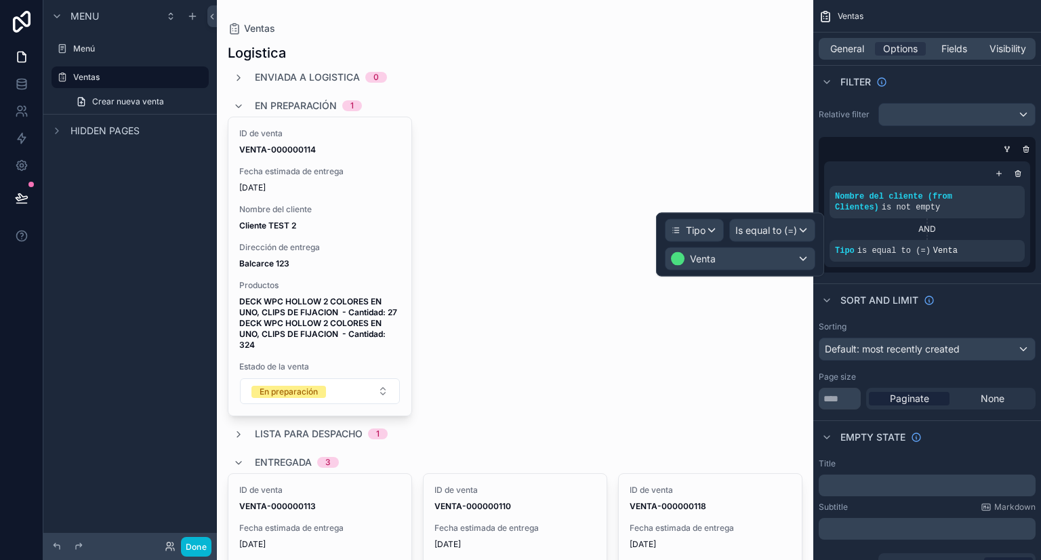
click at [534, 232] on div "ID de venta VENTA-000000114 Fecha estimada de entrega [DATE] Nombre del cliente…" at bounding box center [515, 267] width 575 height 300
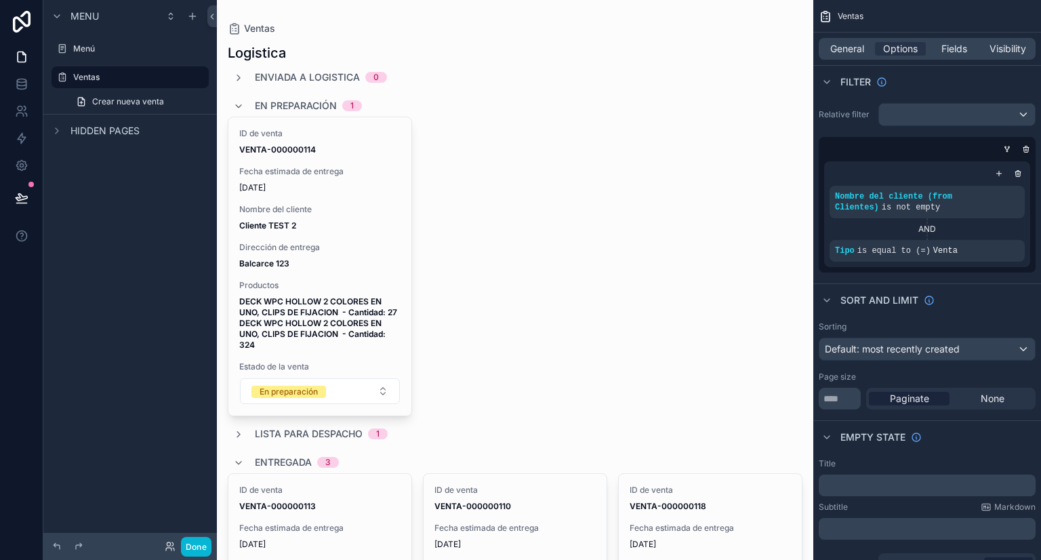
click at [470, 138] on div "ID de venta VENTA-000000114 Fecha estimada de entrega [DATE] Nombre del cliente…" at bounding box center [515, 267] width 575 height 300
click at [951, 42] on span "Fields" at bounding box center [954, 49] width 26 height 14
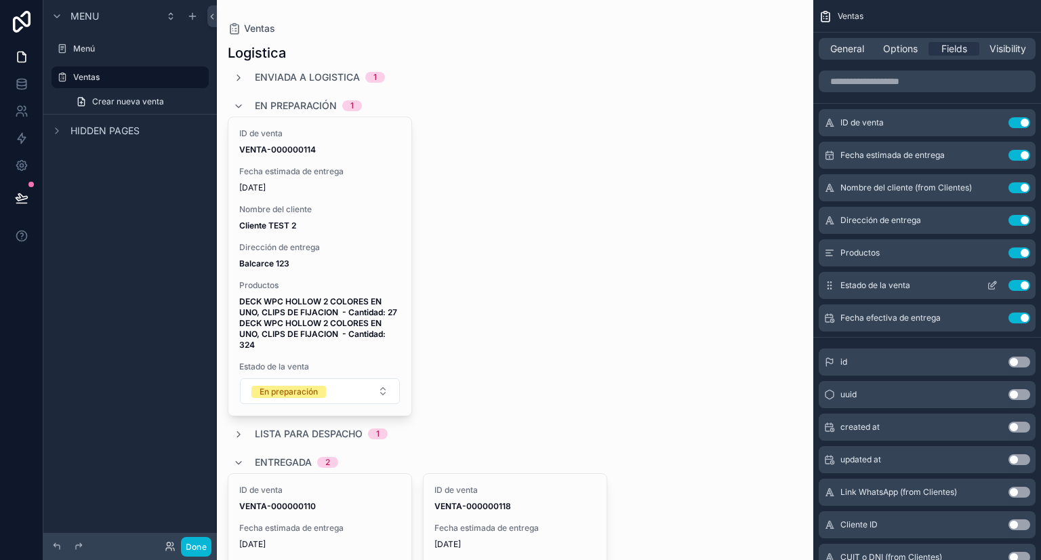
click at [987, 285] on icon "scrollable content" at bounding box center [992, 285] width 11 height 11
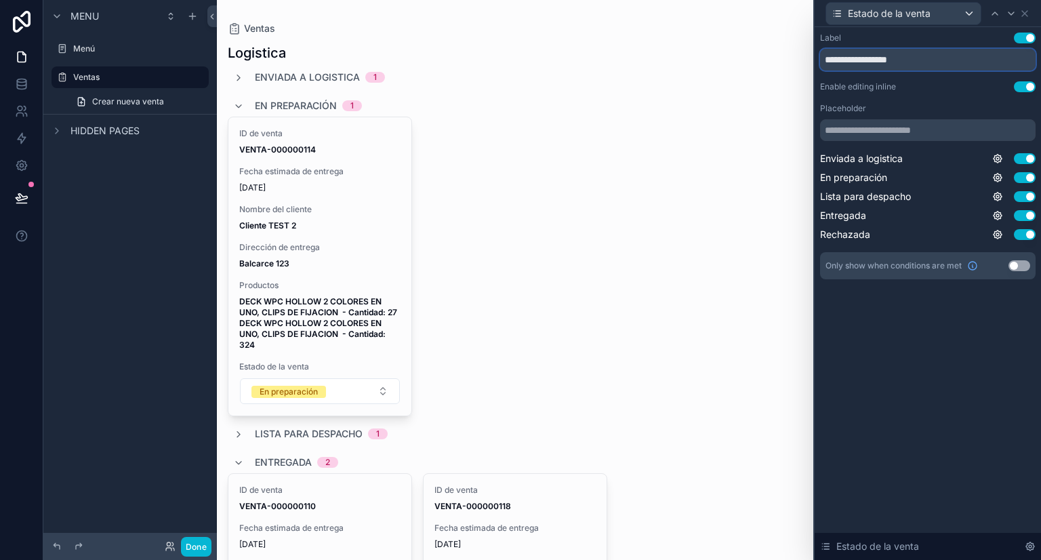
drag, startPoint x: 914, startPoint y: 60, endPoint x: 817, endPoint y: 60, distance: 96.9
click at [817, 60] on div "**********" at bounding box center [928, 169] width 226 height 285
click at [865, 56] on input "**********" at bounding box center [928, 60] width 216 height 22
drag, startPoint x: 857, startPoint y: 59, endPoint x: 915, endPoint y: 58, distance: 58.3
click at [915, 58] on input "**********" at bounding box center [928, 60] width 216 height 22
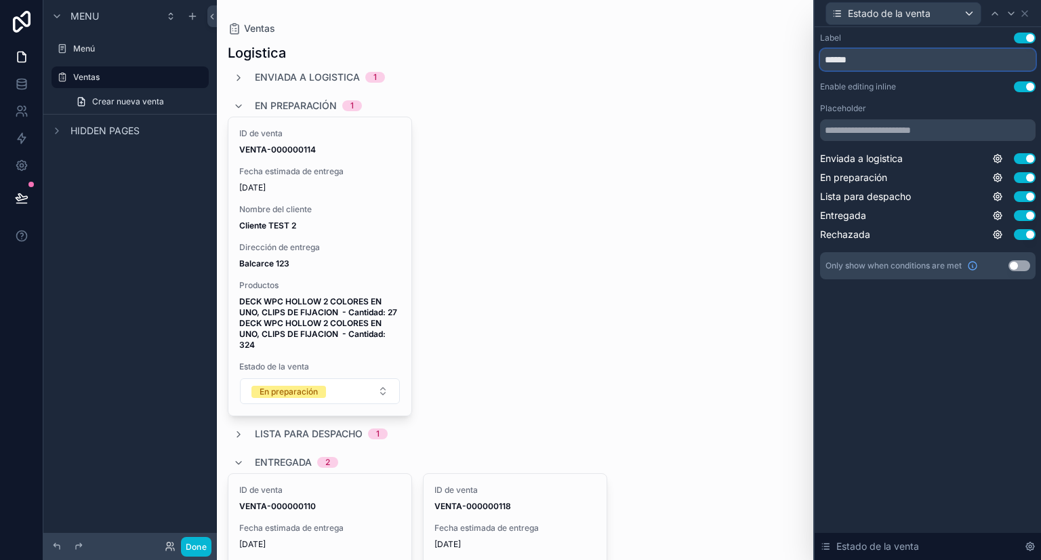
type input "******"
click at [922, 33] on div "Label Use setting" at bounding box center [928, 38] width 216 height 11
click at [667, 232] on div "ID de venta VENTA-000000114 Fecha estimada de entrega [DATE] Nombre del cliente…" at bounding box center [515, 267] width 575 height 300
click at [1025, 16] on icon at bounding box center [1024, 13] width 11 height 11
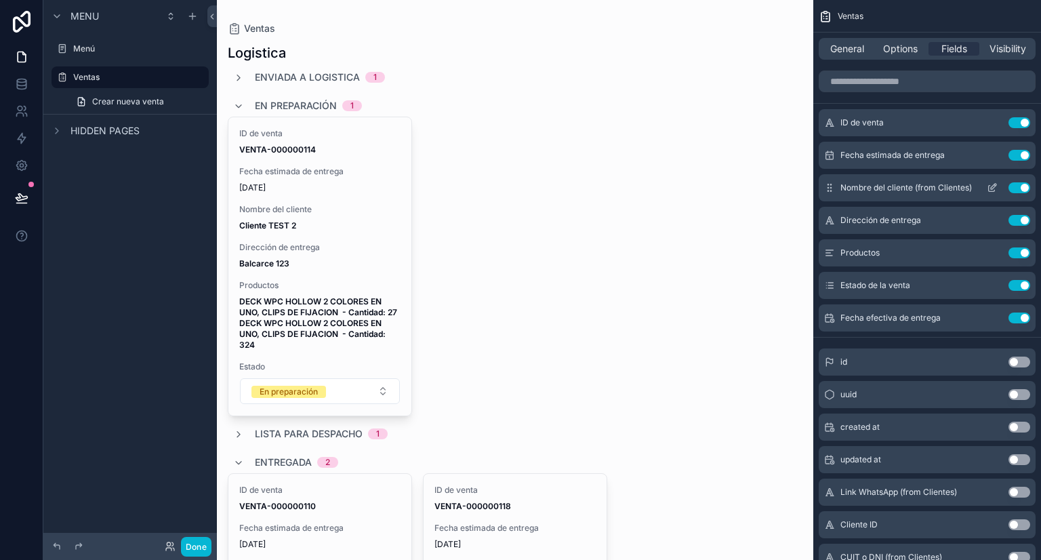
click at [1017, 186] on button "Use setting" at bounding box center [1019, 187] width 22 height 11
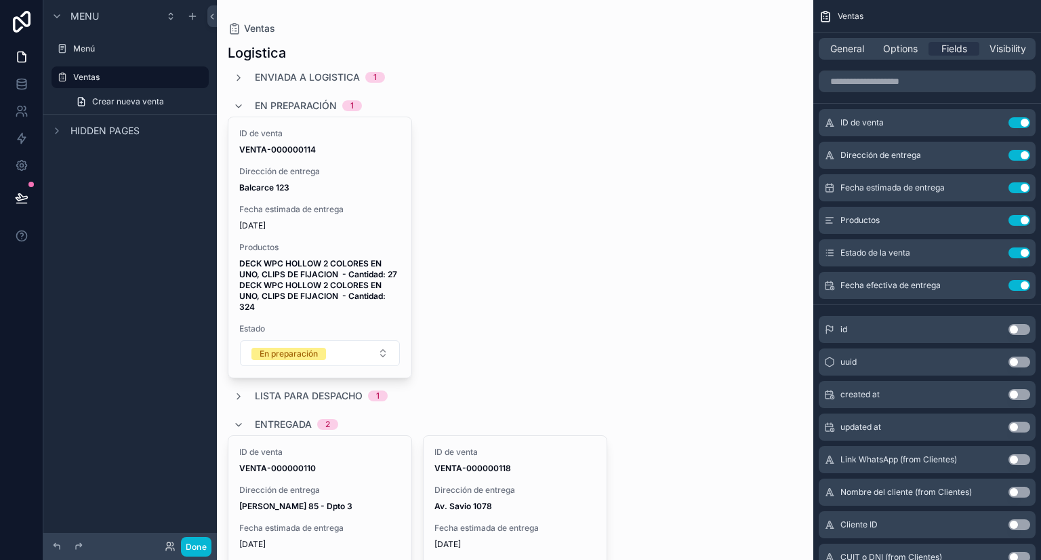
click at [543, 213] on div "ID de venta VENTA-000000114 Dirección de entrega Balcarce 123 Fecha estimada de…" at bounding box center [515, 248] width 575 height 262
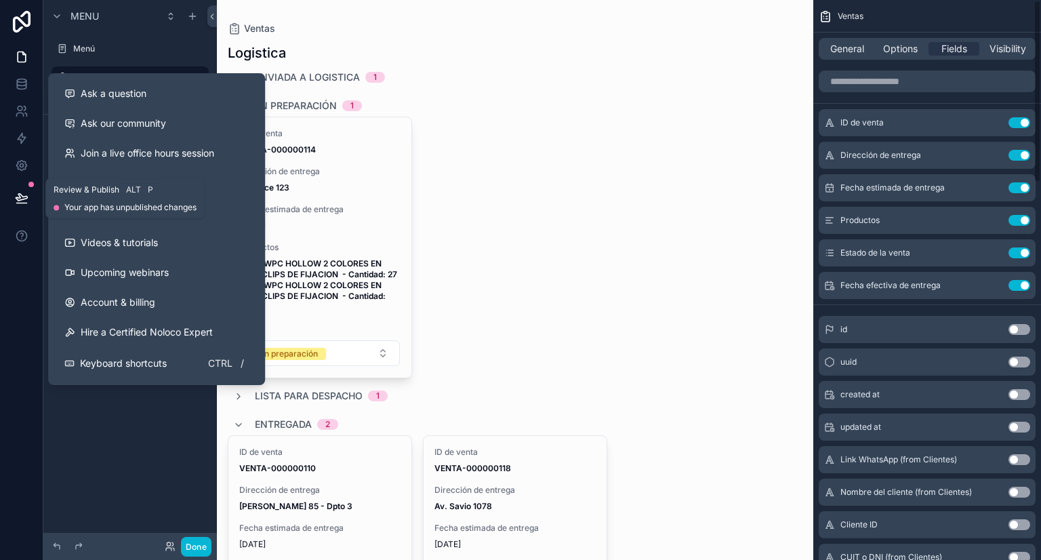
click at [13, 190] on button at bounding box center [22, 198] width 30 height 38
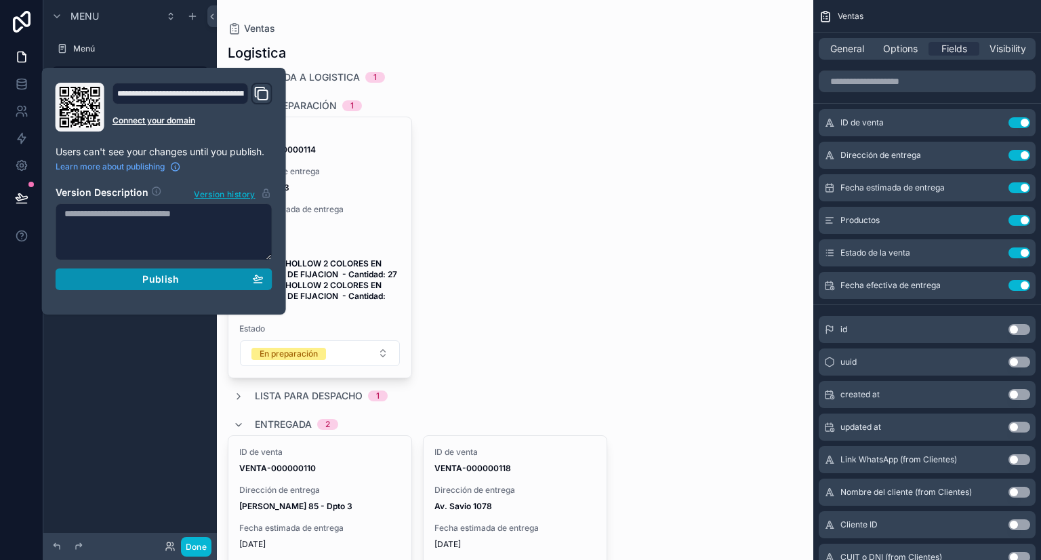
click at [151, 285] on button "Publish" at bounding box center [164, 279] width 217 height 22
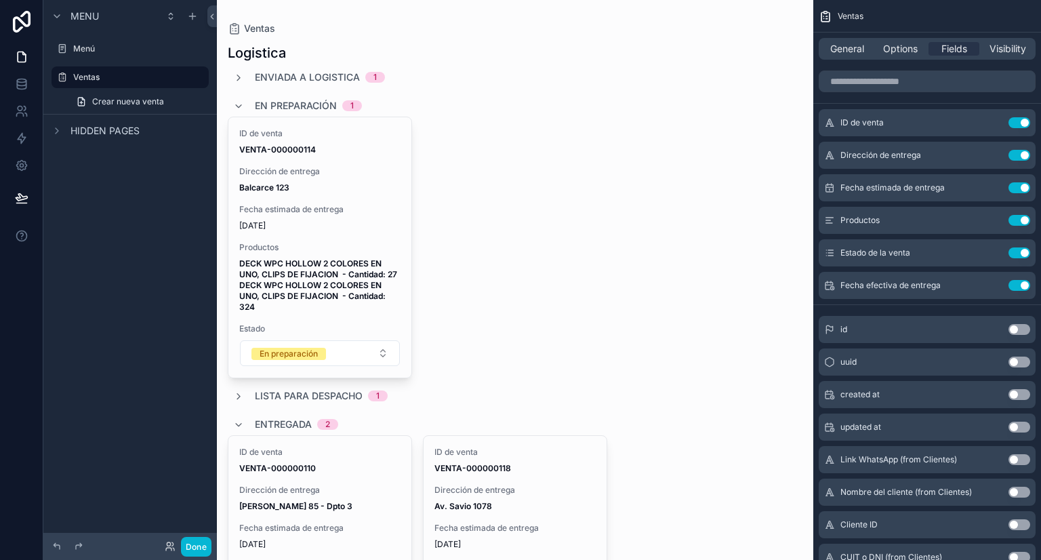
click at [413, 47] on div "Logistica" at bounding box center [515, 52] width 575 height 19
click at [176, 79] on icon "scrollable content" at bounding box center [179, 77] width 7 height 7
click at [104, 80] on input "******" at bounding box center [119, 77] width 92 height 16
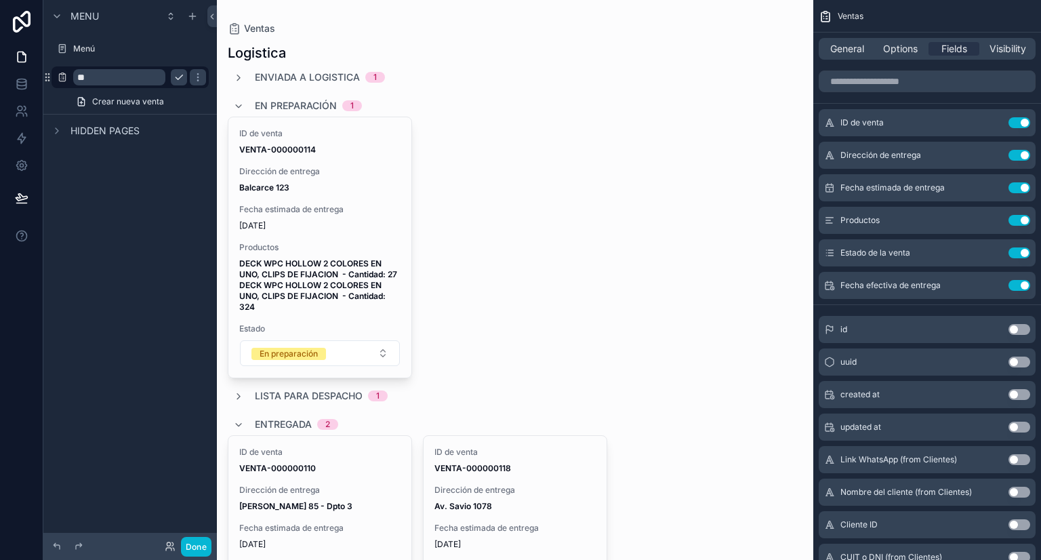
type input "*"
type input "*********"
click at [114, 212] on div "Menu Menú ********* Crear nueva venta Hidden pages" at bounding box center [129, 272] width 173 height 544
click at [196, 77] on icon "scrollable content" at bounding box center [197, 77] width 11 height 11
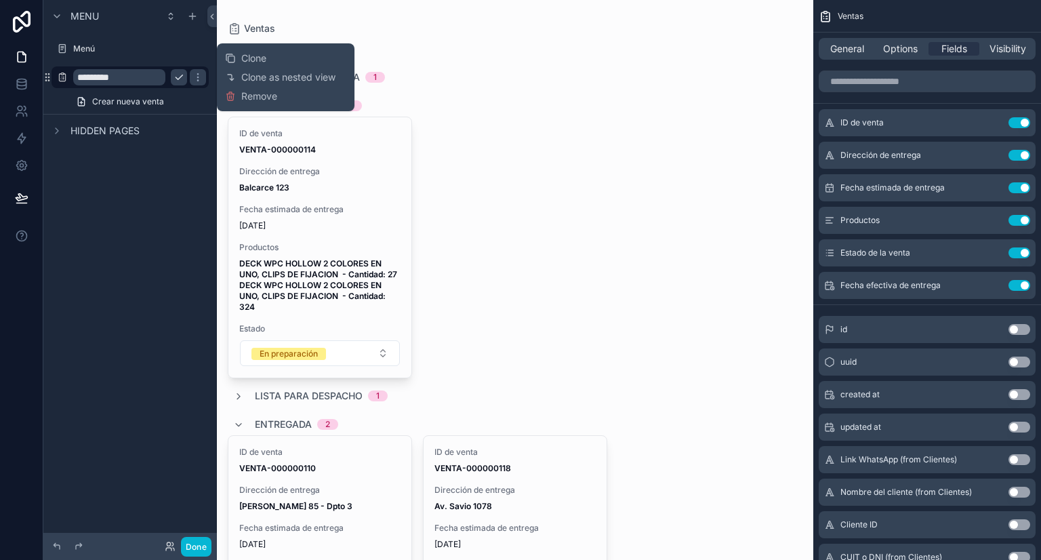
click at [156, 171] on div "Menu Menú ********* Crear nueva venta Hidden pages" at bounding box center [129, 272] width 173 height 544
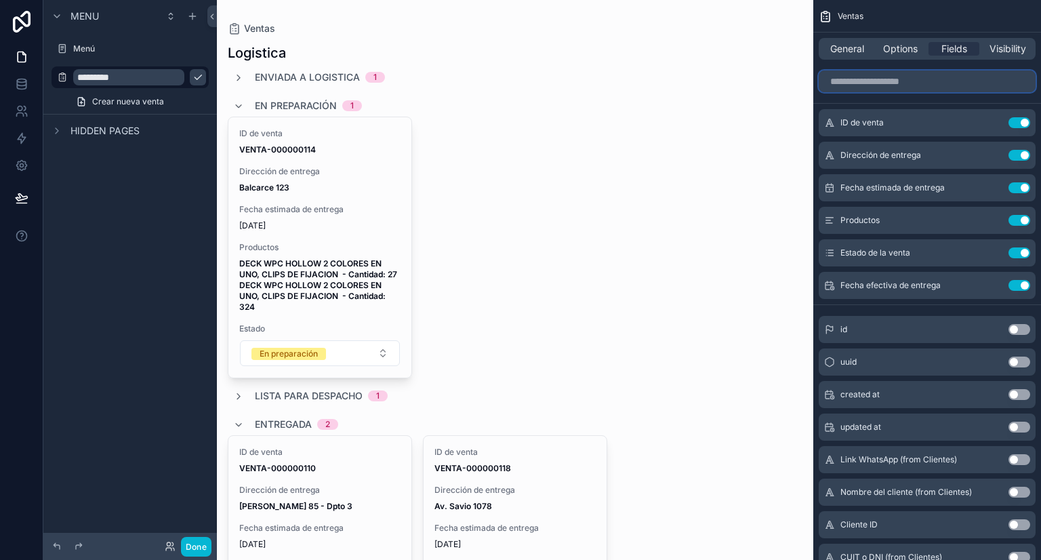
click at [924, 82] on input "scrollable content" at bounding box center [927, 81] width 217 height 22
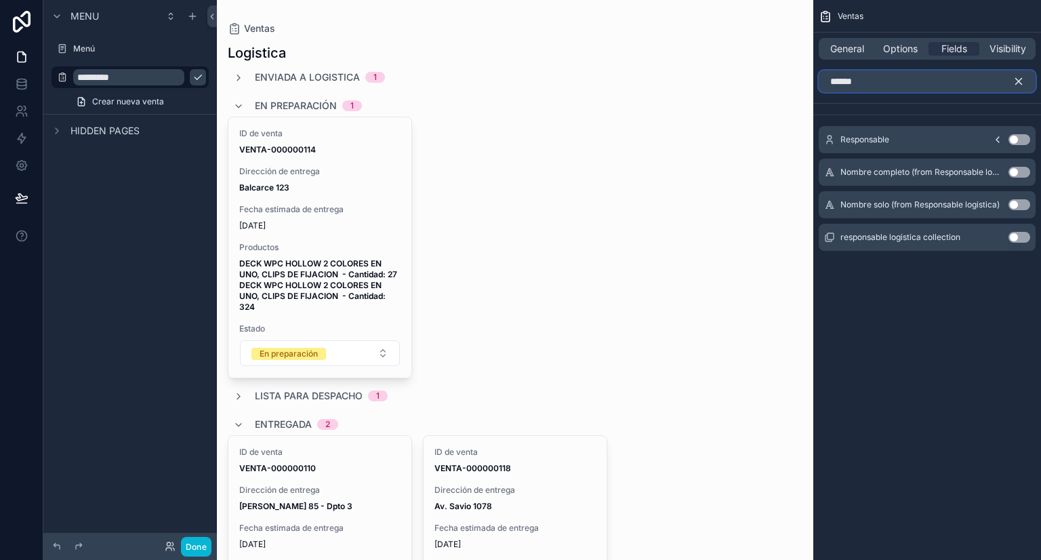
type input "******"
click at [1017, 139] on button "Use setting" at bounding box center [1019, 139] width 22 height 11
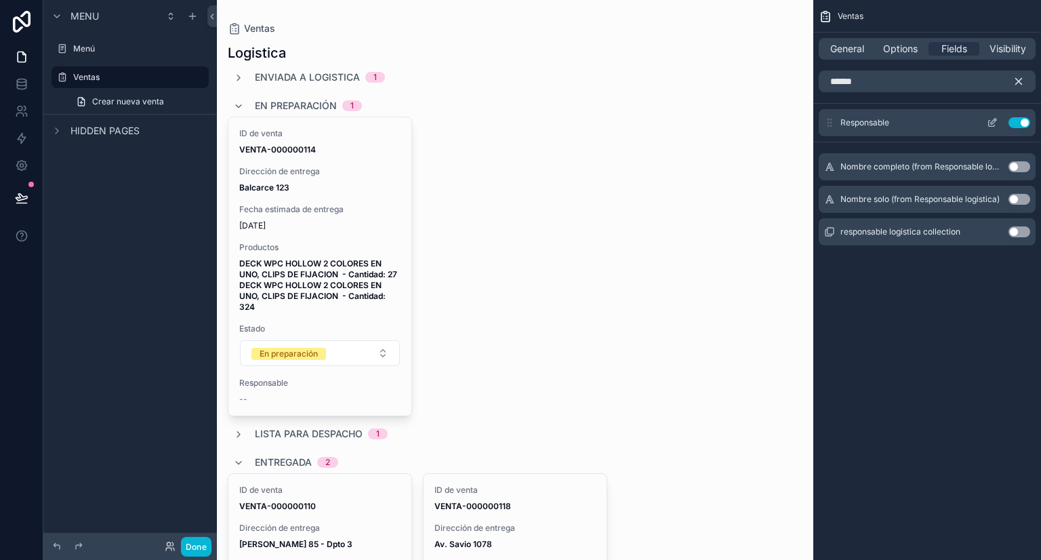
click at [1020, 124] on button "Use setting" at bounding box center [1019, 122] width 22 height 11
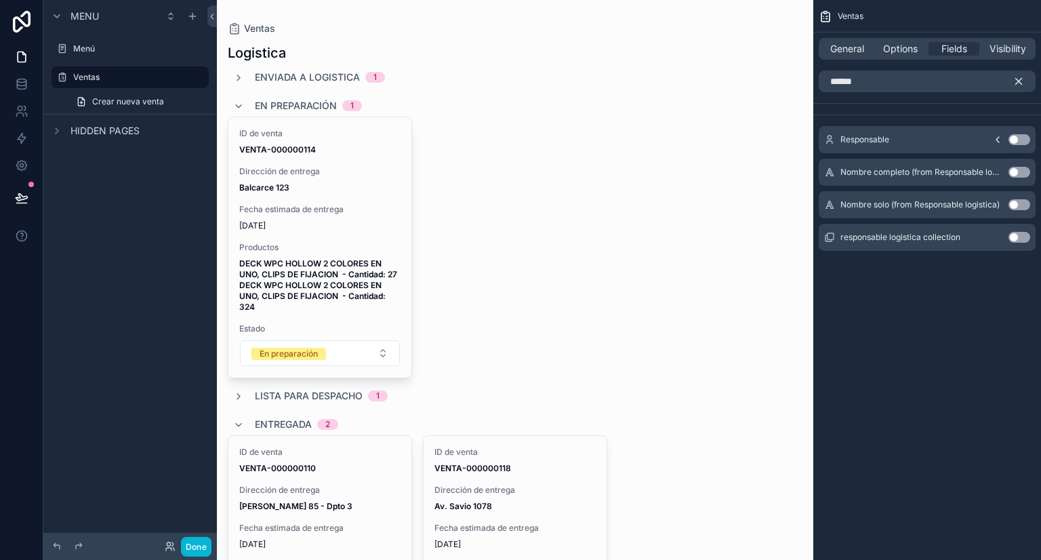
click at [1017, 233] on button "Use setting" at bounding box center [1019, 237] width 22 height 11
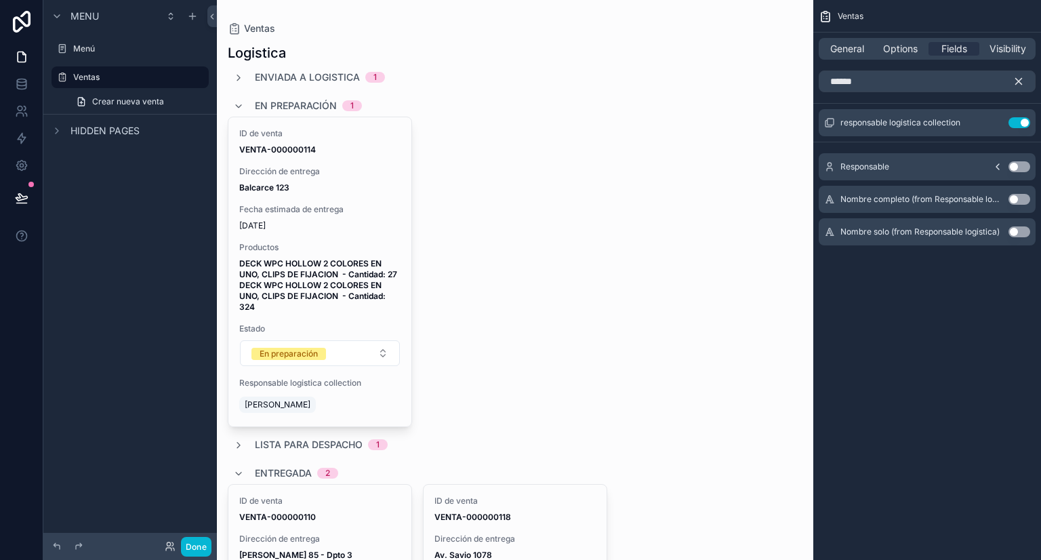
click at [1017, 199] on button "Use setting" at bounding box center [1019, 199] width 22 height 11
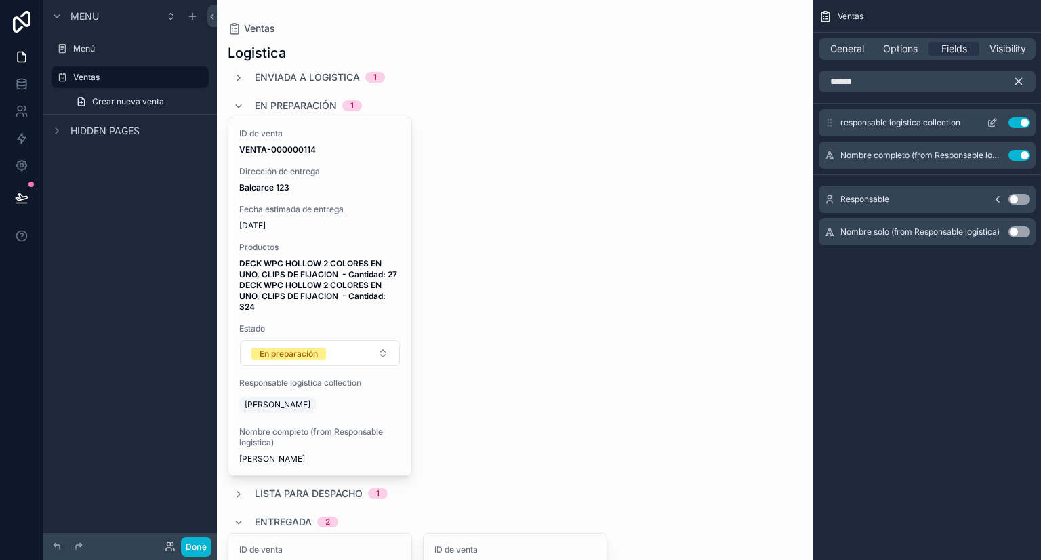
click at [1017, 120] on button "Use setting" at bounding box center [1019, 122] width 22 height 11
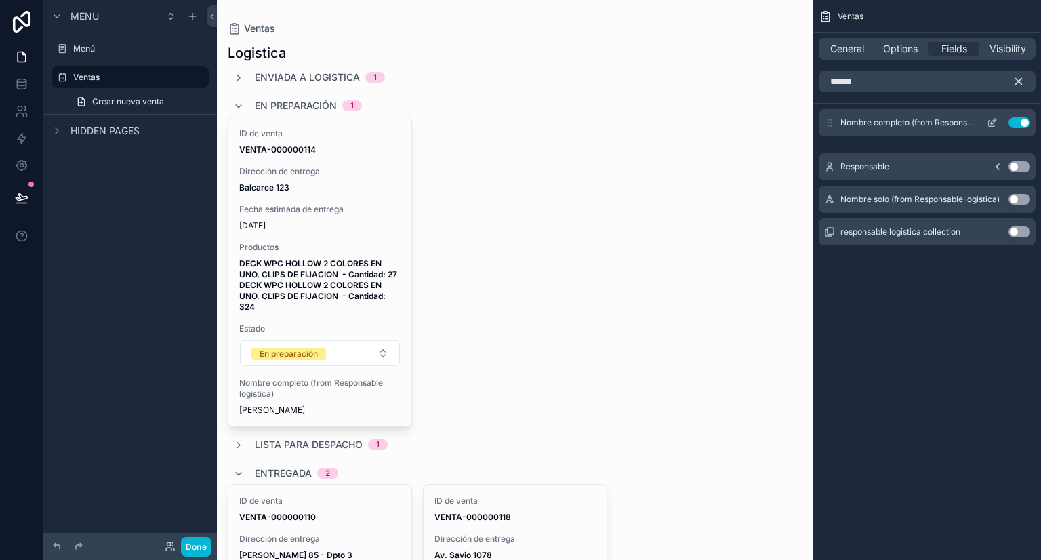
click at [995, 123] on icon "scrollable content" at bounding box center [992, 122] width 11 height 11
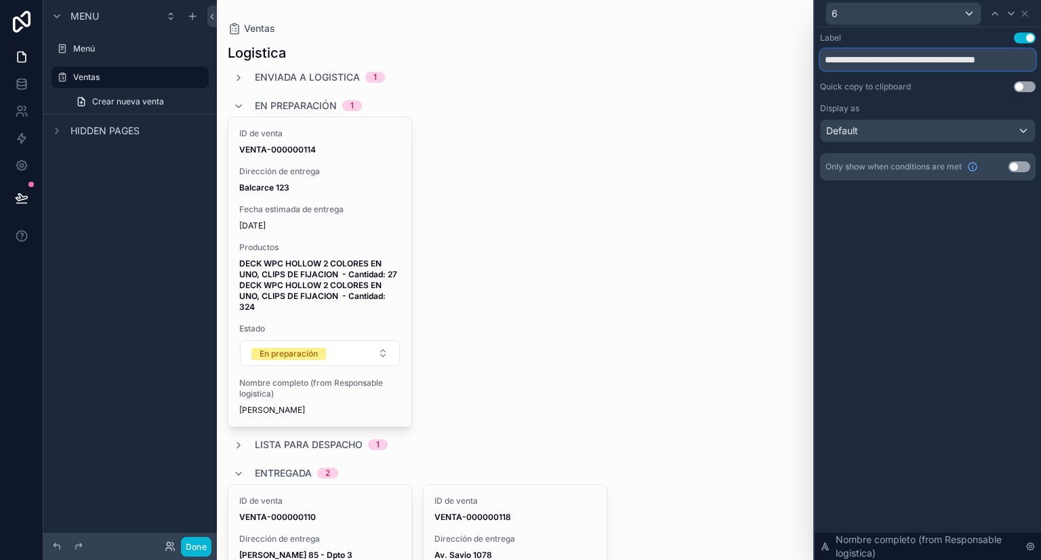
drag, startPoint x: 935, startPoint y: 60, endPoint x: 808, endPoint y: 64, distance: 127.5
click at [808, 63] on div "**********" at bounding box center [520, 280] width 1041 height 560
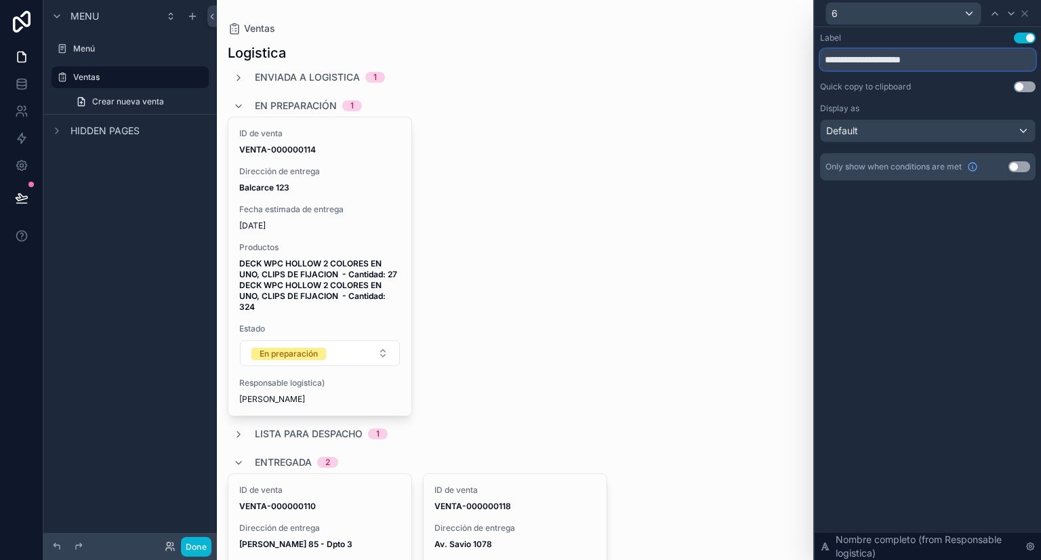
drag, startPoint x: 884, startPoint y: 60, endPoint x: 947, endPoint y: 66, distance: 63.9
click at [947, 66] on input "**********" at bounding box center [928, 60] width 216 height 22
type input "**********"
click at [951, 131] on div "Default" at bounding box center [928, 131] width 214 height 22
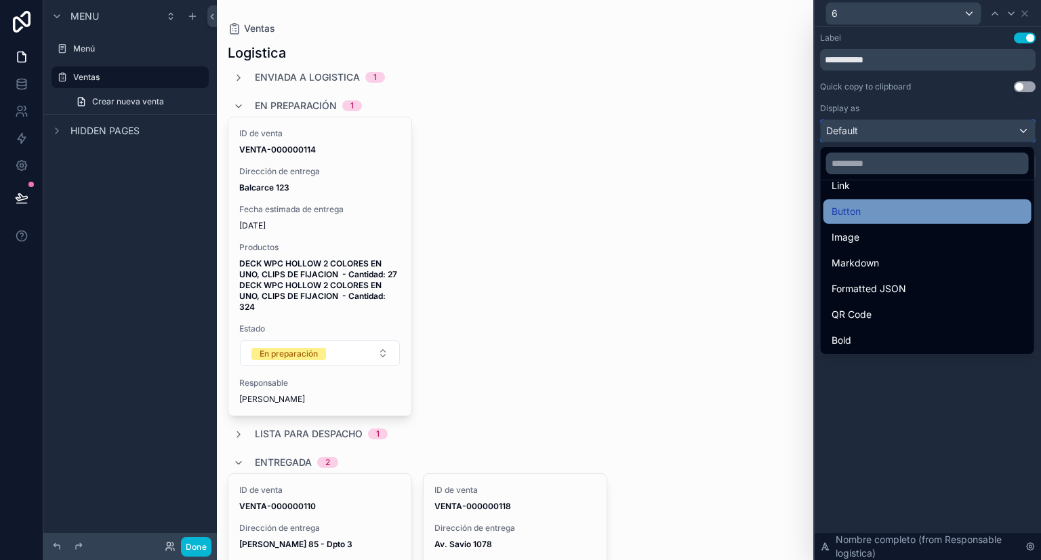
scroll to position [68, 0]
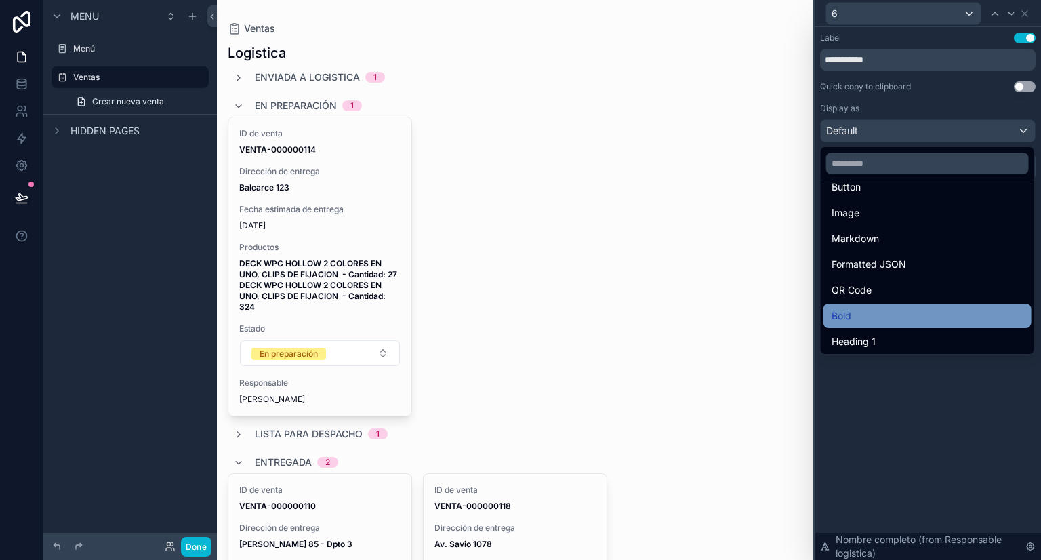
click at [874, 306] on div "Bold" at bounding box center [927, 316] width 208 height 24
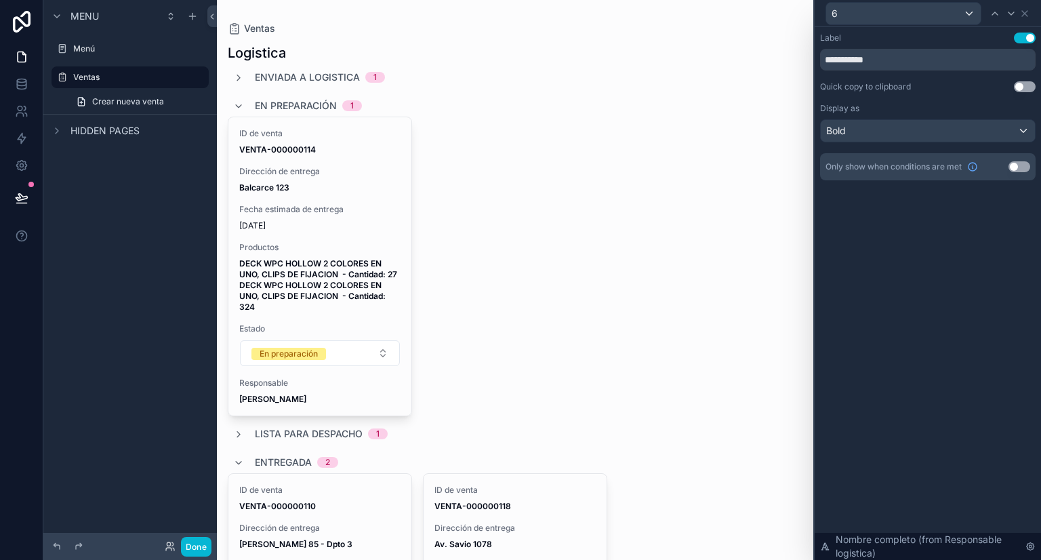
click at [599, 208] on div "ID de venta VENTA-000000114 Dirección de entrega Balcarce 123 Fecha estimada de…" at bounding box center [515, 267] width 575 height 300
click at [20, 200] on icon at bounding box center [22, 197] width 12 height 7
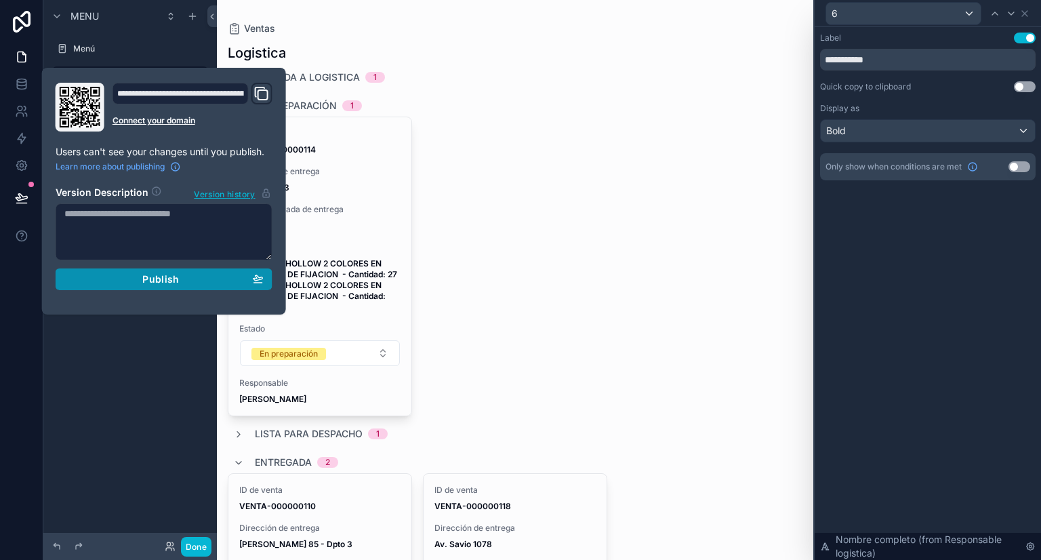
click at [182, 273] on div "Publish" at bounding box center [163, 279] width 199 height 12
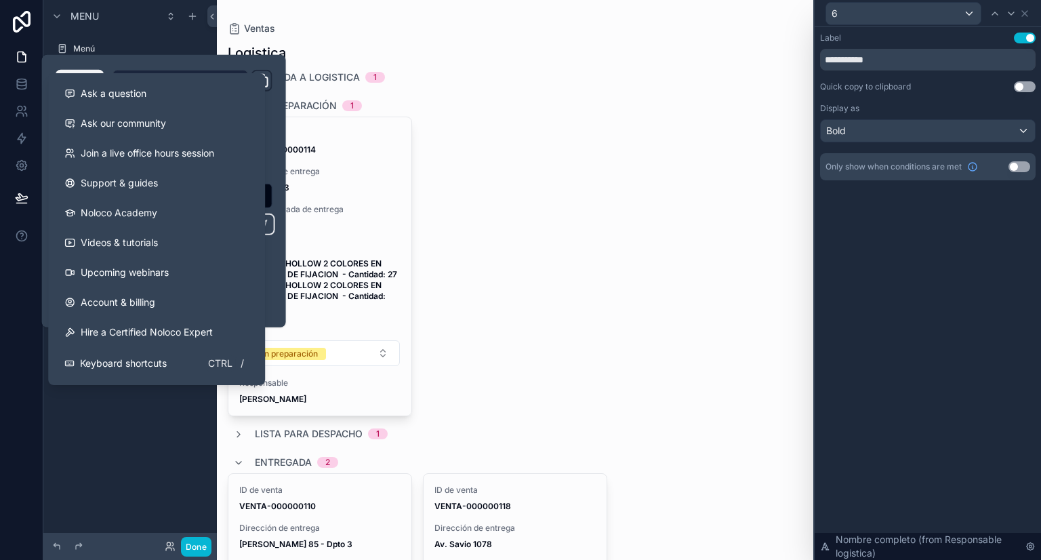
click at [192, 490] on div "Menu Menú Ventas Crear nueva venta Hidden pages" at bounding box center [129, 272] width 173 height 544
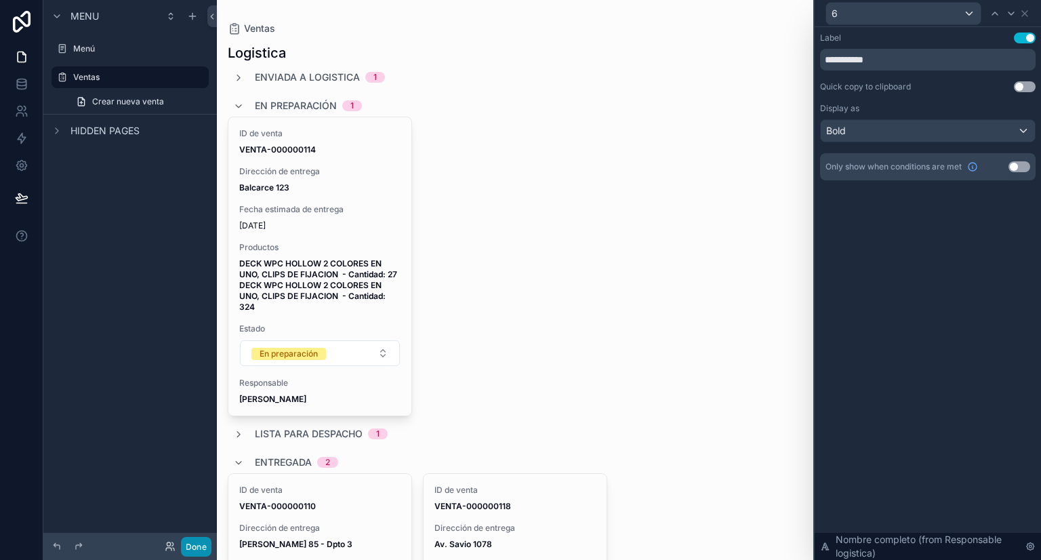
click at [204, 544] on button "Done" at bounding box center [196, 547] width 30 height 20
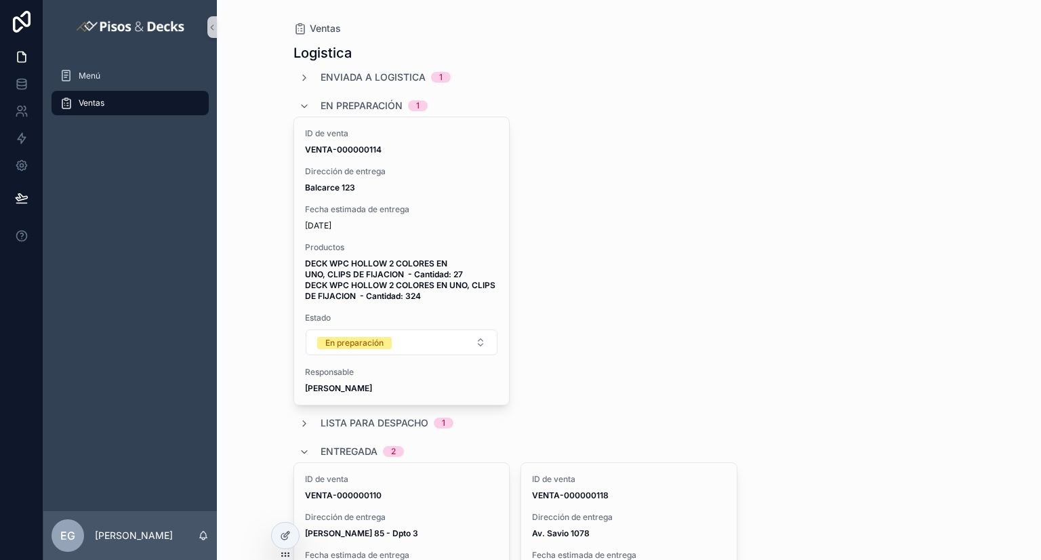
click at [96, 103] on span "Ventas" at bounding box center [92, 103] width 26 height 11
click at [285, 533] on icon at bounding box center [286, 533] width 5 height 5
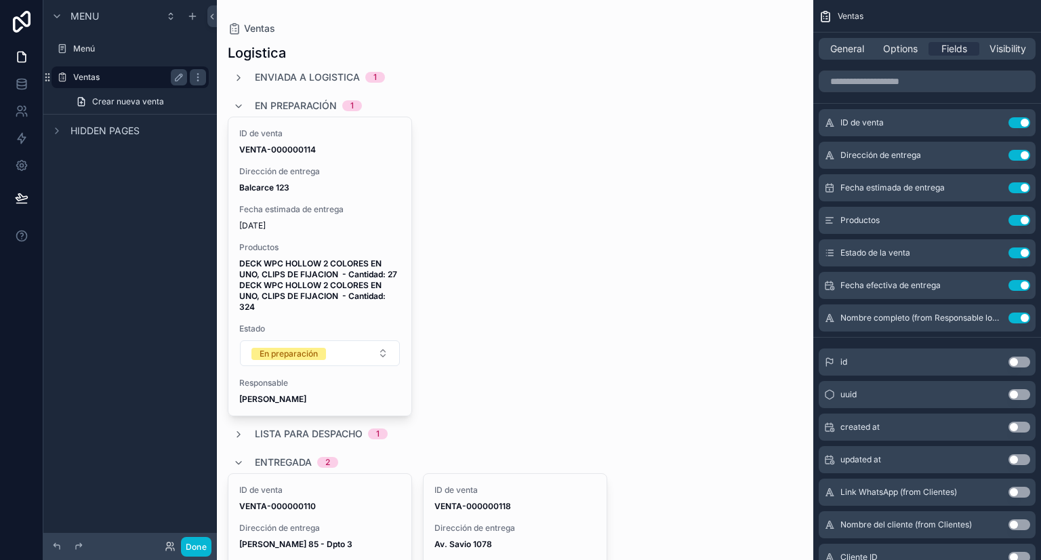
click at [119, 79] on label "Ventas" at bounding box center [127, 77] width 108 height 11
click at [176, 77] on icon "scrollable content" at bounding box center [178, 77] width 11 height 11
click at [108, 82] on input "******" at bounding box center [119, 77] width 92 height 16
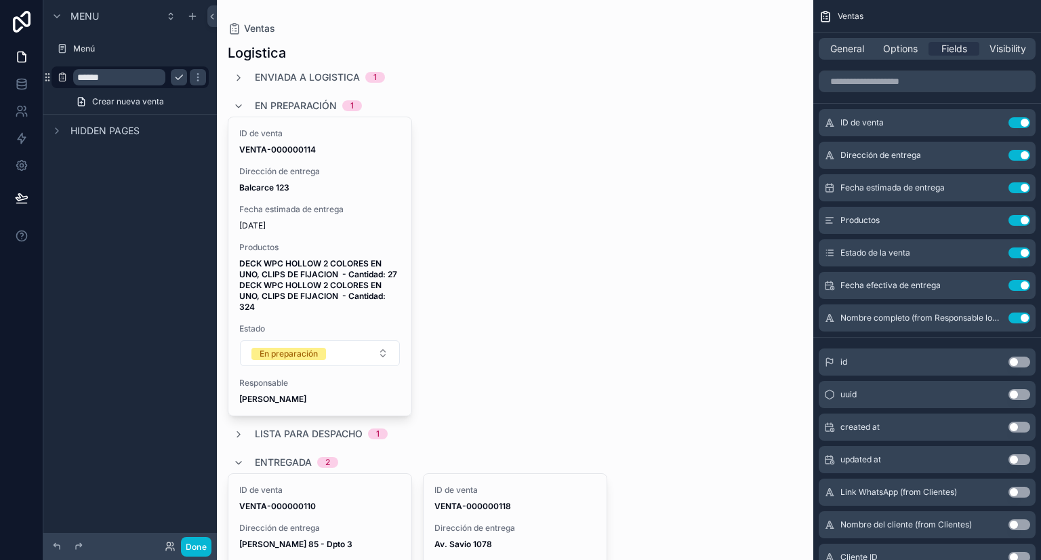
click at [108, 82] on input "******" at bounding box center [119, 77] width 92 height 16
type input "*********"
click at [192, 81] on icon "scrollable content" at bounding box center [197, 77] width 11 height 11
click at [271, 49] on div "scrollable content" at bounding box center [515, 444] width 596 height 888
click at [845, 49] on span "General" at bounding box center [847, 49] width 34 height 14
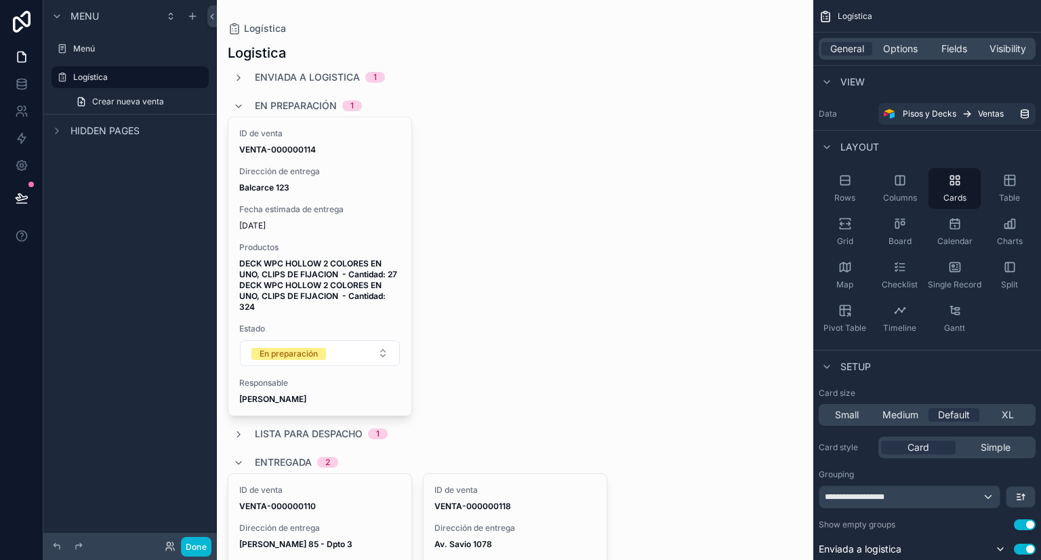
scroll to position [136, 0]
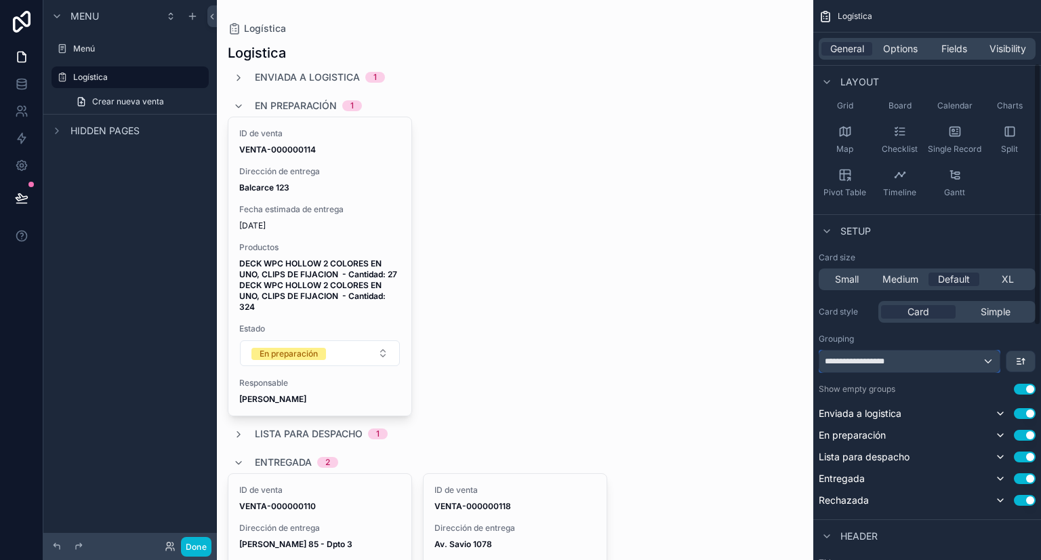
click at [899, 352] on div "**********" at bounding box center [909, 361] width 180 height 22
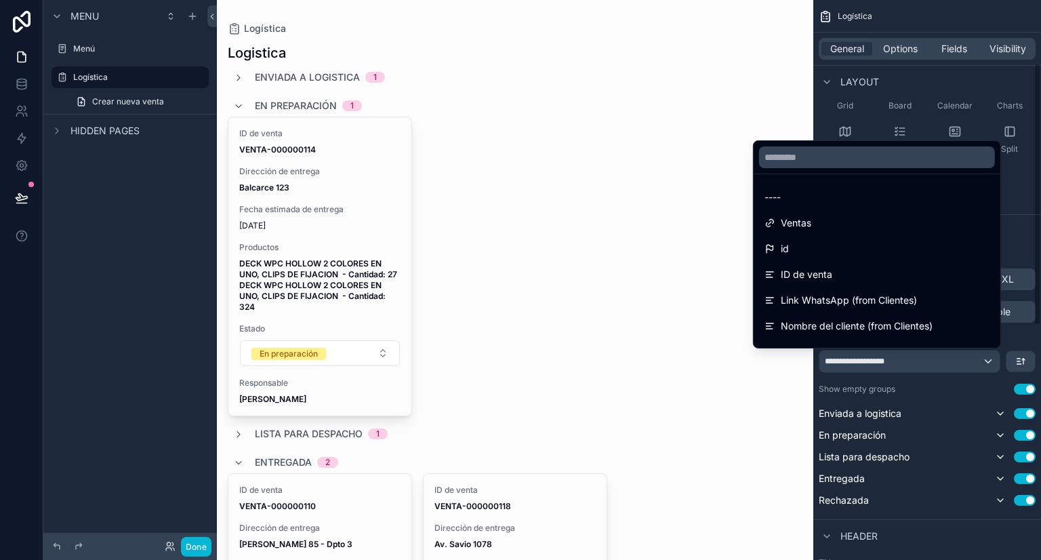
click at [769, 416] on div "ID de venta VENTA-000000114 Dirección de entrega Balcarce 123 Fecha estimada de…" at bounding box center [515, 267] width 575 height 300
click at [1040, 195] on div "**********" at bounding box center [927, 280] width 228 height 560
click at [758, 92] on div "Enviada a logistica 1 En preparación 1 ID de venta VENTA-000000114 Dirección de…" at bounding box center [515, 457] width 575 height 775
click at [899, 45] on div "scrollable content" at bounding box center [520, 280] width 1041 height 560
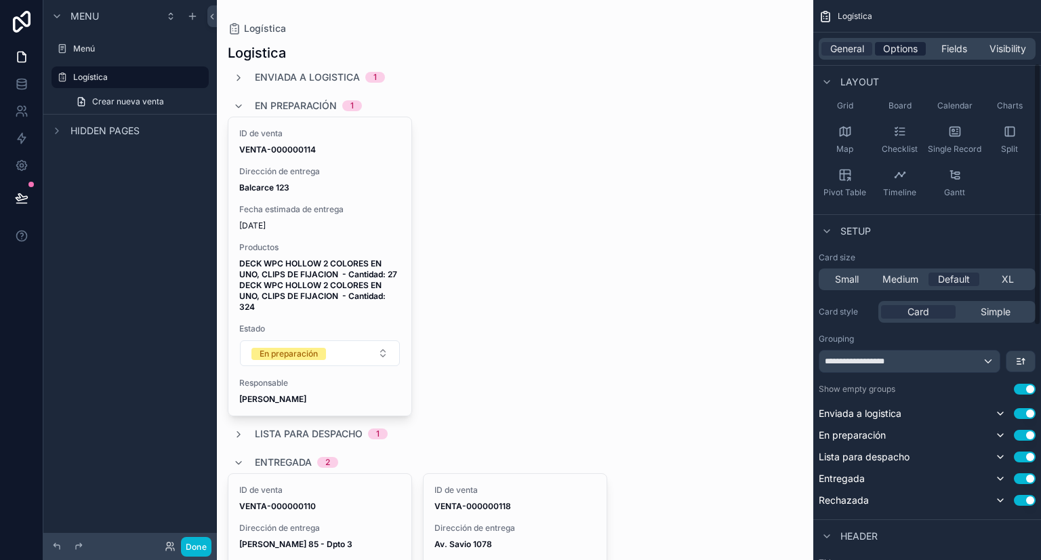
click at [897, 51] on span "Options" at bounding box center [900, 49] width 35 height 14
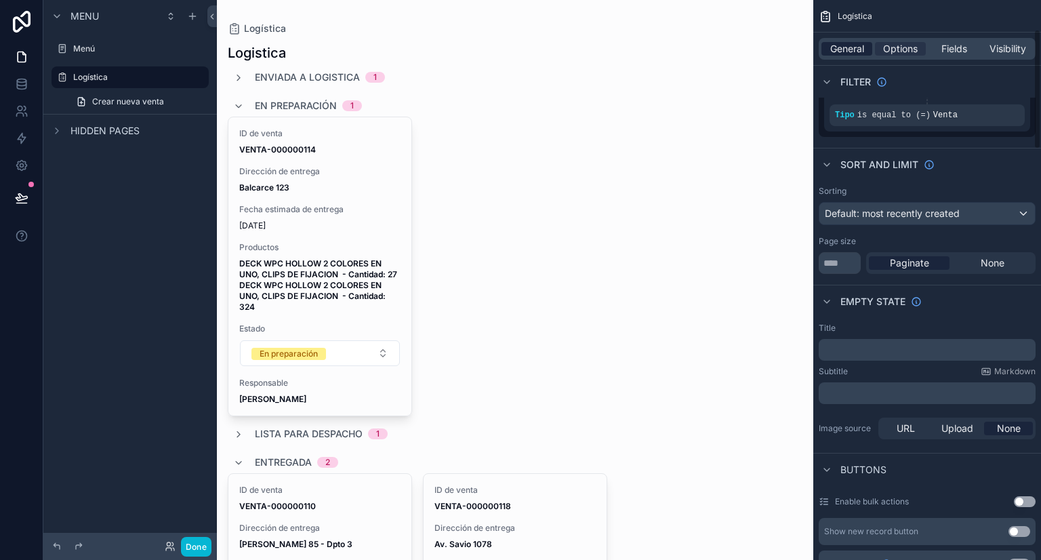
click at [866, 45] on div "General" at bounding box center [846, 49] width 51 height 14
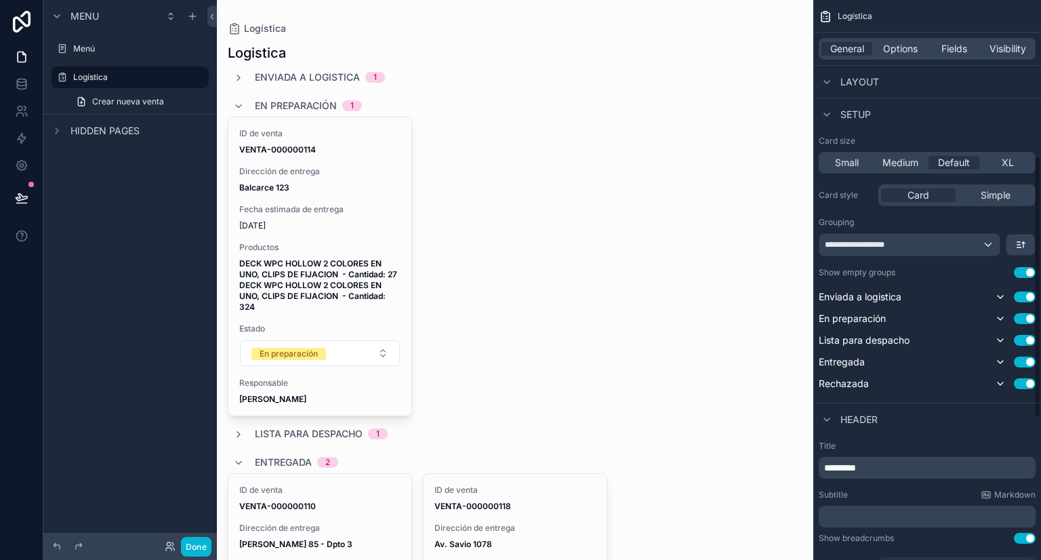
scroll to position [339, 0]
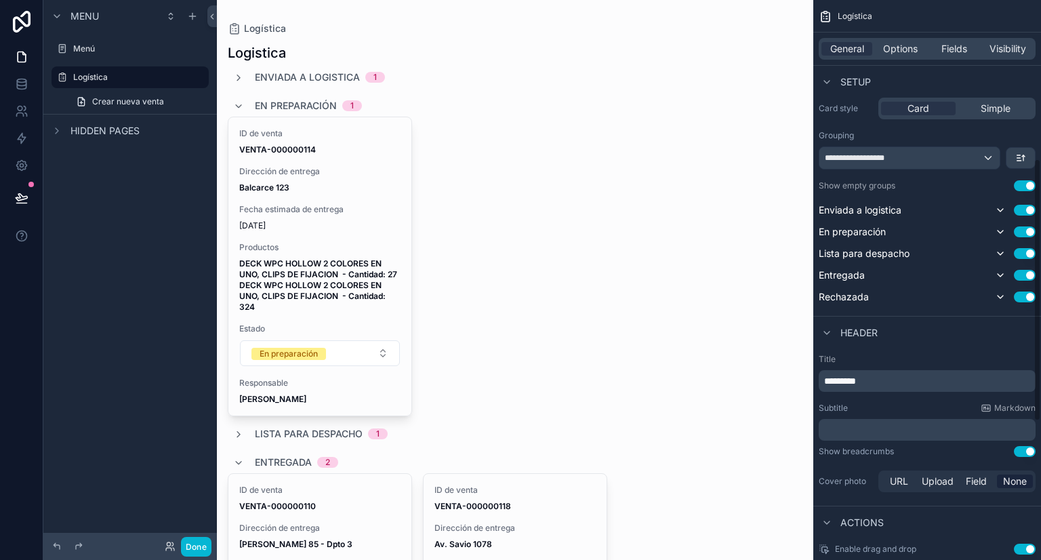
click at [899, 372] on div "*********" at bounding box center [927, 381] width 217 height 22
click at [900, 383] on p "*********" at bounding box center [928, 381] width 209 height 14
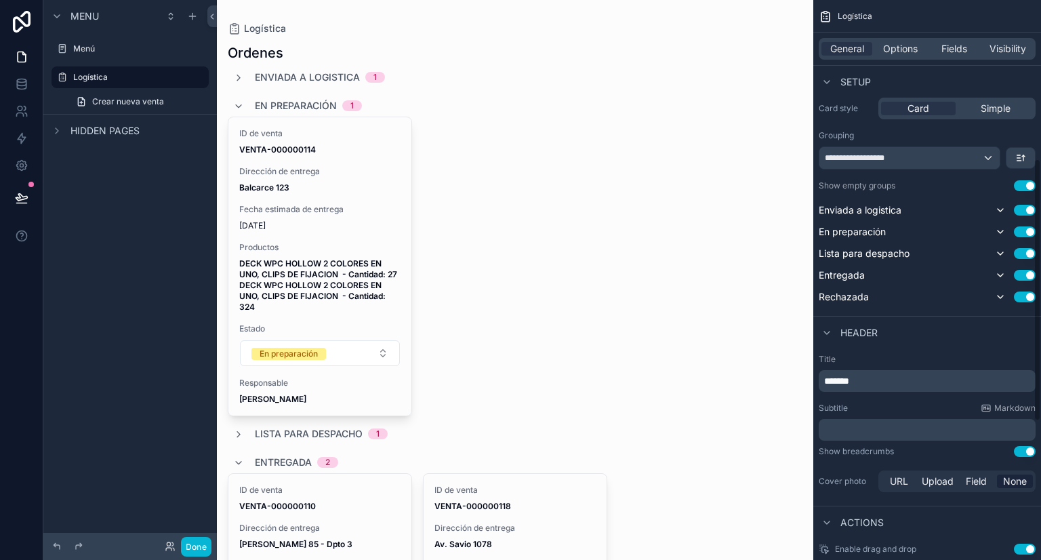
click at [890, 138] on div "Grouping" at bounding box center [927, 135] width 217 height 11
click at [828, 376] on span "*******" at bounding box center [836, 380] width 25 height 9
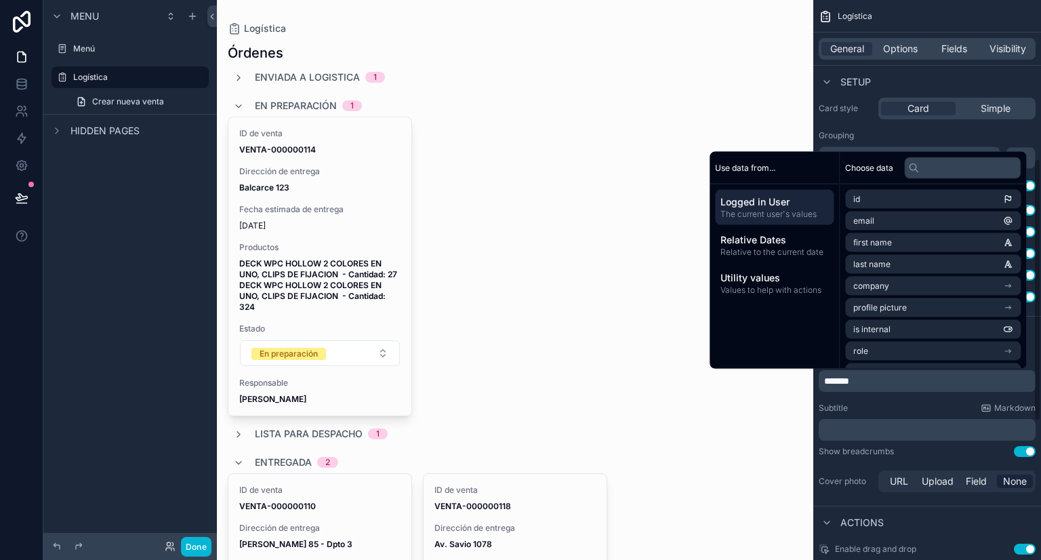
click at [878, 403] on div "Subtitle Markdown" at bounding box center [927, 408] width 217 height 11
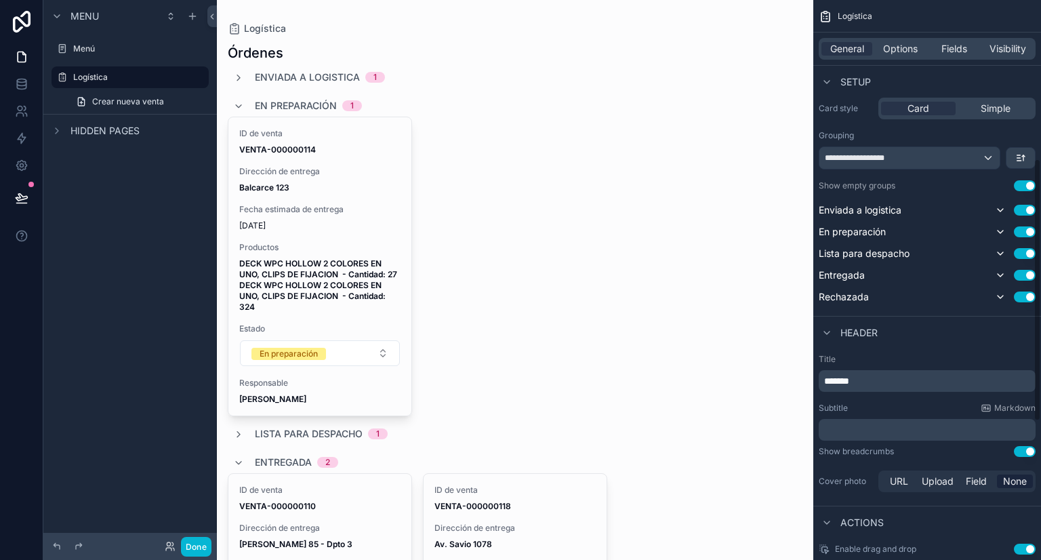
click at [661, 165] on div "ID de venta VENTA-000000114 Dirección de entrega Balcarce 123 Fecha estimada de…" at bounding box center [515, 267] width 575 height 300
click at [24, 202] on icon at bounding box center [22, 198] width 14 height 14
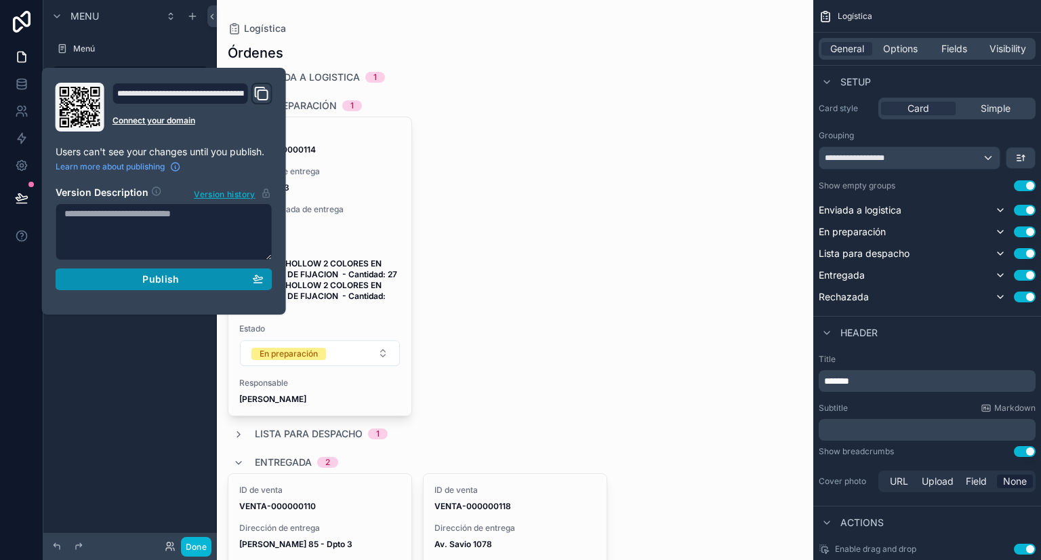
click at [165, 281] on span "Publish" at bounding box center [160, 279] width 37 height 12
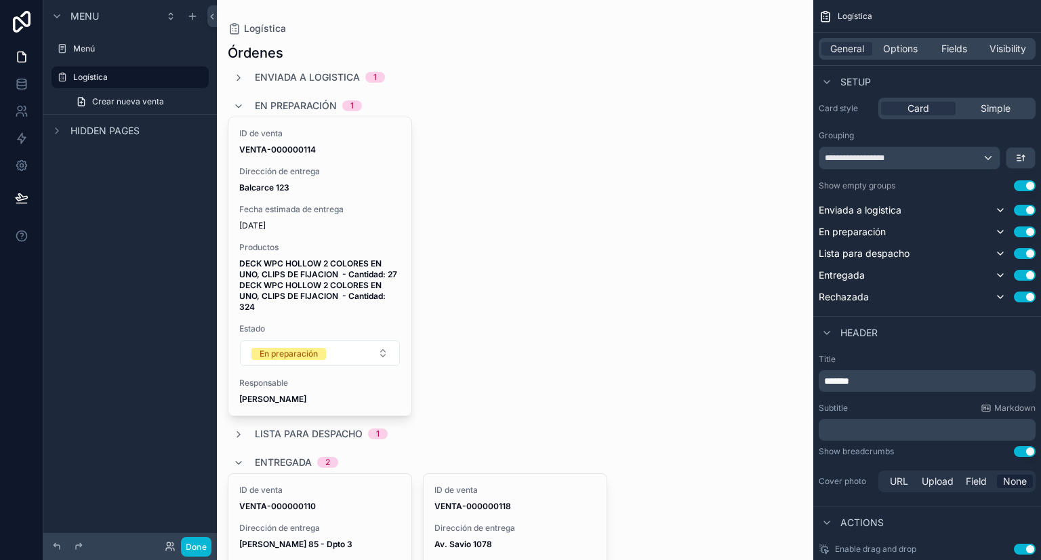
click at [505, 268] on div "ID de venta VENTA-000000114 Dirección de entrega Balcarce 123 Fecha estimada de…" at bounding box center [515, 267] width 575 height 300
click at [1001, 208] on icon "scrollable content" at bounding box center [1000, 210] width 11 height 11
click at [1000, 211] on icon "scrollable content" at bounding box center [1000, 209] width 3 height 5
click at [898, 47] on span "Options" at bounding box center [900, 49] width 35 height 14
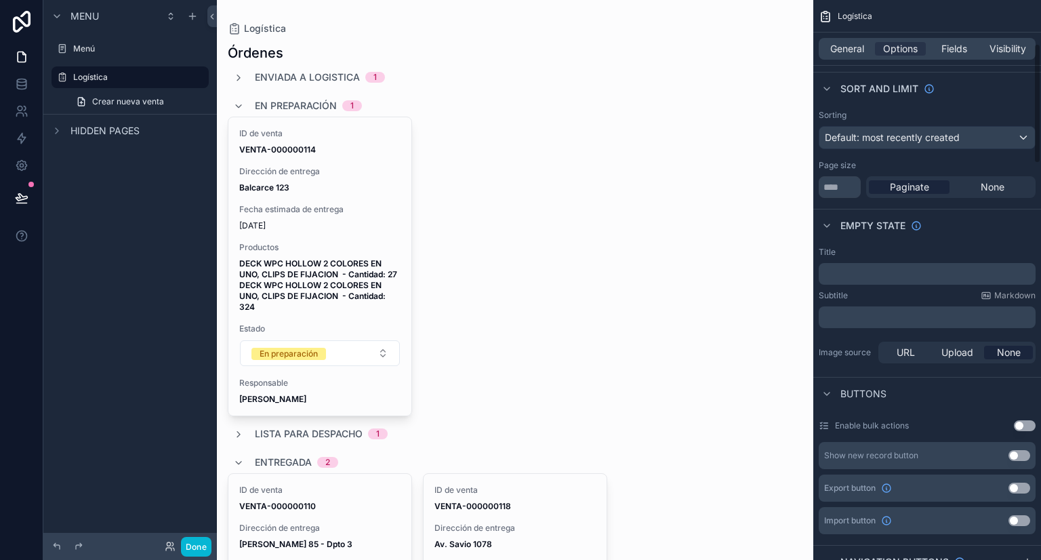
scroll to position [203, 0]
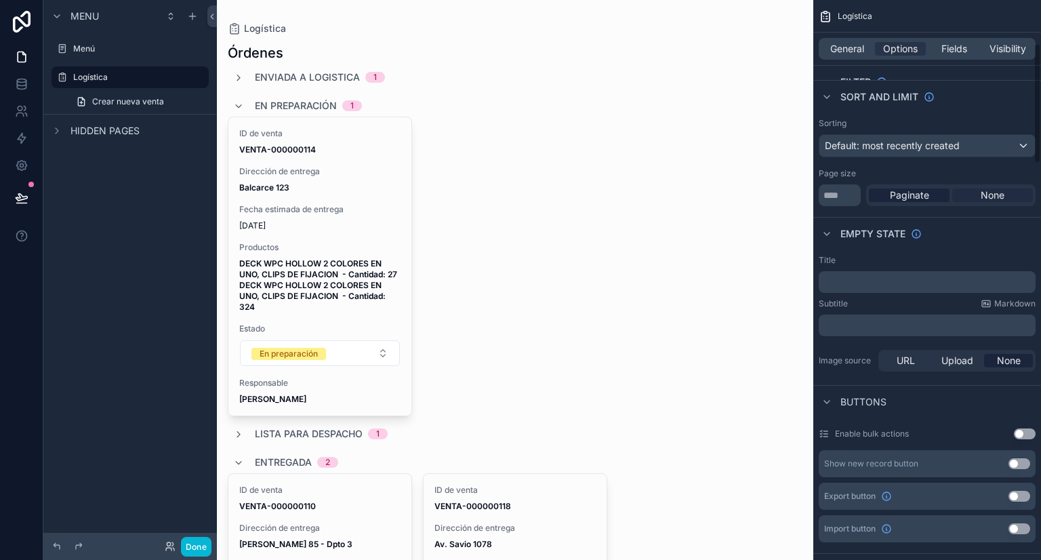
click at [993, 198] on span "None" at bounding box center [993, 195] width 24 height 14
click at [998, 231] on div "Empty state" at bounding box center [927, 233] width 228 height 33
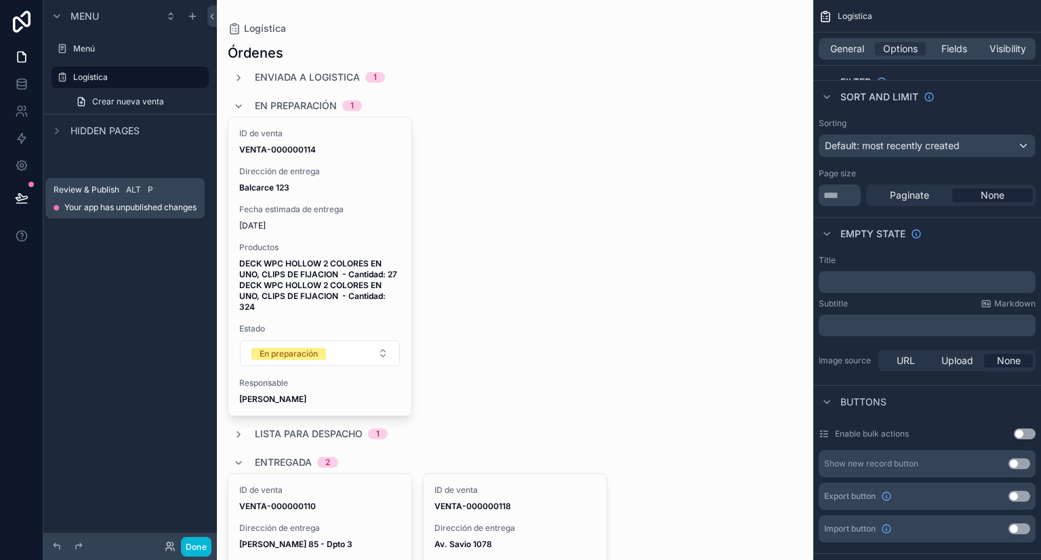
click at [24, 201] on icon at bounding box center [22, 198] width 14 height 14
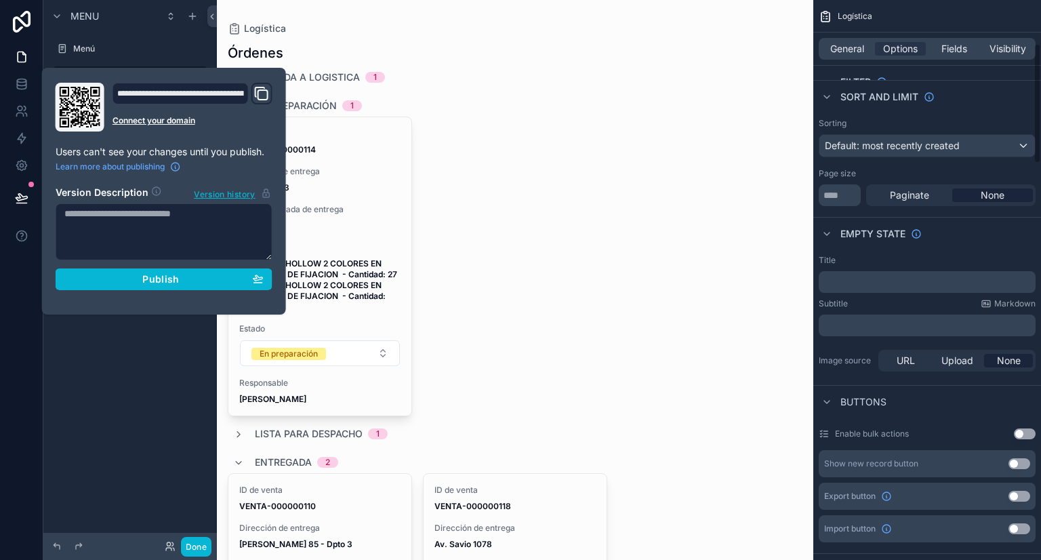
click at [954, 249] on div "Title ﻿ Subtitle Markdown ﻿ Image source URL Upload None" at bounding box center [927, 314] width 228 height 130
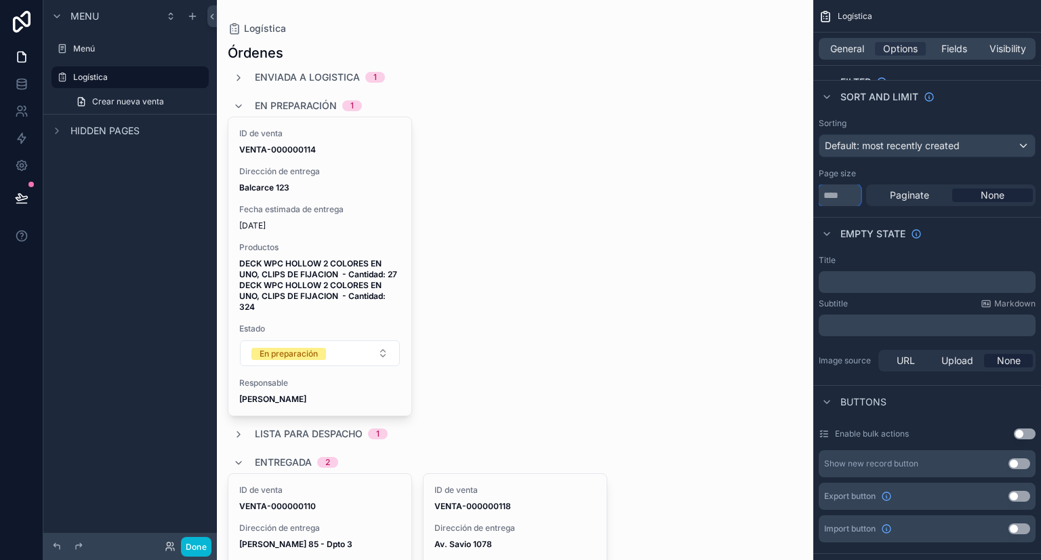
drag, startPoint x: 850, startPoint y: 194, endPoint x: 829, endPoint y: 193, distance: 20.4
click at [829, 193] on input "**" at bounding box center [840, 195] width 42 height 22
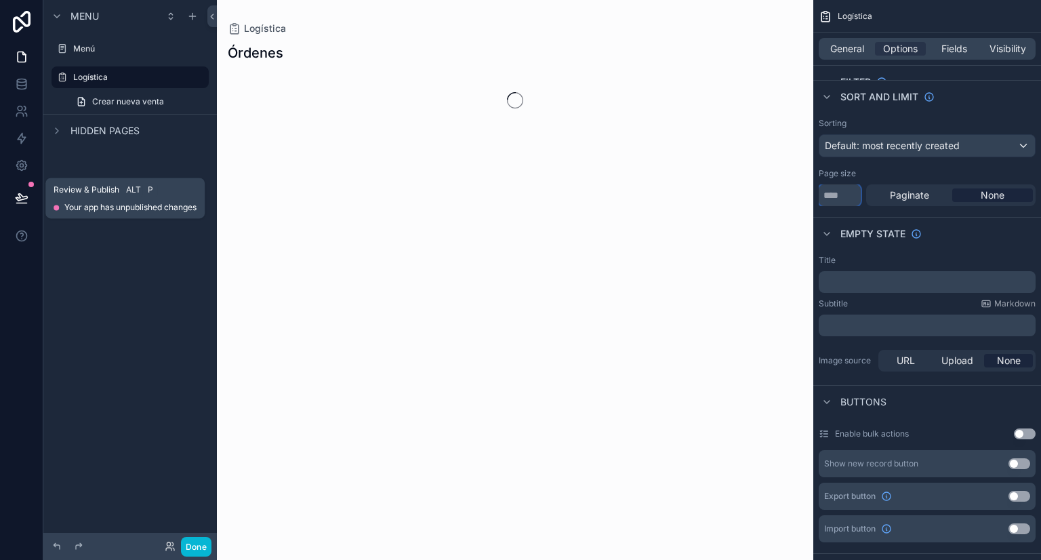
type input "*******"
click at [15, 195] on icon at bounding box center [22, 198] width 14 height 14
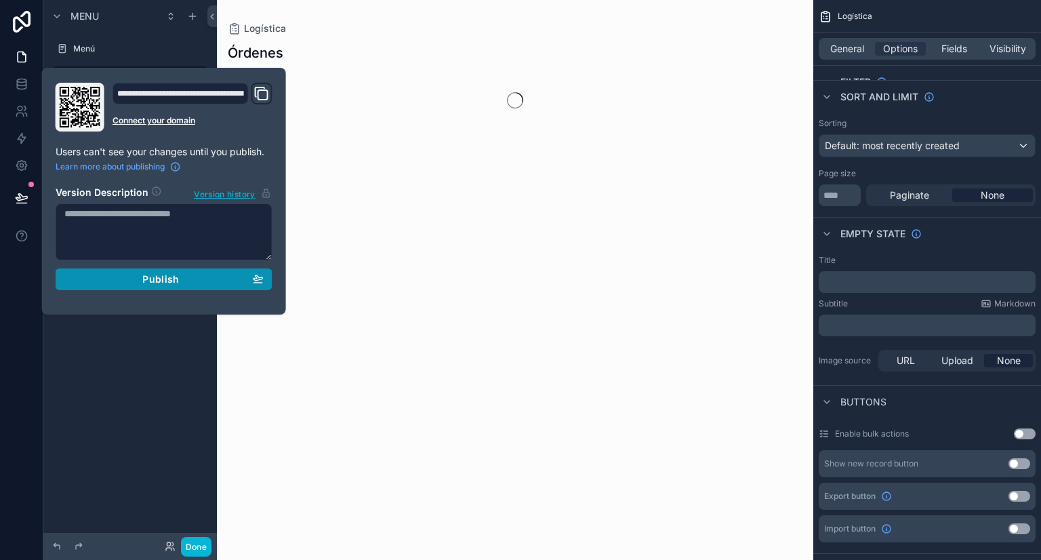
click at [190, 274] on div "Publish" at bounding box center [163, 279] width 199 height 12
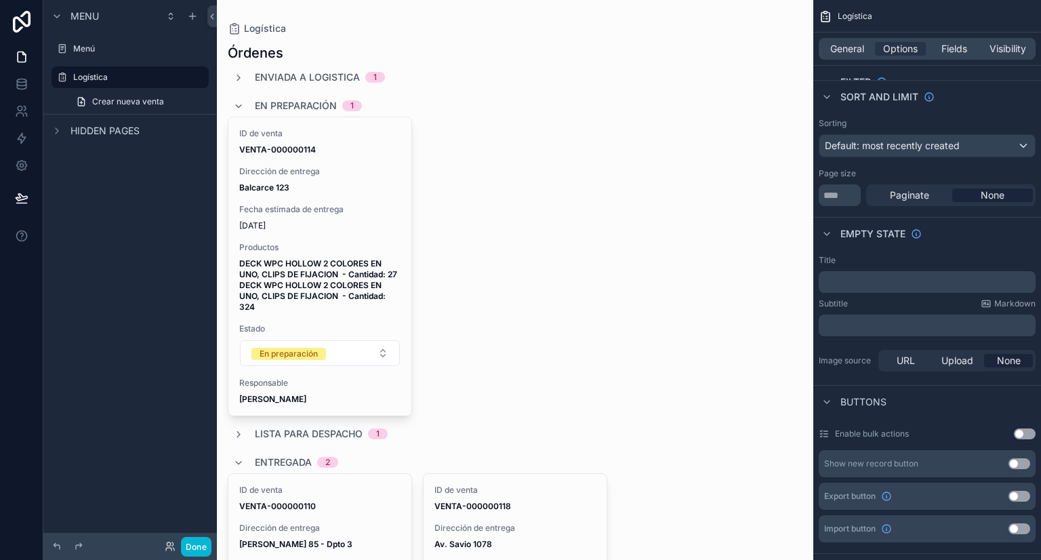
click at [484, 209] on div "ID de venta VENTA-000000114 Dirección de entrega Balcarce 123 Fecha estimada de…" at bounding box center [515, 267] width 575 height 300
click at [91, 54] on div "Menú" at bounding box center [130, 49] width 114 height 16
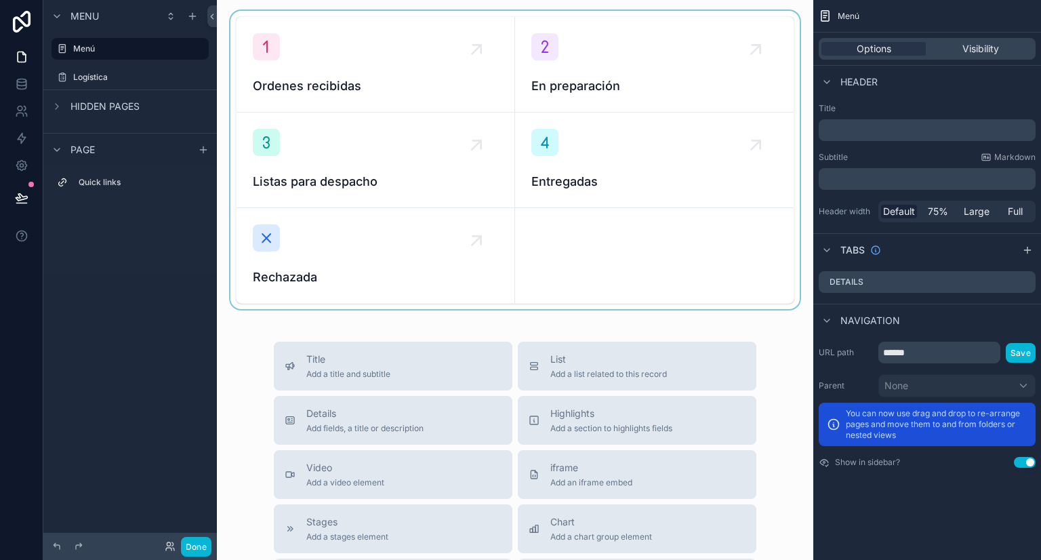
click at [409, 274] on div "scrollable content" at bounding box center [515, 160] width 575 height 298
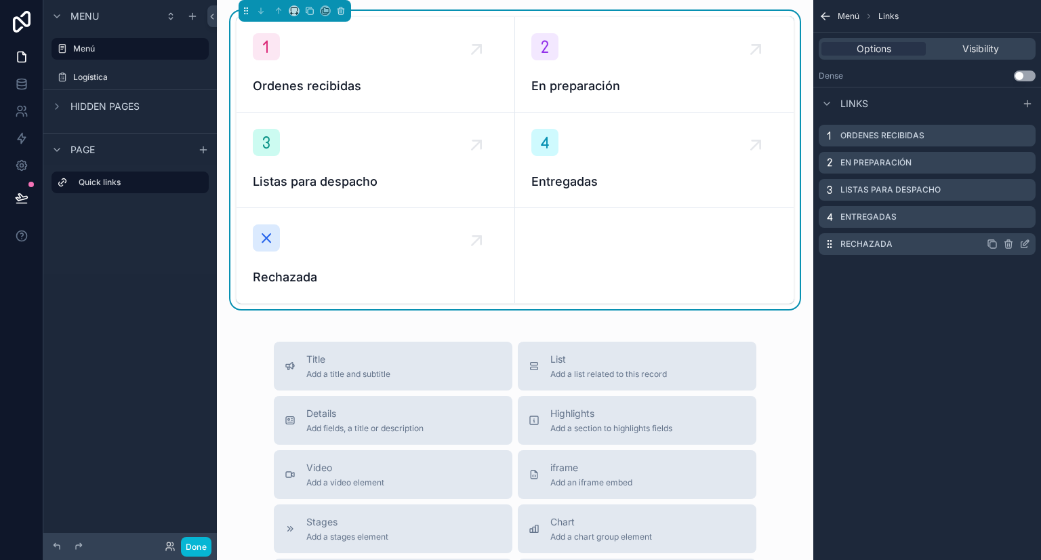
click at [936, 243] on div "Rechazada" at bounding box center [927, 244] width 217 height 22
click at [1023, 243] on icon "scrollable content" at bounding box center [1024, 244] width 11 height 11
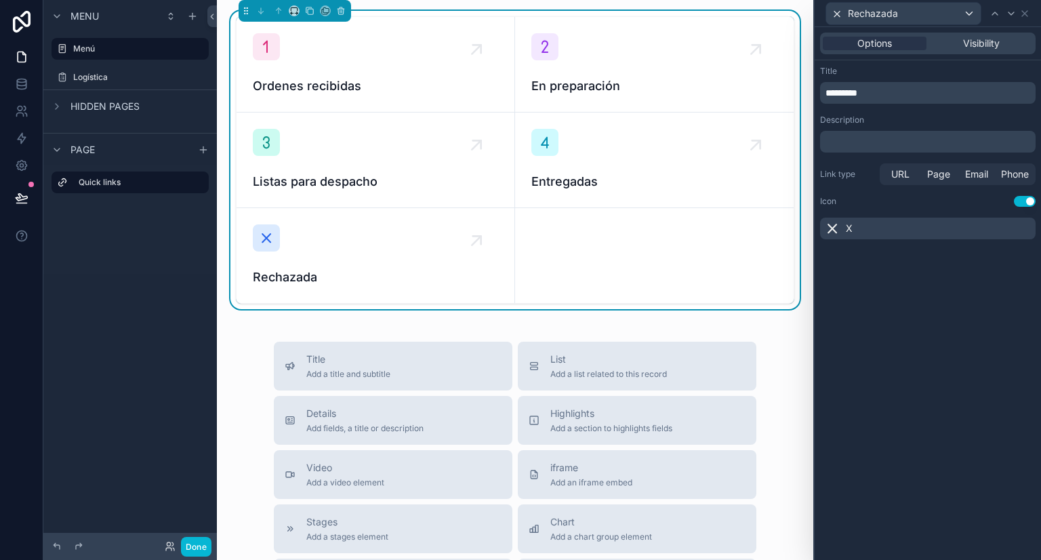
click at [902, 91] on p "*********" at bounding box center [928, 93] width 207 height 14
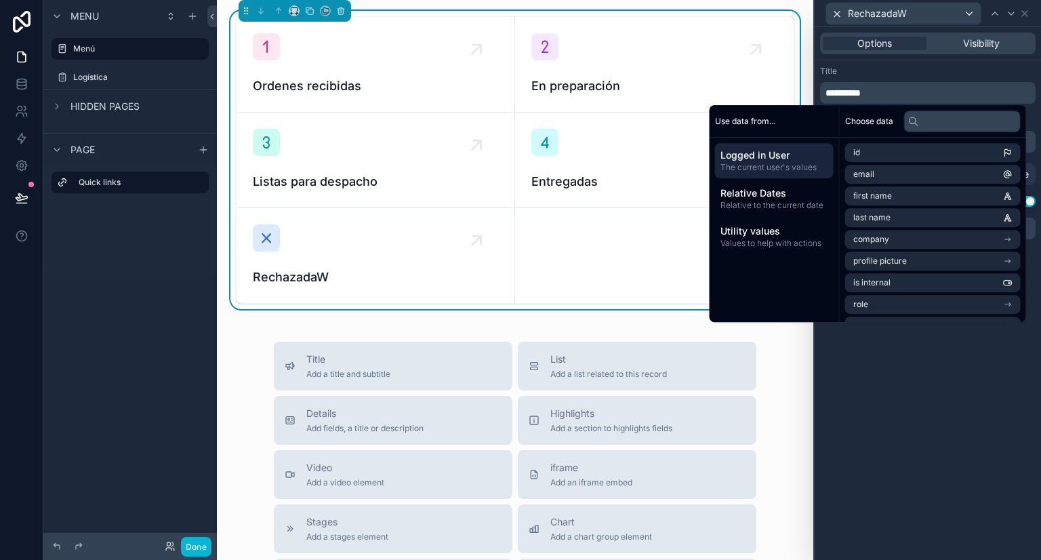
click at [951, 93] on p "**********" at bounding box center [928, 93] width 207 height 14
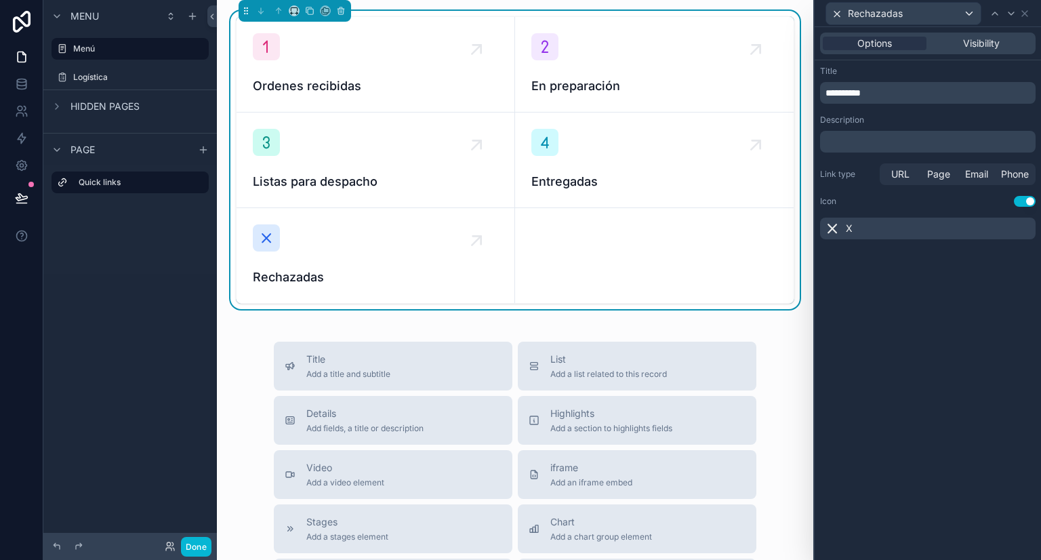
drag, startPoint x: 987, startPoint y: 510, endPoint x: 773, endPoint y: 376, distance: 252.1
click at [984, 508] on div "**********" at bounding box center [928, 293] width 226 height 533
click at [23, 193] on icon at bounding box center [22, 198] width 14 height 14
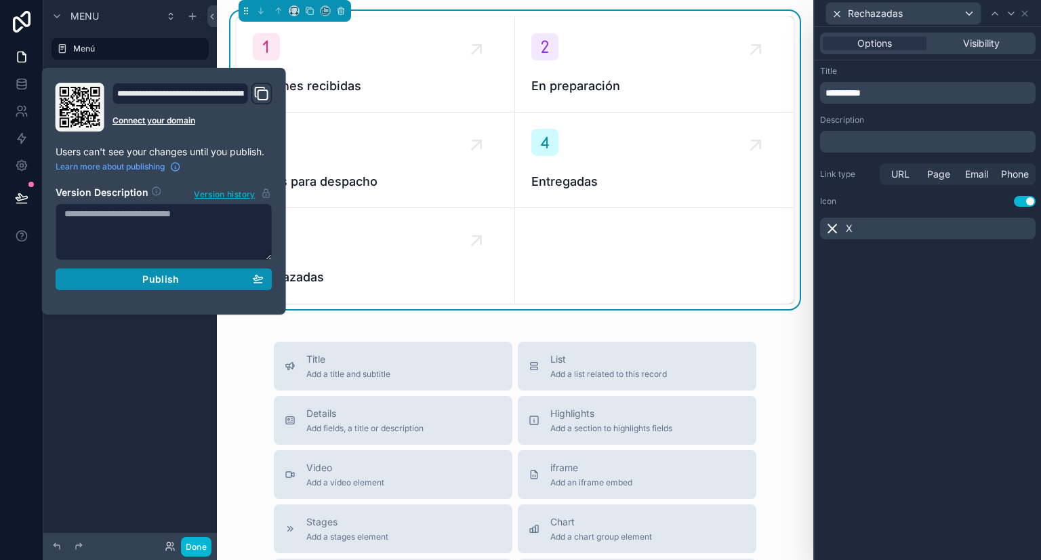
click at [146, 277] on span "Publish" at bounding box center [160, 279] width 37 height 12
